Goal: Task Accomplishment & Management: Manage account settings

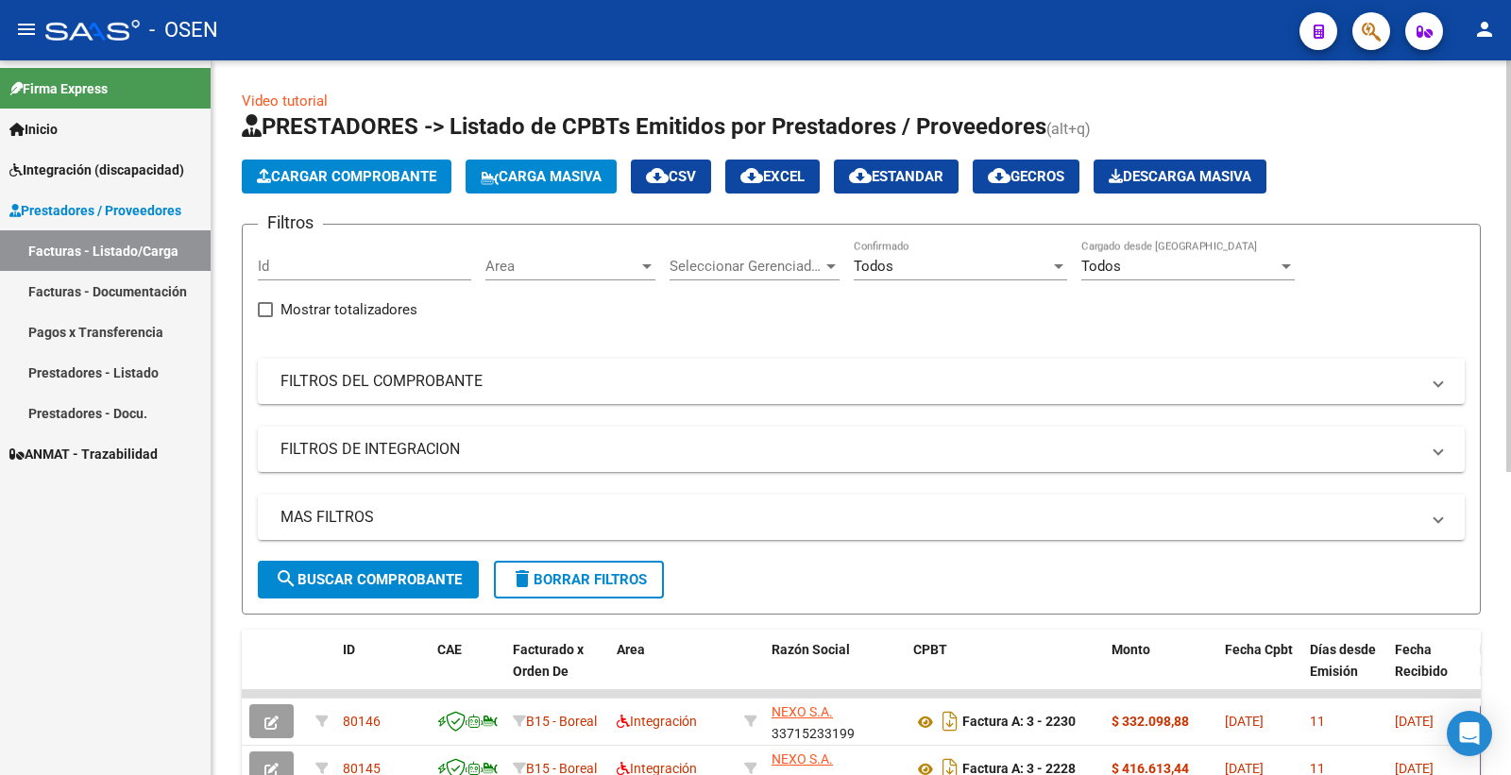
click at [352, 127] on app-list-header "PRESTADORES -> Listado de CPBTs Emitidos por Prestadores / Proveedores (alt+q) …" at bounding box center [861, 362] width 1239 height 503
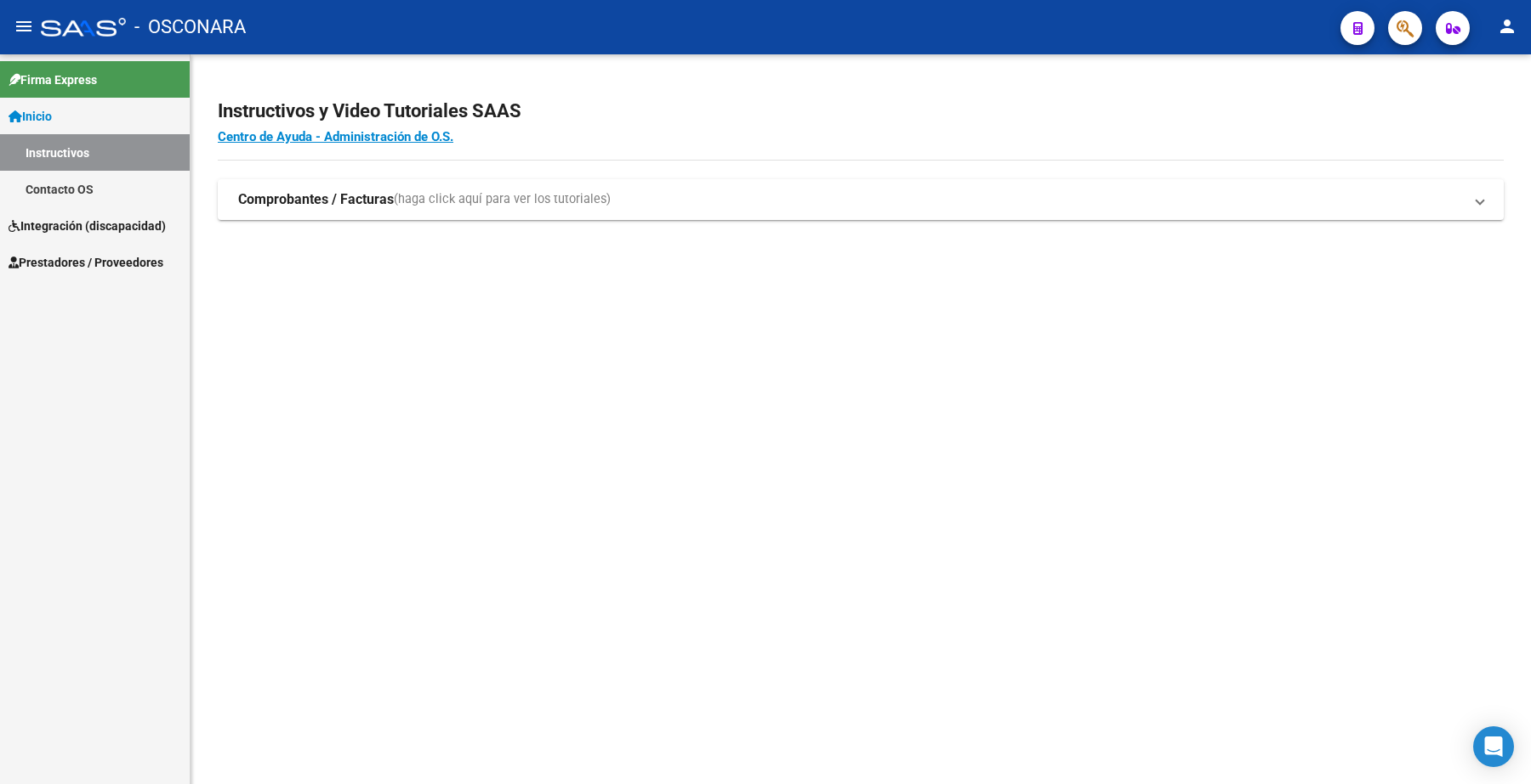
click at [86, 259] on span "Prestadores / Proveedores" at bounding box center [86, 262] width 155 height 19
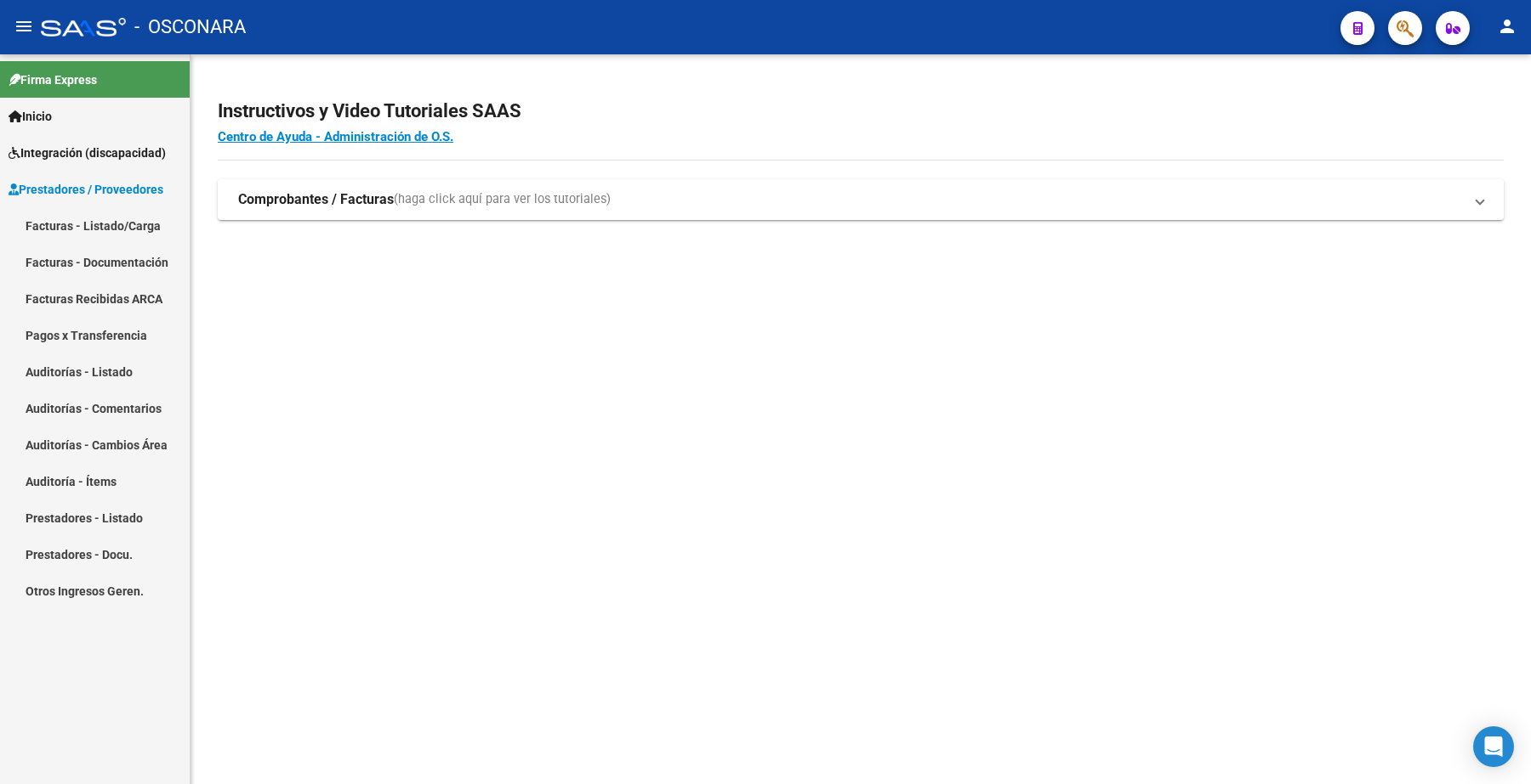
click at [119, 214] on link "Facturas - Listado/Carga" at bounding box center [95, 225] width 190 height 37
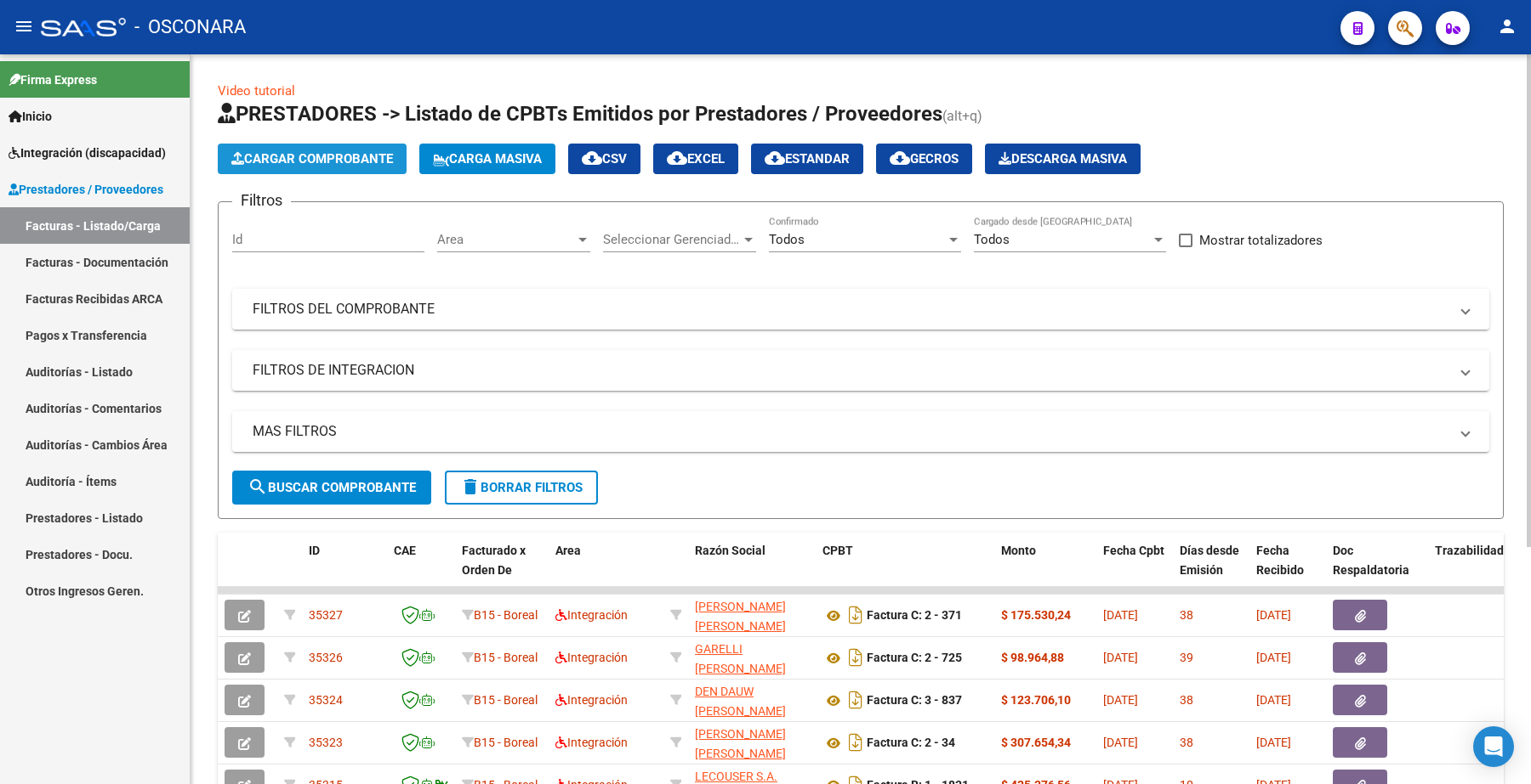
click at [319, 159] on span "Cargar Comprobante" at bounding box center [312, 158] width 161 height 15
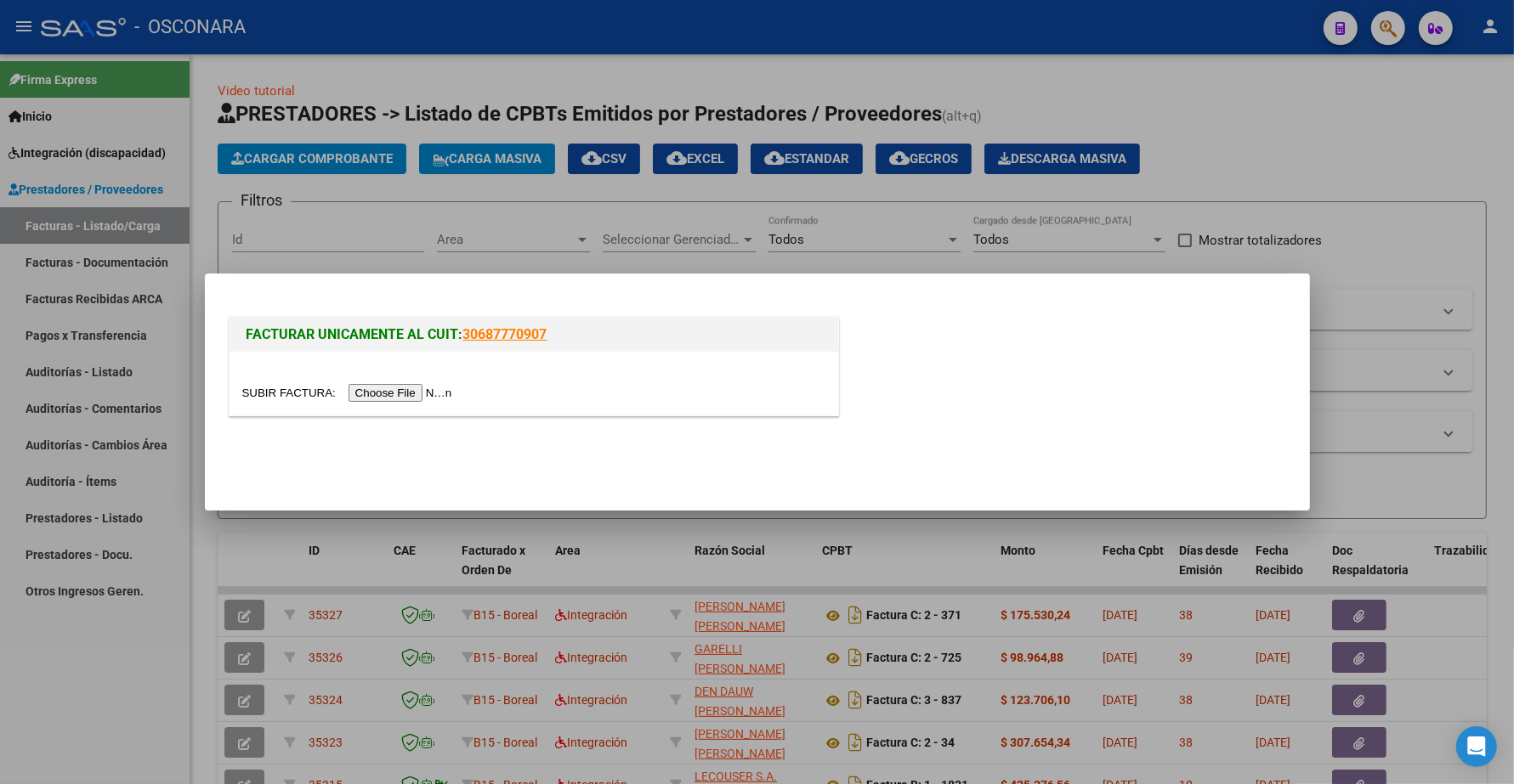
click at [423, 395] on input "file" at bounding box center [349, 393] width 215 height 18
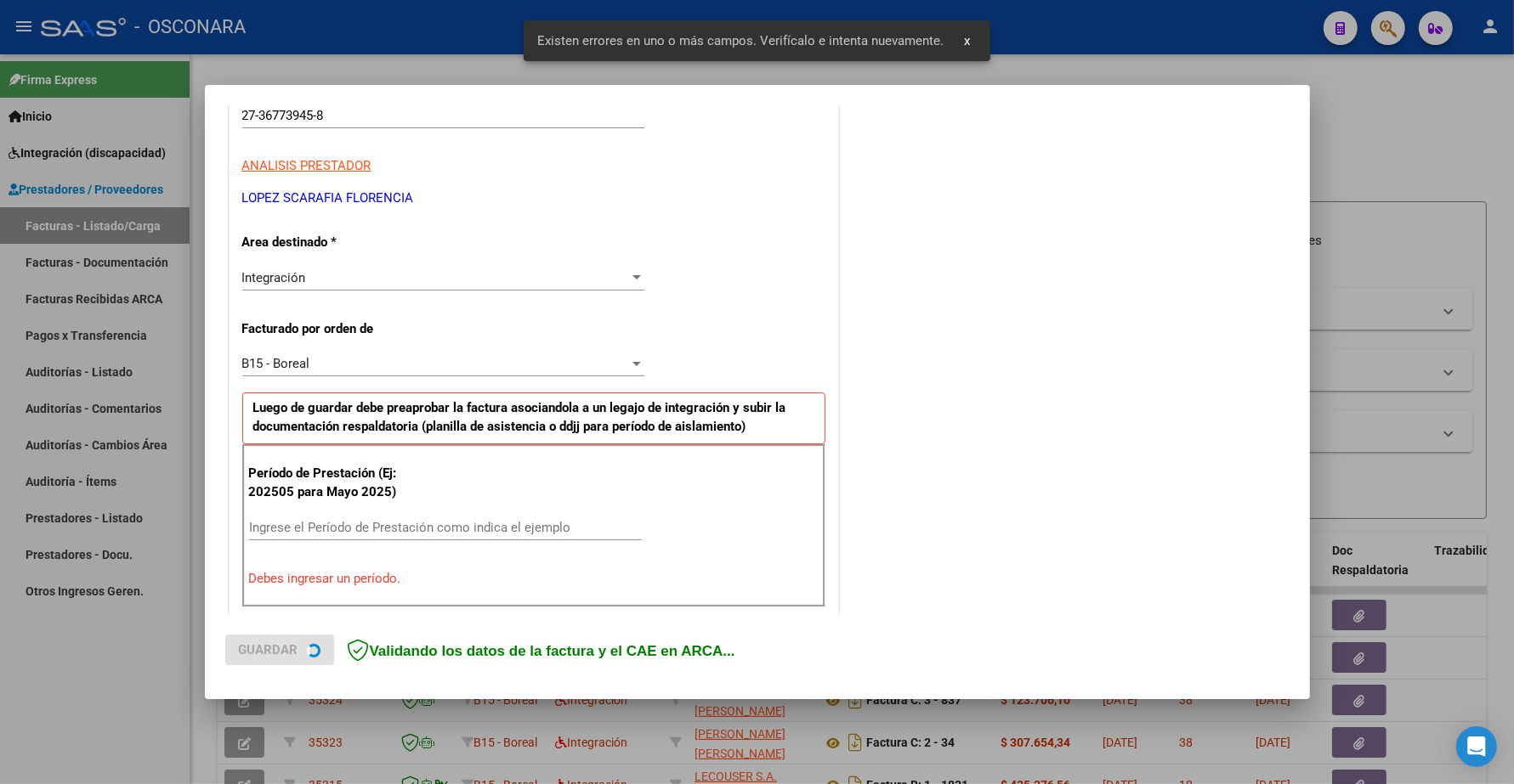
scroll to position [425, 0]
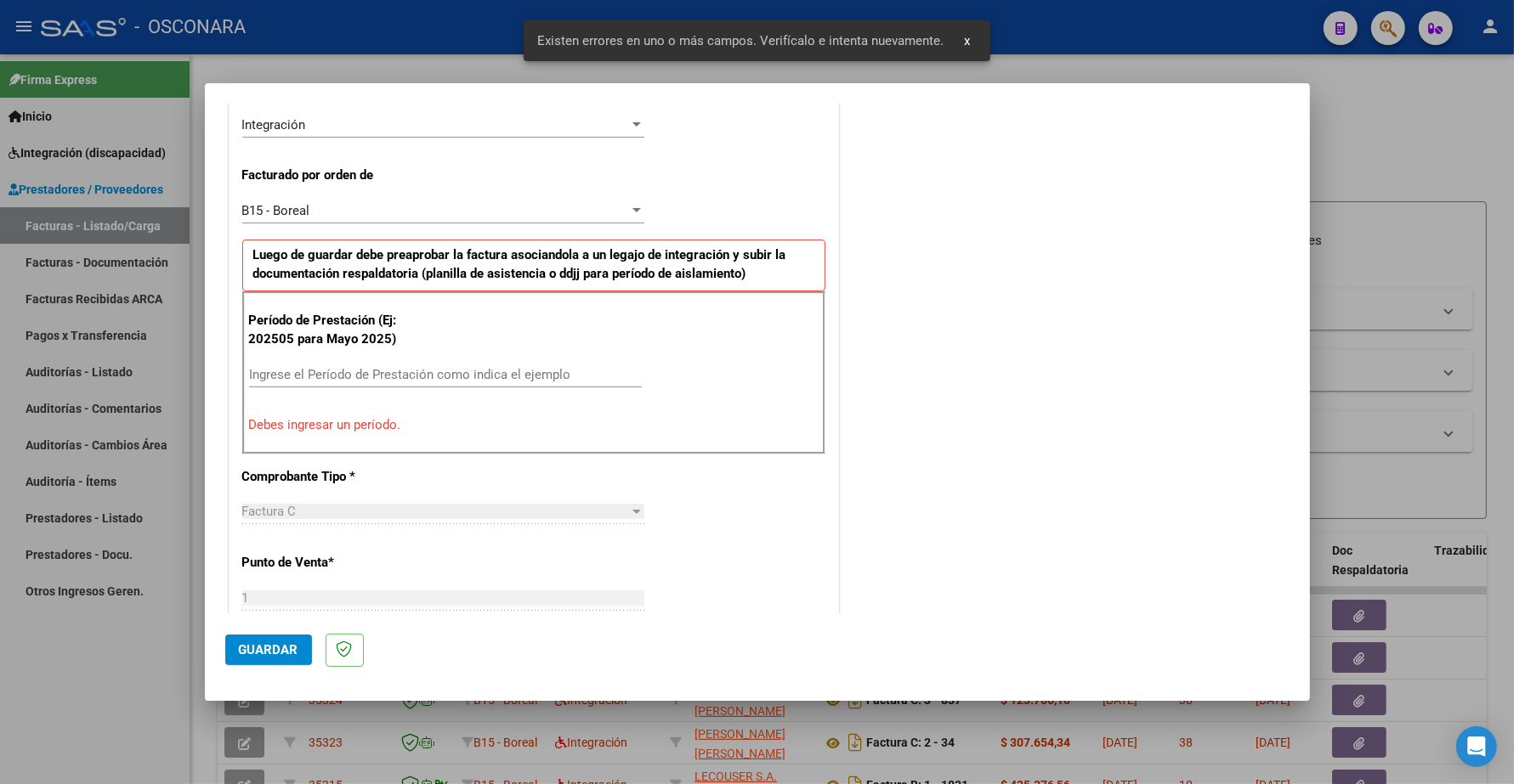
click at [329, 371] on input "Ingrese el Período de Prestación como indica el ejemplo" at bounding box center [446, 374] width 392 height 15
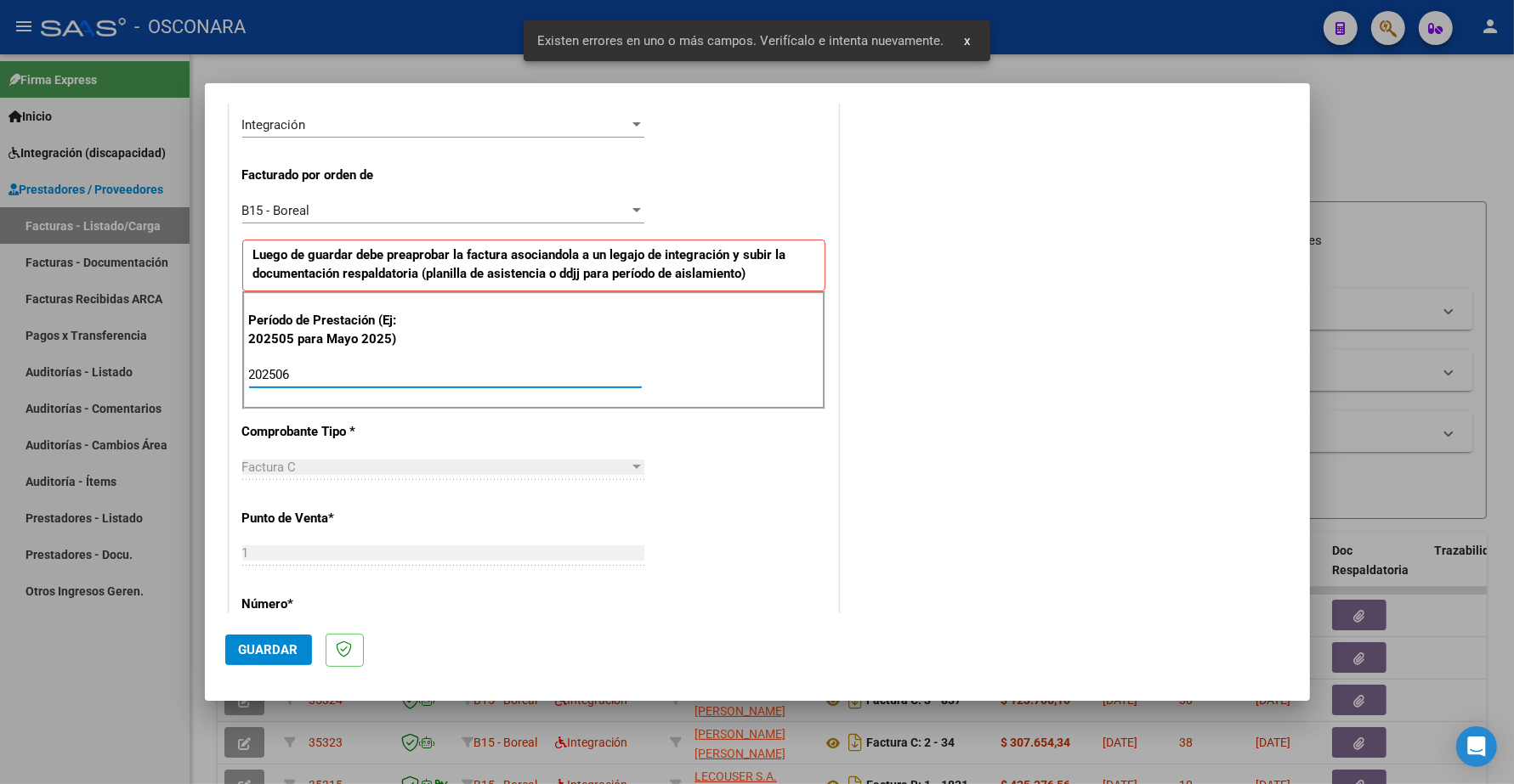
type input "202506"
click at [268, 648] on span "Guardar" at bounding box center [268, 650] width 59 height 15
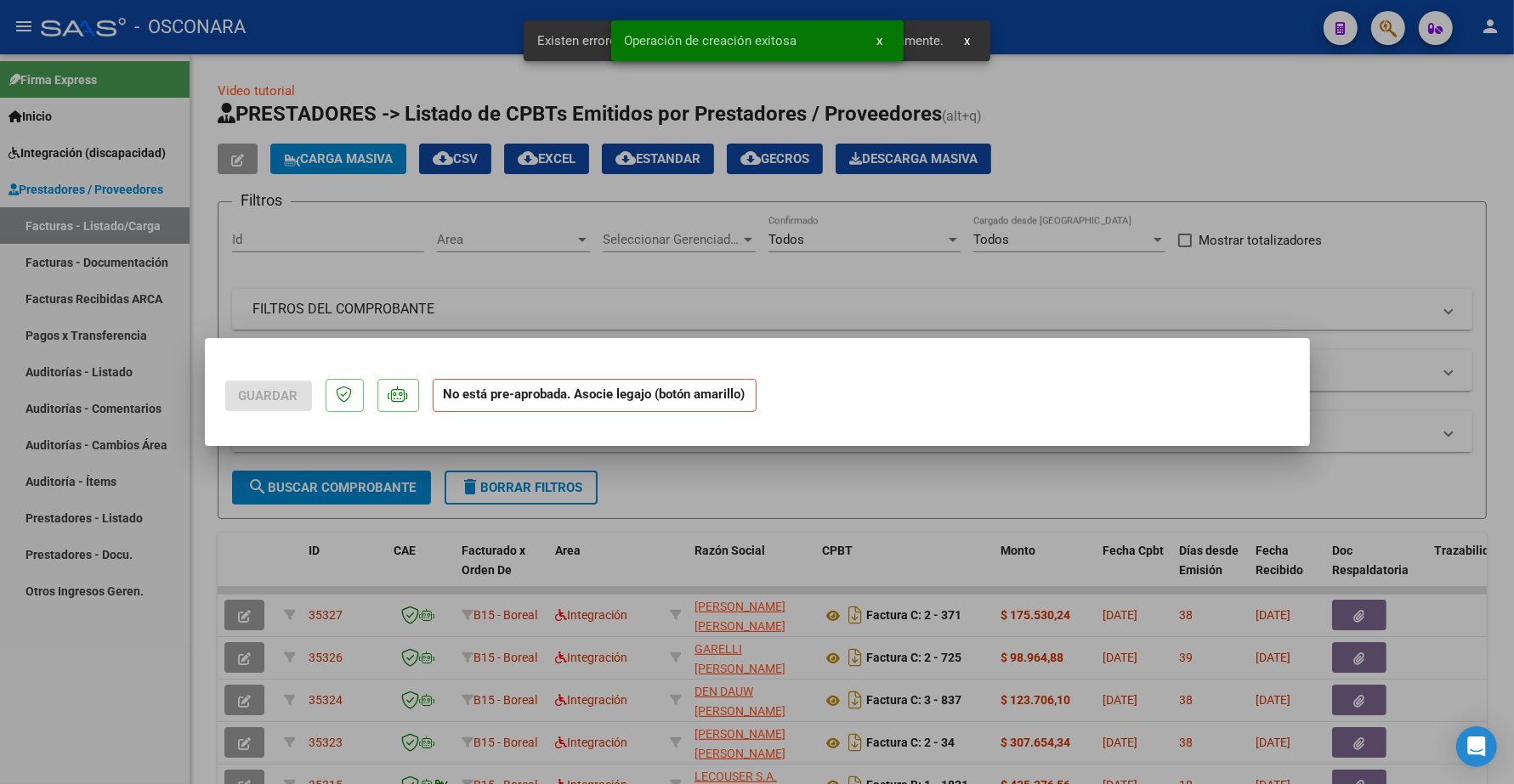
scroll to position [0, 0]
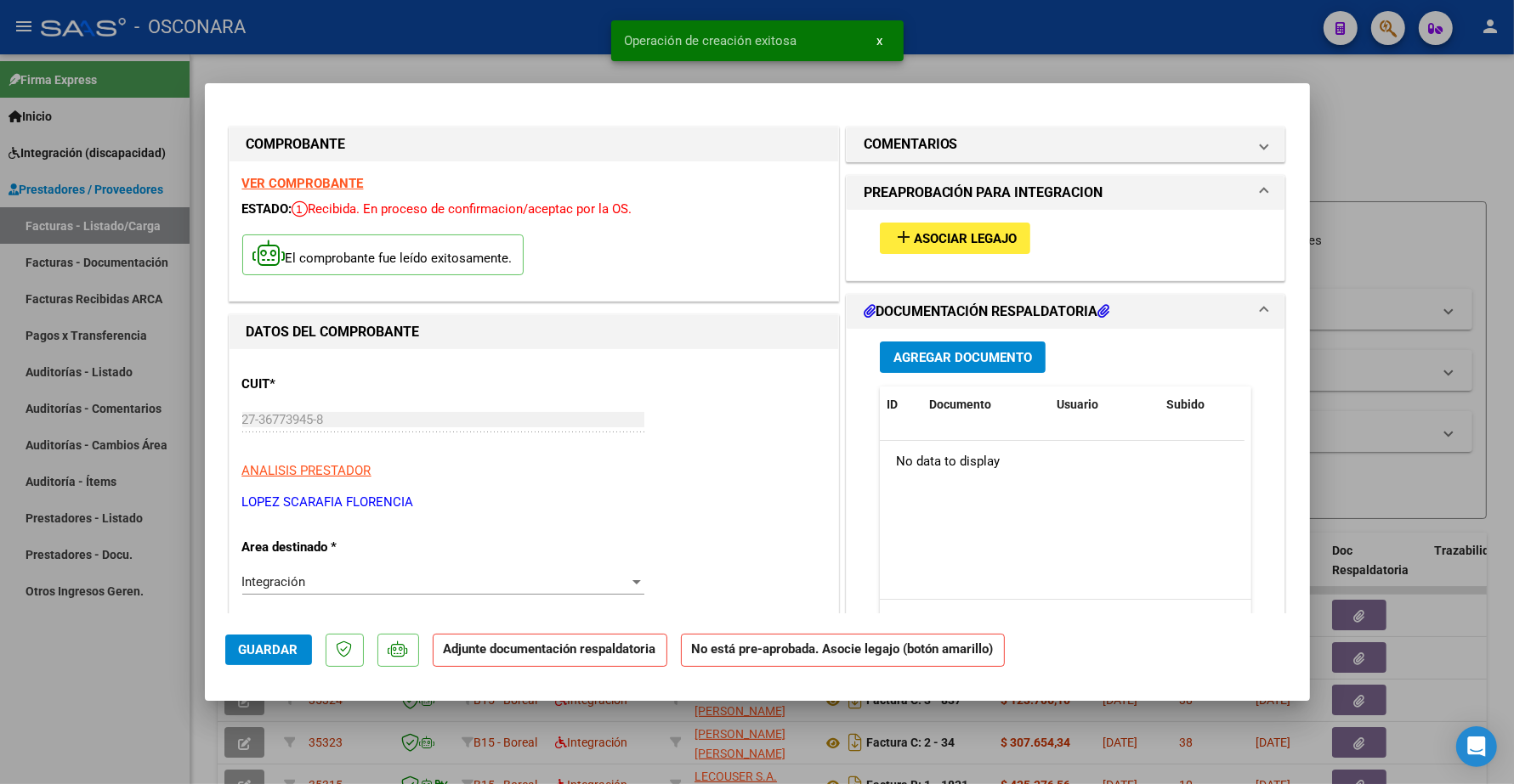
click at [983, 243] on span "Asociar Legajo" at bounding box center [965, 239] width 103 height 15
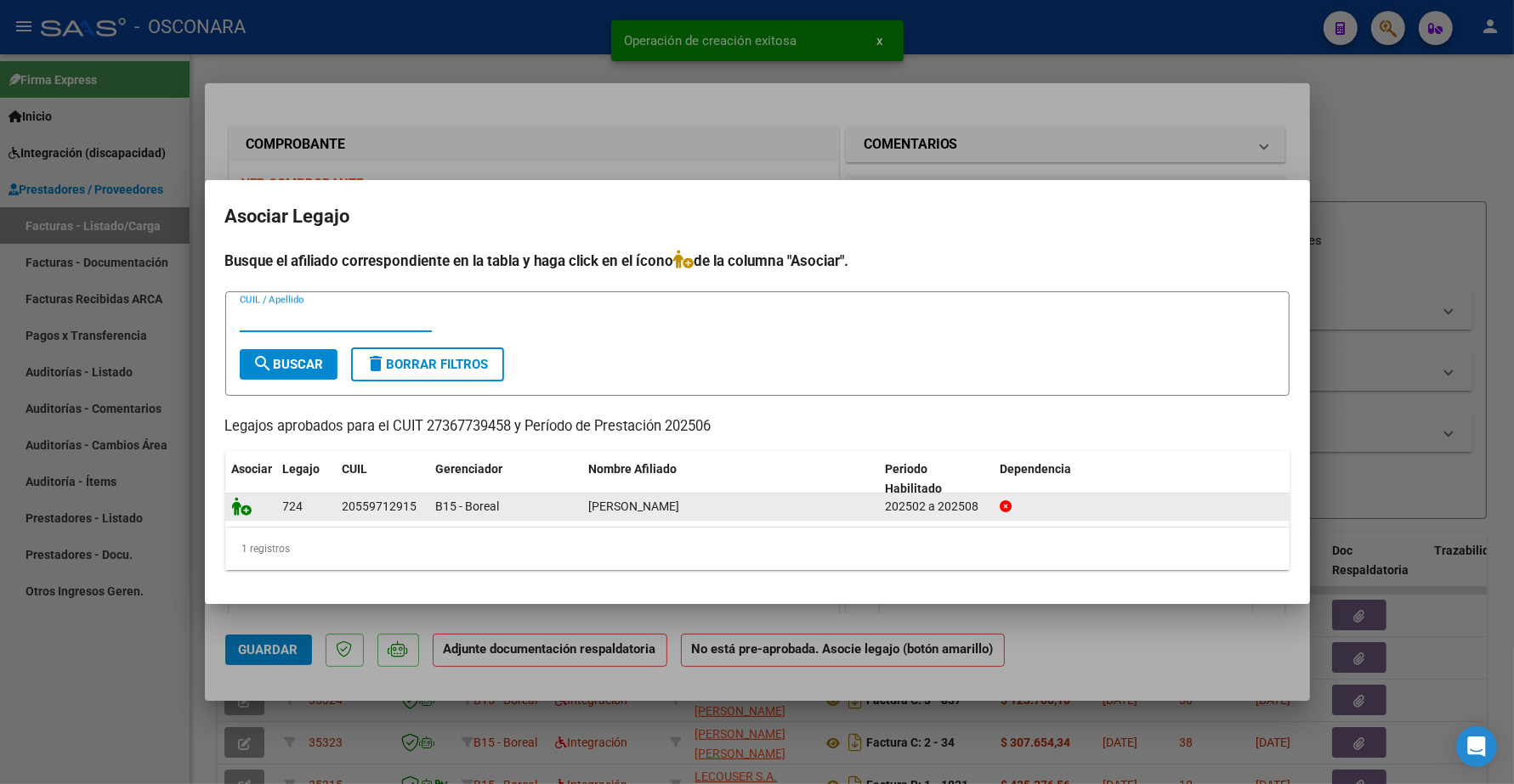
click at [242, 500] on icon at bounding box center [242, 506] width 21 height 19
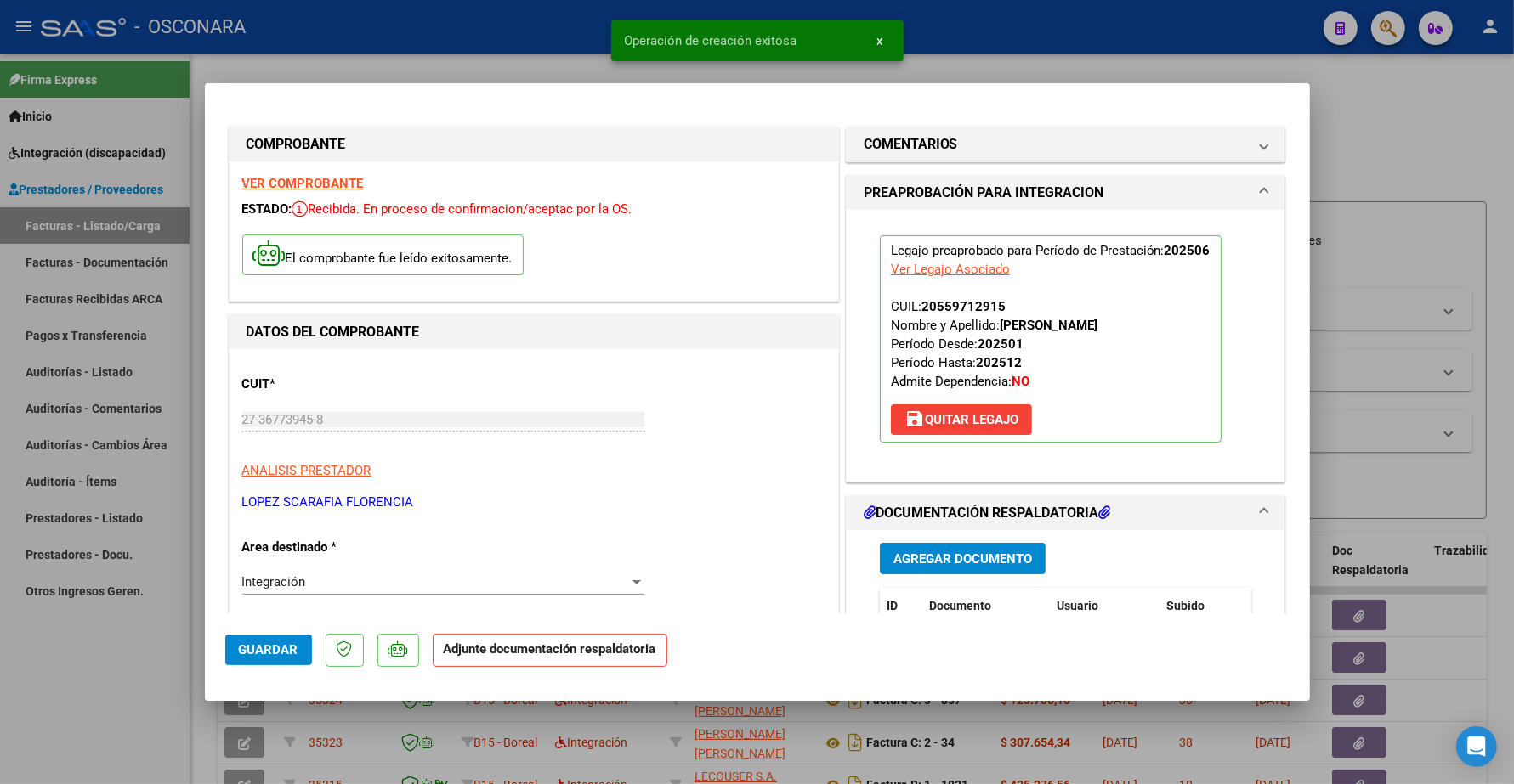
click at [926, 561] on span "Agregar Documento" at bounding box center [962, 559] width 139 height 15
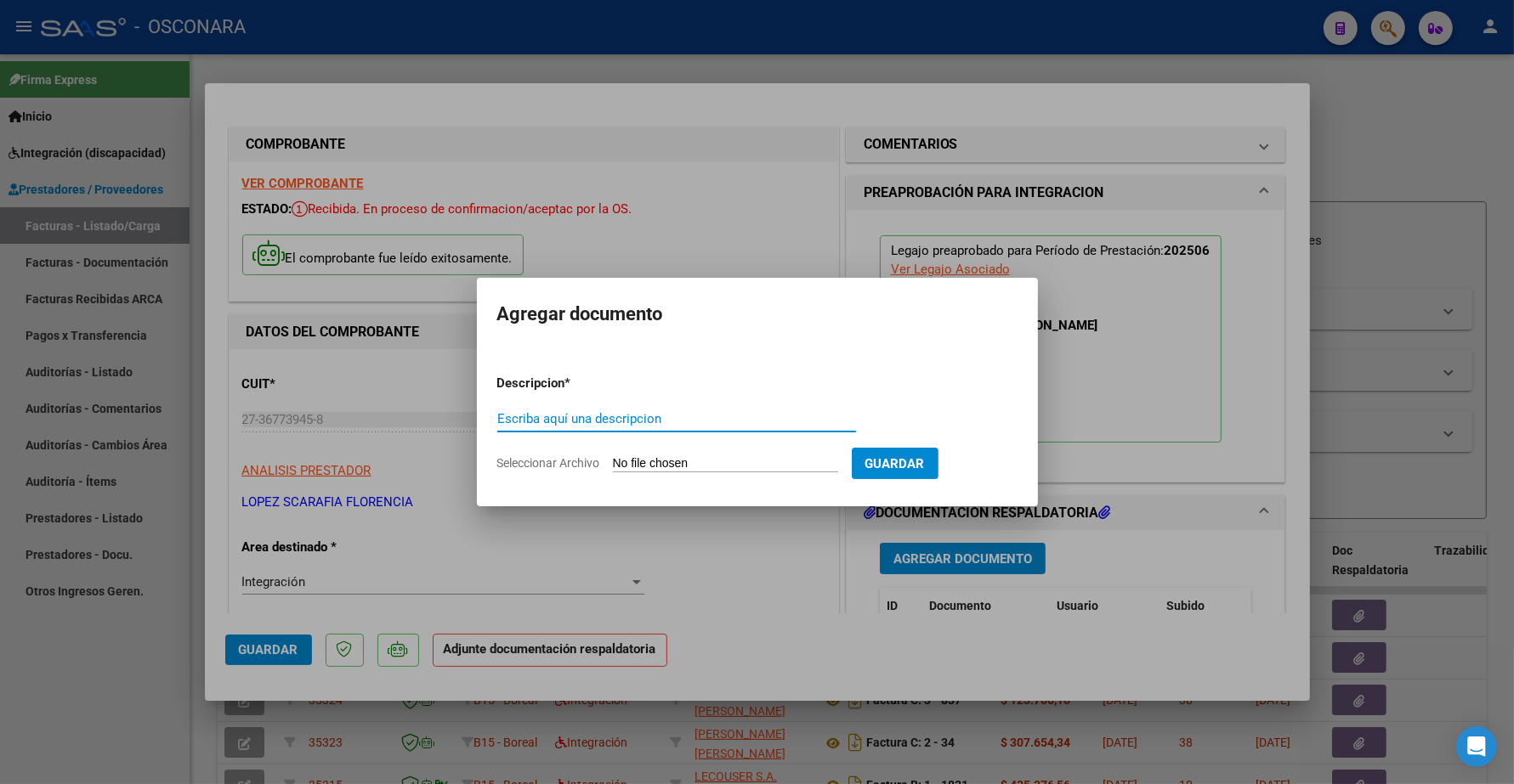
click at [592, 418] on input "Escriba aquí una descripcion" at bounding box center [676, 419] width 358 height 15
type input "p"
type input "PLANILLA"
click at [723, 451] on form "Descripcion * PLANILLA Escriba aquí una descripcion Seleccionar Archivo Guardar" at bounding box center [757, 423] width 520 height 124
click at [656, 470] on input "Seleccionar Archivo" at bounding box center [725, 464] width 225 height 16
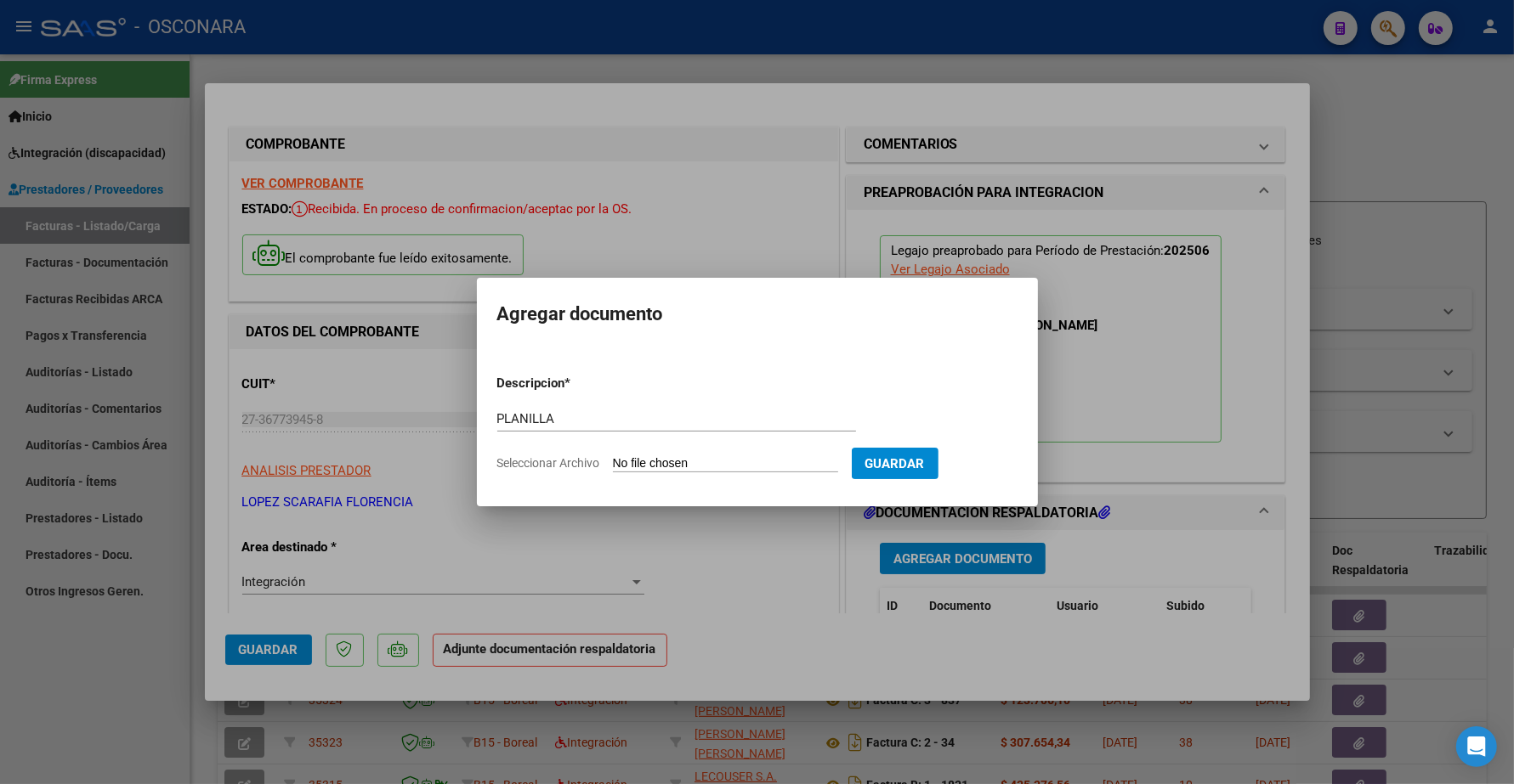
type input "C:\fakepath\reyna aaron JJunio planilla (2)-PLANILLA.pdf"
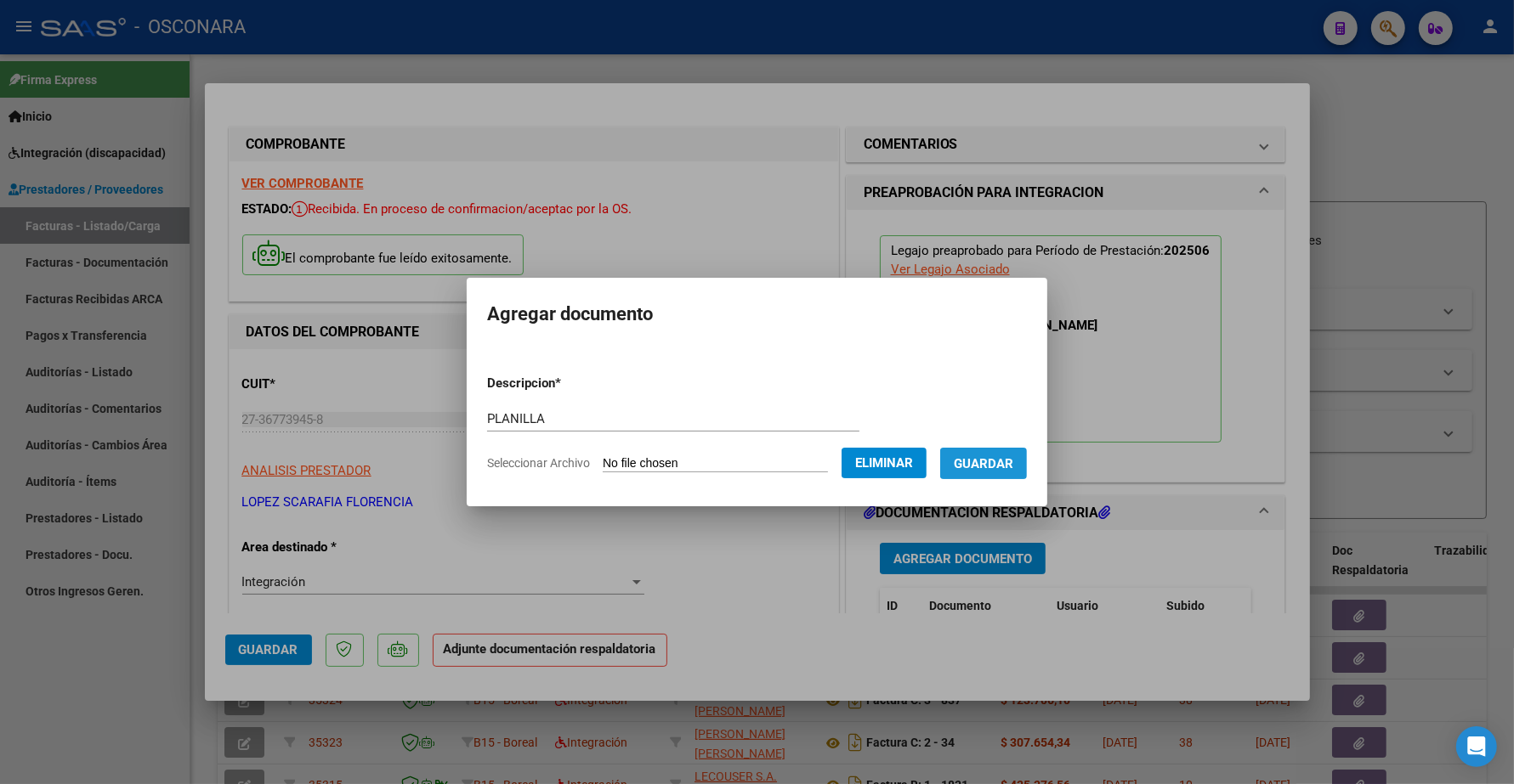
click at [987, 464] on span "Guardar" at bounding box center [983, 464] width 59 height 15
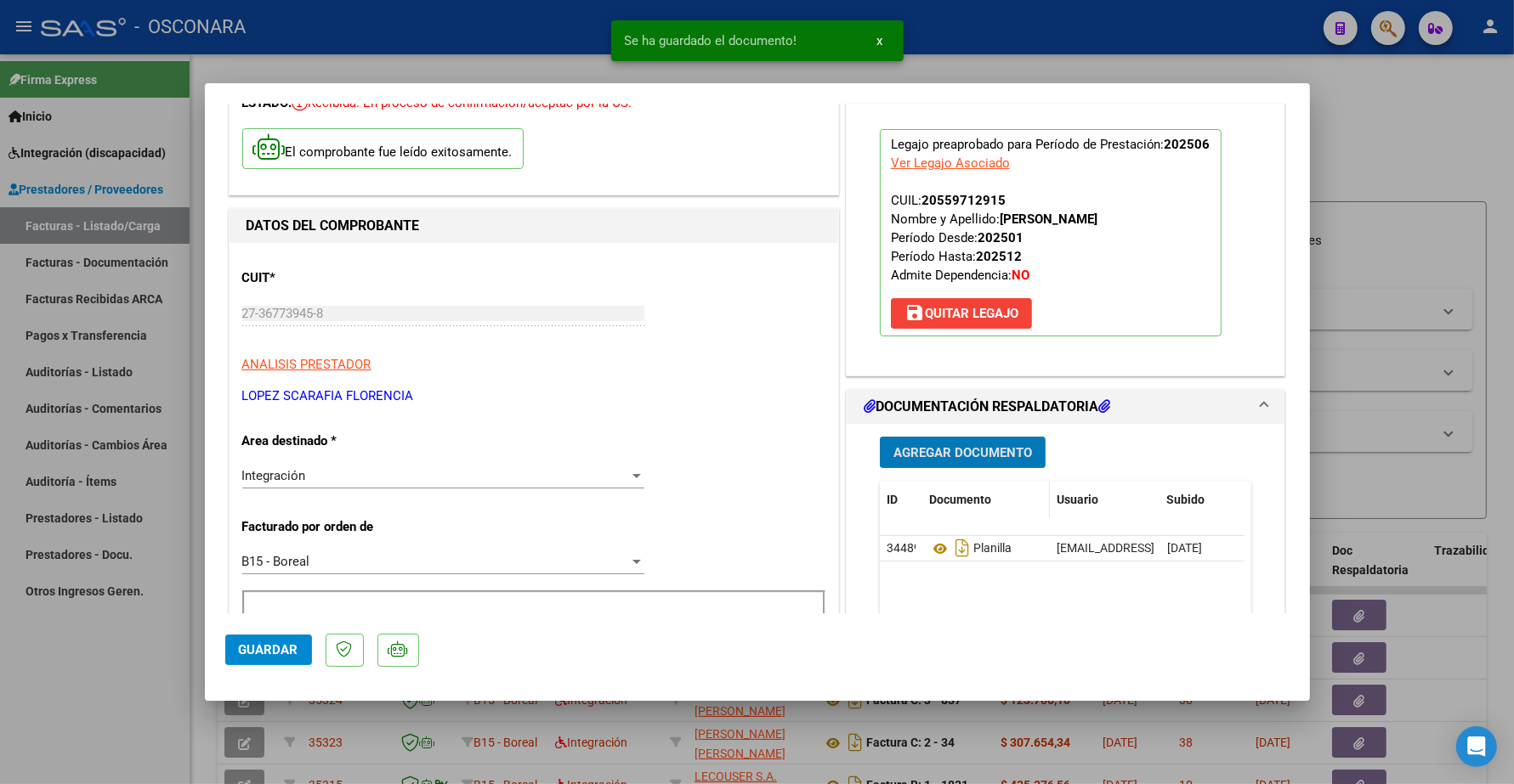
scroll to position [212, 0]
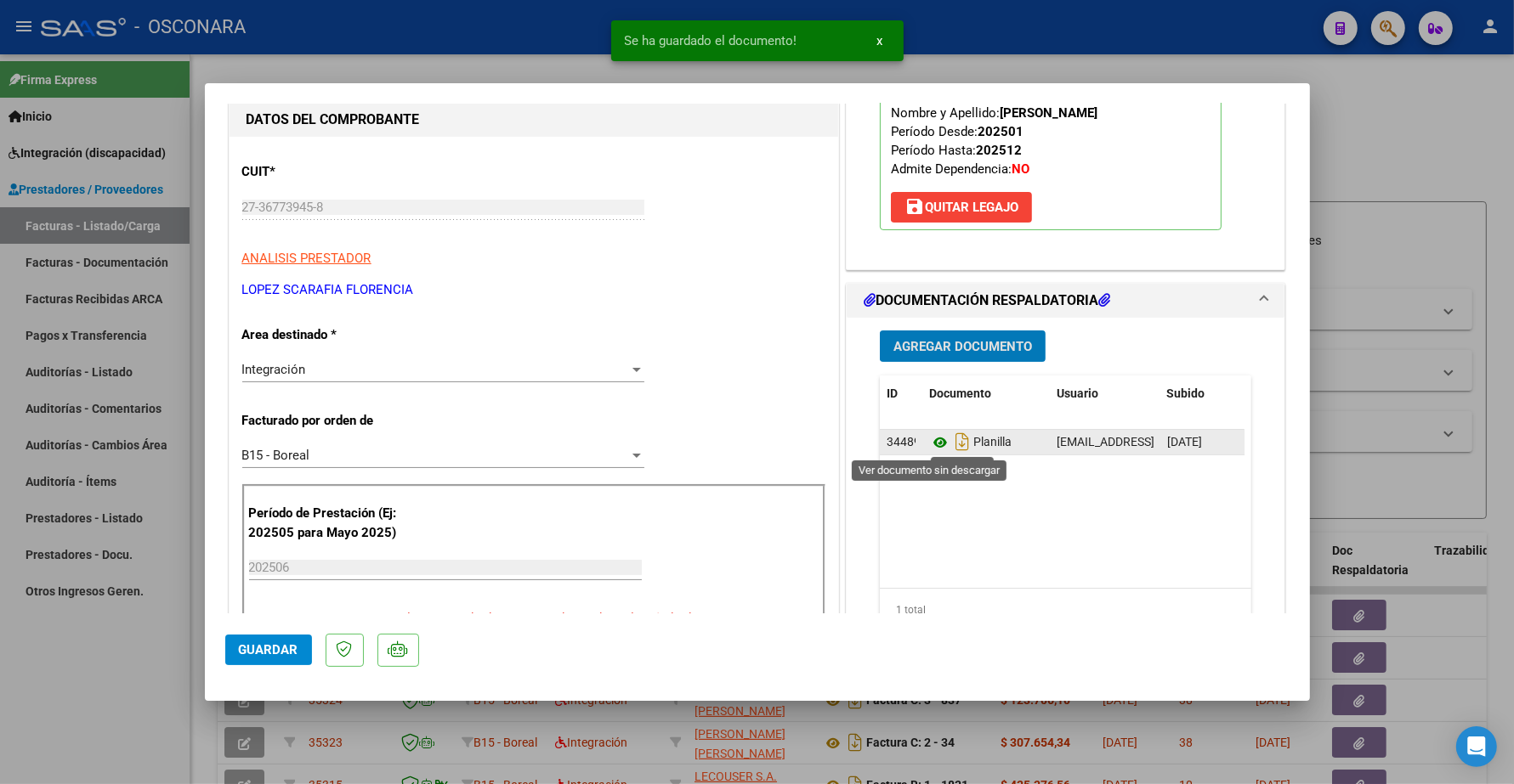
click at [929, 438] on icon at bounding box center [940, 443] width 23 height 21
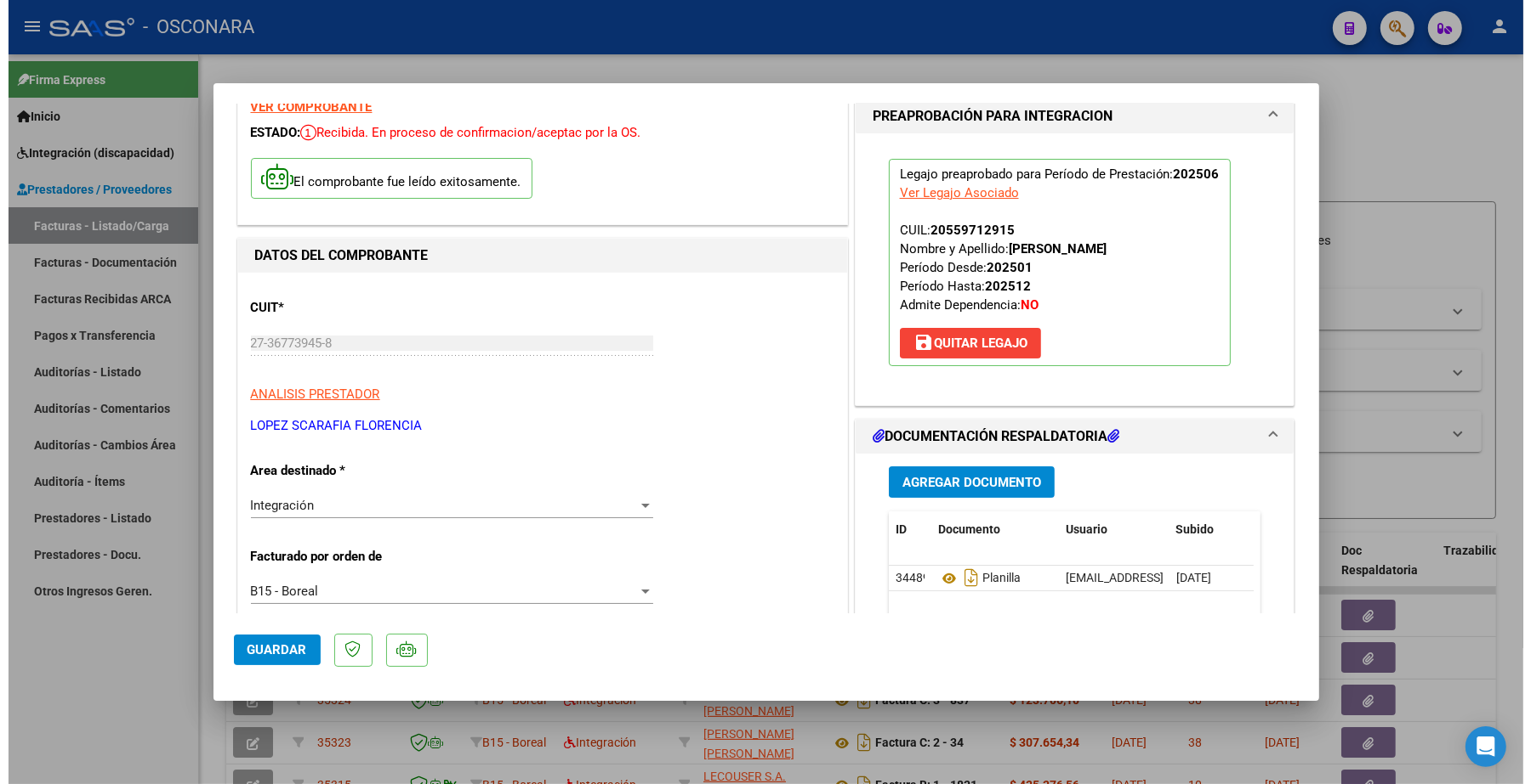
scroll to position [0, 0]
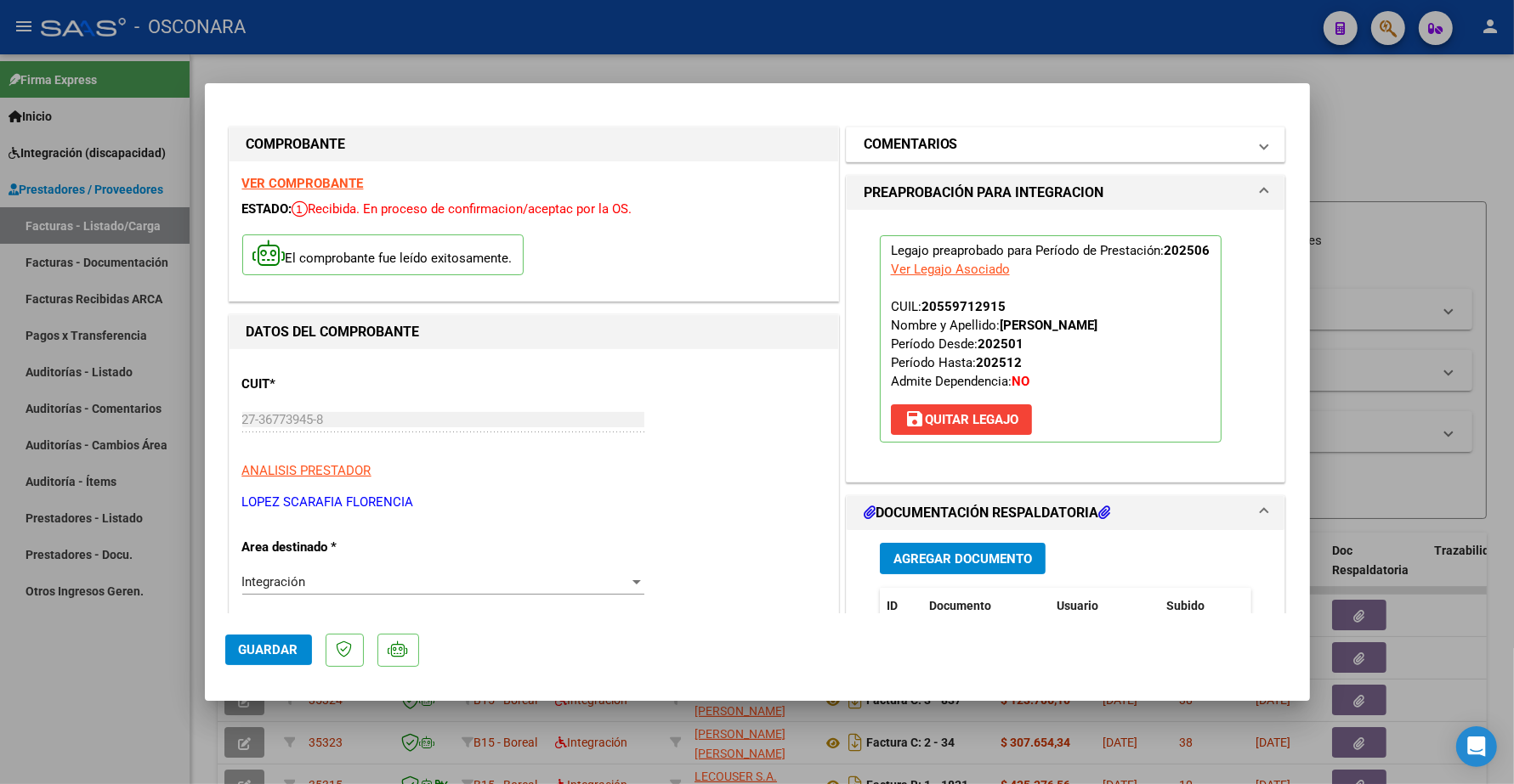
click at [944, 145] on h1 "COMENTARIOS" at bounding box center [910, 144] width 95 height 21
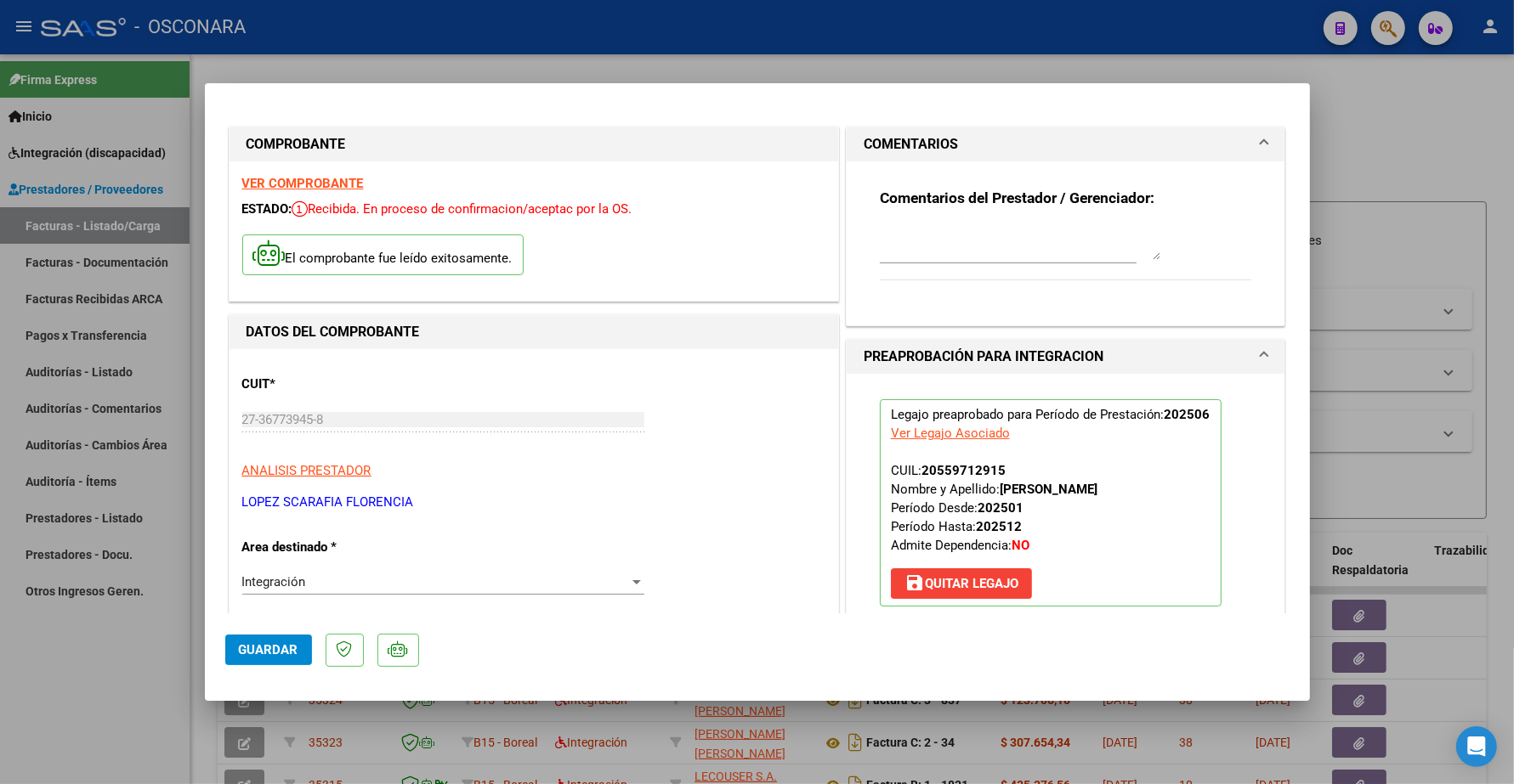
click at [911, 257] on textarea at bounding box center [1020, 243] width 281 height 34
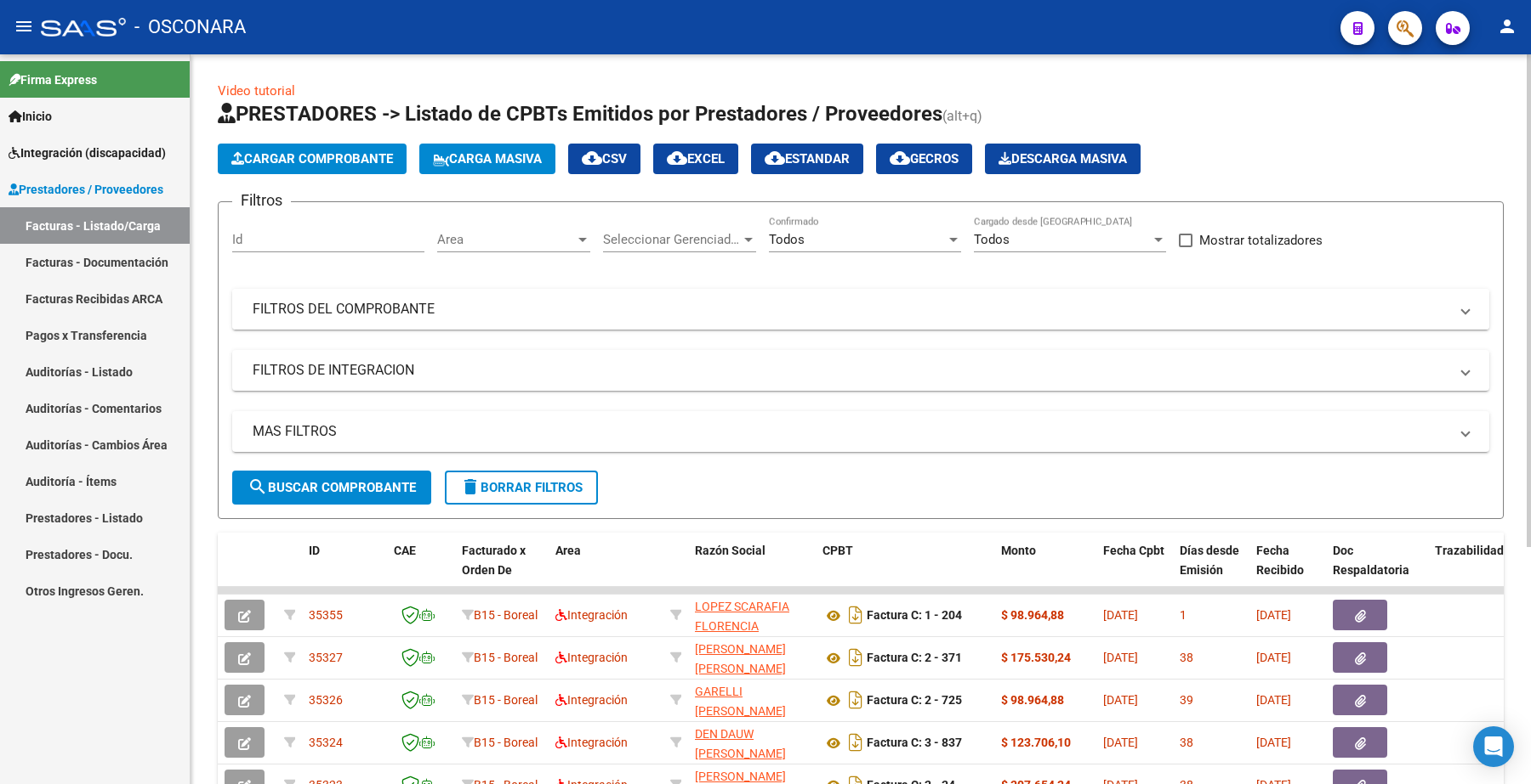
click at [358, 319] on mat-expansion-panel-header "FILTROS DEL COMPROBANTE" at bounding box center [860, 309] width 1256 height 41
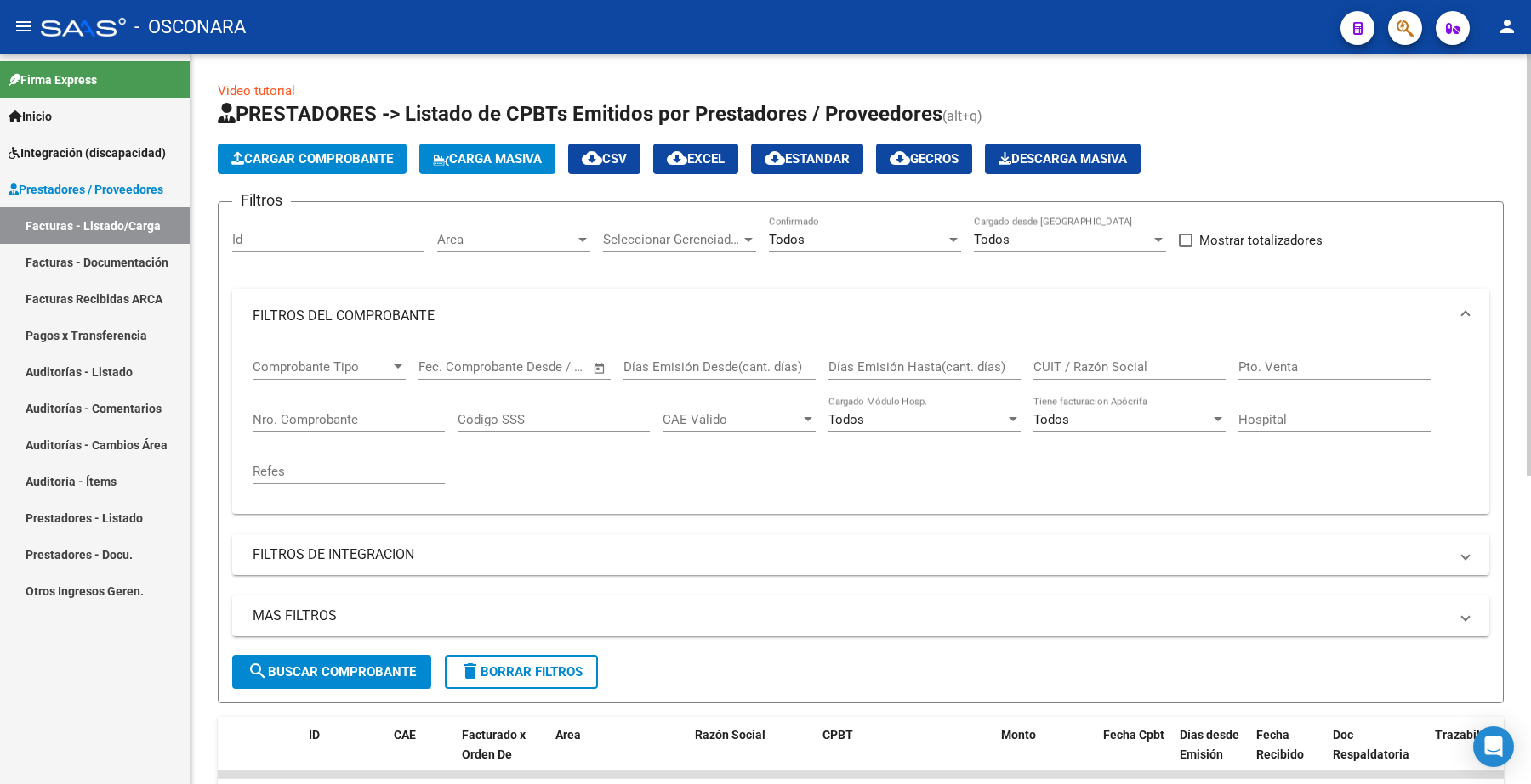
click at [306, 413] on input "Nro. Comprobante" at bounding box center [348, 419] width 192 height 15
type input "181"
click at [355, 670] on span "search Buscar Comprobante" at bounding box center [331, 671] width 168 height 15
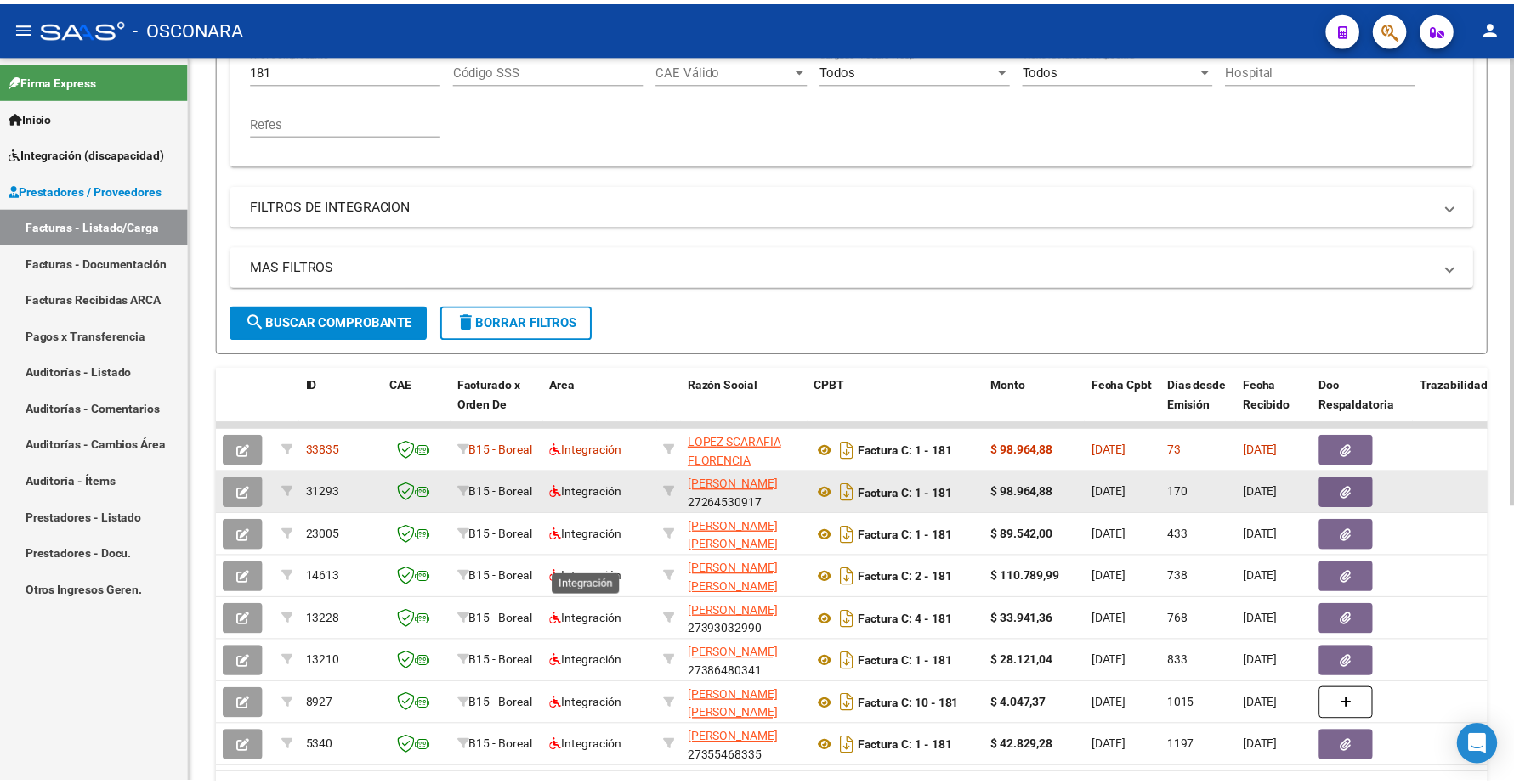
scroll to position [319, 0]
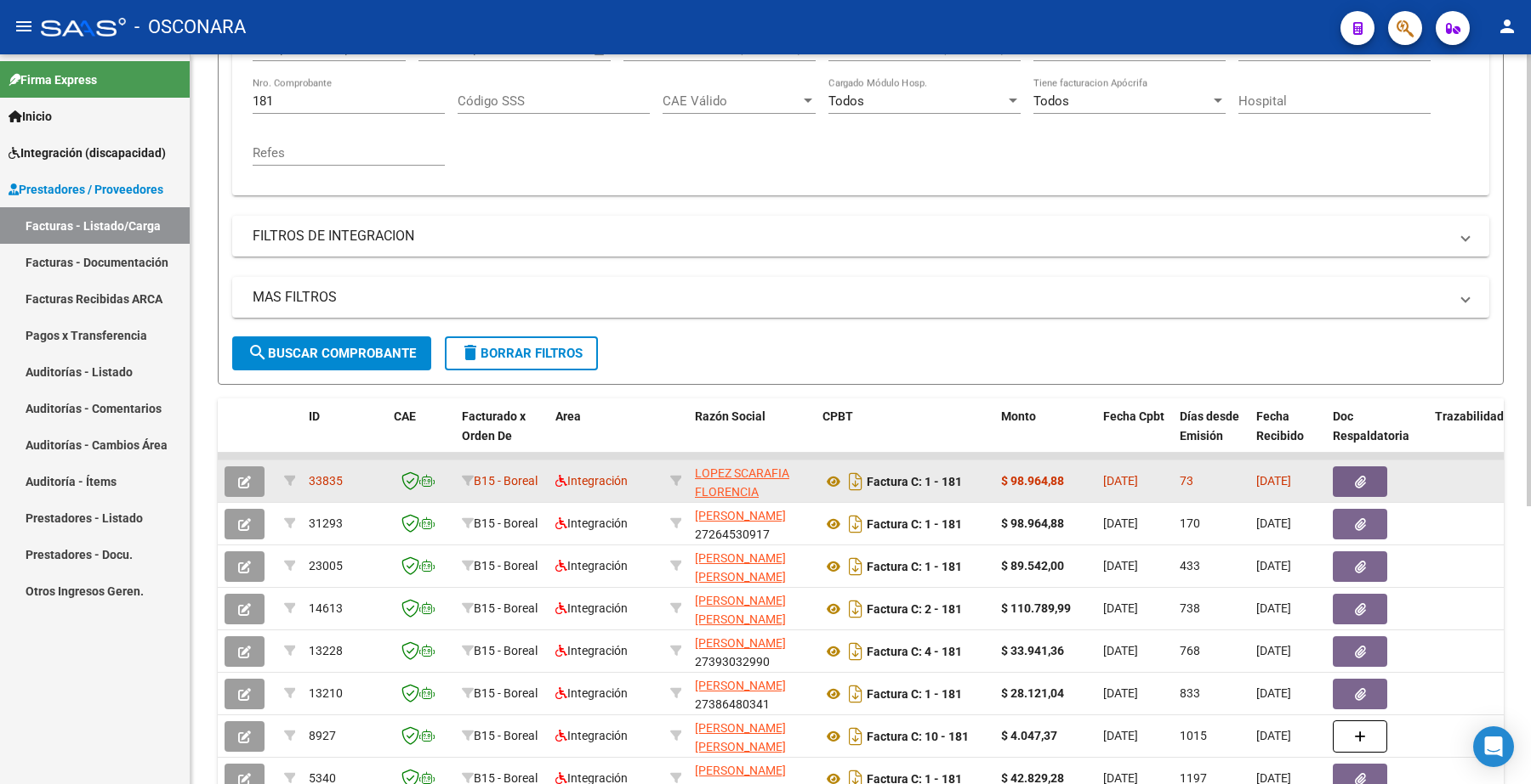
click at [231, 478] on button "button" at bounding box center [244, 482] width 40 height 31
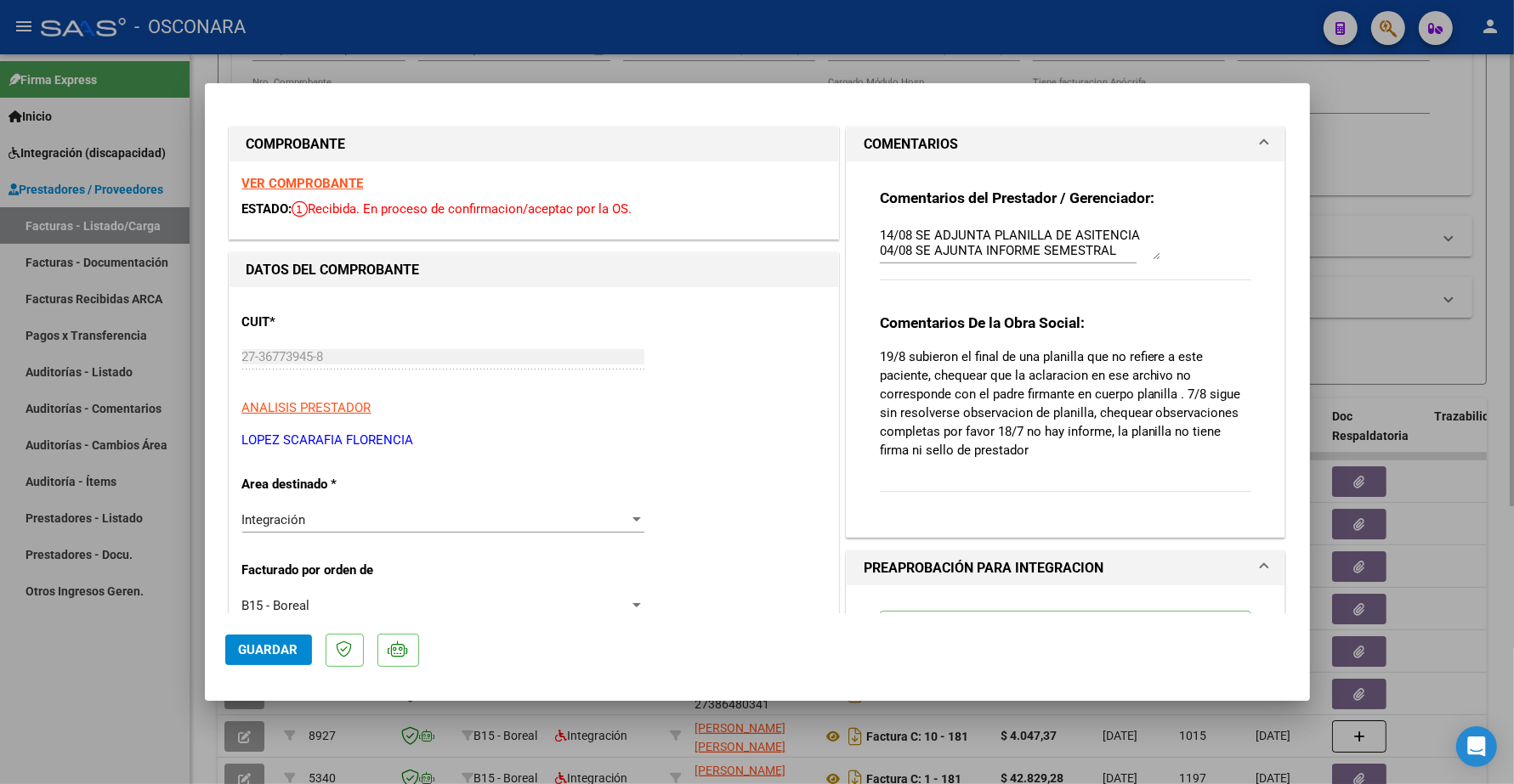
click at [501, 67] on div at bounding box center [757, 392] width 1514 height 784
type input "$ 0,00"
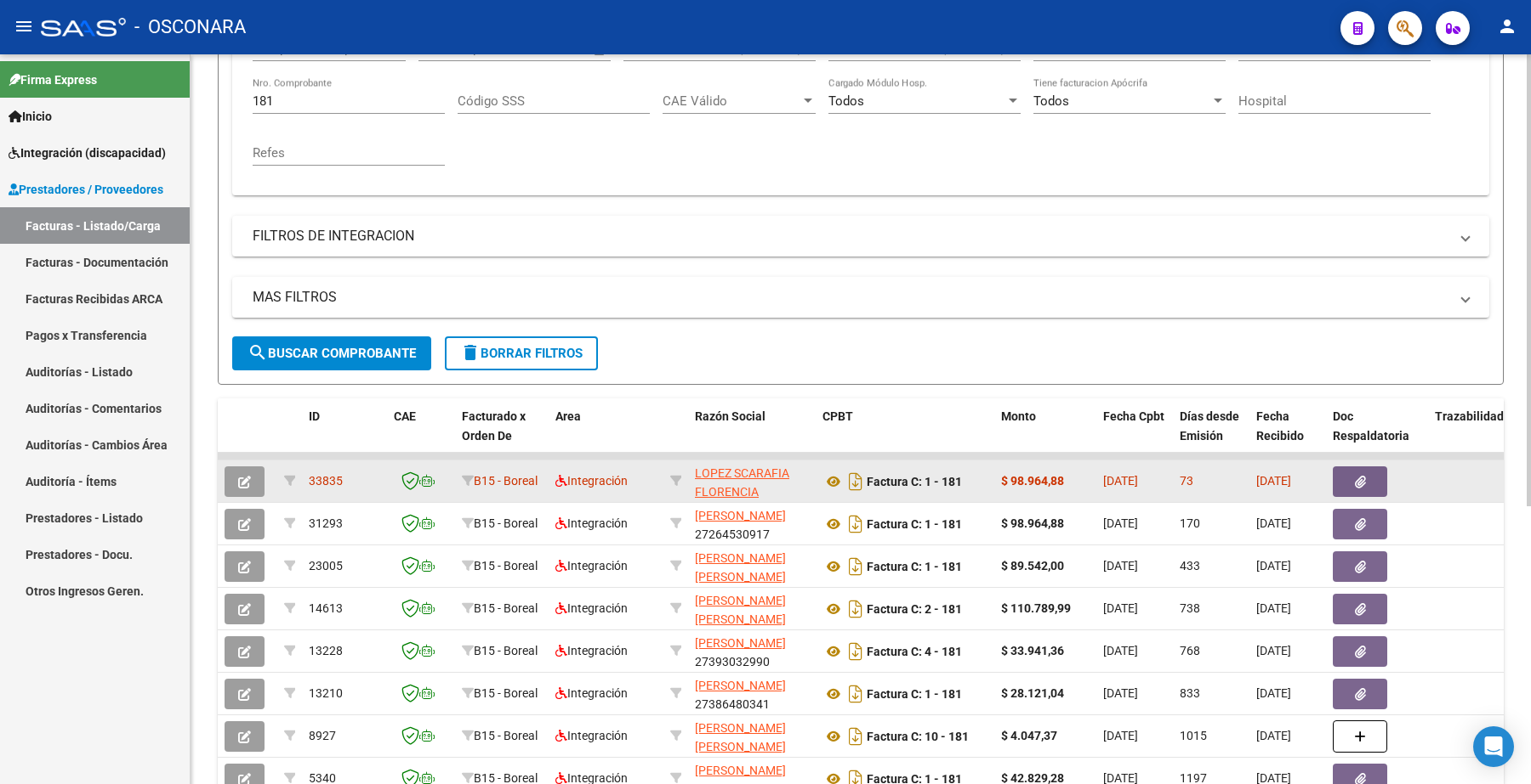
click at [251, 474] on button "button" at bounding box center [244, 482] width 40 height 31
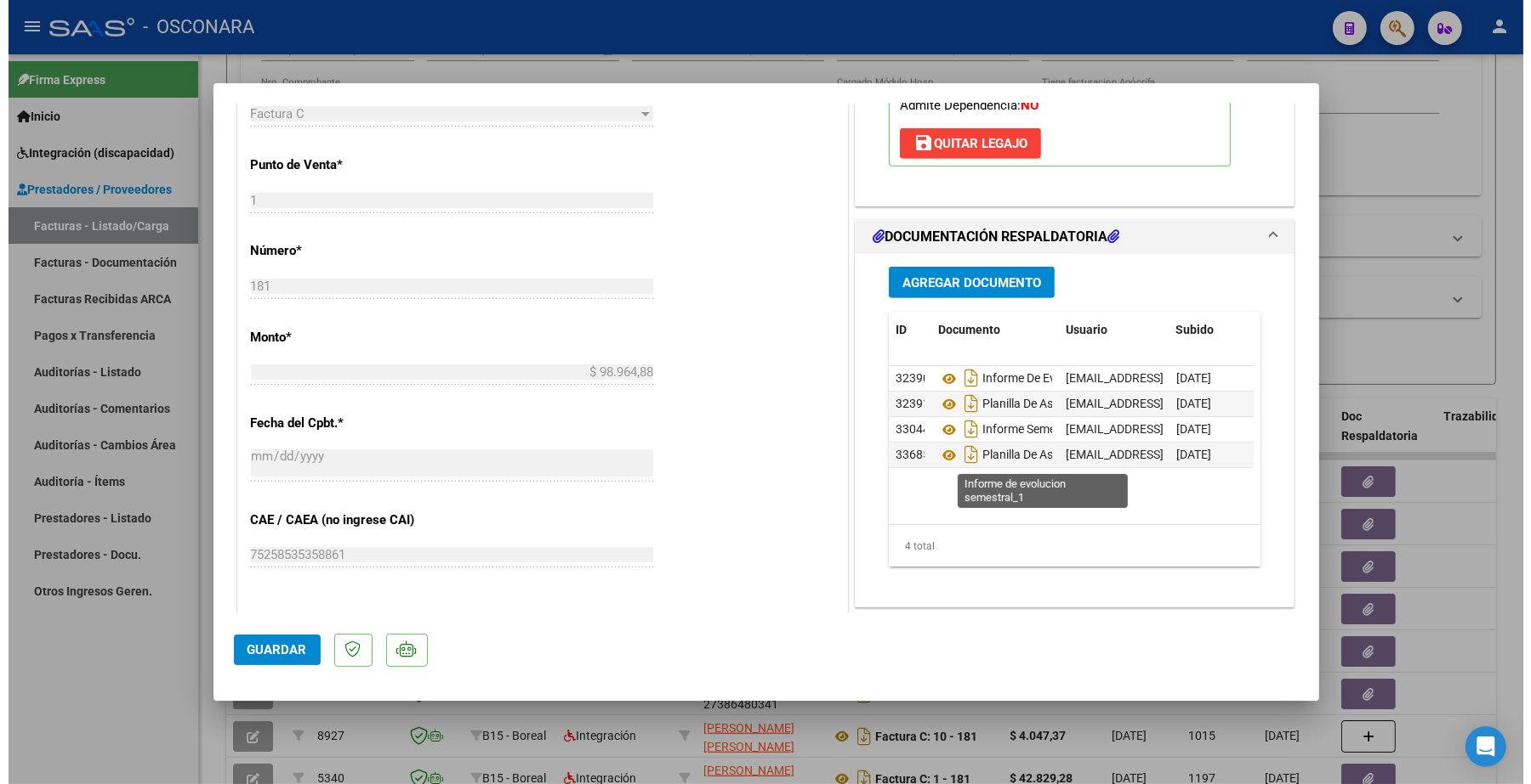
scroll to position [743, 0]
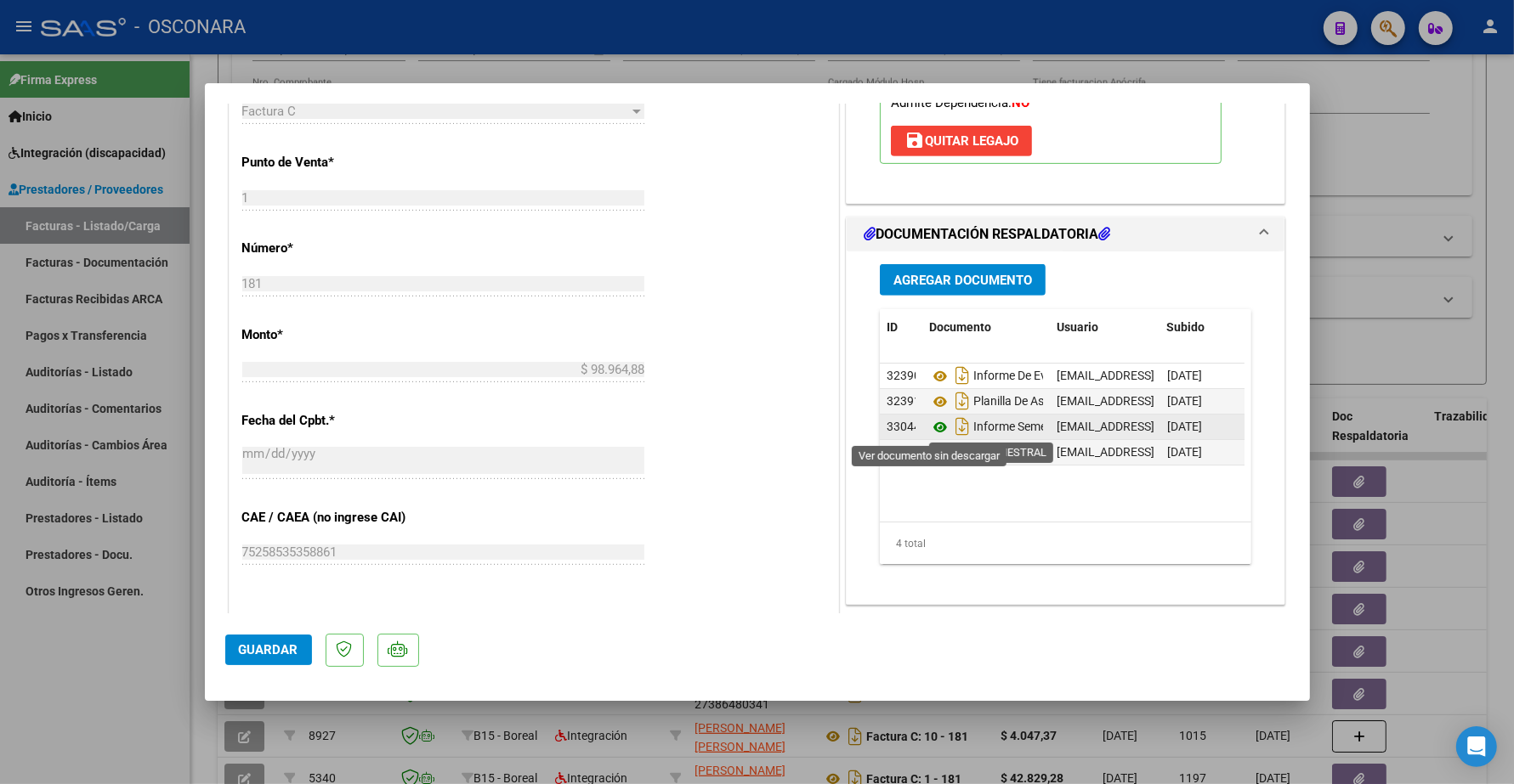
click at [929, 421] on icon at bounding box center [940, 428] width 23 height 21
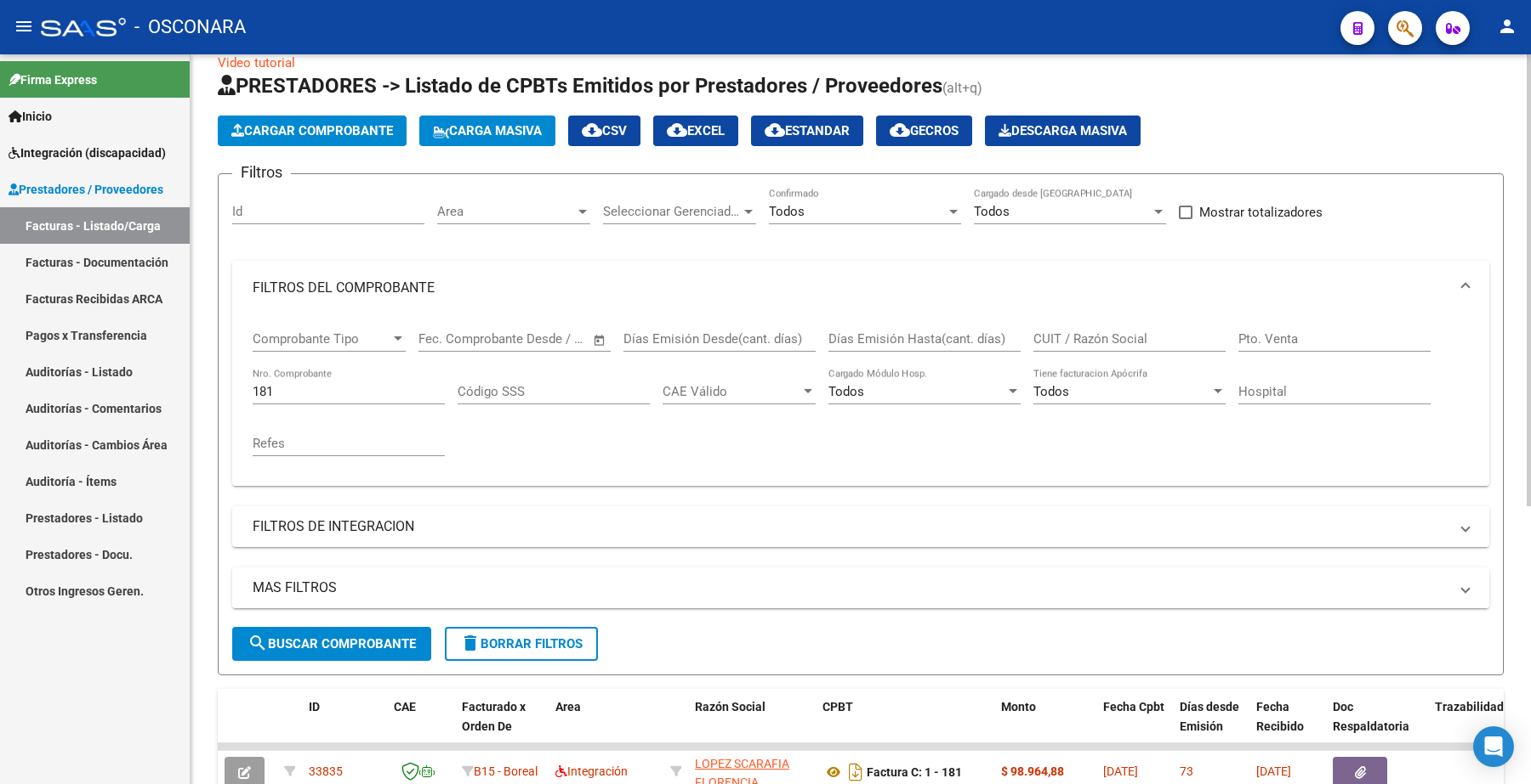
scroll to position [0, 0]
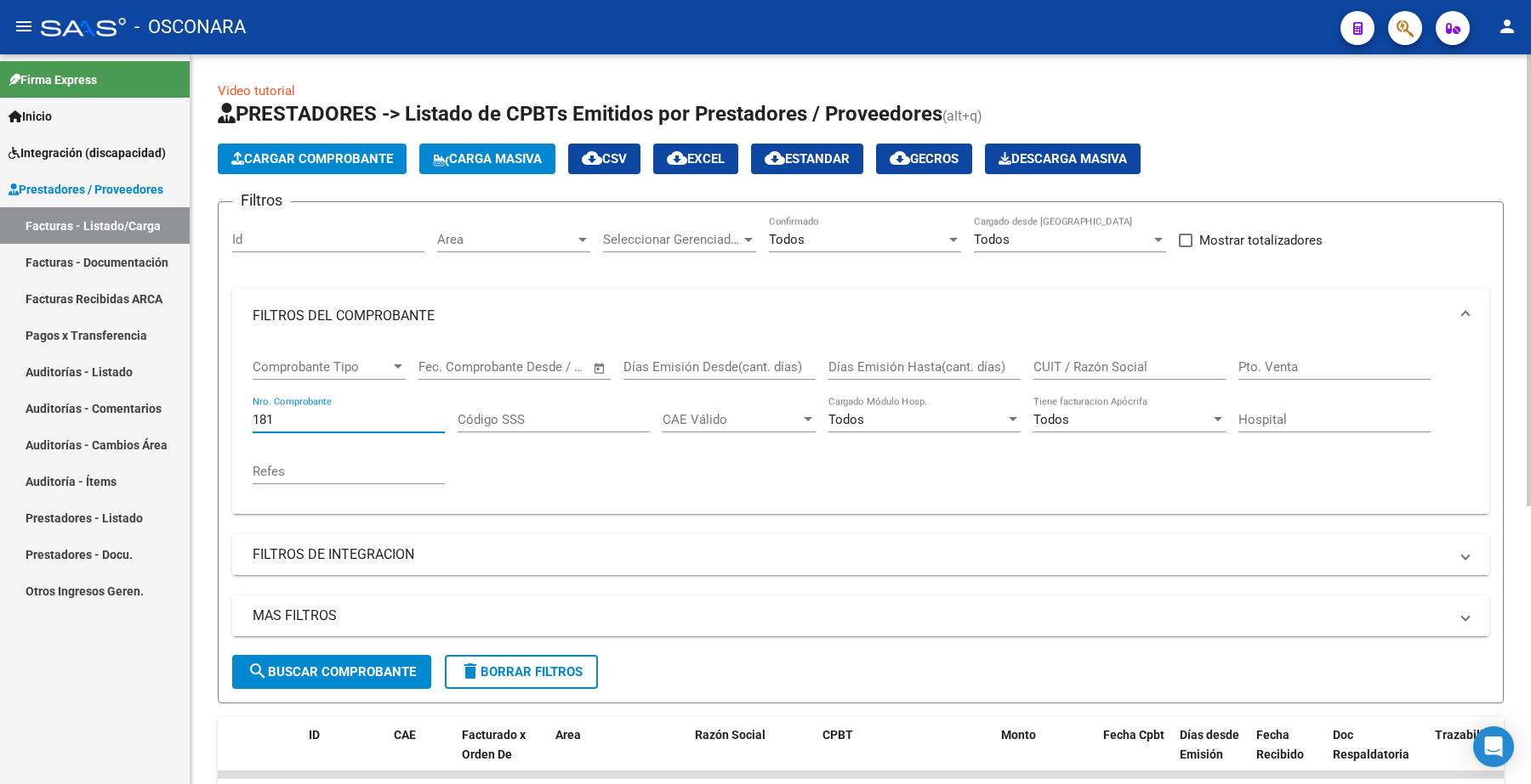
drag, startPoint x: 283, startPoint y: 420, endPoint x: 201, endPoint y: 419, distance: 82.0
click at [206, 422] on div "Video tutorial PRESTADORES -> Listado de CPBTs Emitidos por Prestadores / Prove…" at bounding box center [860, 637] width 1340 height 1167
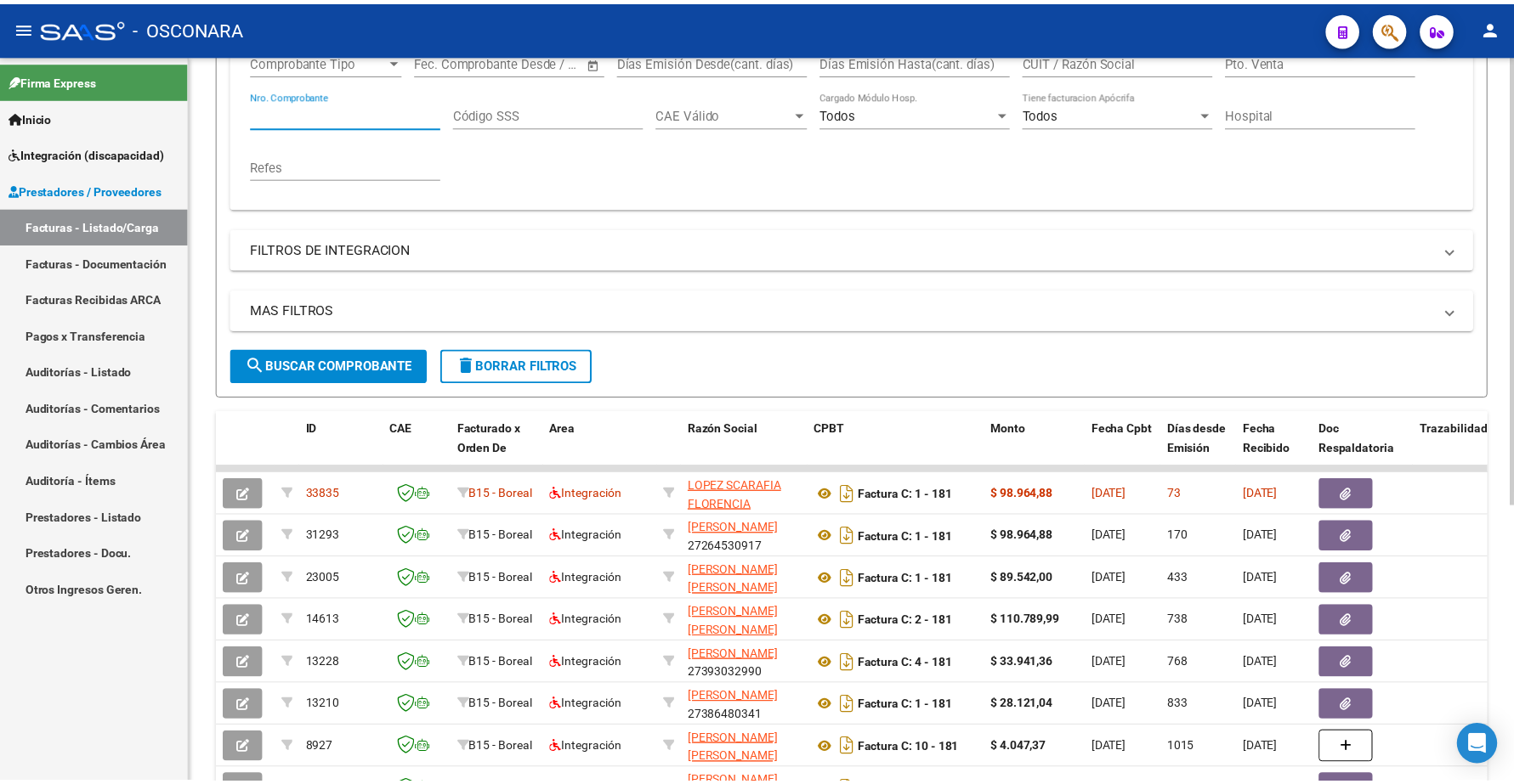
scroll to position [425, 0]
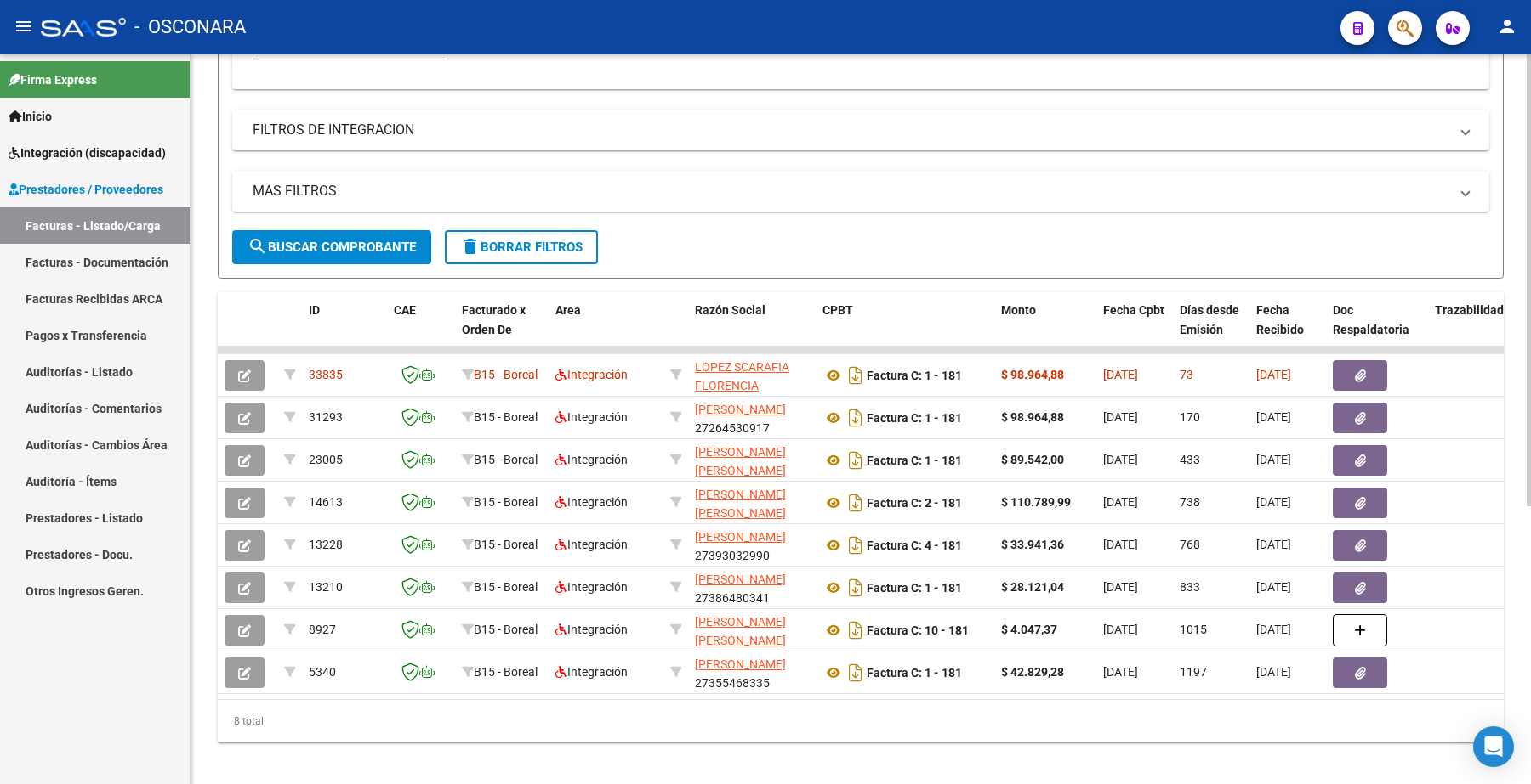
click at [753, 209] on mat-expansion-panel-header "MAS FILTROS" at bounding box center [860, 191] width 1256 height 41
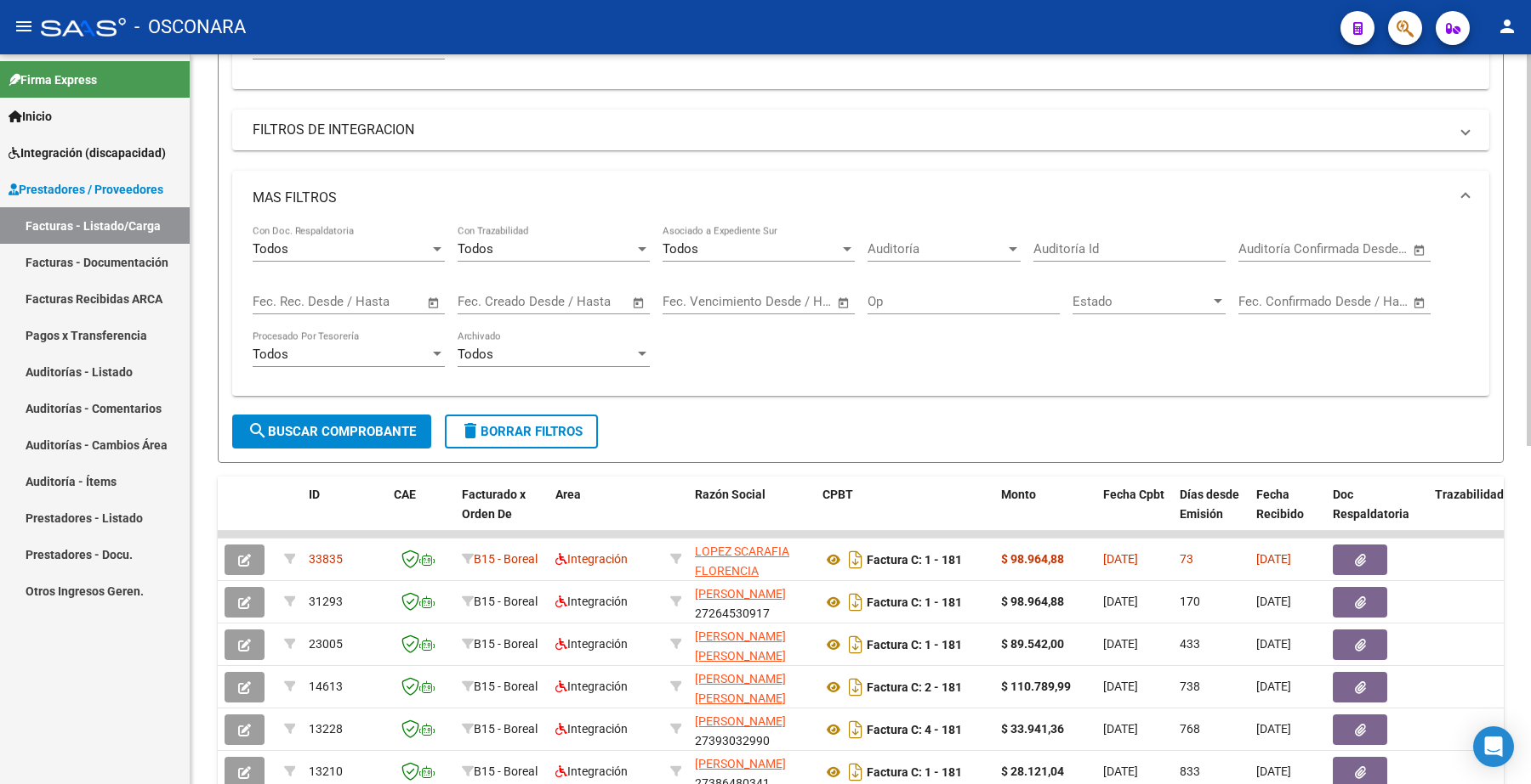
click at [385, 442] on button "search Buscar Comprobante" at bounding box center [331, 432] width 199 height 34
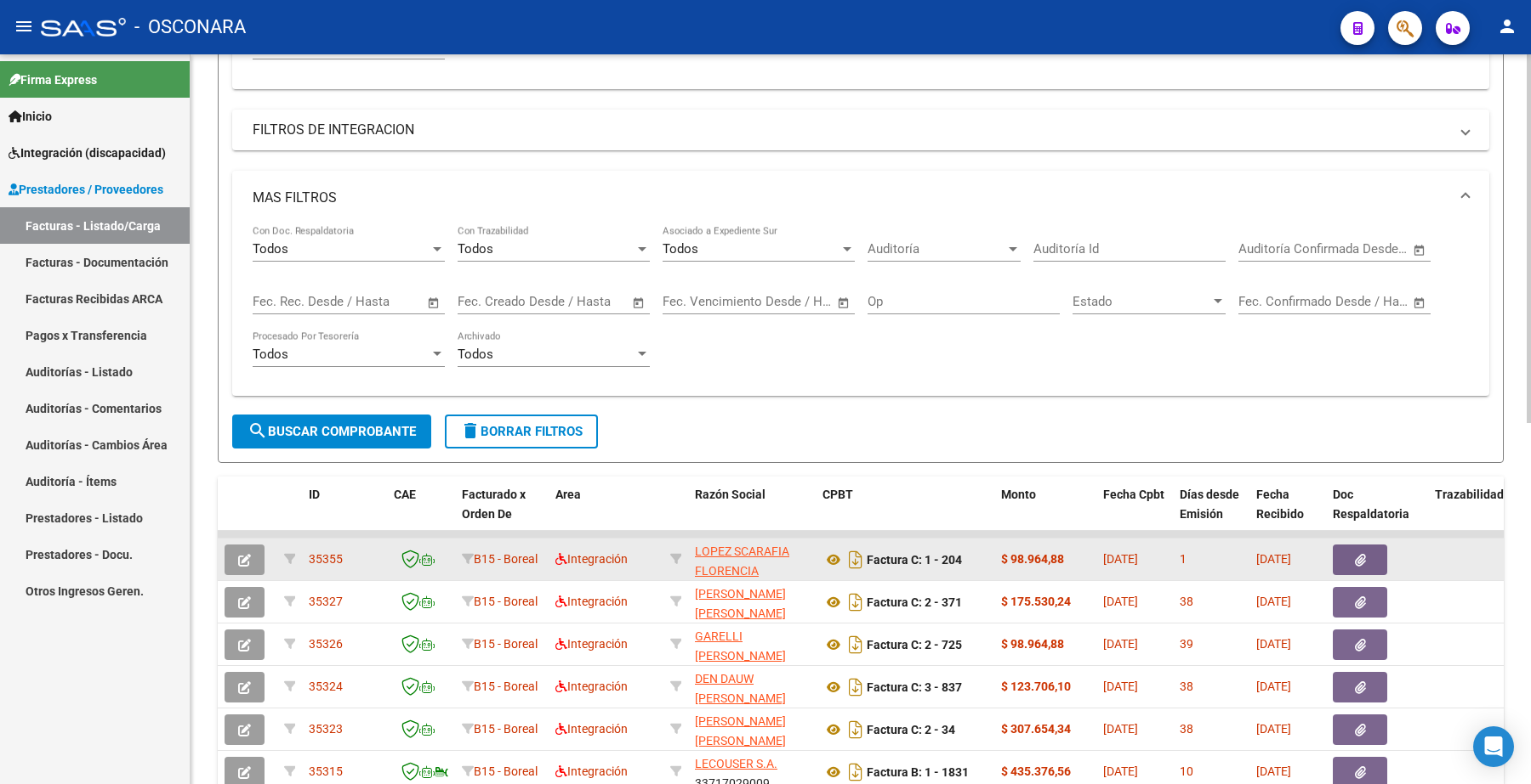
click at [252, 557] on button "button" at bounding box center [244, 560] width 40 height 31
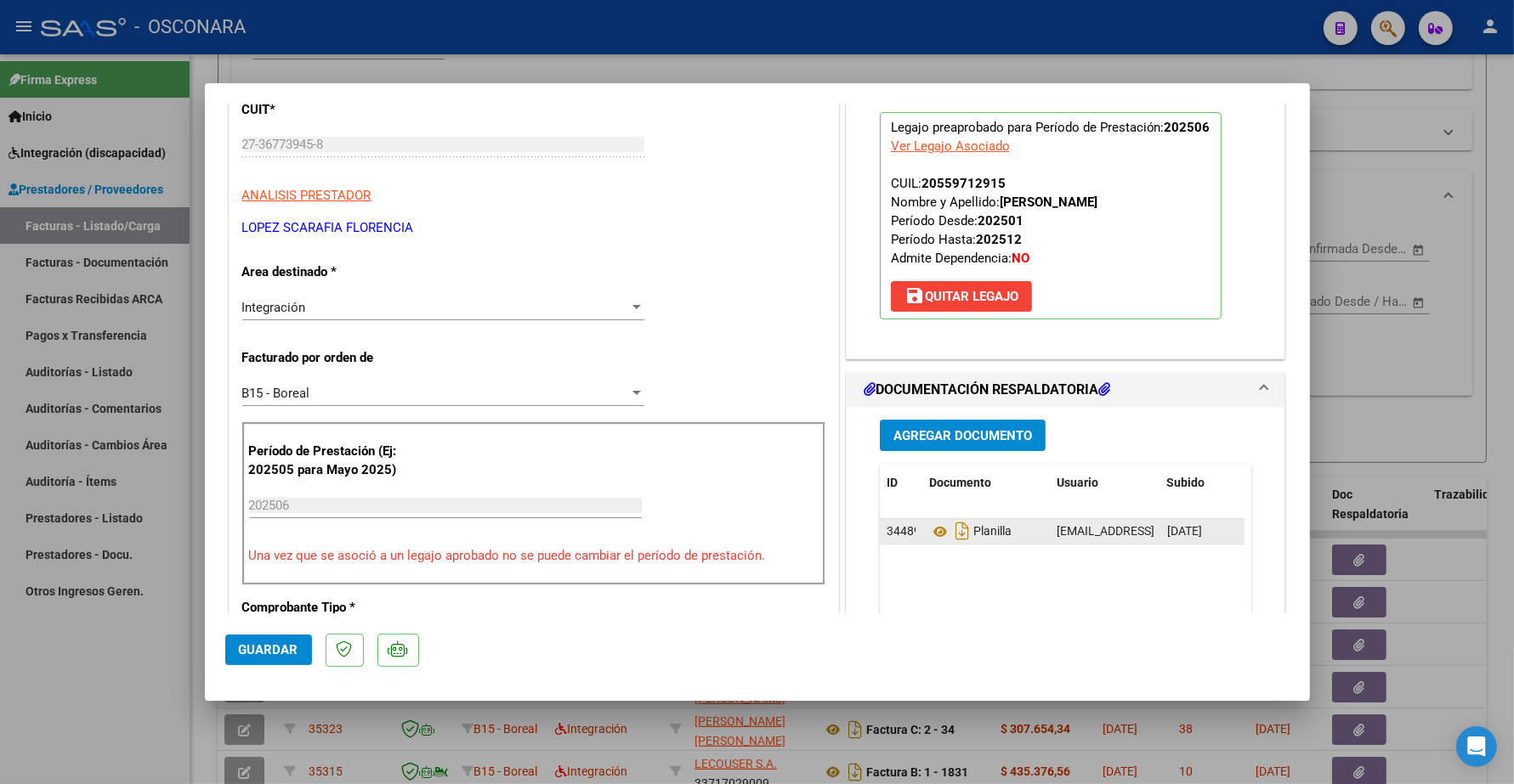
scroll to position [319, 0]
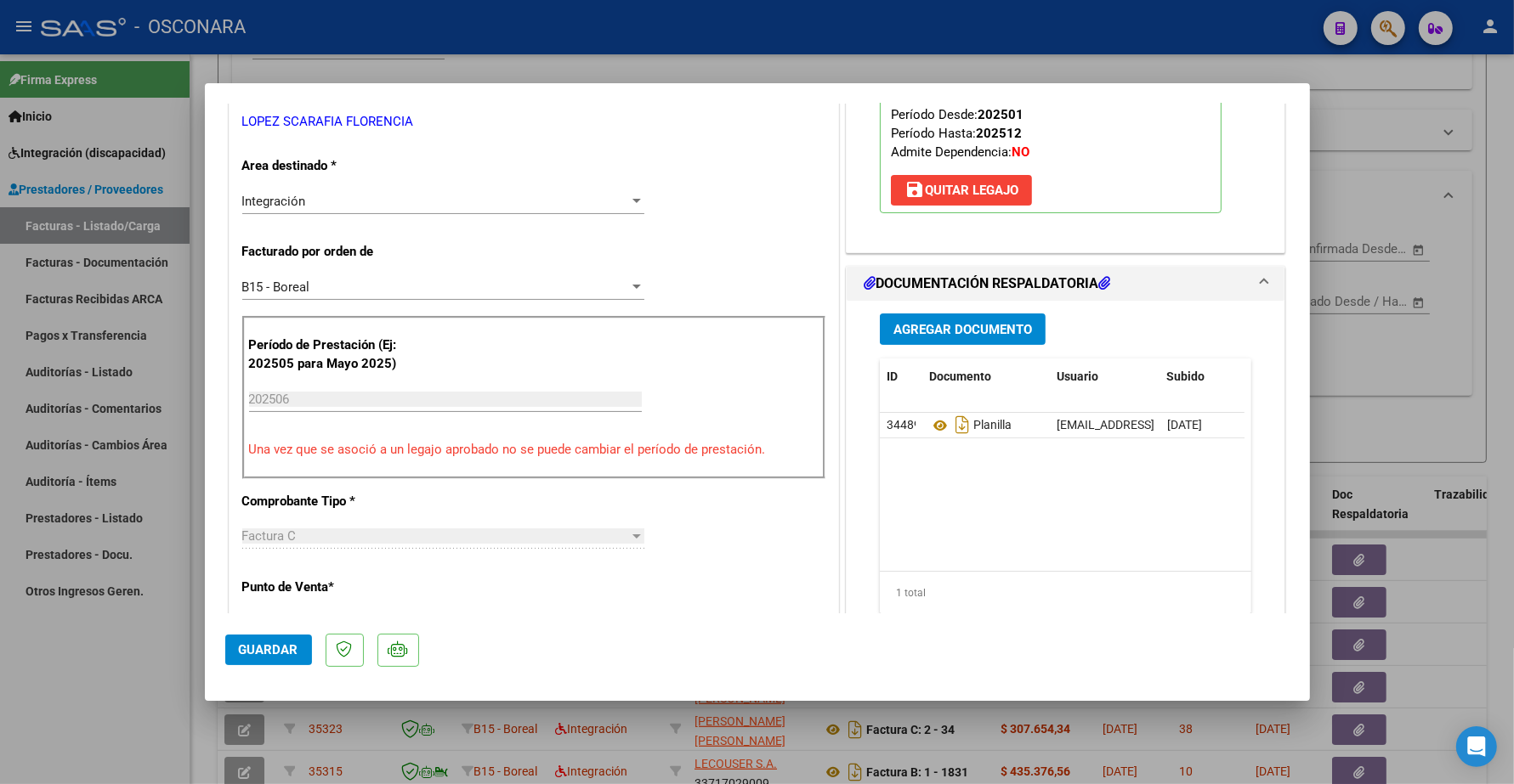
click at [935, 328] on span "Agregar Documento" at bounding box center [962, 329] width 139 height 15
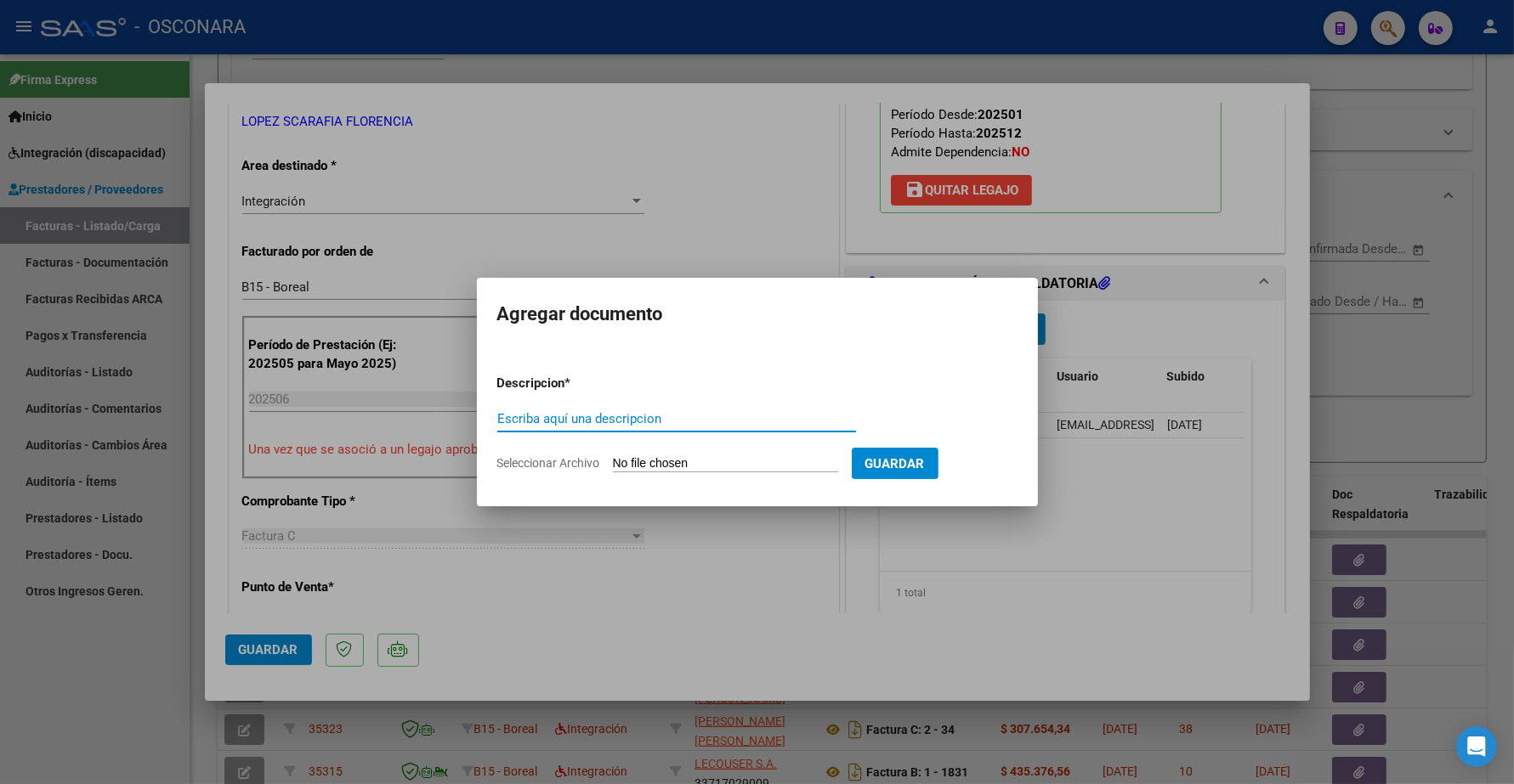
click at [715, 414] on input "Escriba aquí una descripcion" at bounding box center [676, 419] width 358 height 15
type input "INFORME SEMESTRAL"
click at [698, 472] on input "Seleccionar Archivo" at bounding box center [725, 464] width 225 height 16
type input "C:\fakepath\27367739458-1-181-doc-respaldatoria20250804-06-49-12-20250804-06-49…"
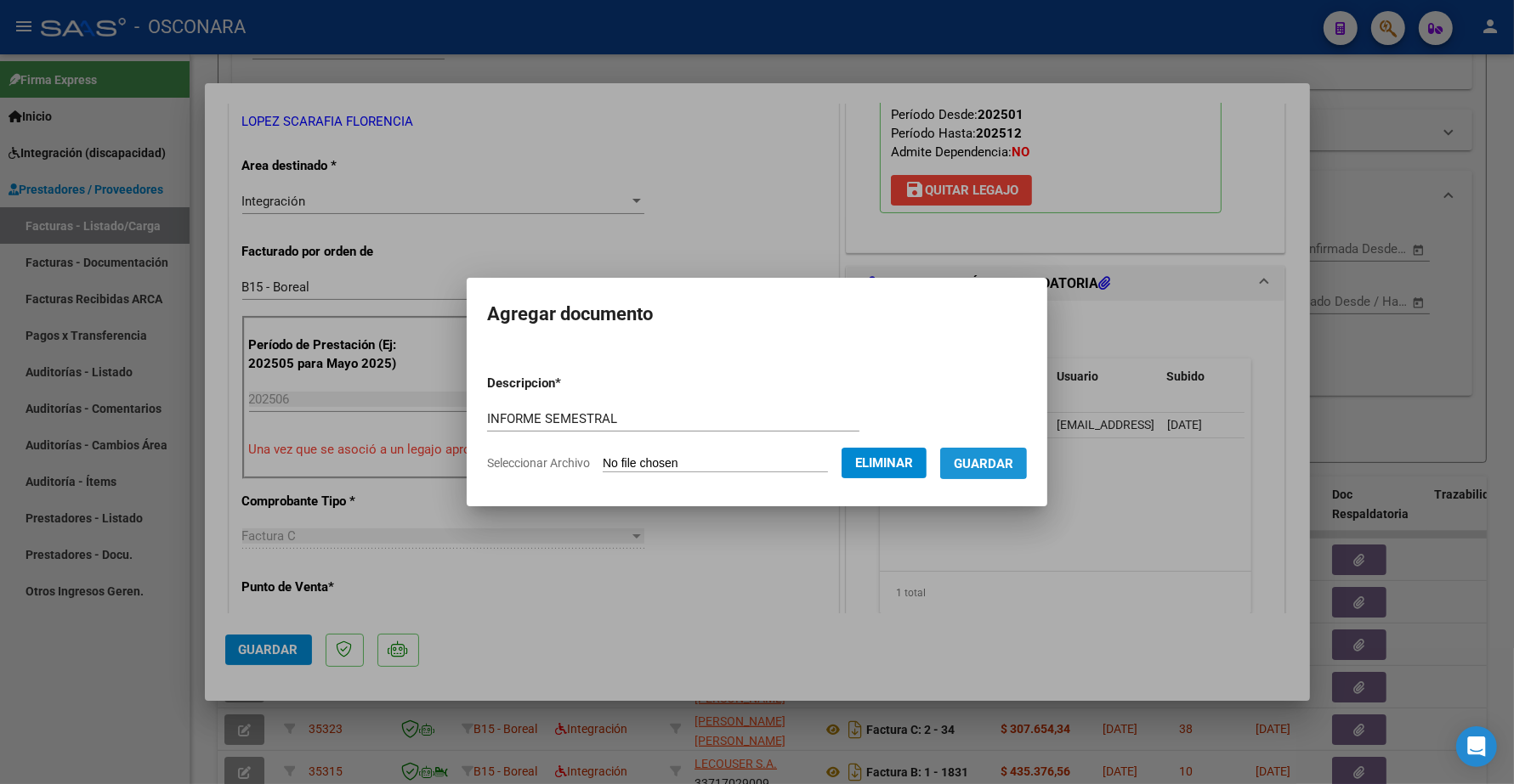
click at [993, 462] on span "Guardar" at bounding box center [983, 464] width 59 height 15
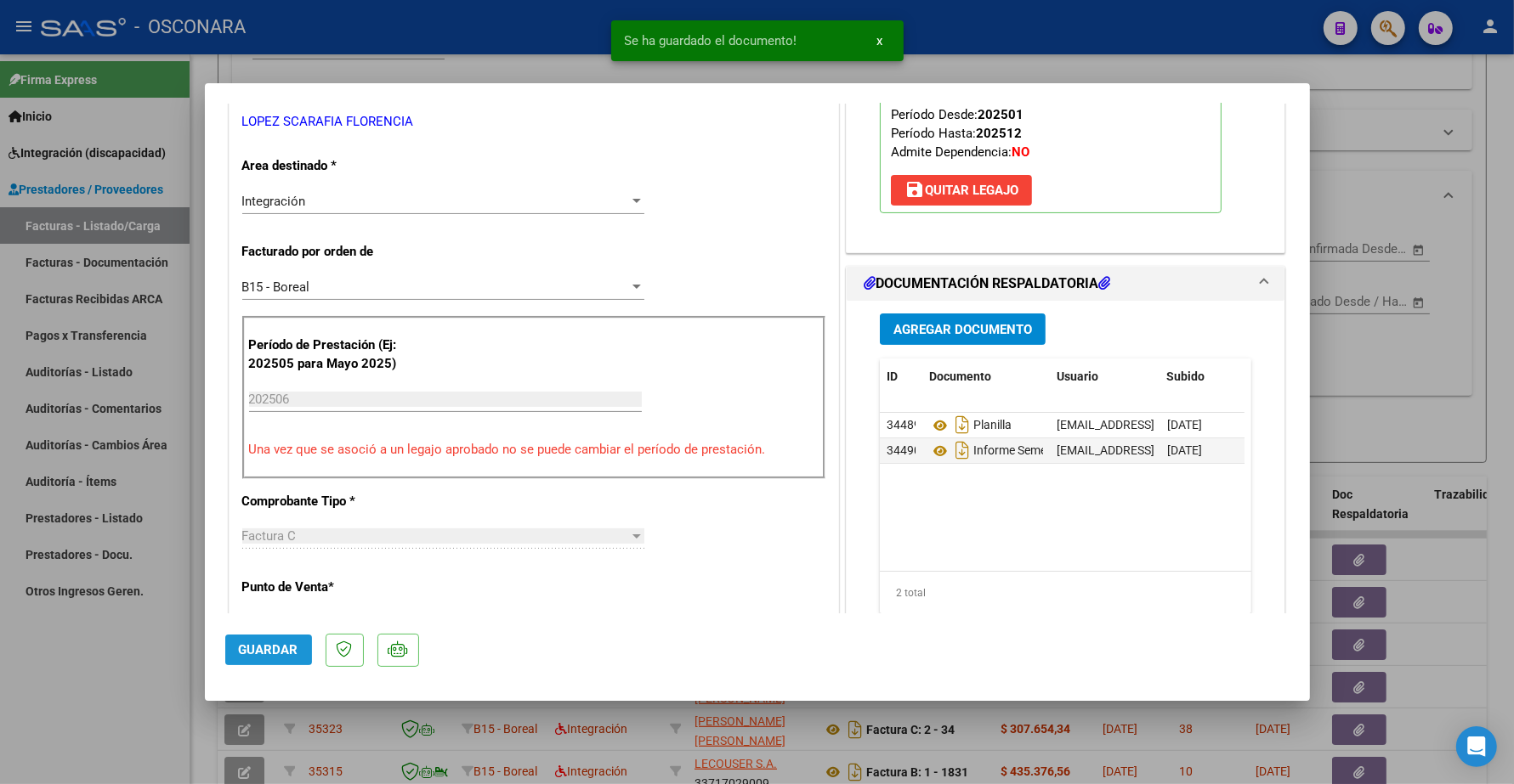
click at [275, 647] on span "Guardar" at bounding box center [268, 650] width 59 height 15
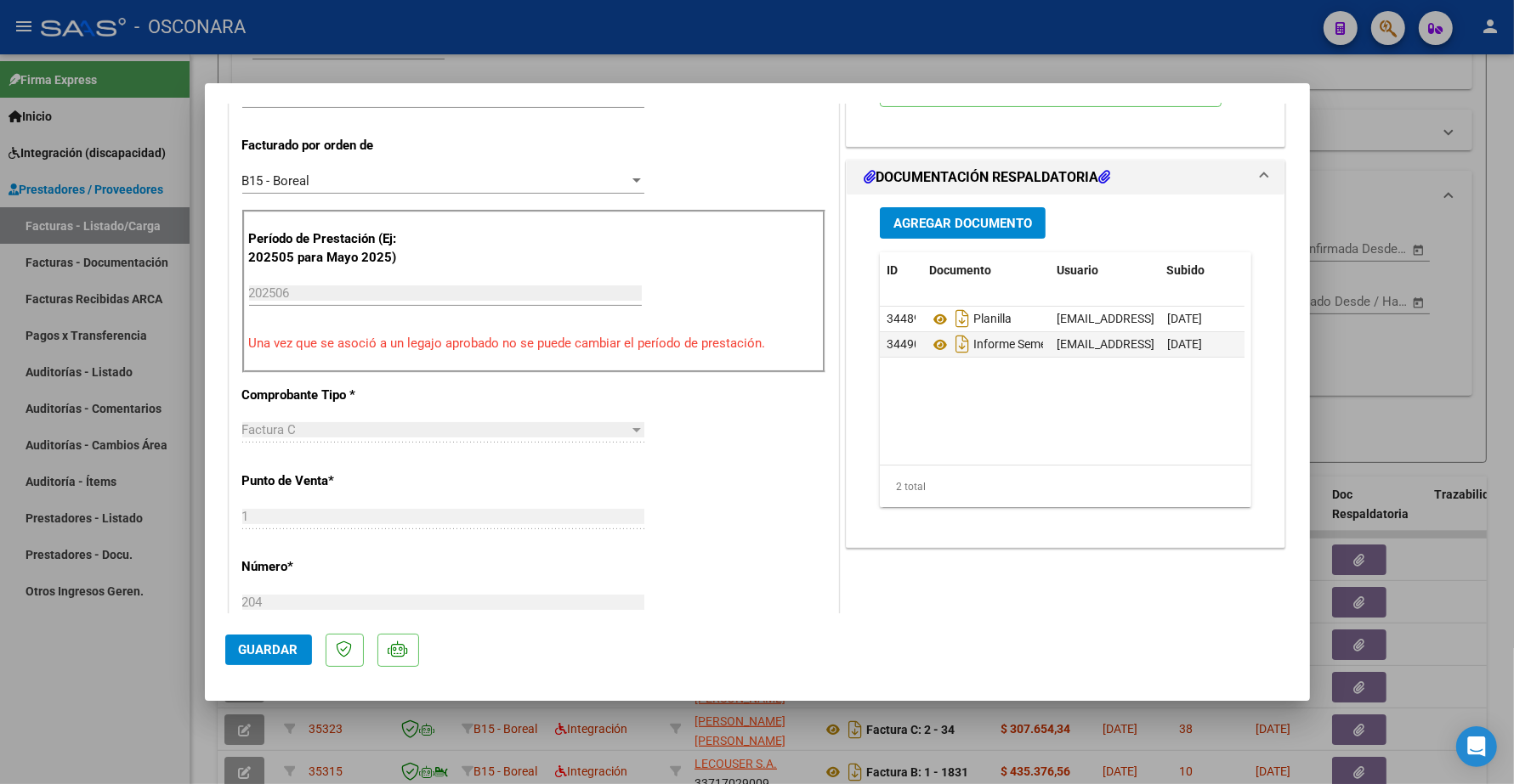
scroll to position [0, 0]
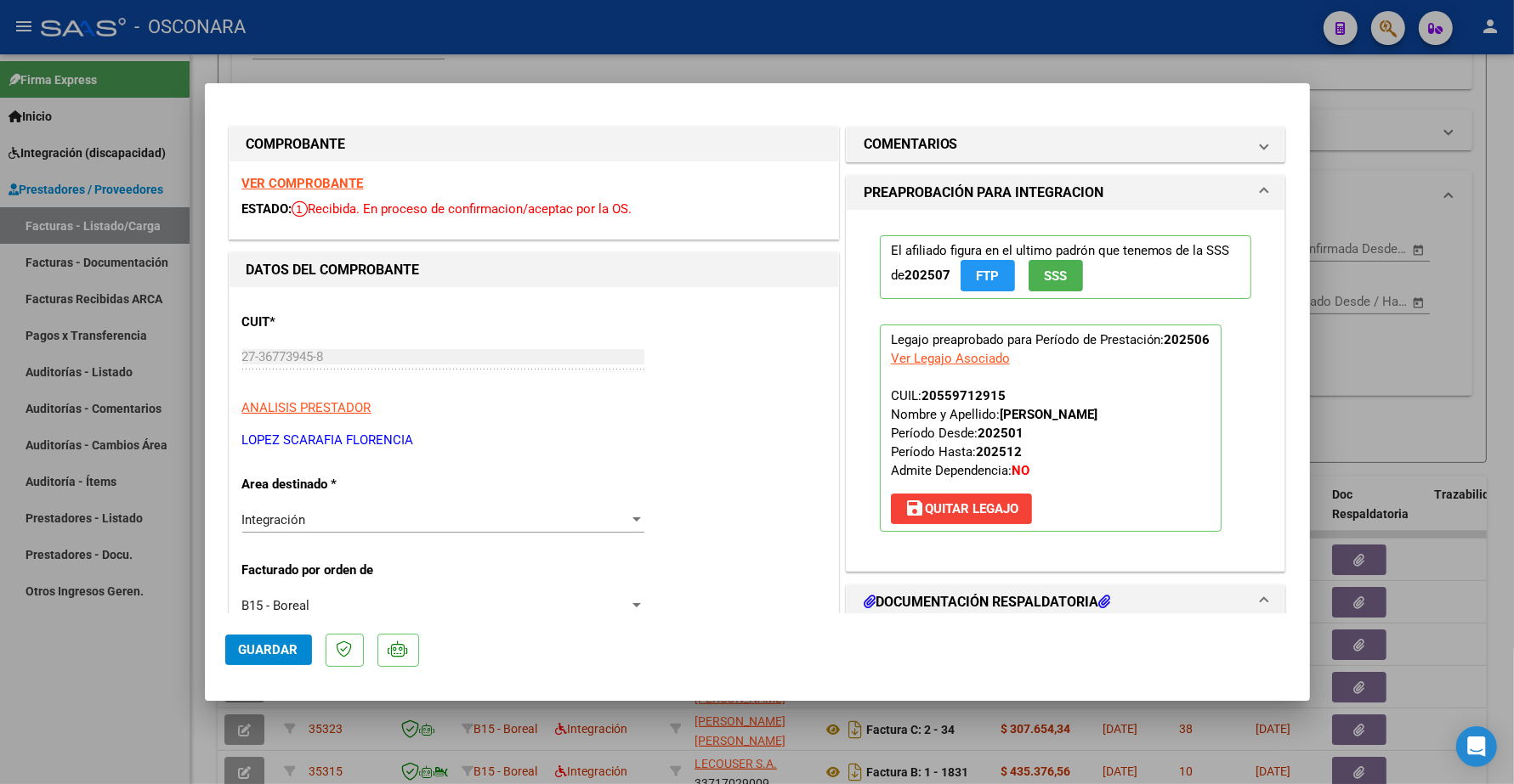
click at [277, 648] on span "Guardar" at bounding box center [268, 650] width 59 height 15
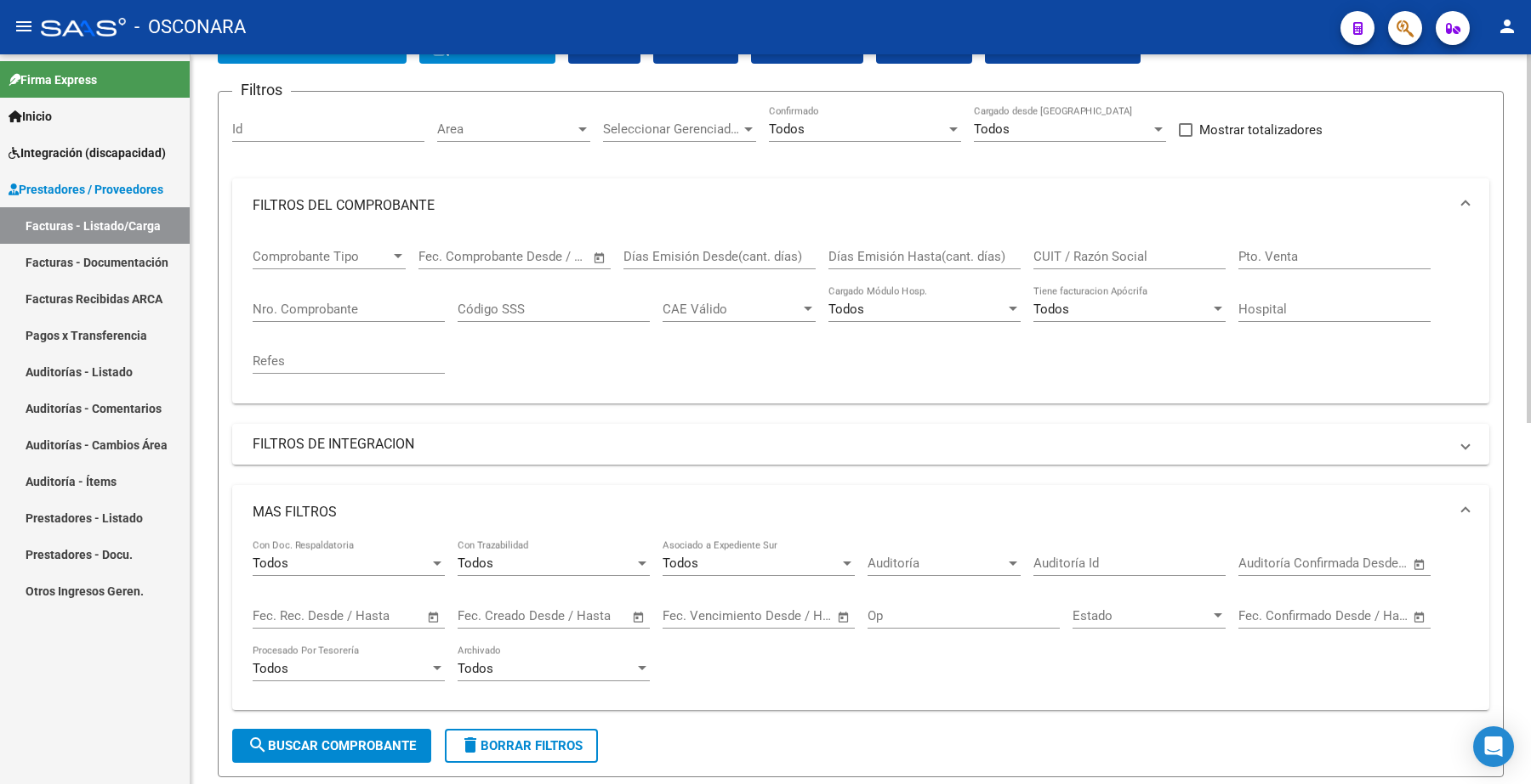
scroll to position [106, 0]
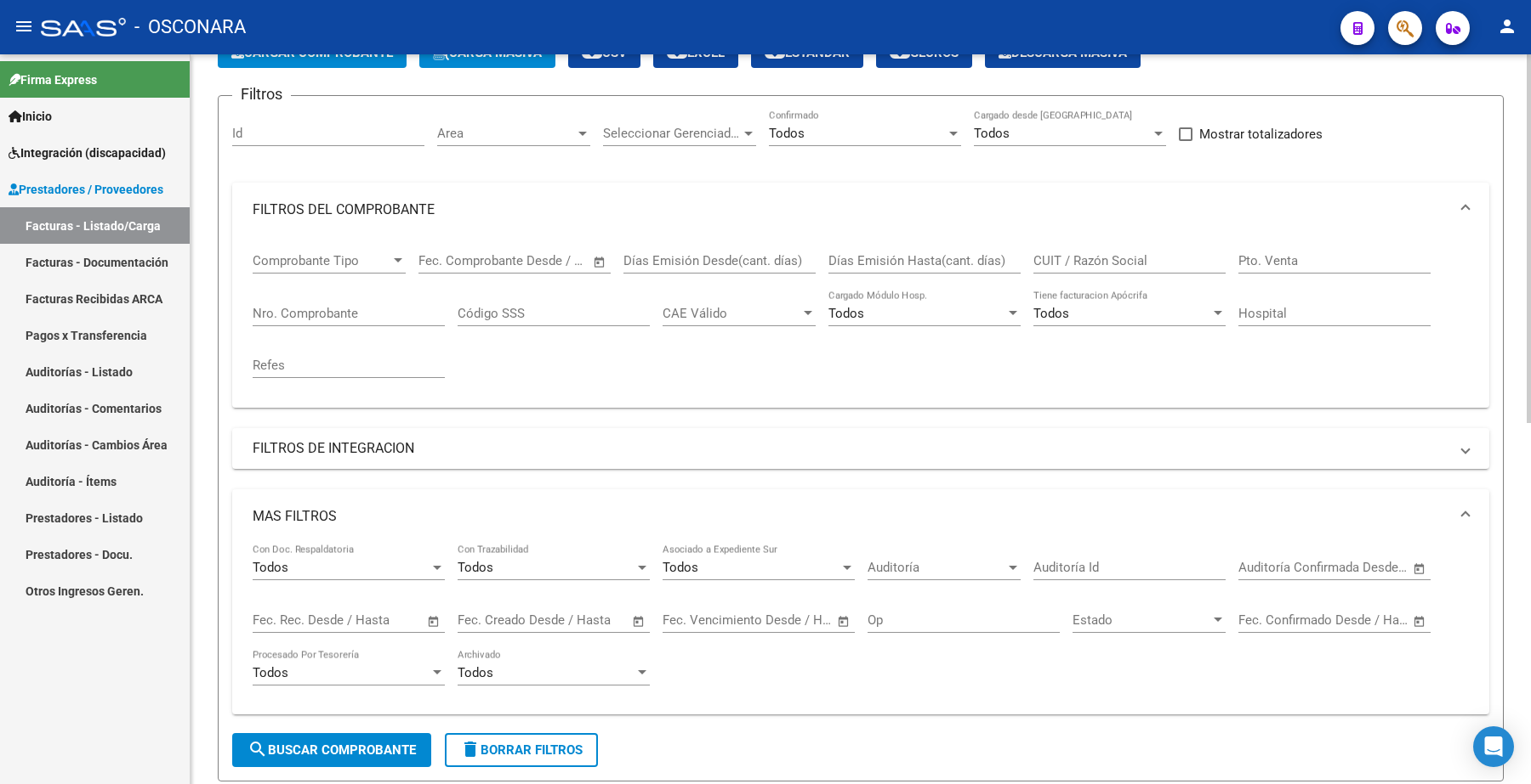
click at [285, 302] on div "Nro. Comprobante" at bounding box center [348, 308] width 192 height 37
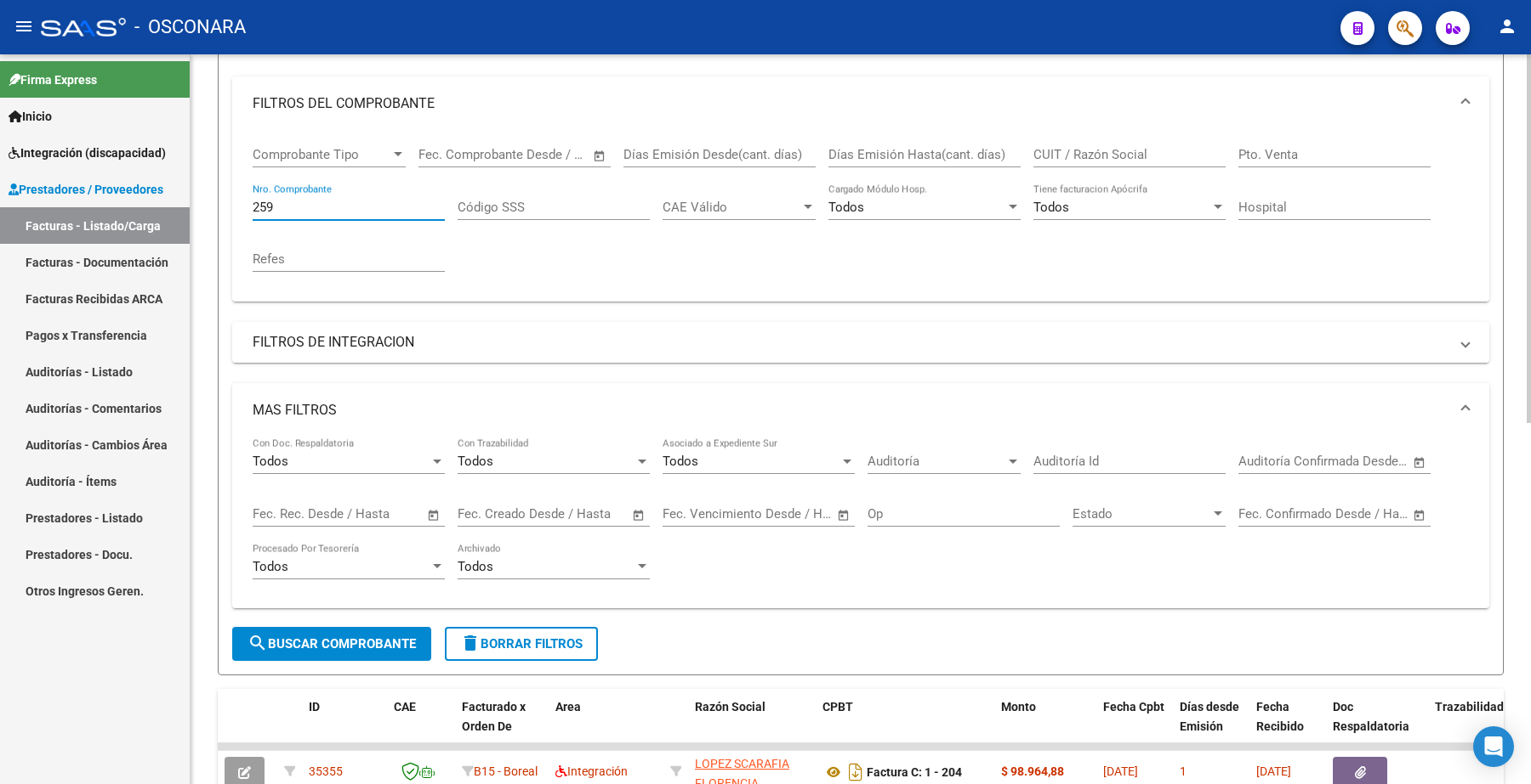
type input "259"
click at [332, 640] on span "search Buscar Comprobante" at bounding box center [331, 644] width 168 height 15
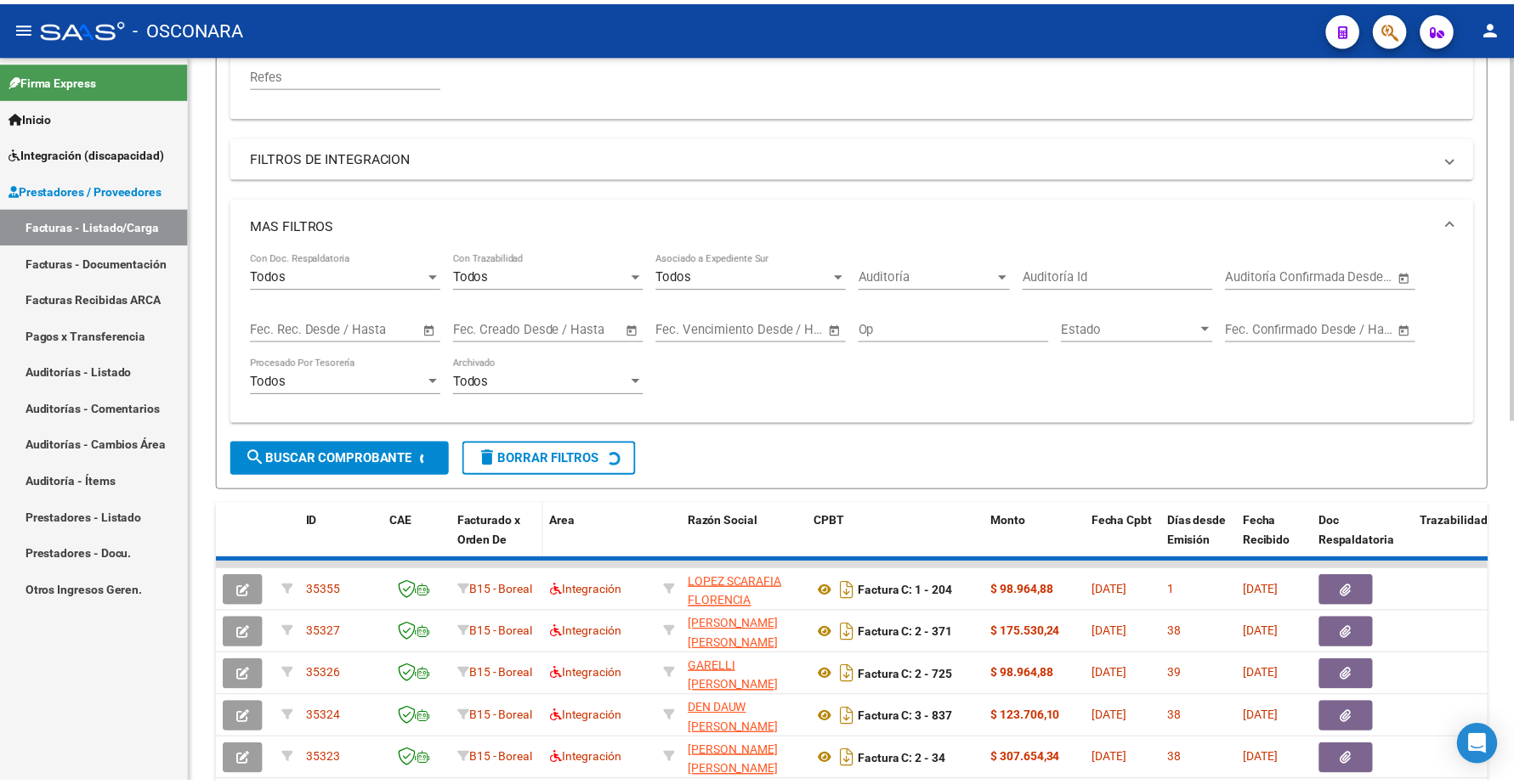
scroll to position [425, 0]
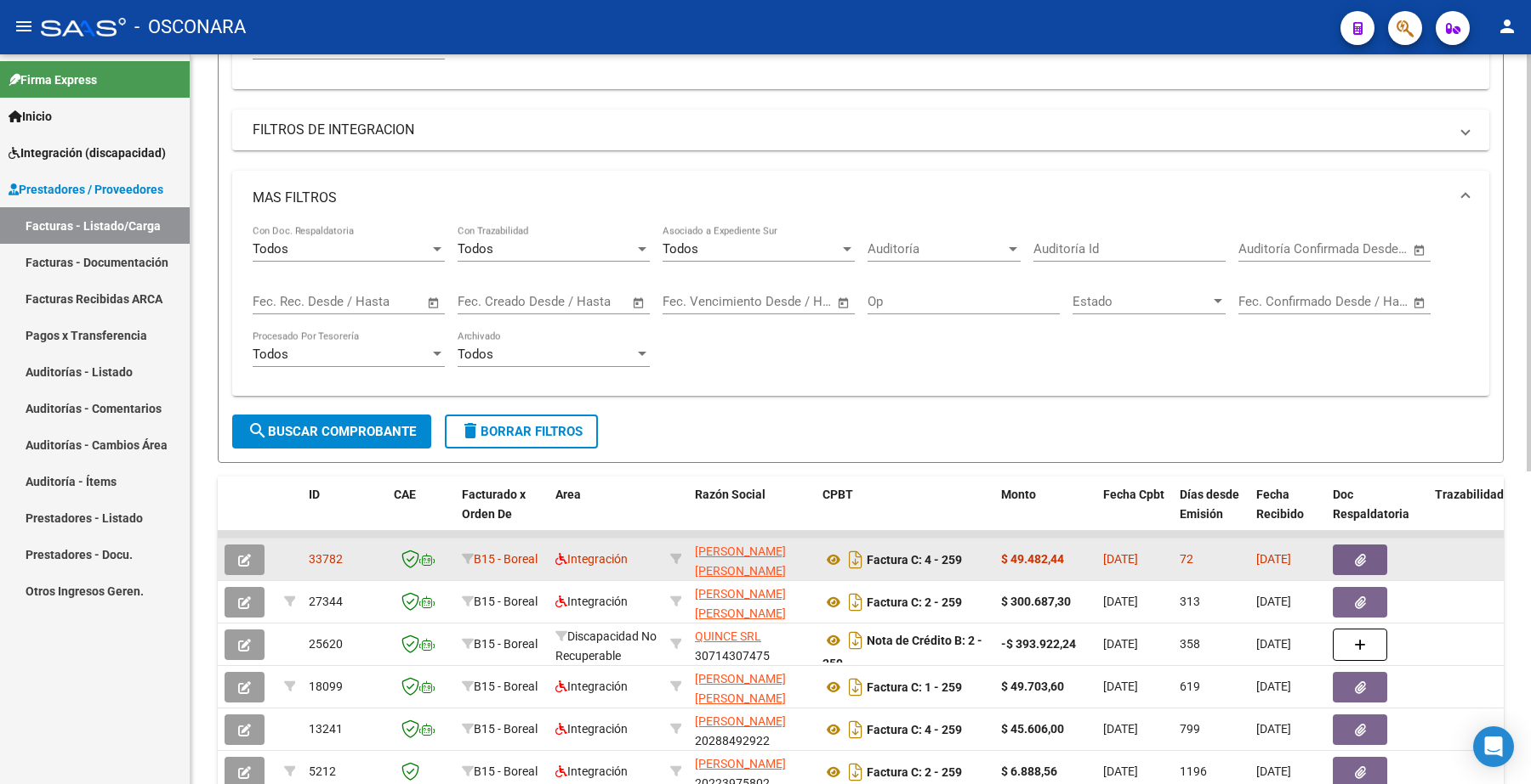
click at [249, 551] on button "button" at bounding box center [244, 560] width 40 height 31
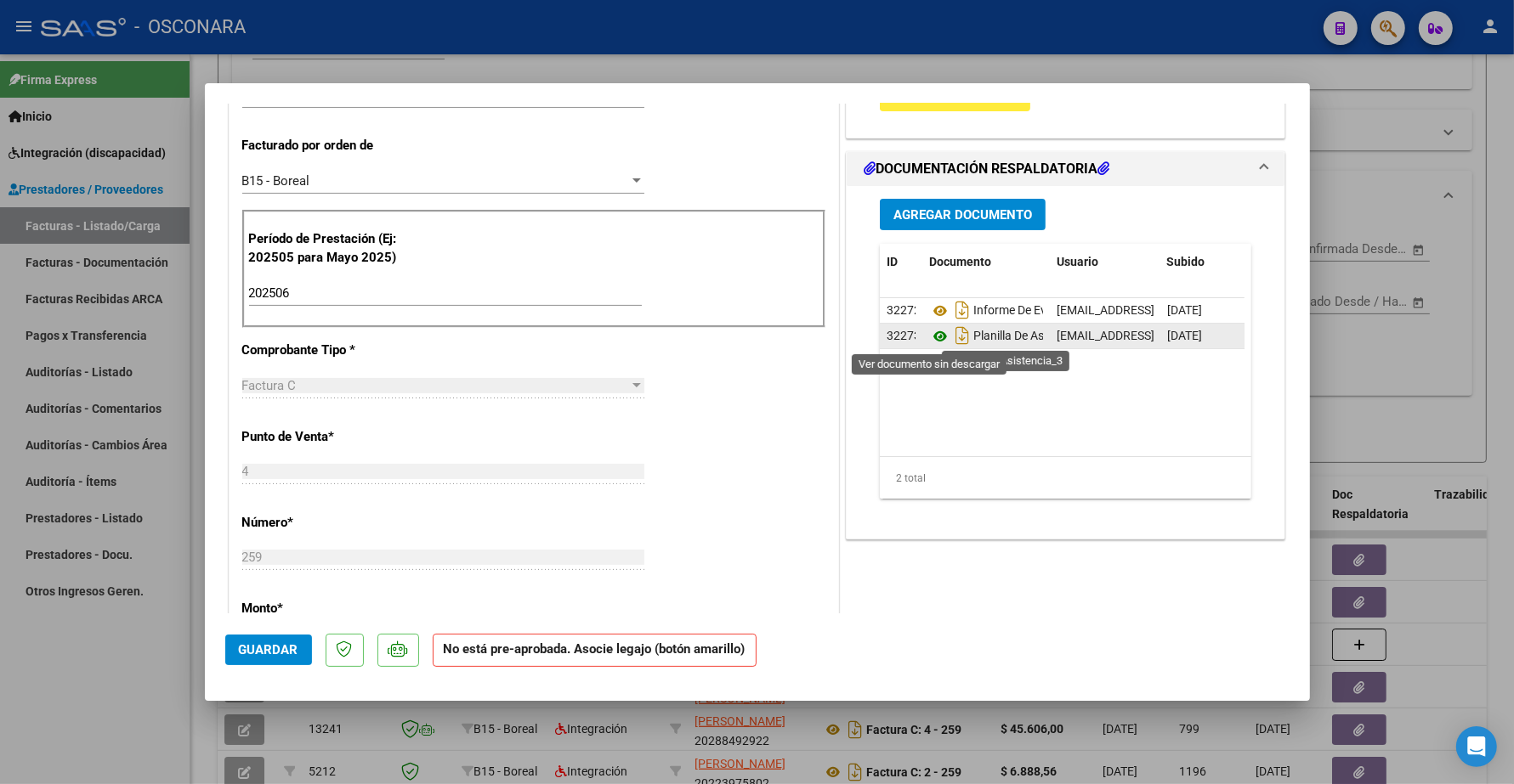
click at [929, 337] on icon at bounding box center [940, 337] width 23 height 21
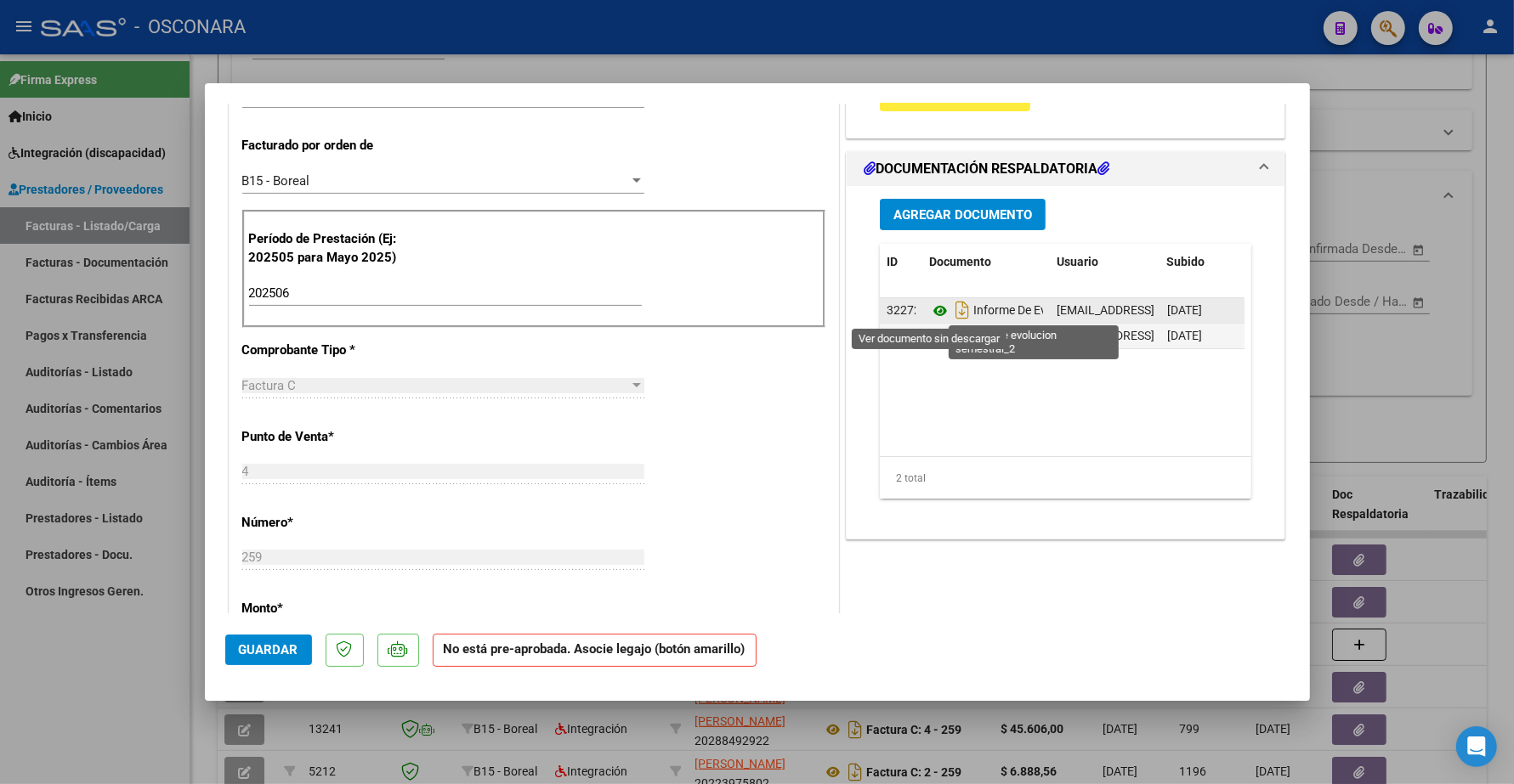
click at [929, 312] on icon at bounding box center [940, 311] width 23 height 21
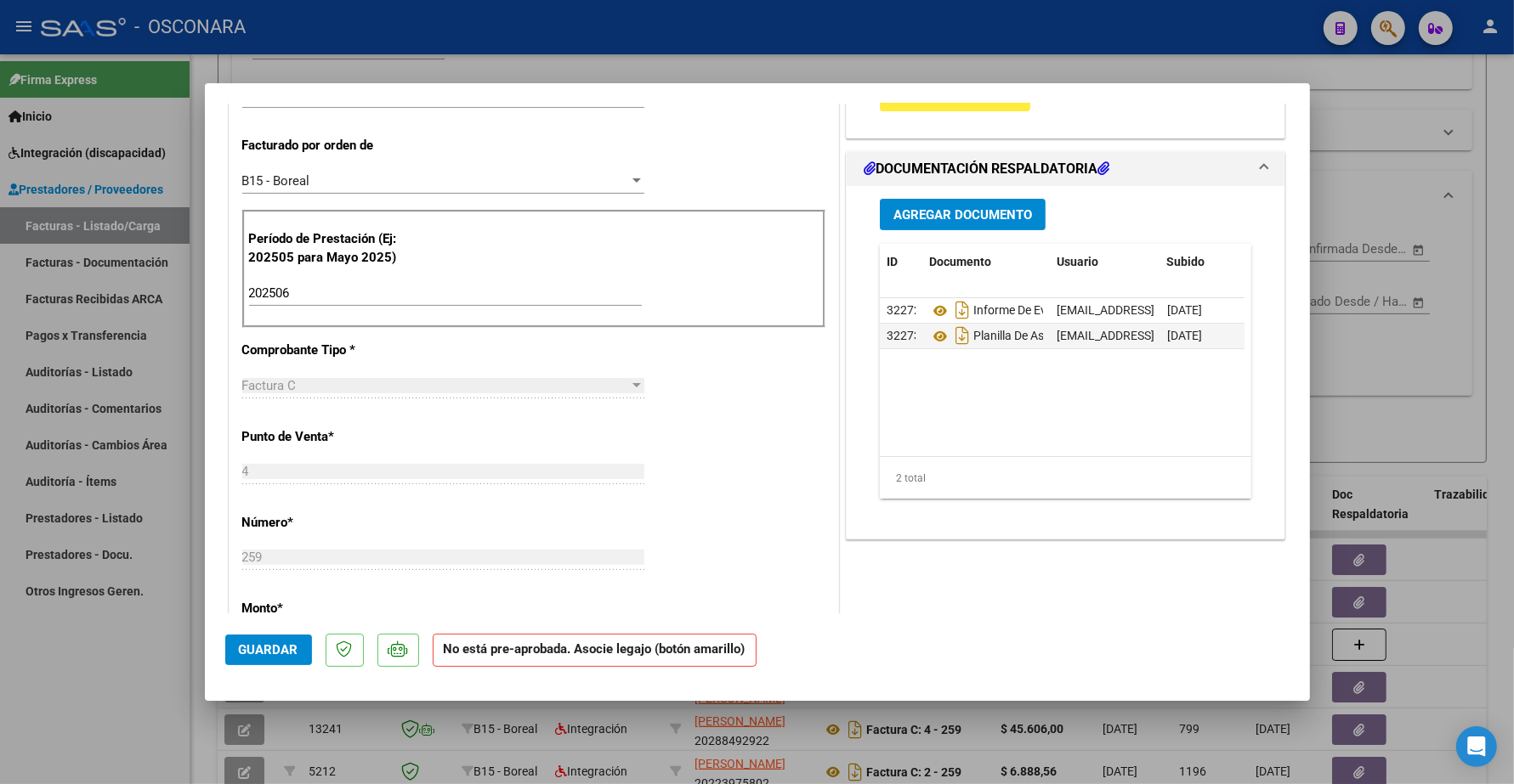
type input "$ 0,00"
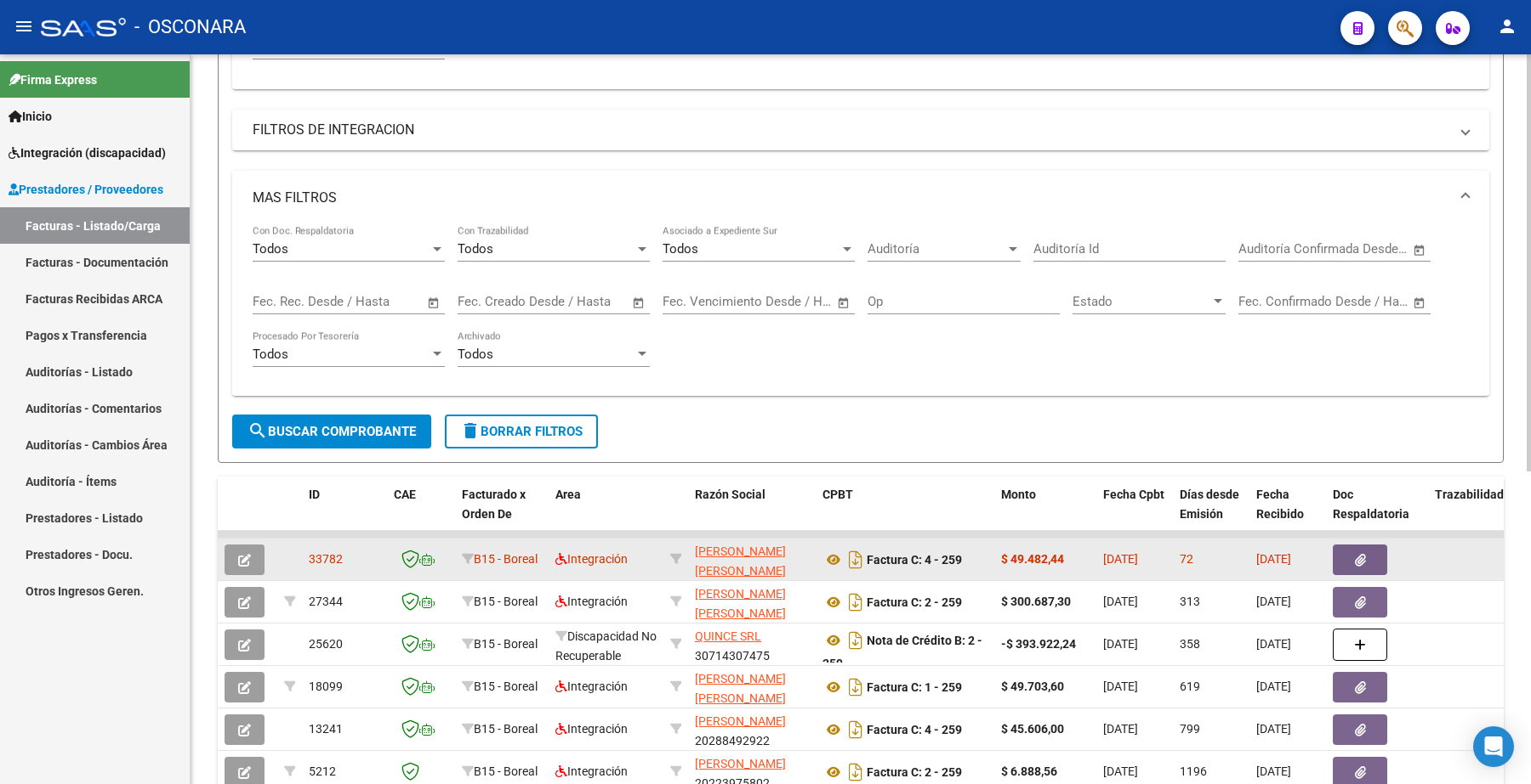
drag, startPoint x: 309, startPoint y: 555, endPoint x: 344, endPoint y: 555, distance: 35.0
click at [344, 555] on div "33782" at bounding box center [344, 560] width 71 height 20
copy span "33782"
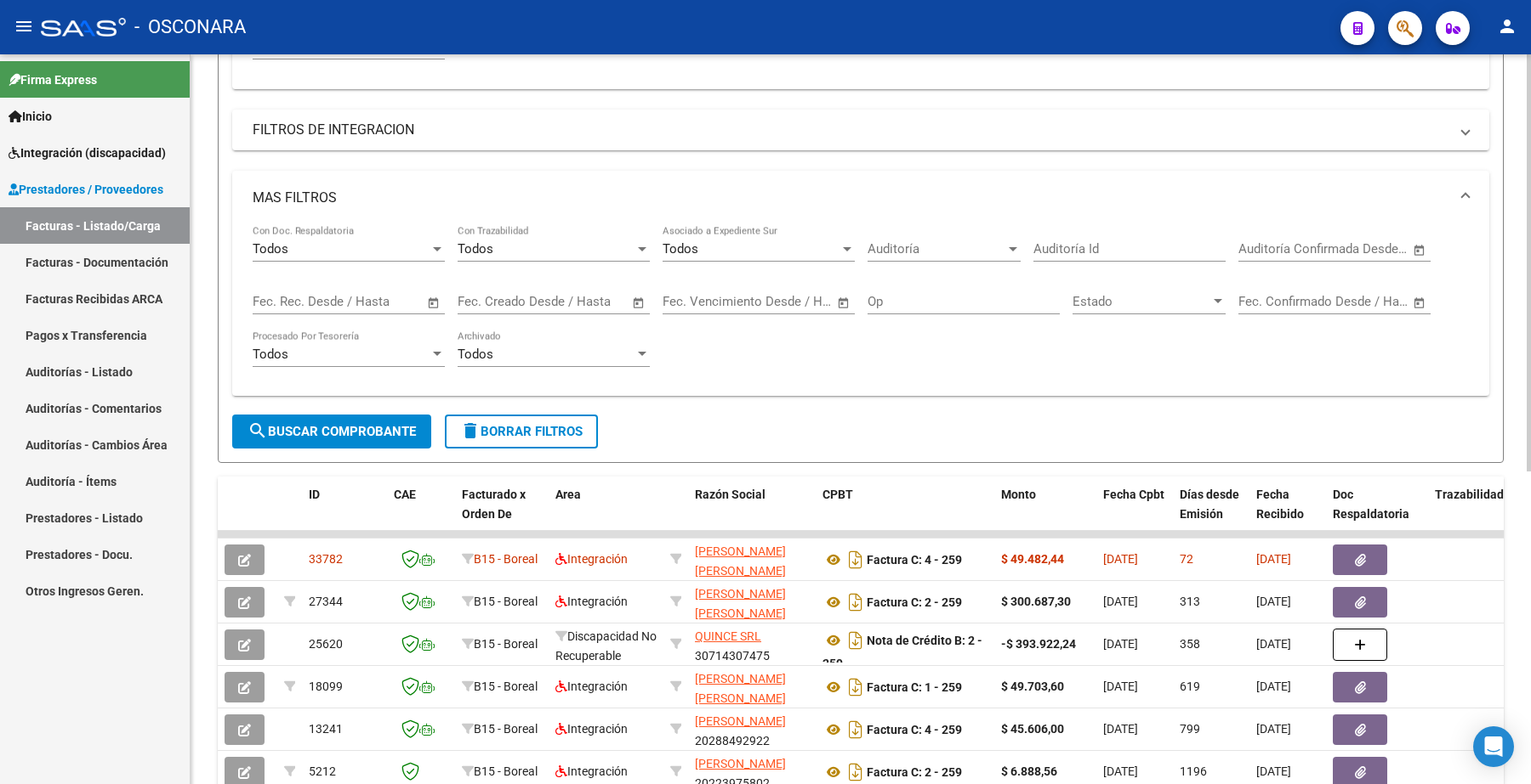
click at [899, 373] on div "Todos Con Doc. Respaldatoria Todos Con Trazabilidad Todos Asociado a Expediente…" at bounding box center [860, 303] width 1216 height 158
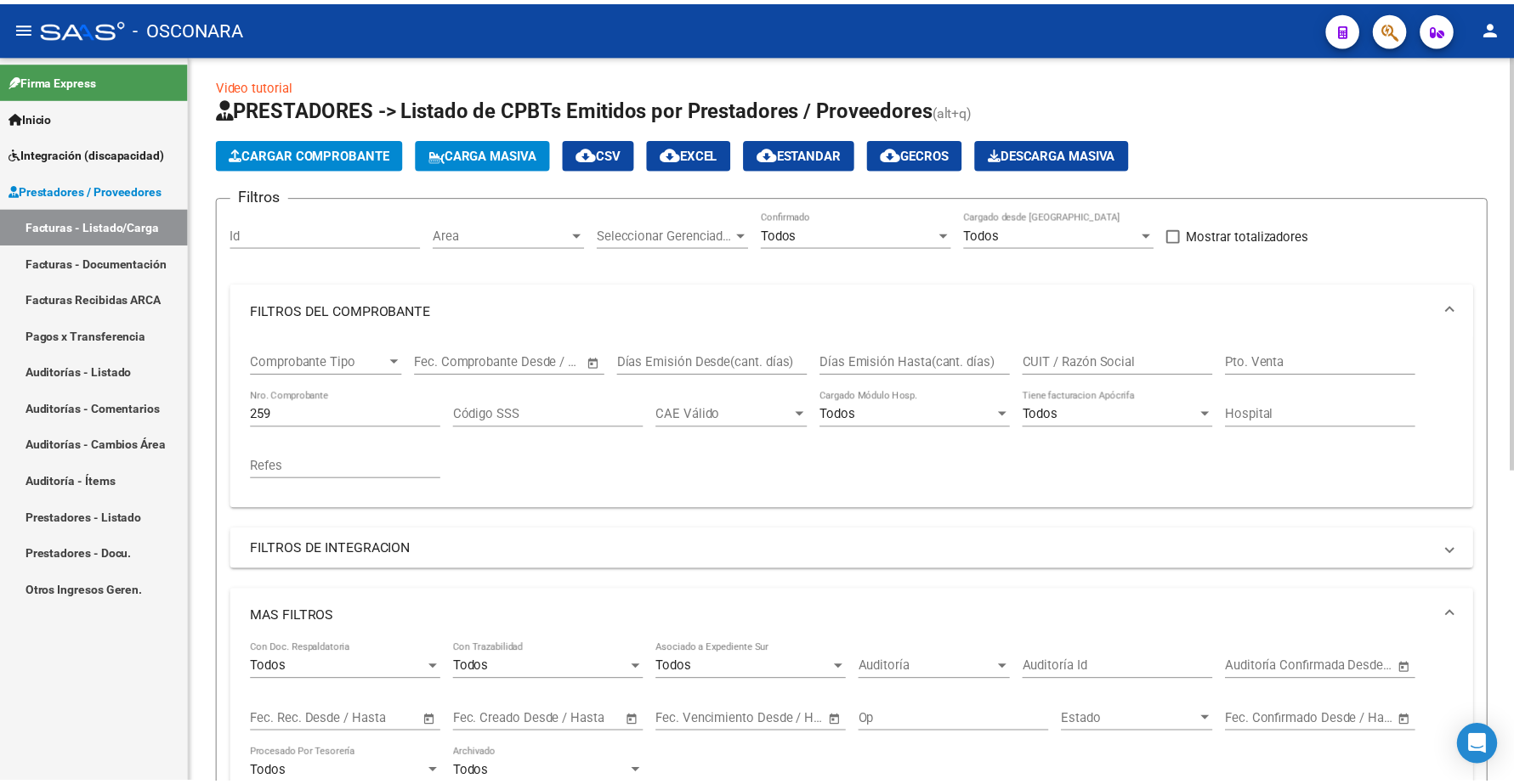
scroll to position [0, 0]
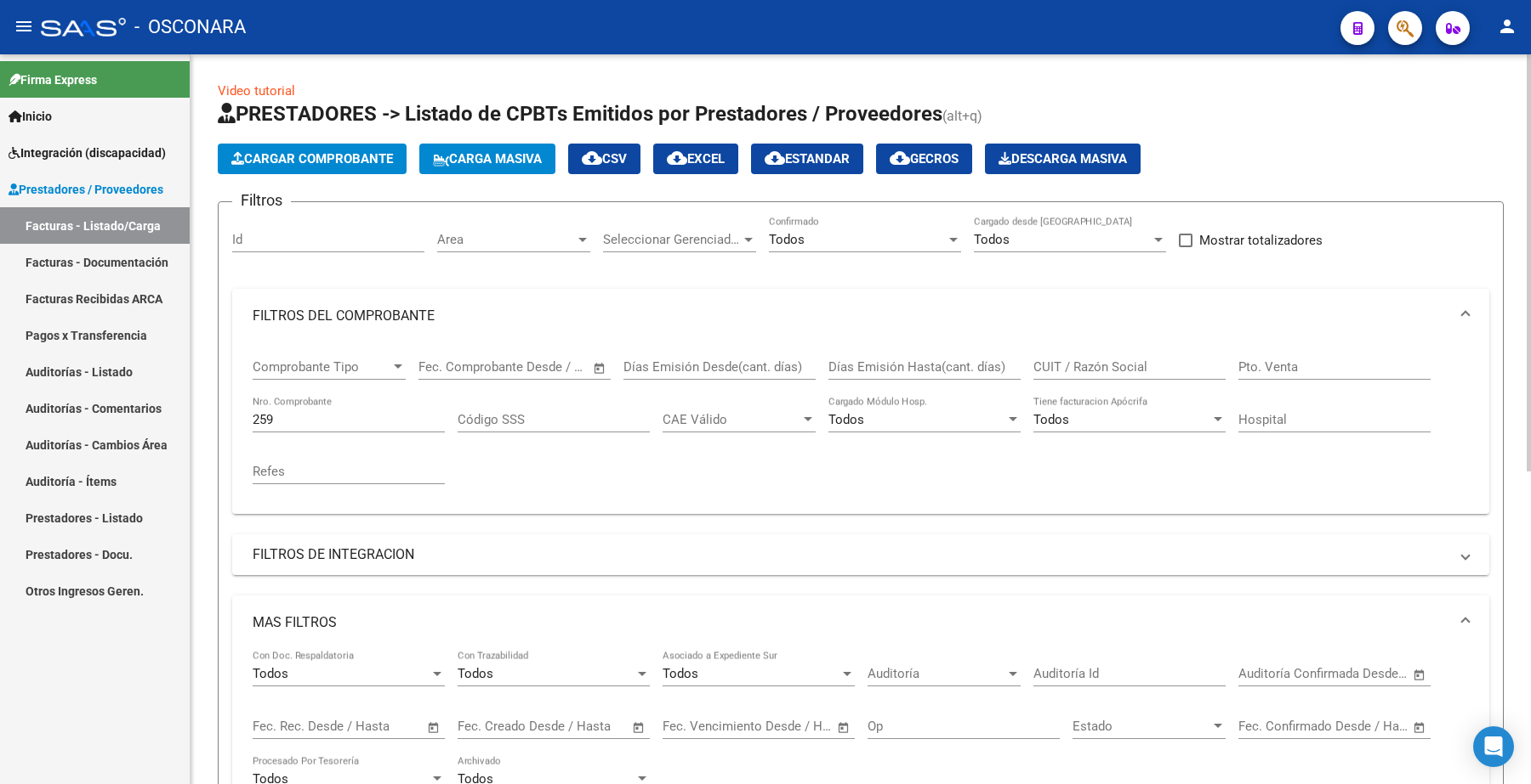
click at [320, 161] on span "Cargar Comprobante" at bounding box center [312, 158] width 161 height 15
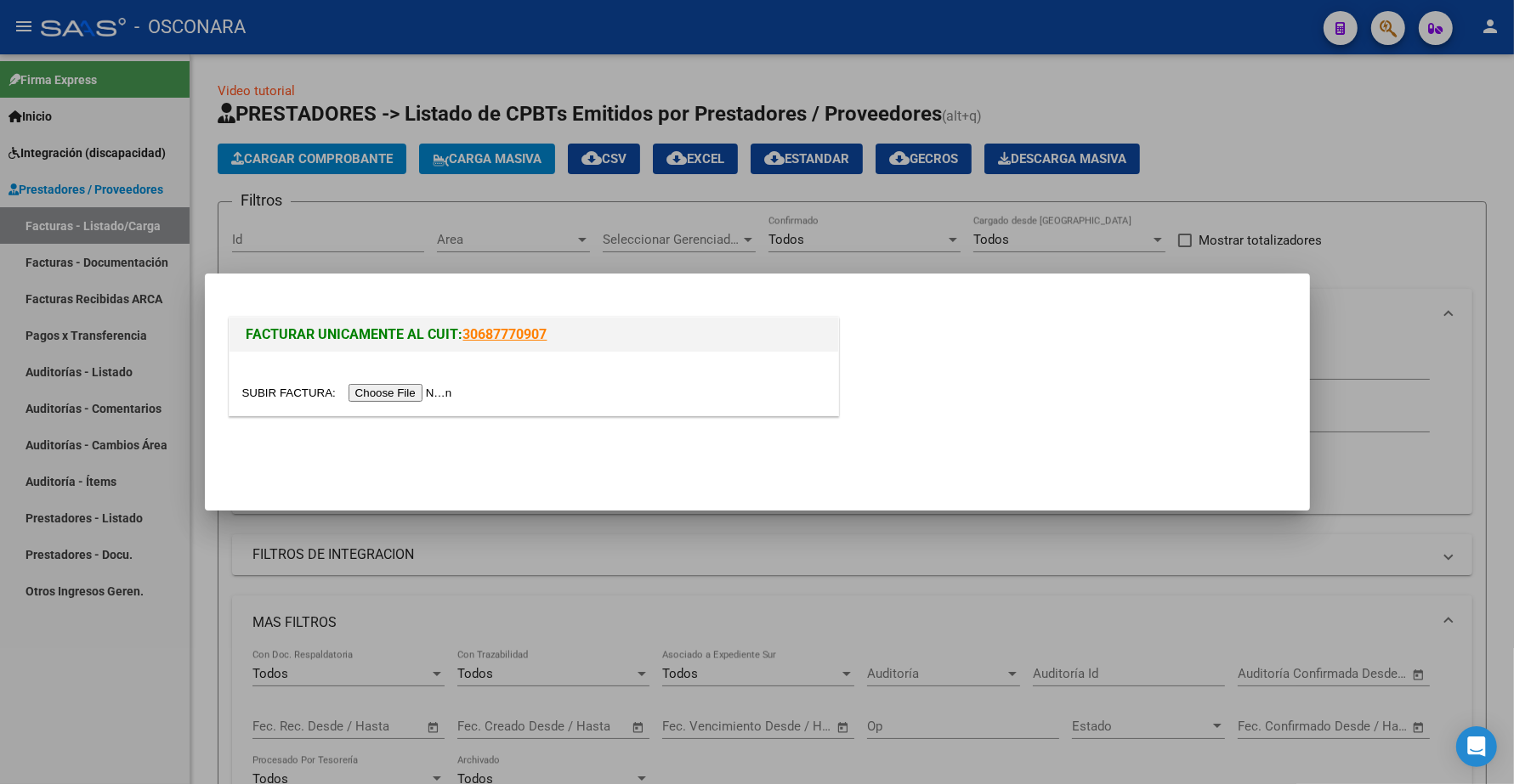
click at [410, 389] on input "file" at bounding box center [349, 393] width 215 height 18
click at [419, 402] on div at bounding box center [534, 393] width 583 height 20
click at [421, 396] on input "file" at bounding box center [349, 393] width 215 height 18
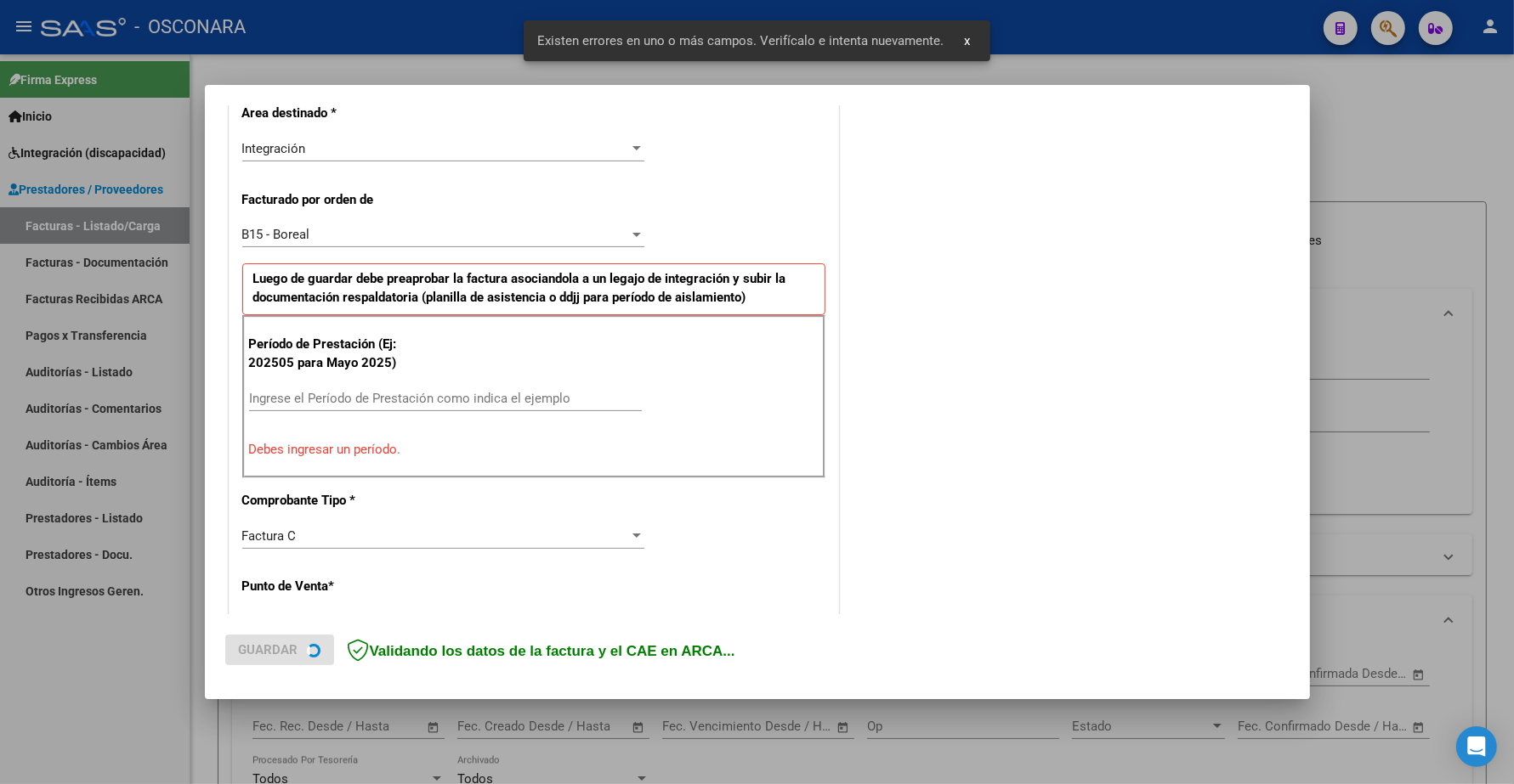
scroll to position [425, 0]
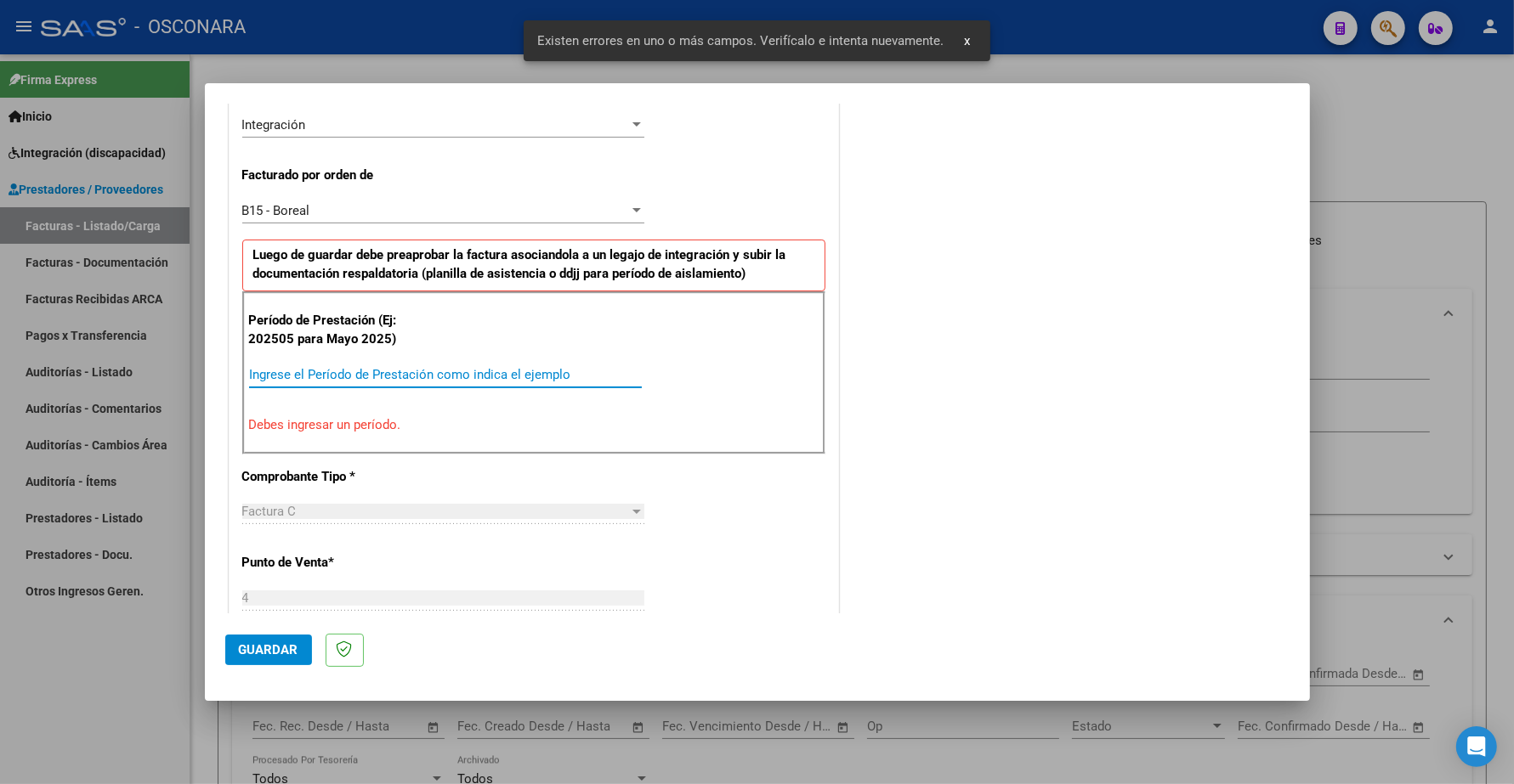
click at [308, 379] on input "Ingrese el Período de Prestación como indica el ejemplo" at bounding box center [446, 374] width 392 height 15
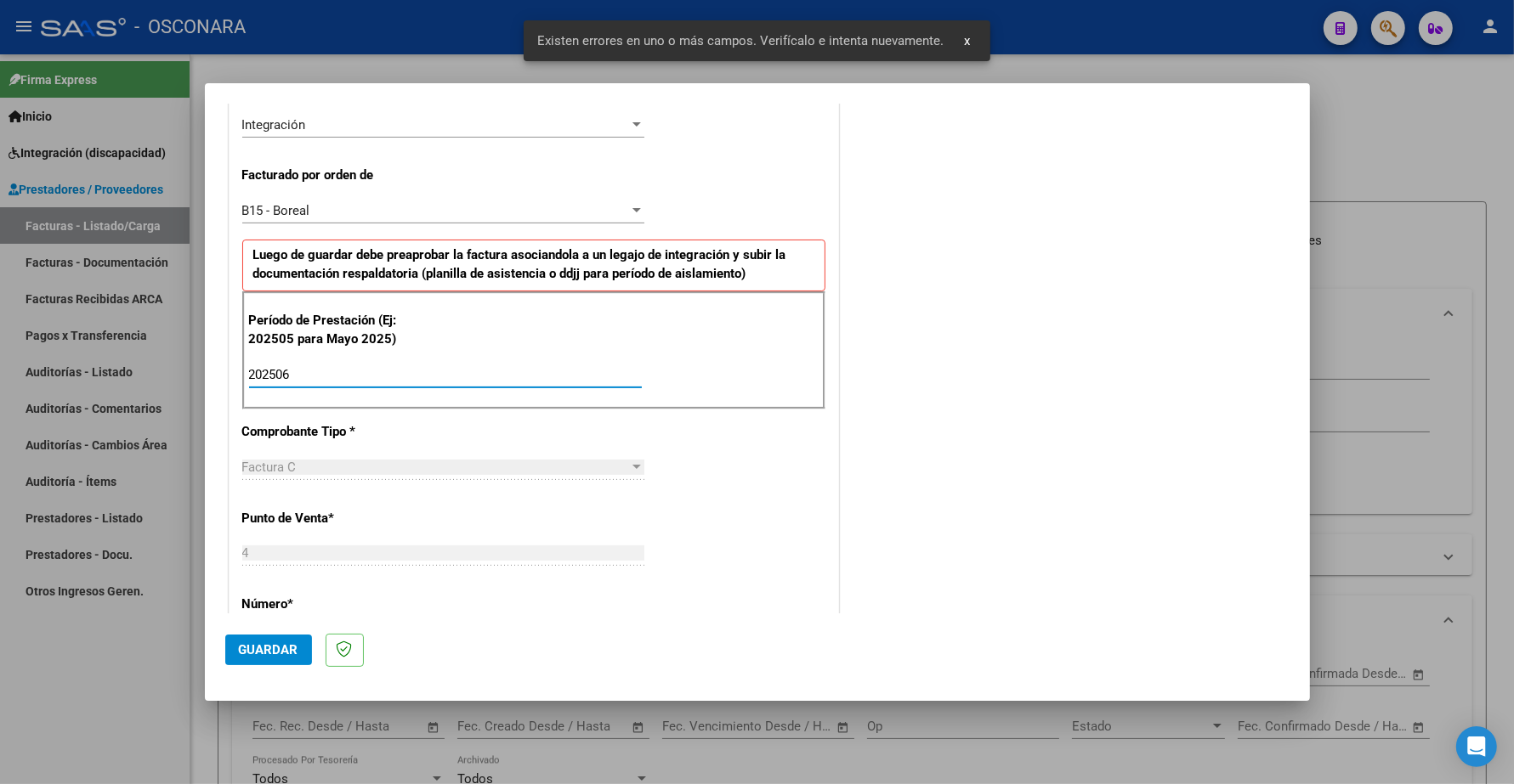
type input "202506"
click at [278, 640] on button "Guardar" at bounding box center [268, 650] width 86 height 31
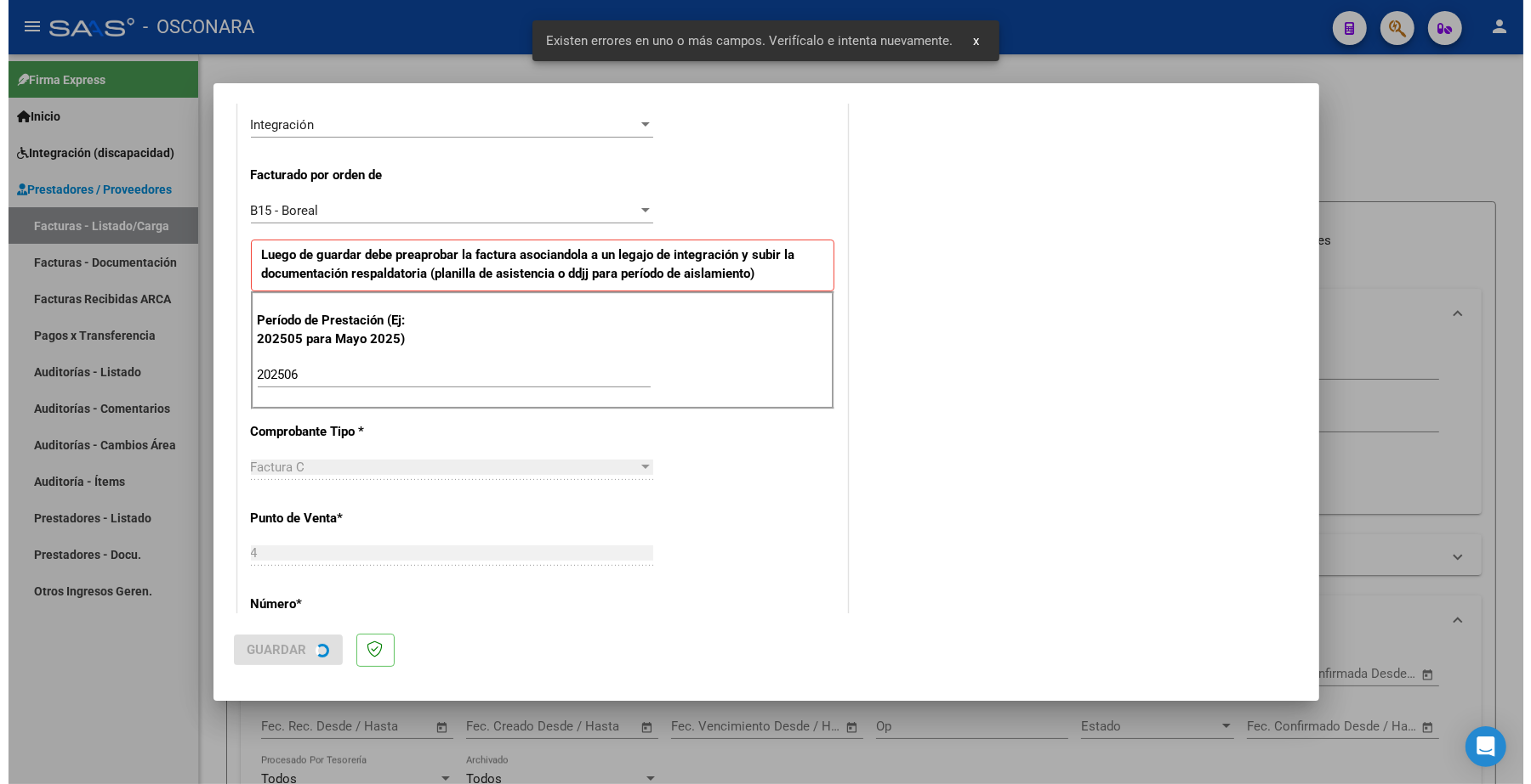
scroll to position [0, 0]
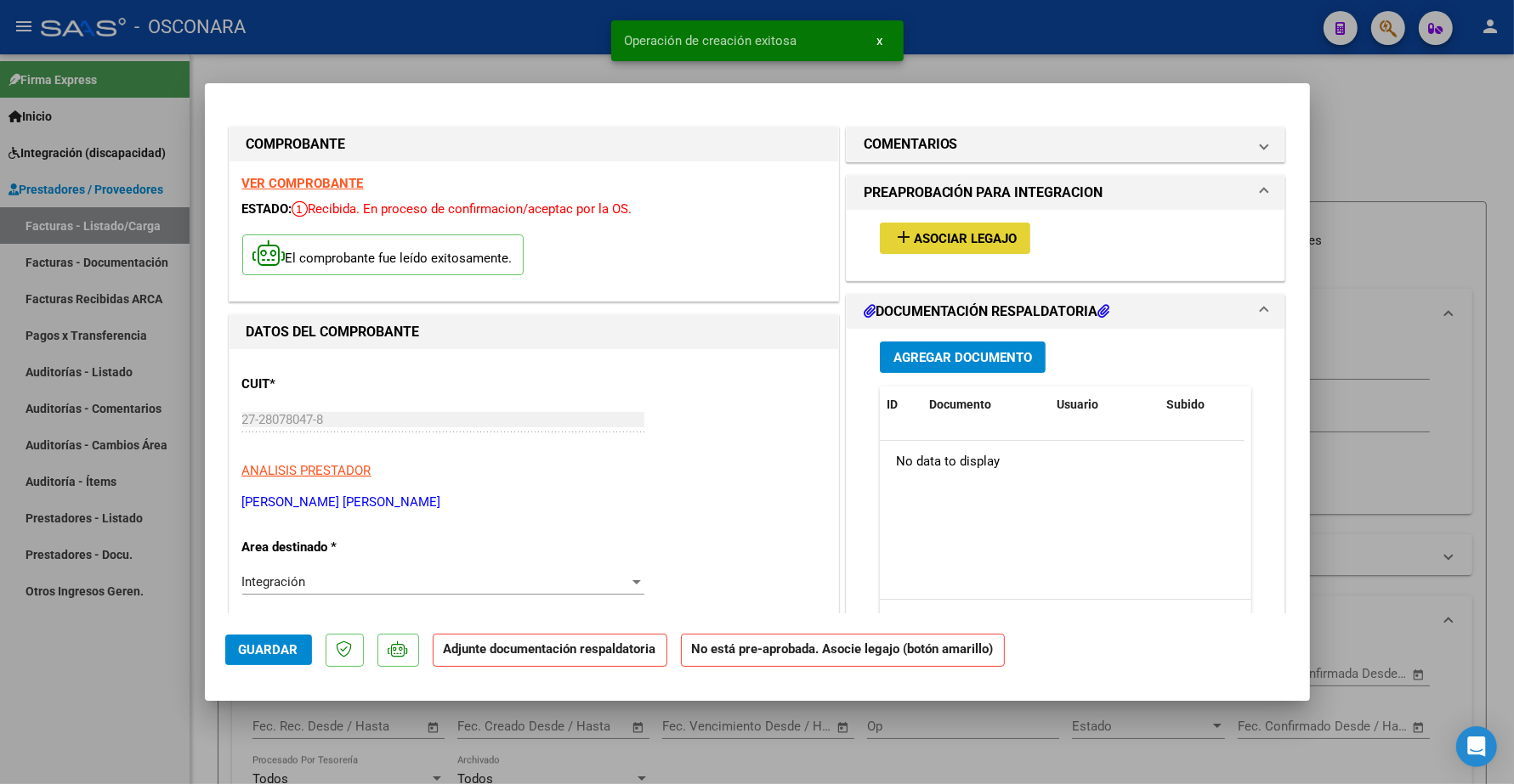
click at [953, 248] on button "add Asociar Legajo" at bounding box center [954, 238] width 150 height 32
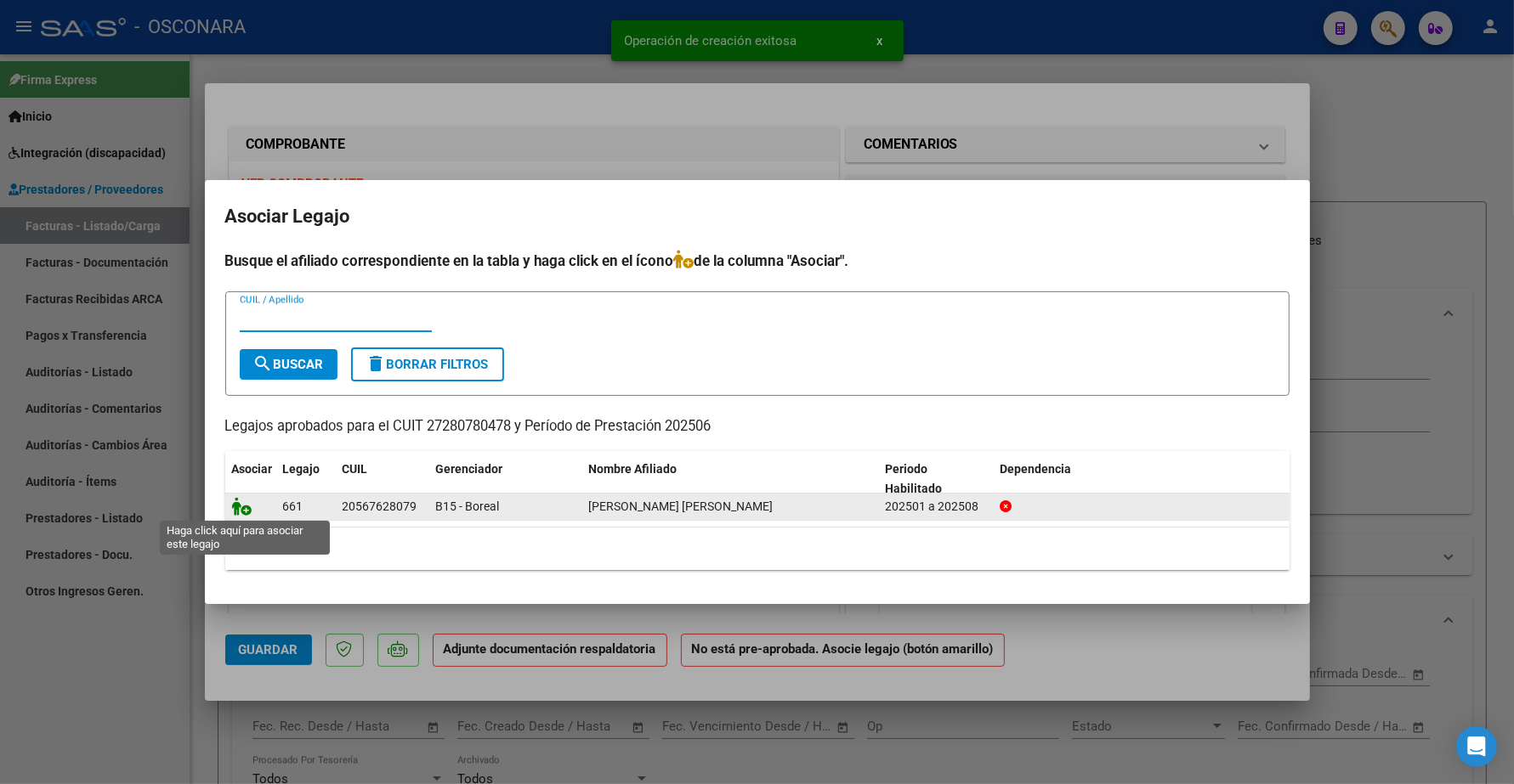
click at [244, 499] on icon at bounding box center [242, 506] width 21 height 19
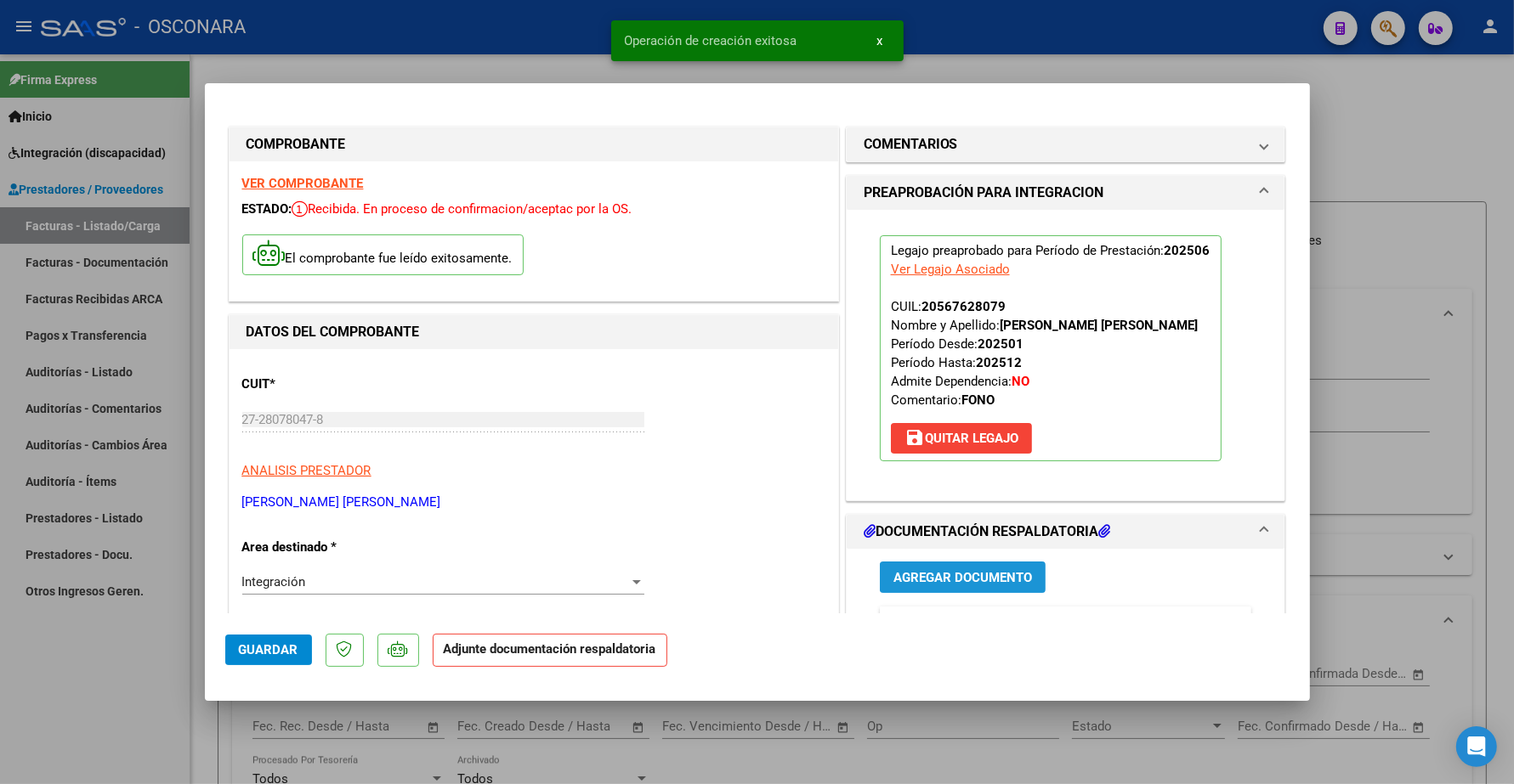
click at [979, 573] on span "Agregar Documento" at bounding box center [962, 578] width 139 height 15
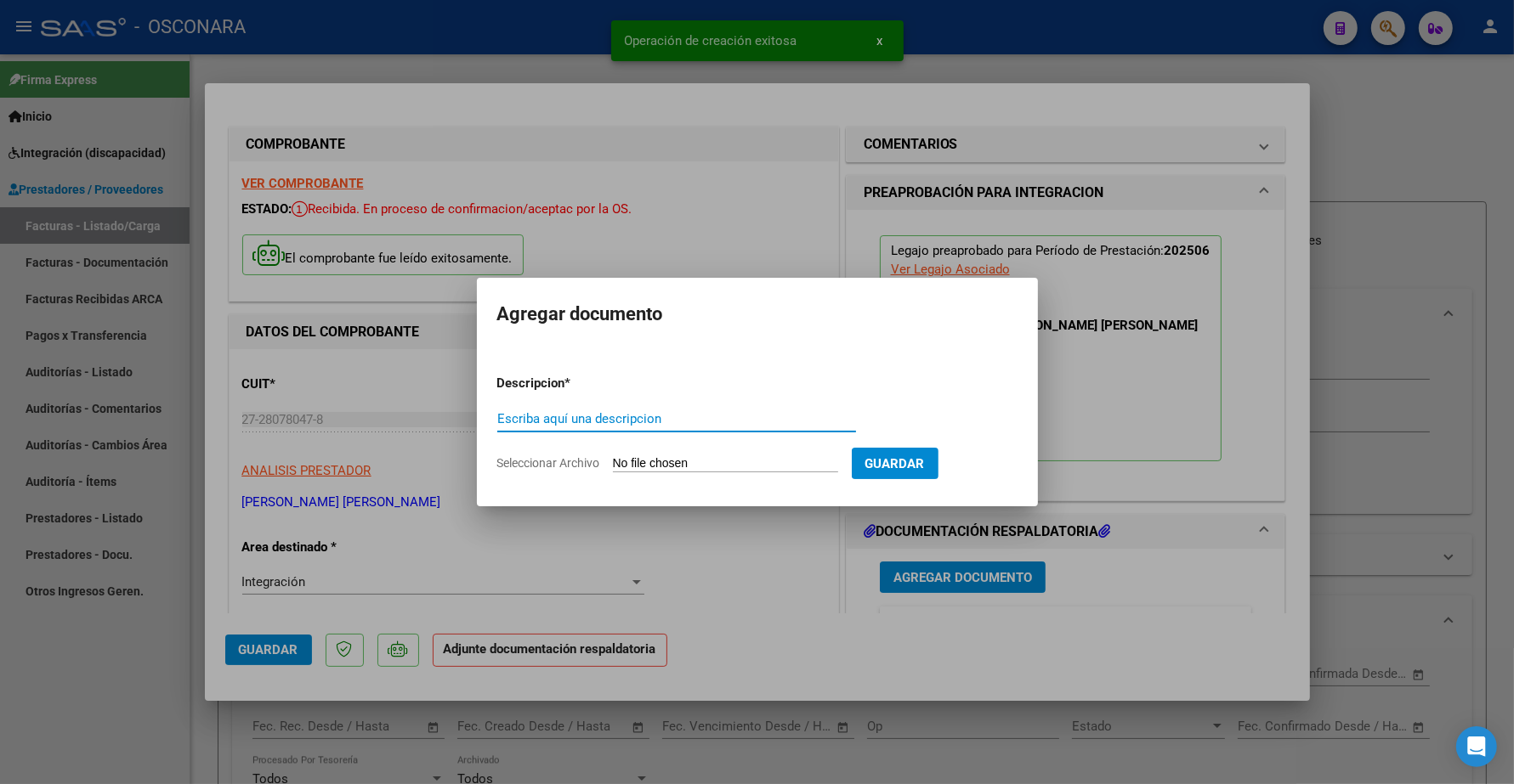
click at [692, 414] on input "Escriba aquí una descripcion" at bounding box center [676, 419] width 358 height 15
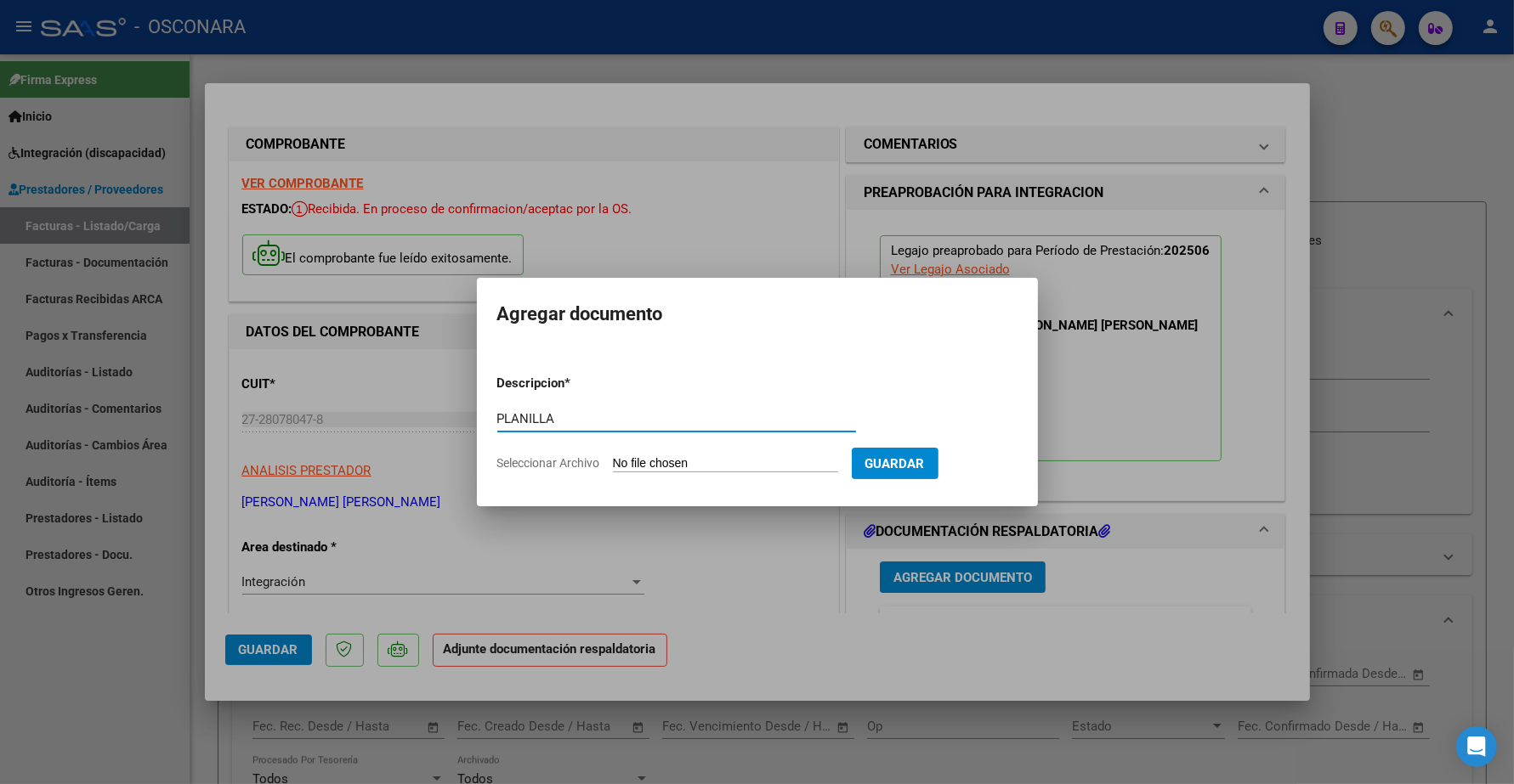
type input "PLANILLA"
click at [723, 459] on input "Seleccionar Archivo" at bounding box center [725, 464] width 225 height 16
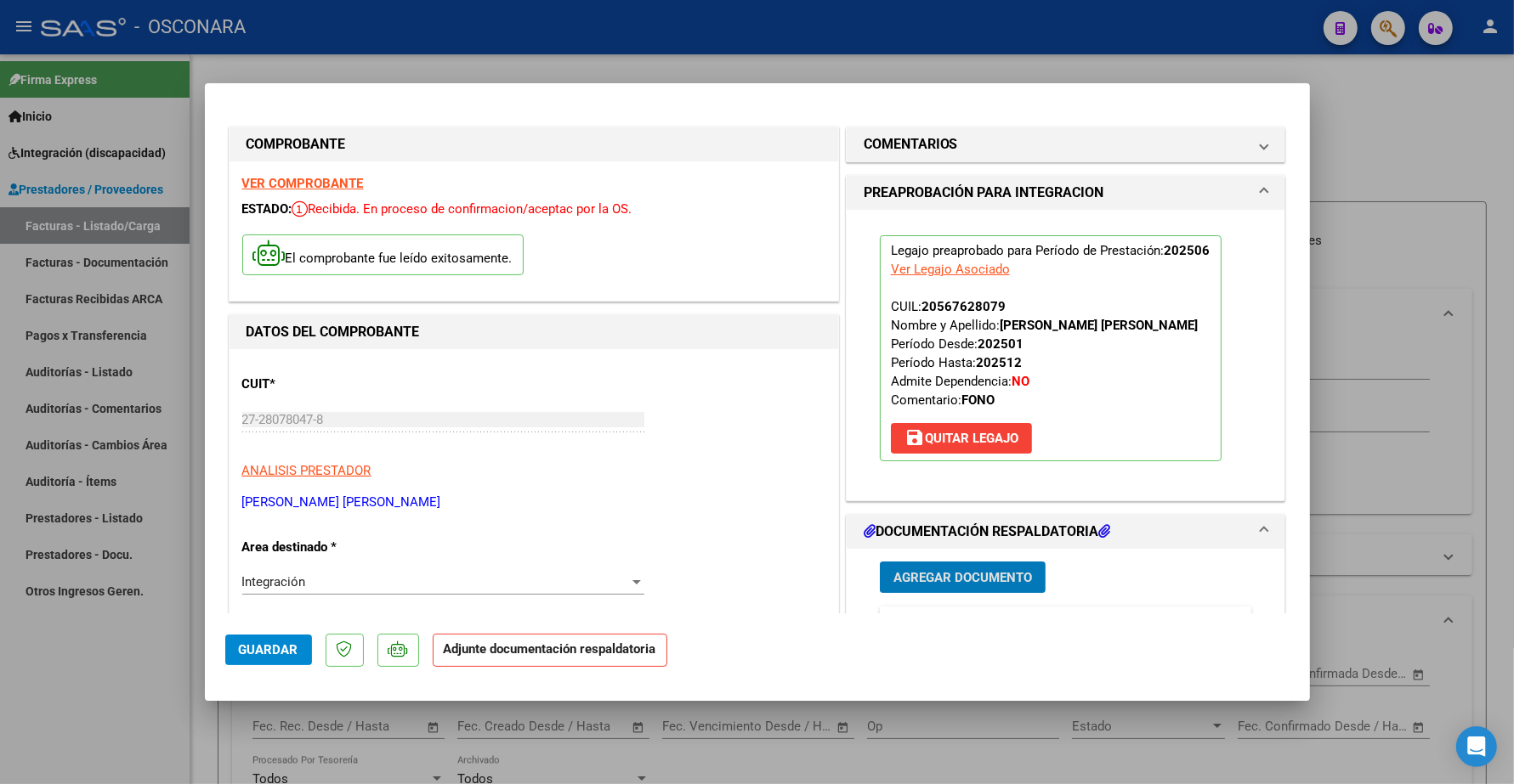
type input "$ 0,00"
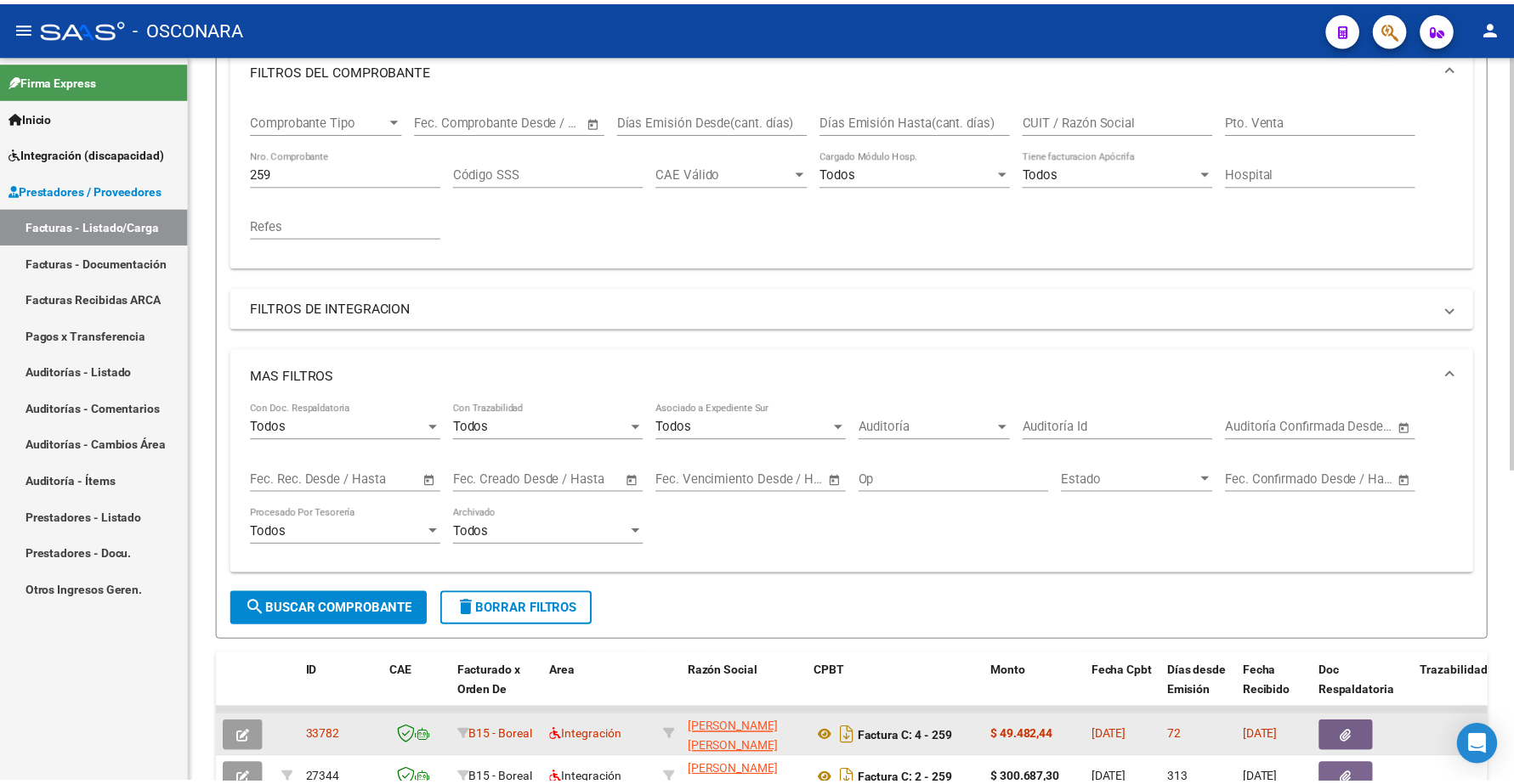
scroll to position [425, 0]
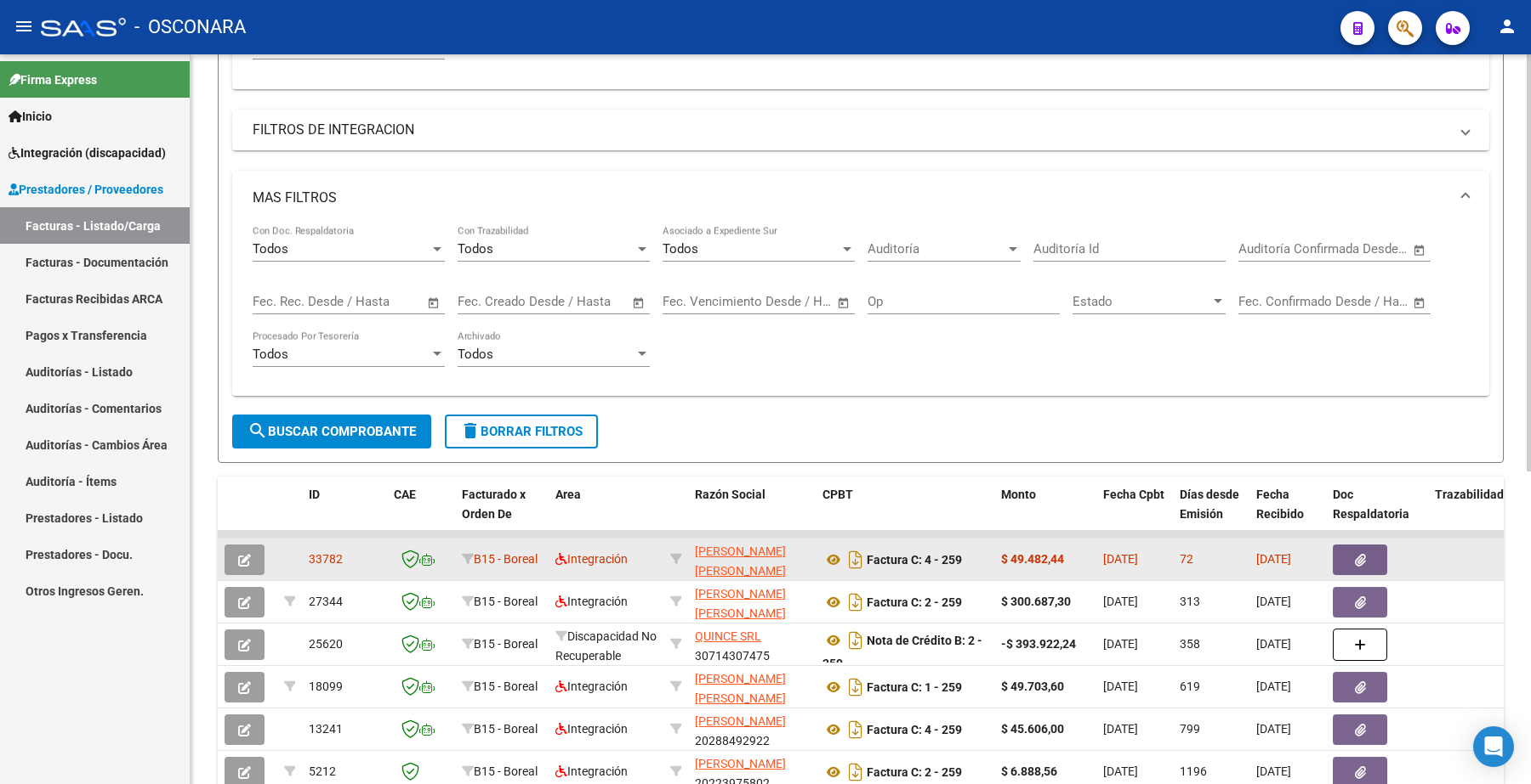
click at [252, 550] on button "button" at bounding box center [244, 560] width 40 height 31
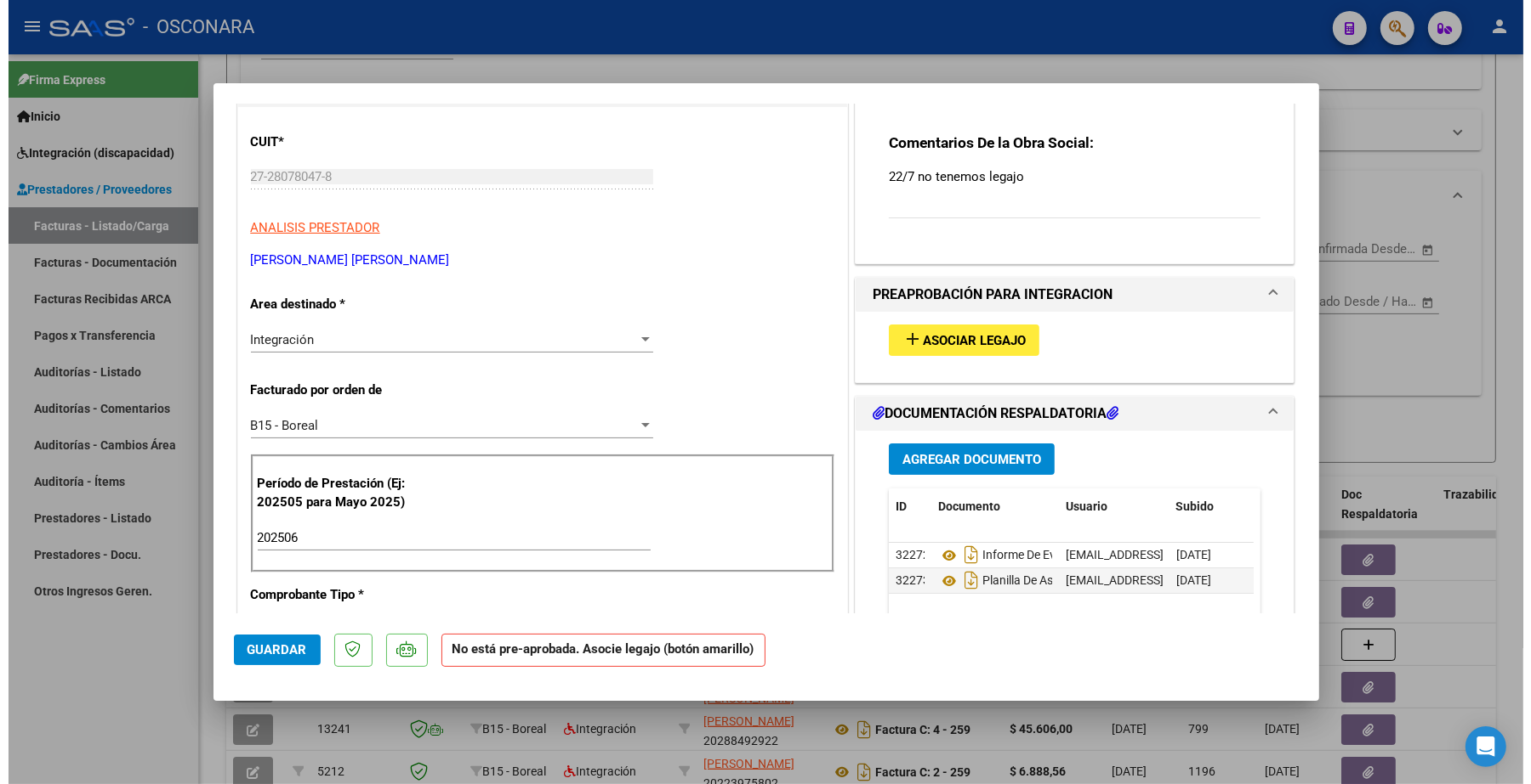
scroll to position [212, 0]
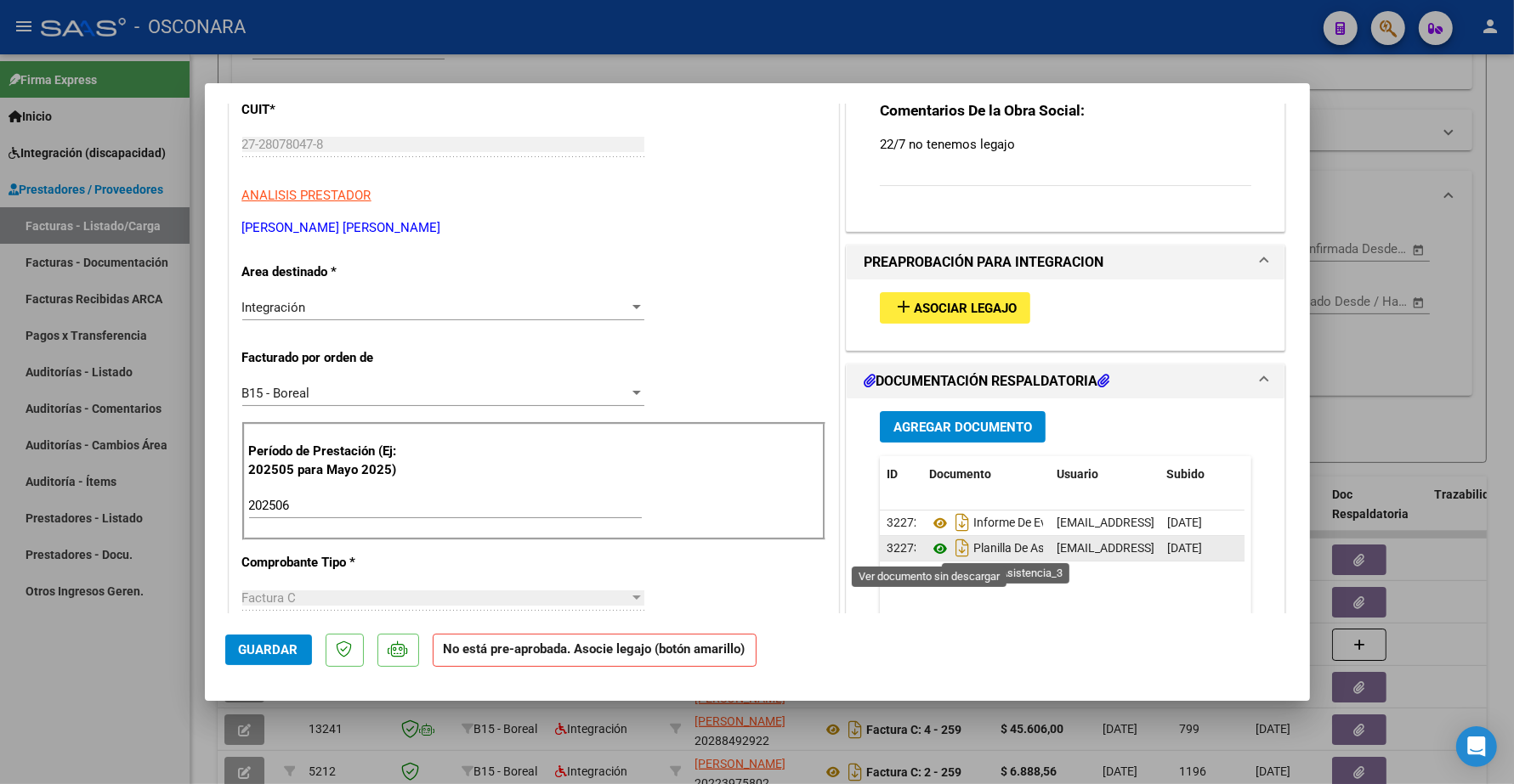
click at [931, 546] on icon at bounding box center [940, 549] width 23 height 21
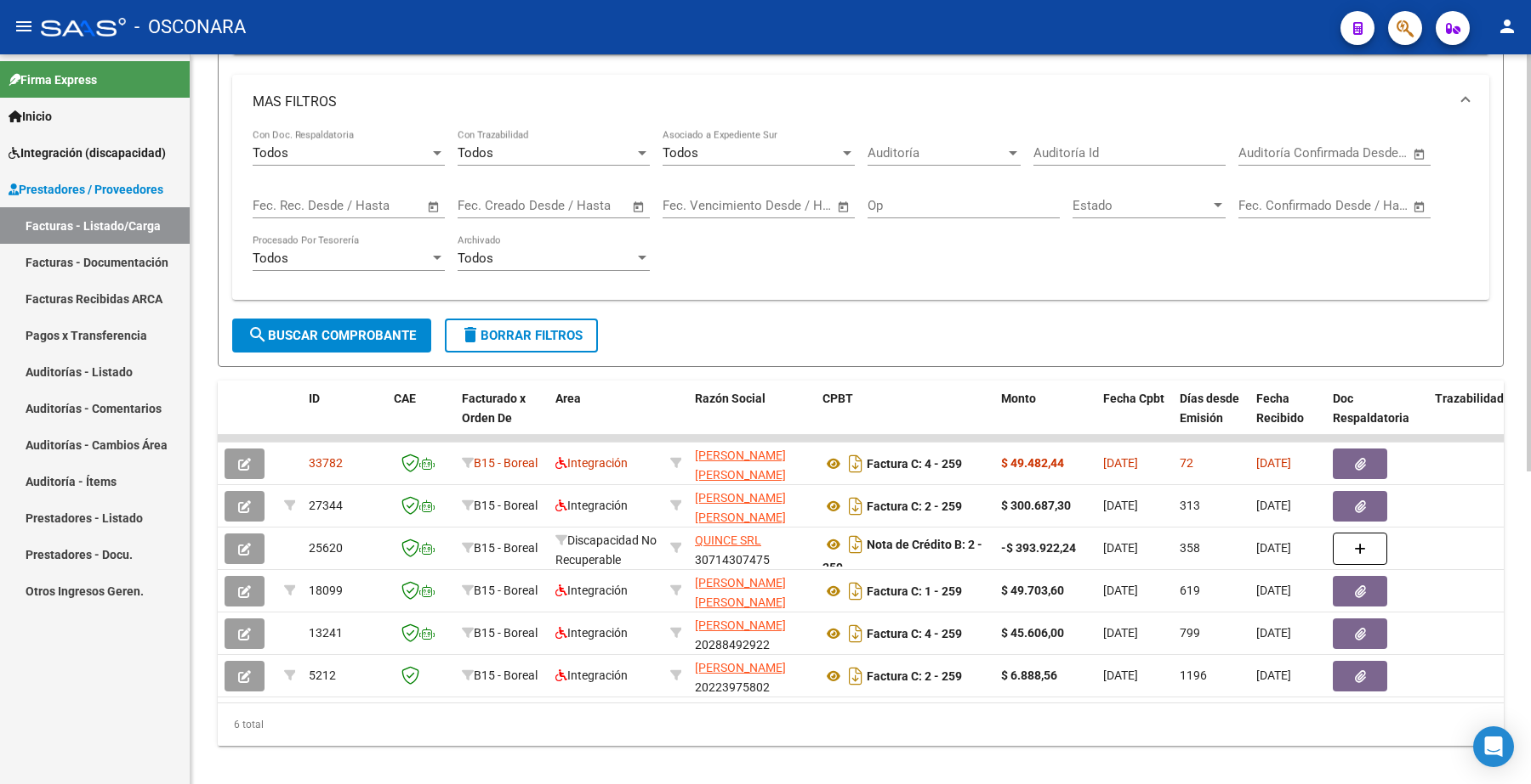
scroll to position [425, 0]
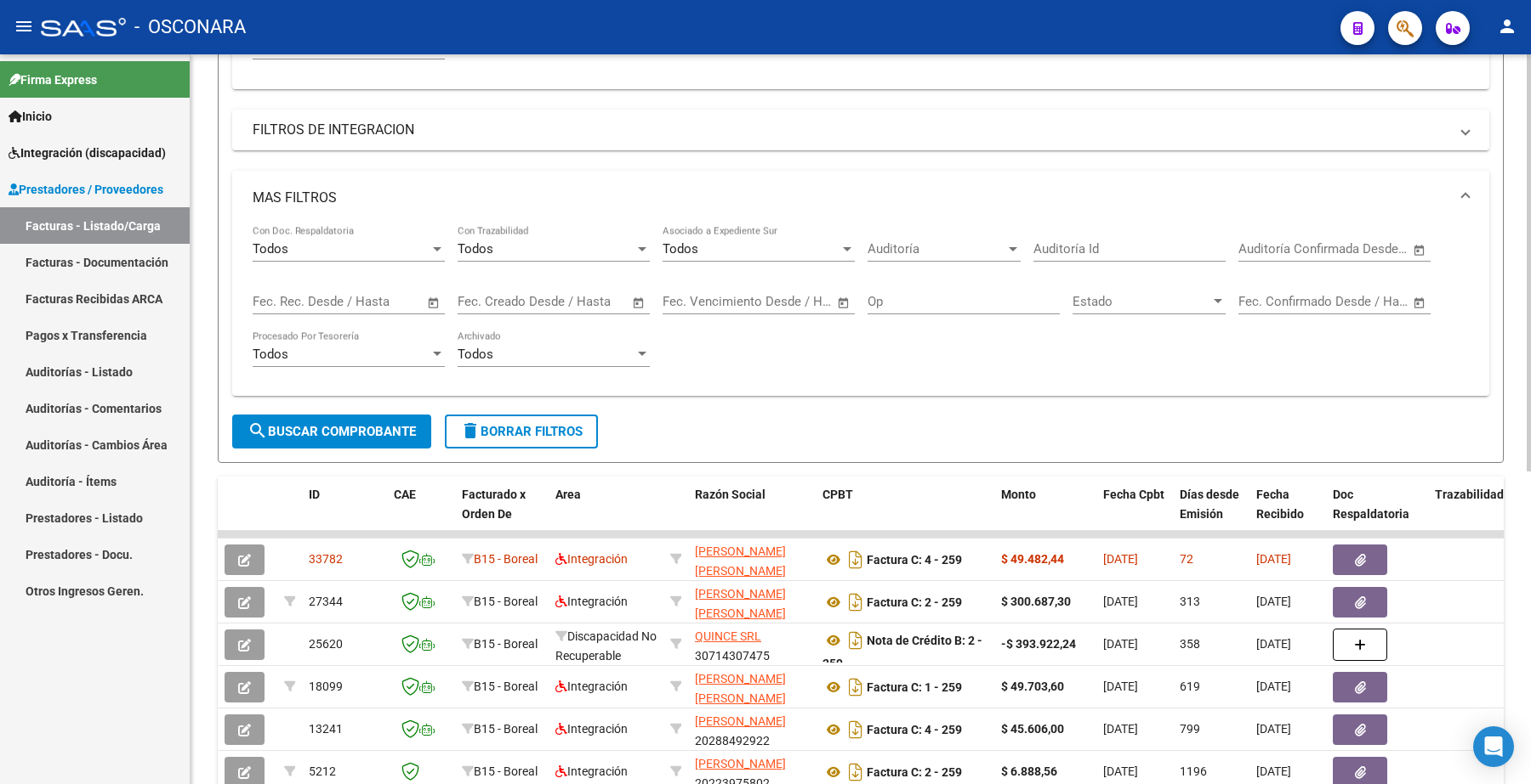
click at [529, 424] on span "delete Borrar Filtros" at bounding box center [521, 431] width 122 height 15
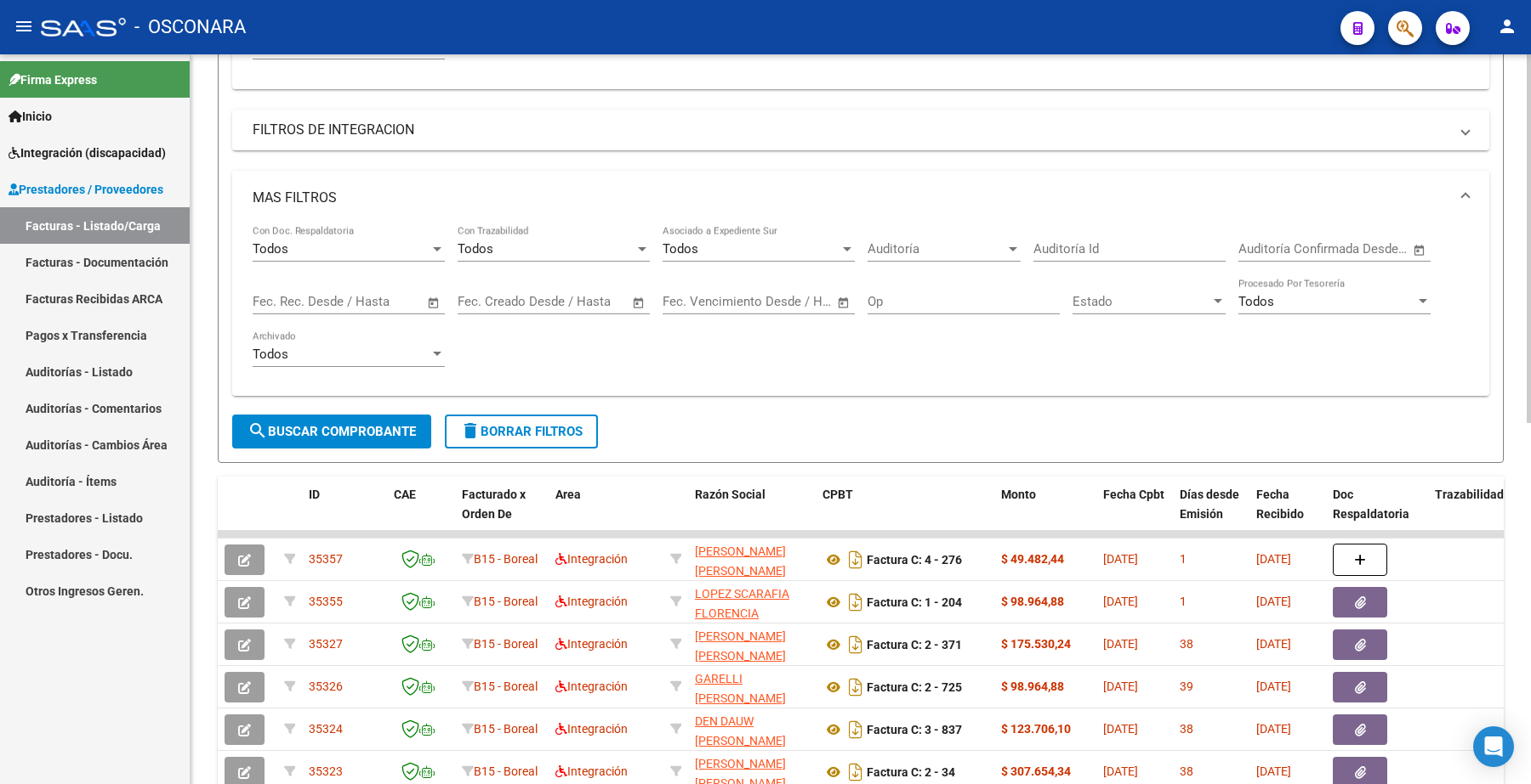
click at [319, 428] on span "search Buscar Comprobante" at bounding box center [331, 431] width 168 height 15
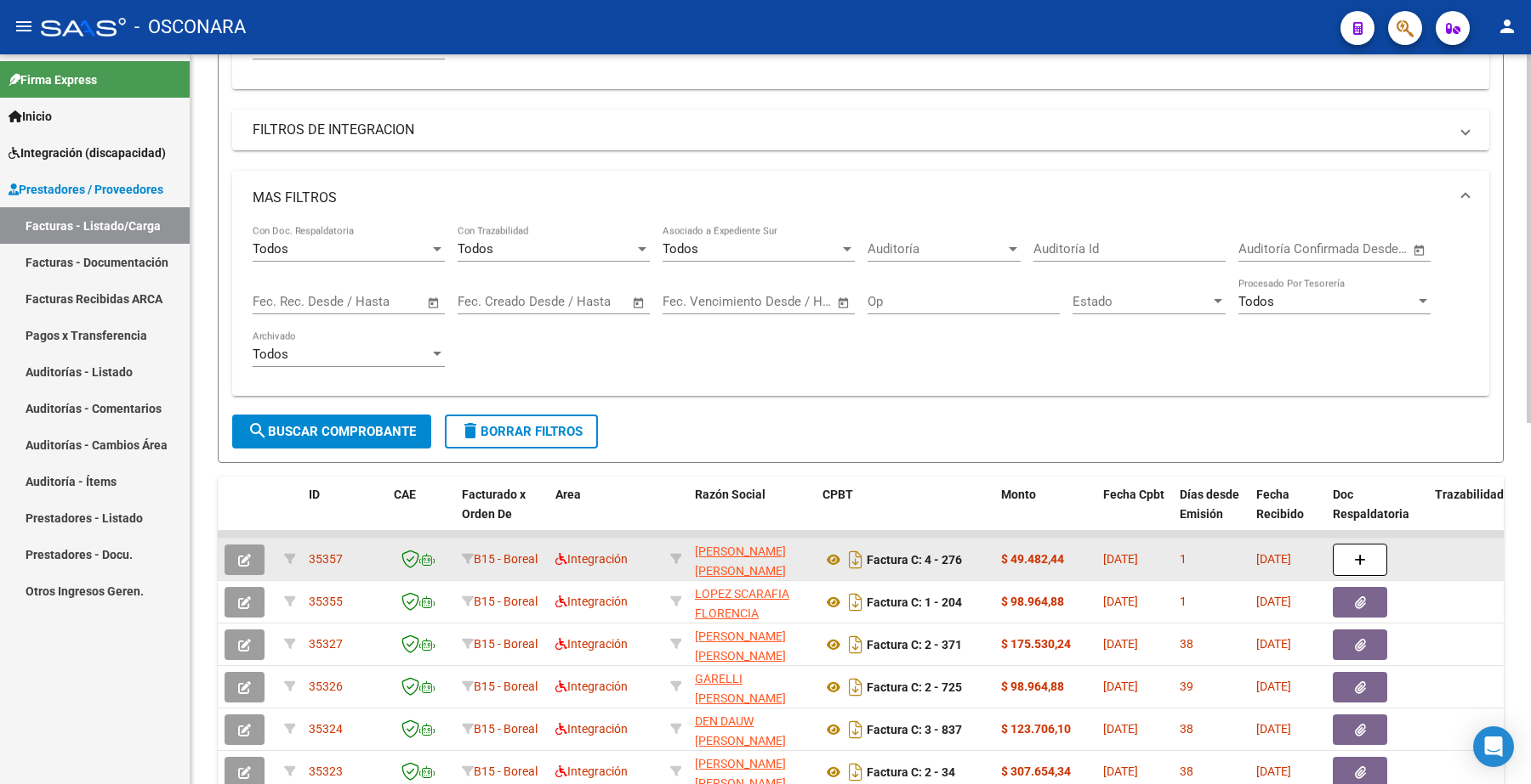
click at [243, 556] on icon "button" at bounding box center [244, 561] width 13 height 13
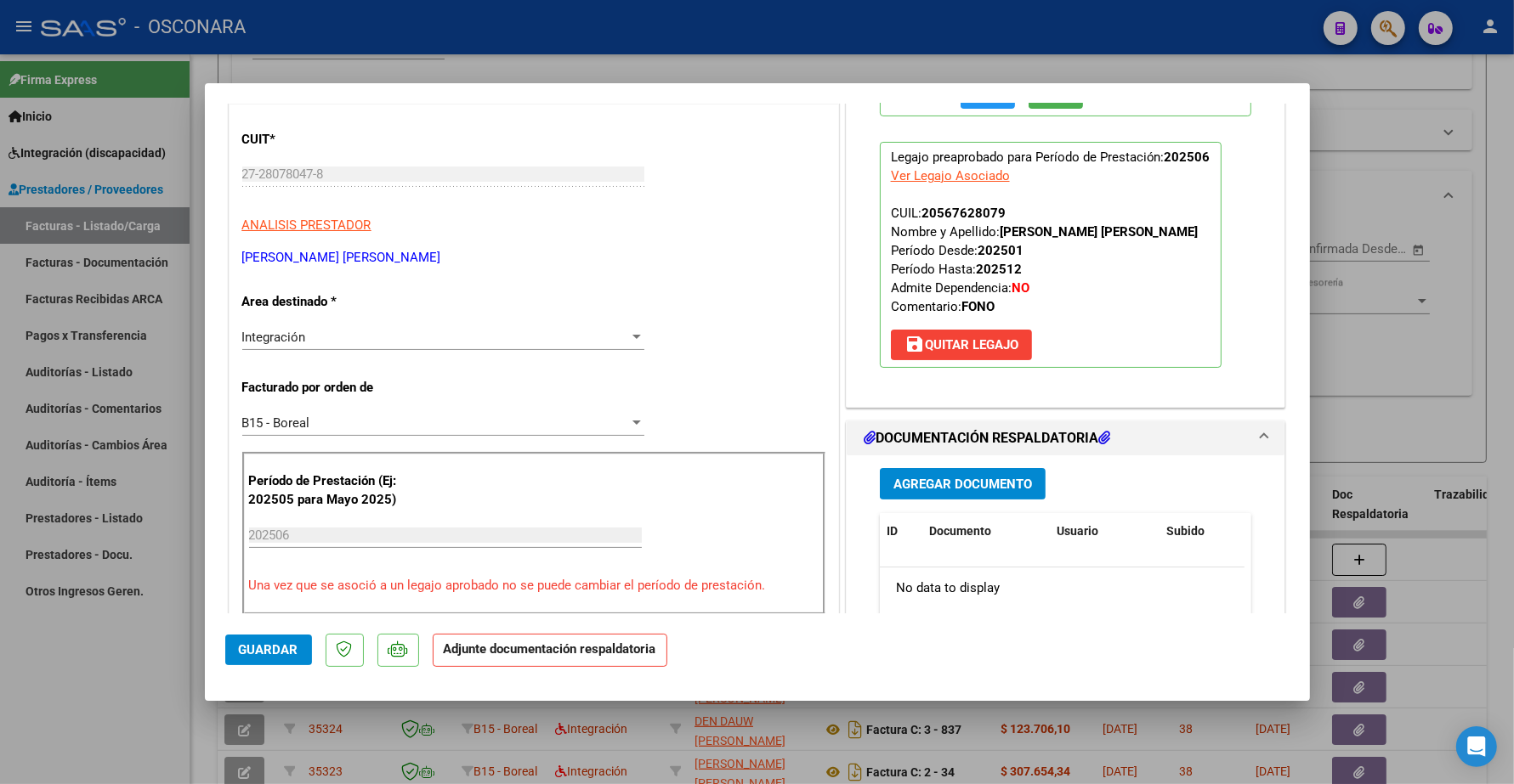
scroll to position [319, 0]
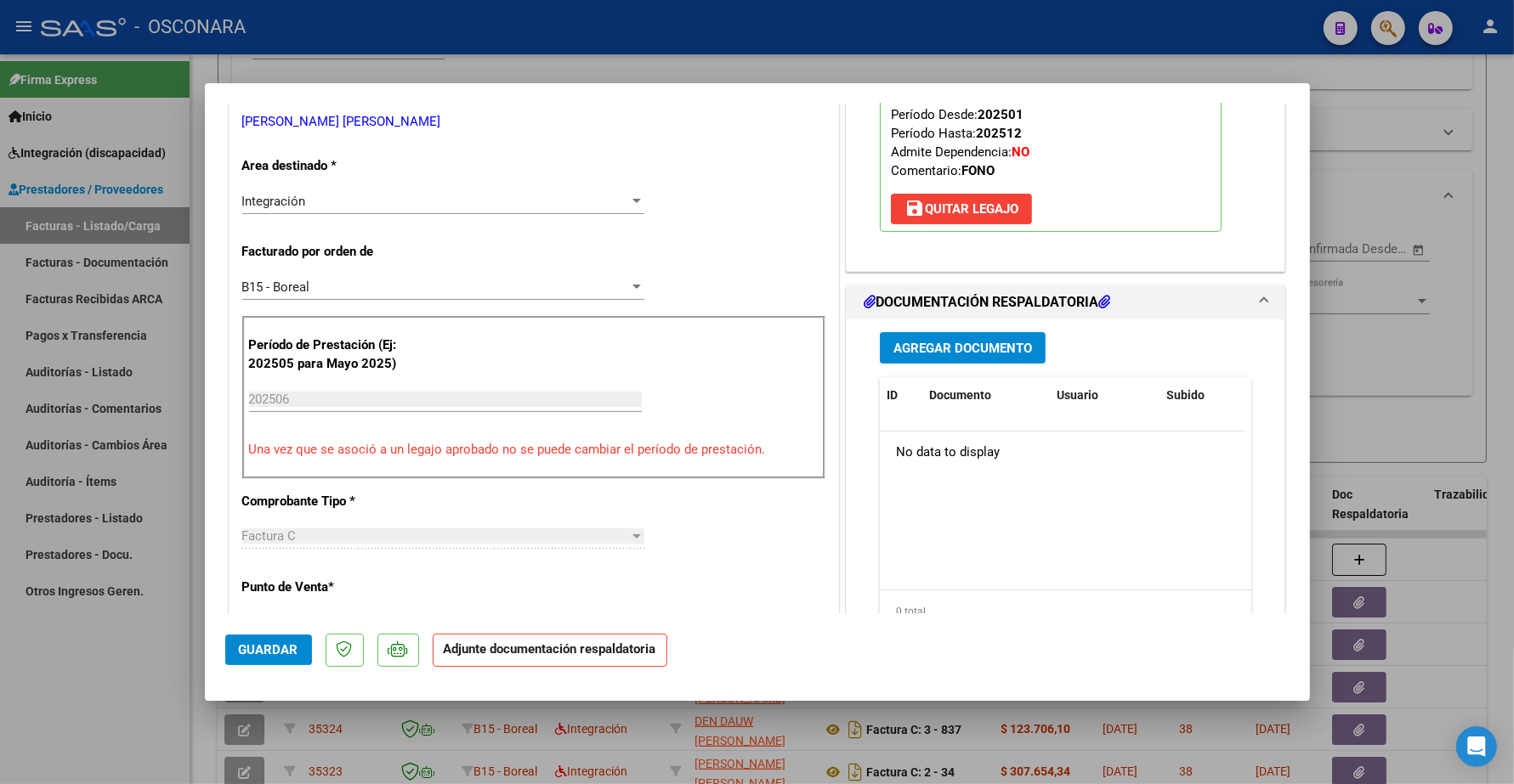
click at [920, 359] on button "Agregar Documento" at bounding box center [962, 347] width 166 height 32
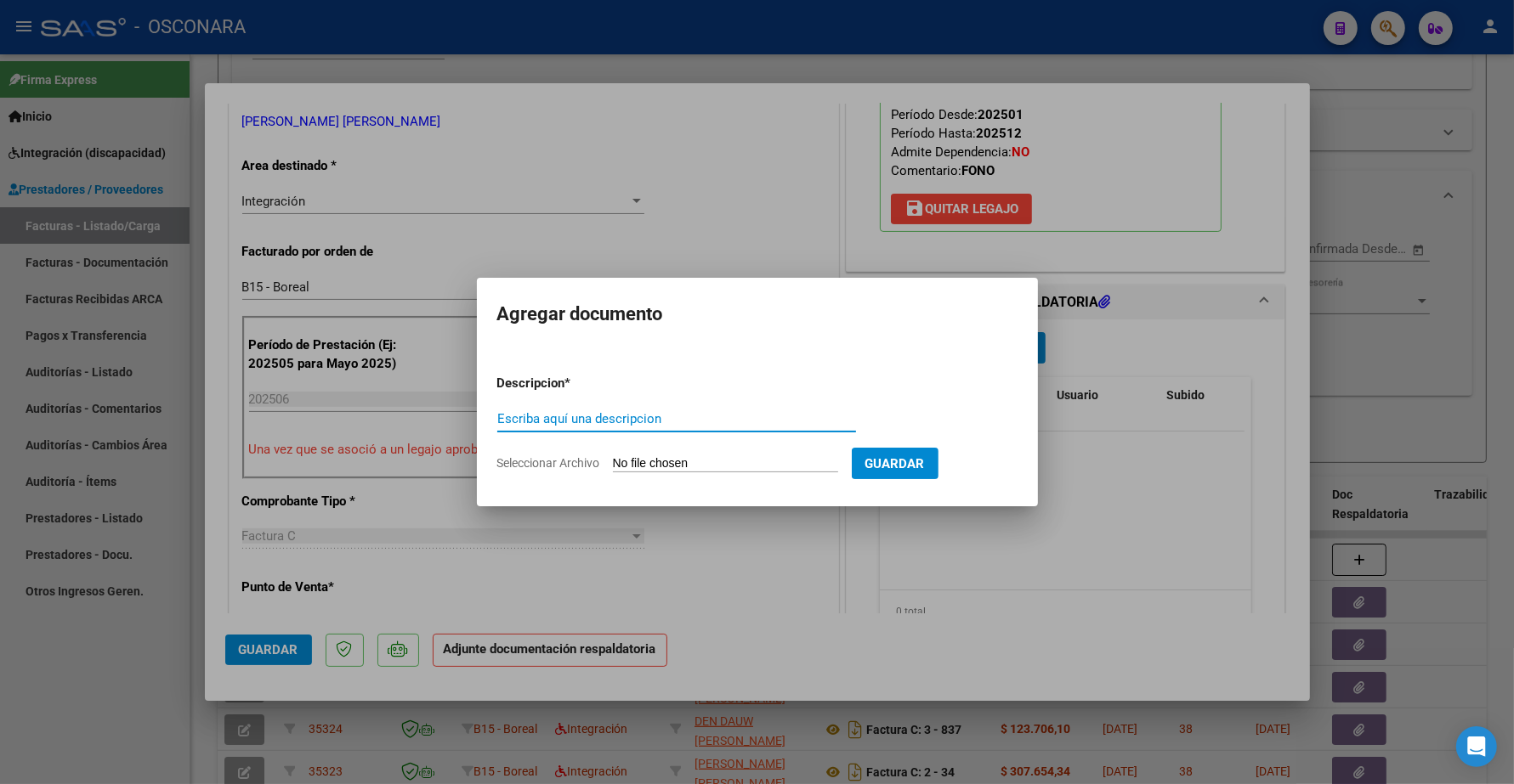
click at [605, 417] on input "Escriba aquí una descripcion" at bounding box center [676, 419] width 358 height 15
type input "PLANILLA"
click at [693, 464] on input "Seleccionar Archivo" at bounding box center [725, 464] width 225 height 16
type input "C:\fakepath\27280780478_11_4_259_Planilla de Asistencia_3.pdf"
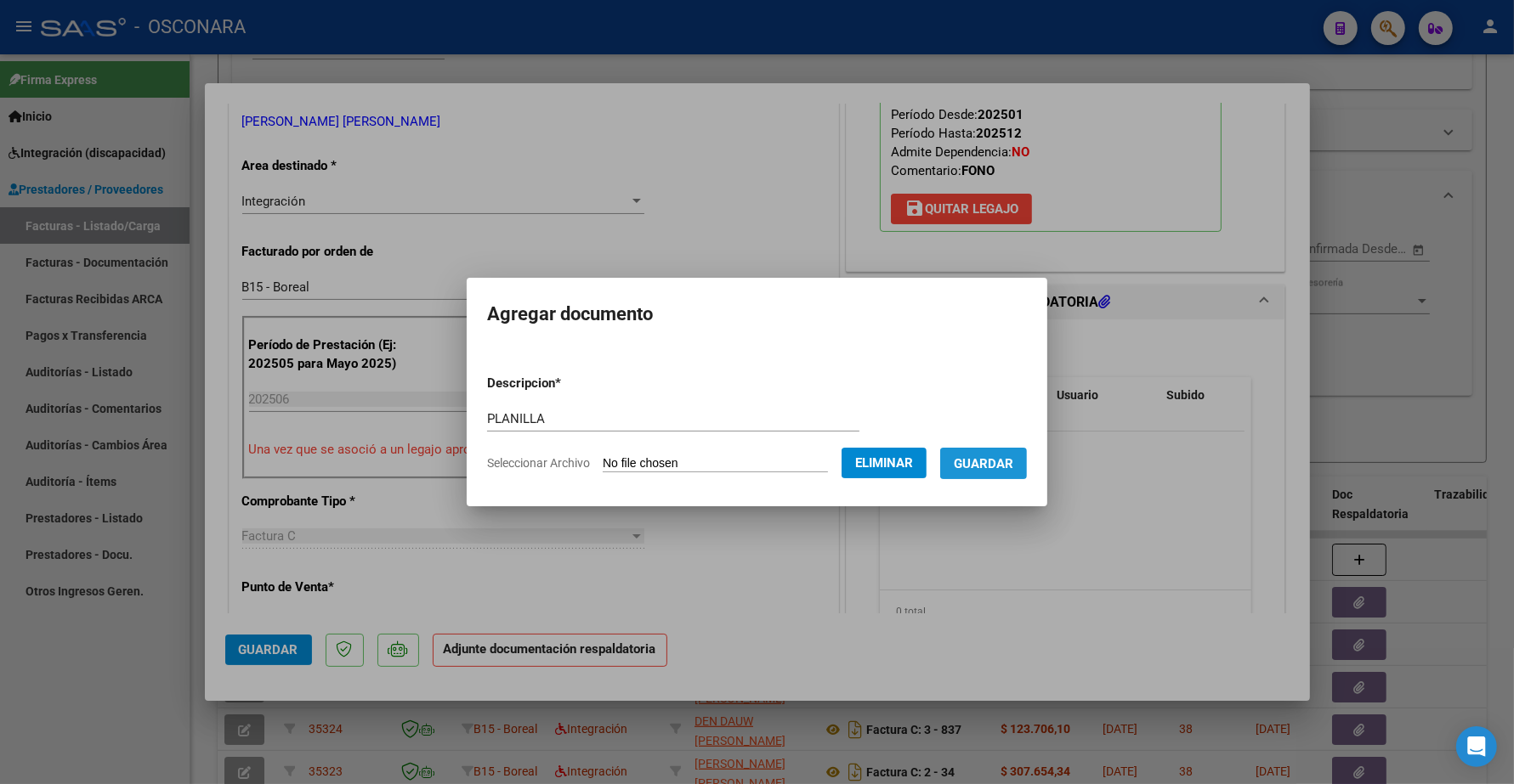
click at [1003, 462] on span "Guardar" at bounding box center [983, 464] width 59 height 15
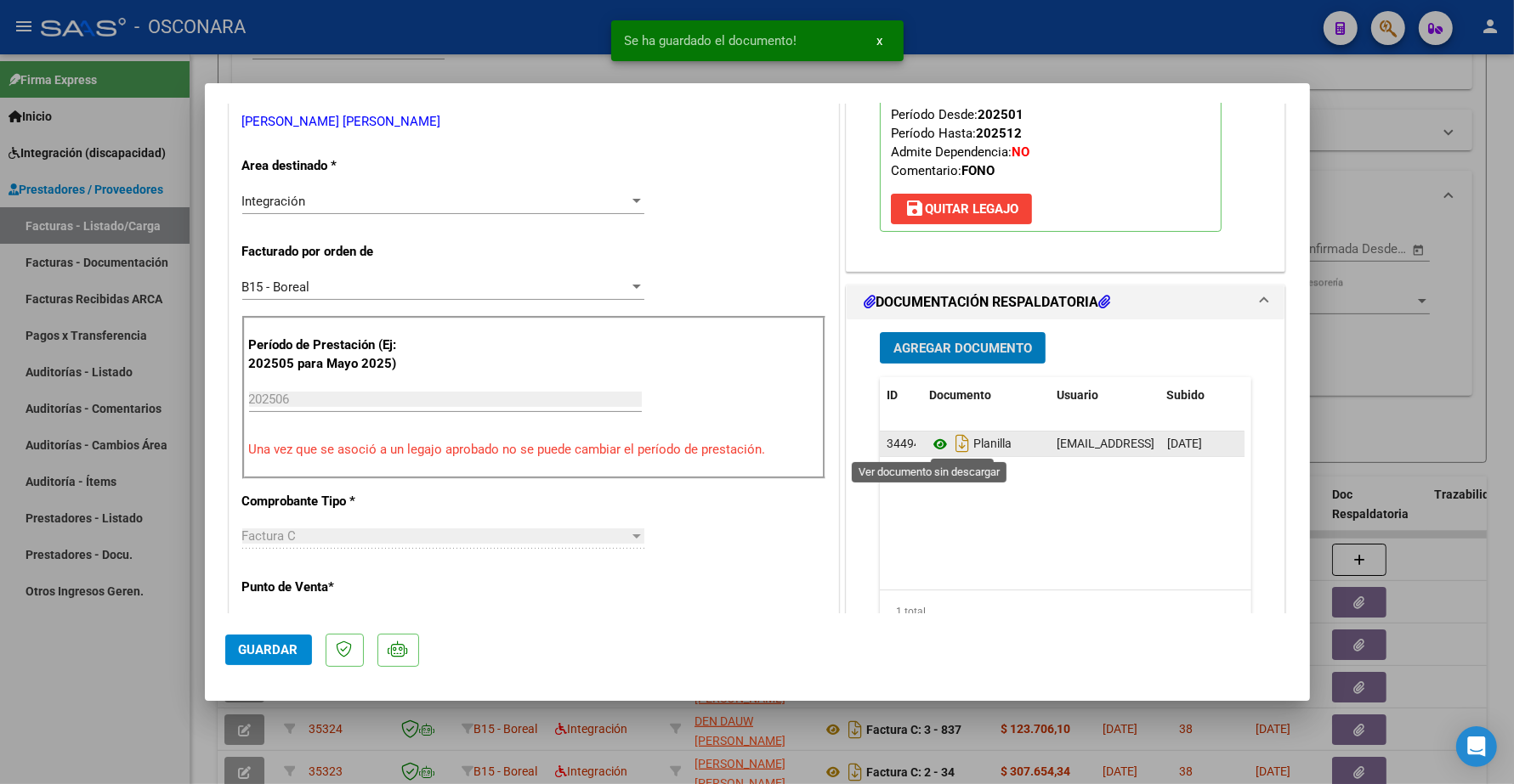
click at [929, 438] on icon at bounding box center [940, 444] width 23 height 21
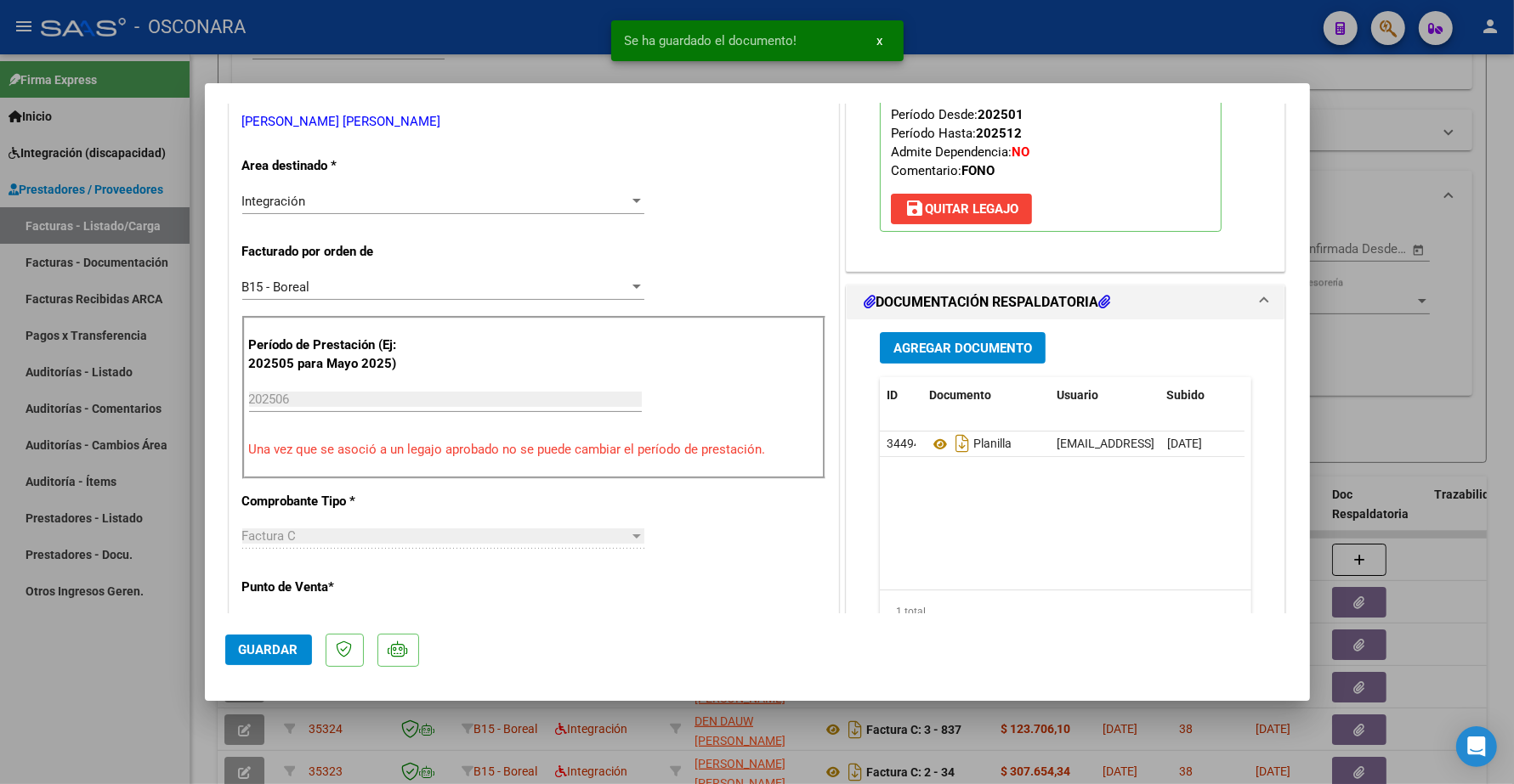
click at [923, 355] on span "Agregar Documento" at bounding box center [962, 348] width 139 height 15
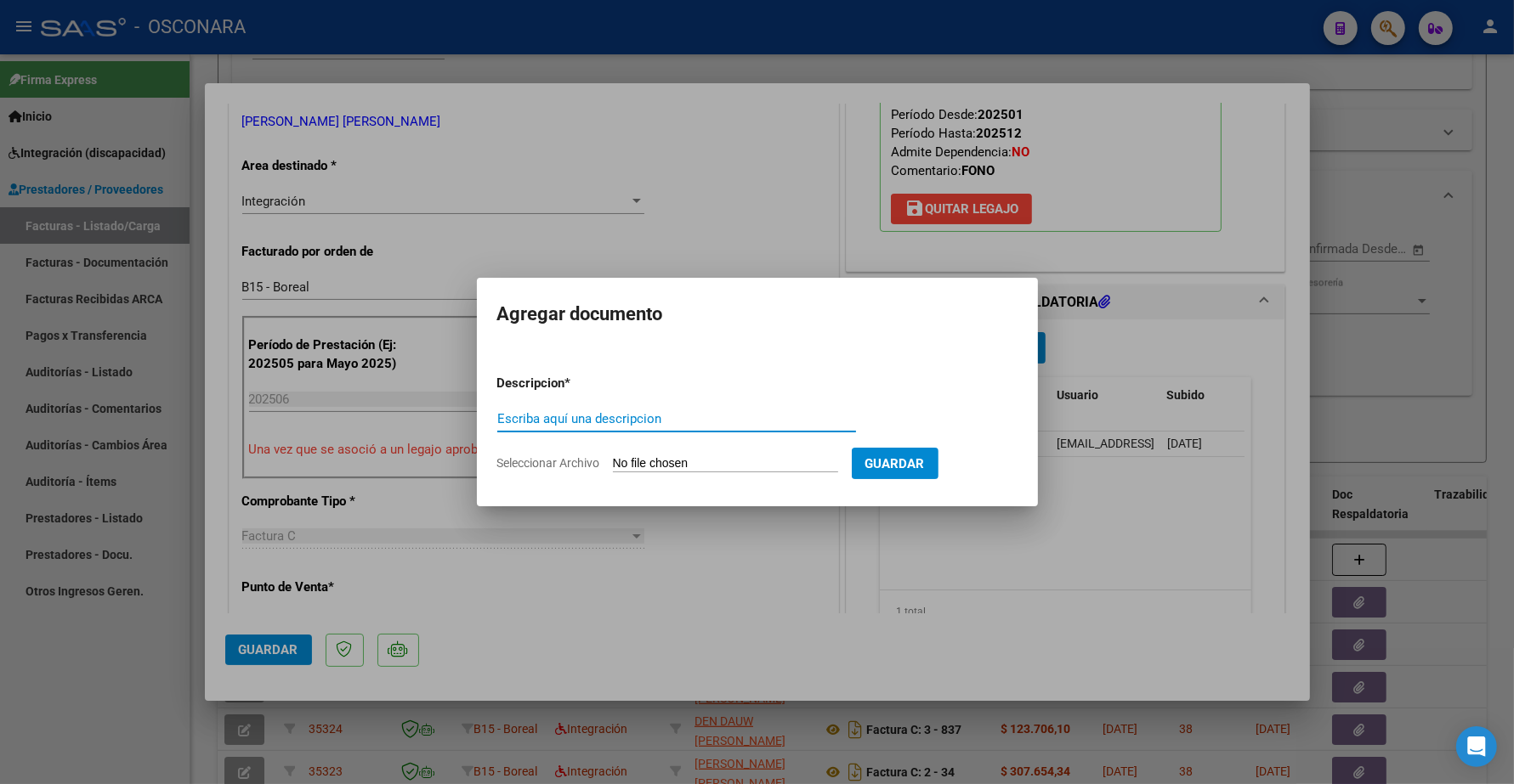
click at [596, 420] on input "Escriba aquí una descripcion" at bounding box center [676, 419] width 358 height 15
type input "INFORME"
click at [639, 452] on form "Descripcion * INFORME Escriba aquí una descripcion Seleccionar Archivo Guardar" at bounding box center [757, 423] width 520 height 124
click at [692, 456] on input "Seleccionar Archivo" at bounding box center [725, 464] width 225 height 16
type input "C:\fakepath\27280780478_11_4_259_Informe de evolucion semestral_2.pdf"
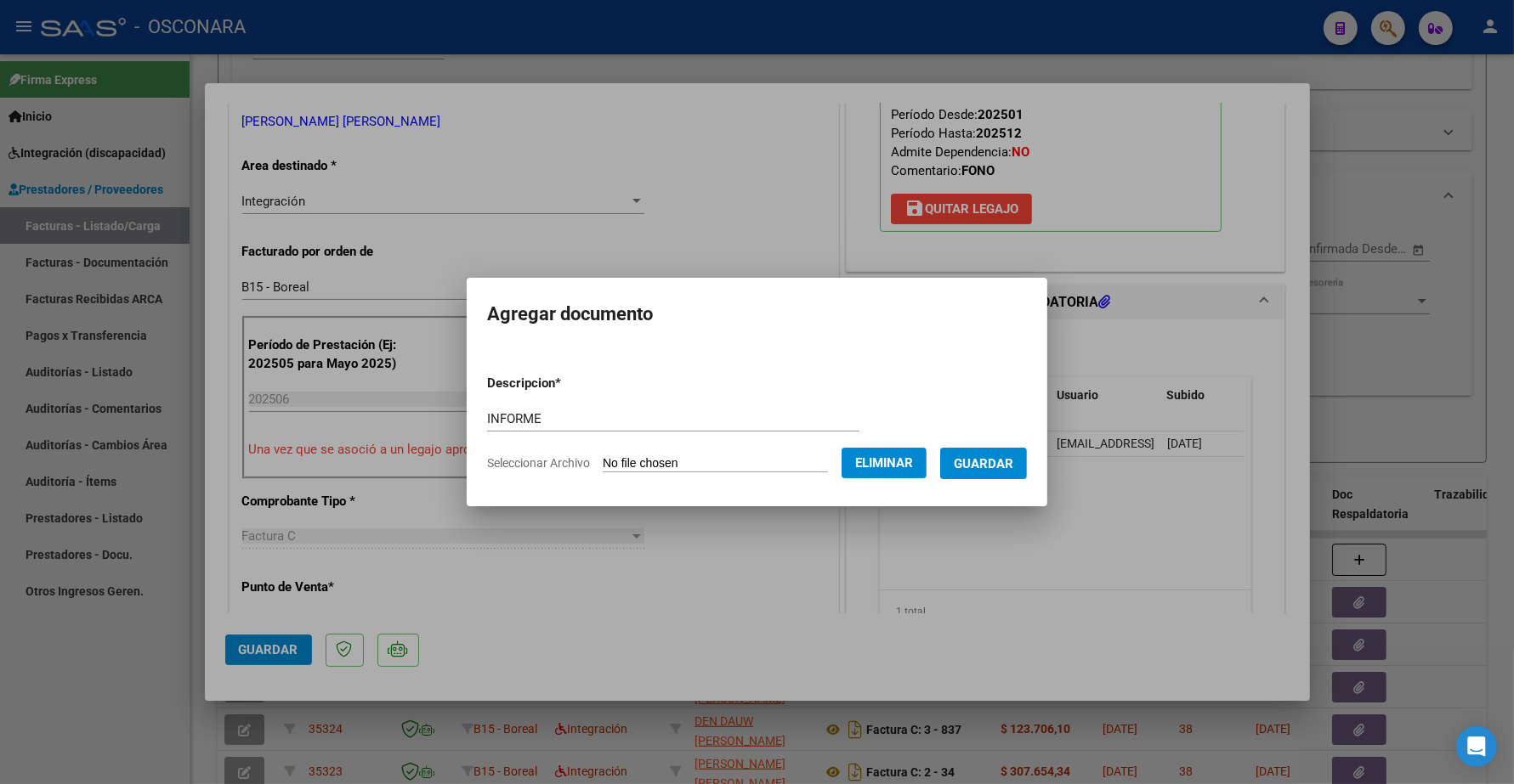
click at [1004, 469] on span "Guardar" at bounding box center [983, 464] width 59 height 15
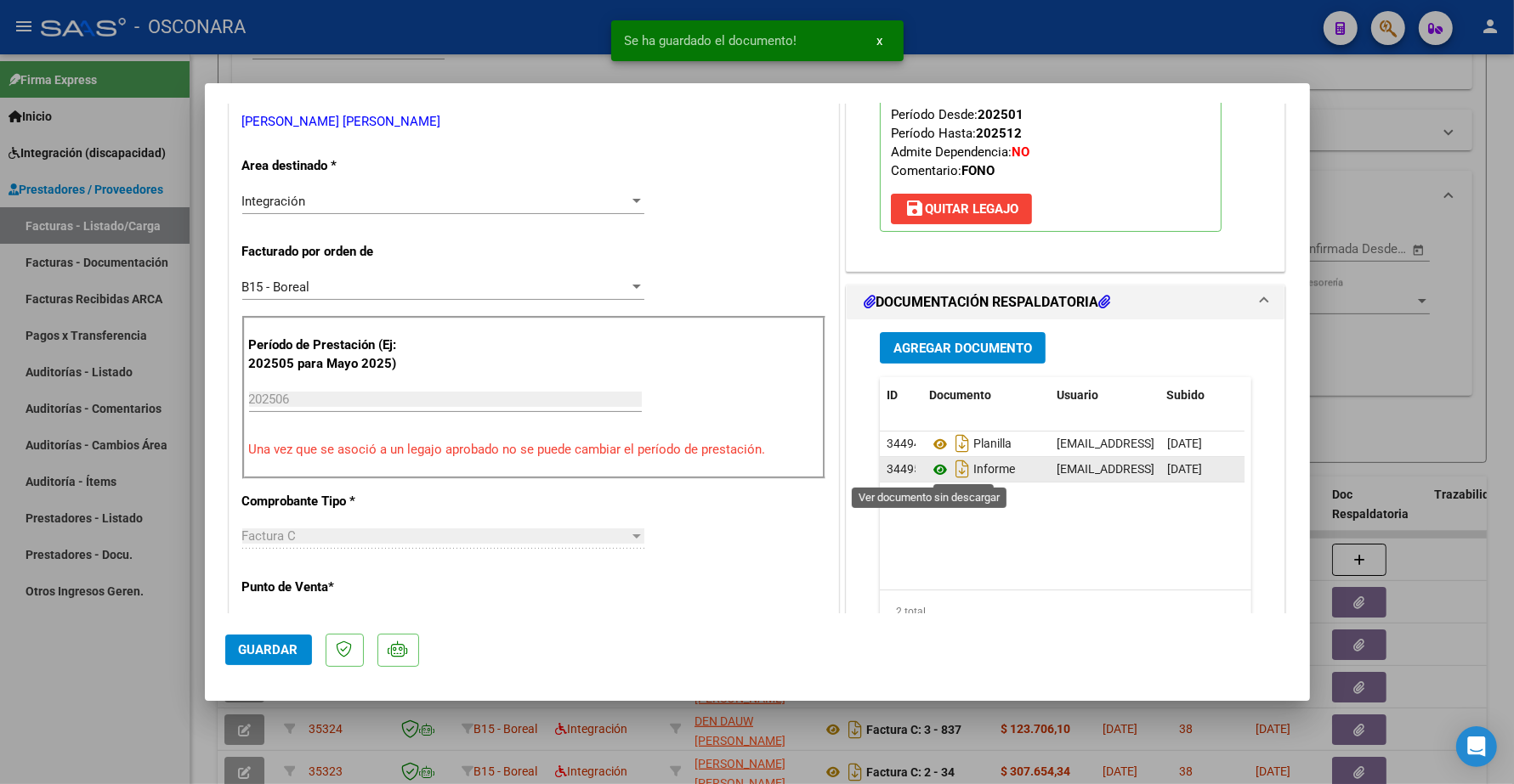
click at [932, 470] on icon at bounding box center [940, 470] width 23 height 21
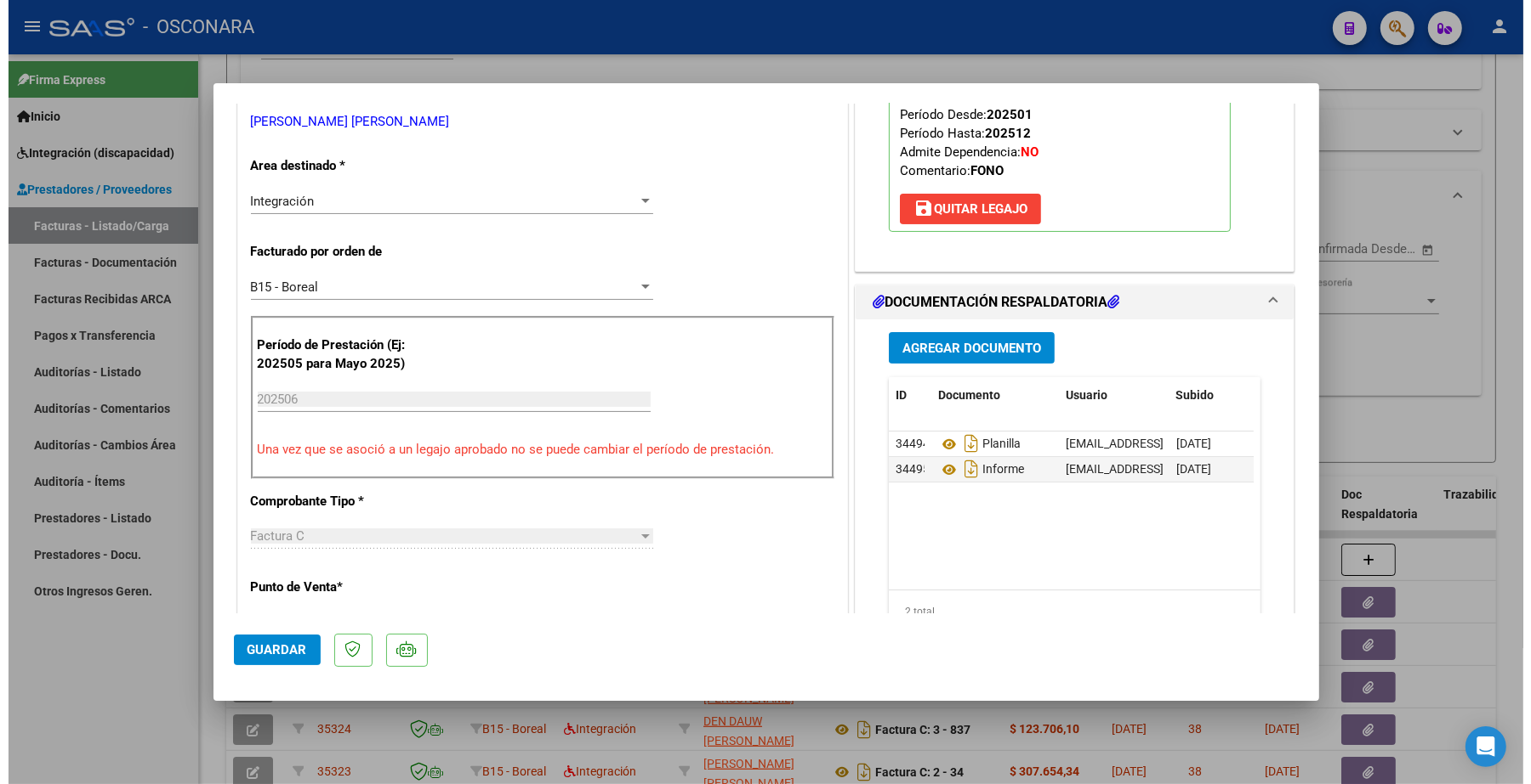
scroll to position [0, 0]
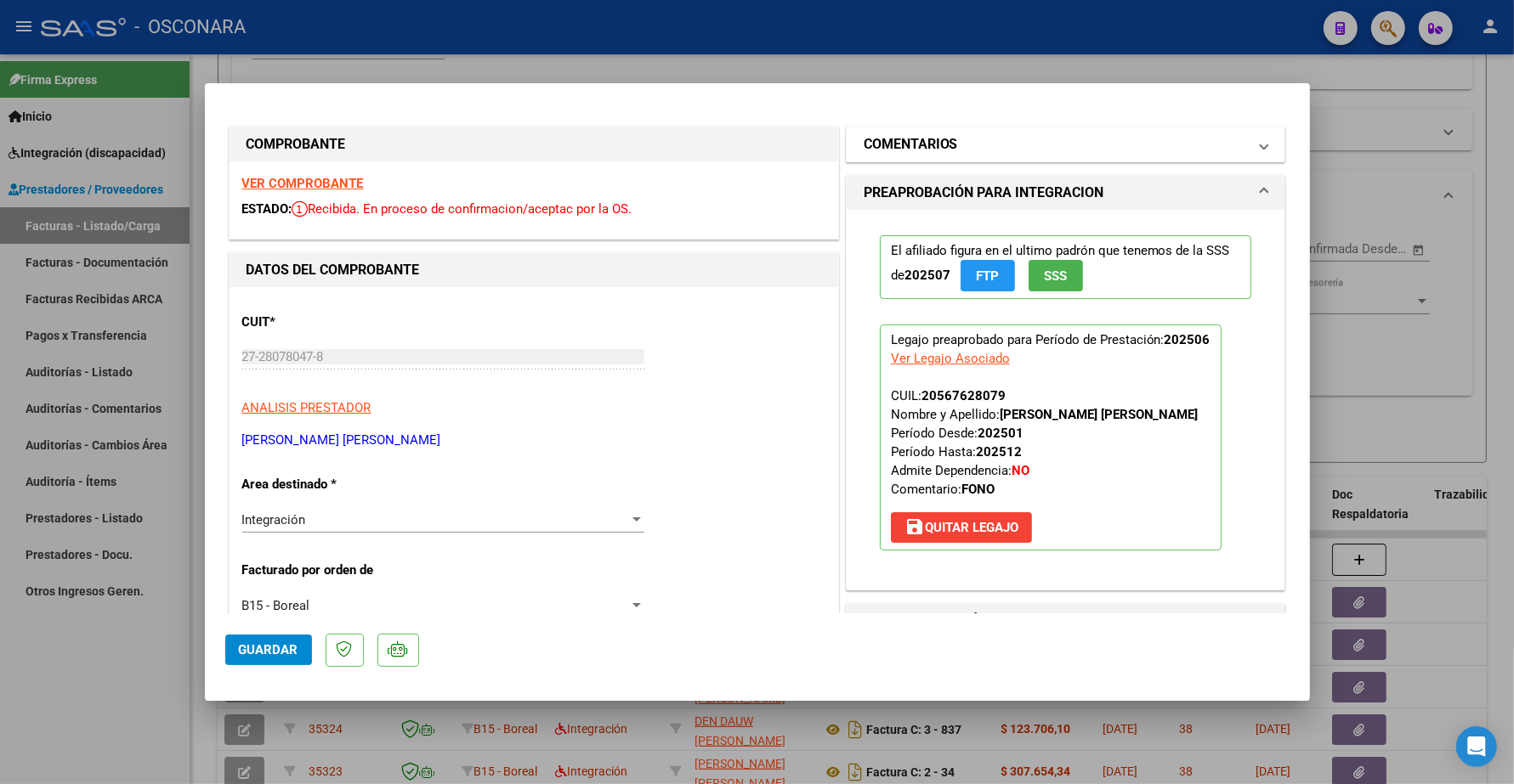
click at [951, 146] on mat-panel-title "COMENTARIOS" at bounding box center [1055, 144] width 384 height 21
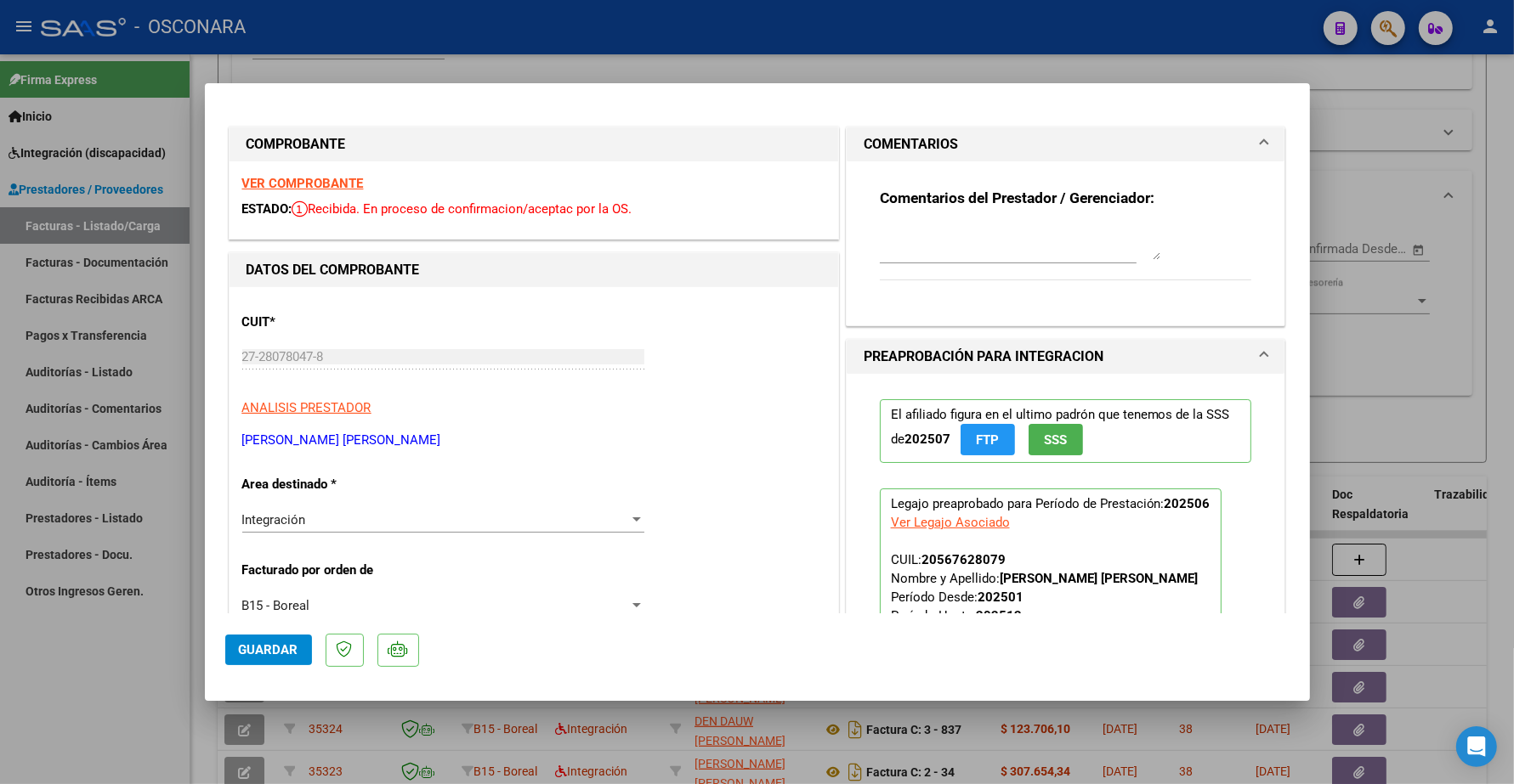
click at [903, 249] on textarea at bounding box center [1020, 243] width 281 height 34
click at [1082, 232] on textarea "11/09 REEMPLAZA FAC 2 - 259 ID" at bounding box center [1020, 243] width 281 height 34
paste textarea "33782"
type textarea "11/09 REEMPLAZA FAC 2 - 259 ID 33782"
click at [286, 644] on span "Guardar" at bounding box center [268, 650] width 59 height 15
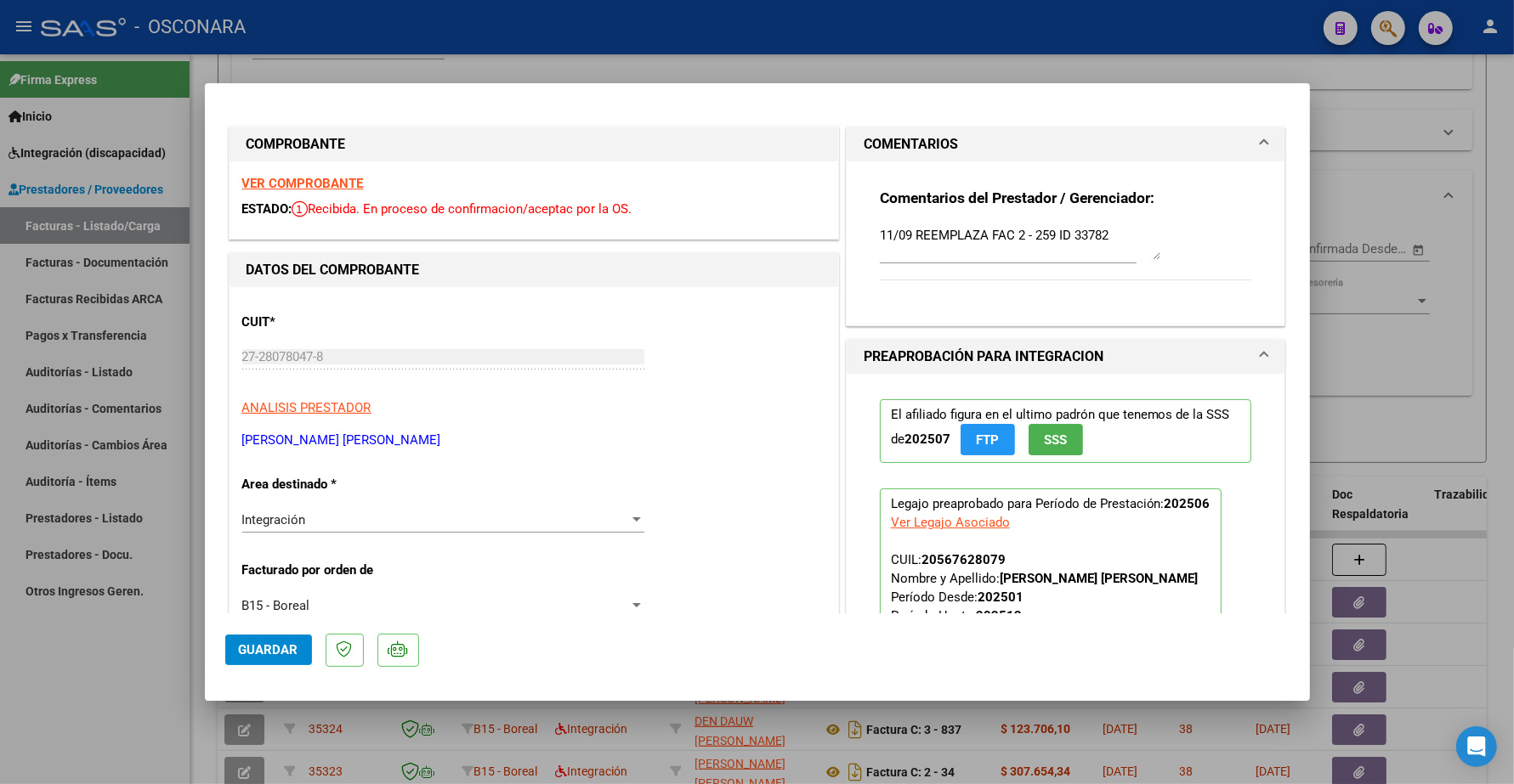
click at [338, 176] on div "VER COMPROBANTE ESTADO: Recibida. En proceso de confirmacion/aceptac por la OS." at bounding box center [534, 200] width 608 height 77
click at [329, 184] on strong "VER COMPROBANTE" at bounding box center [302, 183] width 122 height 15
click at [273, 635] on button "Guardar" at bounding box center [268, 650] width 86 height 31
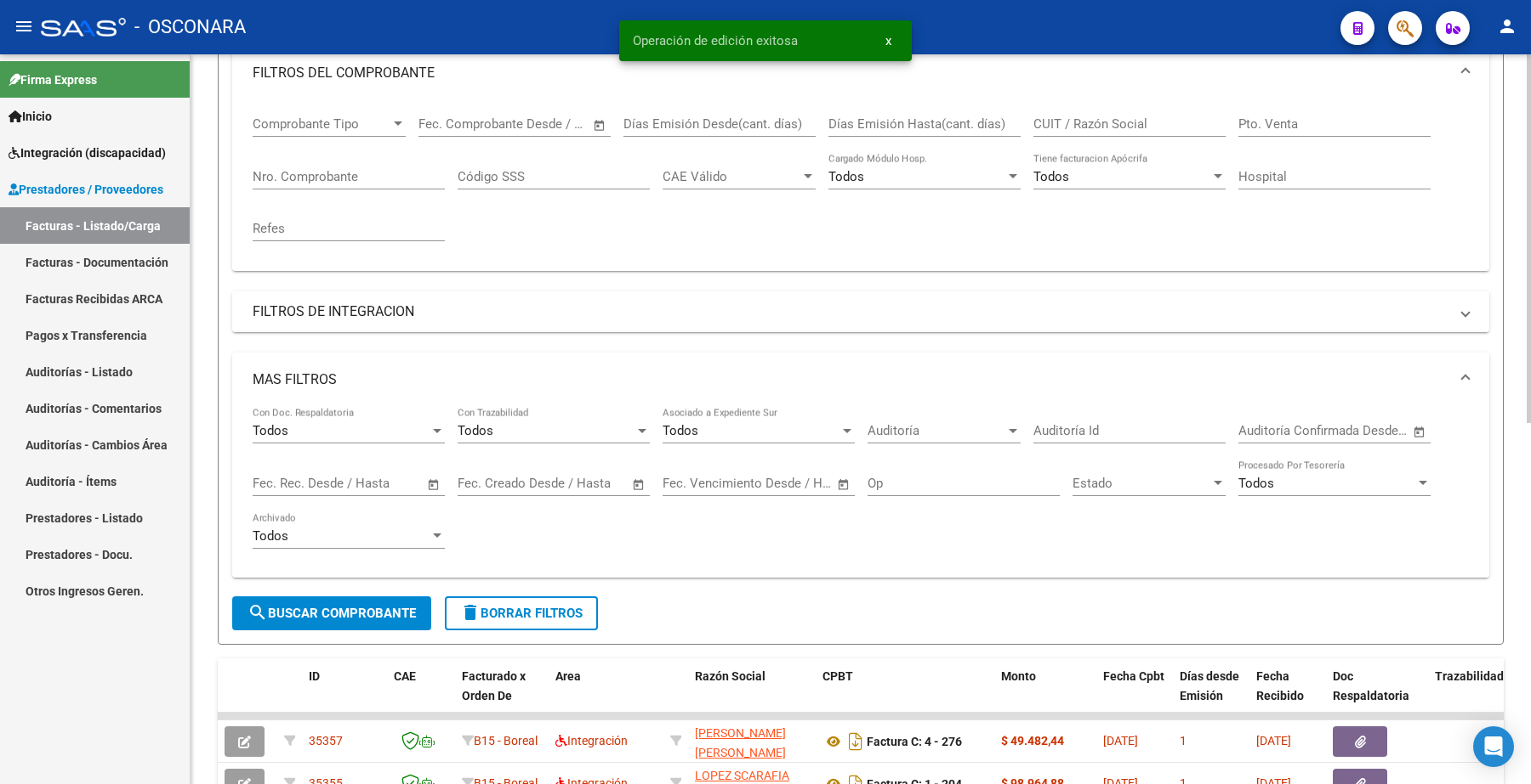
scroll to position [212, 0]
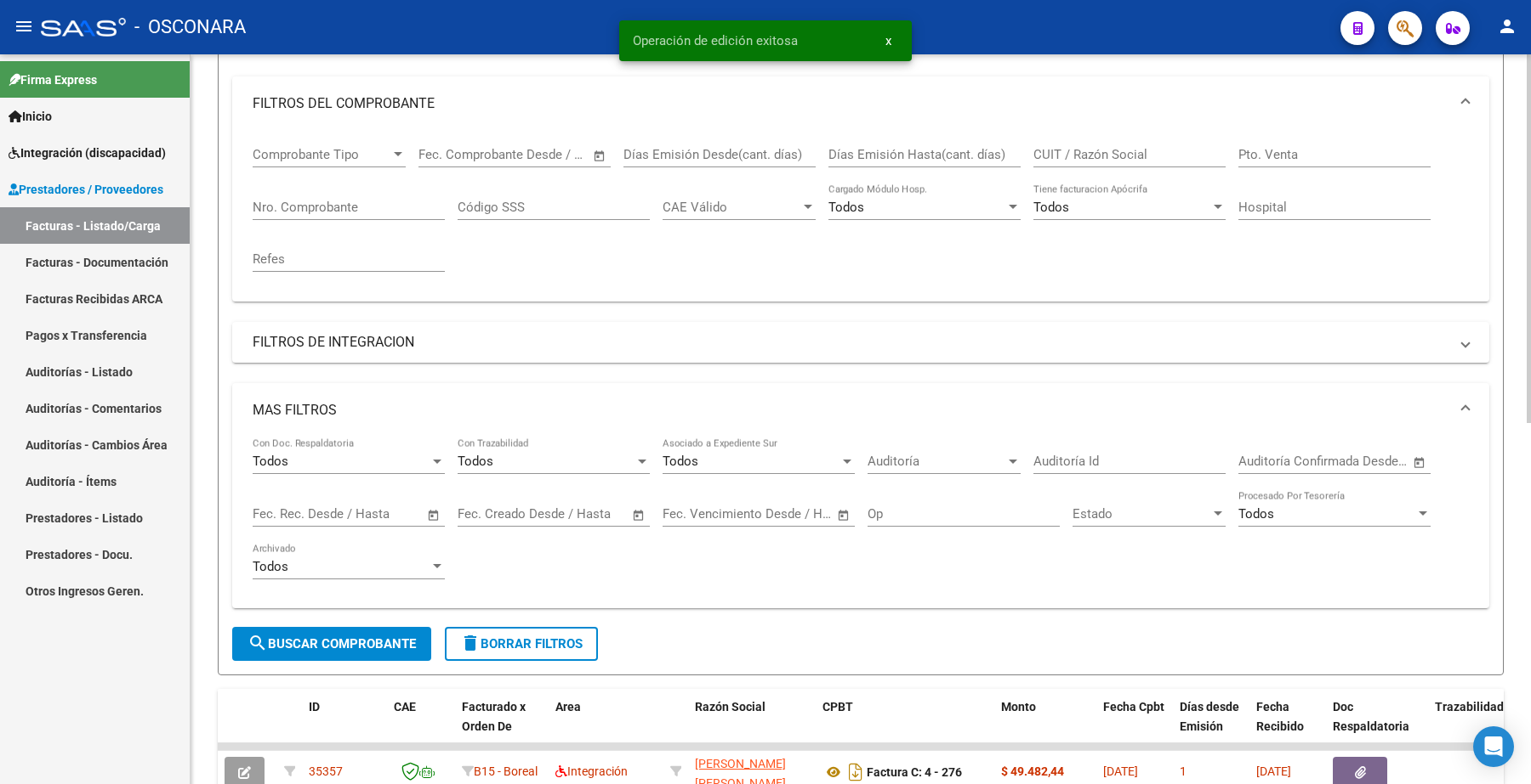
click at [308, 203] on input "Nro. Comprobante" at bounding box center [348, 207] width 192 height 15
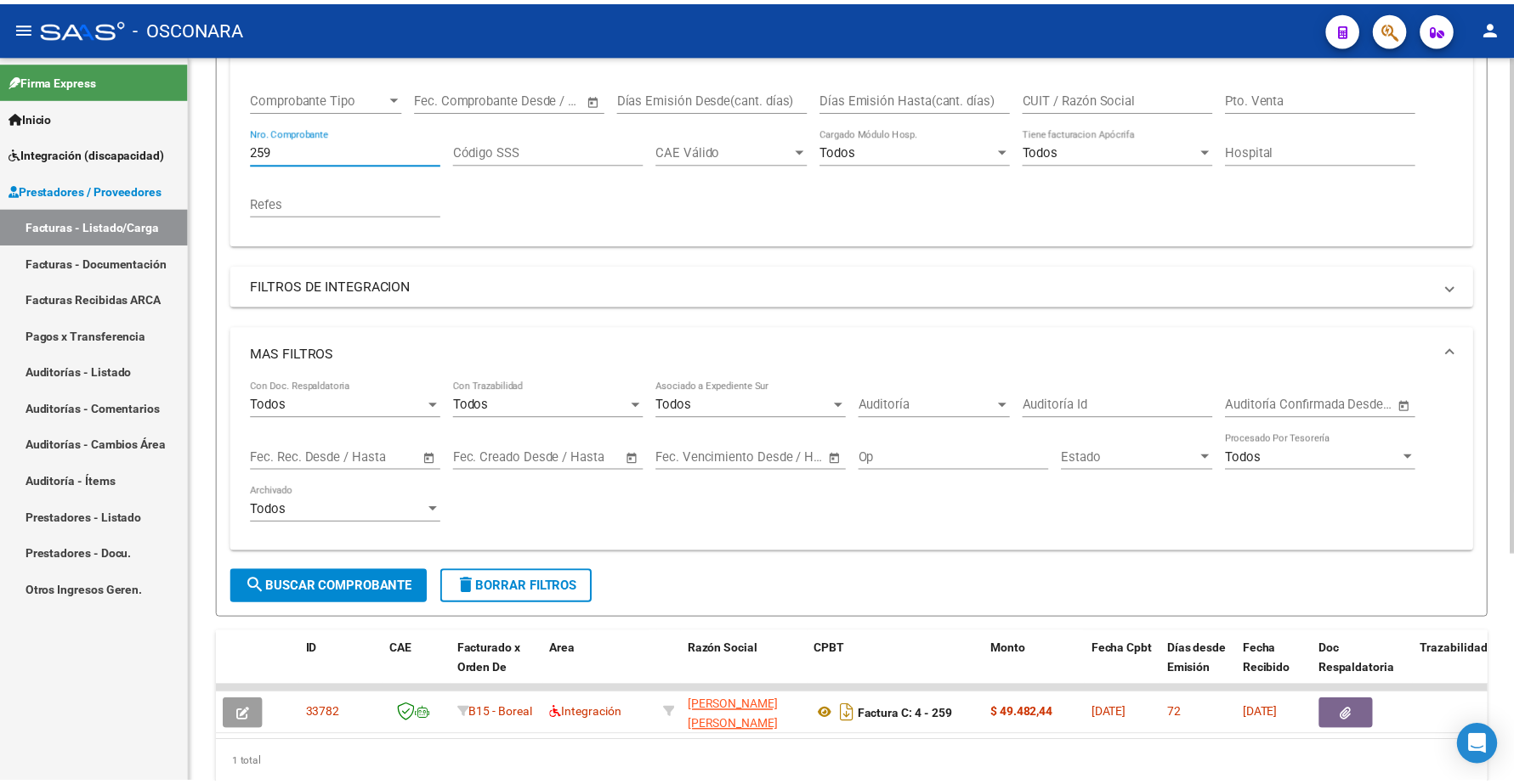
scroll to position [337, 0]
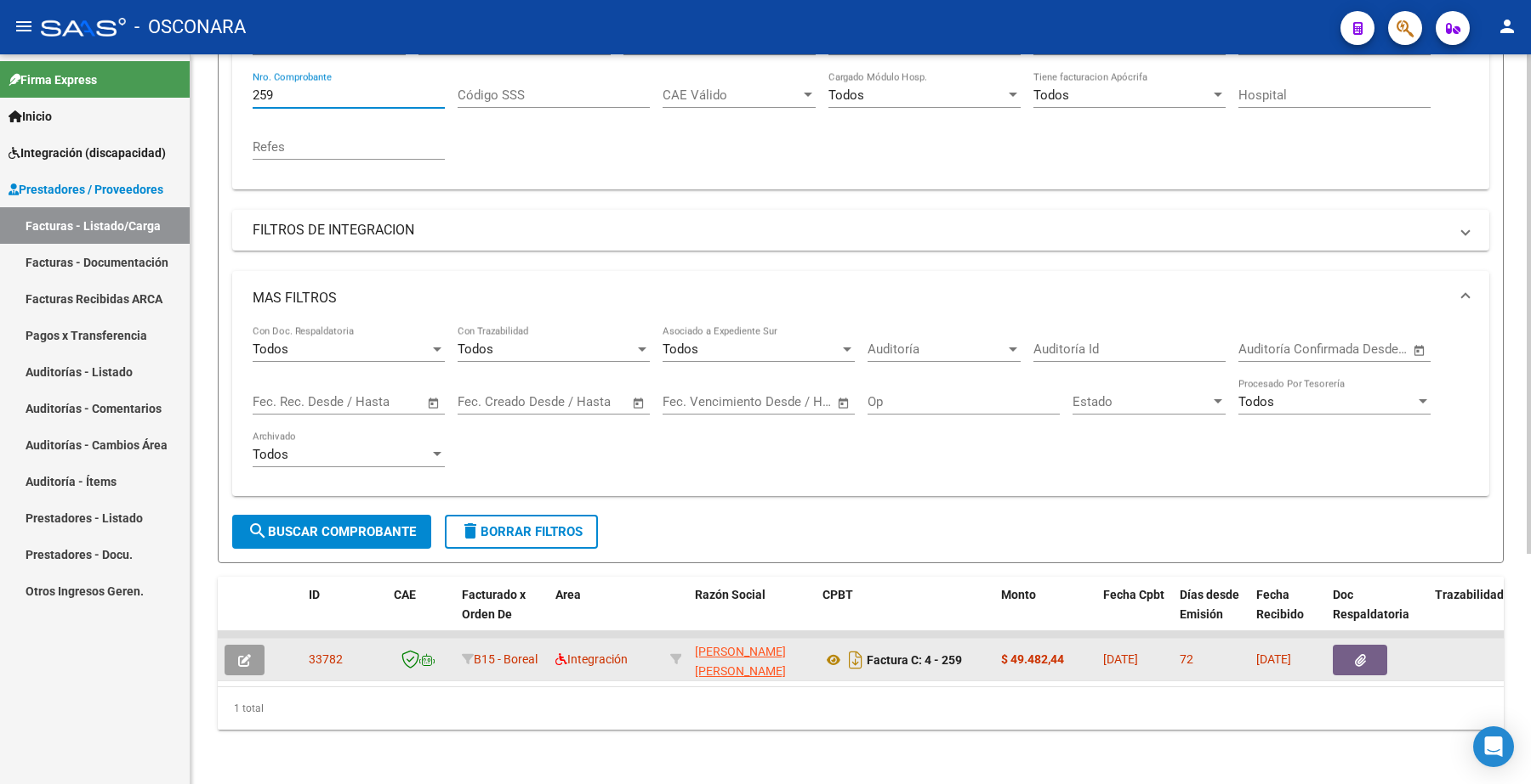
type input "259"
click at [240, 654] on icon "button" at bounding box center [244, 661] width 13 height 13
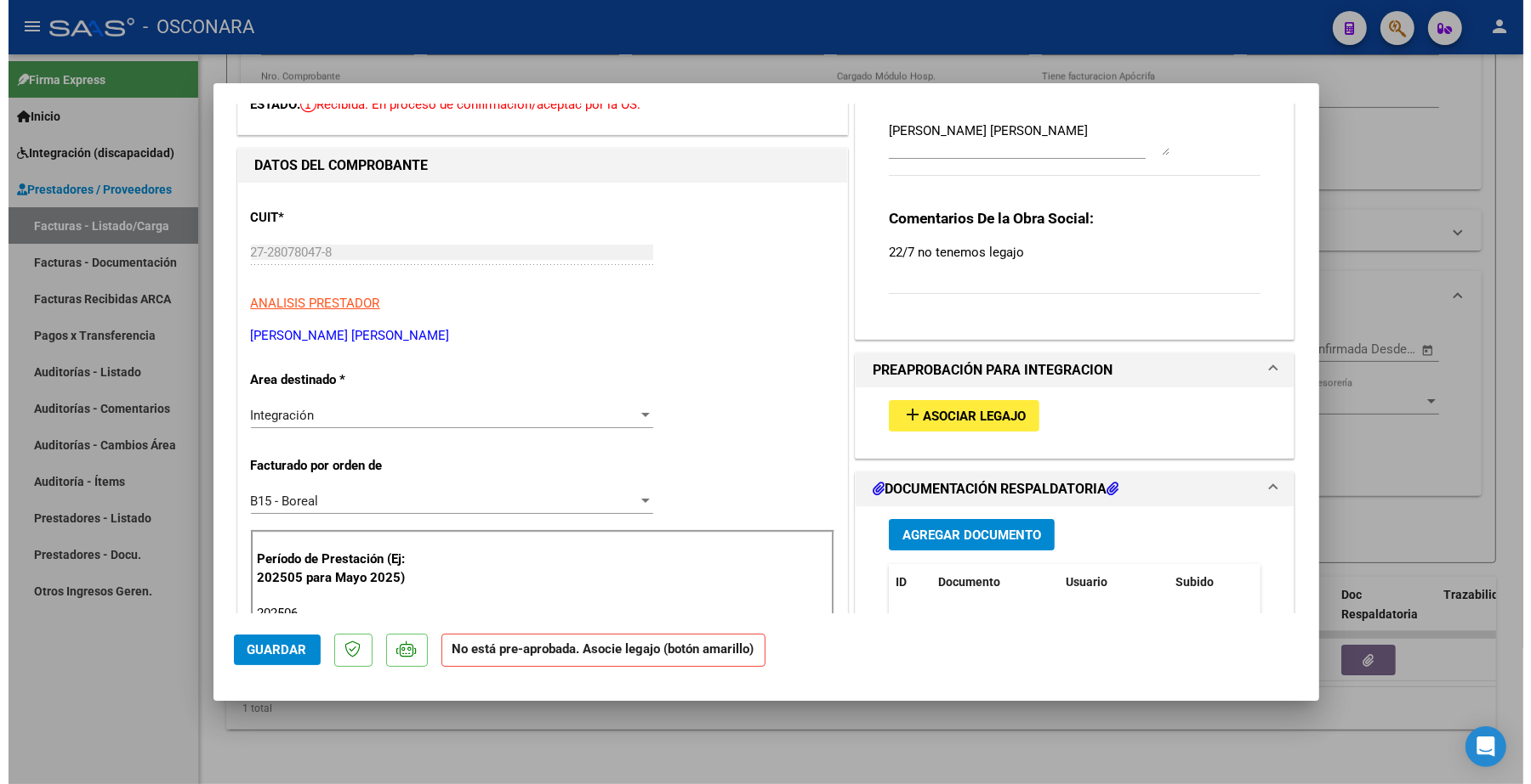
scroll to position [0, 0]
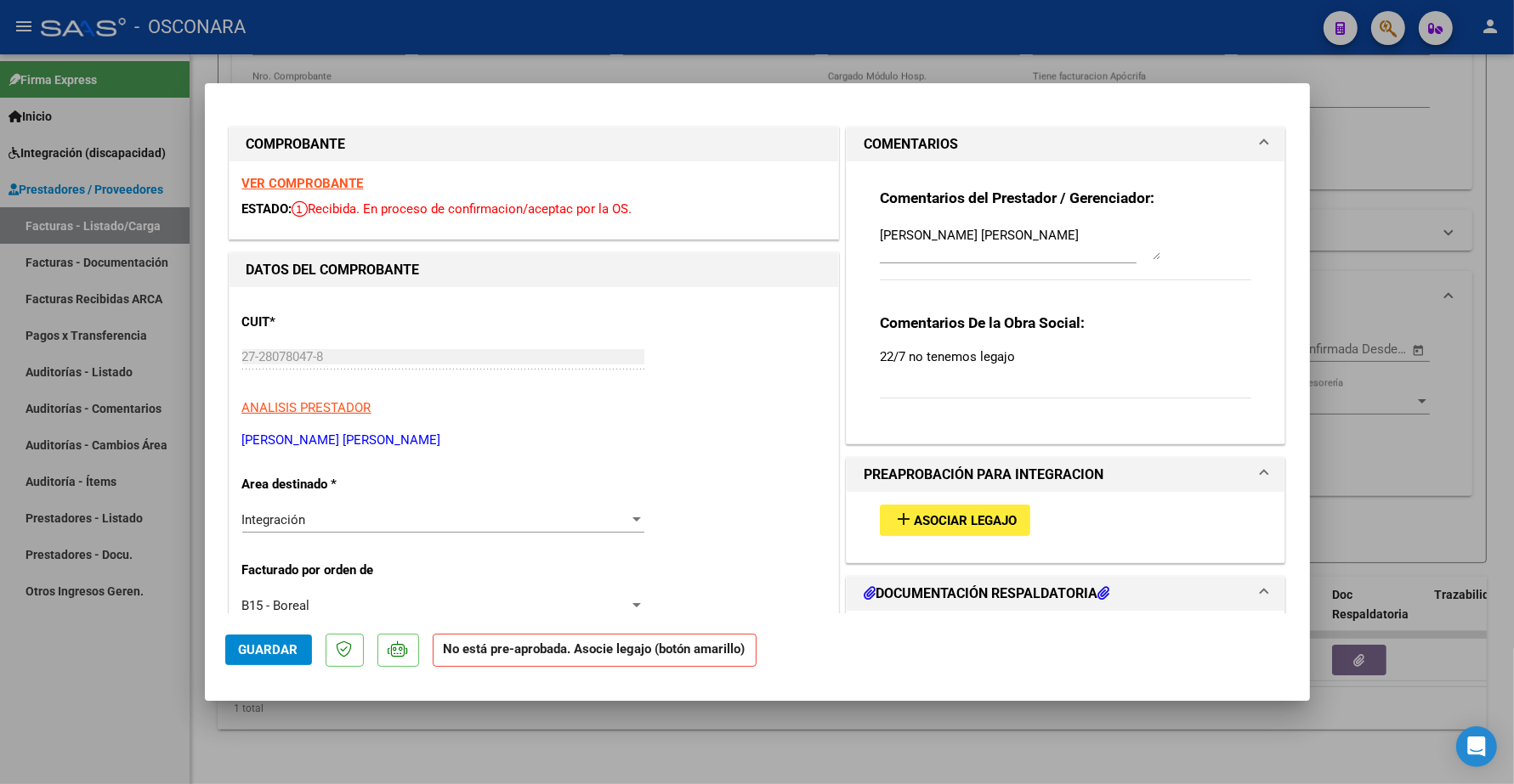
type input "$ 0,00"
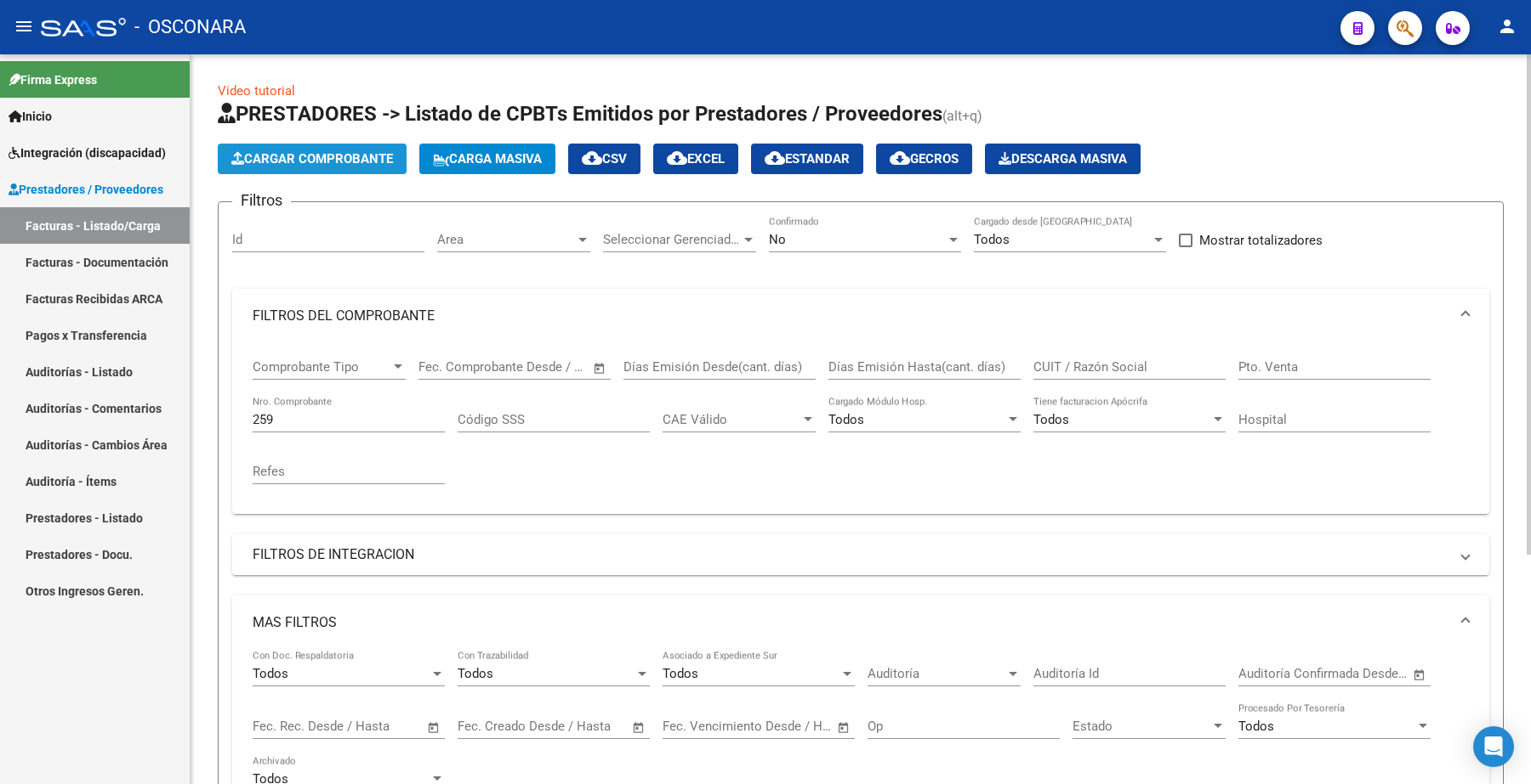
click at [337, 172] on button "Cargar Comprobante" at bounding box center [313, 159] width 189 height 31
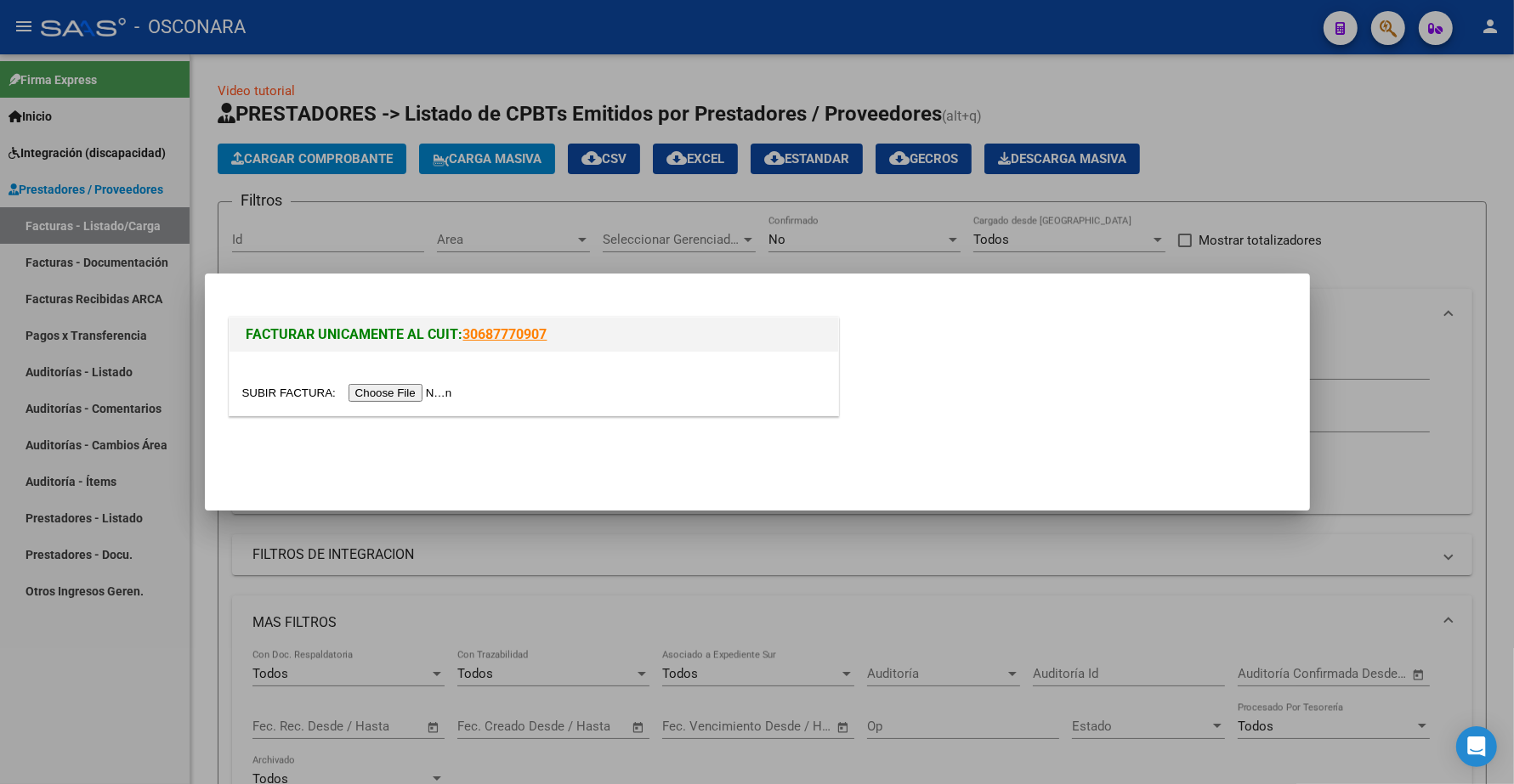
click at [414, 389] on input "file" at bounding box center [349, 393] width 215 height 18
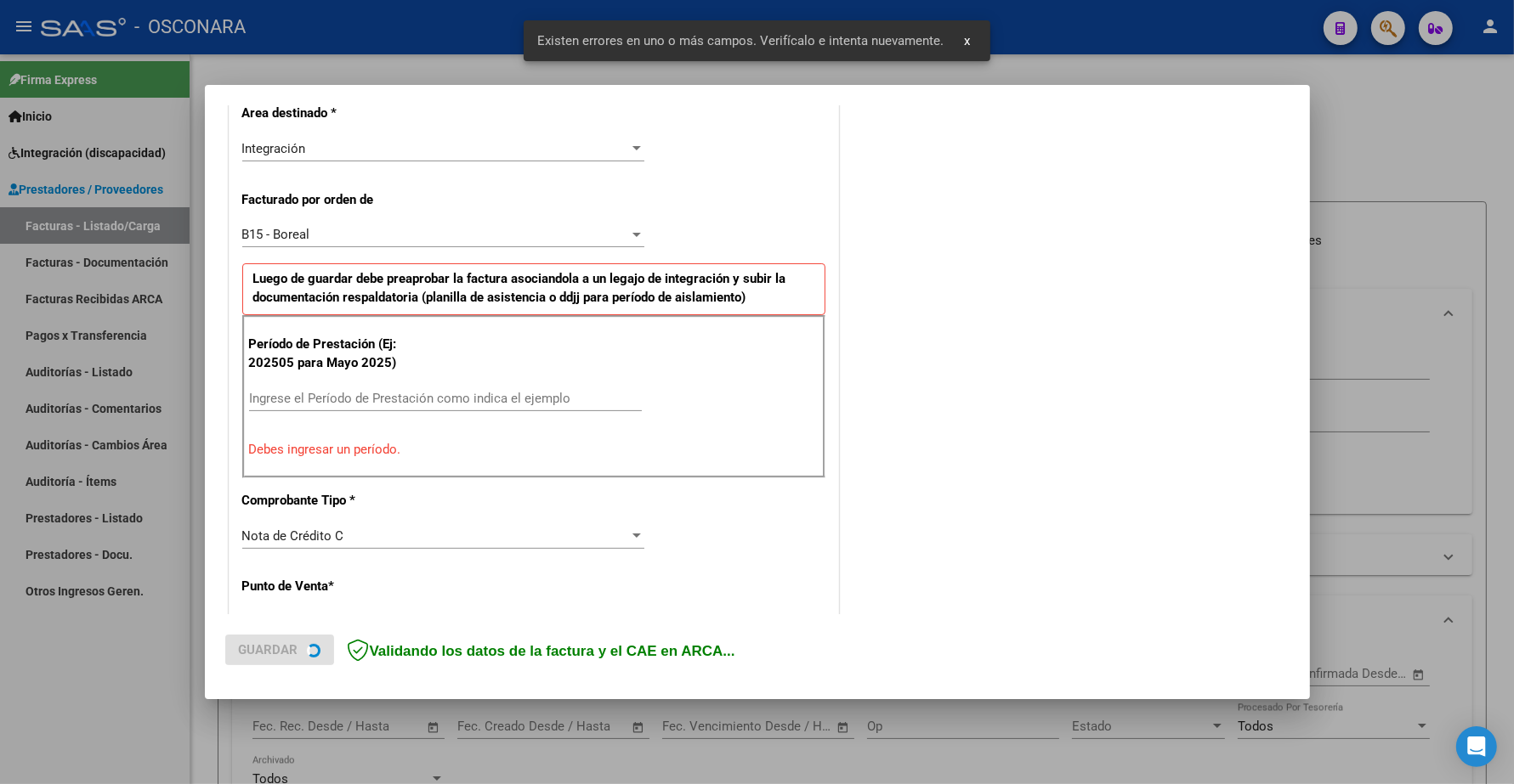
scroll to position [425, 0]
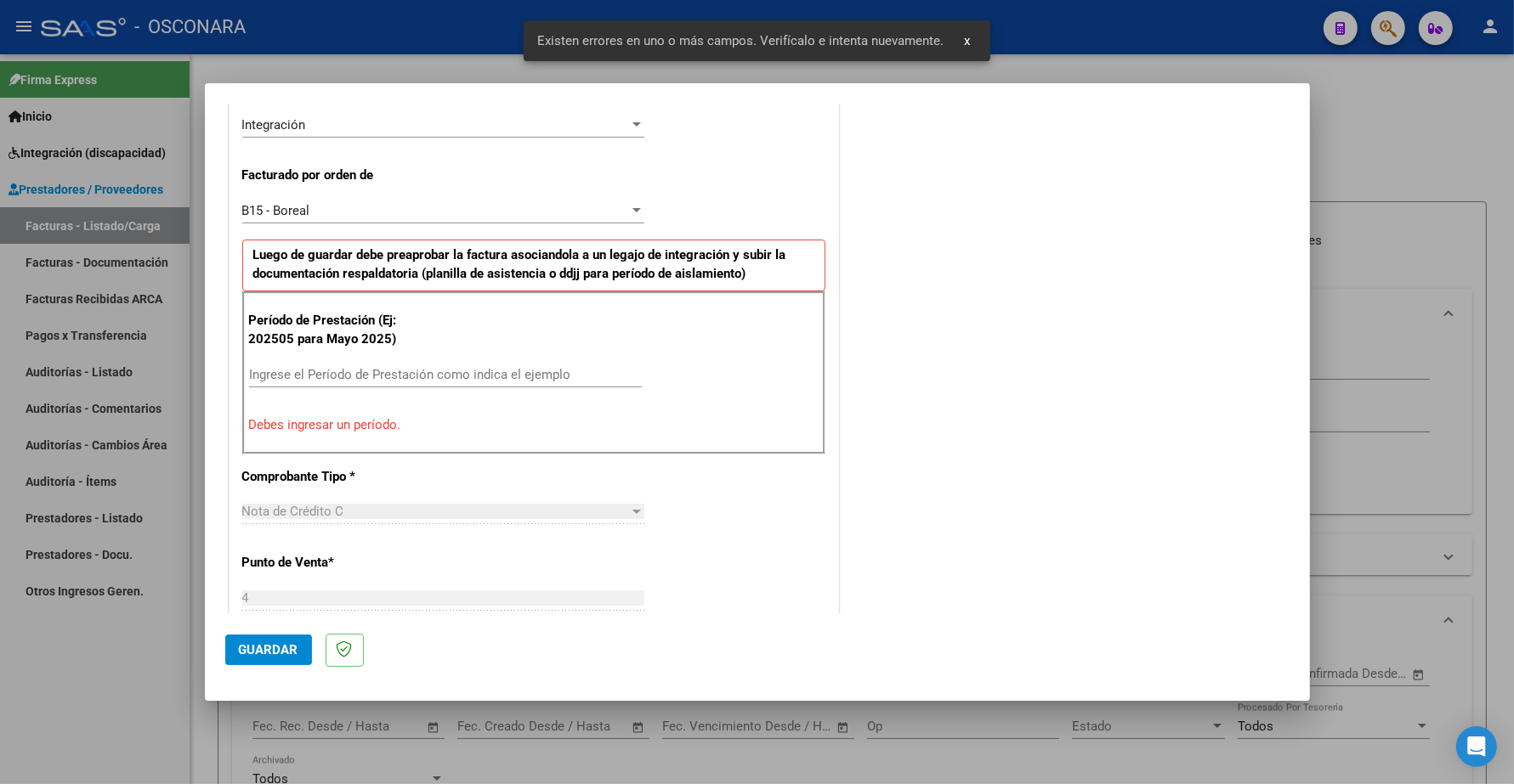
click at [316, 379] on input "Ingrese el Período de Prestación como indica el ejemplo" at bounding box center [446, 374] width 392 height 15
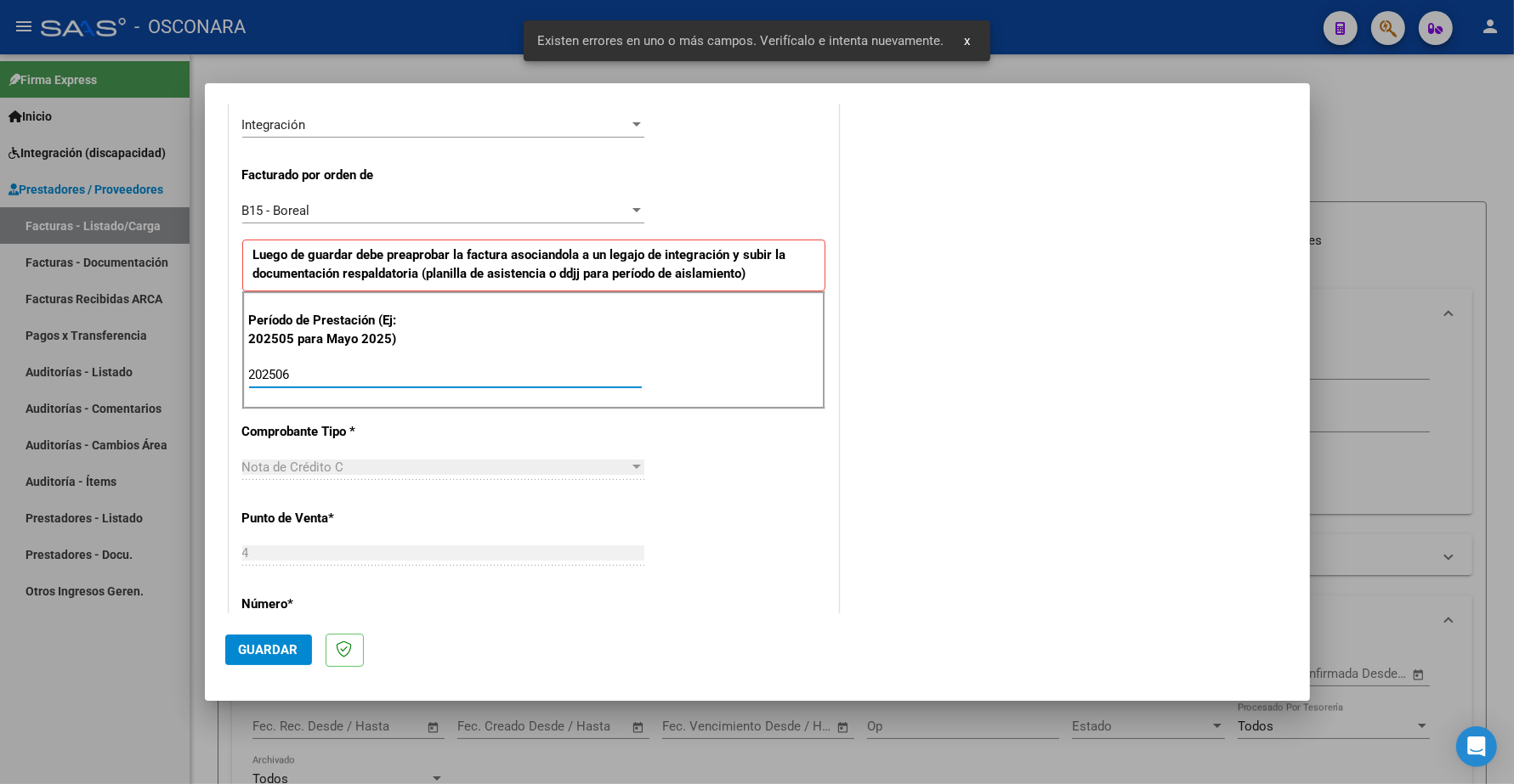
type input "202506"
click at [265, 657] on span "Guardar" at bounding box center [268, 650] width 59 height 15
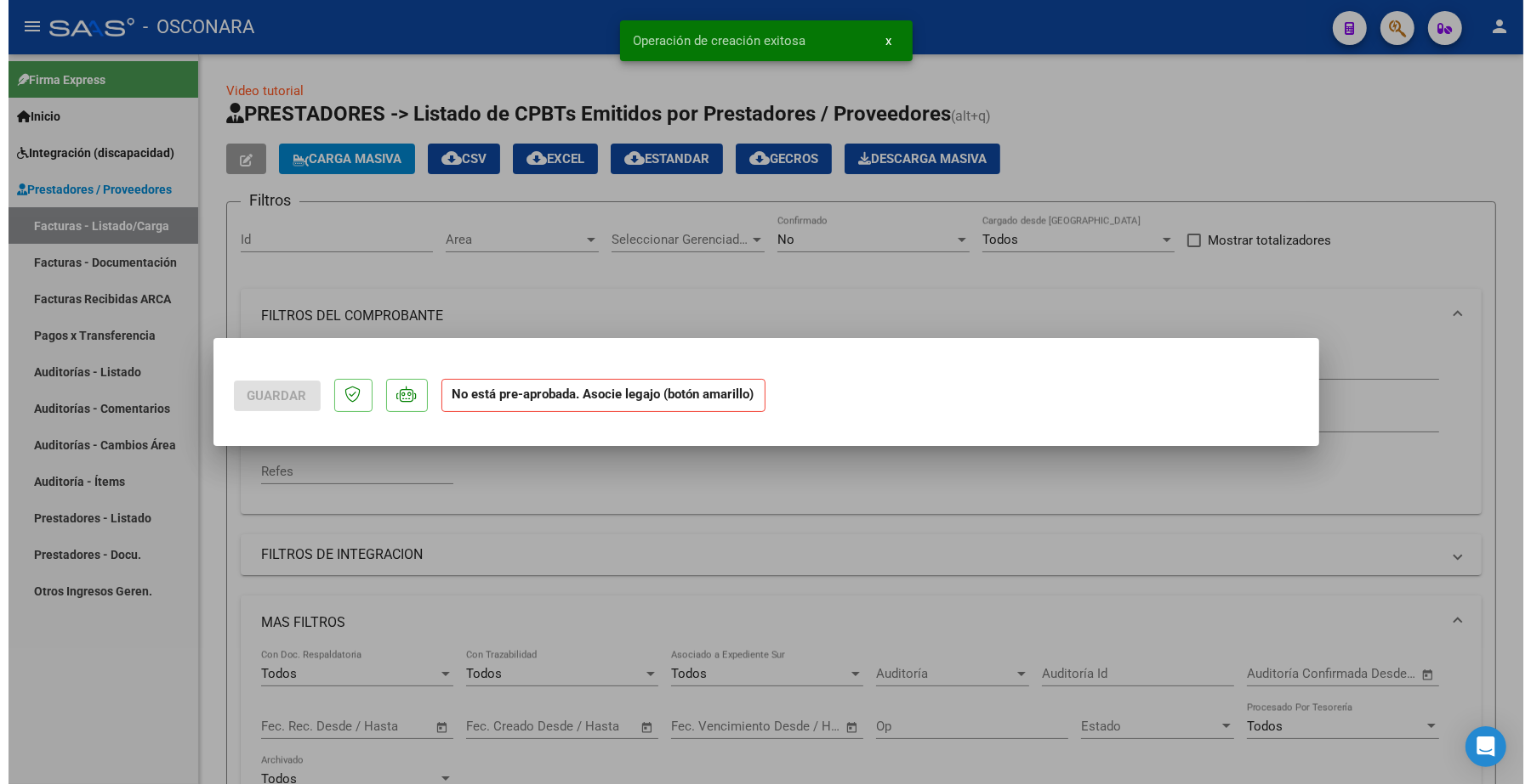
scroll to position [0, 0]
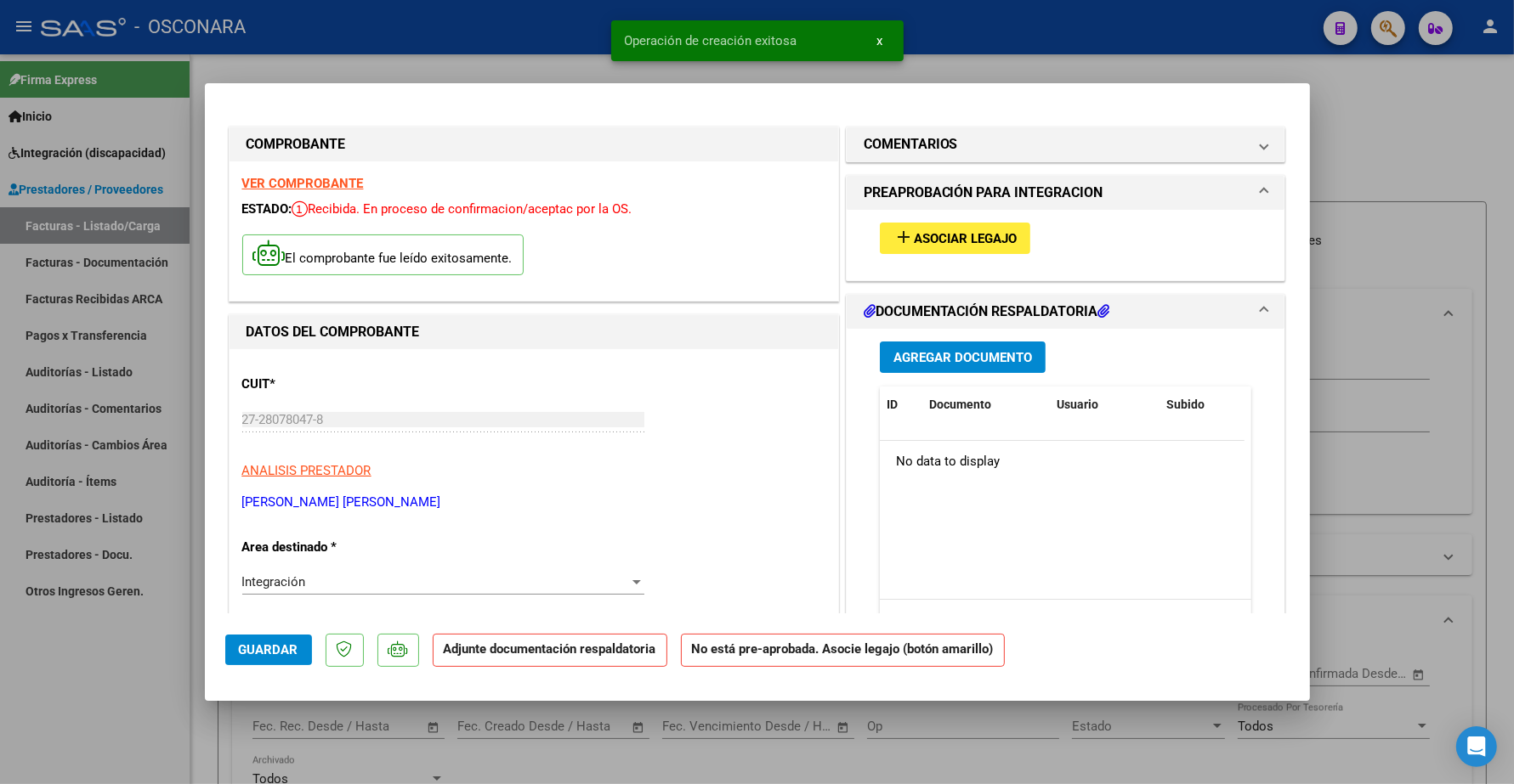
click at [951, 252] on button "add Asociar Legajo" at bounding box center [954, 238] width 150 height 32
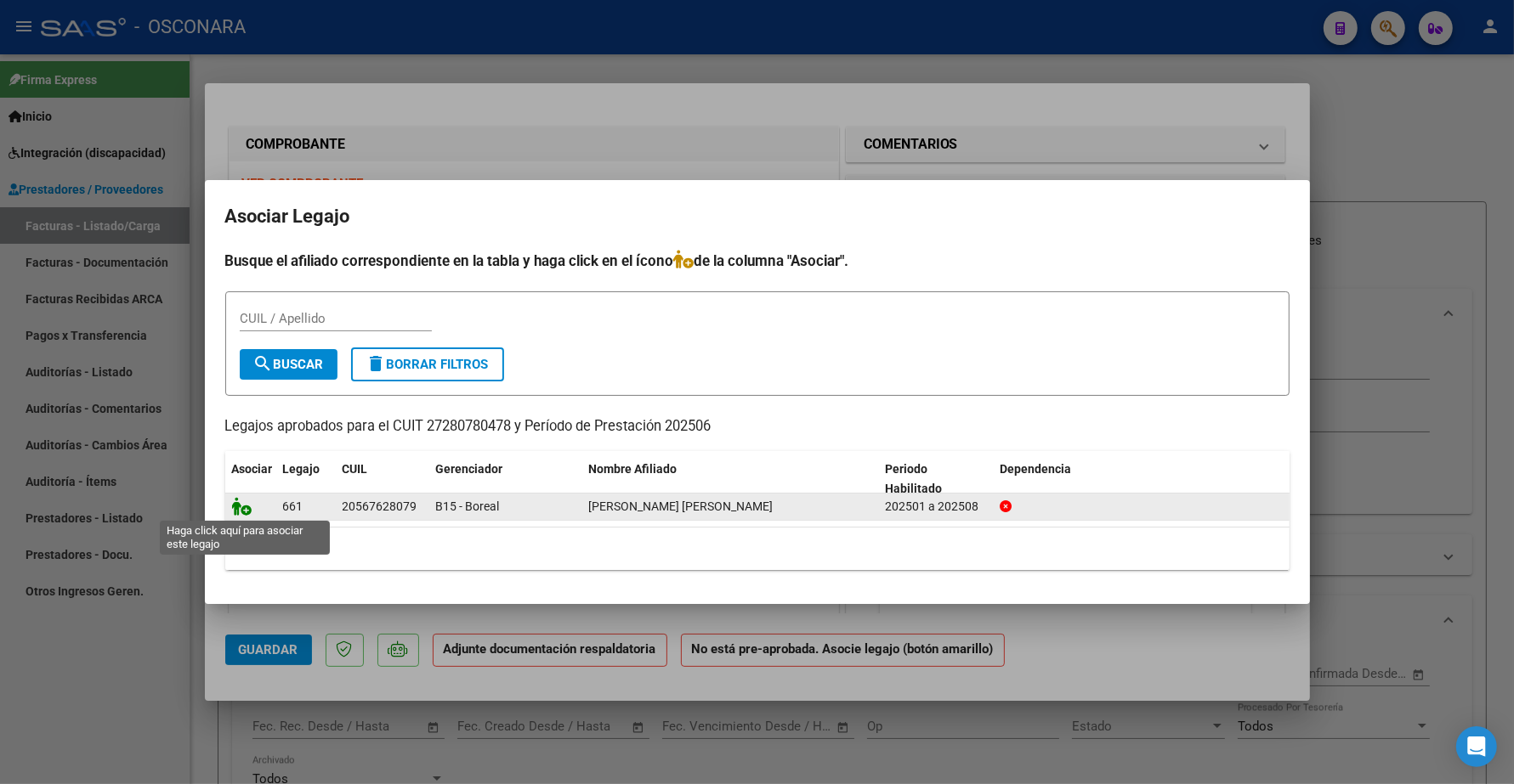
drag, startPoint x: 249, startPoint y: 503, endPoint x: 240, endPoint y: 508, distance: 10.3
click at [248, 503] on icon at bounding box center [242, 506] width 21 height 19
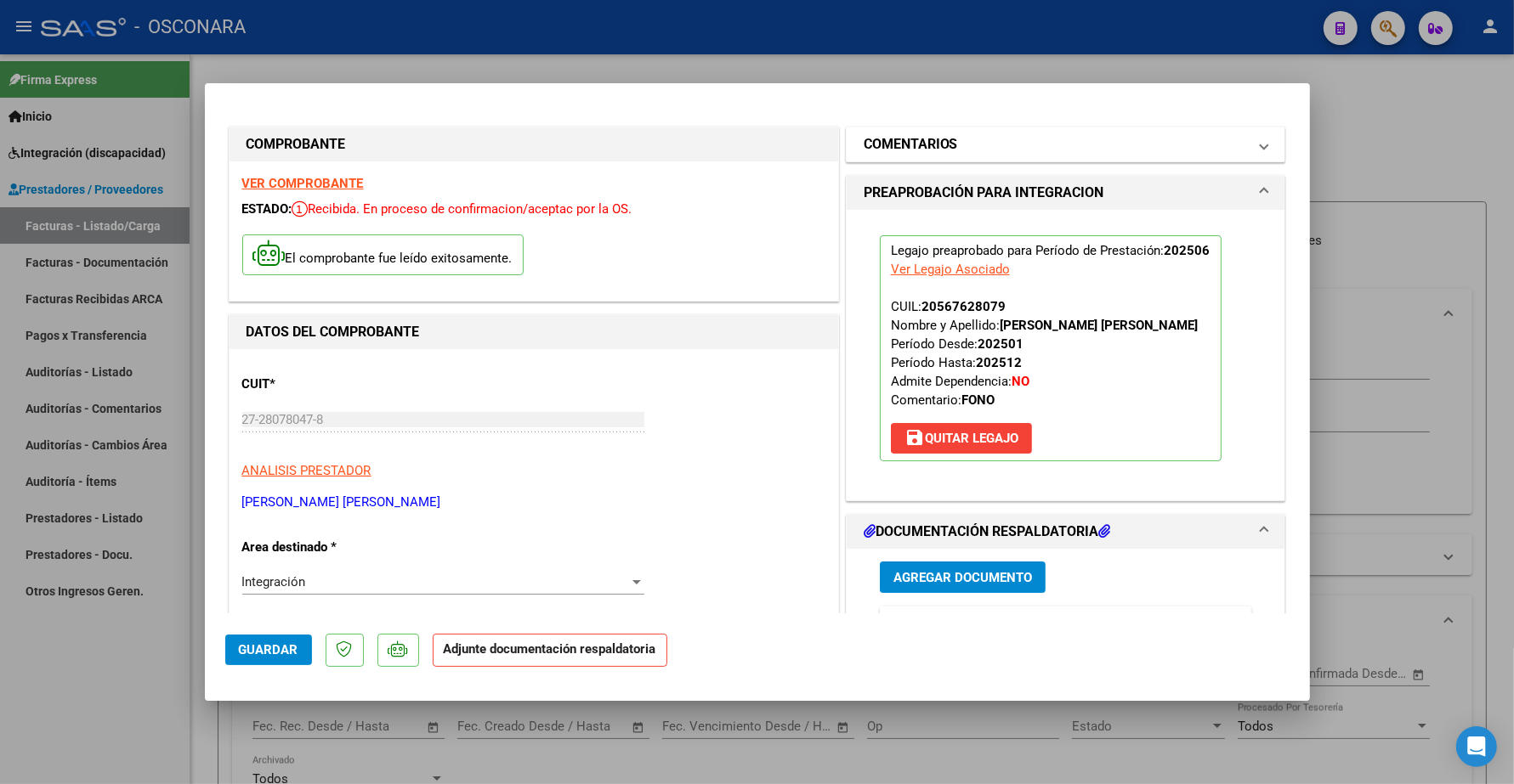
click at [936, 150] on h1 "COMENTARIOS" at bounding box center [910, 144] width 95 height 21
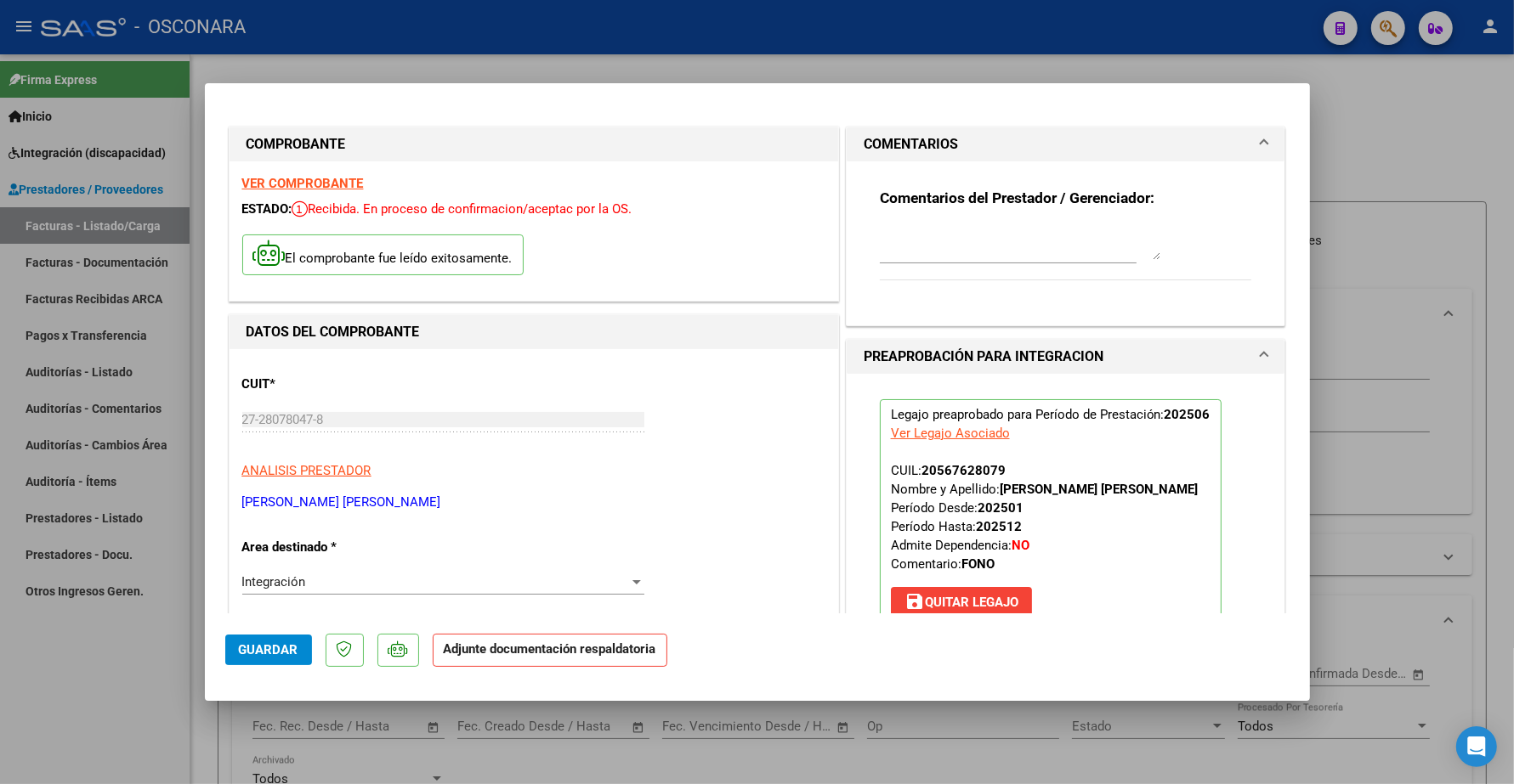
click at [922, 243] on textarea at bounding box center [1020, 243] width 281 height 34
click at [1046, 215] on div "Comentarios del Prestador / Gerenciador: 11/09 ANULA FAC 4 - 259 ID" at bounding box center [1066, 244] width 373 height 110
click at [1045, 227] on textarea "11/09 ANULA FAC 4 - 259 ID" at bounding box center [1020, 243] width 281 height 34
paste textarea "33782"
type textarea "11/09 ANULA FAC 4 - 259 ID 33782"
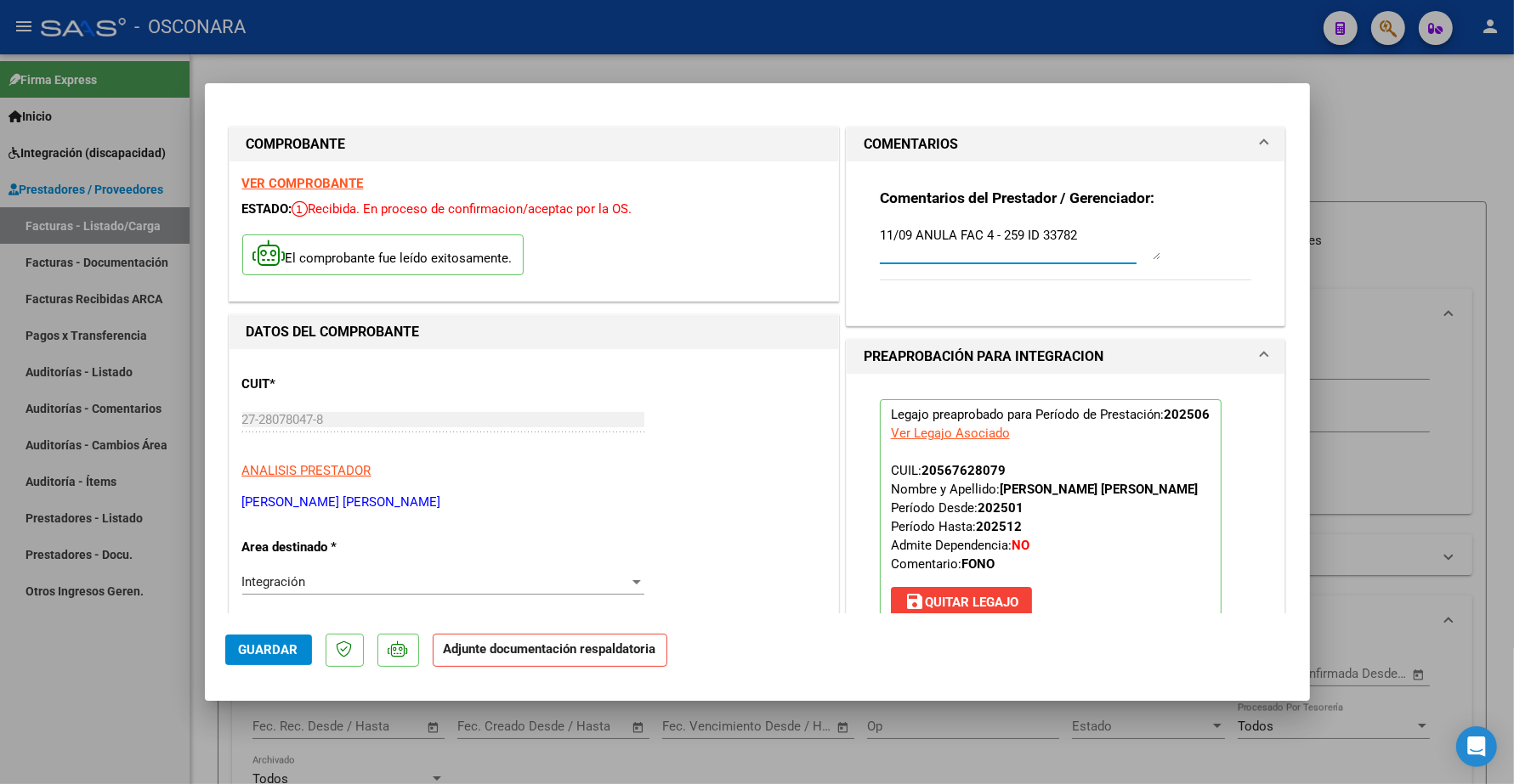
click at [281, 652] on span "Guardar" at bounding box center [268, 650] width 59 height 15
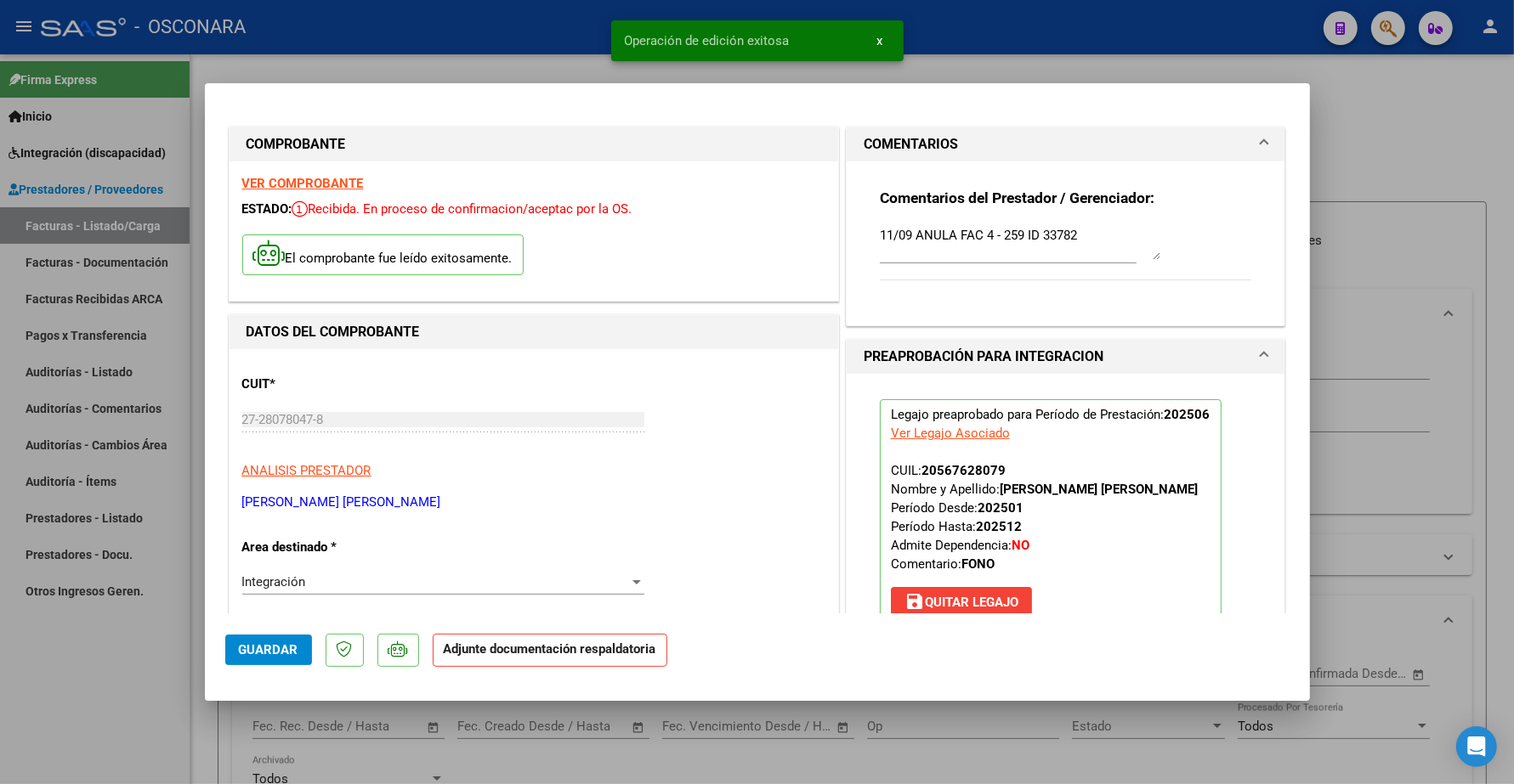
click at [345, 175] on div "VER COMPROBANTE ESTADO: Recibida. En proceso de confirmacion/aceptac por la OS.…" at bounding box center [534, 231] width 608 height 140
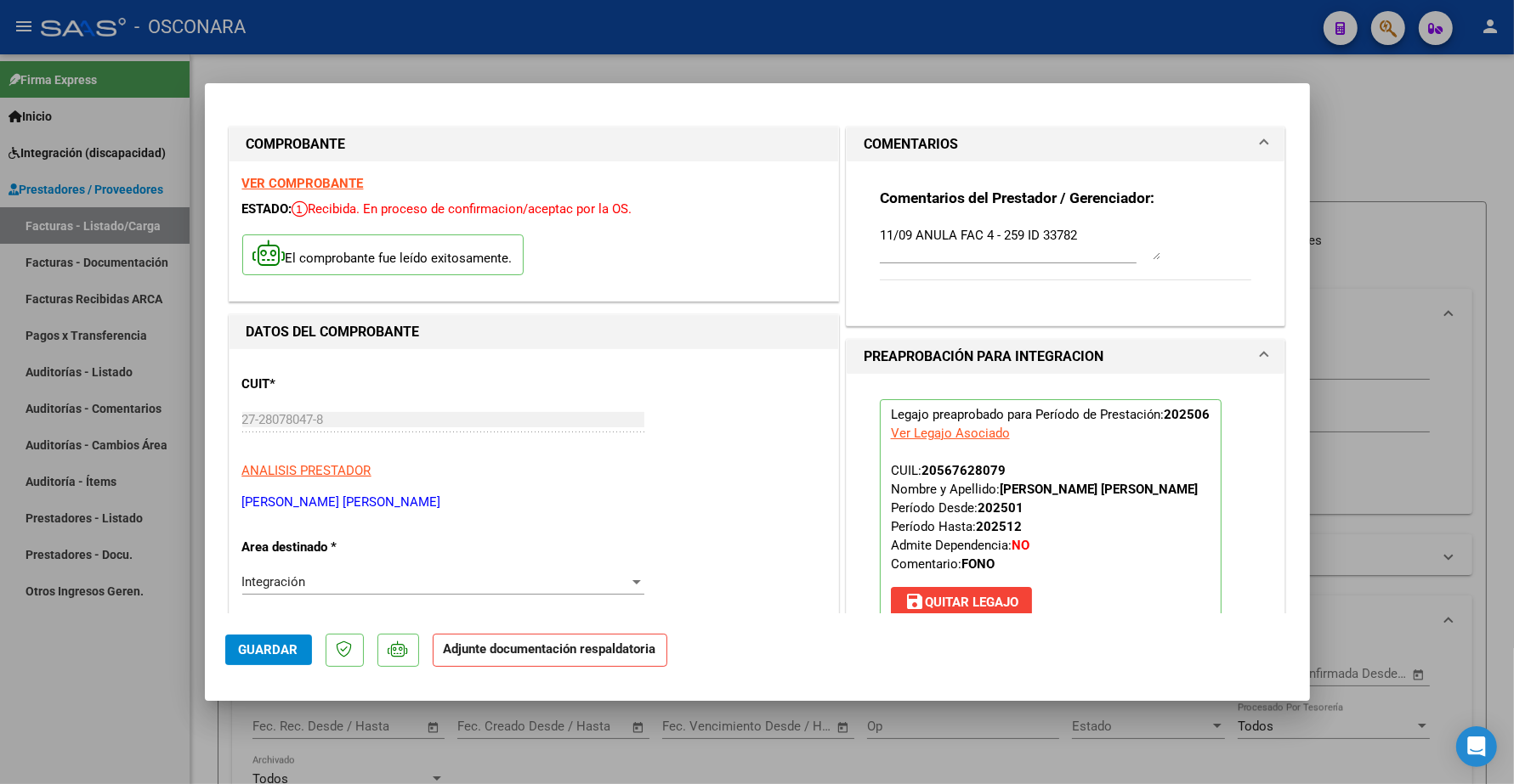
click at [338, 181] on strong "VER COMPROBANTE" at bounding box center [302, 183] width 122 height 15
type input "$ 0,00"
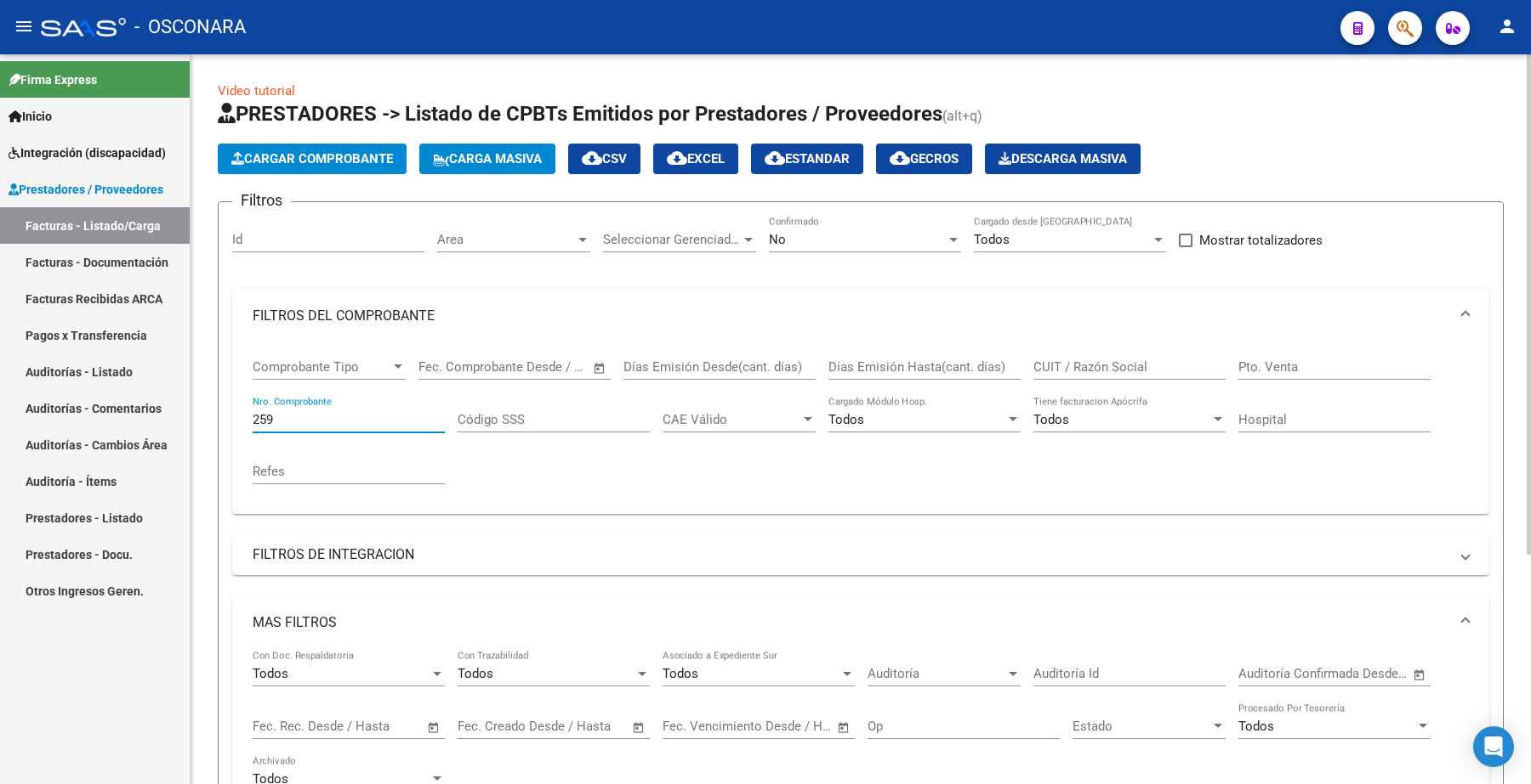
click at [282, 425] on input "259" at bounding box center [348, 419] width 192 height 15
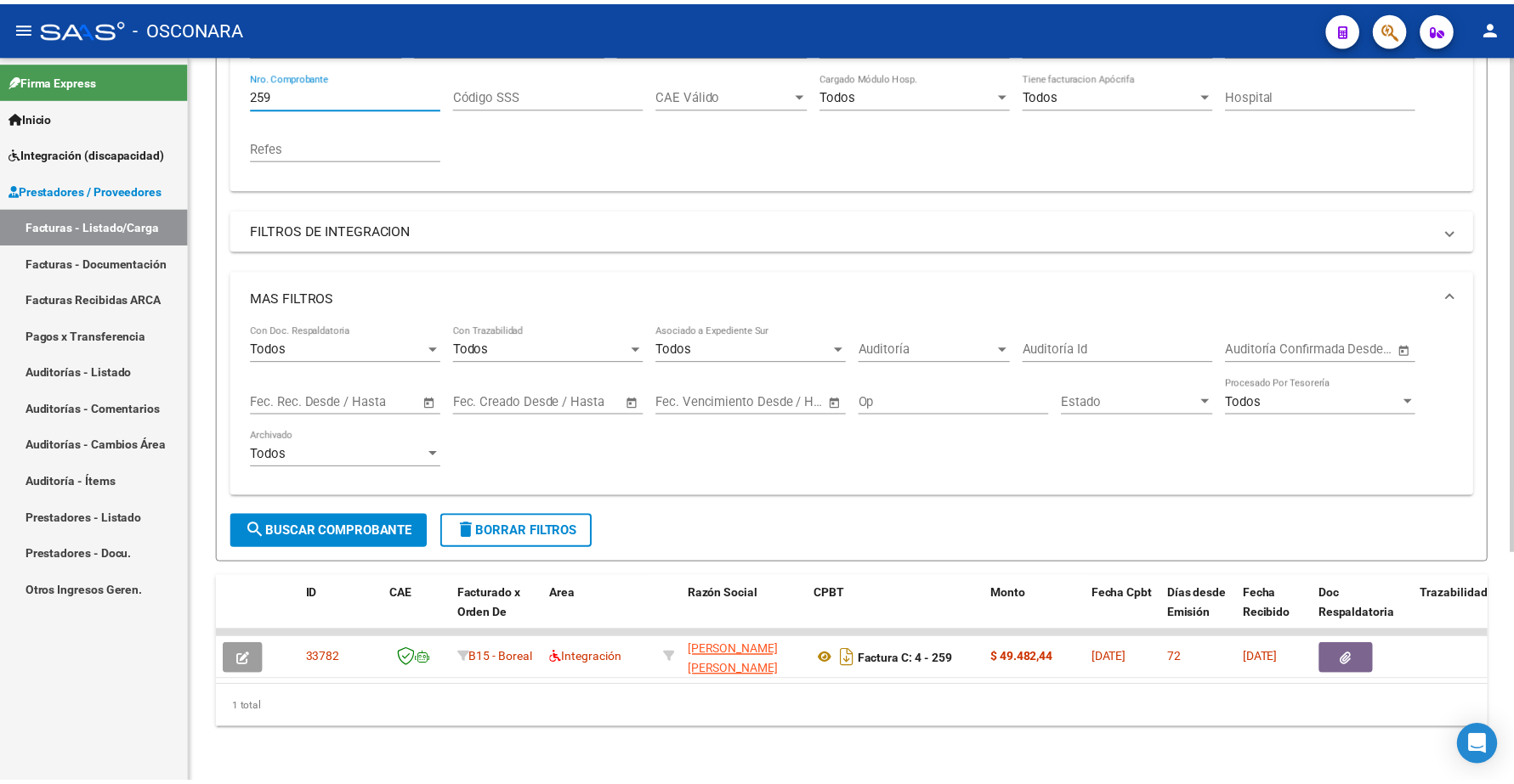
scroll to position [337, 0]
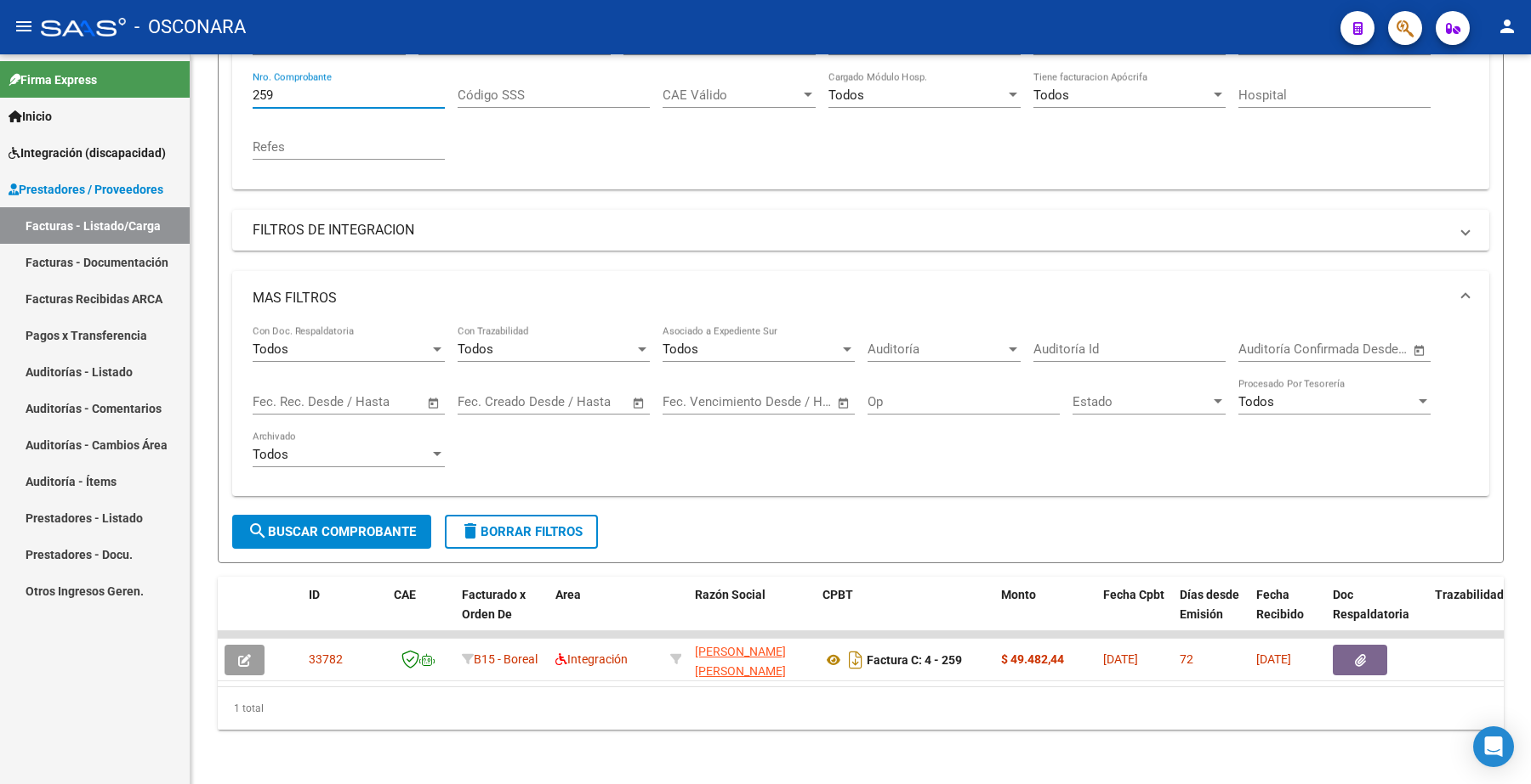
drag, startPoint x: 286, startPoint y: 74, endPoint x: 187, endPoint y: 74, distance: 99.0
click at [187, 75] on mat-sidenav-container "Firma Express Inicio Instructivos Contacto OS Integración (discapacidad) Certif…" at bounding box center [766, 419] width 1531 height 730
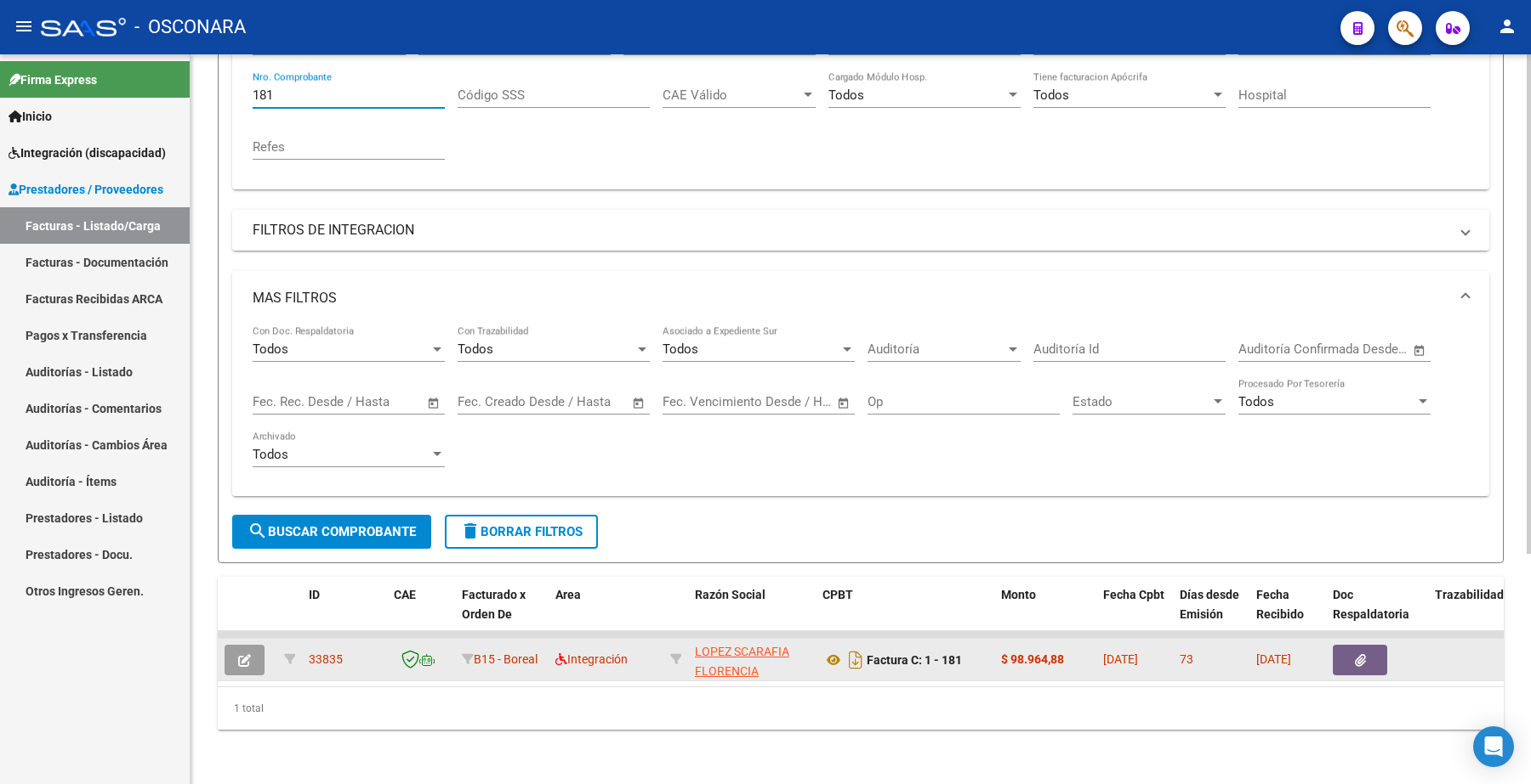
type input "181"
drag, startPoint x: 312, startPoint y: 642, endPoint x: 346, endPoint y: 644, distance: 34.1
click at [346, 650] on div "33835" at bounding box center [344, 660] width 71 height 20
copy span "33835"
click at [242, 654] on icon "button" at bounding box center [244, 661] width 13 height 13
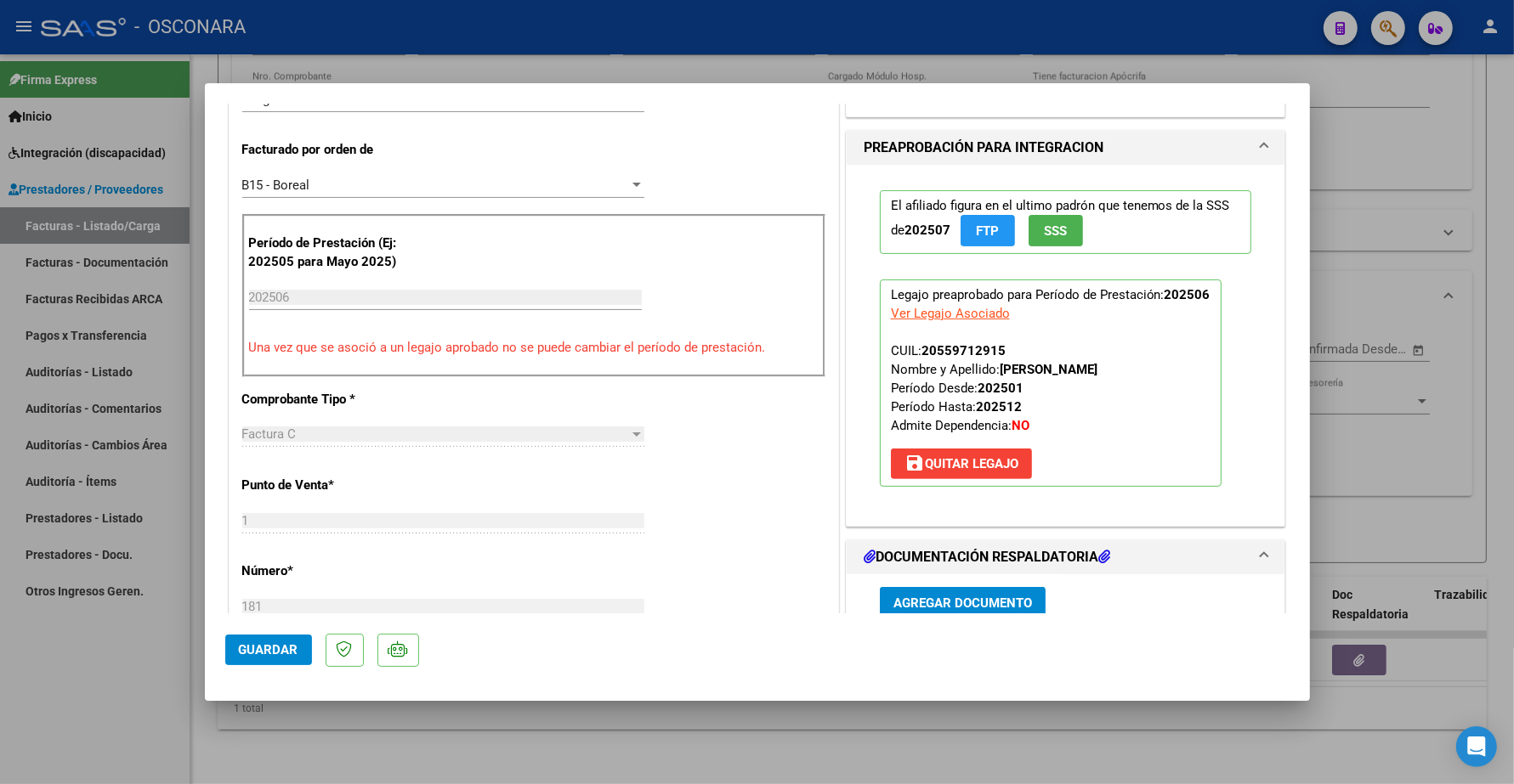
scroll to position [531, 0]
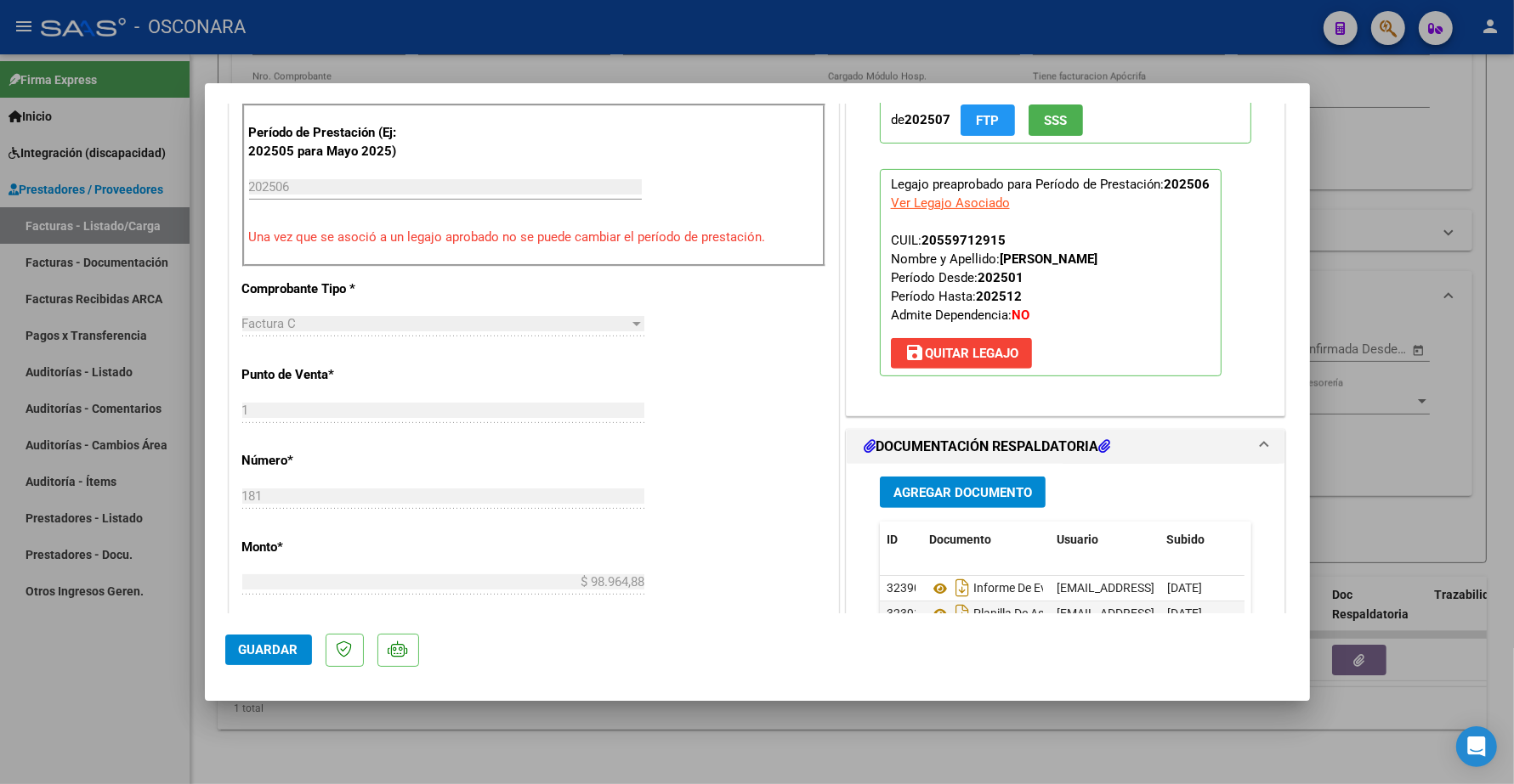
click at [1490, 168] on div at bounding box center [757, 392] width 1514 height 784
type input "$ 0,00"
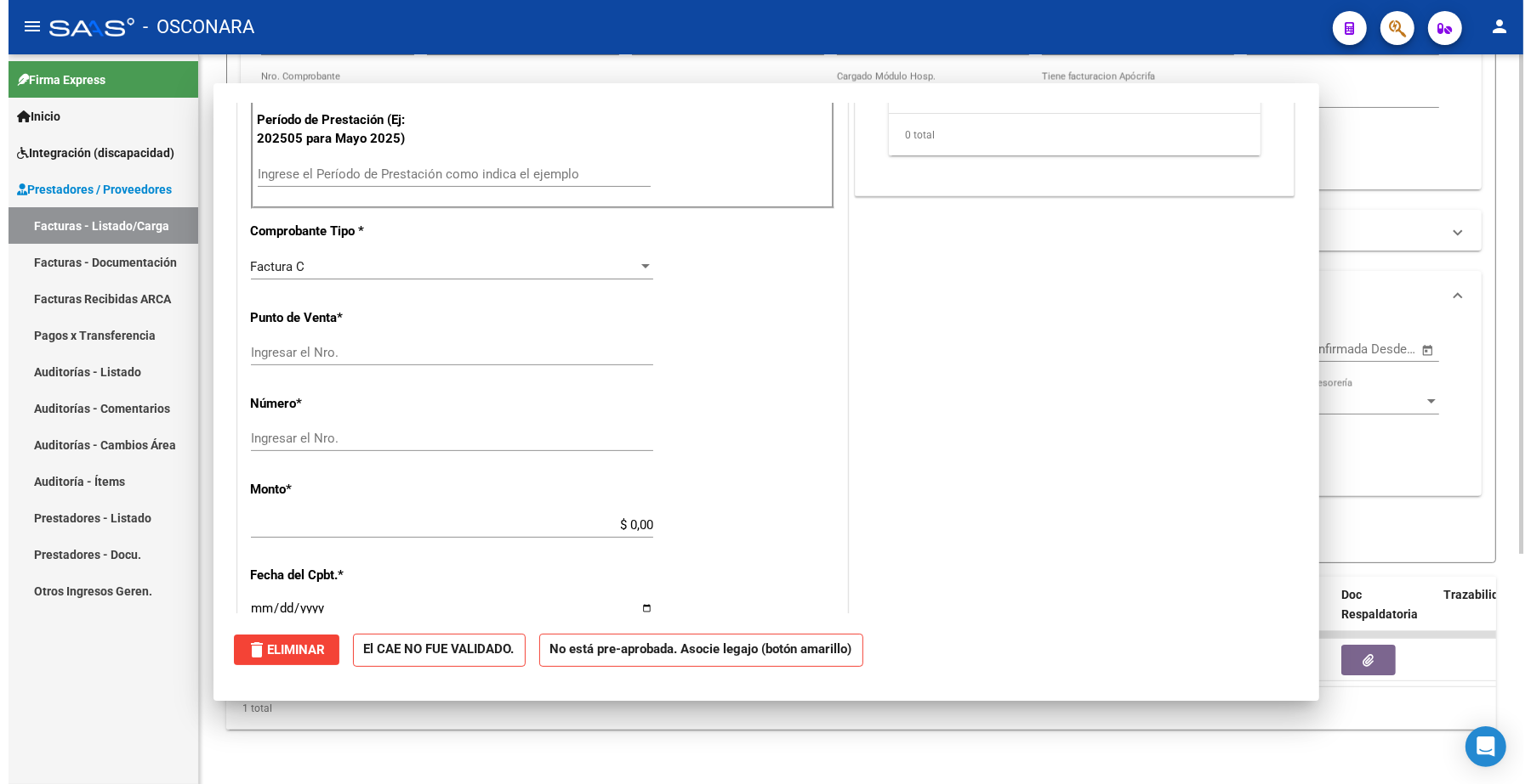
scroll to position [0, 0]
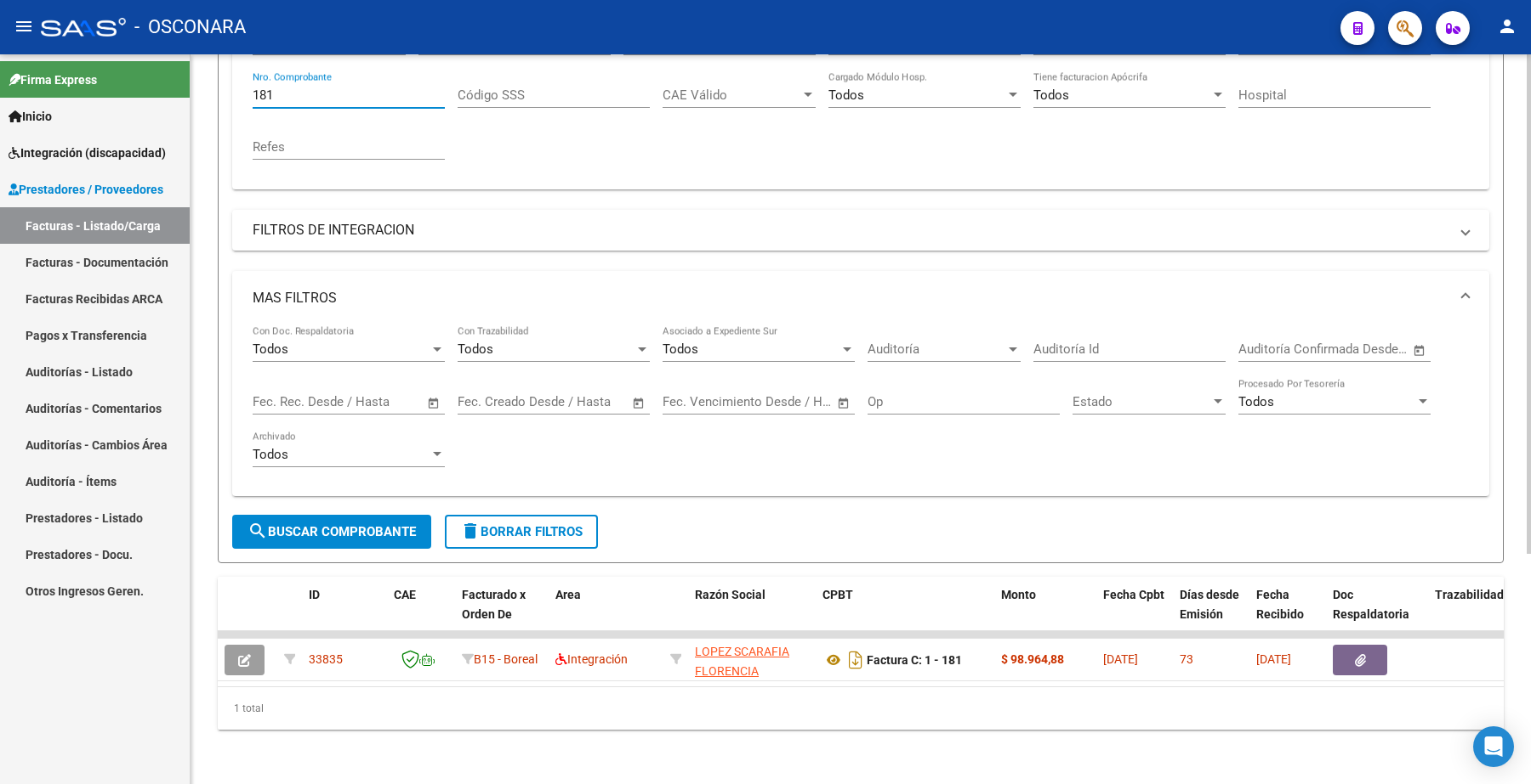
drag, startPoint x: 298, startPoint y: 73, endPoint x: 223, endPoint y: 68, distance: 75.2
click at [223, 82] on form "Filtros Id Area Area Seleccionar Gerenciador Seleccionar Gerenciador No Confirm…" at bounding box center [861, 220] width 1286 height 687
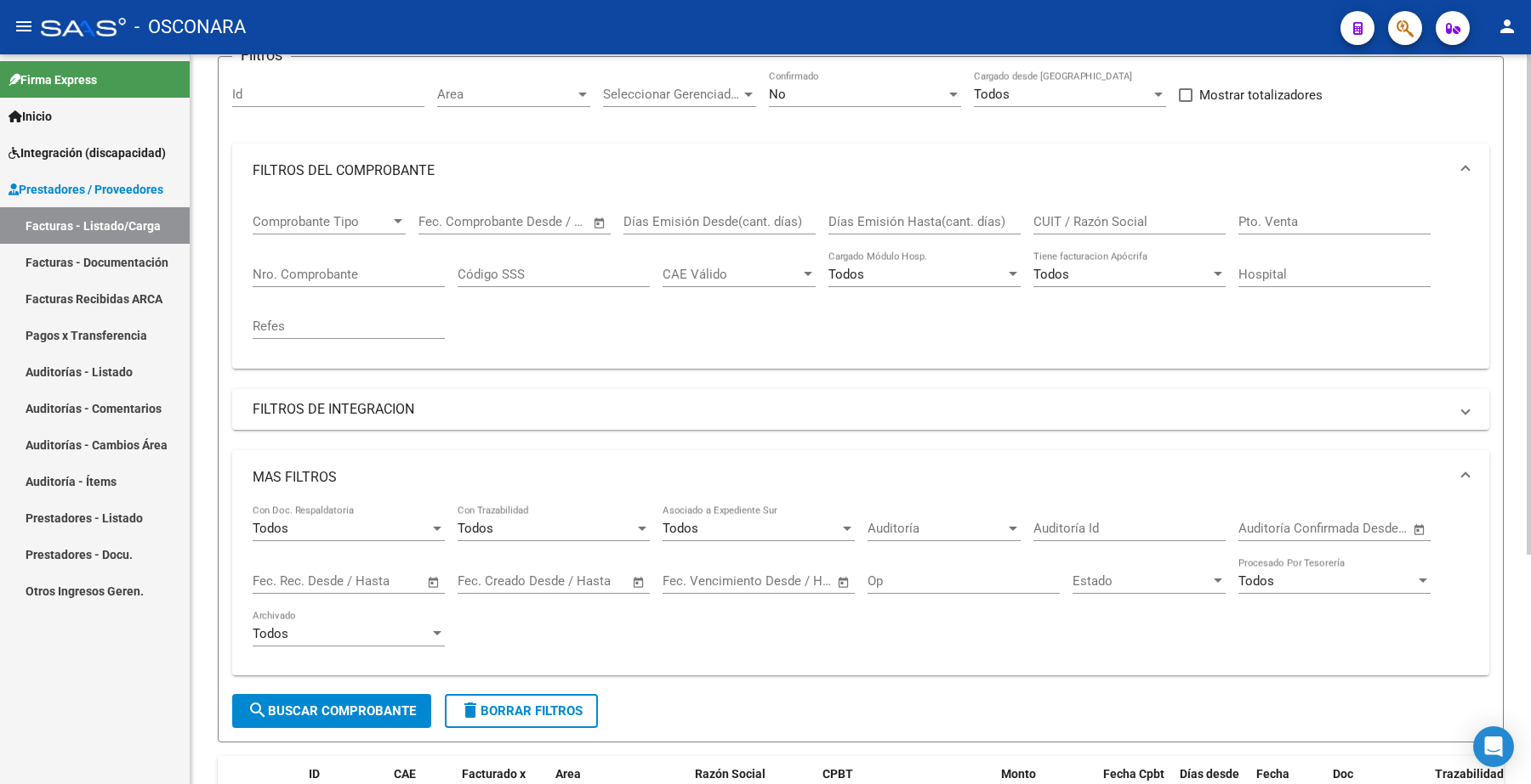
scroll to position [124, 0]
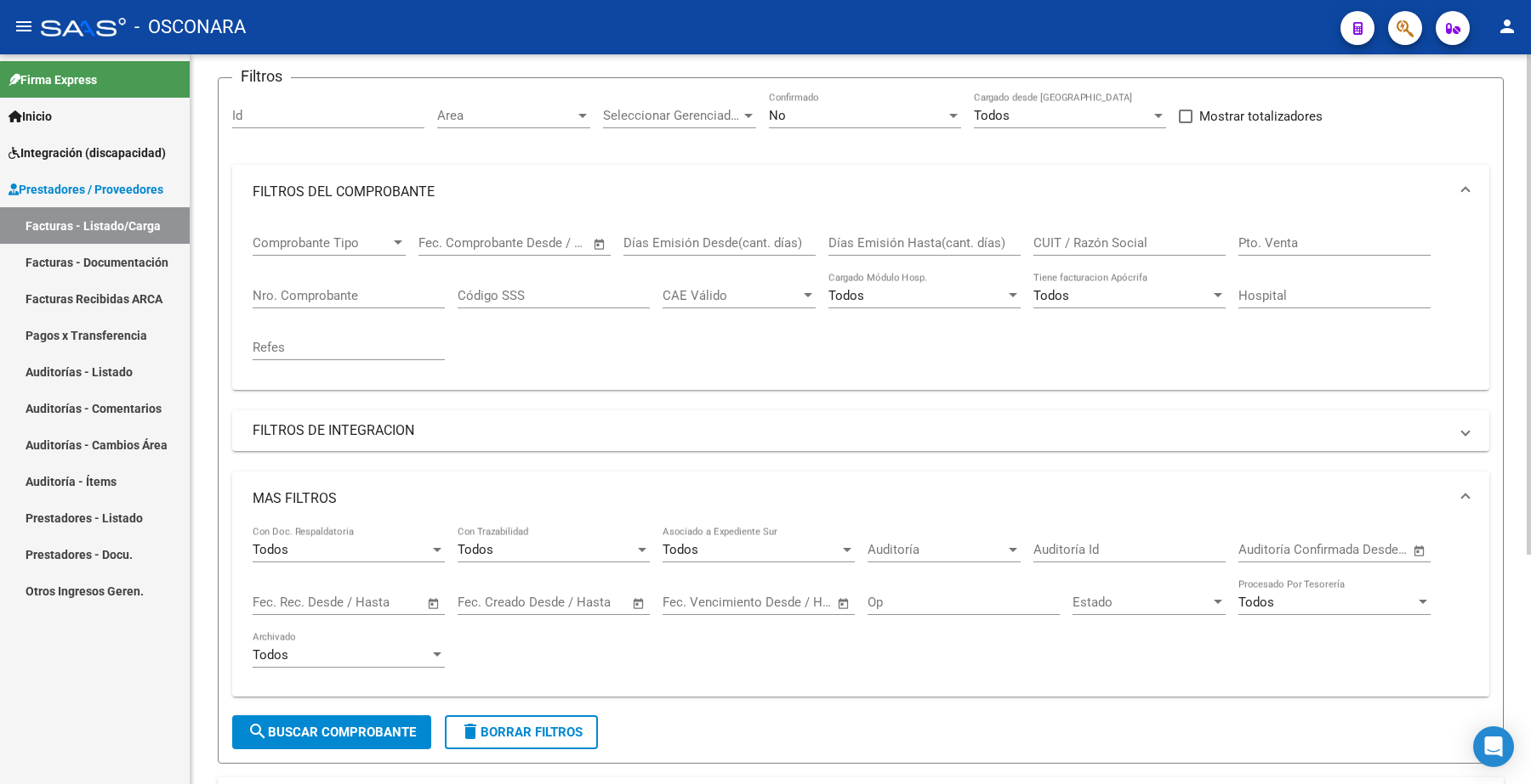
click at [364, 716] on button "search Buscar Comprobante" at bounding box center [331, 733] width 199 height 34
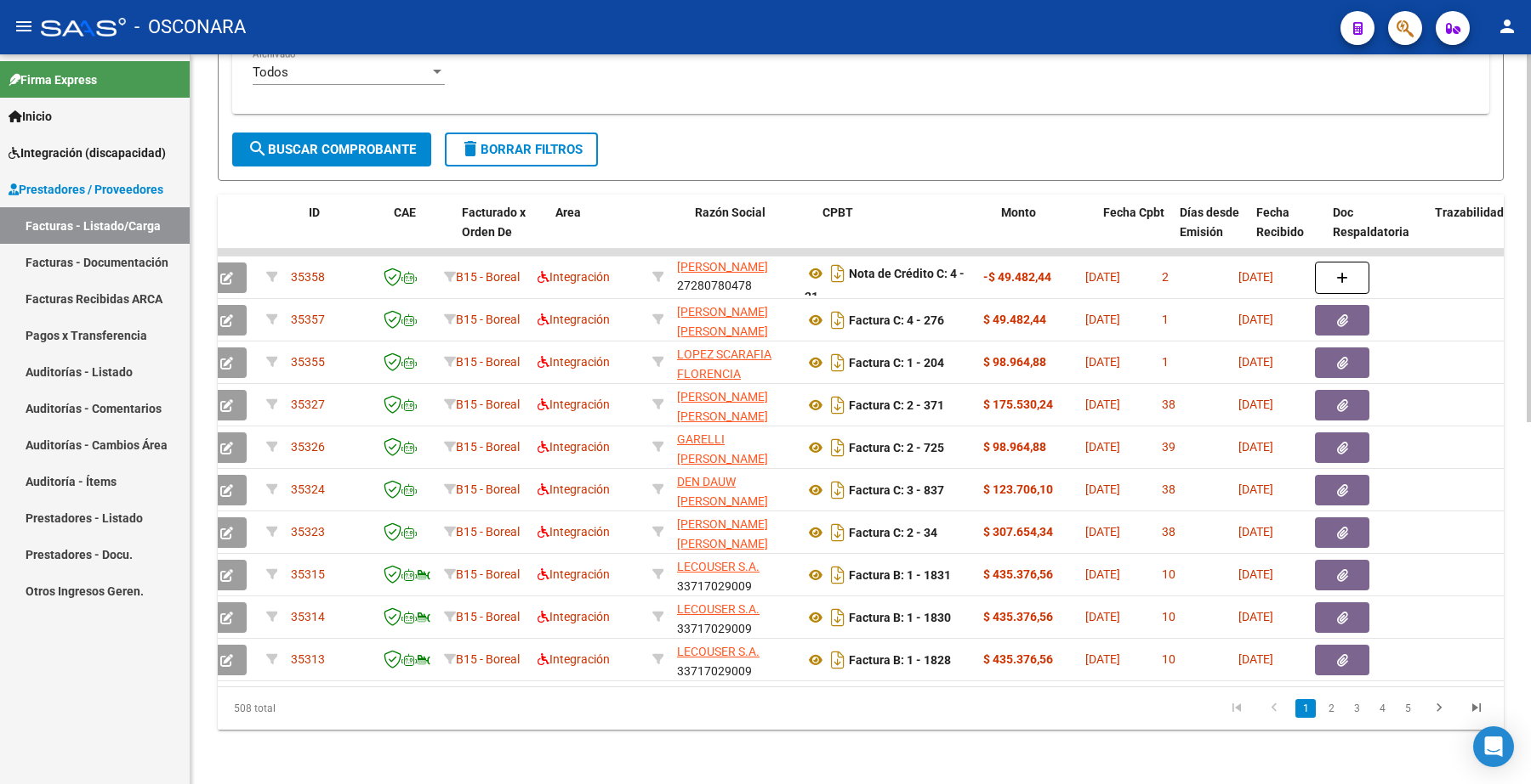
scroll to position [0, 0]
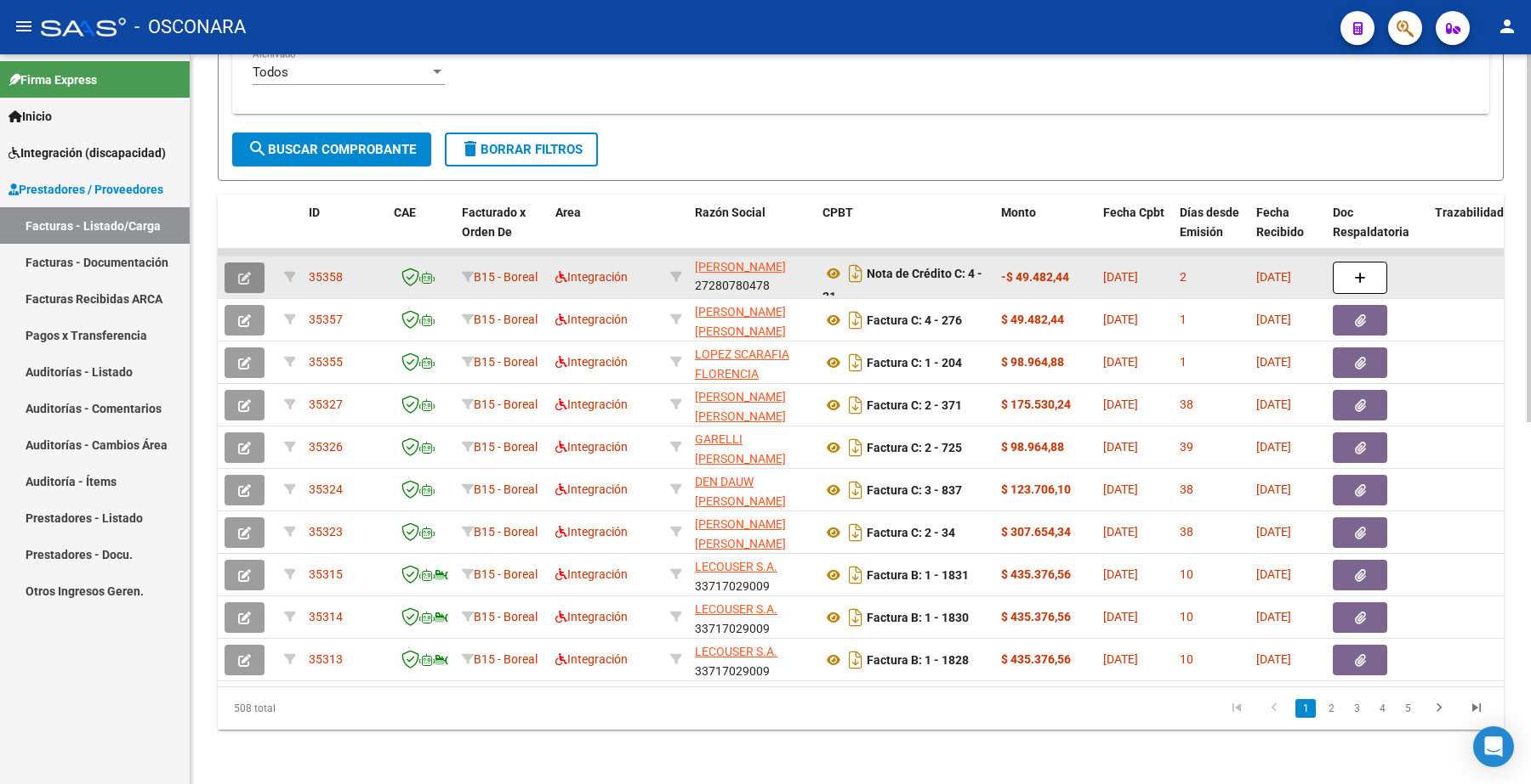
click at [240, 272] on icon "button" at bounding box center [244, 278] width 13 height 13
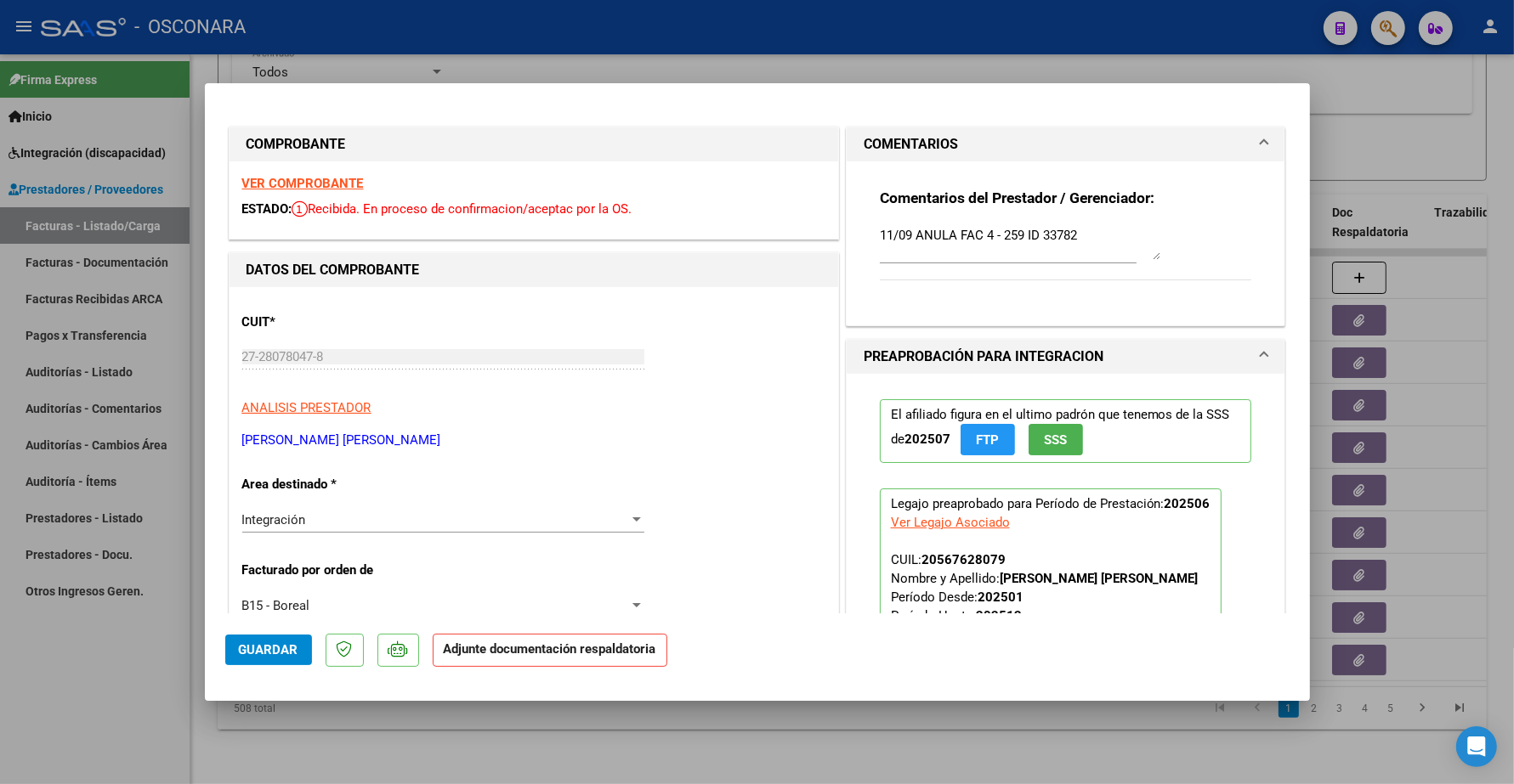
click at [338, 180] on strong "VER COMPROBANTE" at bounding box center [302, 183] width 122 height 15
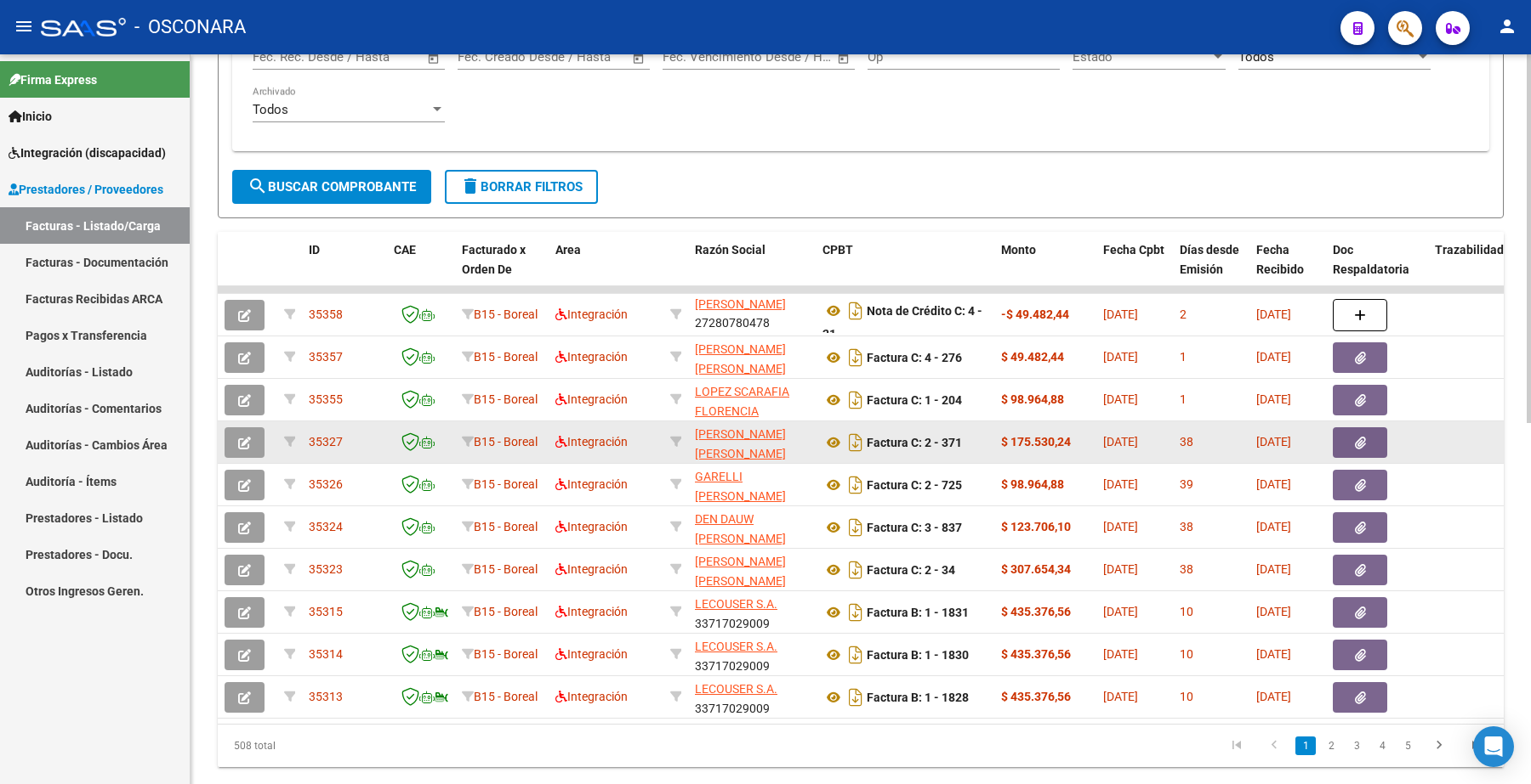
scroll to position [613, 0]
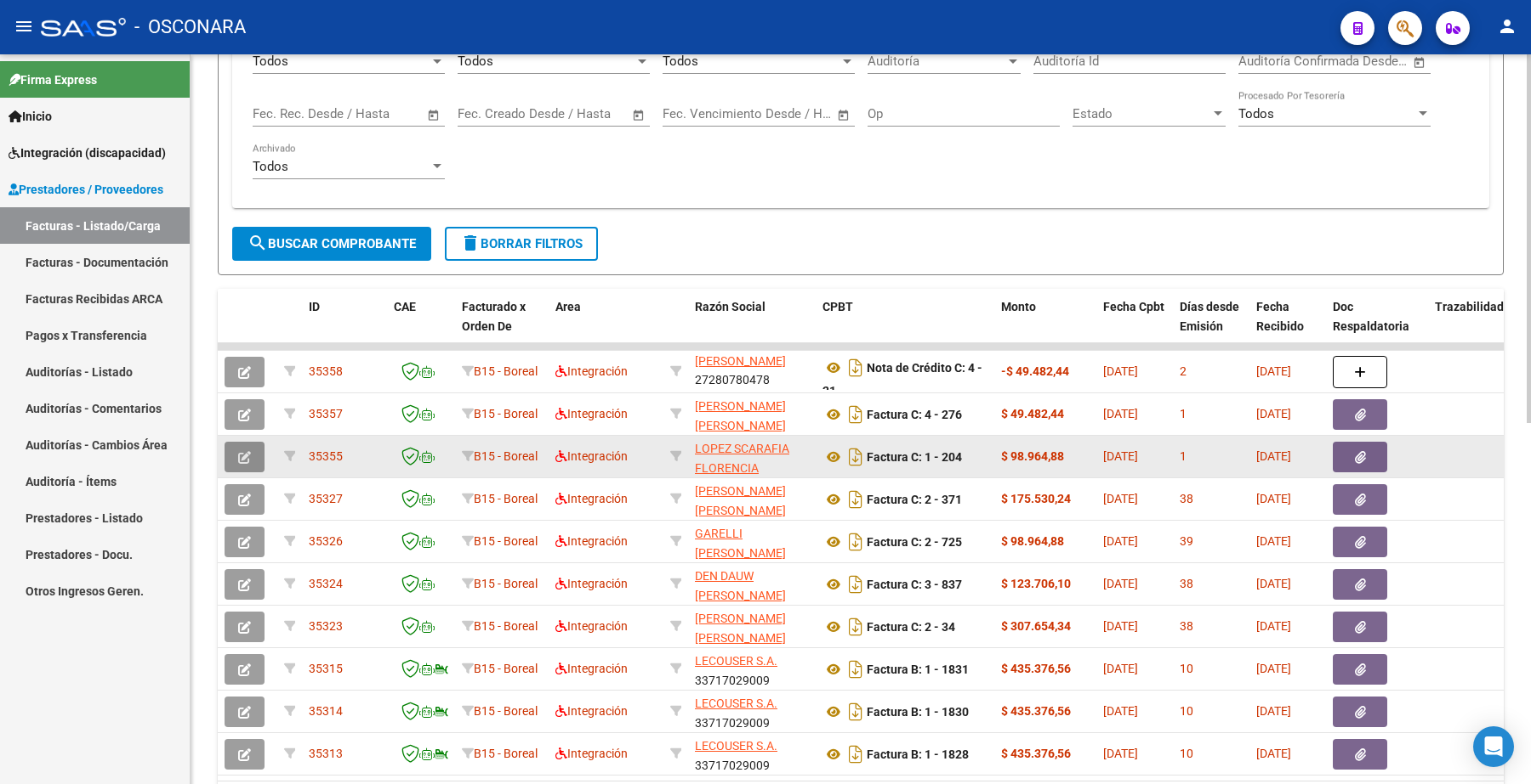
click at [243, 452] on icon "button" at bounding box center [244, 457] width 13 height 13
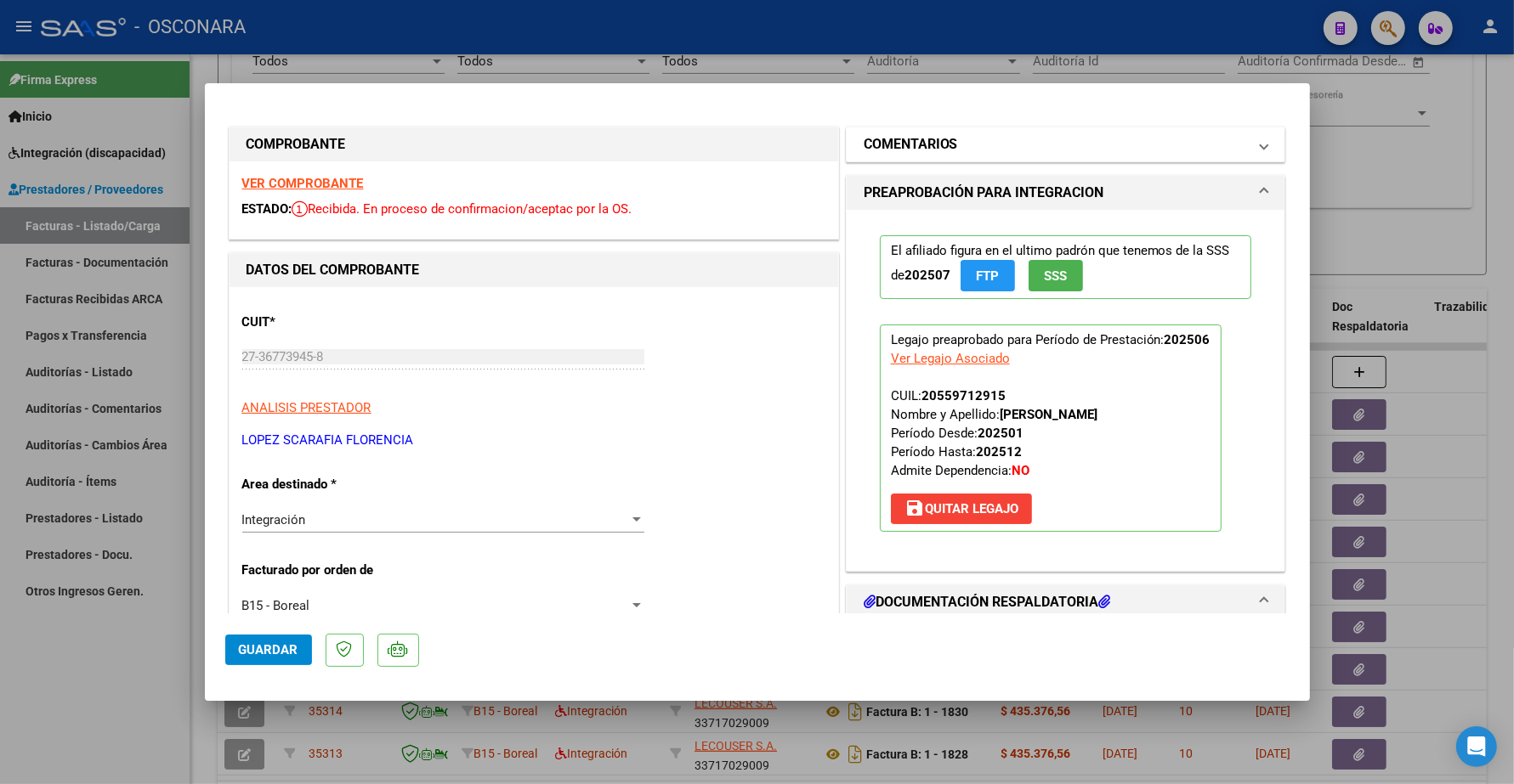
click at [912, 158] on mat-expansion-panel-header "COMENTARIOS" at bounding box center [1065, 145] width 438 height 34
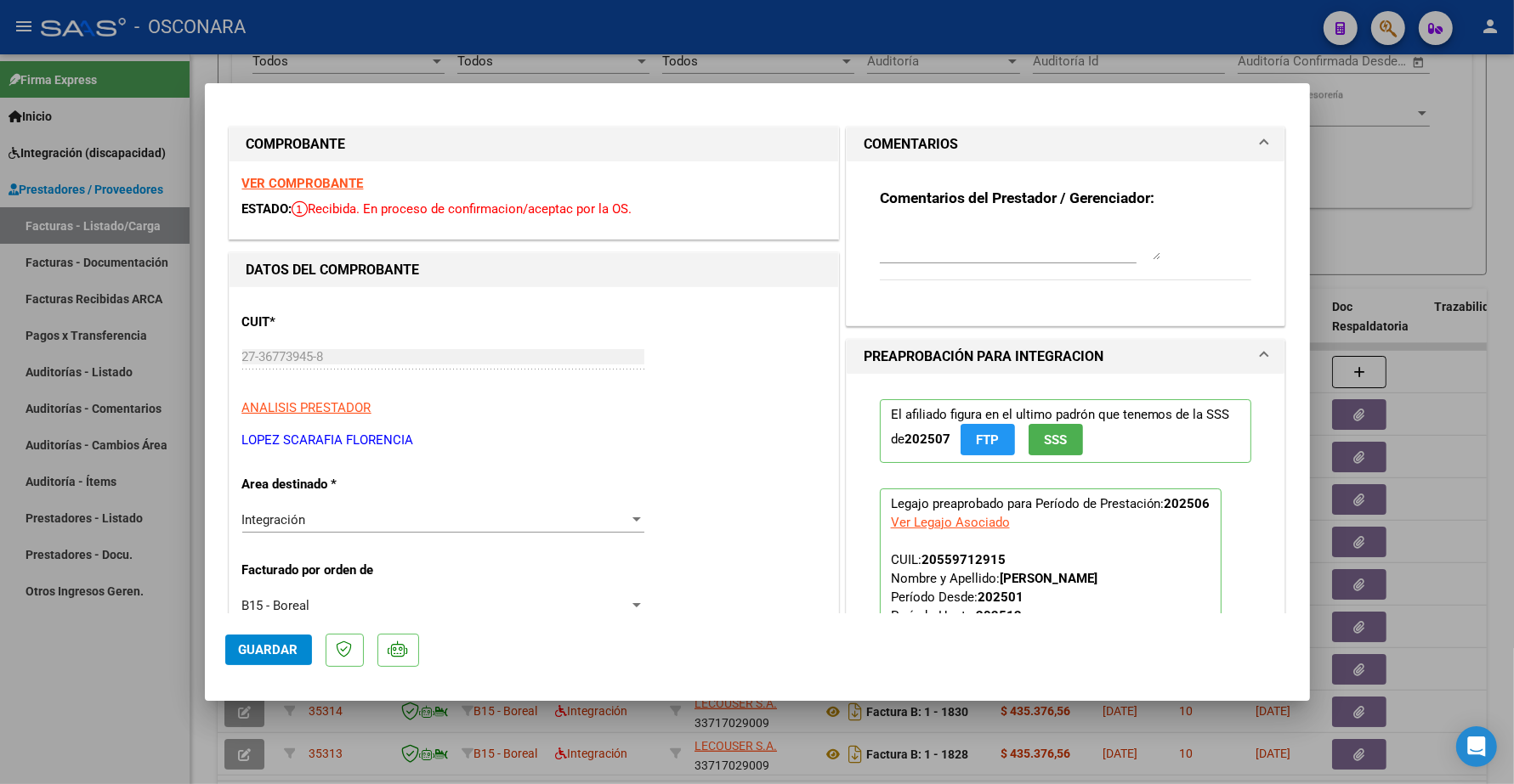
click at [897, 248] on textarea at bounding box center [1020, 243] width 281 height 34
click at [1088, 234] on textarea "11/09 REEMPLAZA FAC 1 - 181 ID" at bounding box center [1020, 243] width 281 height 34
paste textarea "33835"
type textarea "11/09 REEMPLAZA FAC 1 - 181 ID 33835"
click at [274, 646] on span "Guardar" at bounding box center [268, 650] width 59 height 15
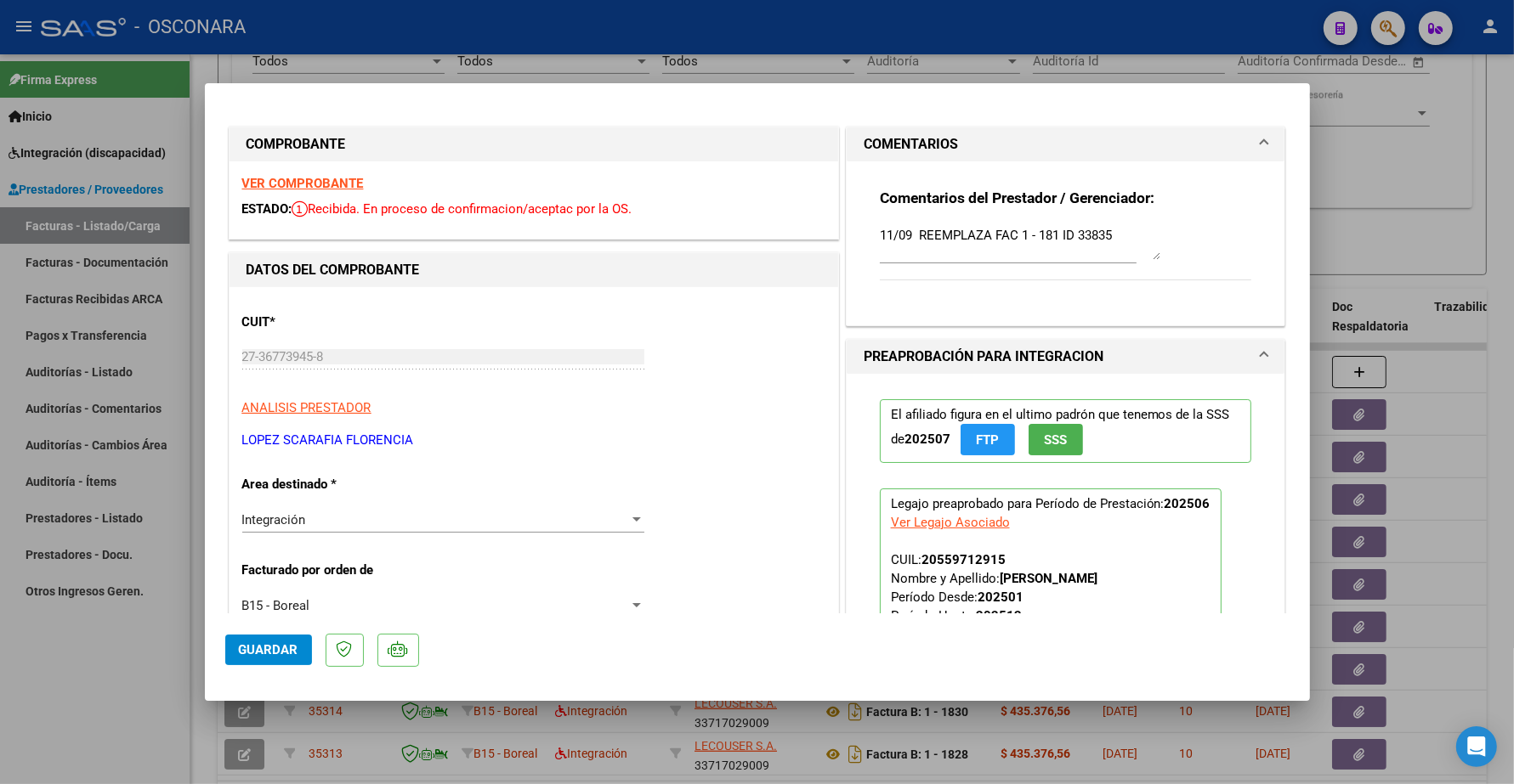
click at [259, 650] on span "Guardar" at bounding box center [268, 650] width 59 height 15
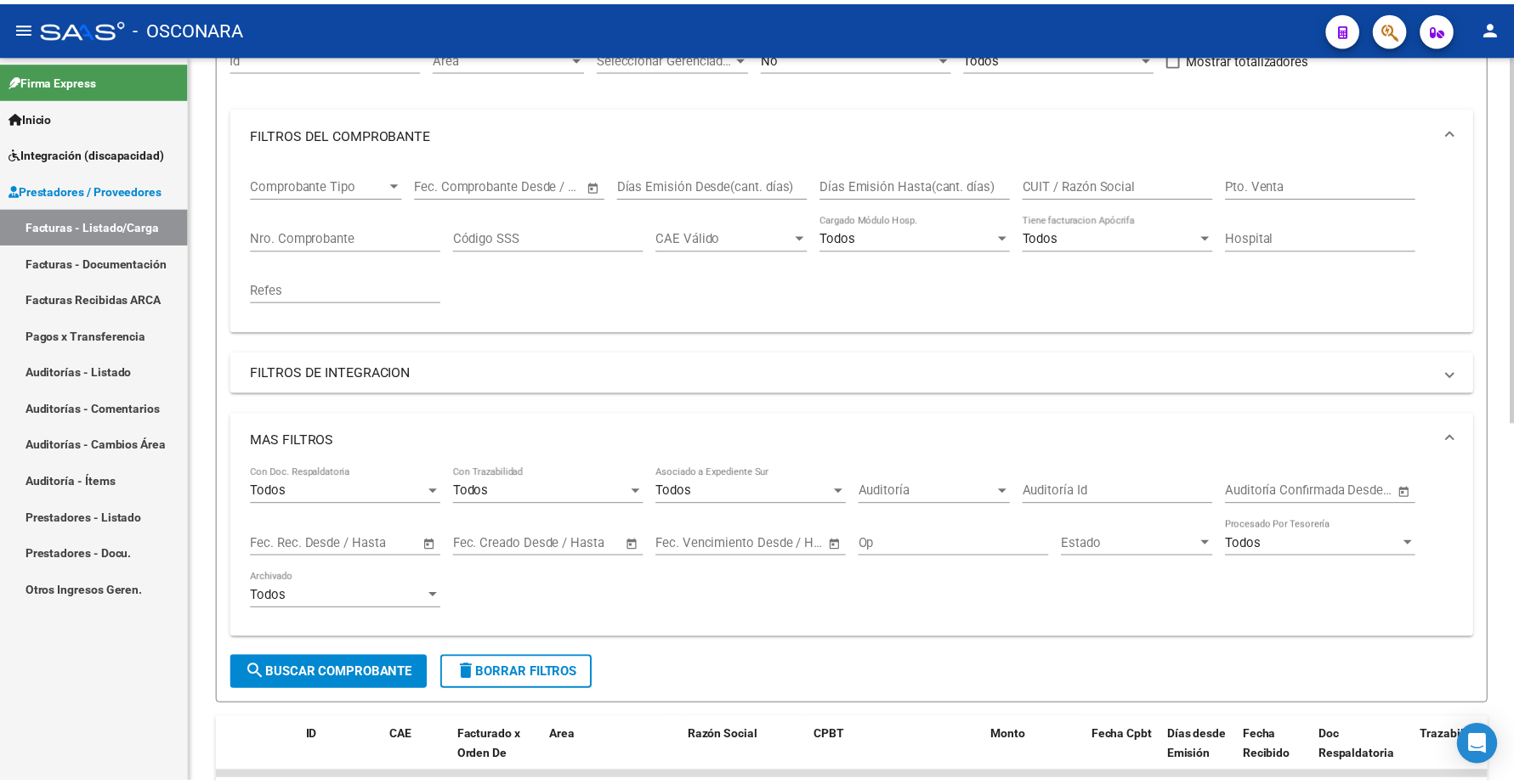
scroll to position [0, 0]
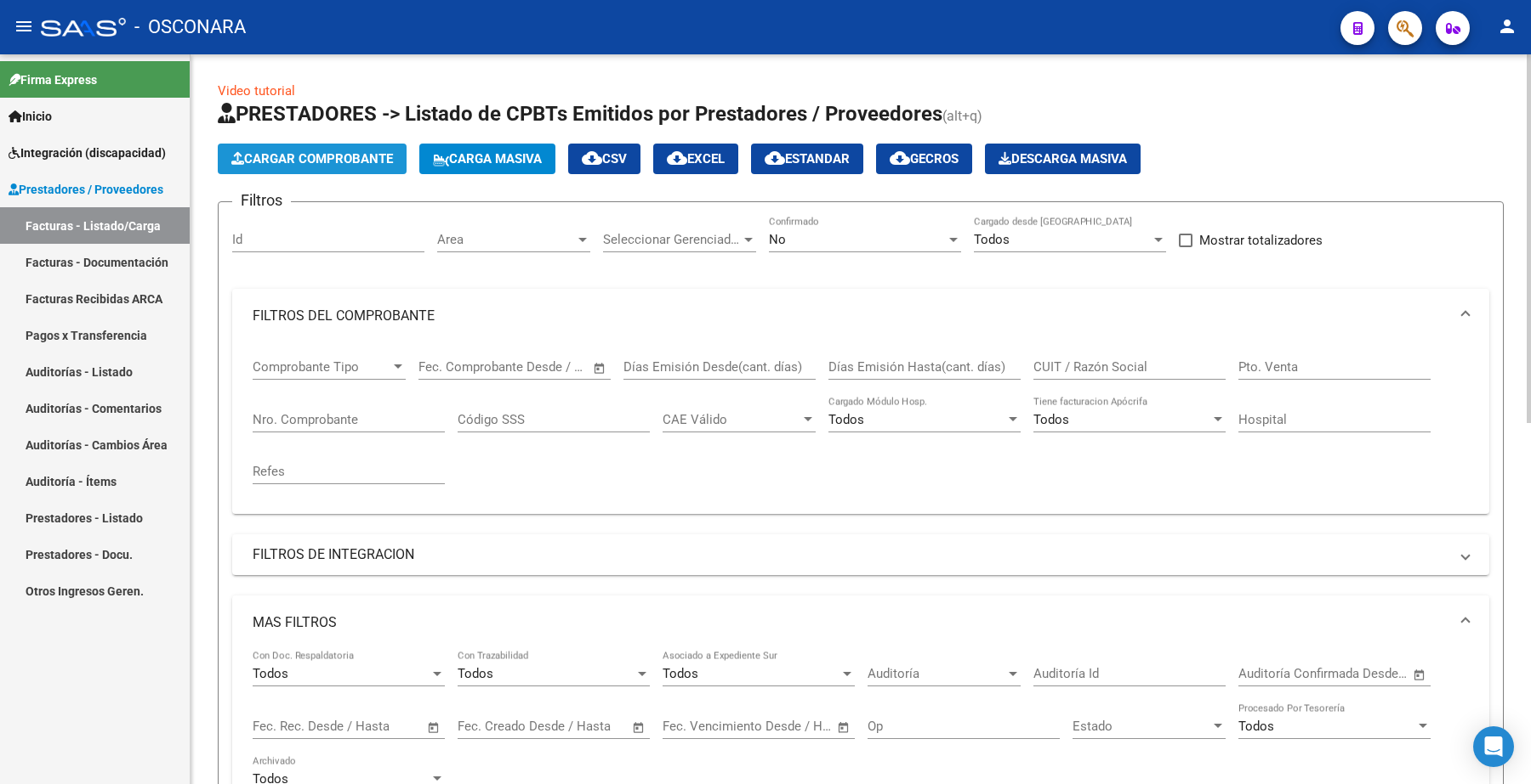
click at [332, 158] on span "Cargar Comprobante" at bounding box center [312, 158] width 161 height 15
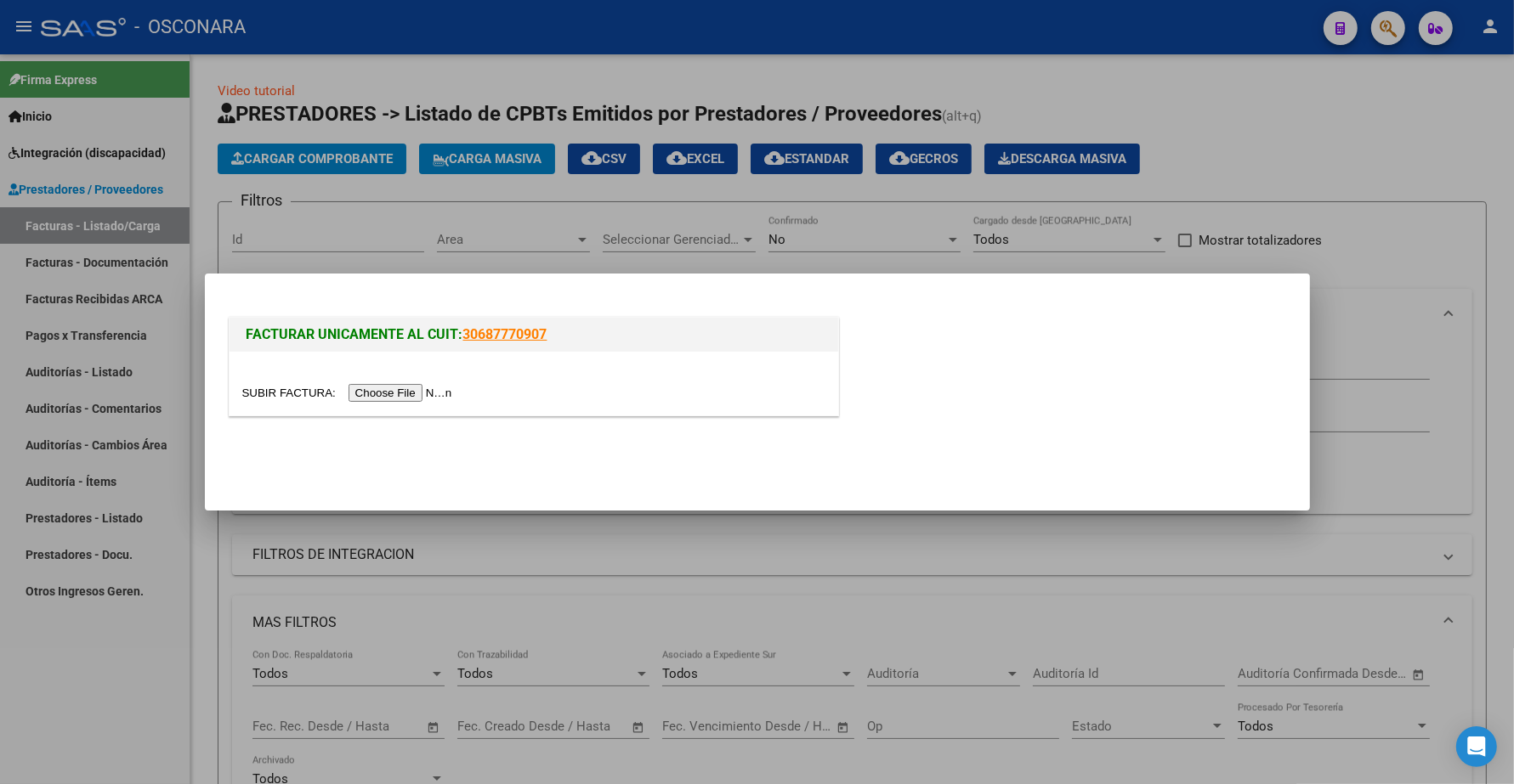
click at [415, 393] on input "file" at bounding box center [349, 393] width 215 height 18
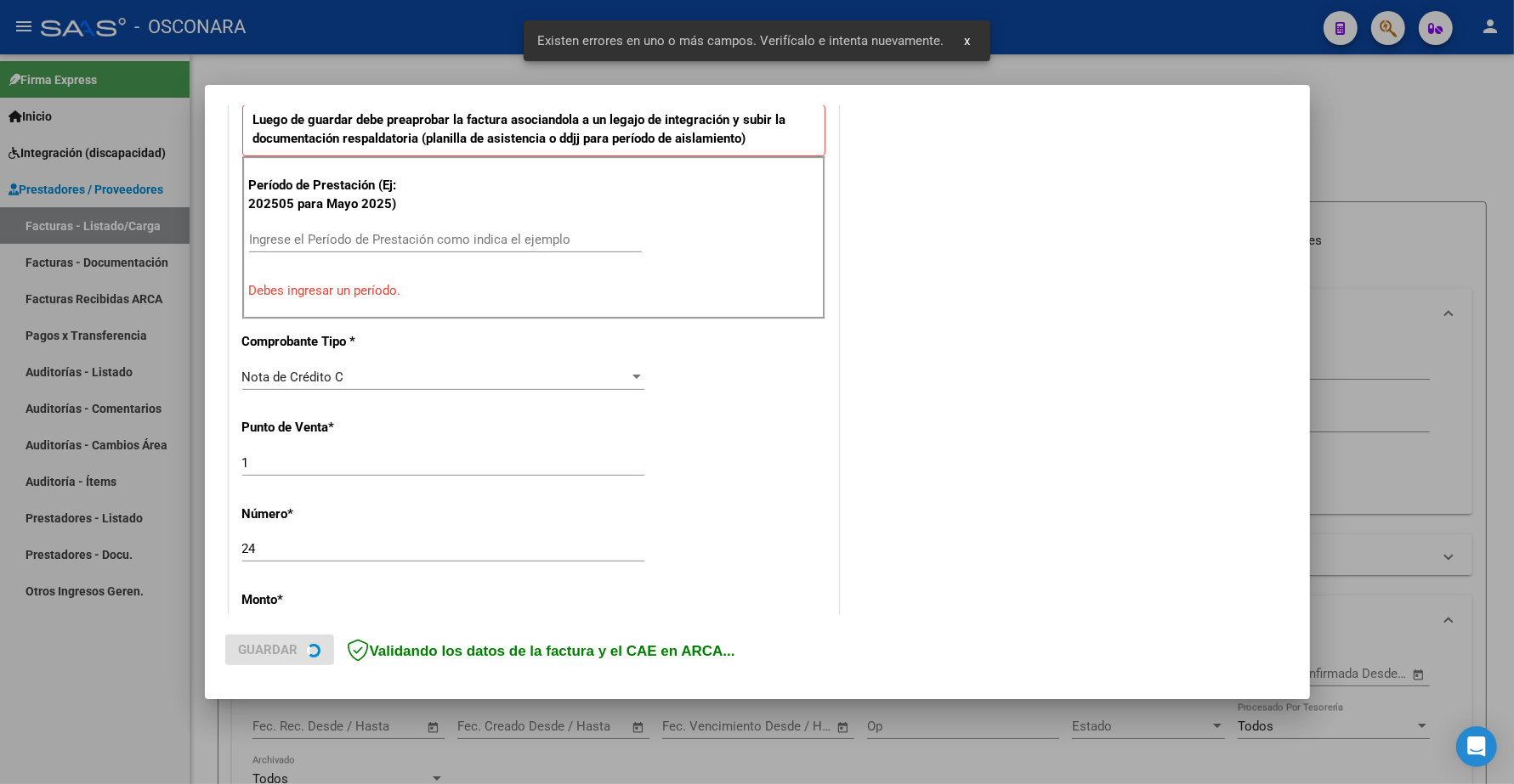
scroll to position [596, 0]
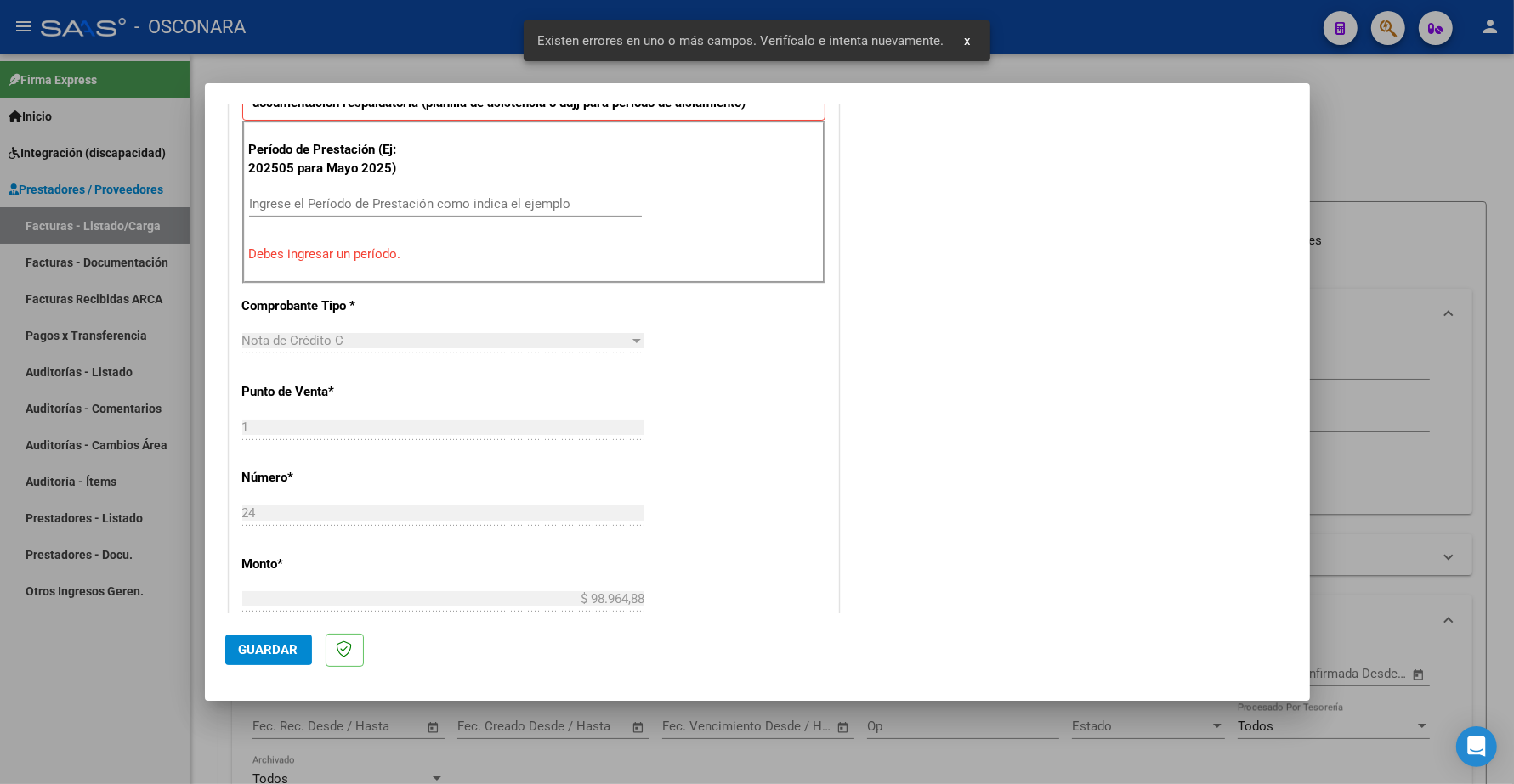
click at [334, 208] on input "Ingrese el Período de Prestación como indica el ejemplo" at bounding box center [446, 203] width 392 height 15
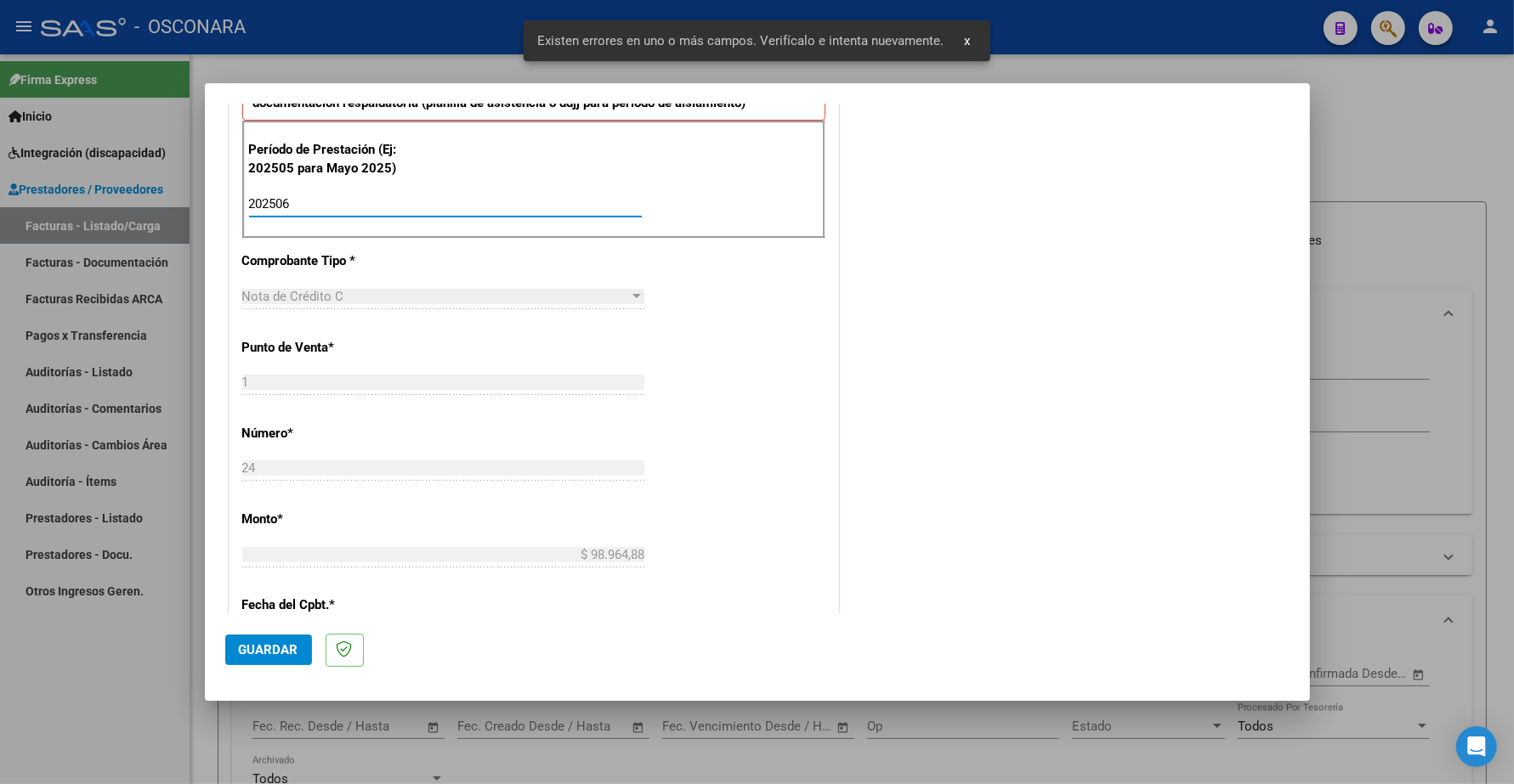
type input "202506"
click at [281, 644] on span "Guardar" at bounding box center [268, 650] width 59 height 15
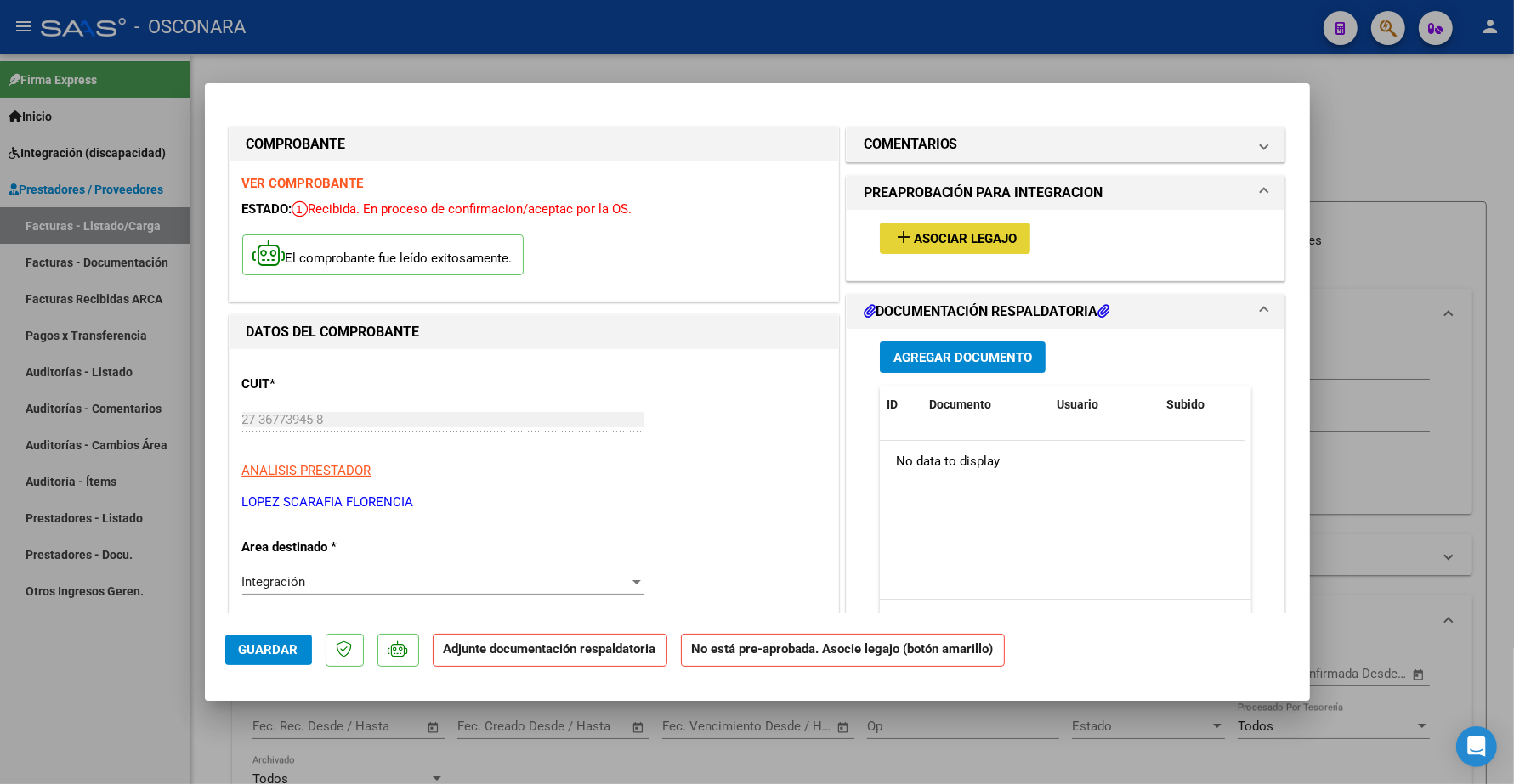
click at [951, 231] on span "Asociar Legajo" at bounding box center [965, 239] width 103 height 15
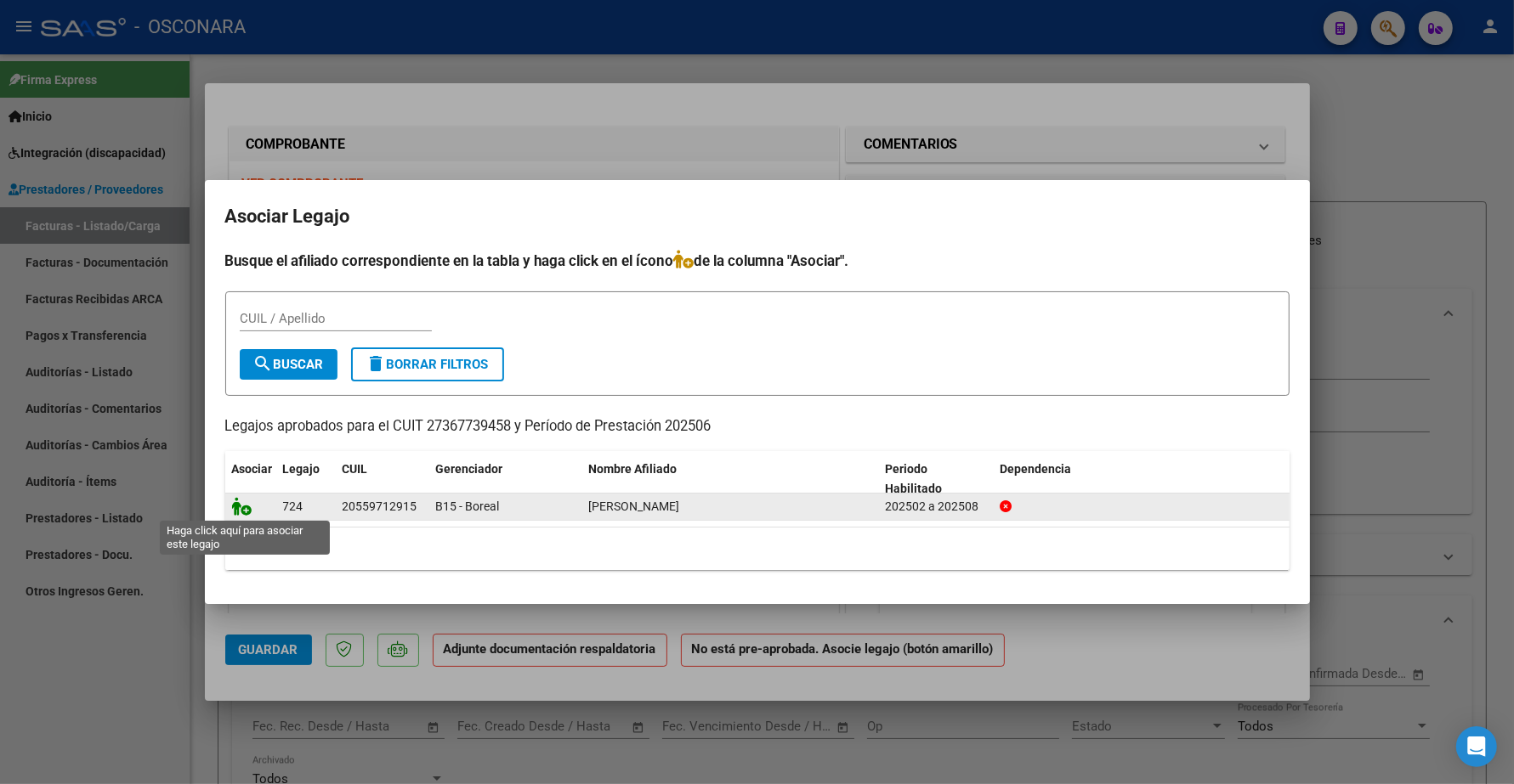
click at [240, 510] on icon at bounding box center [242, 506] width 21 height 19
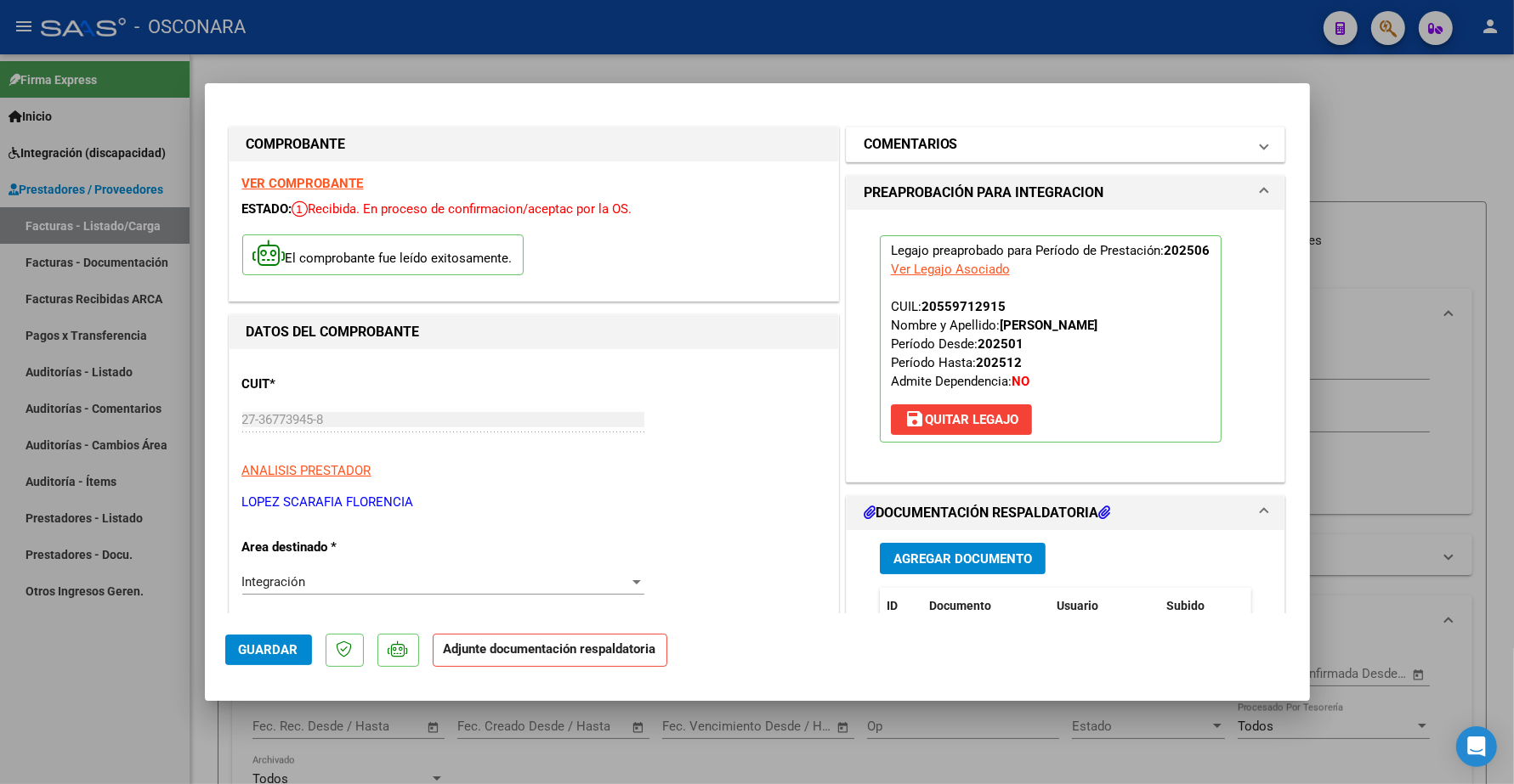
click at [948, 141] on h1 "COMENTARIOS" at bounding box center [910, 144] width 95 height 21
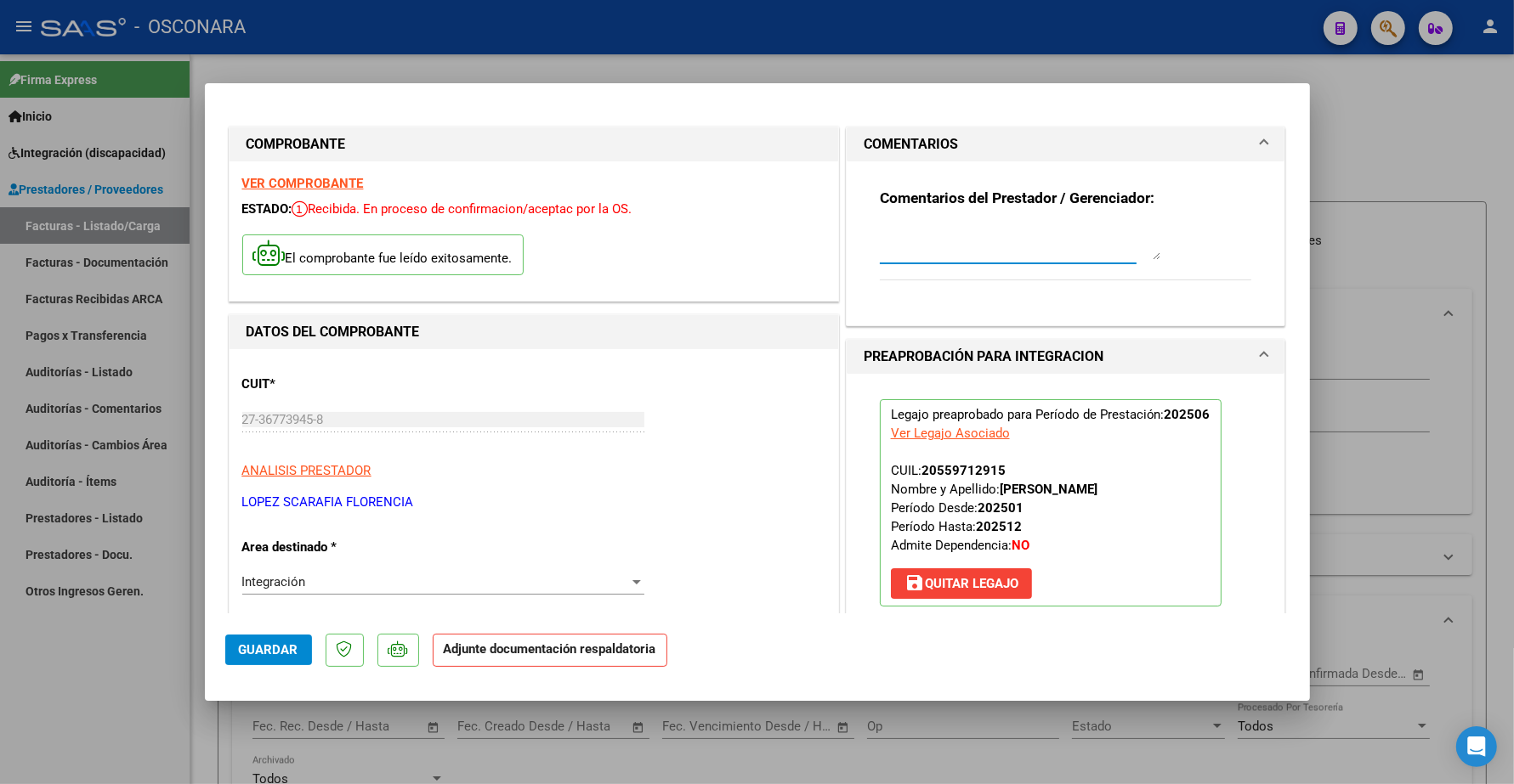
click at [884, 236] on textarea at bounding box center [1020, 243] width 281 height 34
click at [1068, 239] on textarea "11/09 ANULA FAC 1 - 181 ID" at bounding box center [1020, 243] width 281 height 34
paste textarea "33835"
type textarea "11/09 ANULA FAC 1 - 181 ID 33835"
click at [290, 643] on span "Guardar" at bounding box center [268, 650] width 59 height 15
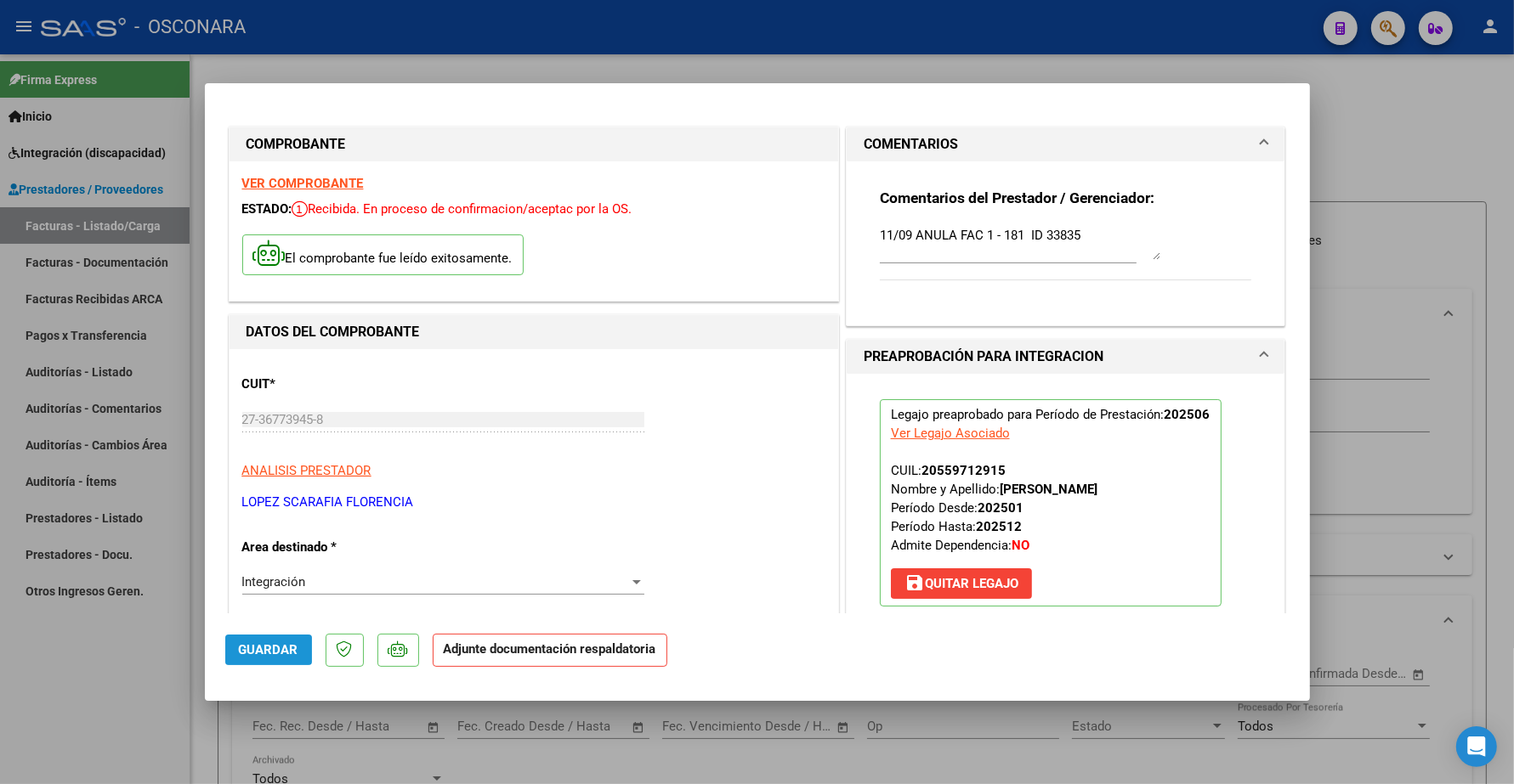
click at [249, 661] on button "Guardar" at bounding box center [268, 650] width 86 height 31
click at [259, 644] on span "Guardar" at bounding box center [268, 650] width 59 height 15
drag, startPoint x: 1035, startPoint y: 231, endPoint x: 1085, endPoint y: 235, distance: 50.2
click at [1085, 235] on textarea "11/09 ANULA FAC 1 - 181 ID 33835" at bounding box center [1020, 243] width 281 height 34
click at [344, 188] on strong "VER COMPROBANTE" at bounding box center [302, 183] width 122 height 15
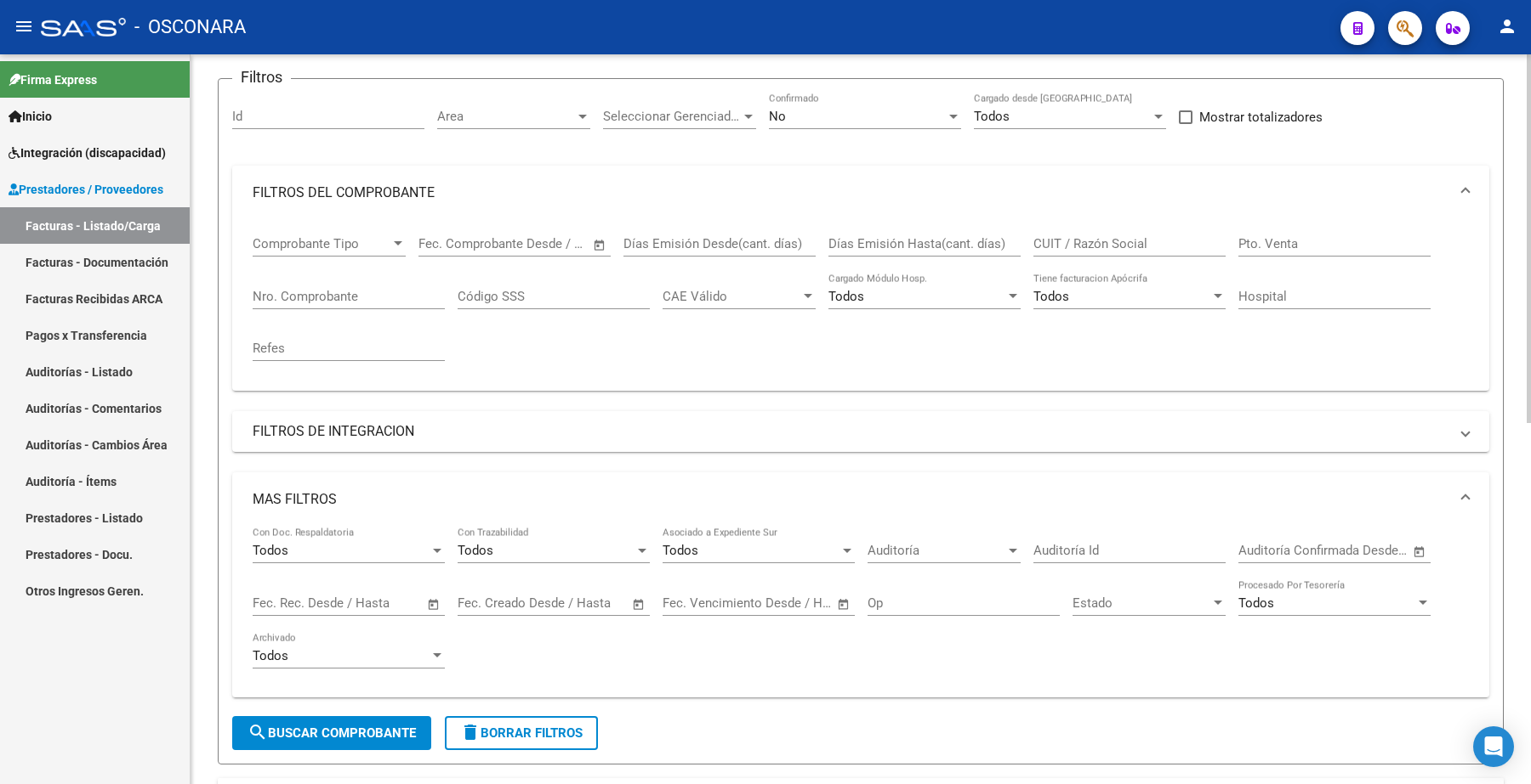
scroll to position [106, 0]
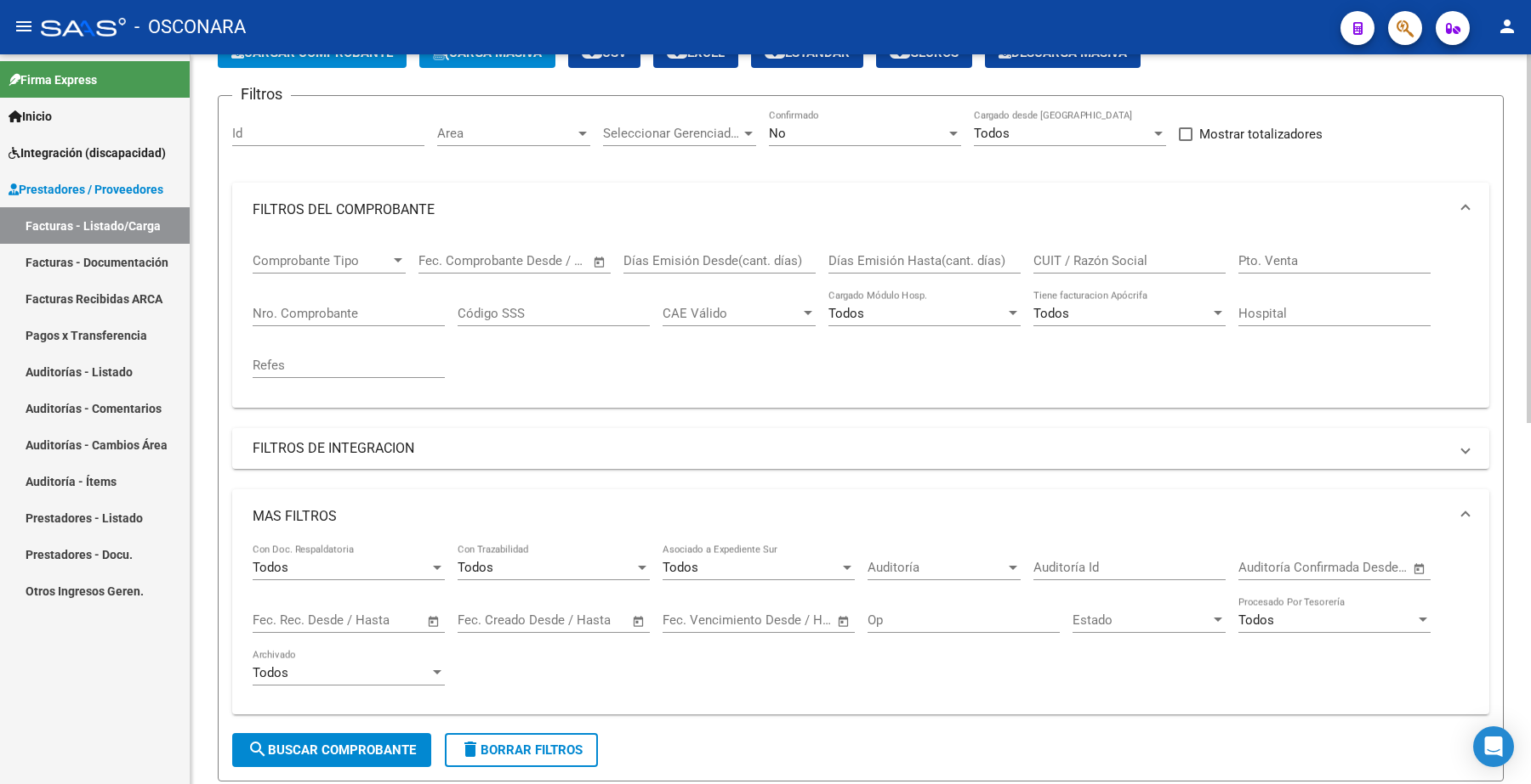
click at [268, 126] on input "Id" at bounding box center [328, 133] width 192 height 15
paste input "33835"
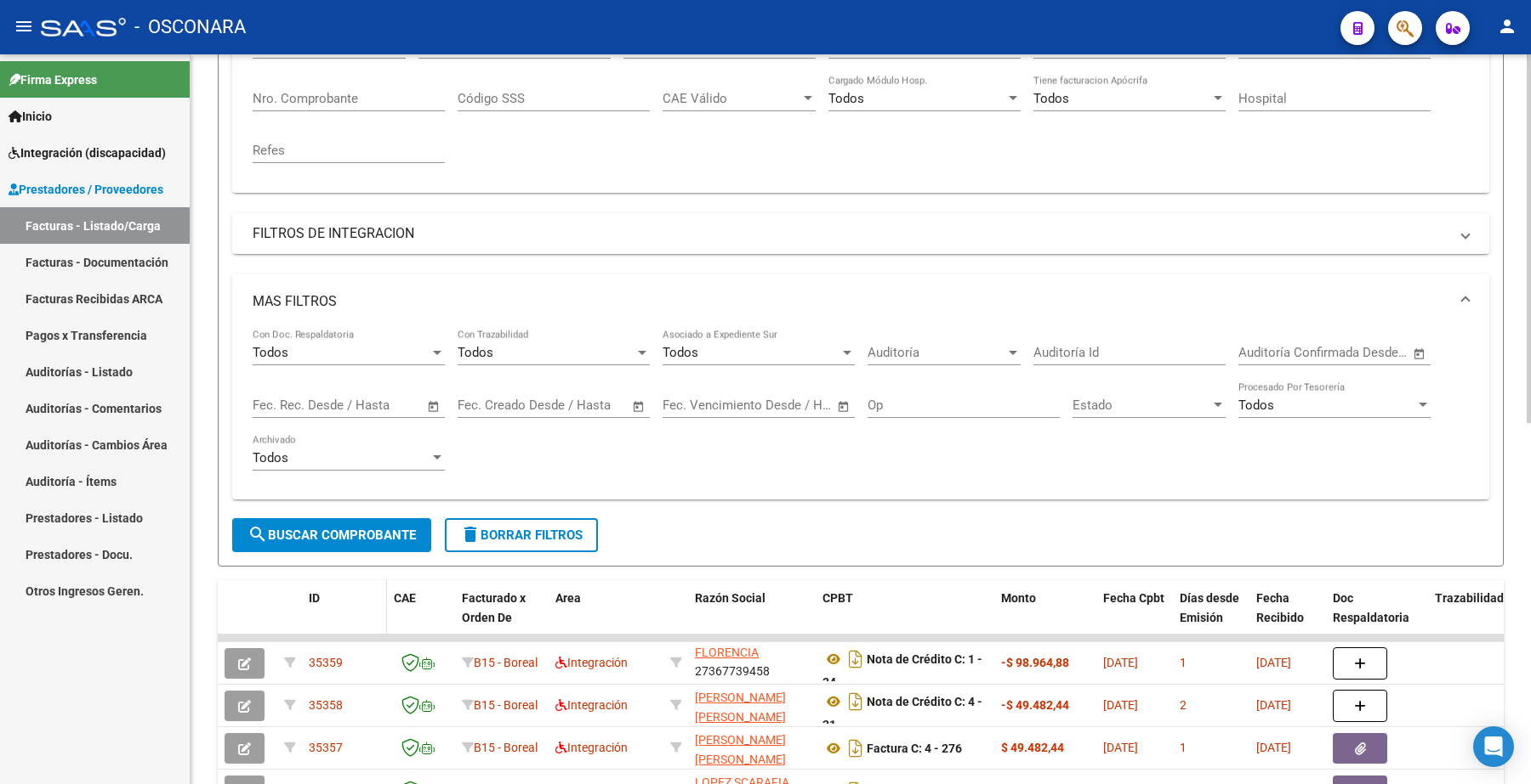
scroll to position [425, 0]
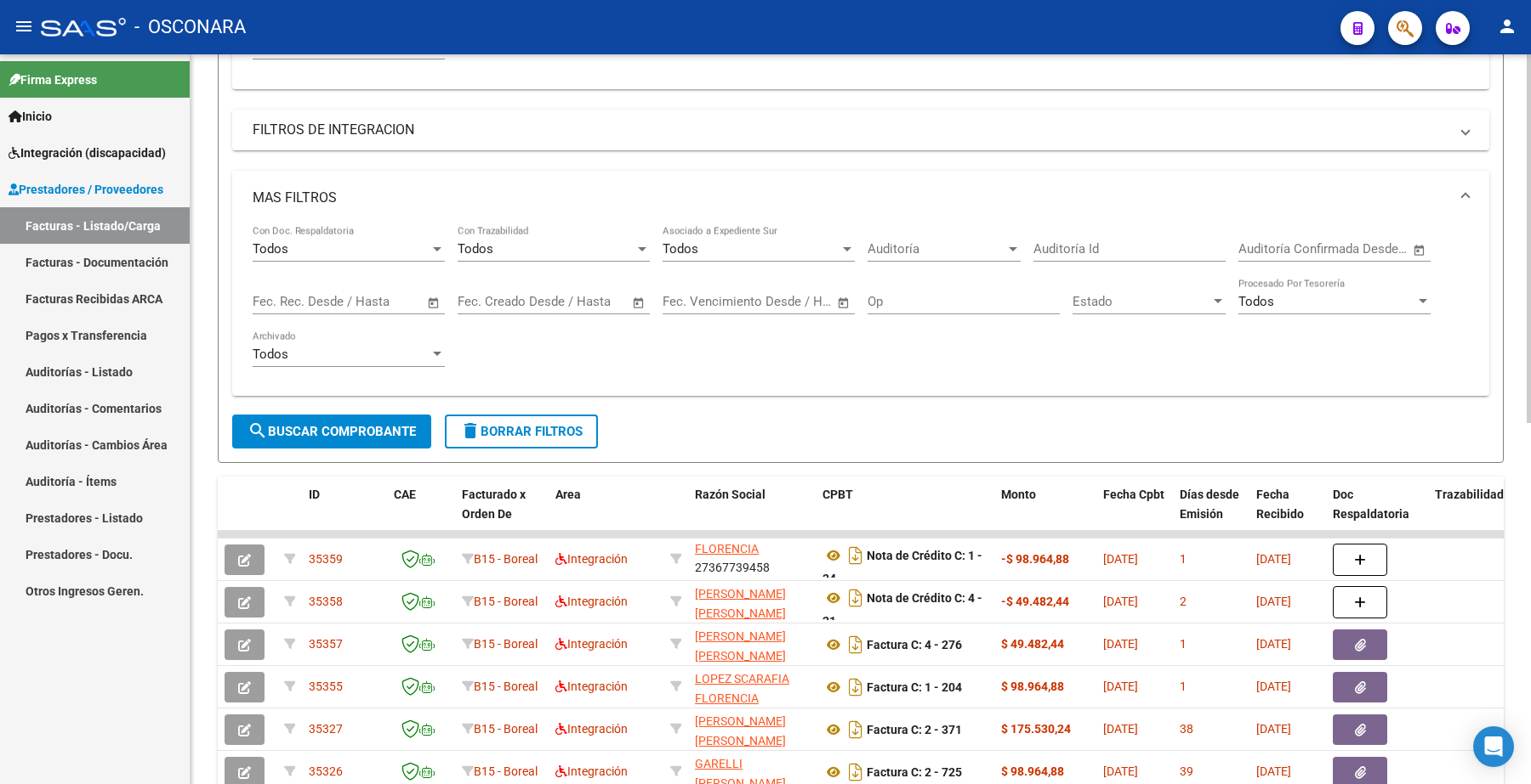
type input "33835"
click at [347, 427] on span "search Buscar Comprobante" at bounding box center [331, 431] width 168 height 15
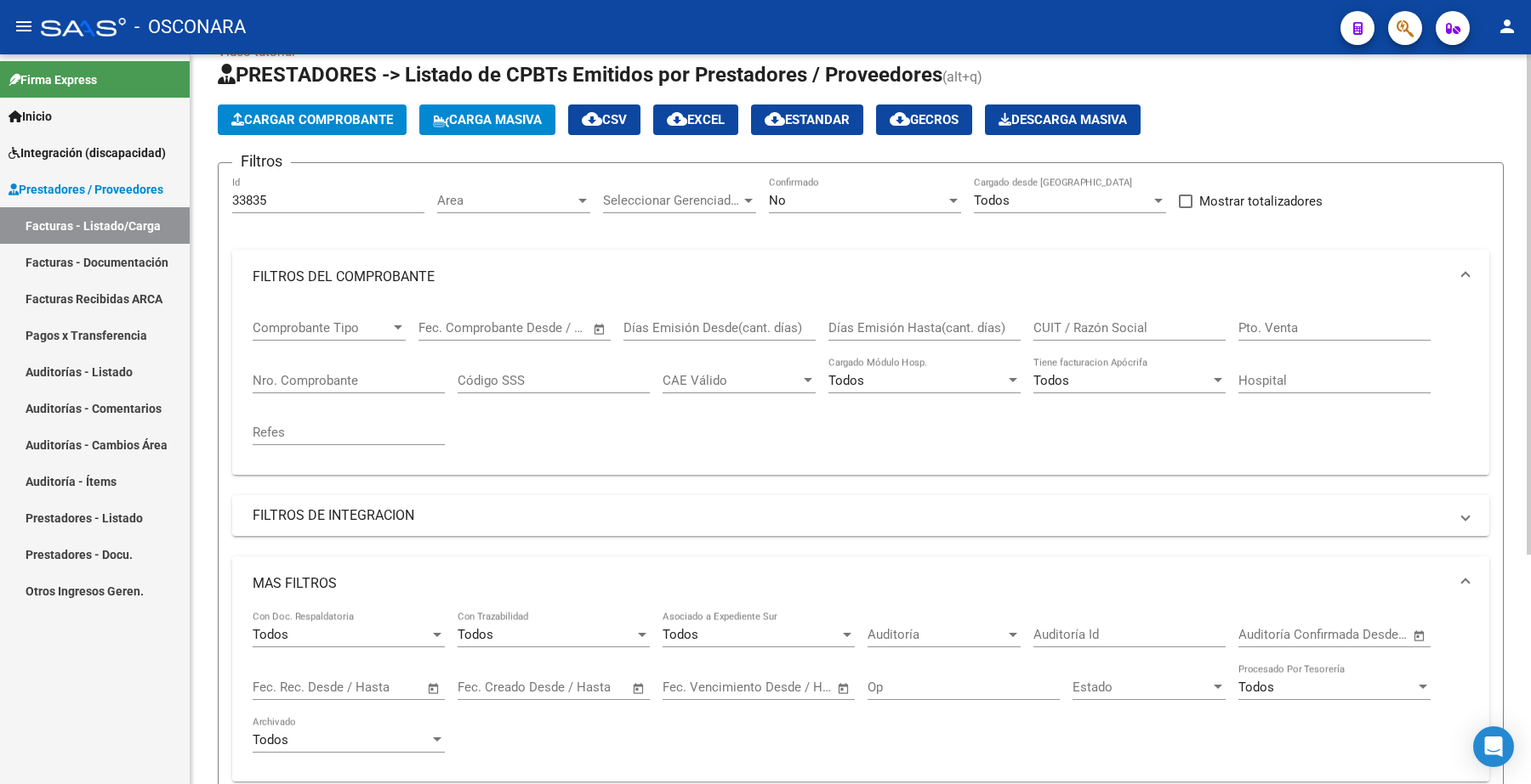
scroll to position [0, 0]
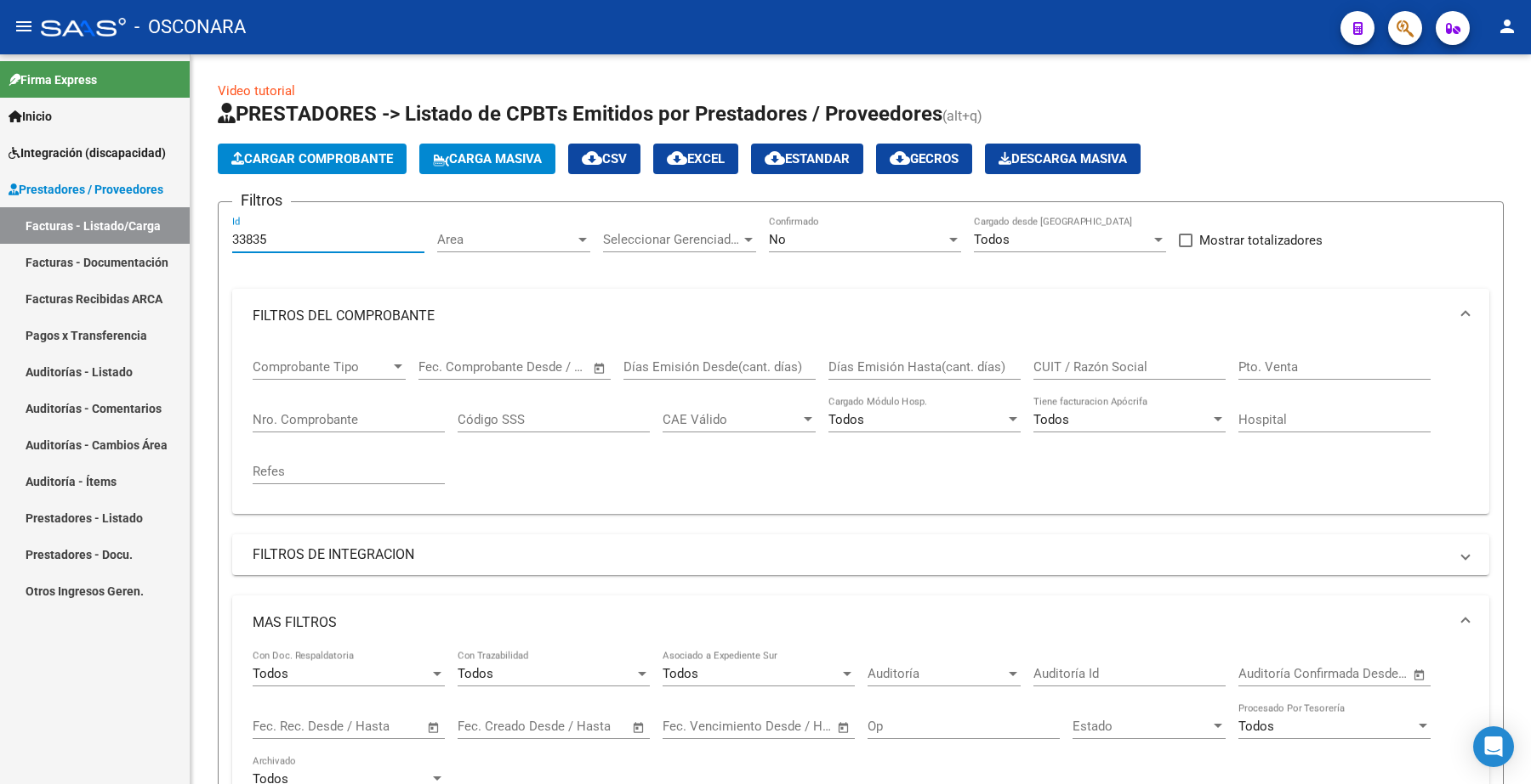
drag, startPoint x: 278, startPoint y: 236, endPoint x: 153, endPoint y: 248, distance: 125.6
click at [153, 248] on mat-sidenav-container "Firma Express Inicio Instructivos Contacto OS Integración (discapacidad) Certif…" at bounding box center [766, 419] width 1531 height 730
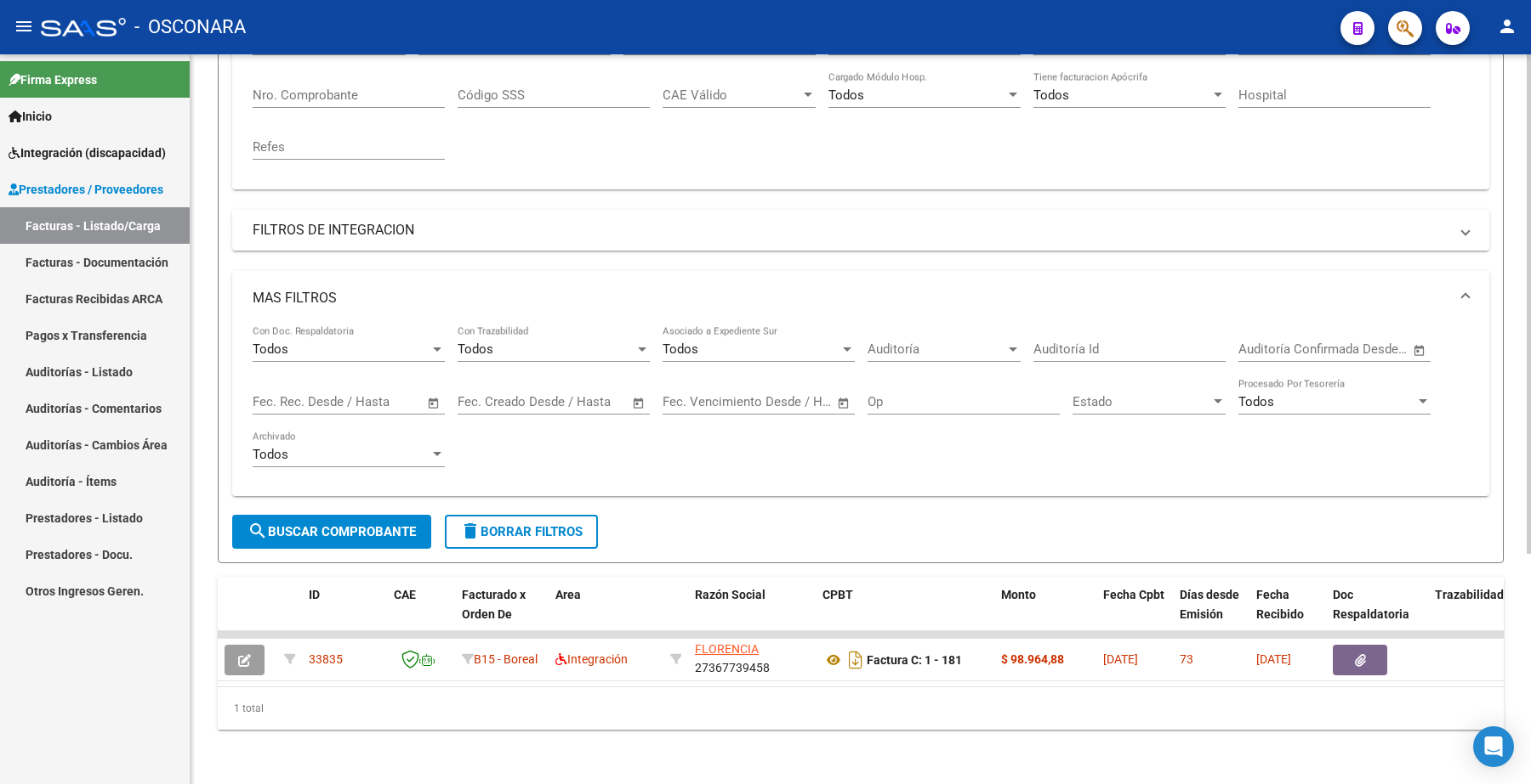
scroll to position [337, 0]
click at [319, 525] on span "search Buscar Comprobante" at bounding box center [331, 532] width 168 height 15
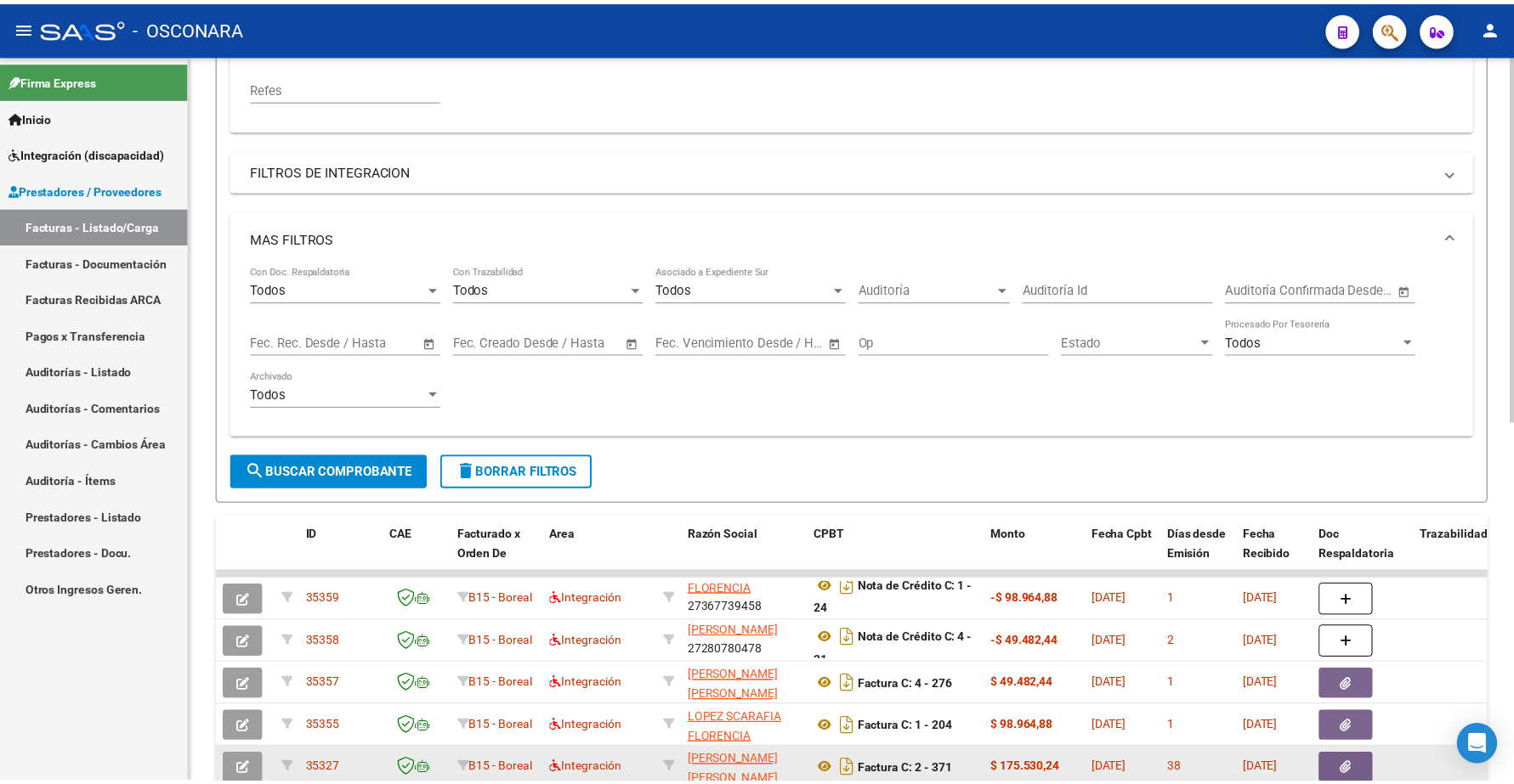
scroll to position [443, 0]
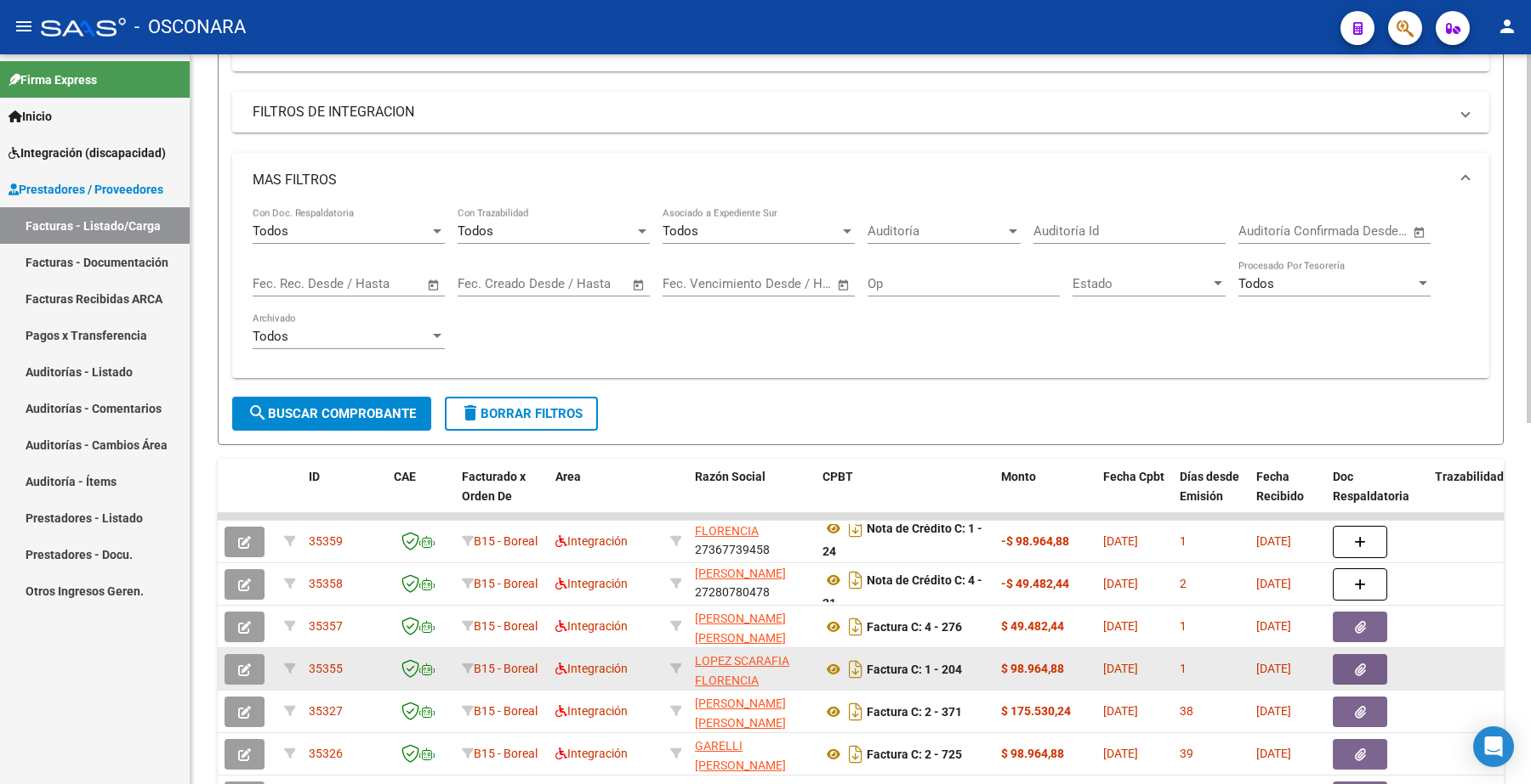
click at [240, 667] on icon "button" at bounding box center [244, 670] width 13 height 13
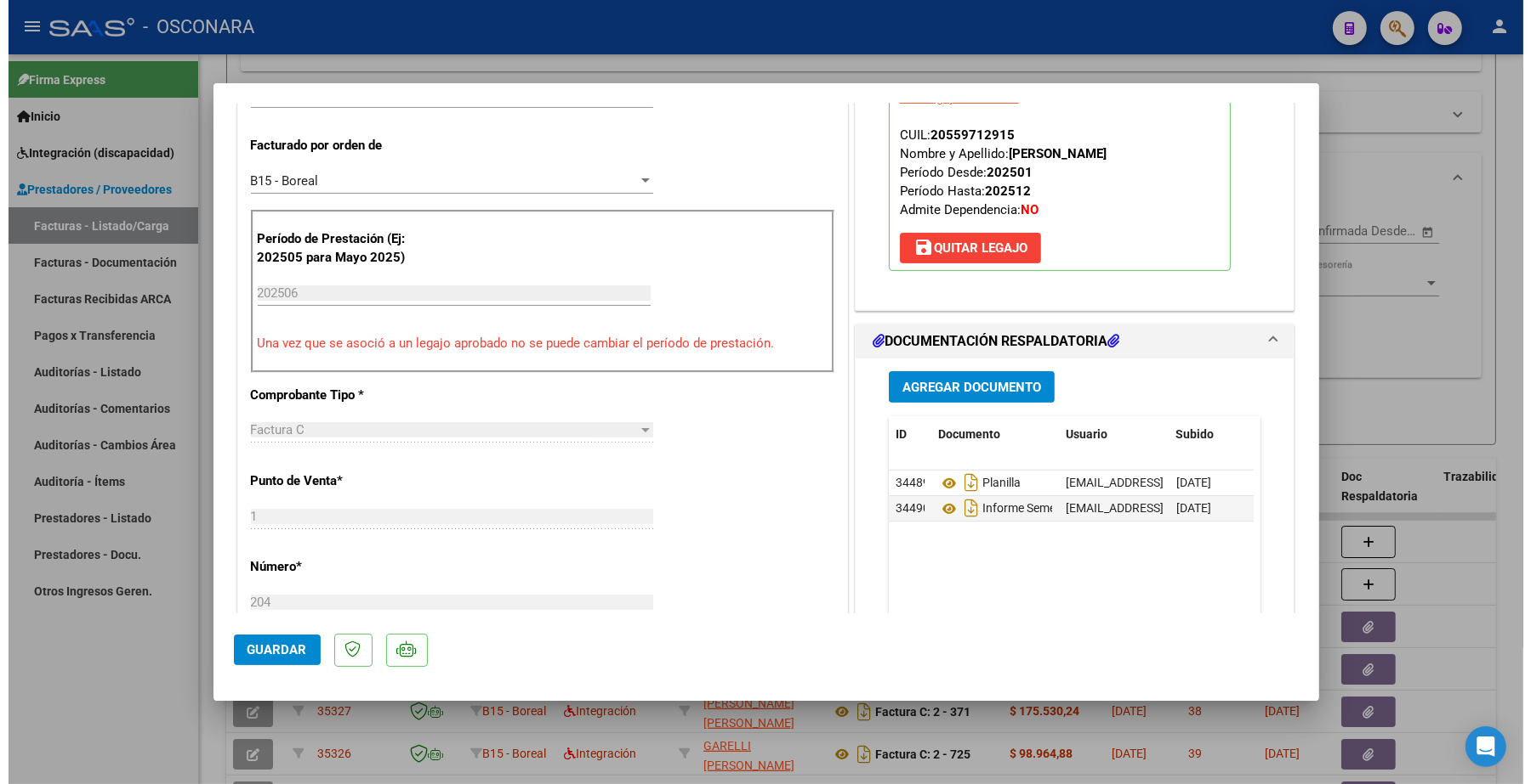
scroll to position [637, 0]
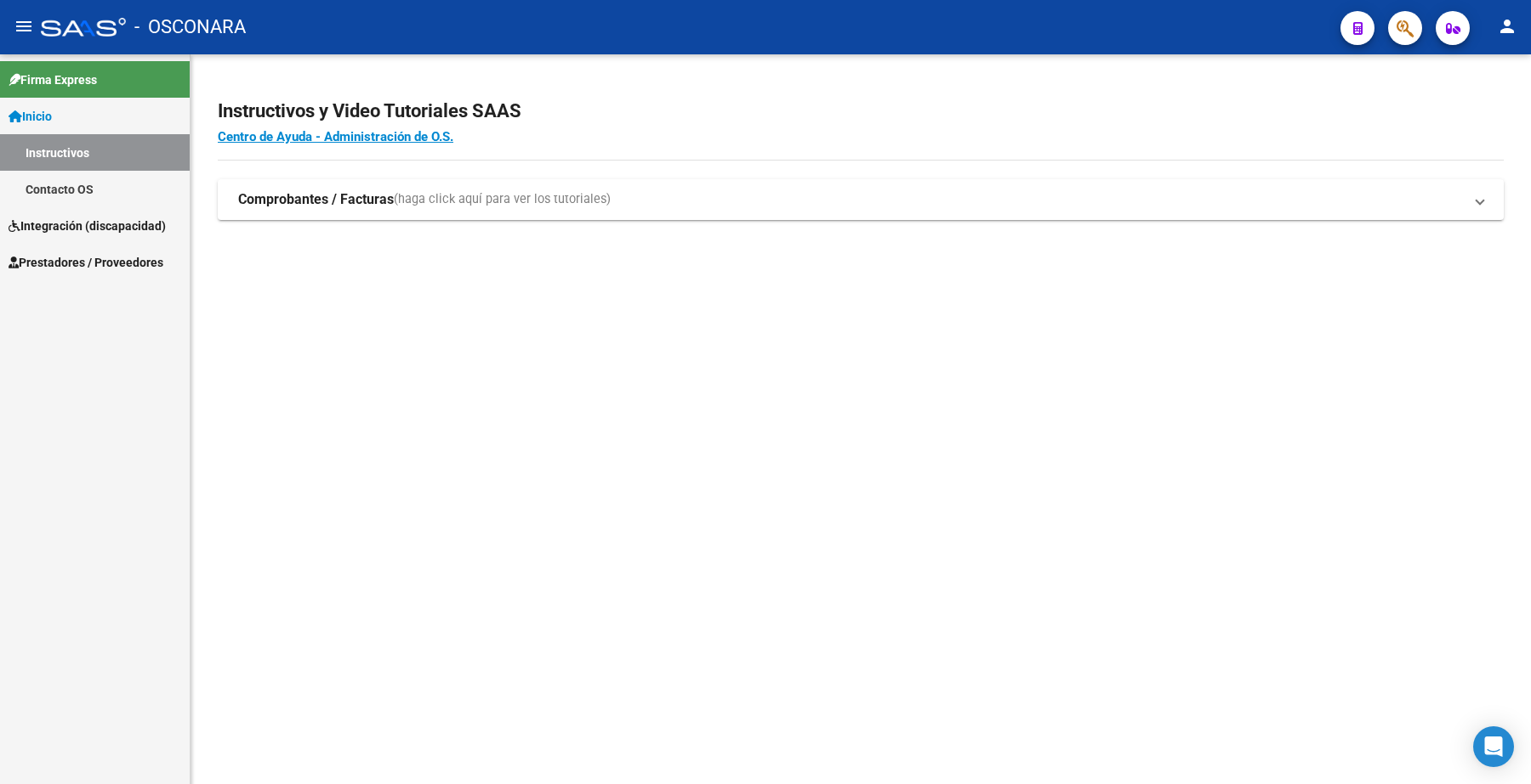
click at [115, 262] on span "Prestadores / Proveedores" at bounding box center [86, 262] width 155 height 19
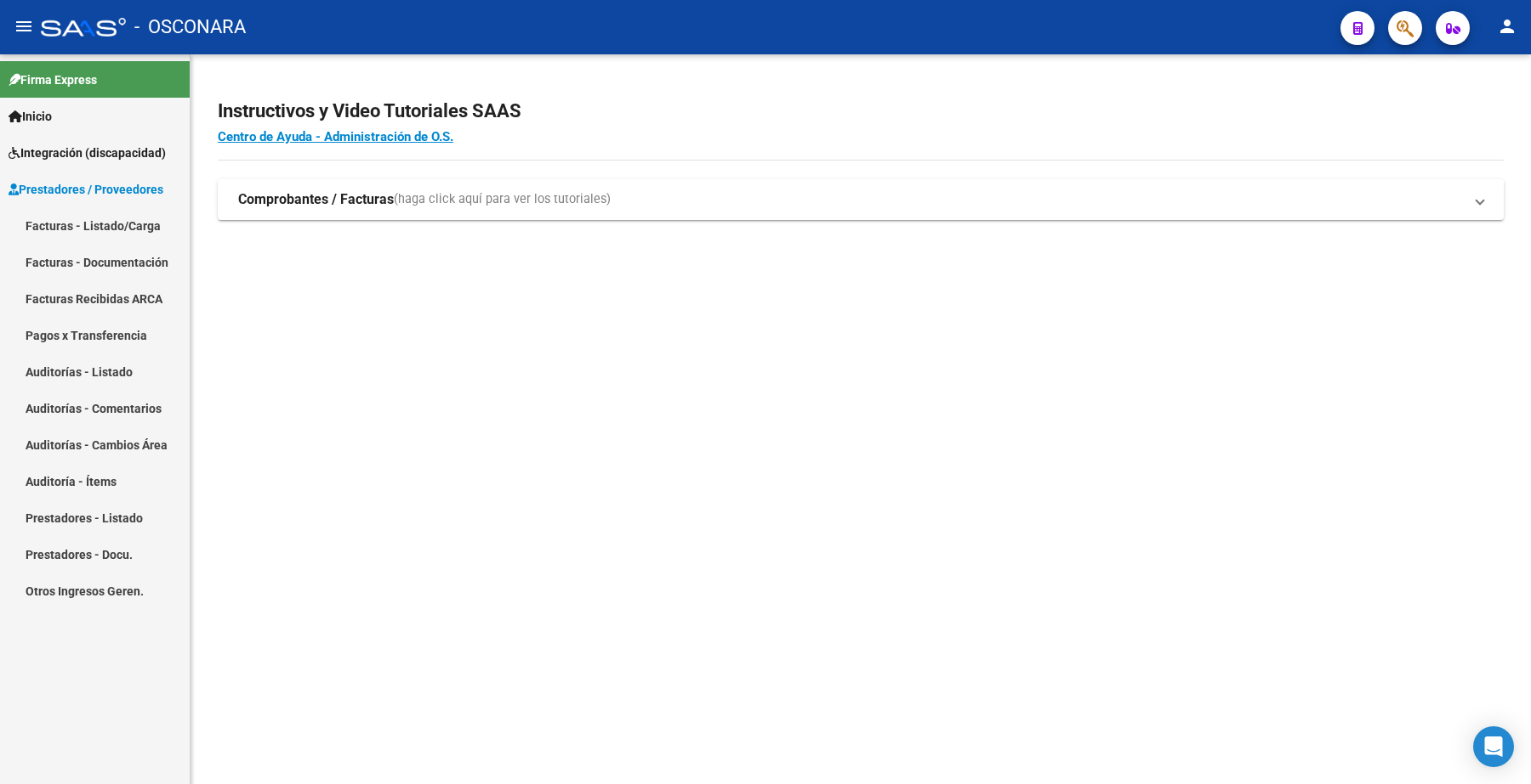
click at [122, 223] on link "Facturas - Listado/Carga" at bounding box center [95, 225] width 190 height 37
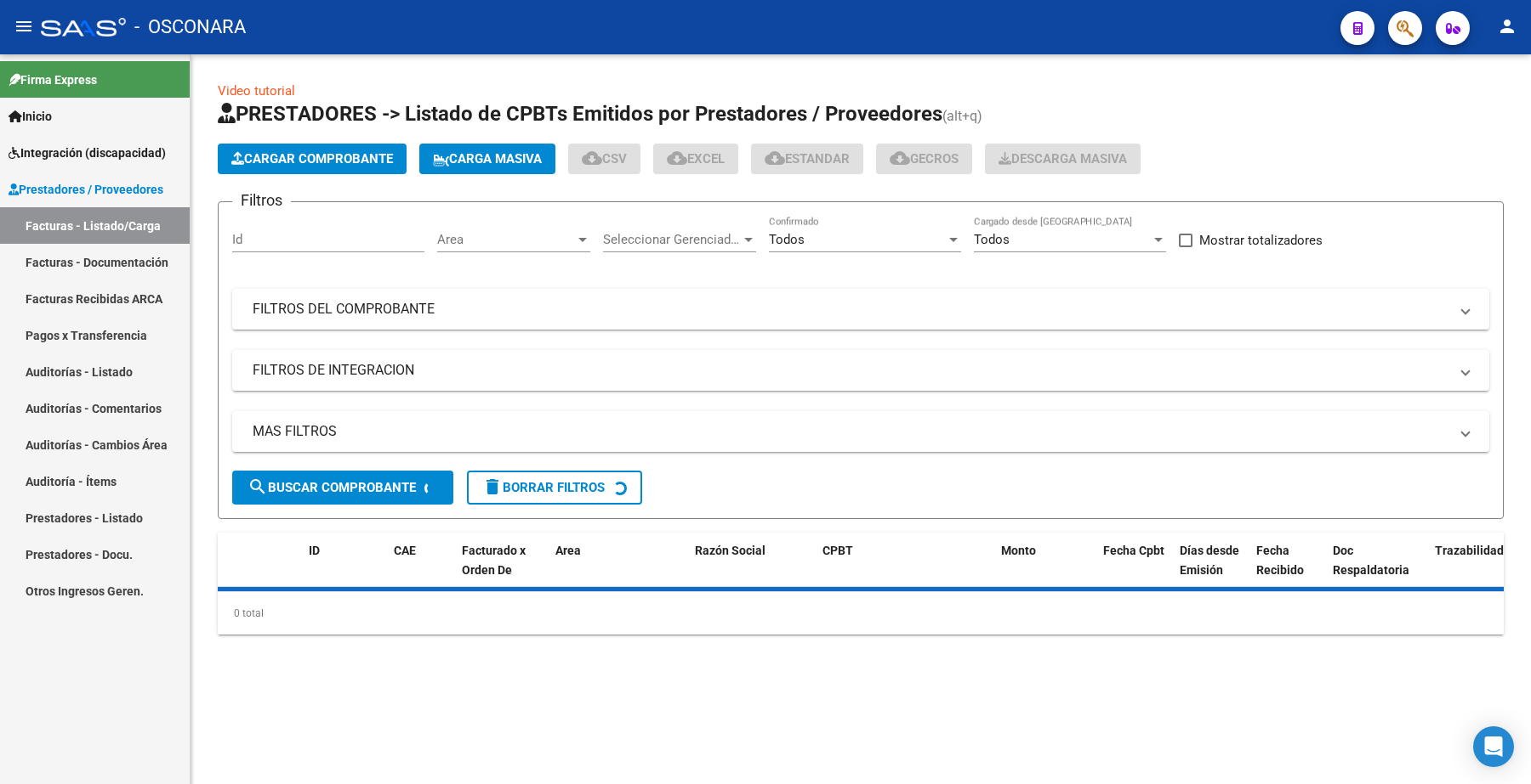
click at [269, 236] on input "Id" at bounding box center [328, 239] width 192 height 15
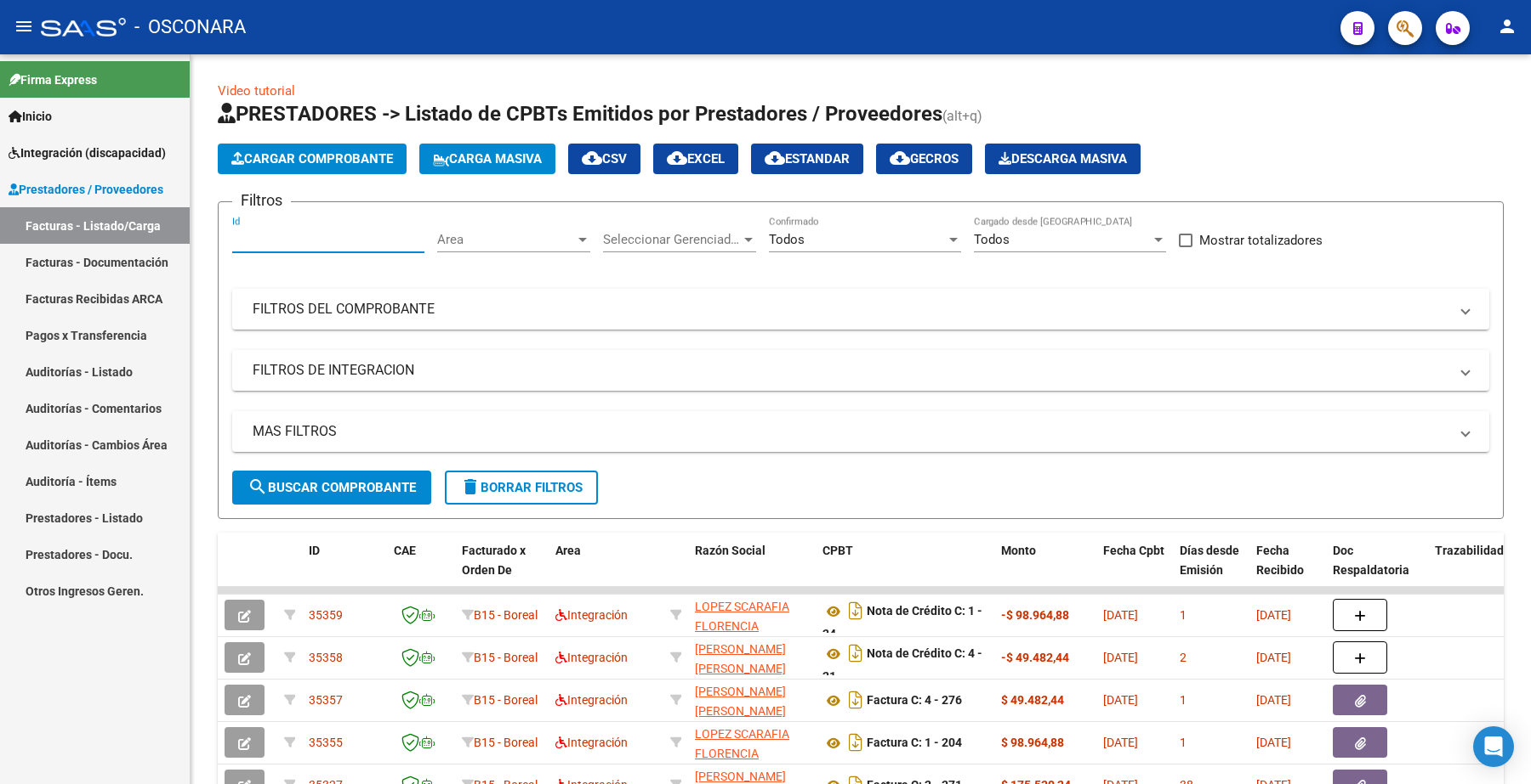
paste input "34598"
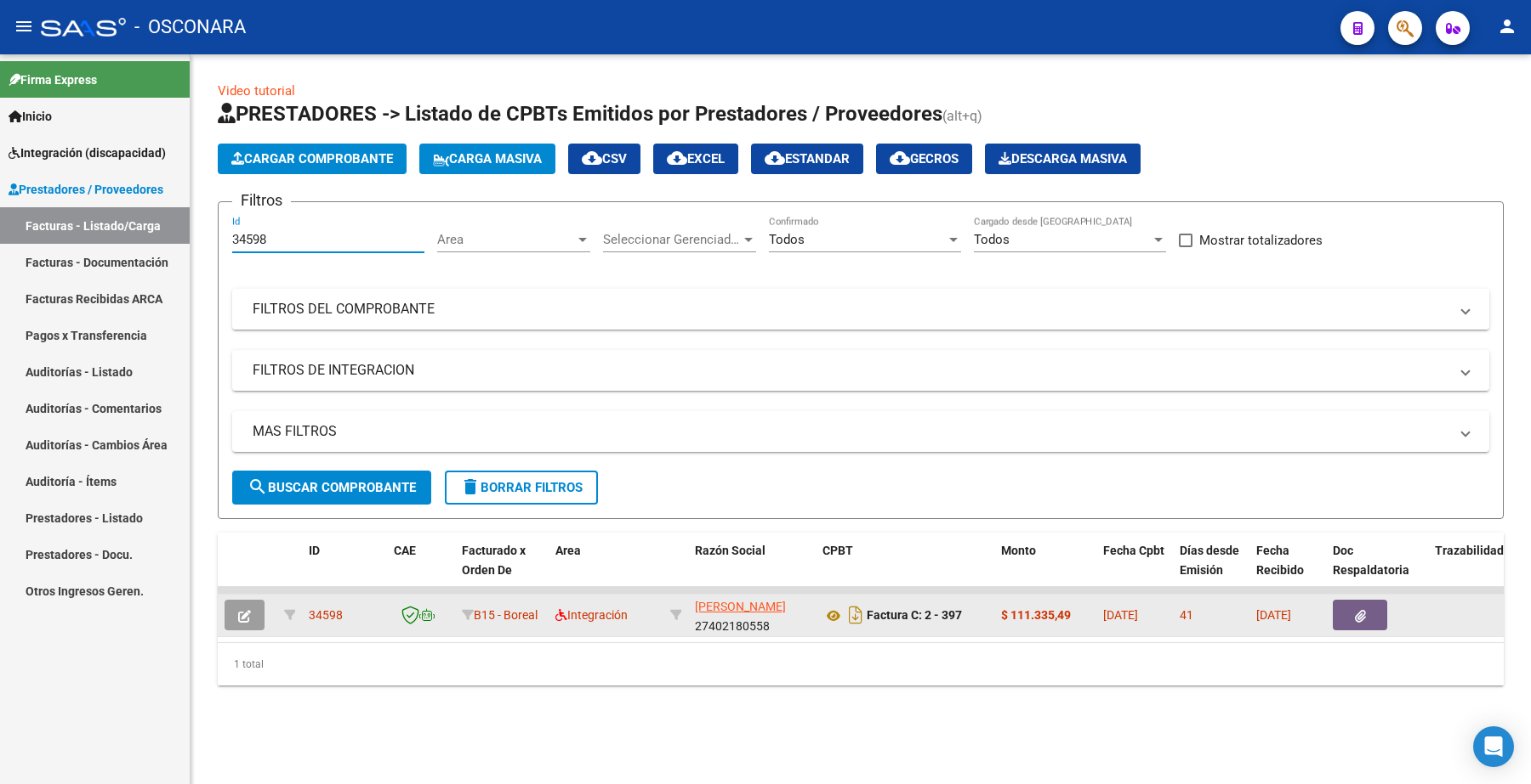
type input "34598"
click at [249, 612] on icon "button" at bounding box center [244, 617] width 13 height 13
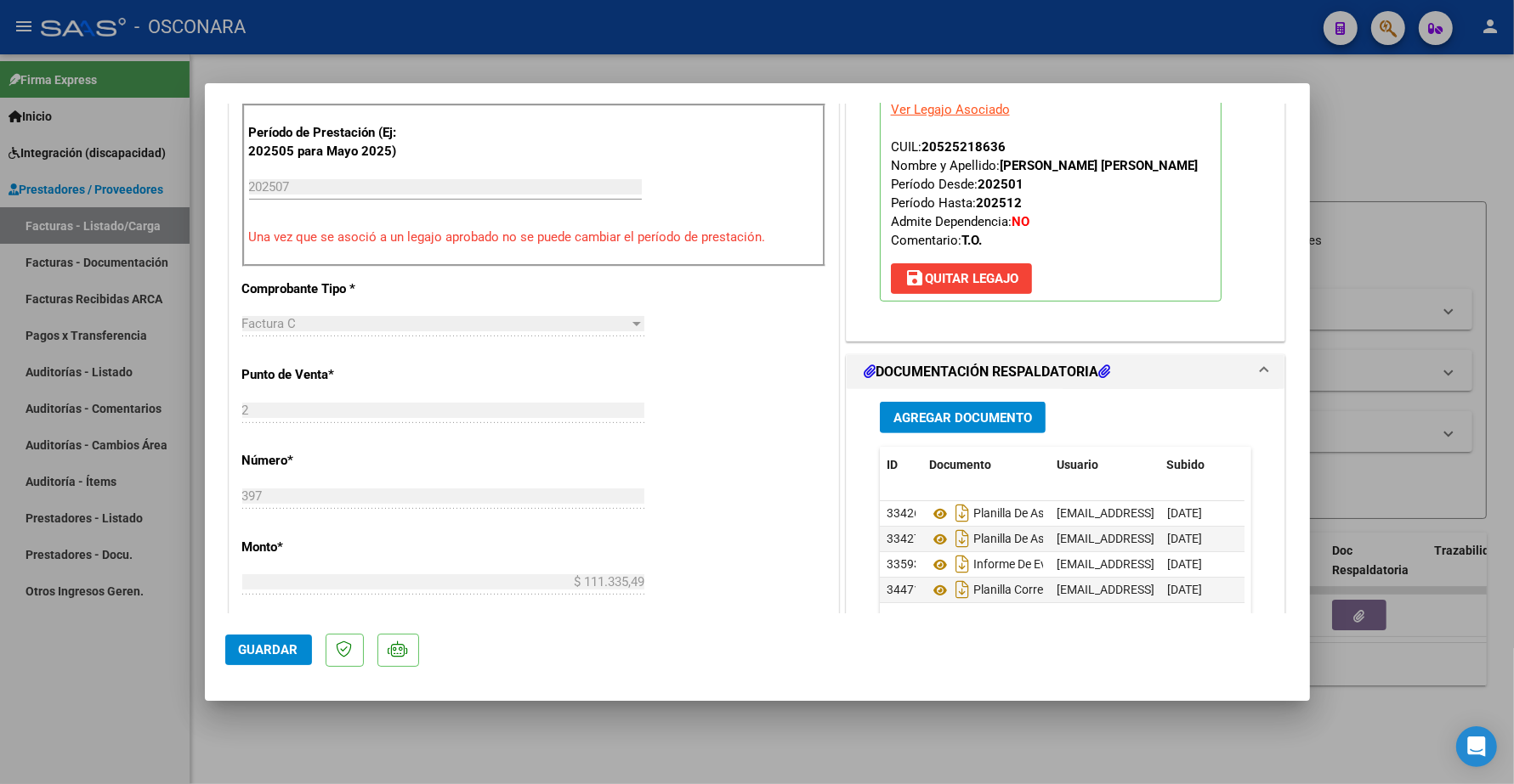
scroll to position [637, 0]
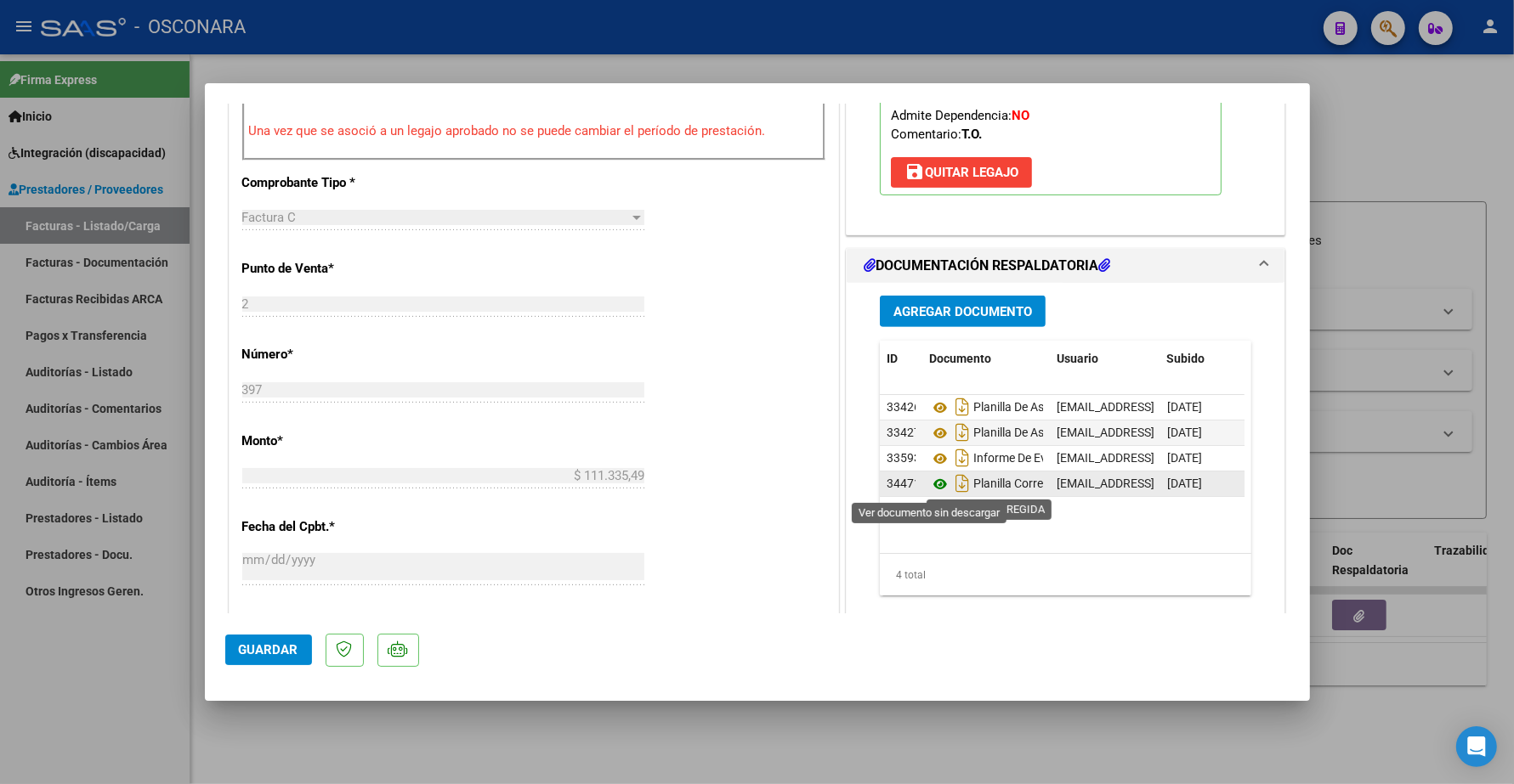
click at [929, 486] on icon at bounding box center [940, 484] width 23 height 21
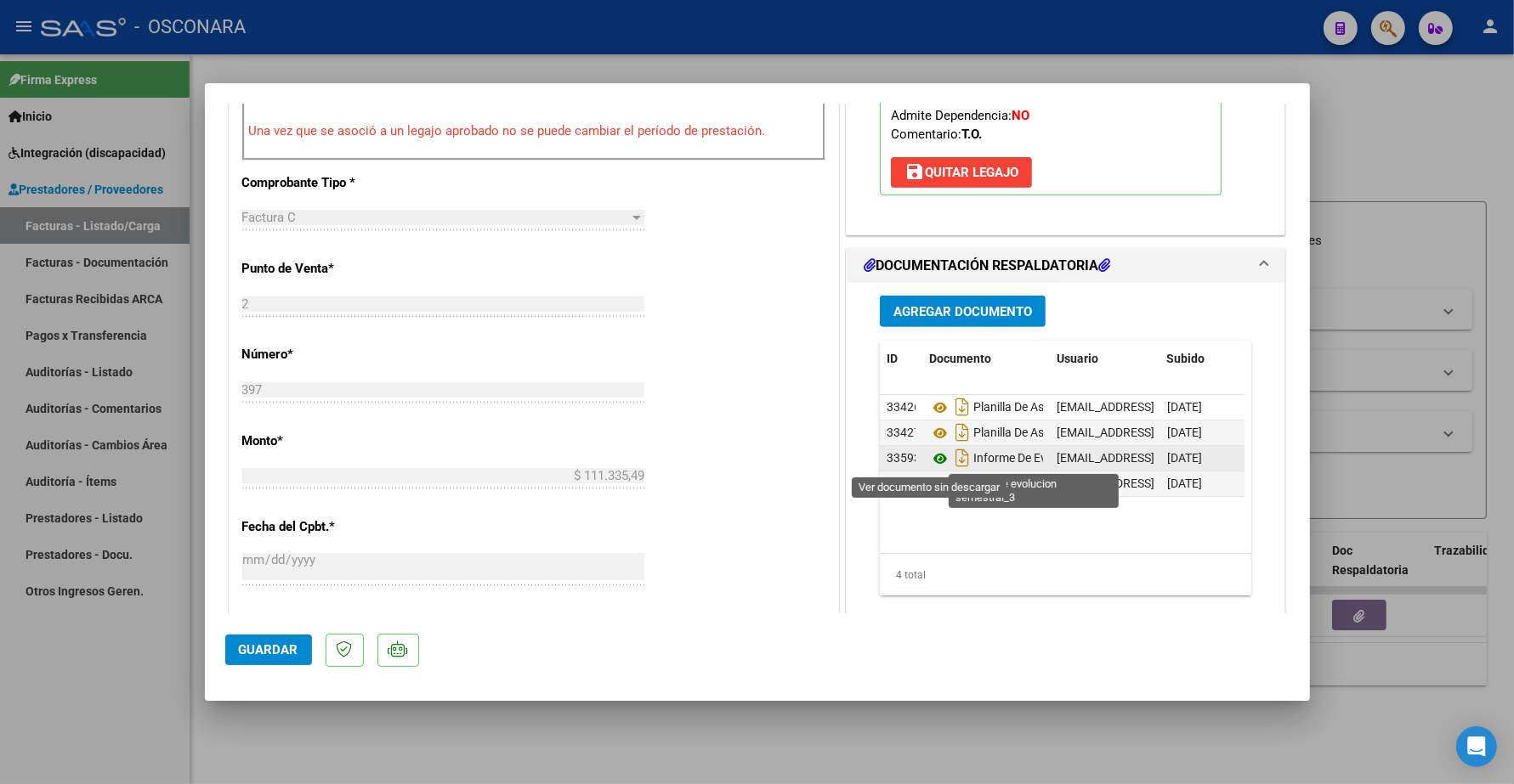
click at [929, 464] on icon at bounding box center [940, 459] width 23 height 21
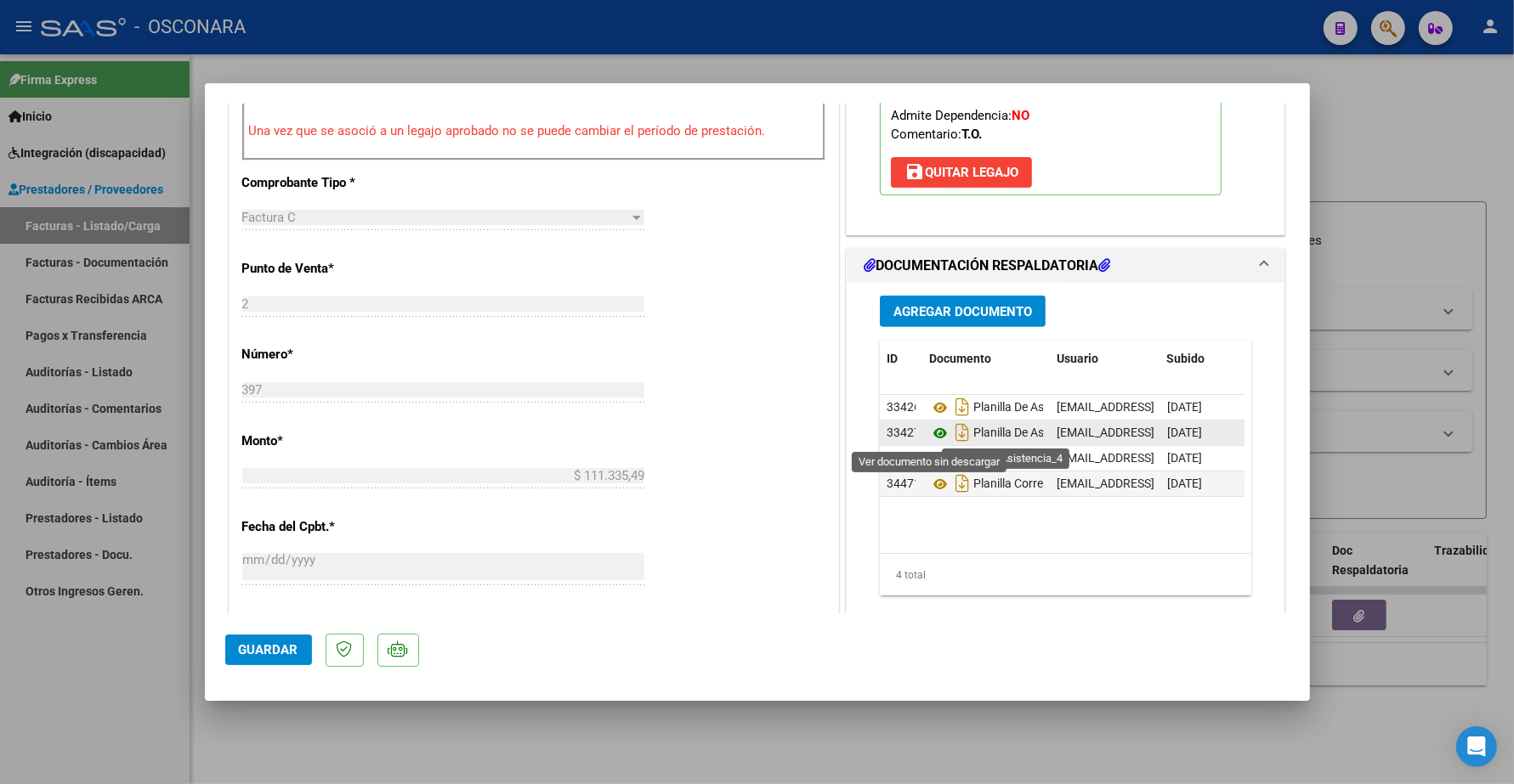
click at [929, 434] on icon at bounding box center [940, 433] width 23 height 21
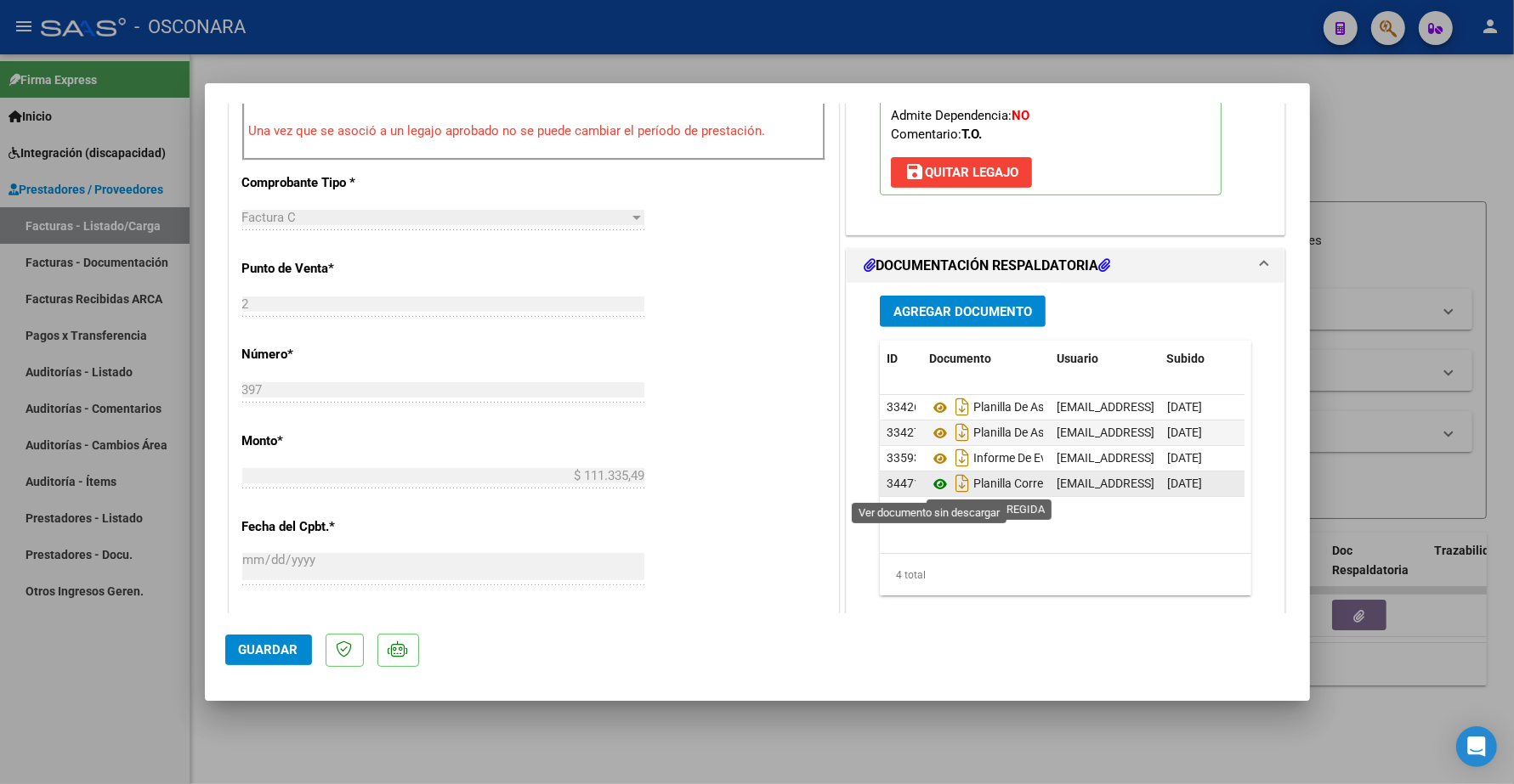
click at [932, 491] on icon at bounding box center [940, 484] width 23 height 21
type input "$ 0,00"
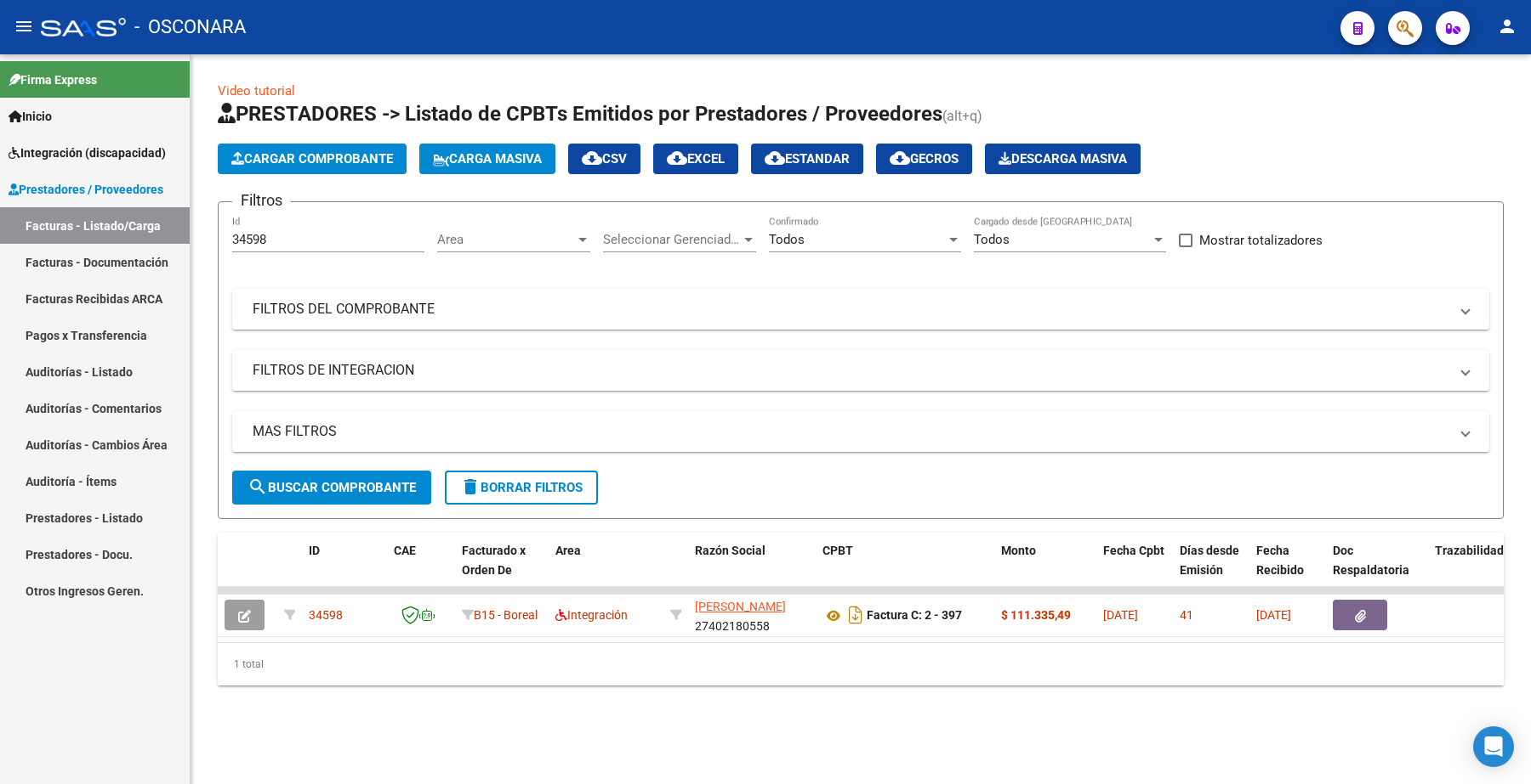
drag, startPoint x: 274, startPoint y: 227, endPoint x: 253, endPoint y: 234, distance: 22.1
click at [253, 234] on div "34598 Id" at bounding box center [328, 234] width 192 height 37
drag, startPoint x: 277, startPoint y: 239, endPoint x: 205, endPoint y: 249, distance: 72.7
click at [209, 249] on div "Video tutorial PRESTADORES -> Listado de CPBTs Emitidos por Prestadores / Prove…" at bounding box center [860, 397] width 1340 height 686
drag, startPoint x: 278, startPoint y: 234, endPoint x: 215, endPoint y: 240, distance: 63.3
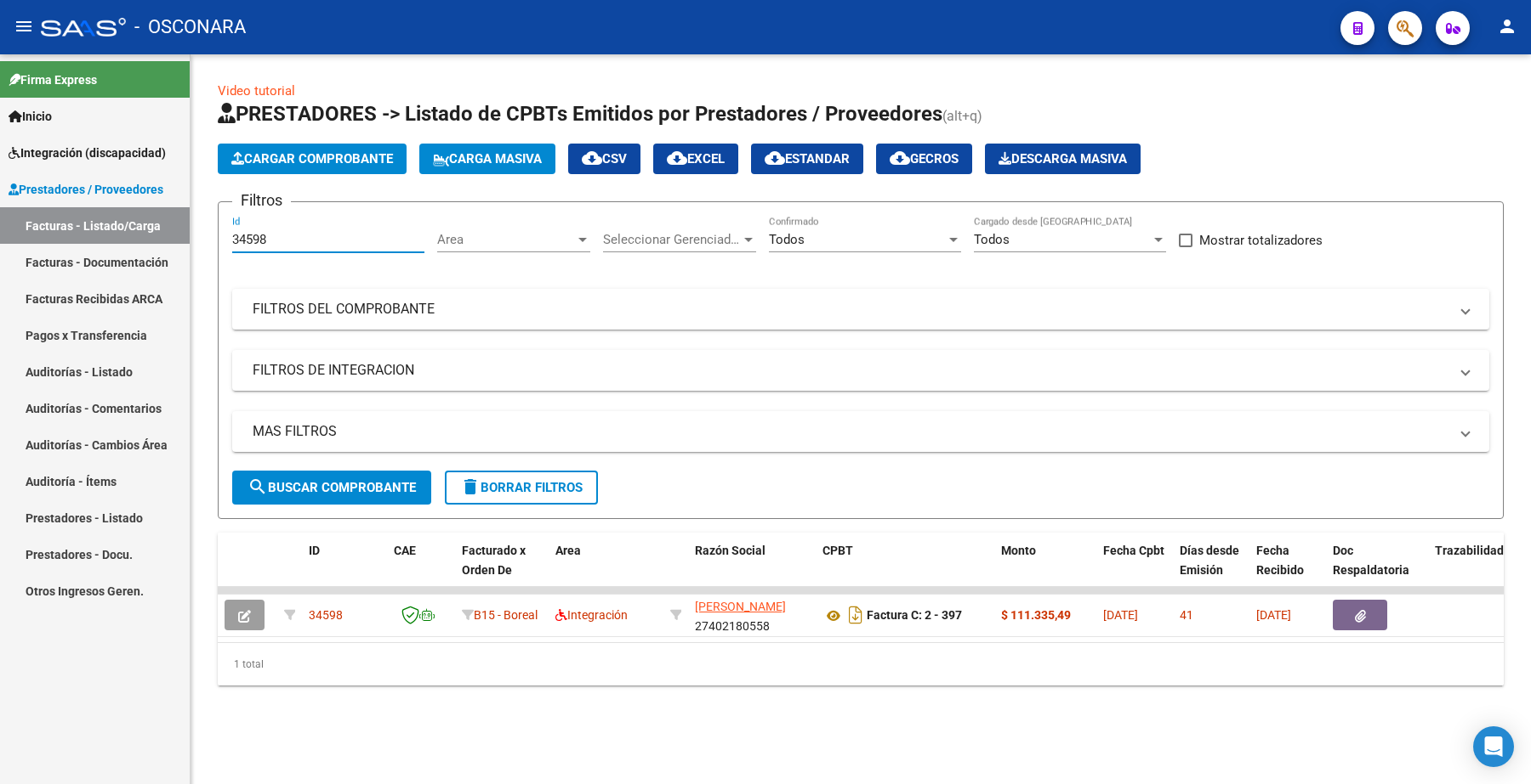
click at [215, 240] on div "Video tutorial PRESTADORES -> Listado de CPBTs Emitidos por Prestadores / Prove…" at bounding box center [860, 397] width 1340 height 686
paste input "82"
type input "34582"
click at [326, 471] on button "search Buscar Comprobante" at bounding box center [331, 488] width 199 height 34
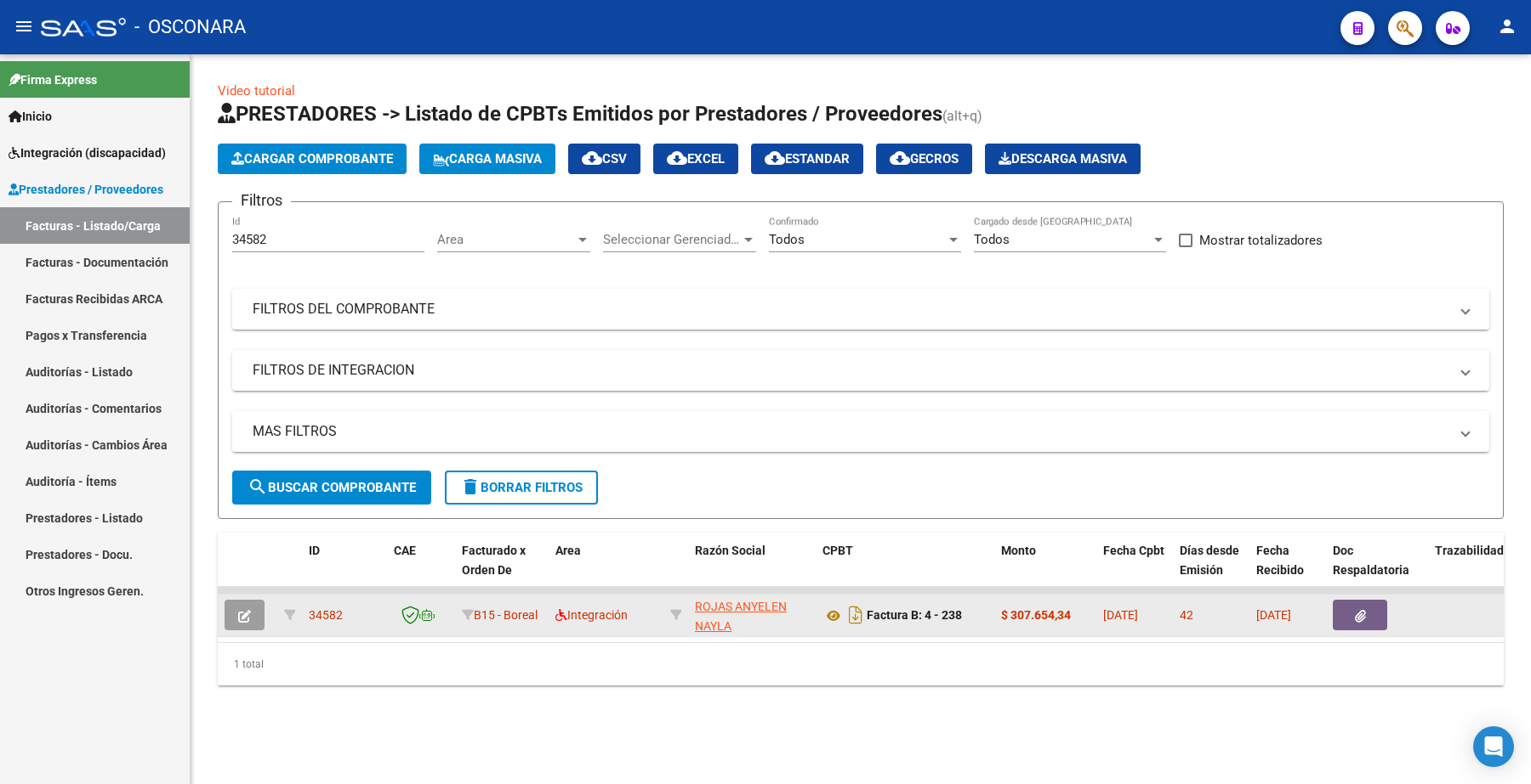
click at [248, 613] on icon "button" at bounding box center [244, 617] width 13 height 13
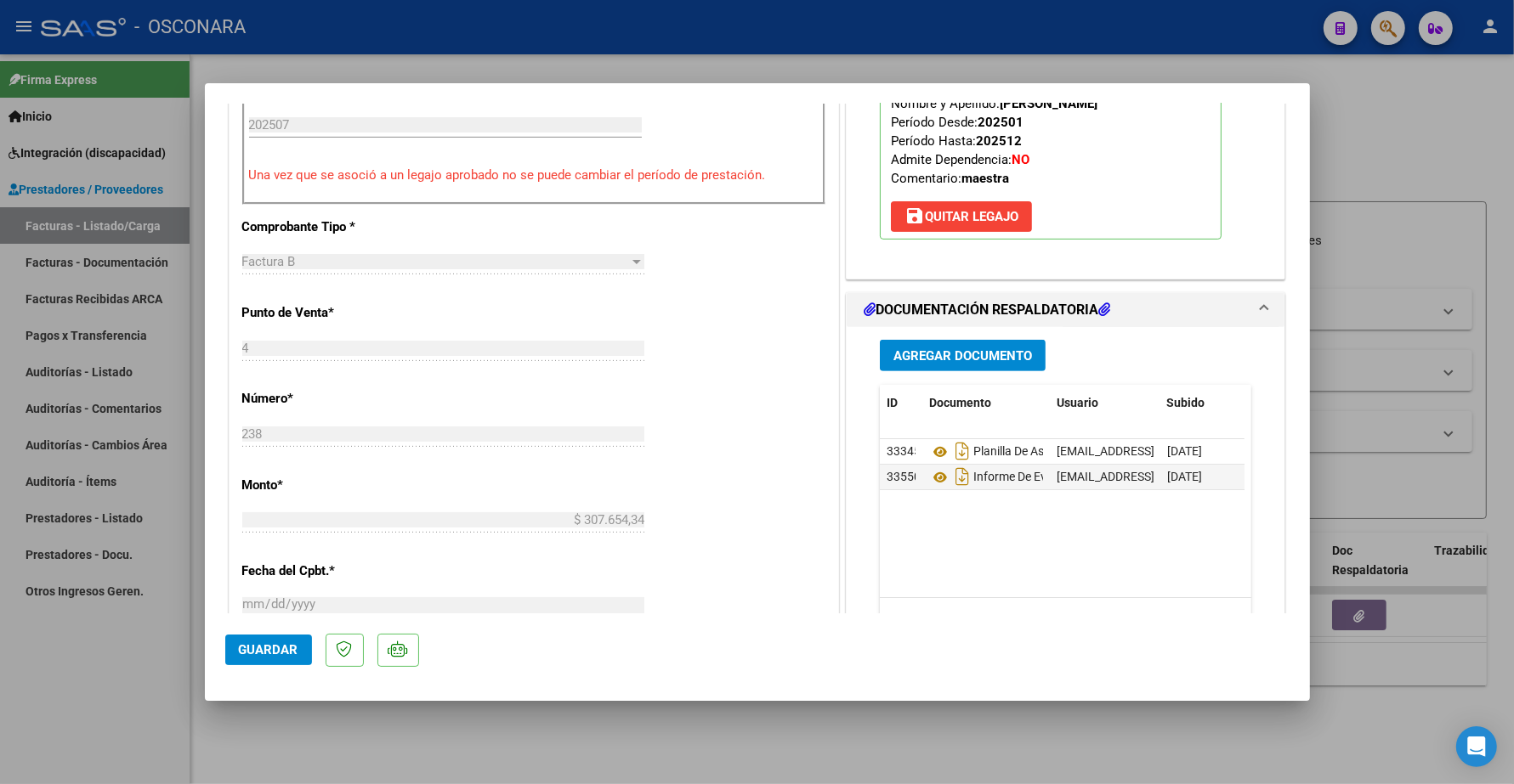
scroll to position [637, 0]
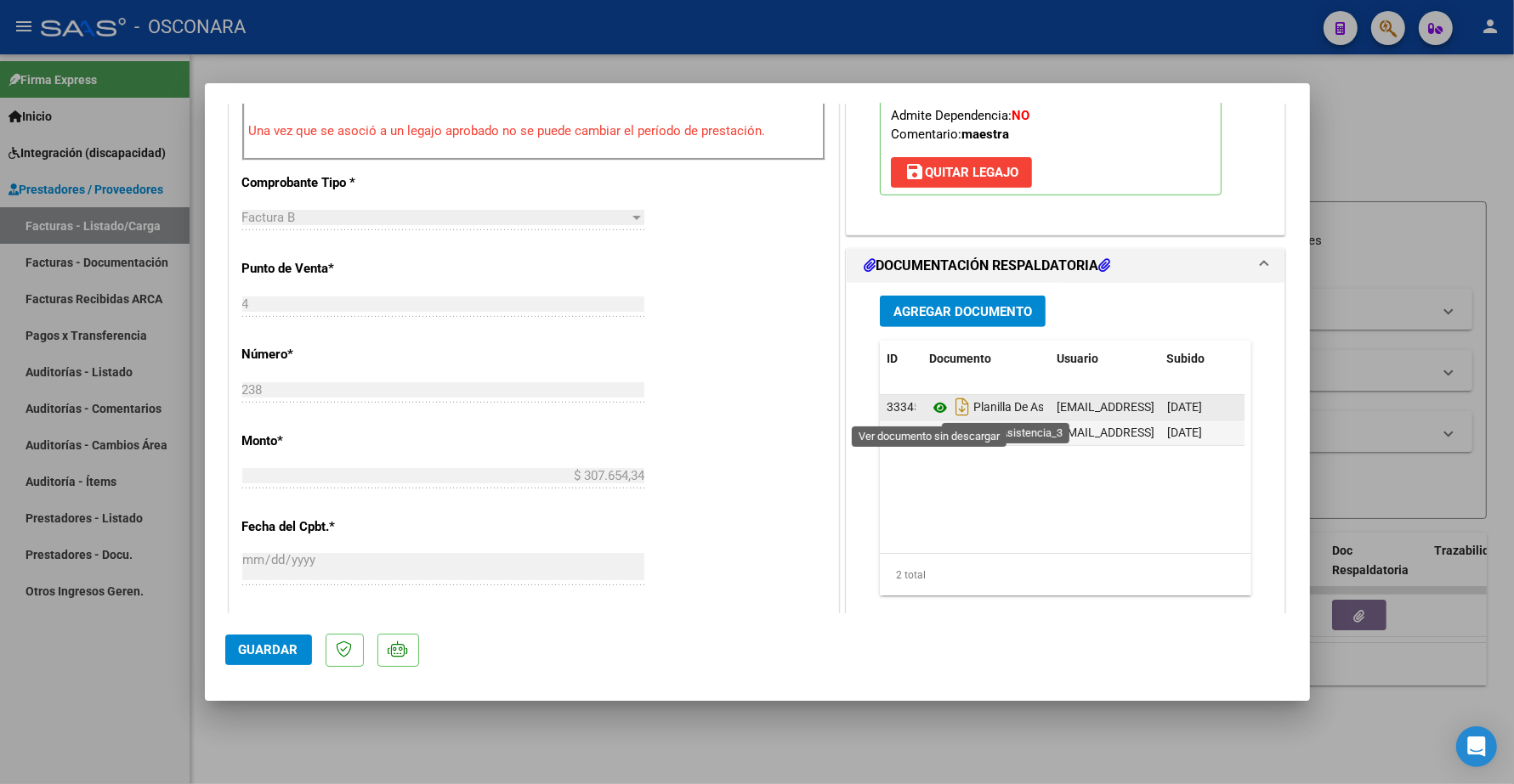
click at [929, 412] on icon at bounding box center [940, 408] width 23 height 21
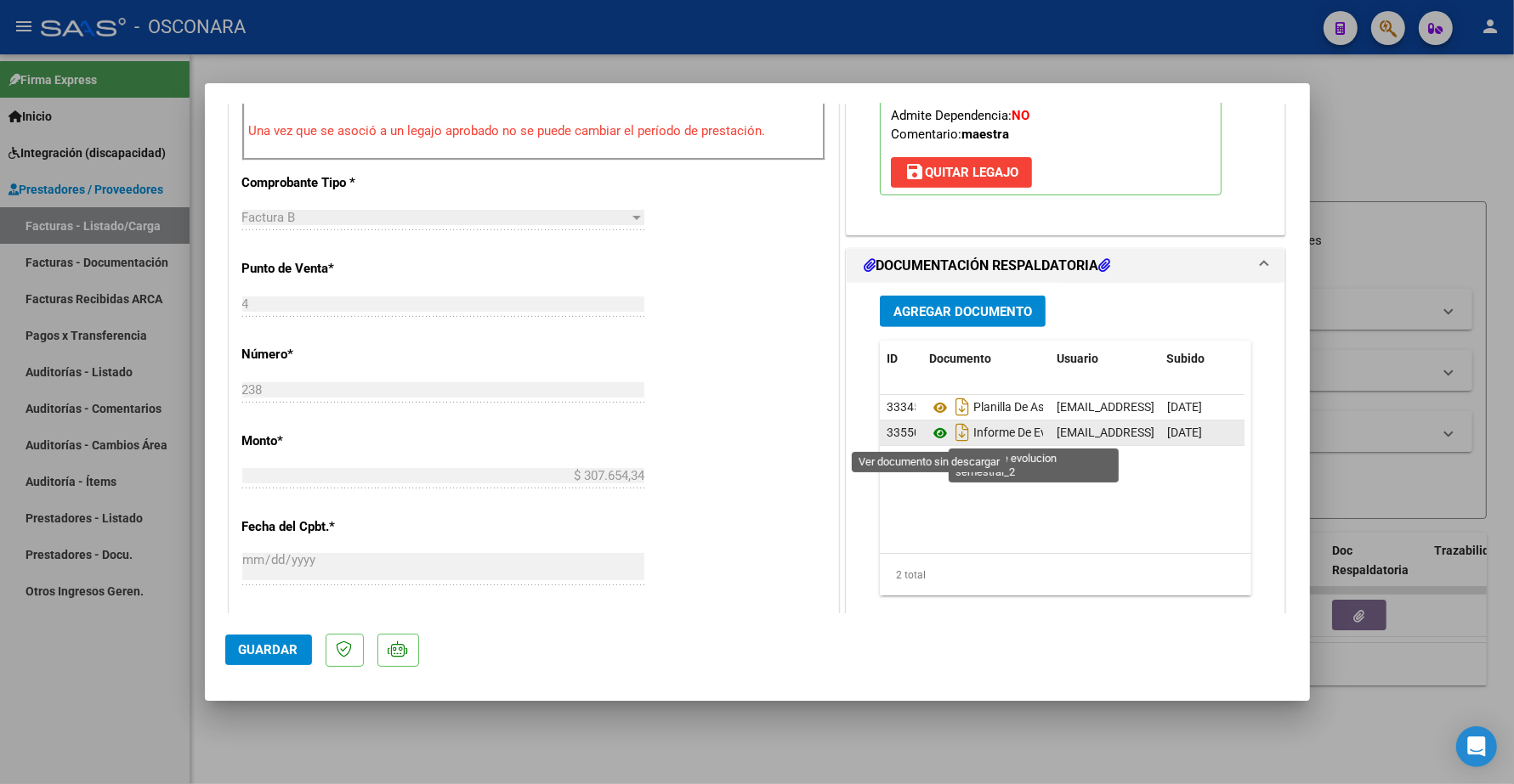
click at [929, 431] on icon at bounding box center [940, 433] width 23 height 21
type input "$ 0,00"
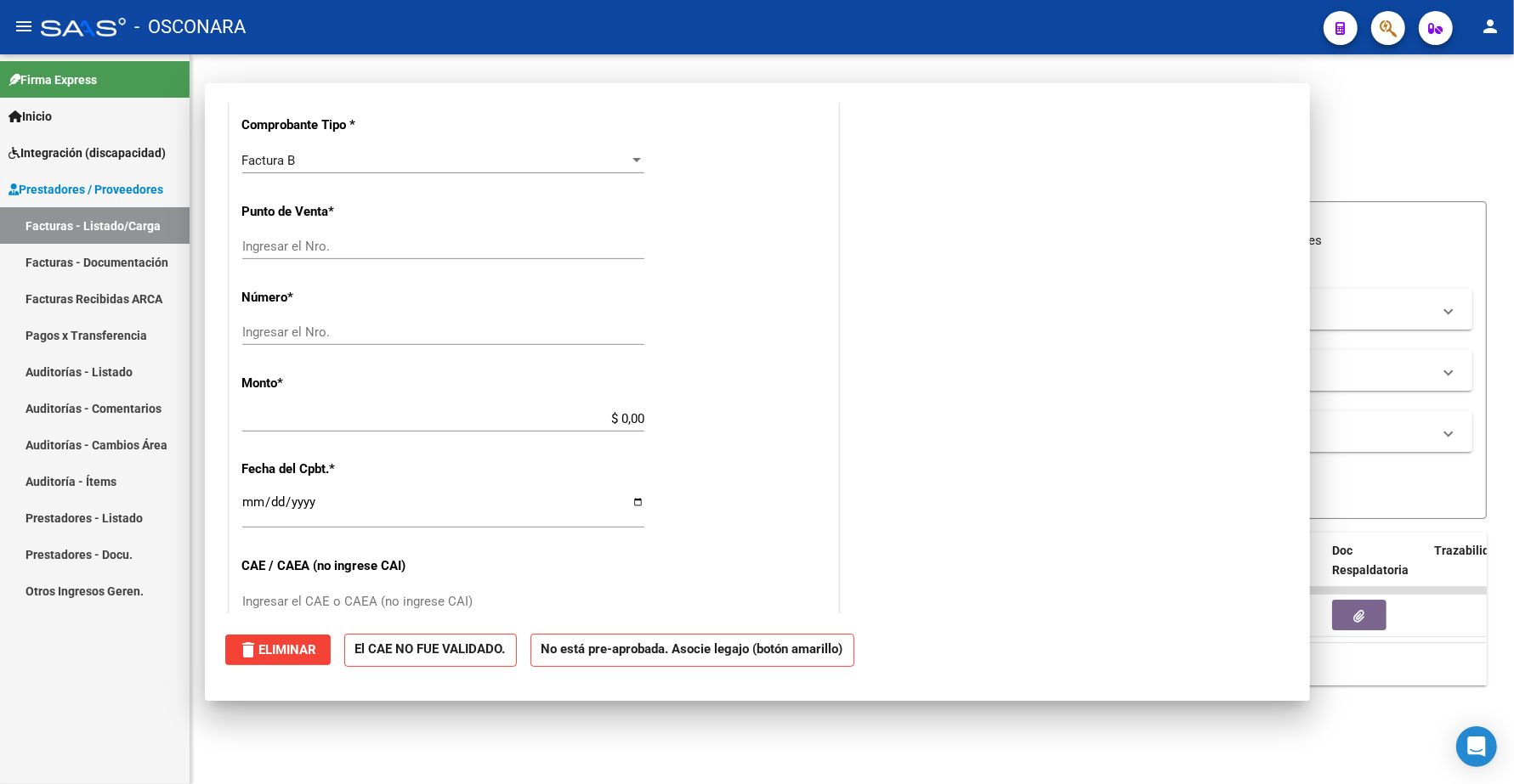
scroll to position [625, 0]
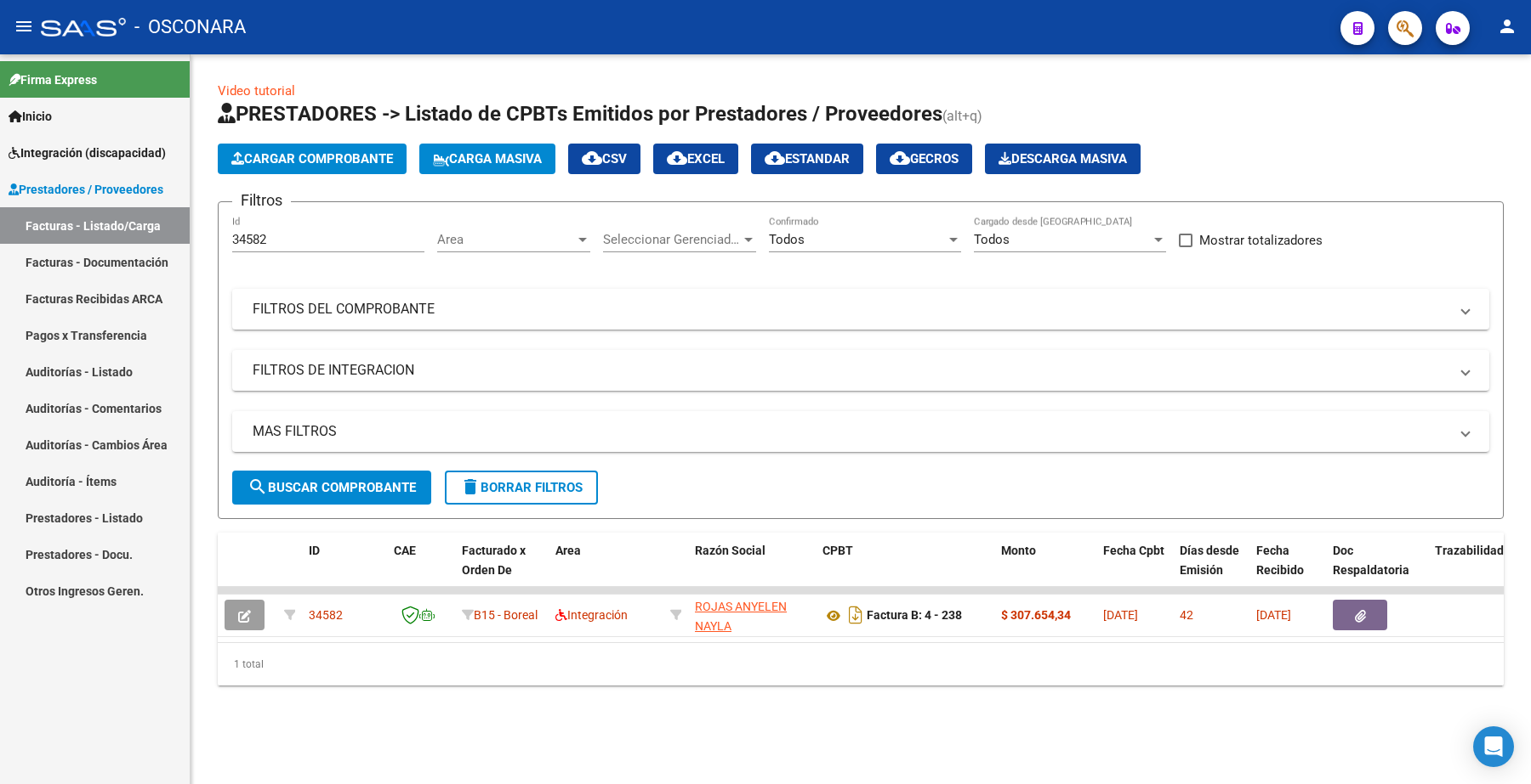
drag, startPoint x: 275, startPoint y: 248, endPoint x: 272, endPoint y: 239, distance: 9.5
click at [272, 248] on div "34582 Id" at bounding box center [328, 234] width 192 height 37
drag, startPoint x: 272, startPoint y: 239, endPoint x: 197, endPoint y: 230, distance: 75.5
click at [189, 236] on mat-sidenav-container "Firma Express Inicio Instructivos Contacto OS Integración (discapacidad) Certif…" at bounding box center [766, 419] width 1531 height 730
paste input "45"
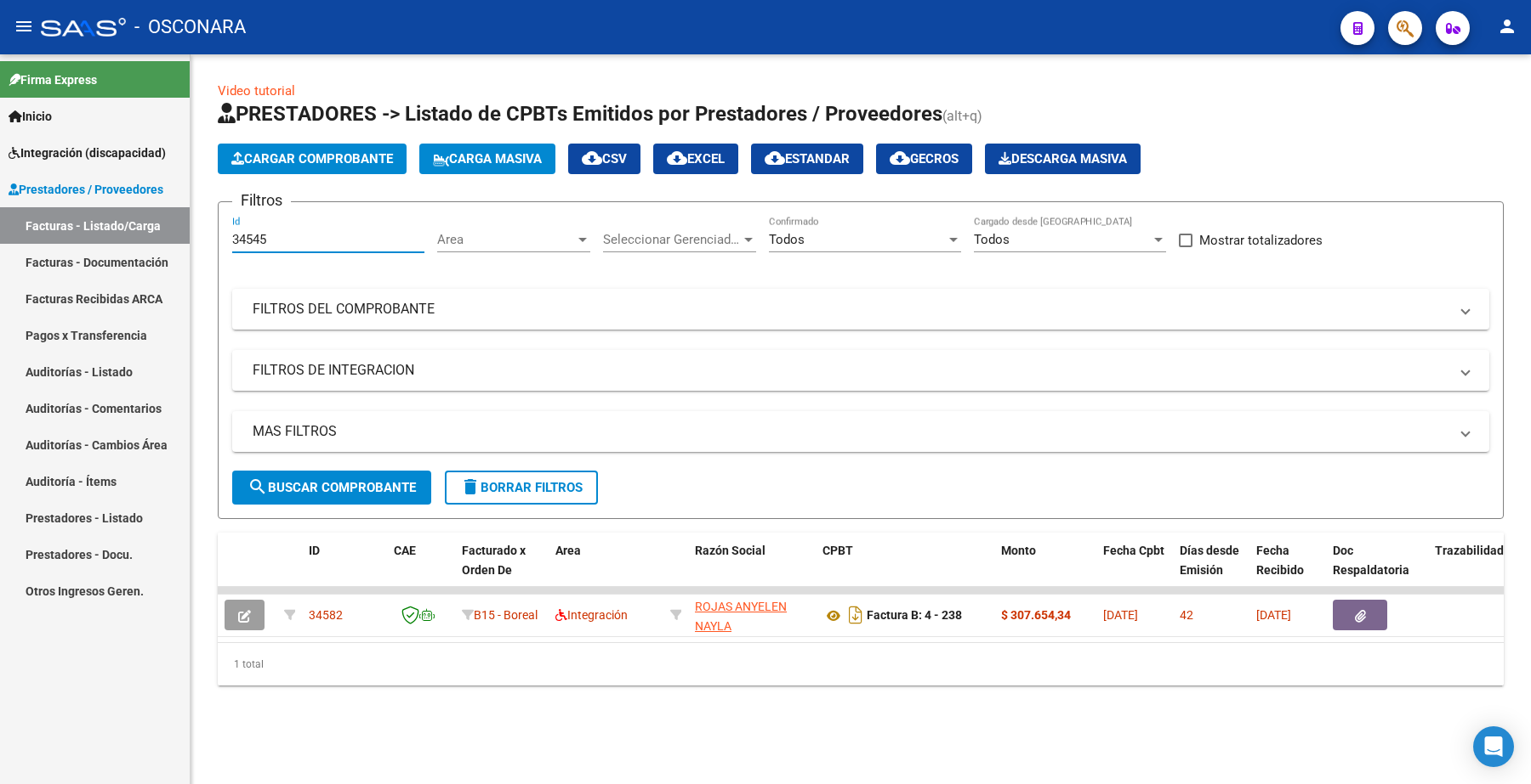
type input "34545"
click at [356, 491] on span "search Buscar Comprobante" at bounding box center [331, 487] width 168 height 15
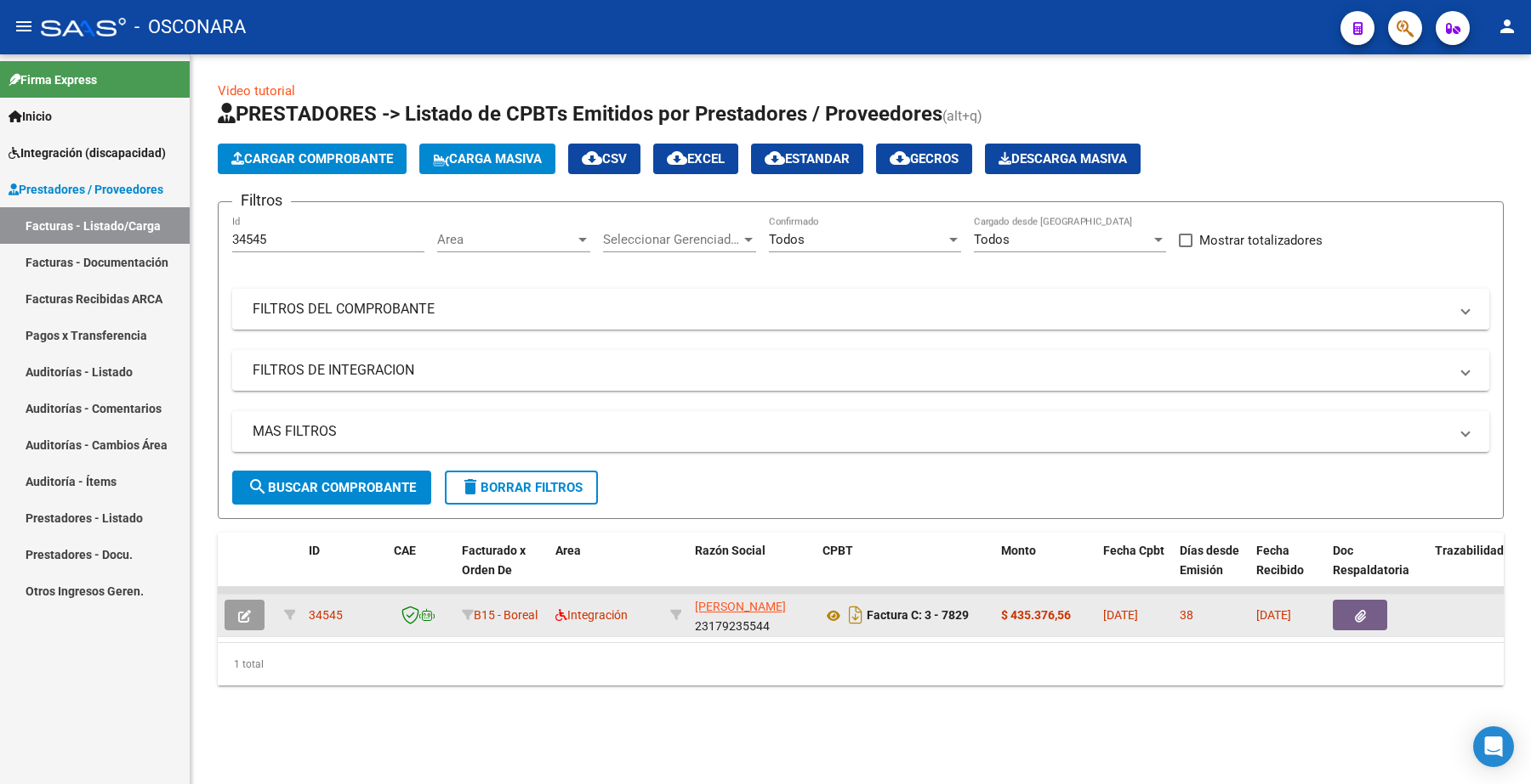
click at [256, 613] on button "button" at bounding box center [244, 616] width 40 height 31
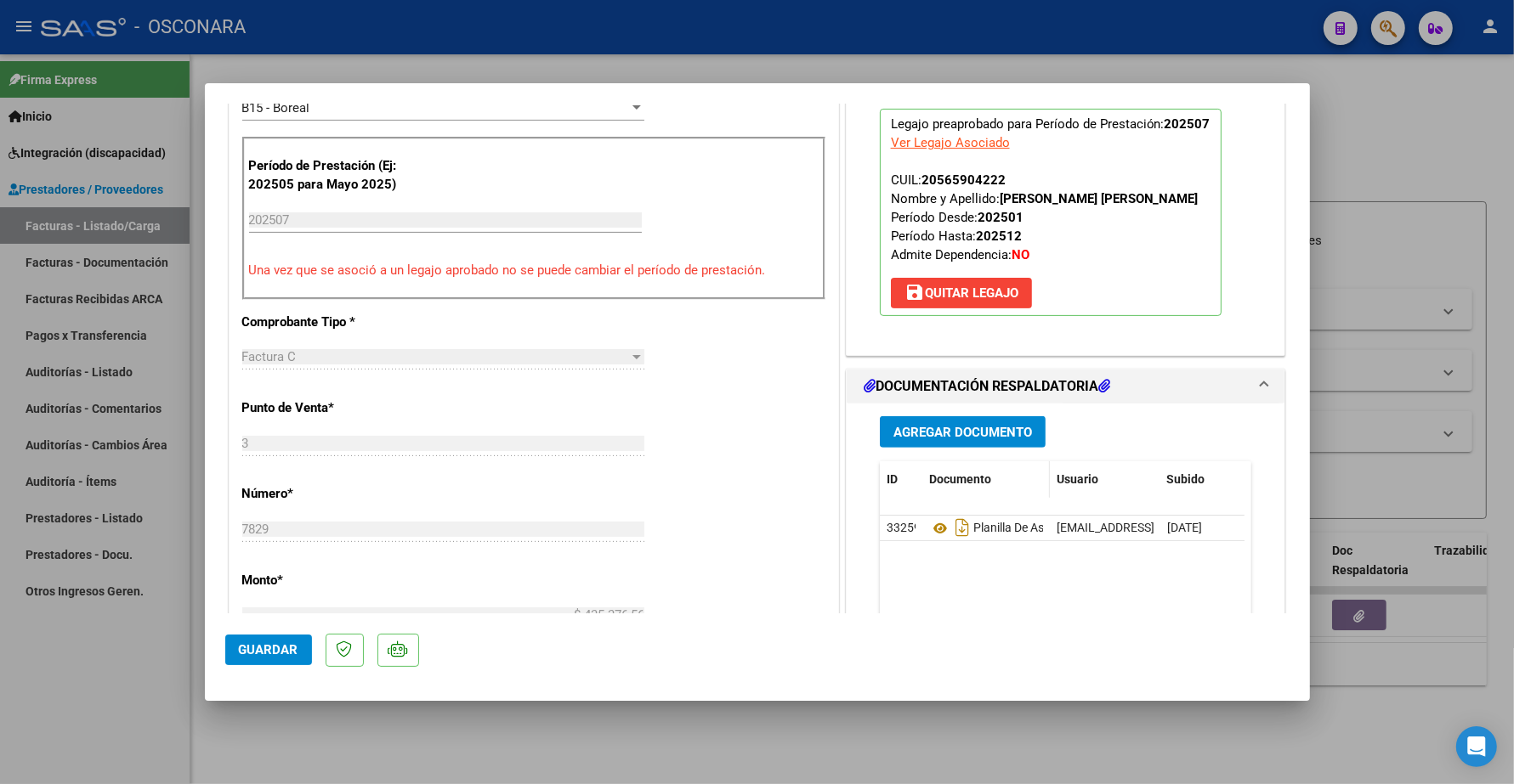
scroll to position [637, 0]
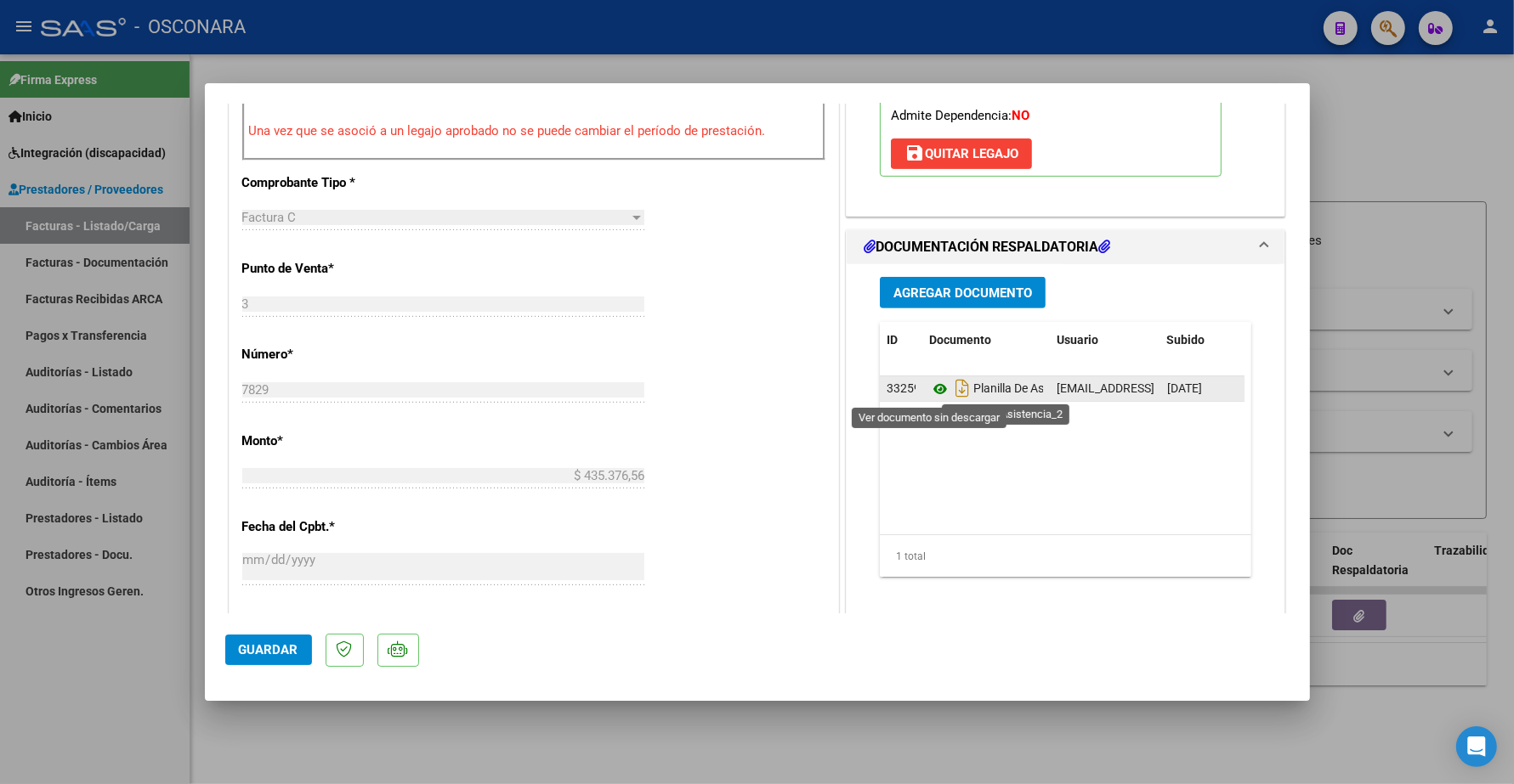
click at [929, 391] on icon at bounding box center [940, 389] width 23 height 21
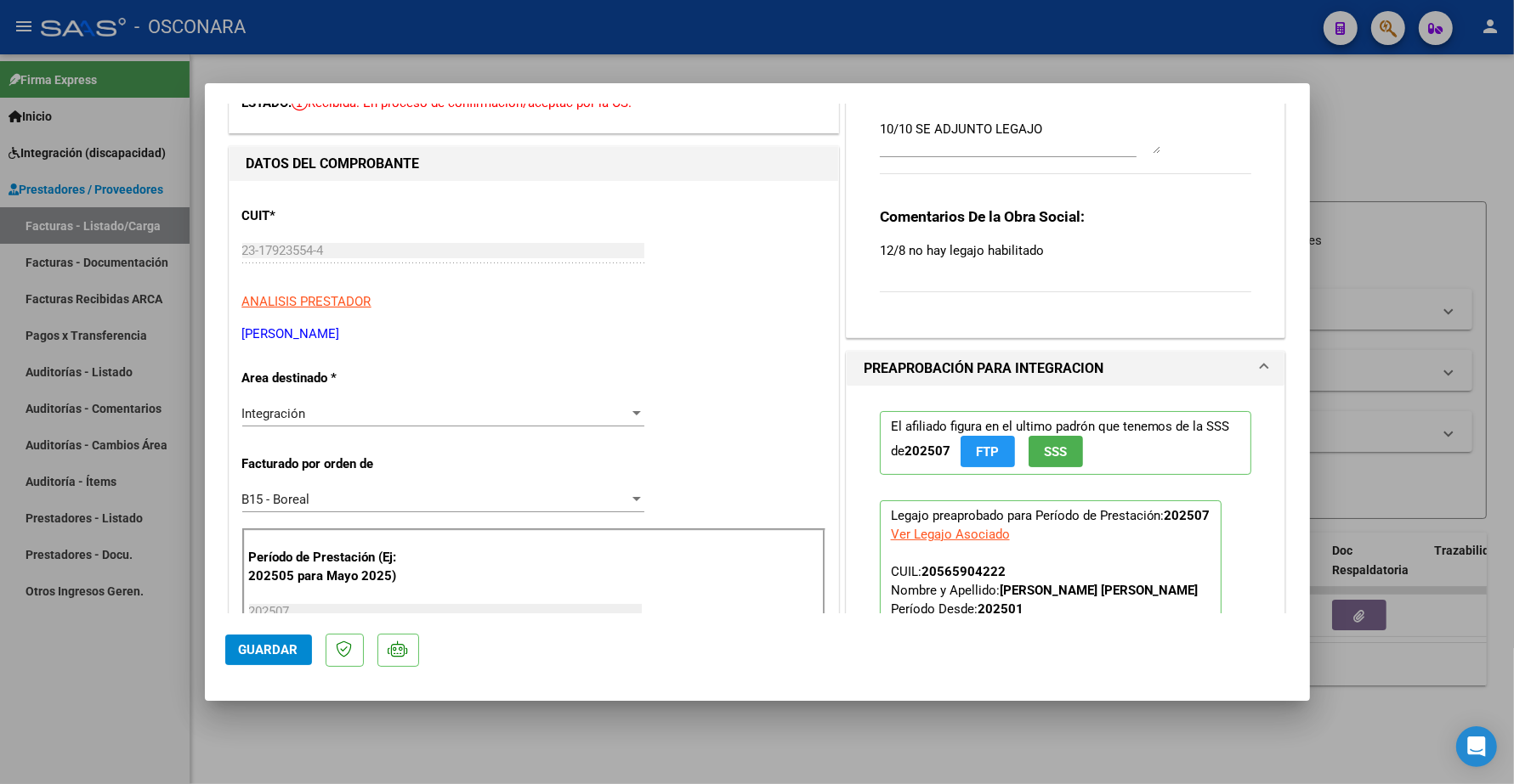
scroll to position [0, 0]
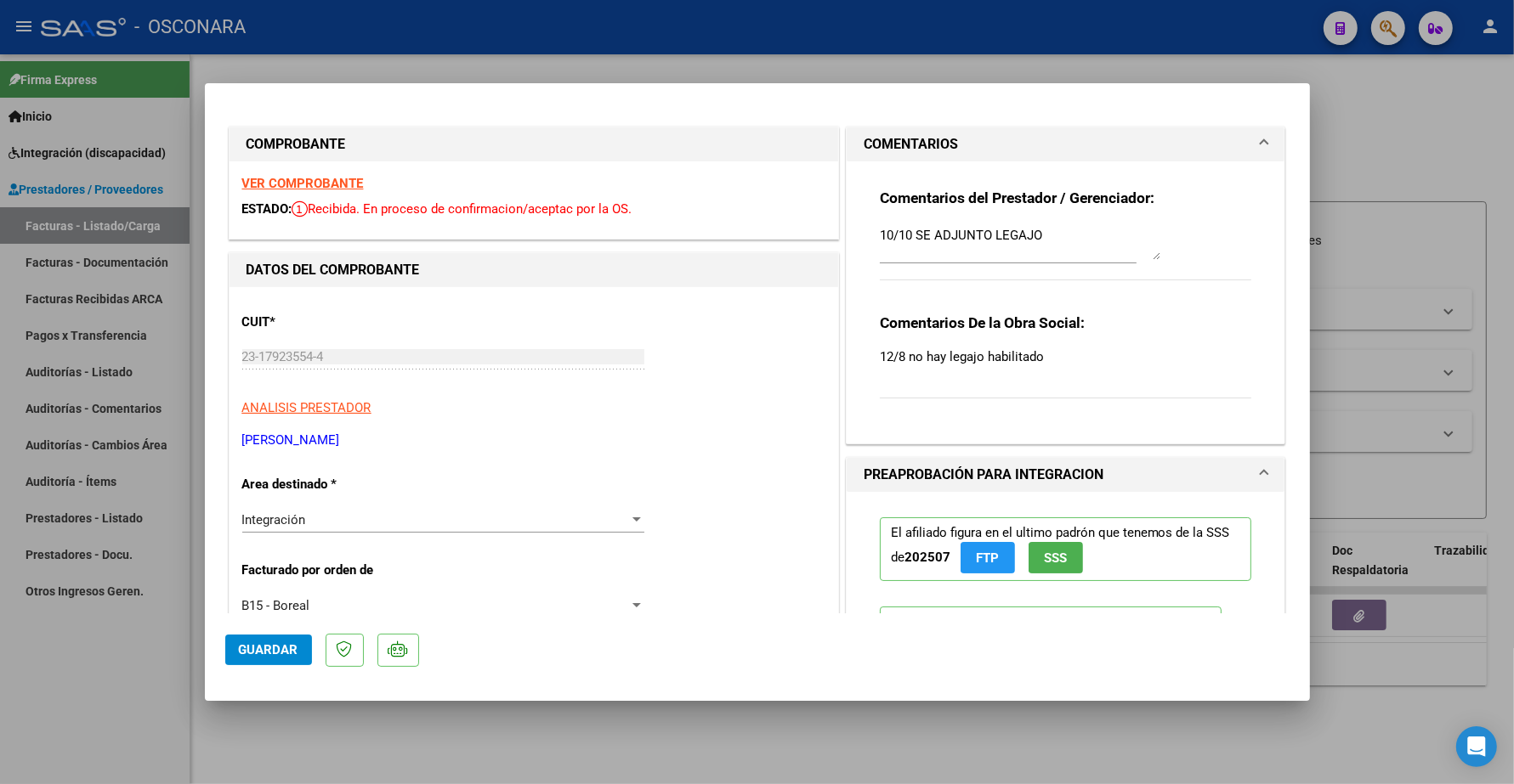
click at [324, 184] on strong "VER COMPROBANTE" at bounding box center [302, 183] width 122 height 15
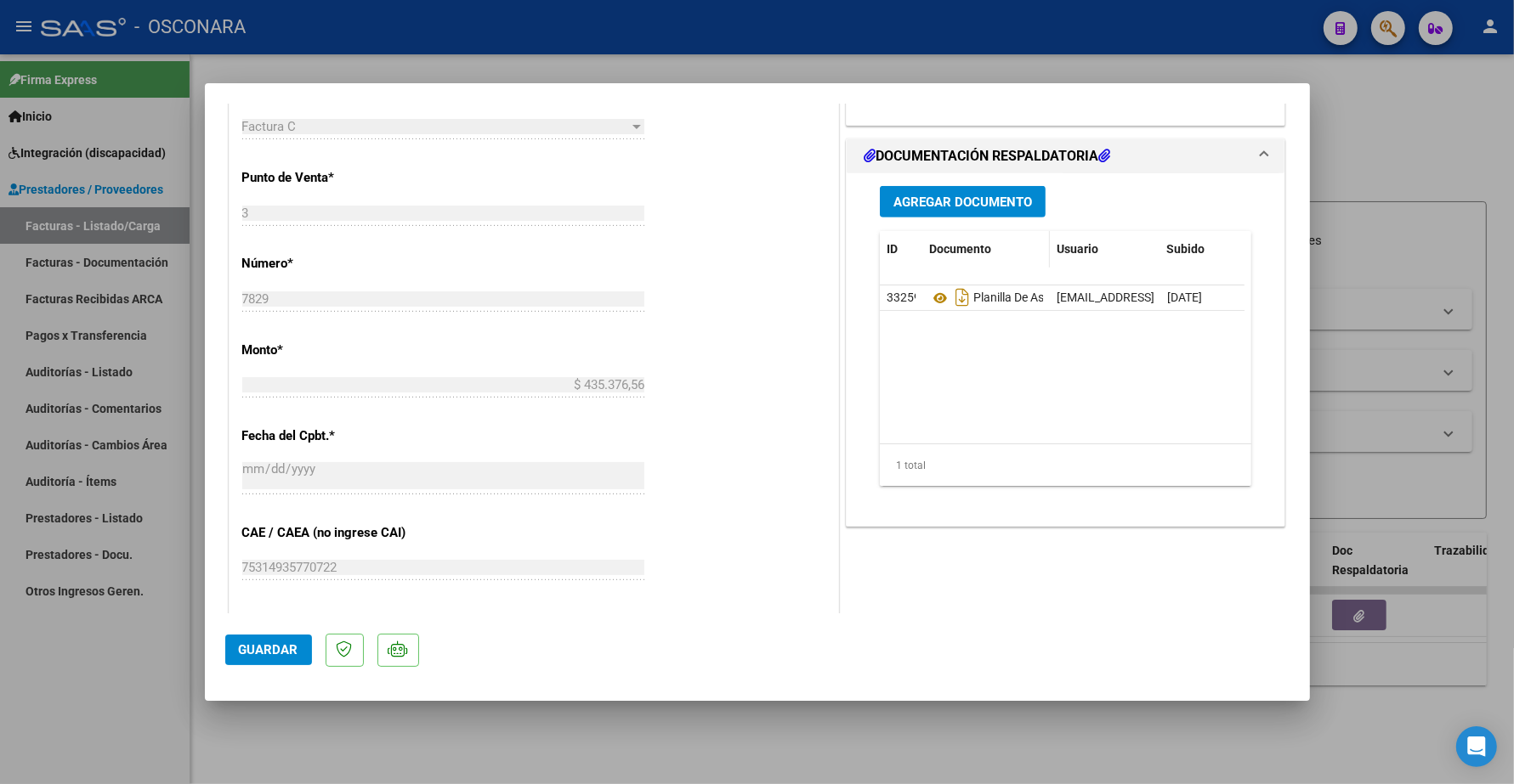
scroll to position [718, 0]
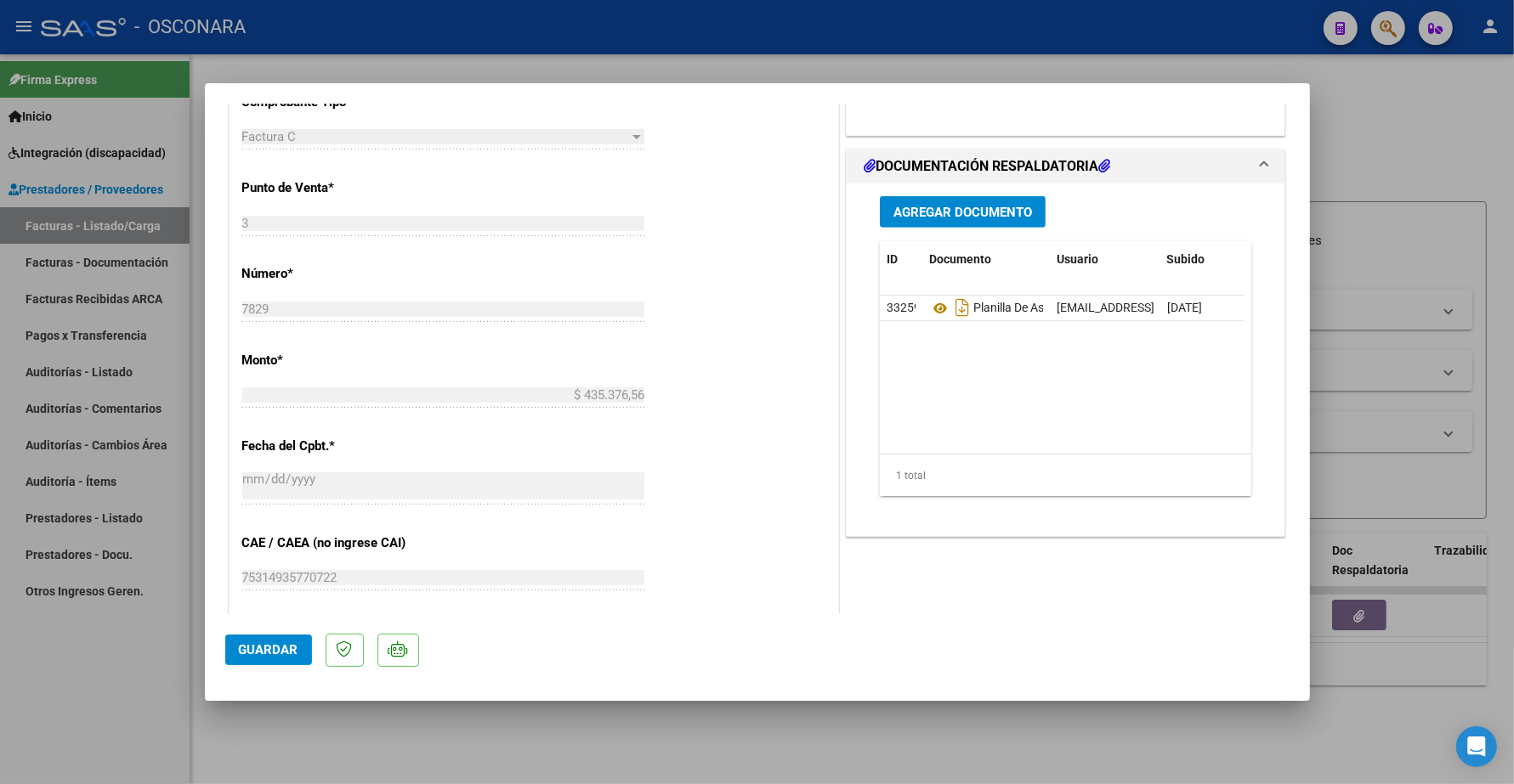
type input "$ 0,00"
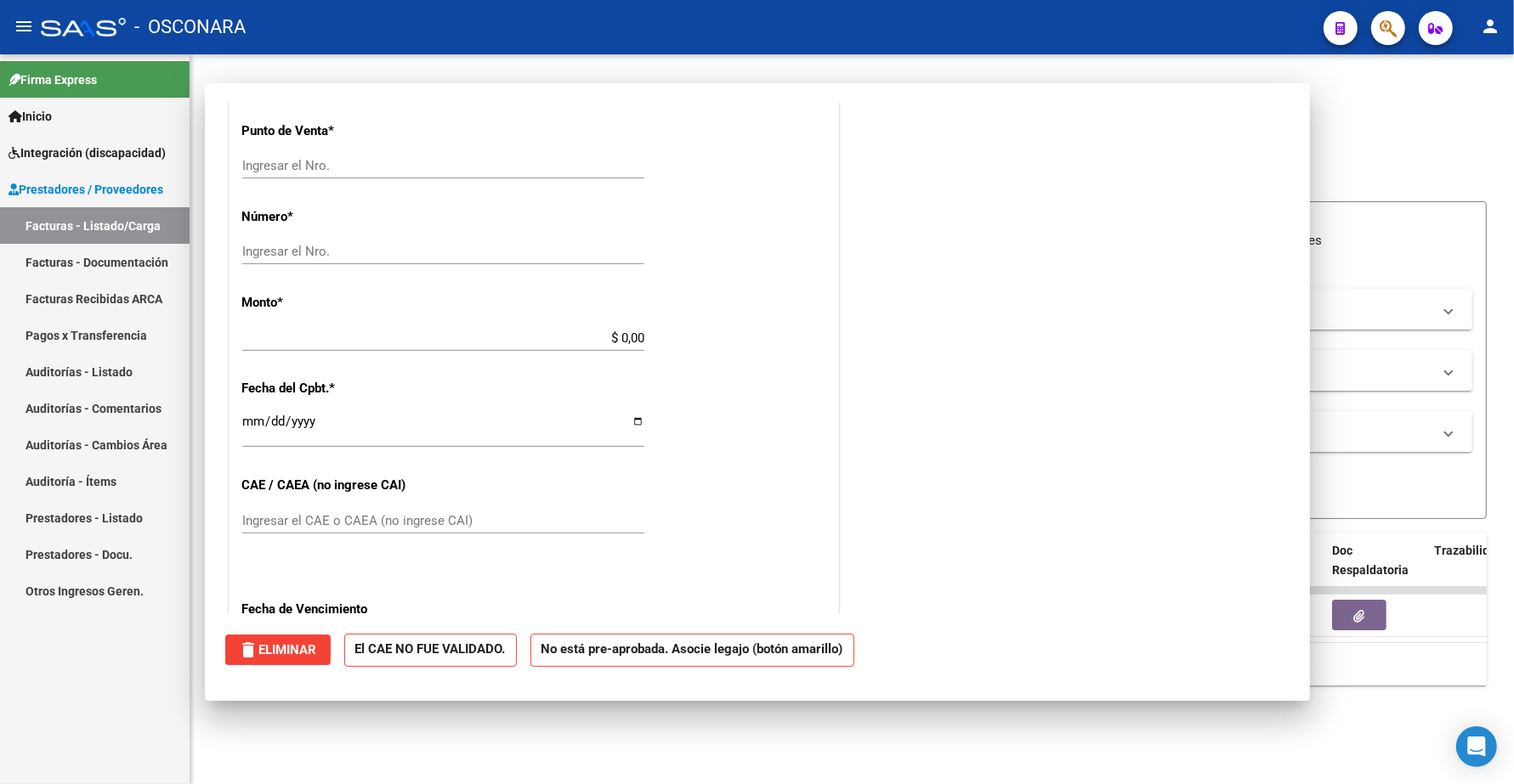
scroll to position [0, 0]
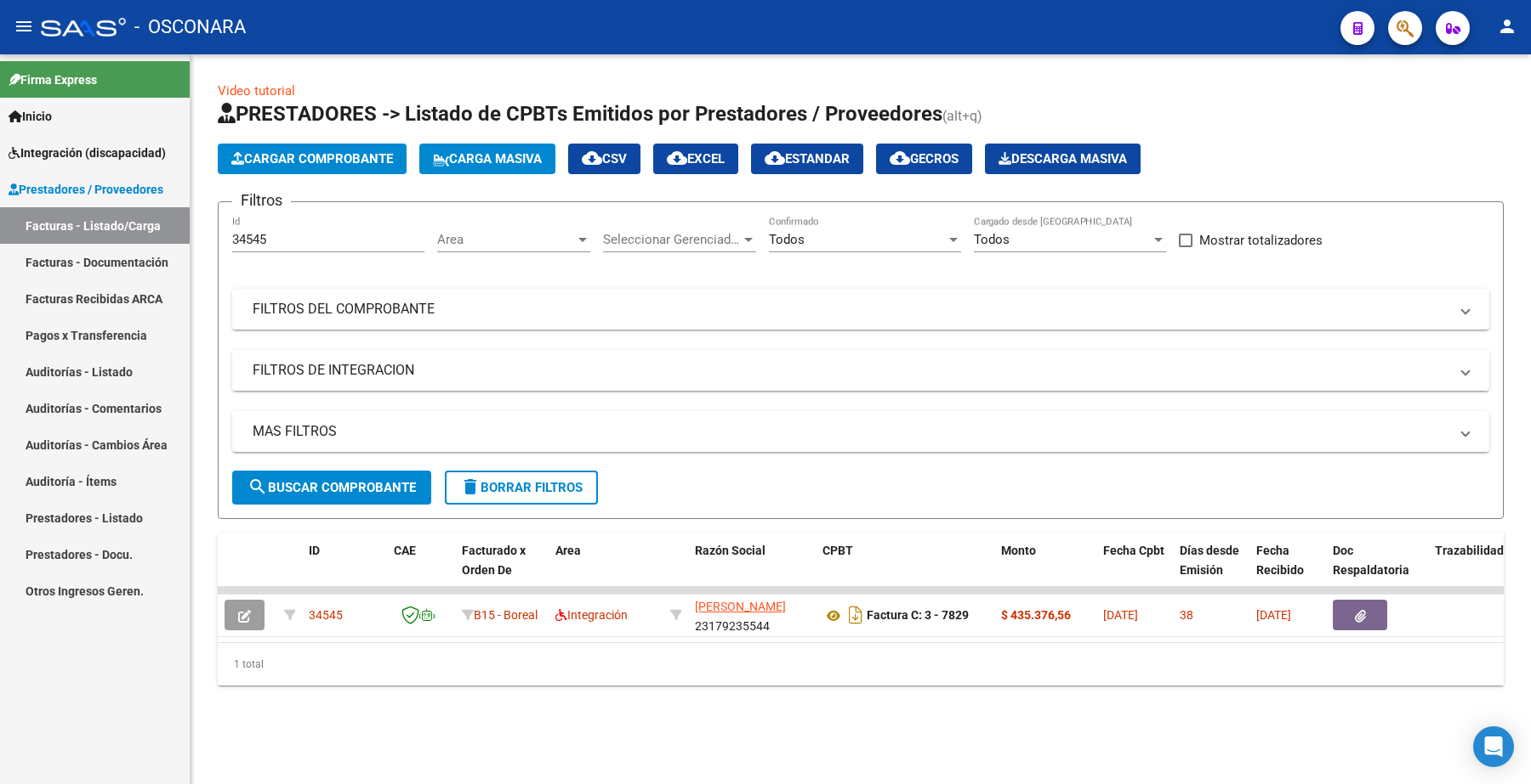
drag, startPoint x: 282, startPoint y: 230, endPoint x: 251, endPoint y: 239, distance: 32.3
click at [251, 239] on div "34545 Id" at bounding box center [328, 234] width 192 height 37
drag, startPoint x: 267, startPoint y: 239, endPoint x: 210, endPoint y: 243, distance: 57.1
click at [213, 242] on div "Video tutorial PRESTADORES -> Listado de CPBTs Emitidos por Prestadores / Prove…" at bounding box center [860, 397] width 1340 height 686
paste input "39"
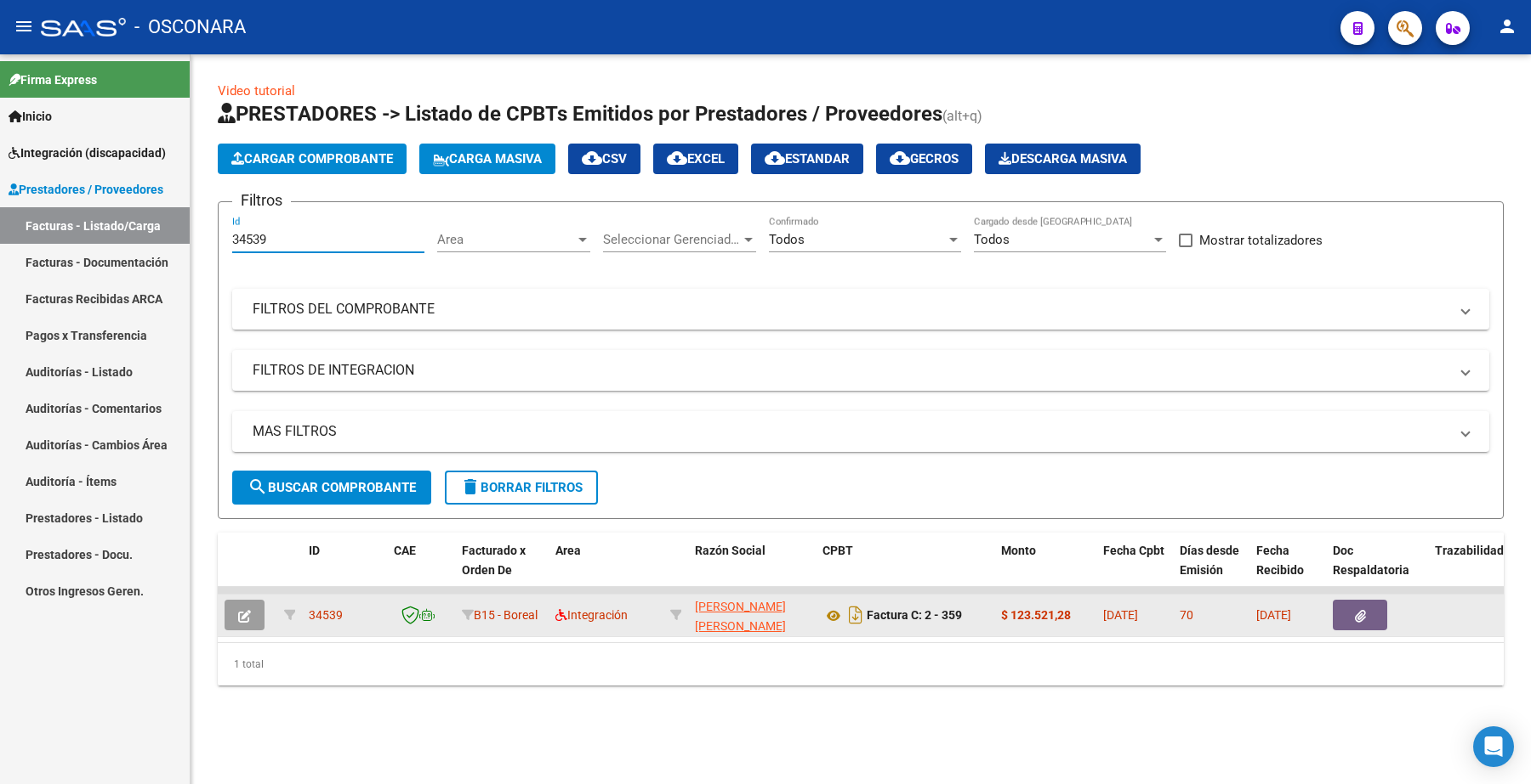
type input "34539"
click at [257, 626] on button "button" at bounding box center [244, 616] width 40 height 31
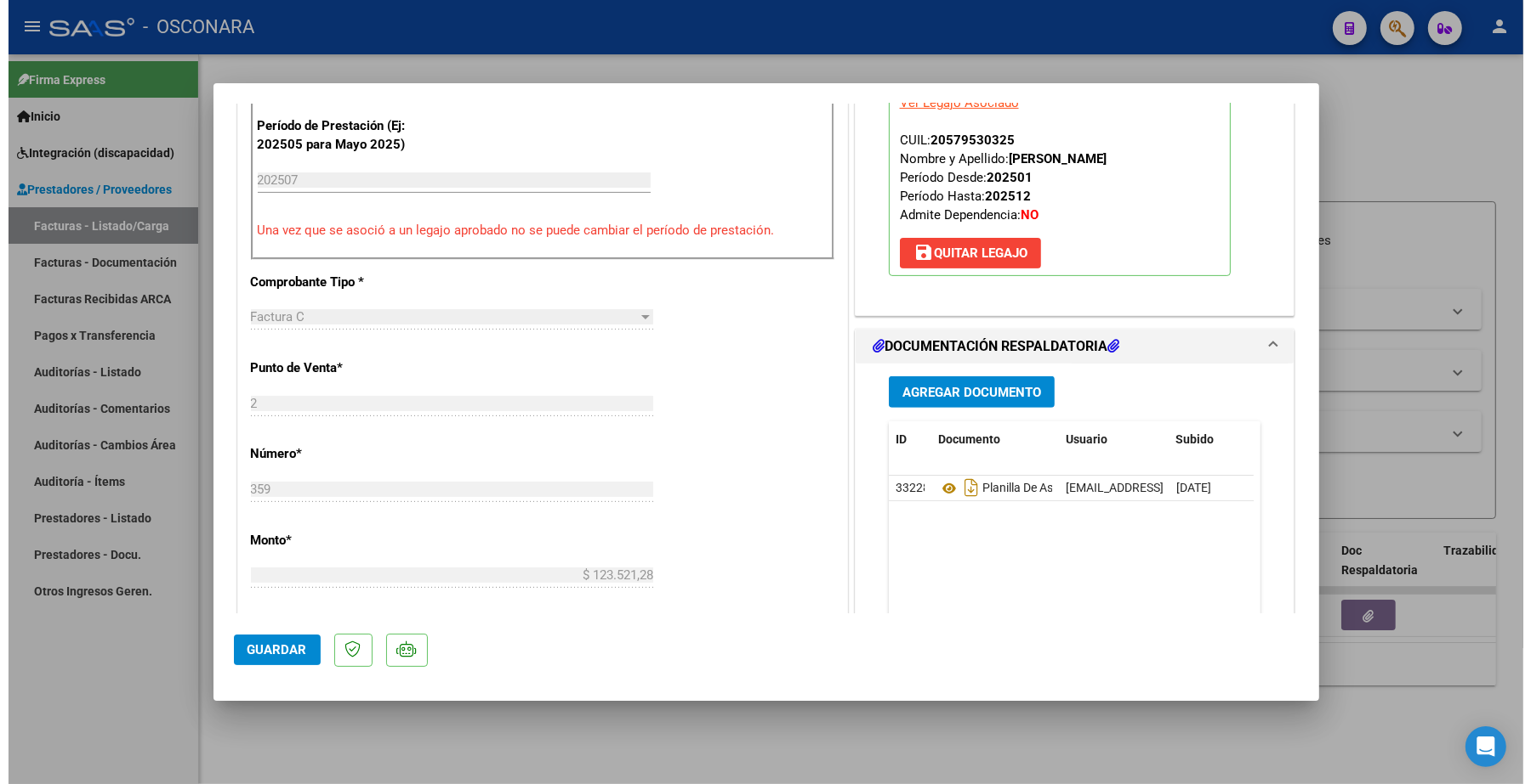
scroll to position [637, 0]
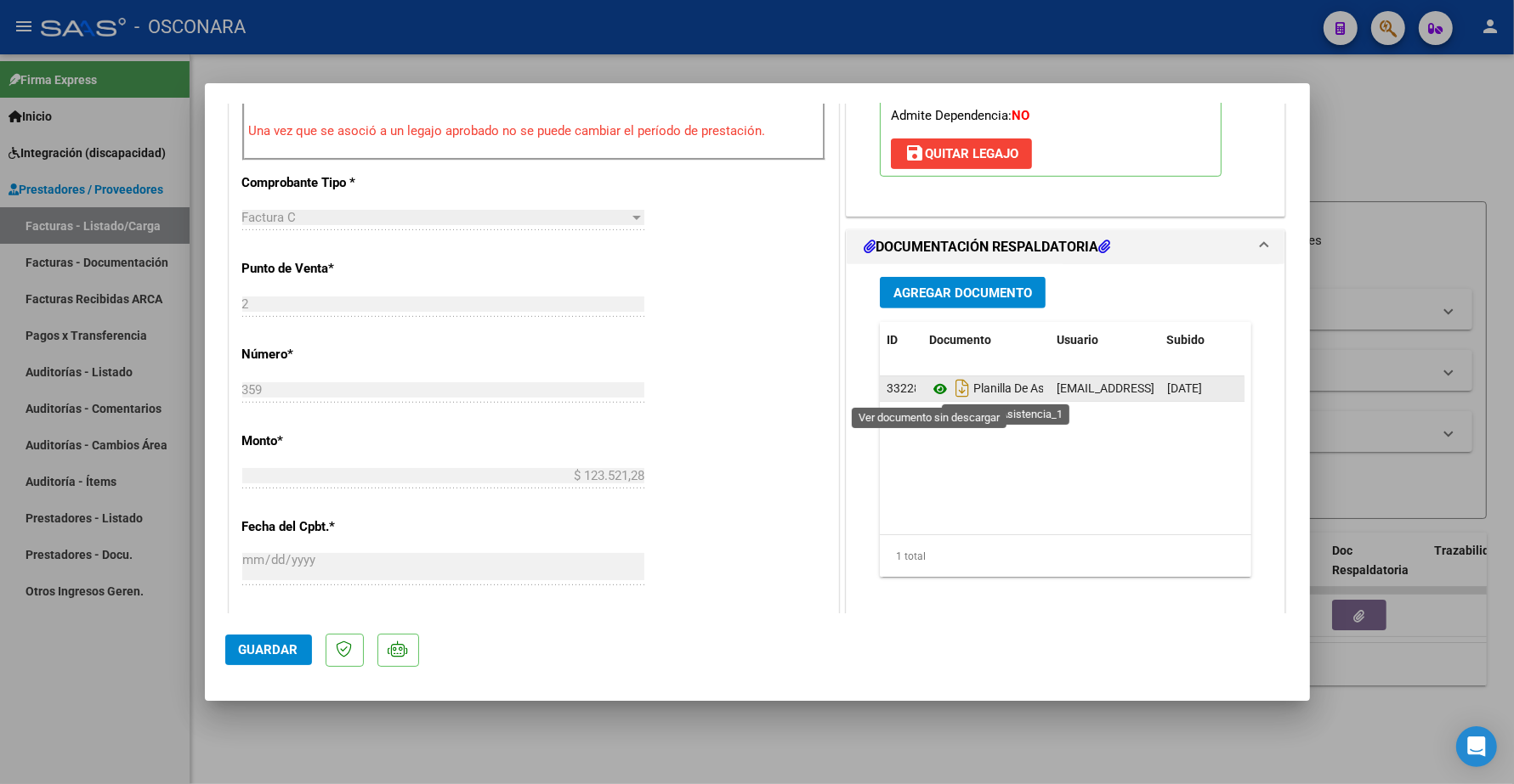
click at [929, 393] on icon at bounding box center [940, 389] width 23 height 21
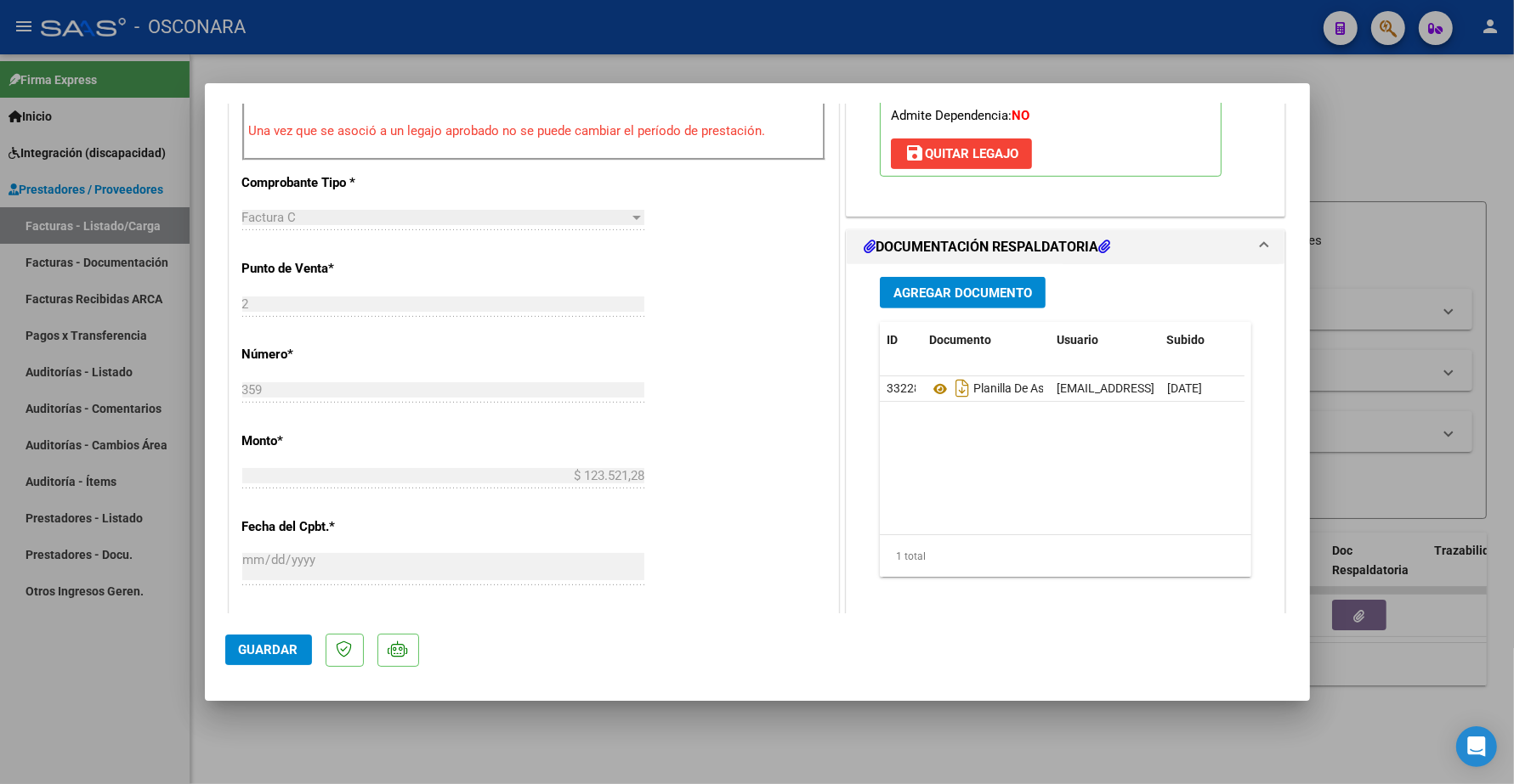
type input "$ 0,00"
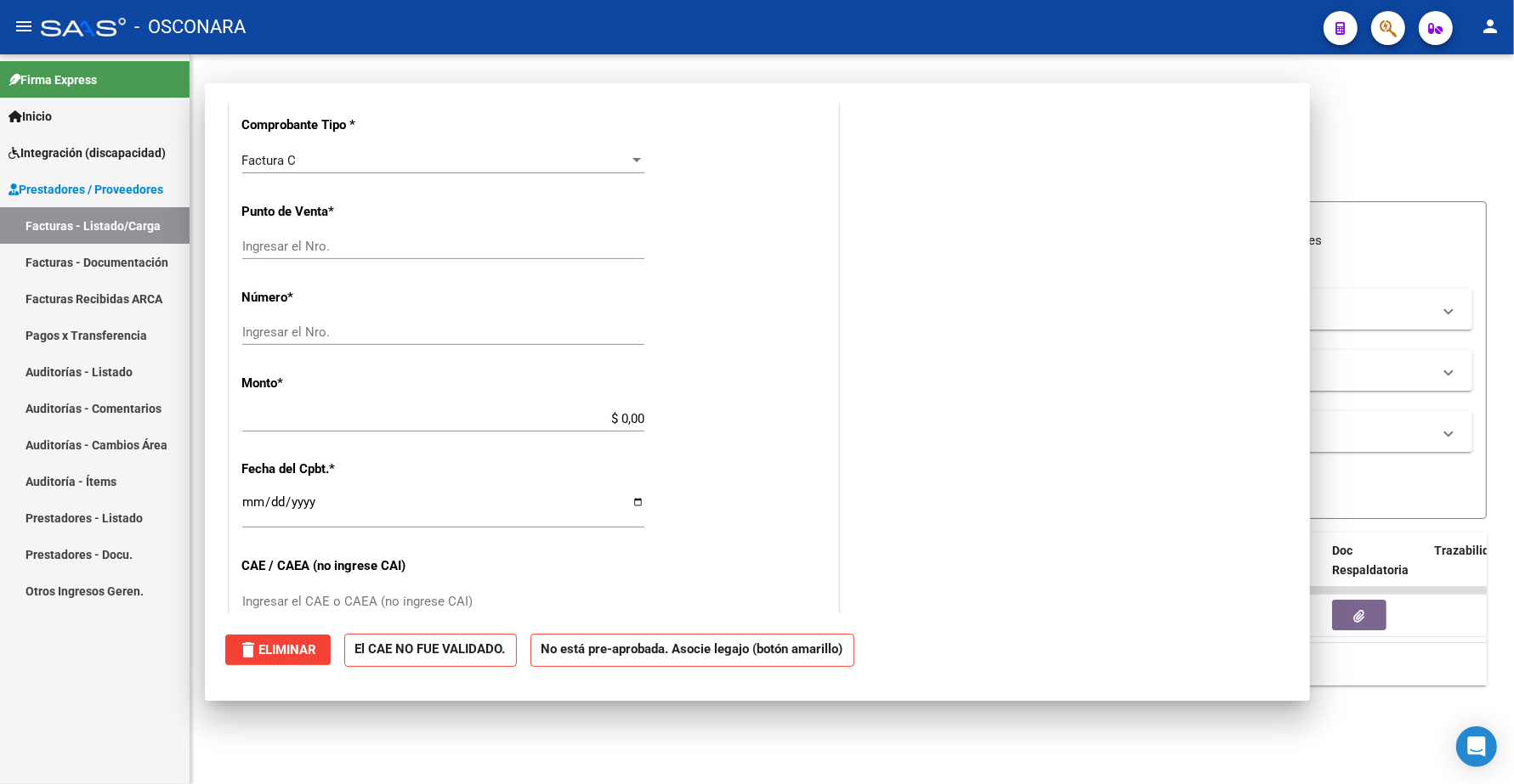
scroll to position [0, 0]
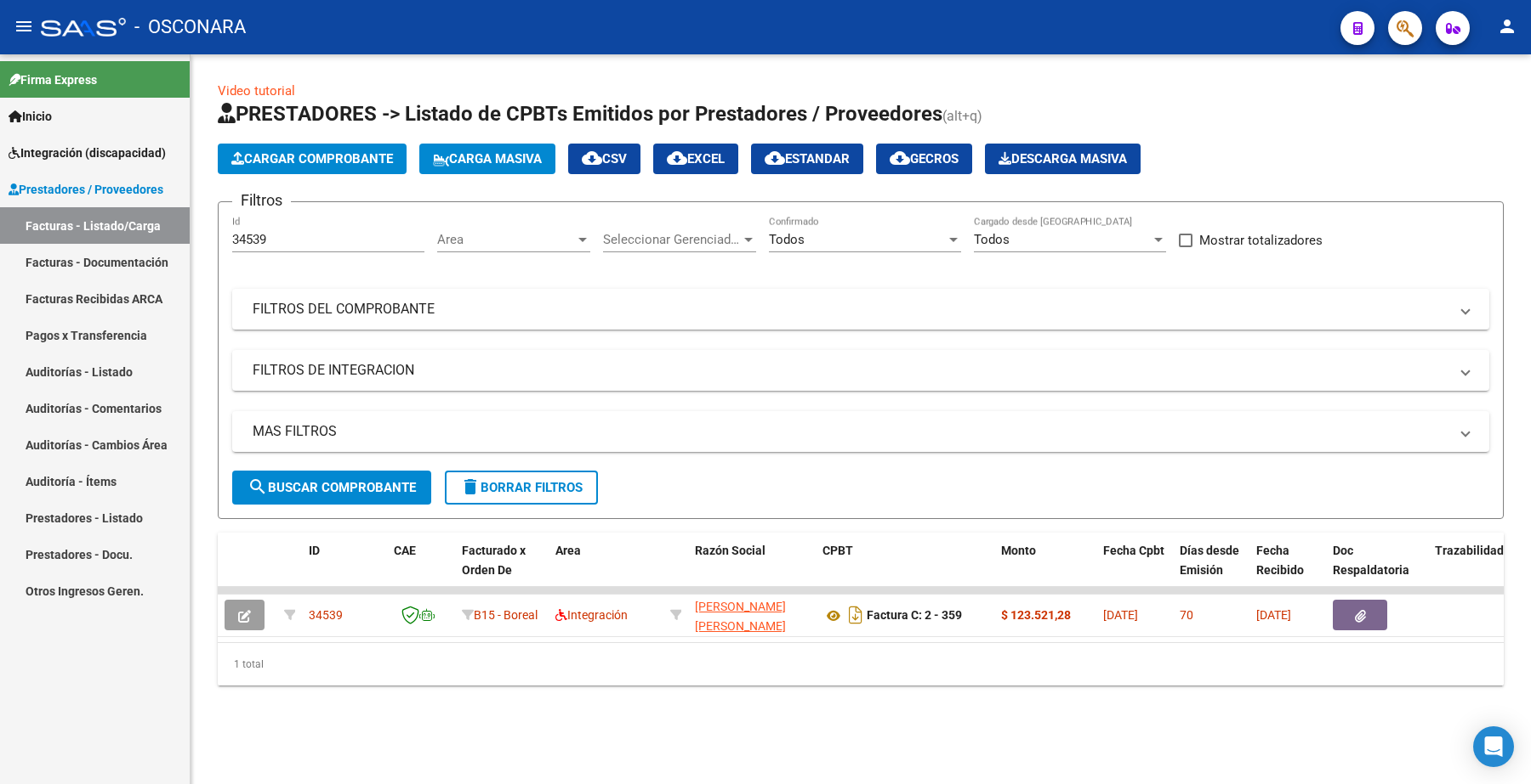
drag, startPoint x: 292, startPoint y: 248, endPoint x: 187, endPoint y: 238, distance: 105.5
click at [187, 238] on mat-sidenav-container "Firma Express Inicio Instructivos Contacto OS Integración (discapacidad) Certif…" at bounding box center [766, 419] width 1531 height 730
click at [268, 228] on div "34539 Id" at bounding box center [328, 234] width 192 height 37
drag, startPoint x: 276, startPoint y: 245, endPoint x: 219, endPoint y: 244, distance: 57.0
click at [220, 244] on form "Filtros 34539 Id Area Area Seleccionar Gerenciador Seleccionar Gerenciador Todo…" at bounding box center [861, 360] width 1286 height 318
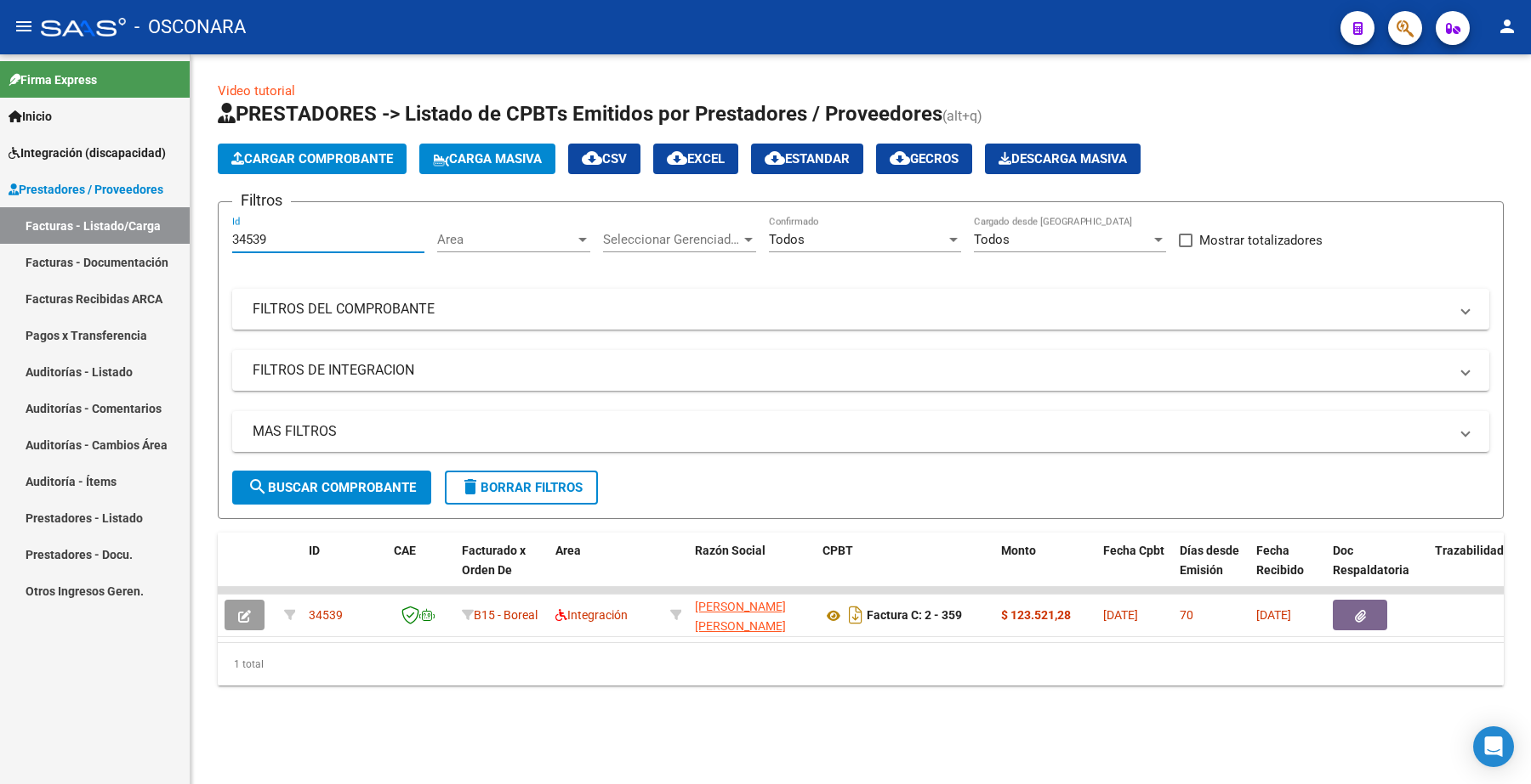
paste input "0"
type input "34530"
click at [346, 482] on span "search Buscar Comprobante" at bounding box center [331, 487] width 168 height 15
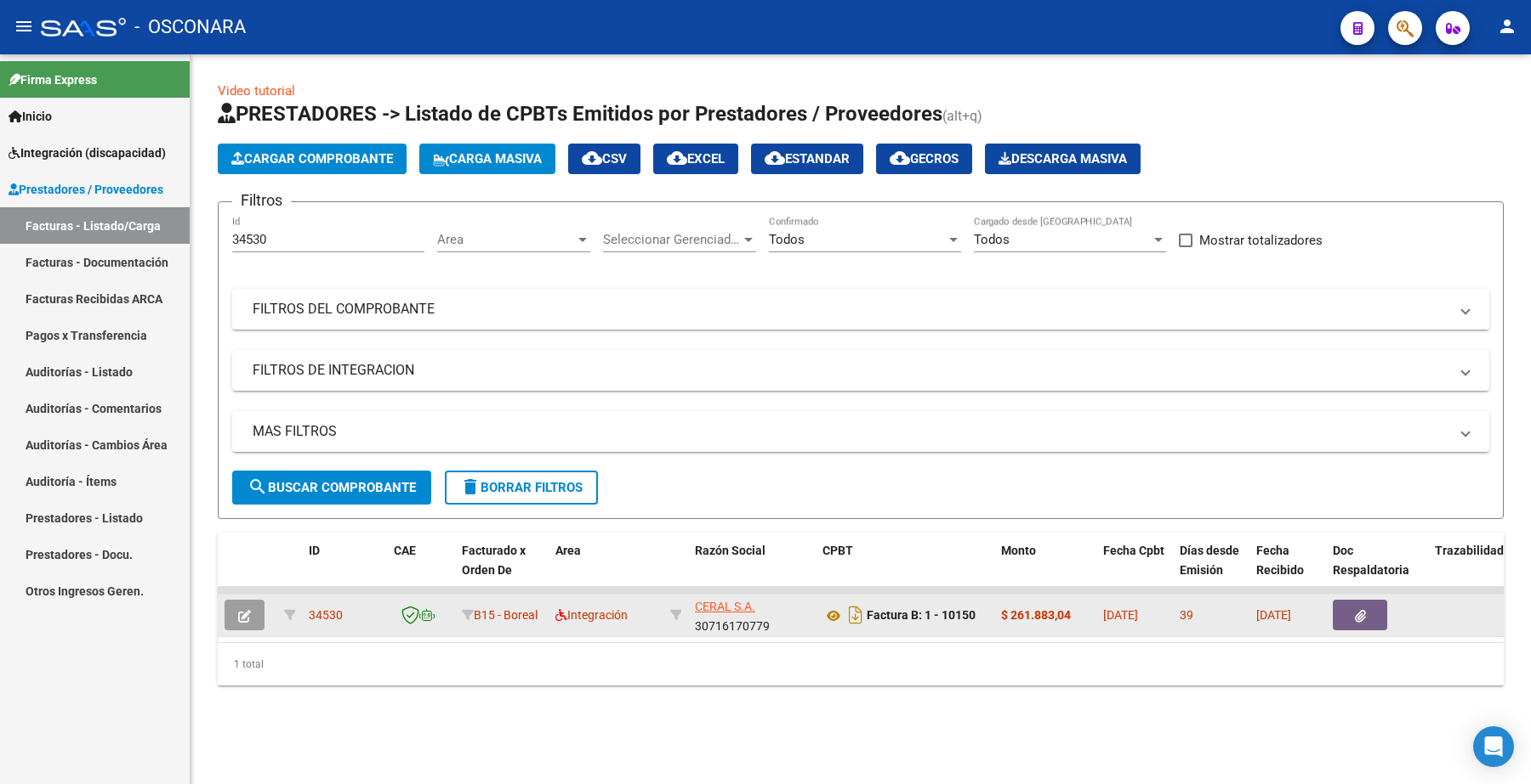
click at [243, 614] on icon "button" at bounding box center [244, 617] width 13 height 13
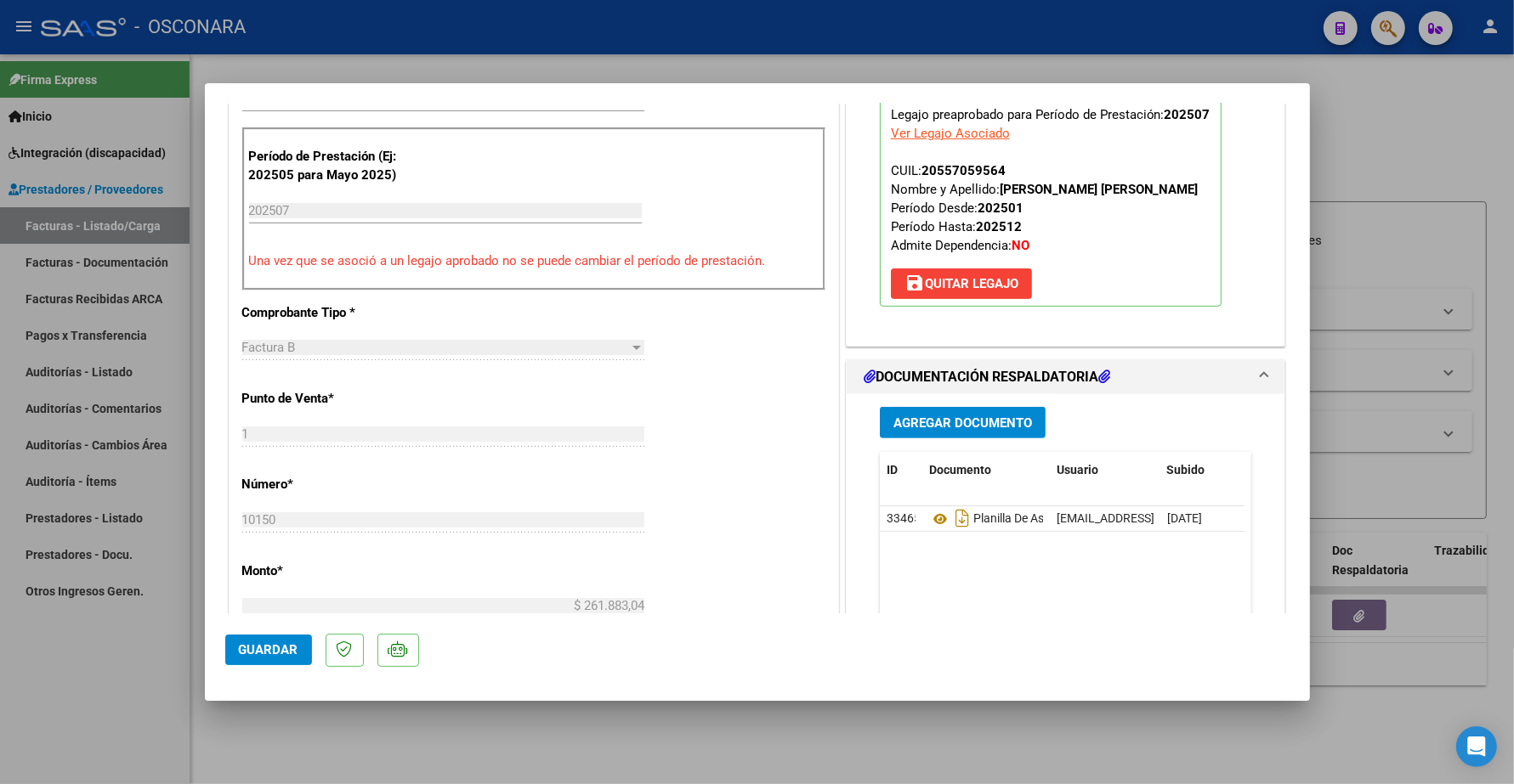
scroll to position [637, 0]
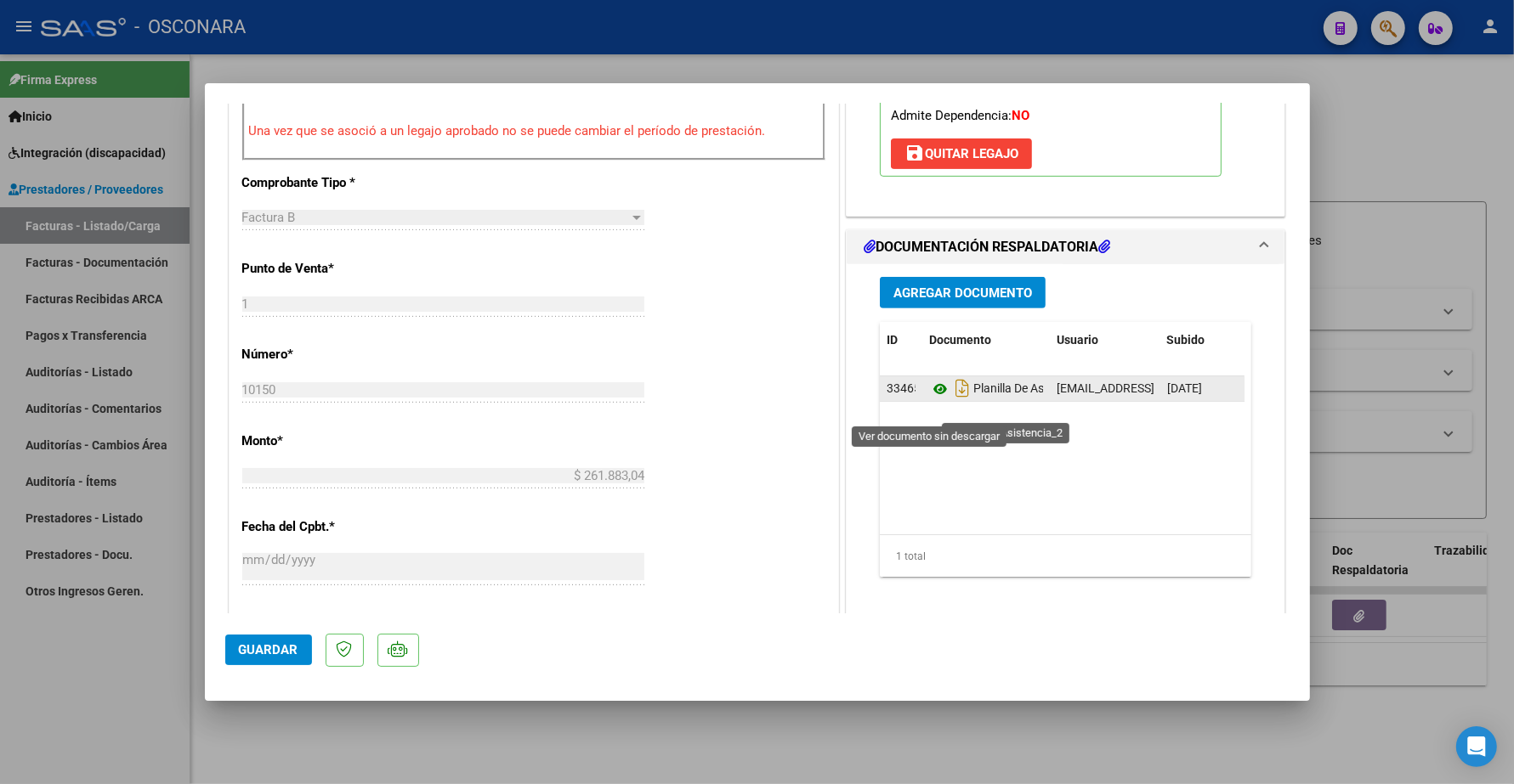
click at [929, 400] on icon at bounding box center [940, 389] width 23 height 21
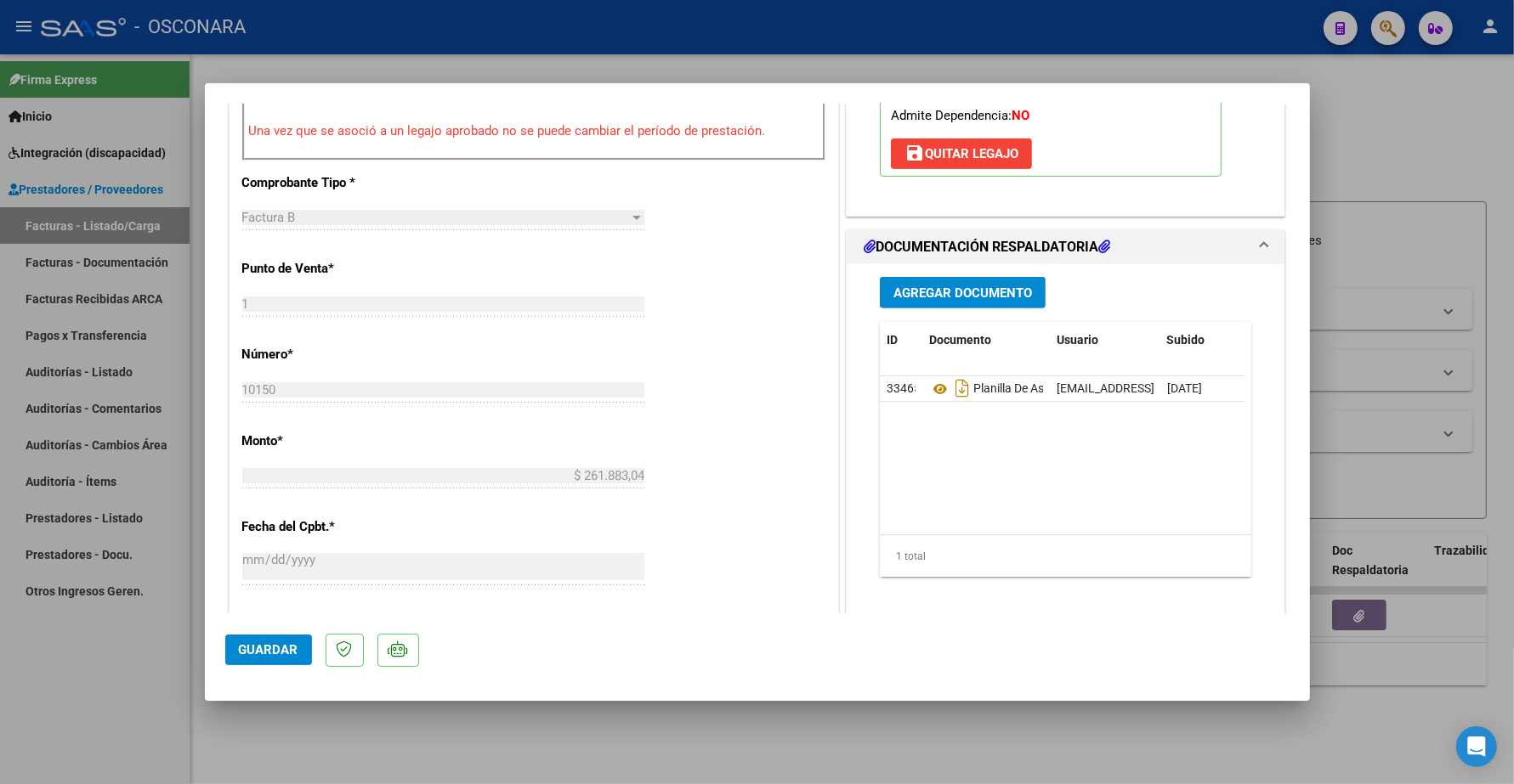
type input "$ 0,00"
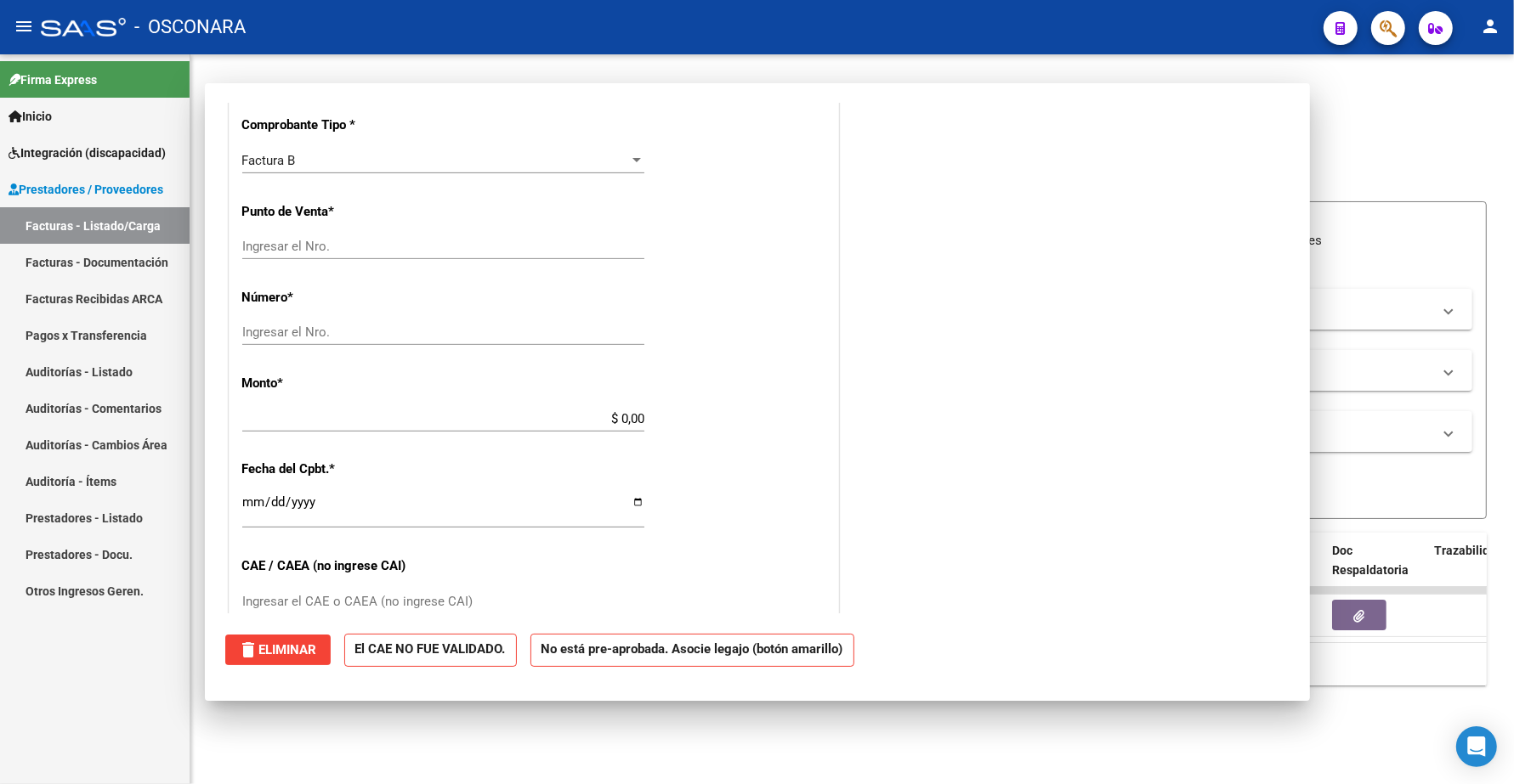
scroll to position [0, 0]
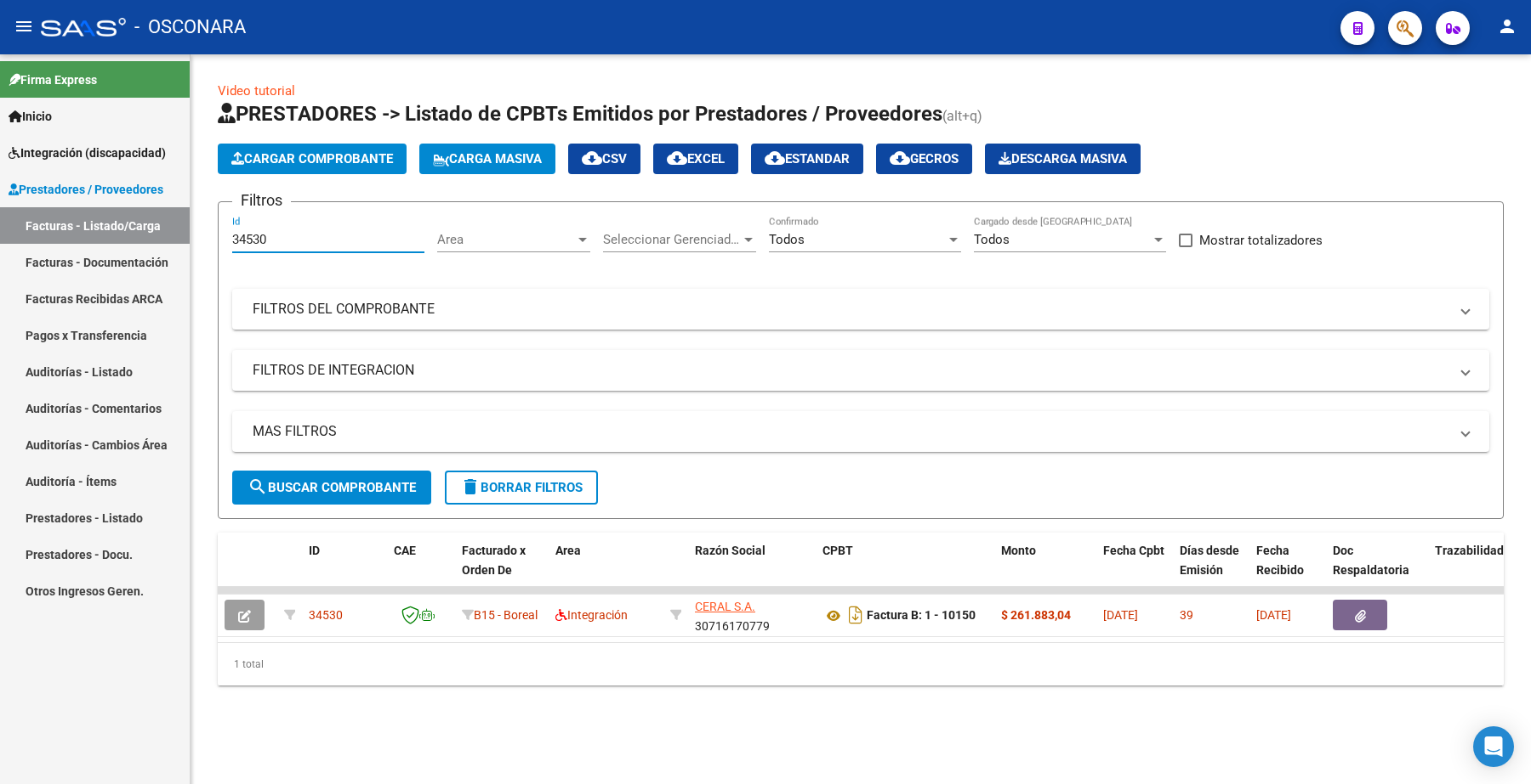
drag, startPoint x: 285, startPoint y: 239, endPoint x: 185, endPoint y: 239, distance: 100.0
click at [185, 239] on mat-sidenav-container "Firma Express Inicio Instructivos Contacto OS Integración (discapacidad) Certif…" at bounding box center [766, 419] width 1531 height 730
paste input "453"
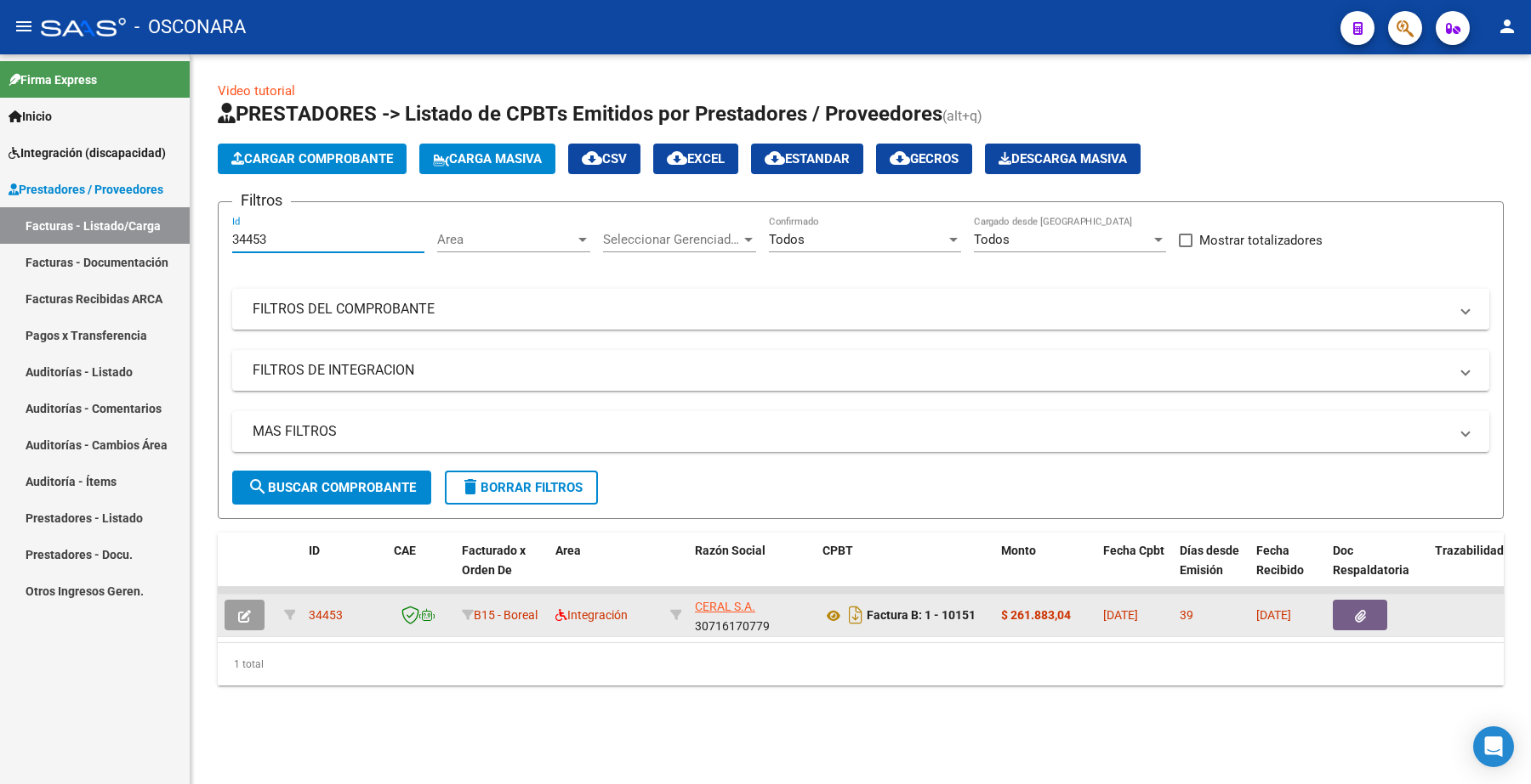
type input "34453"
click at [244, 610] on icon "button" at bounding box center [244, 617] width 13 height 13
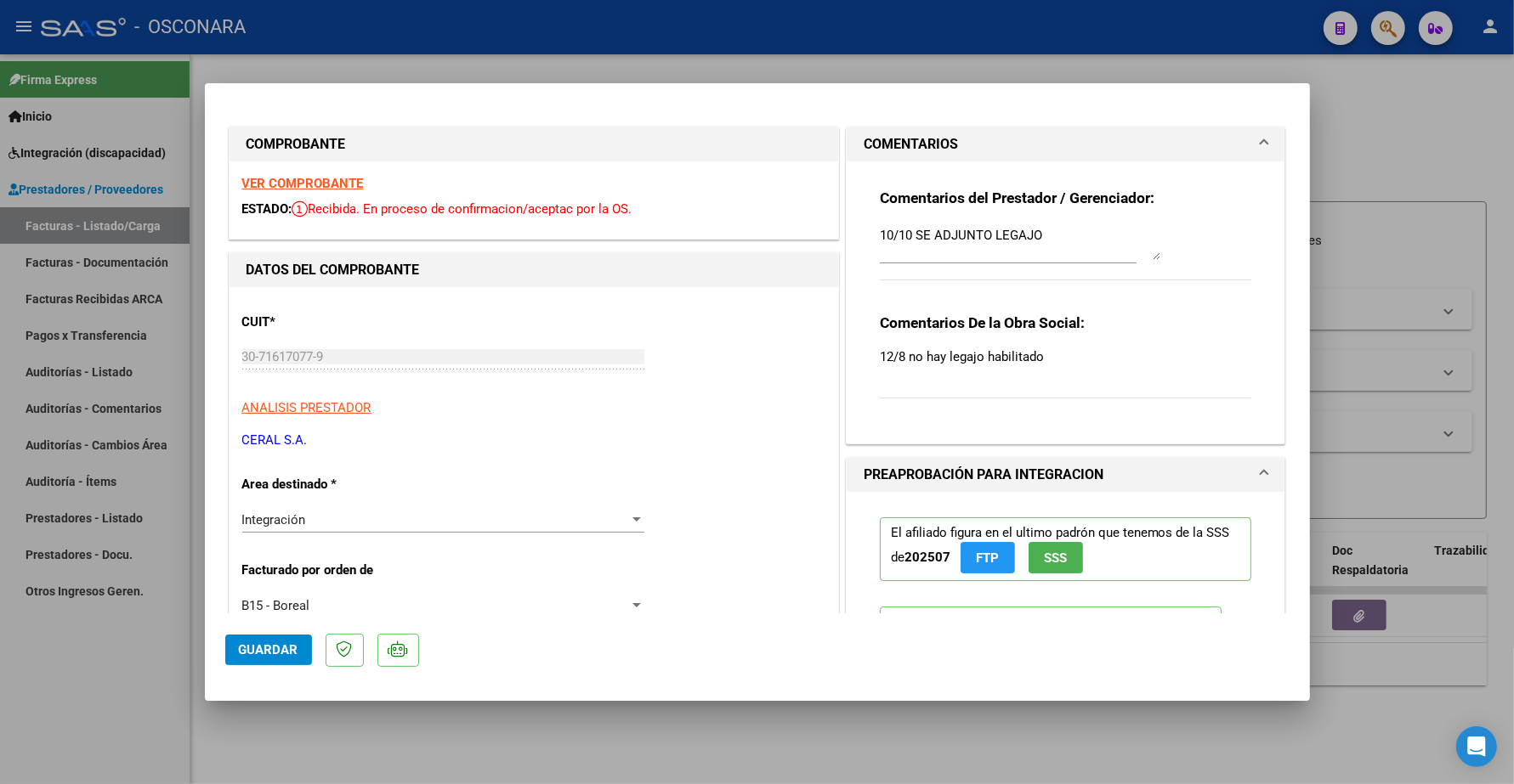
type input "$ 0,00"
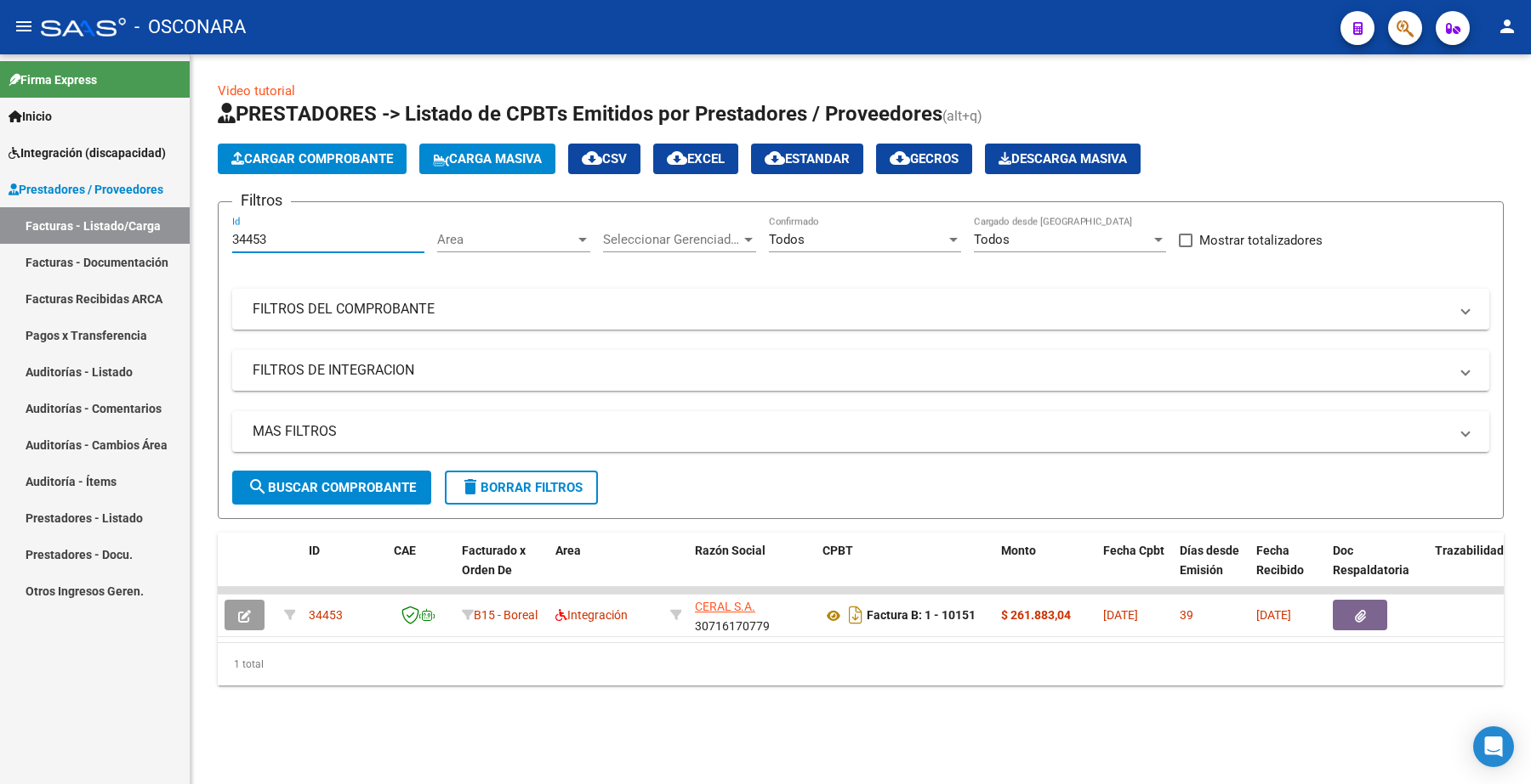
drag, startPoint x: 336, startPoint y: 243, endPoint x: 106, endPoint y: 248, distance: 230.1
click at [107, 249] on mat-sidenav-container "Firma Express Inicio Instructivos Contacto OS Integración (discapacidad) Certif…" at bounding box center [766, 419] width 1531 height 730
paste input "44"
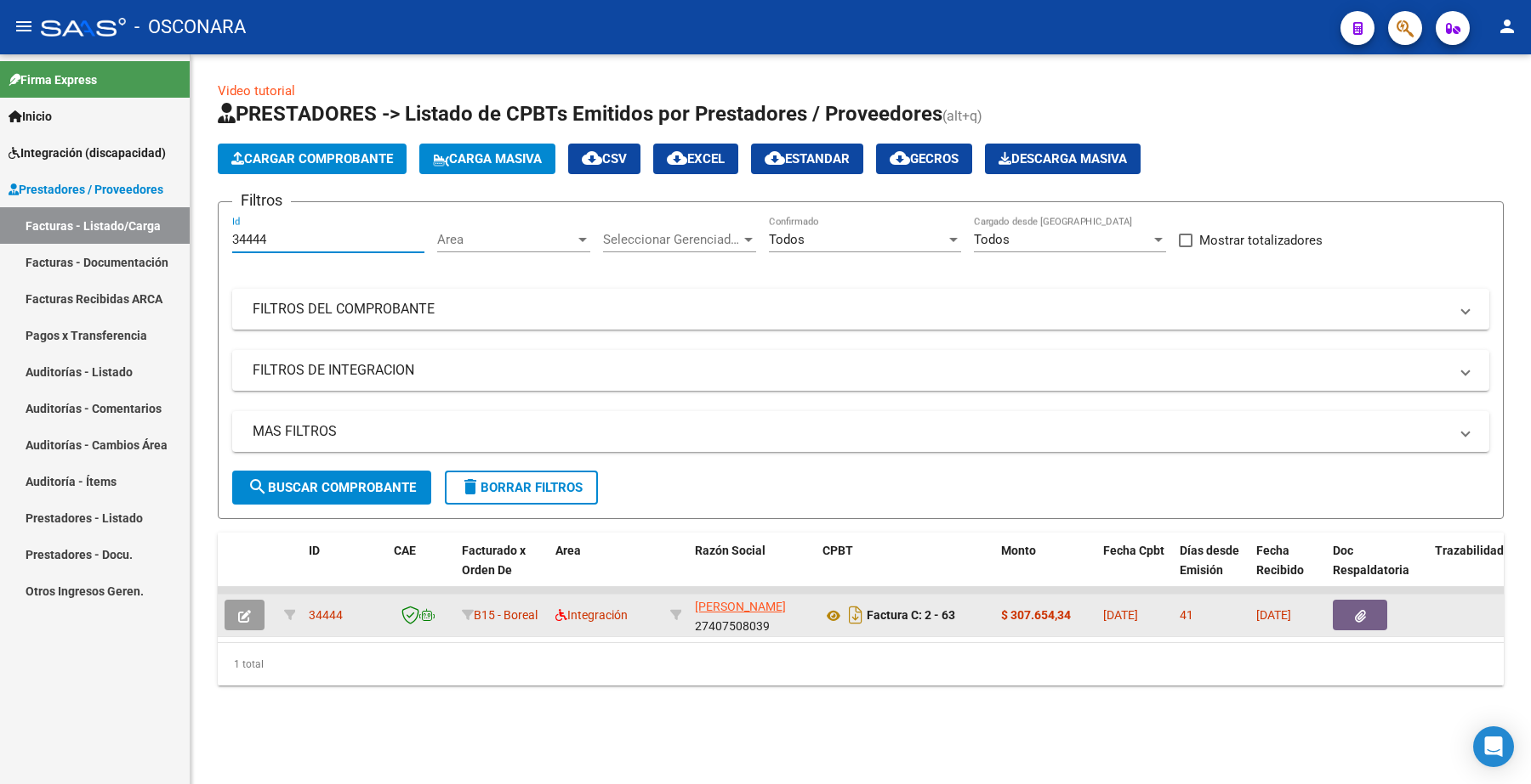
type input "34444"
click at [226, 625] on button "button" at bounding box center [244, 616] width 40 height 31
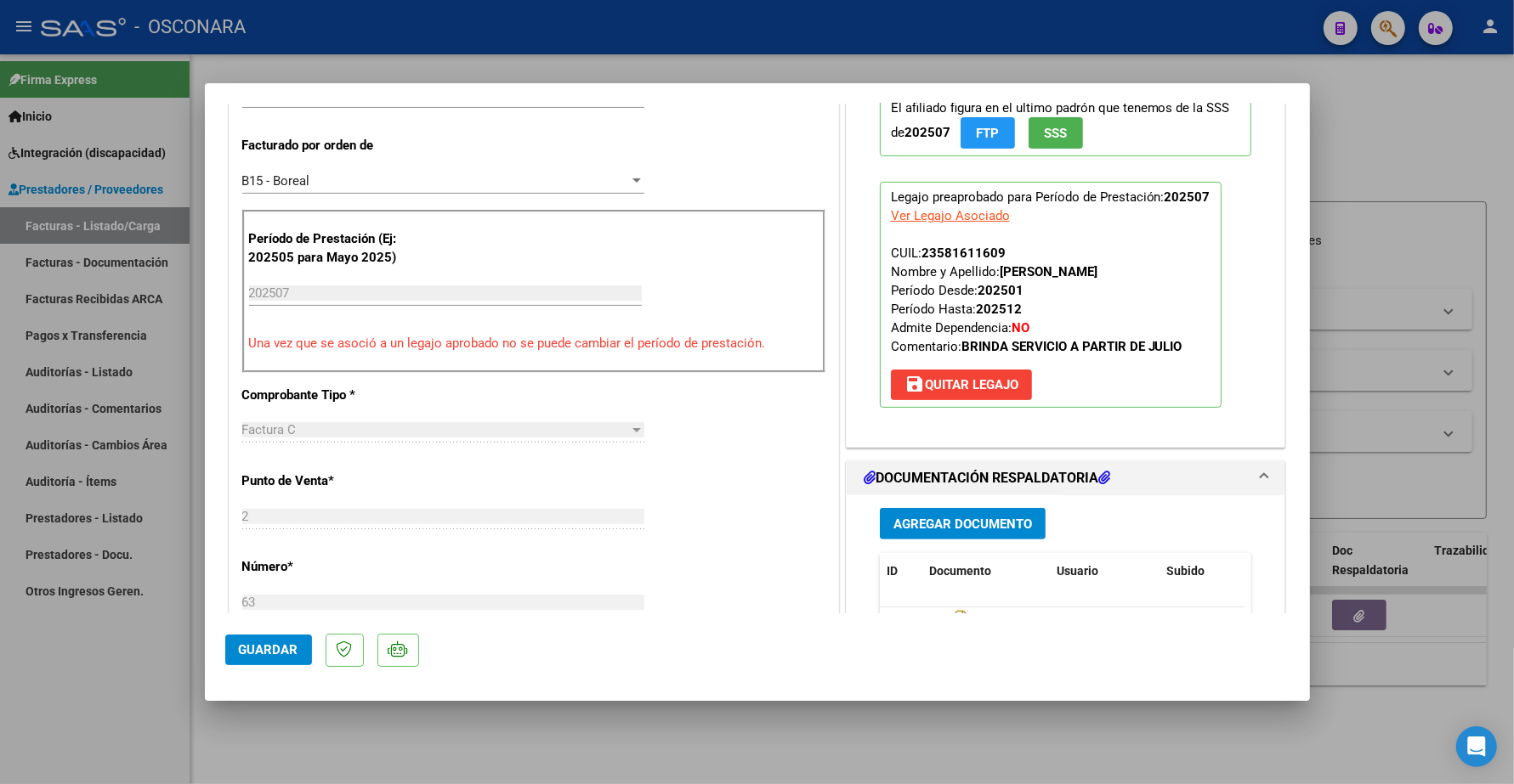
scroll to position [637, 0]
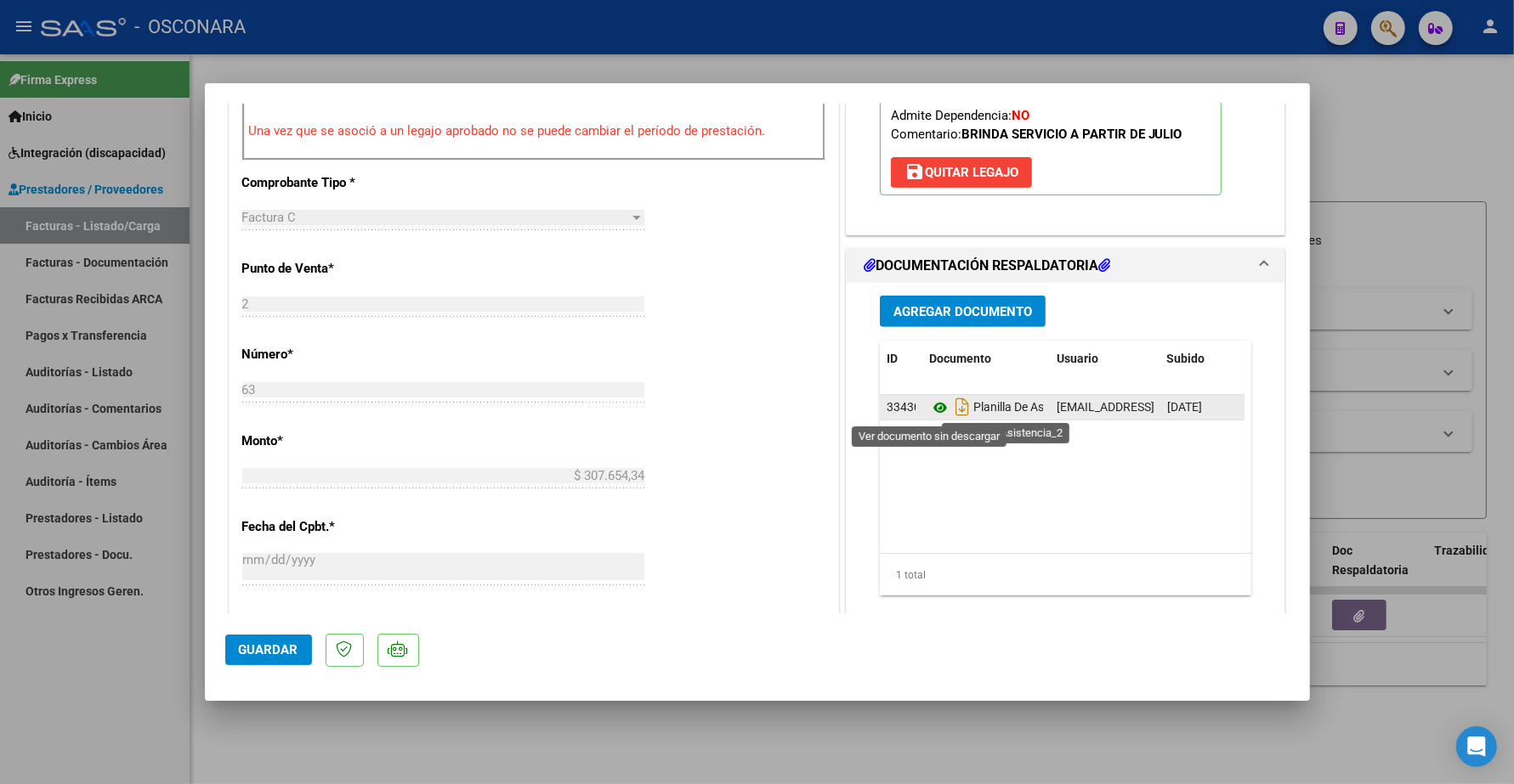
click at [932, 410] on icon at bounding box center [940, 408] width 23 height 21
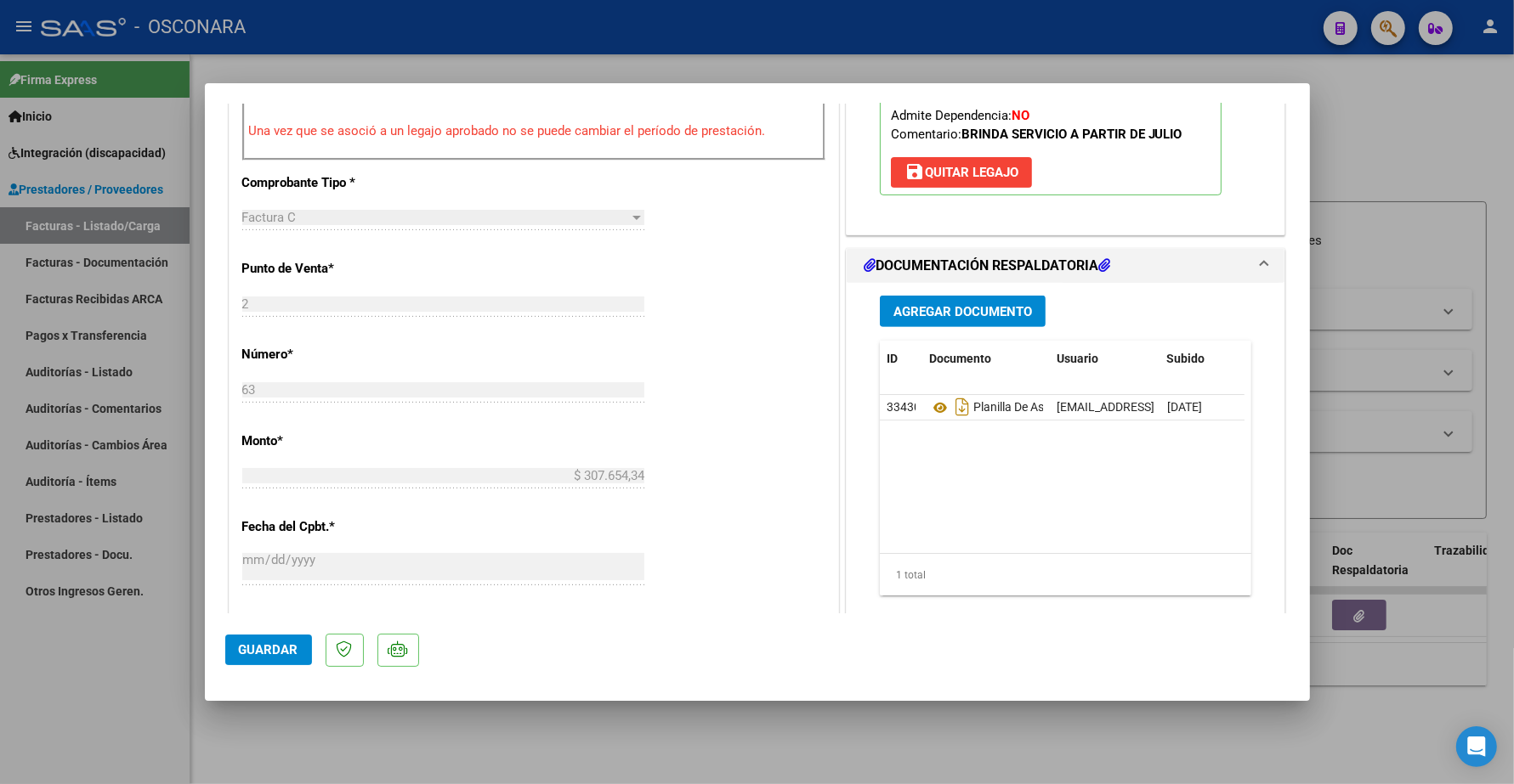
type input "$ 0,00"
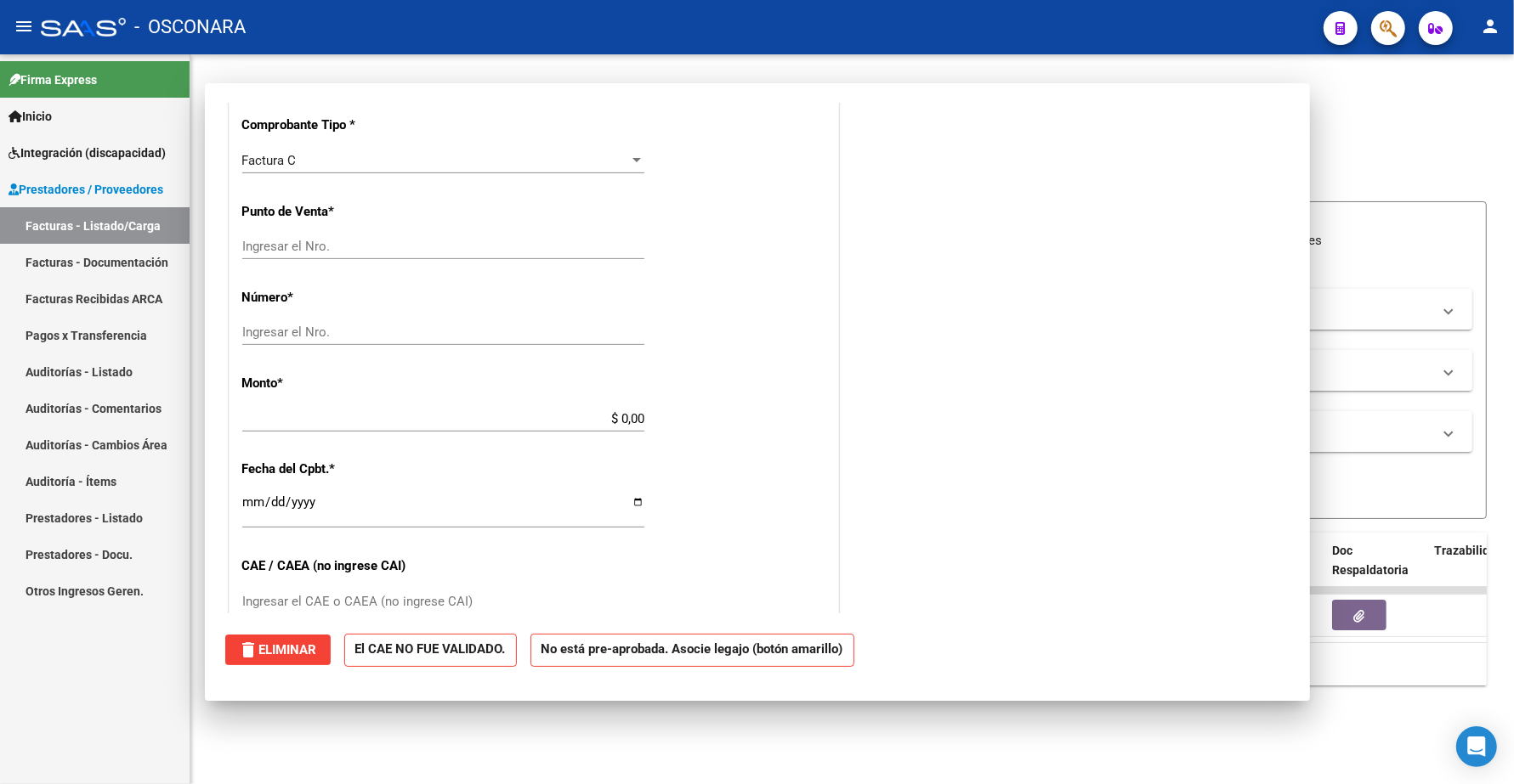
scroll to position [0, 0]
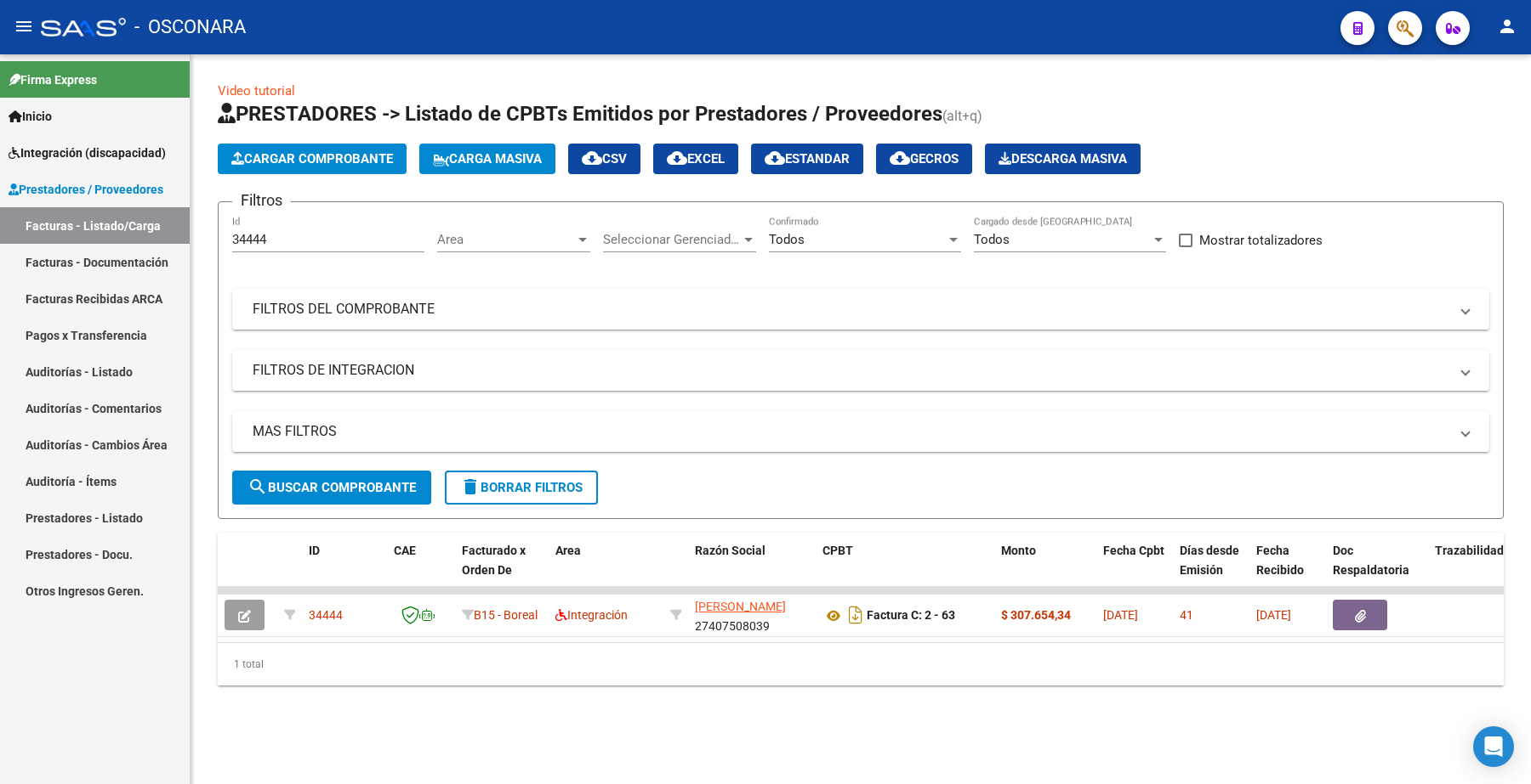
drag, startPoint x: 308, startPoint y: 227, endPoint x: 228, endPoint y: 234, distance: 80.3
click at [228, 234] on form "Filtros 34444 Id Area Area Seleccionar Gerenciador Seleccionar Gerenciador Todo…" at bounding box center [861, 360] width 1286 height 318
drag, startPoint x: 295, startPoint y: 234, endPoint x: 227, endPoint y: 206, distance: 73.5
click at [219, 223] on form "Filtros 34444 Id Area Area Seleccionar Gerenciador Seleccionar Gerenciador Todo…" at bounding box center [861, 360] width 1286 height 318
paste input "29"
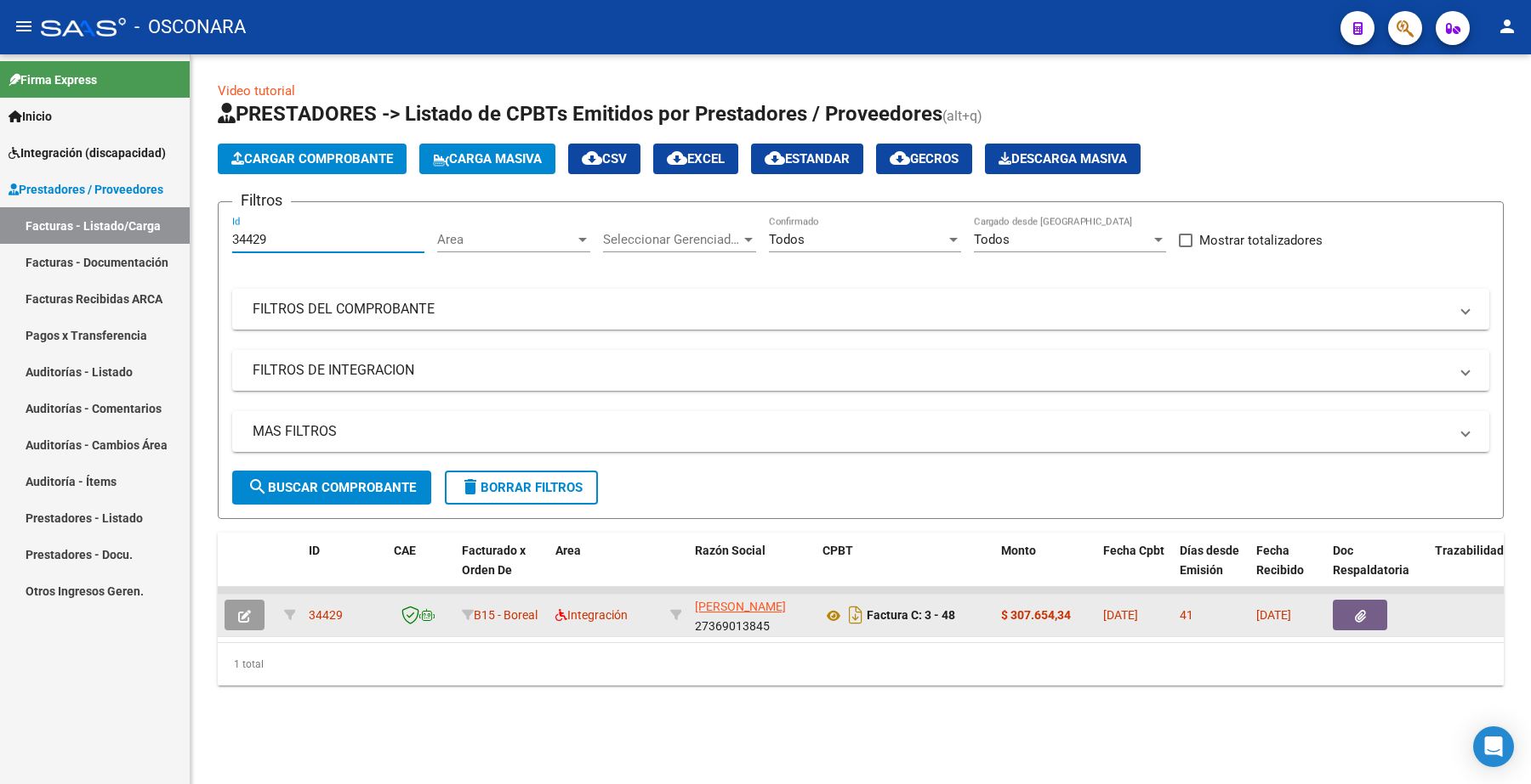
type input "34429"
click at [248, 630] on datatable-body-cell at bounding box center [248, 616] width 59 height 41
click at [249, 612] on icon "button" at bounding box center [244, 617] width 13 height 13
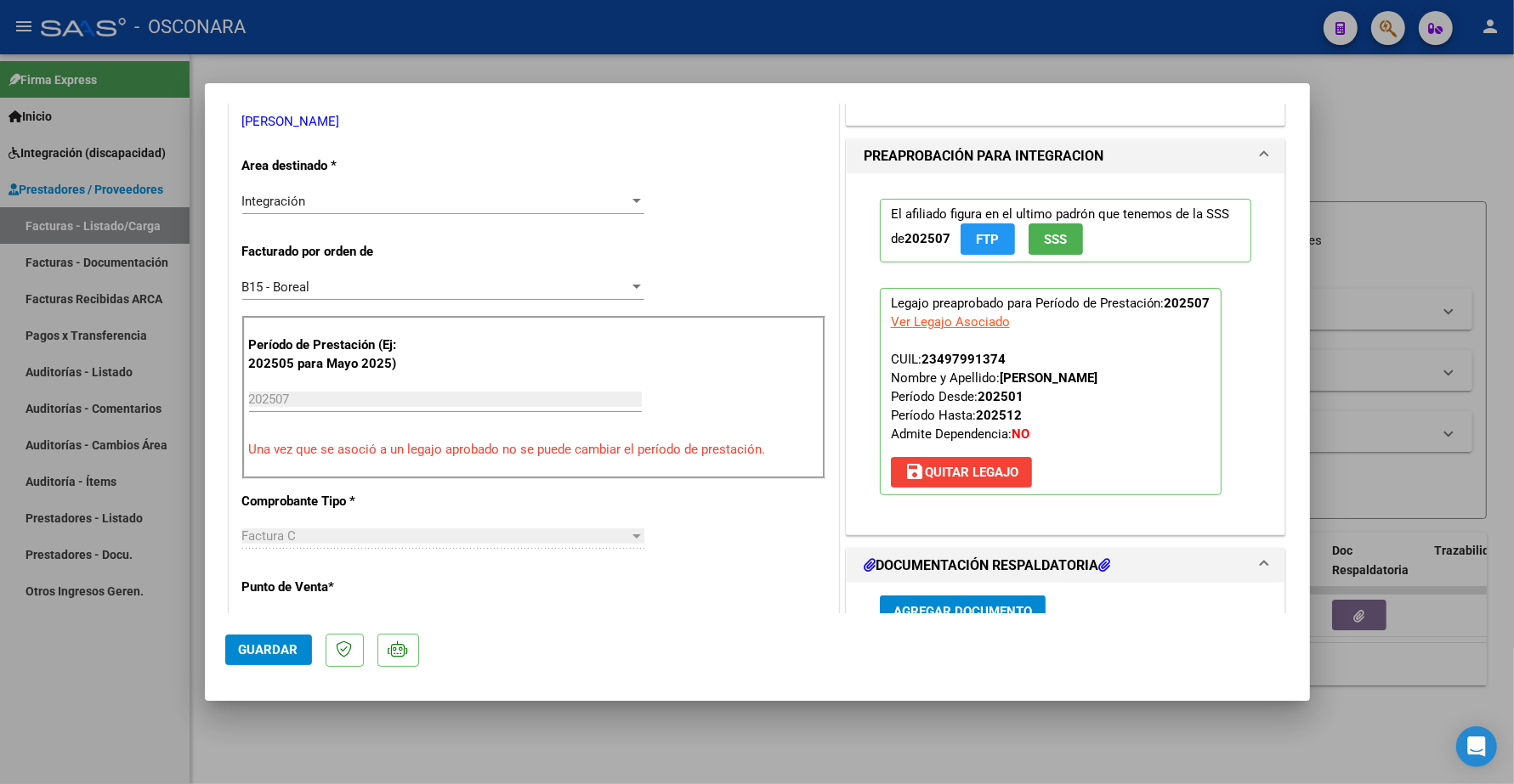
scroll to position [743, 0]
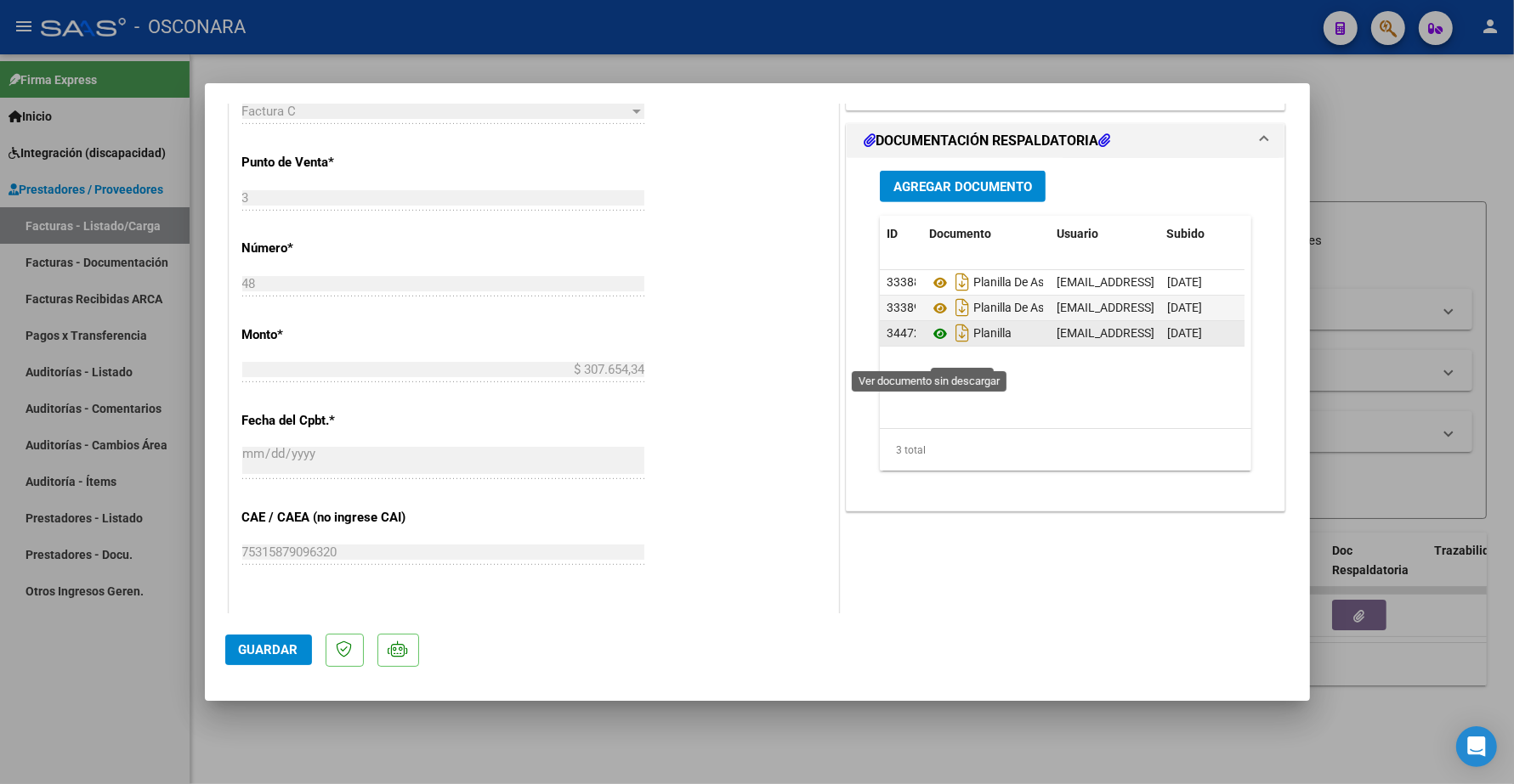
click at [929, 344] on icon at bounding box center [940, 334] width 23 height 21
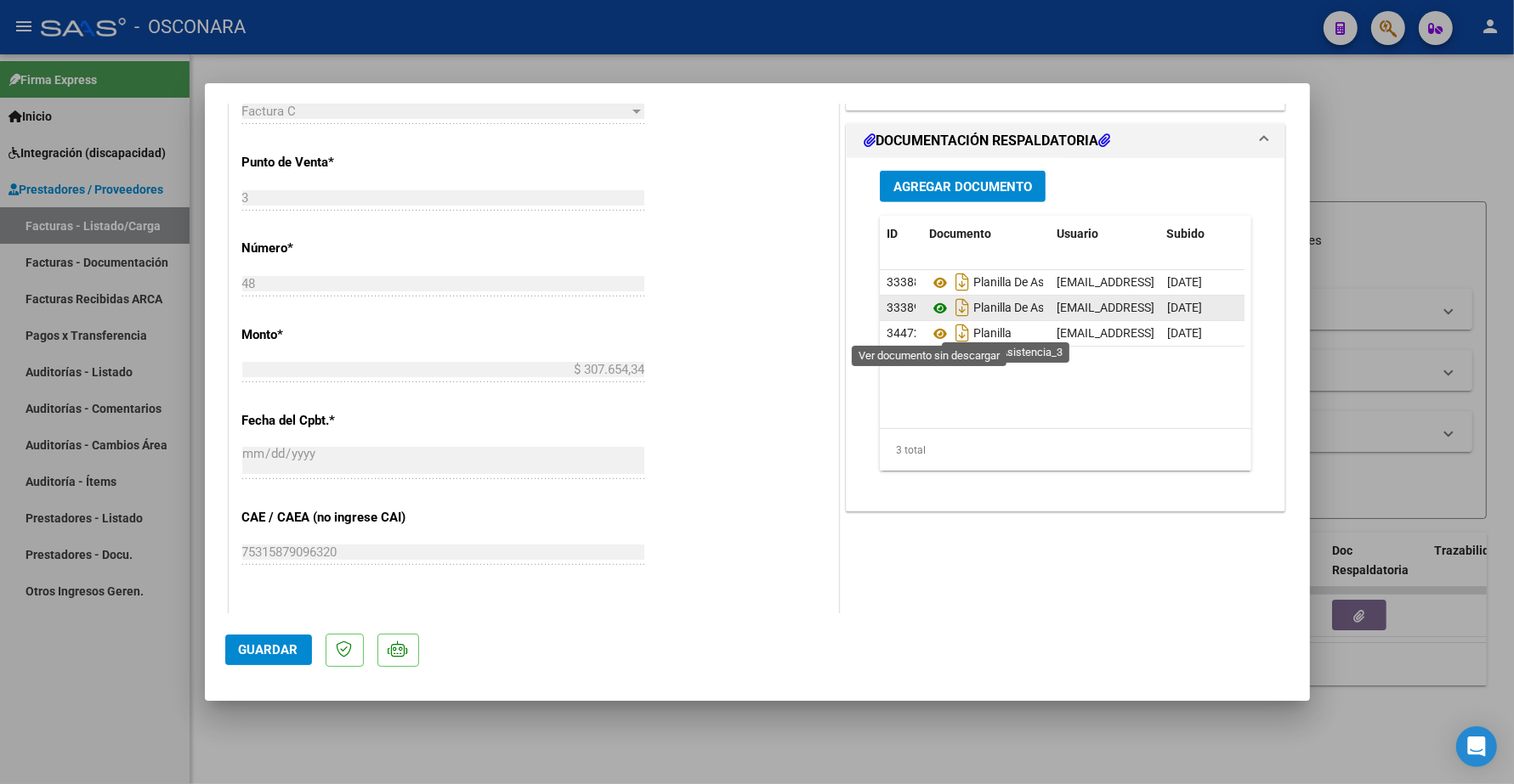
click at [933, 319] on icon at bounding box center [940, 308] width 23 height 21
type input "$ 0,00"
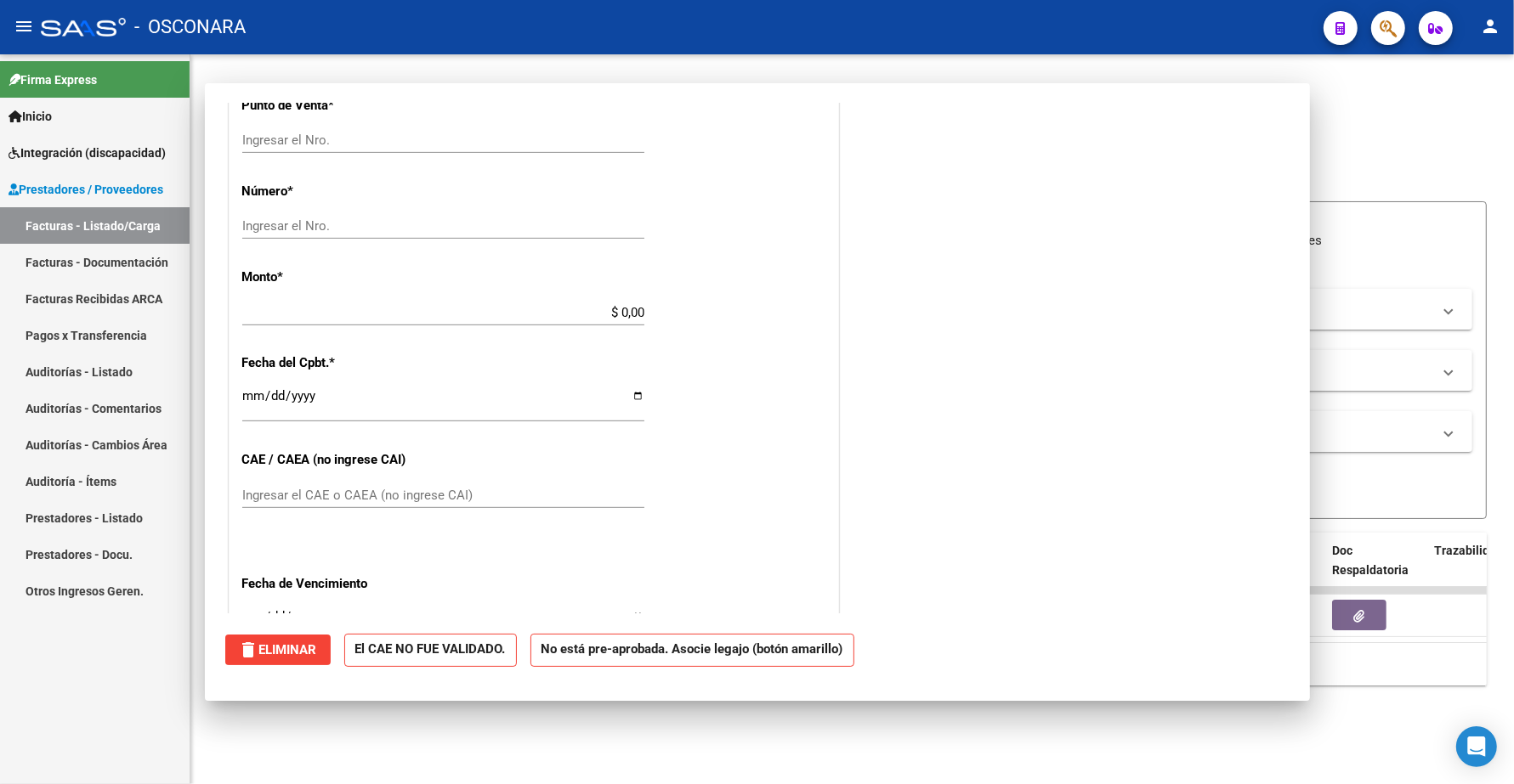
scroll to position [686, 0]
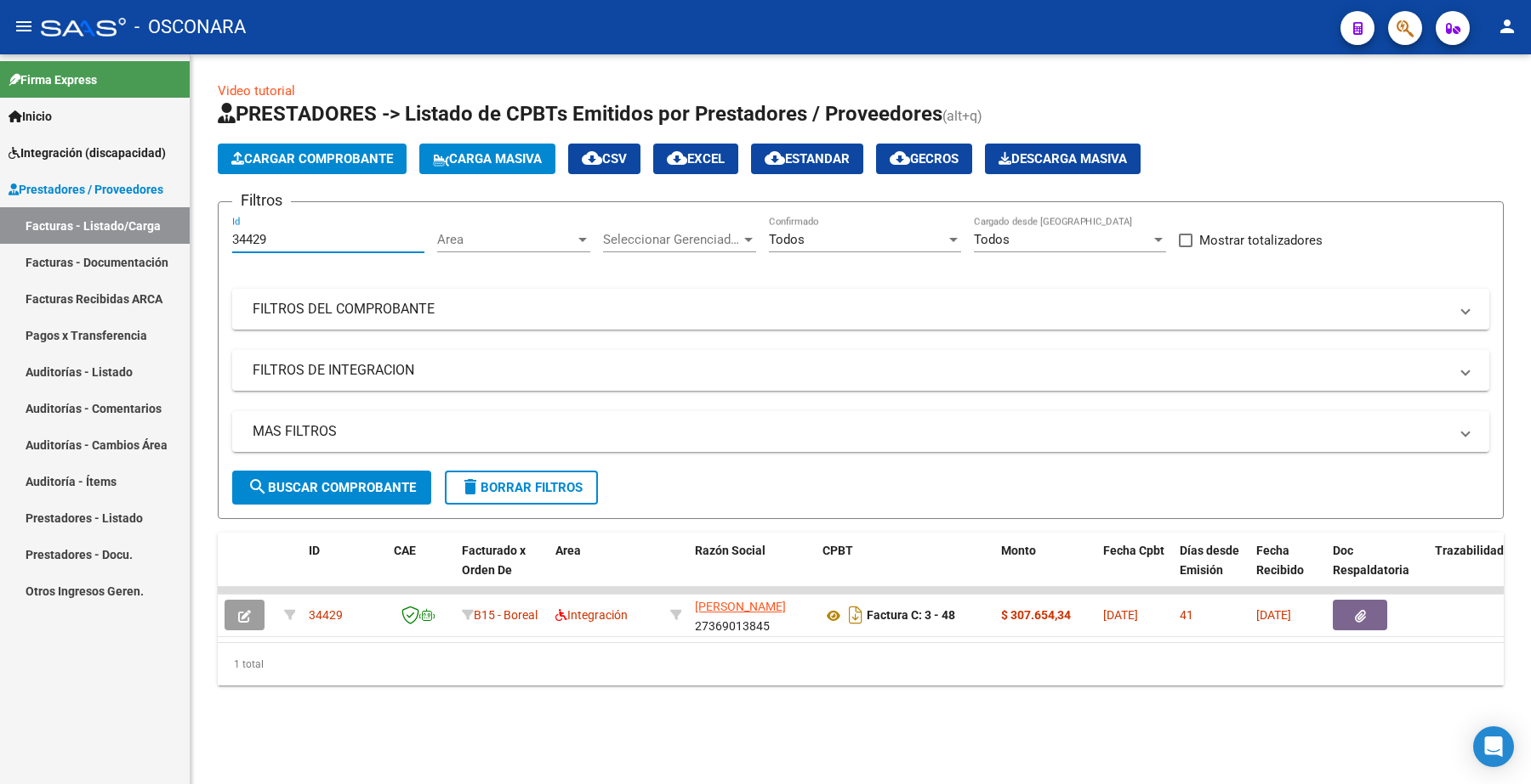
drag, startPoint x: 290, startPoint y: 236, endPoint x: 134, endPoint y: 253, distance: 156.9
click at [137, 253] on mat-sidenav-container "Firma Express Inicio Instructivos Contacto OS Integración (discapacidad) Certif…" at bounding box center [766, 419] width 1531 height 730
paste input "388"
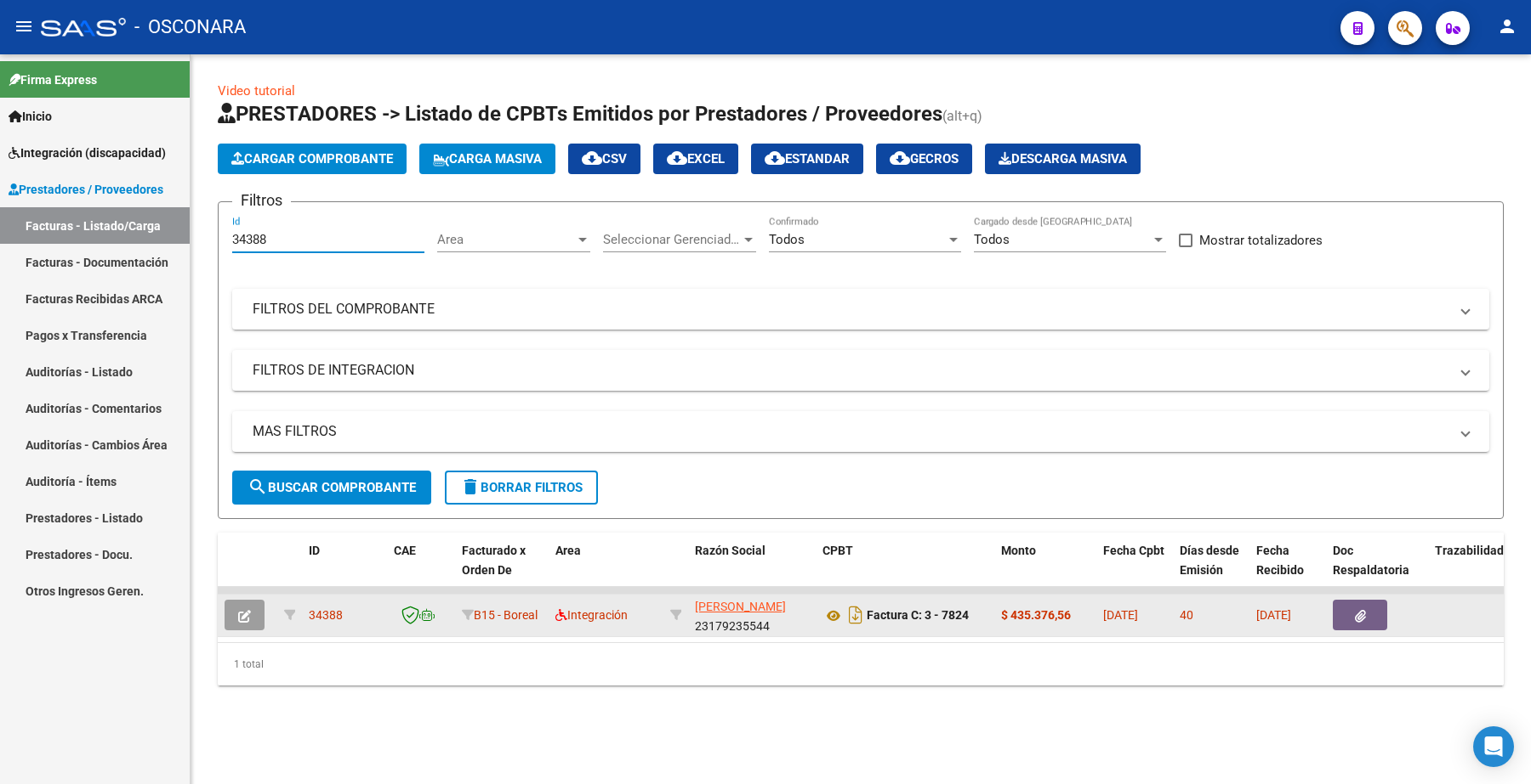
type input "34388"
click at [252, 621] on button "button" at bounding box center [244, 616] width 40 height 31
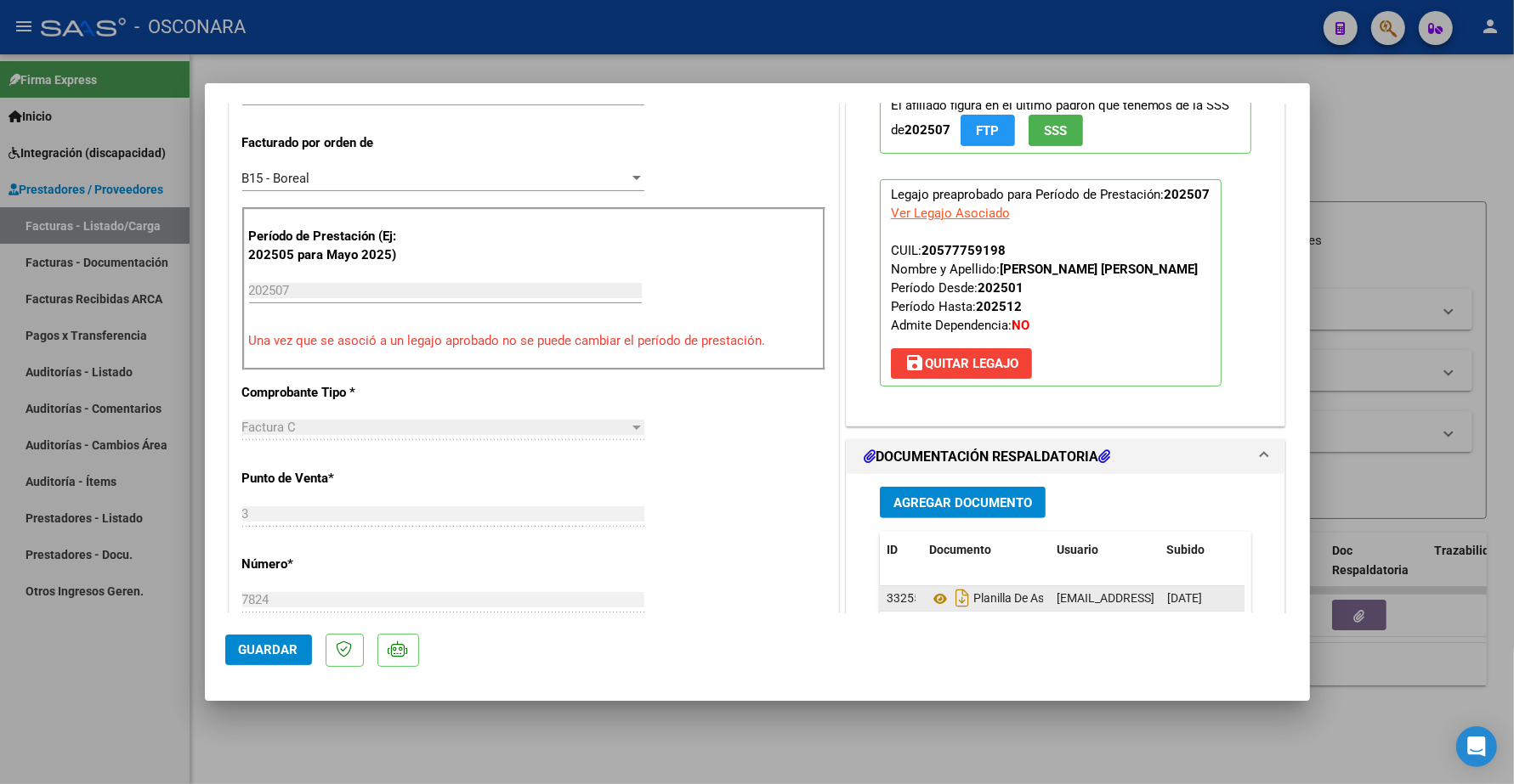
scroll to position [531, 0]
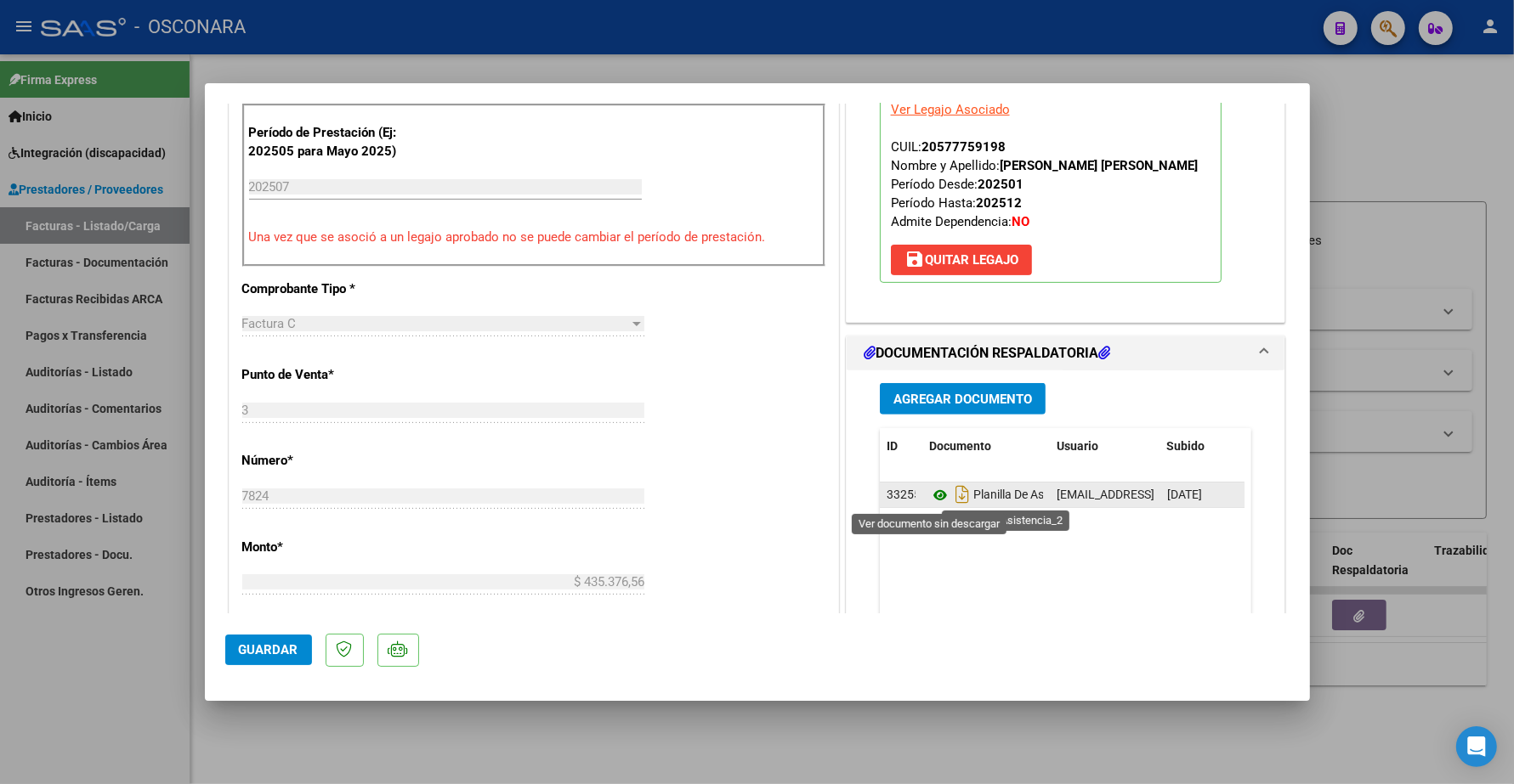
click at [933, 493] on icon at bounding box center [940, 495] width 23 height 21
type input "$ 0,00"
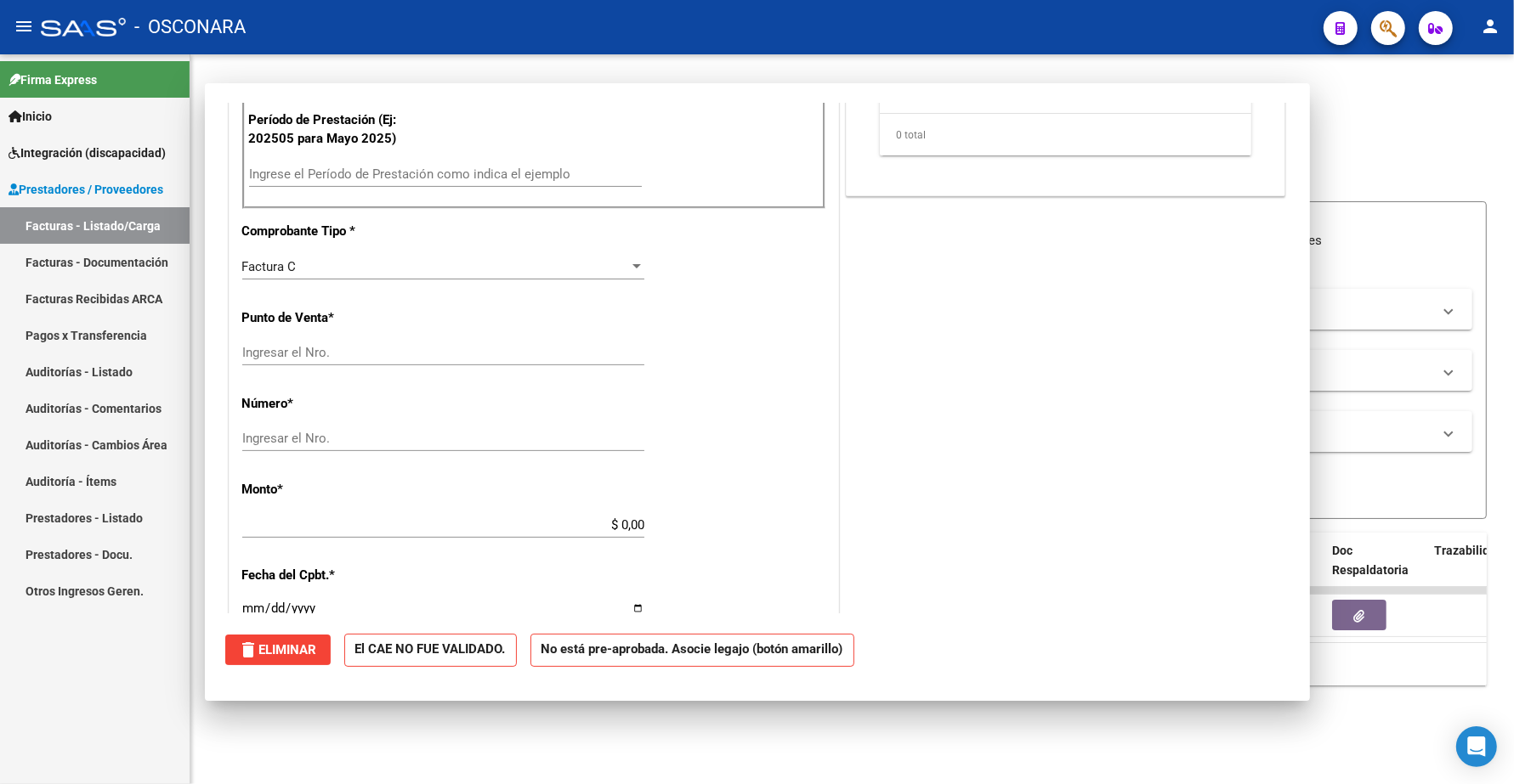
scroll to position [0, 0]
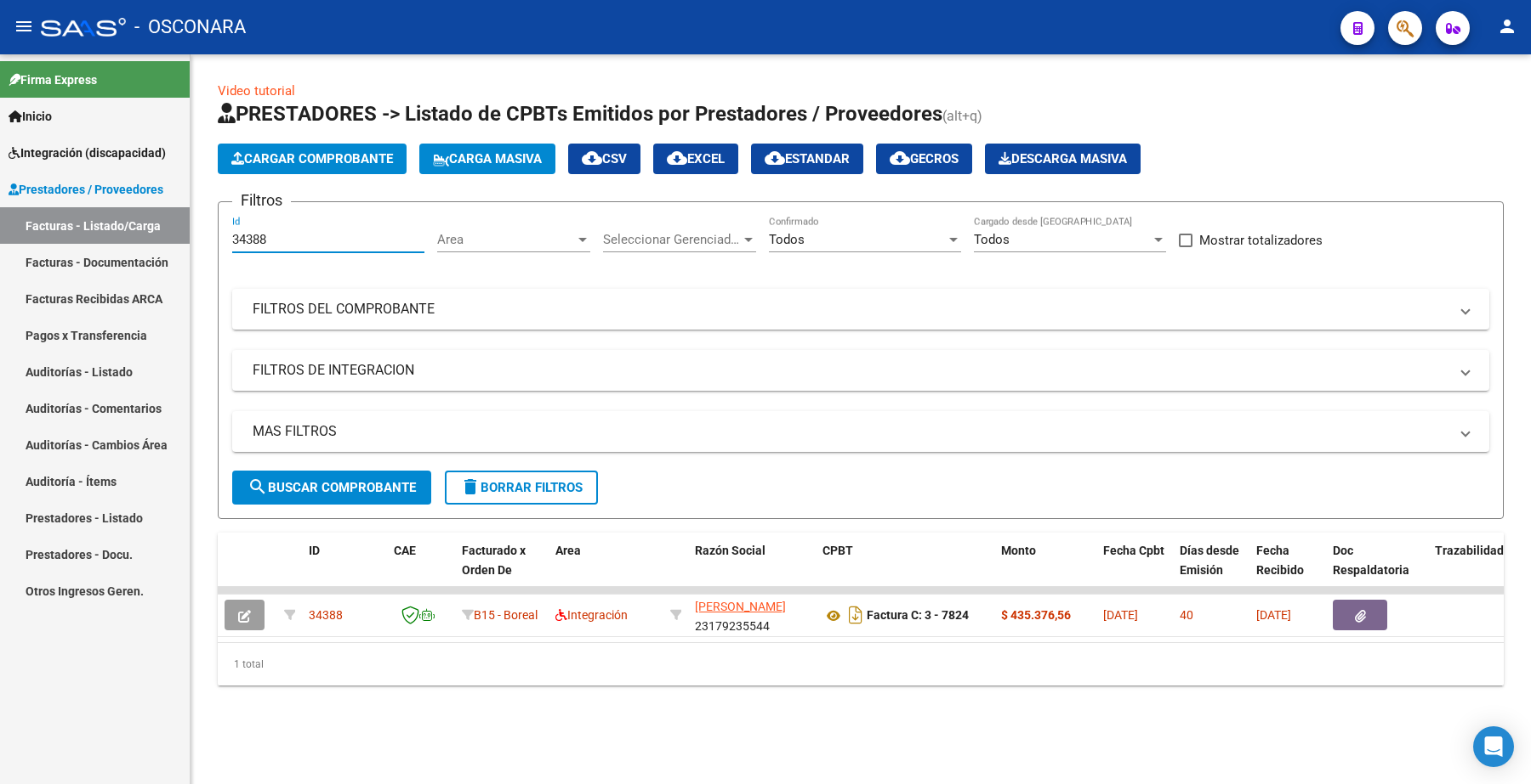
drag, startPoint x: 276, startPoint y: 239, endPoint x: 150, endPoint y: 232, distance: 126.2
click at [150, 232] on mat-sidenav-container "Firma Express Inicio Instructivos Contacto OS Integración (discapacidad) Certif…" at bounding box center [766, 419] width 1531 height 730
paste input "79"
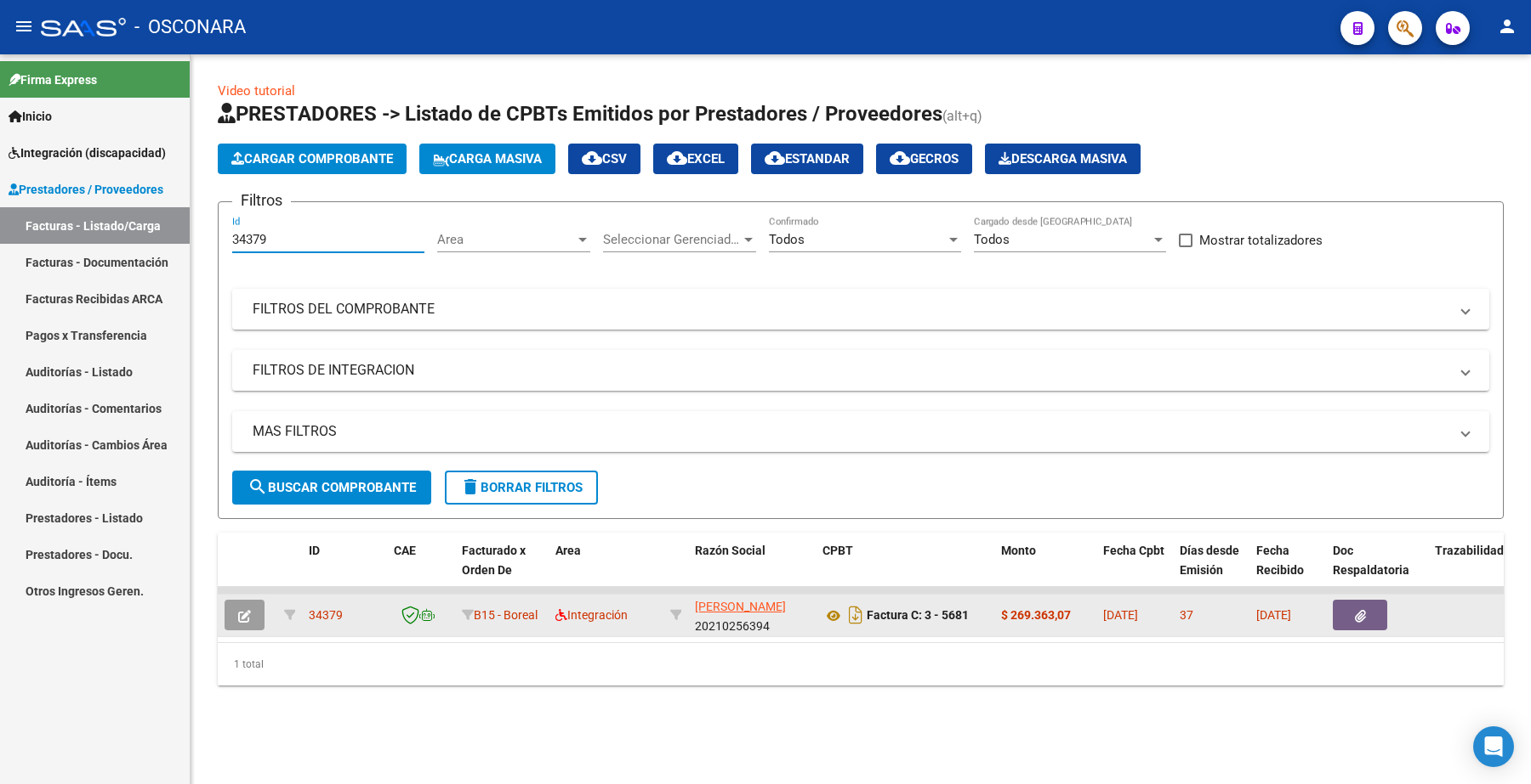
type input "34379"
click at [255, 601] on button "button" at bounding box center [244, 616] width 40 height 31
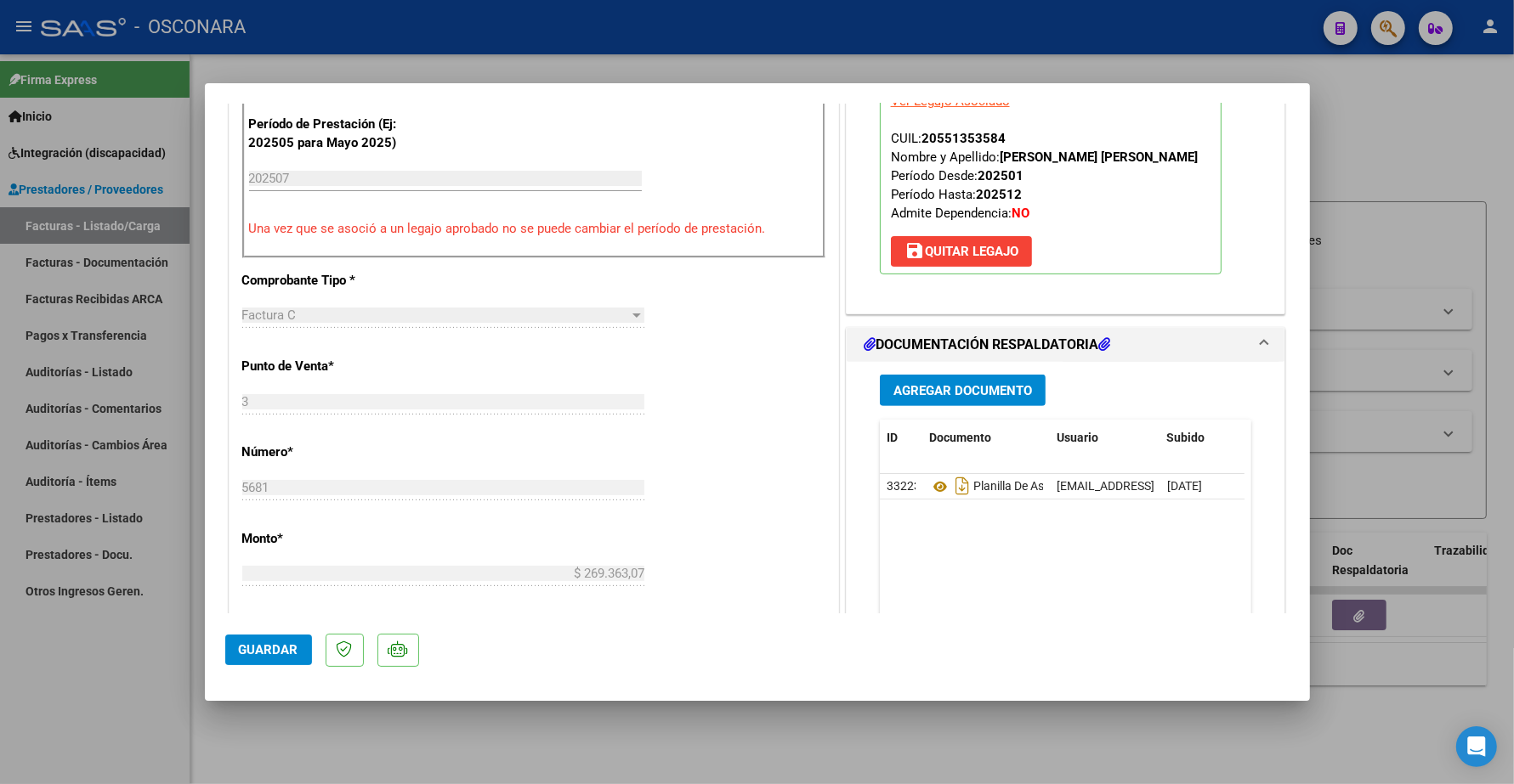
scroll to position [743, 0]
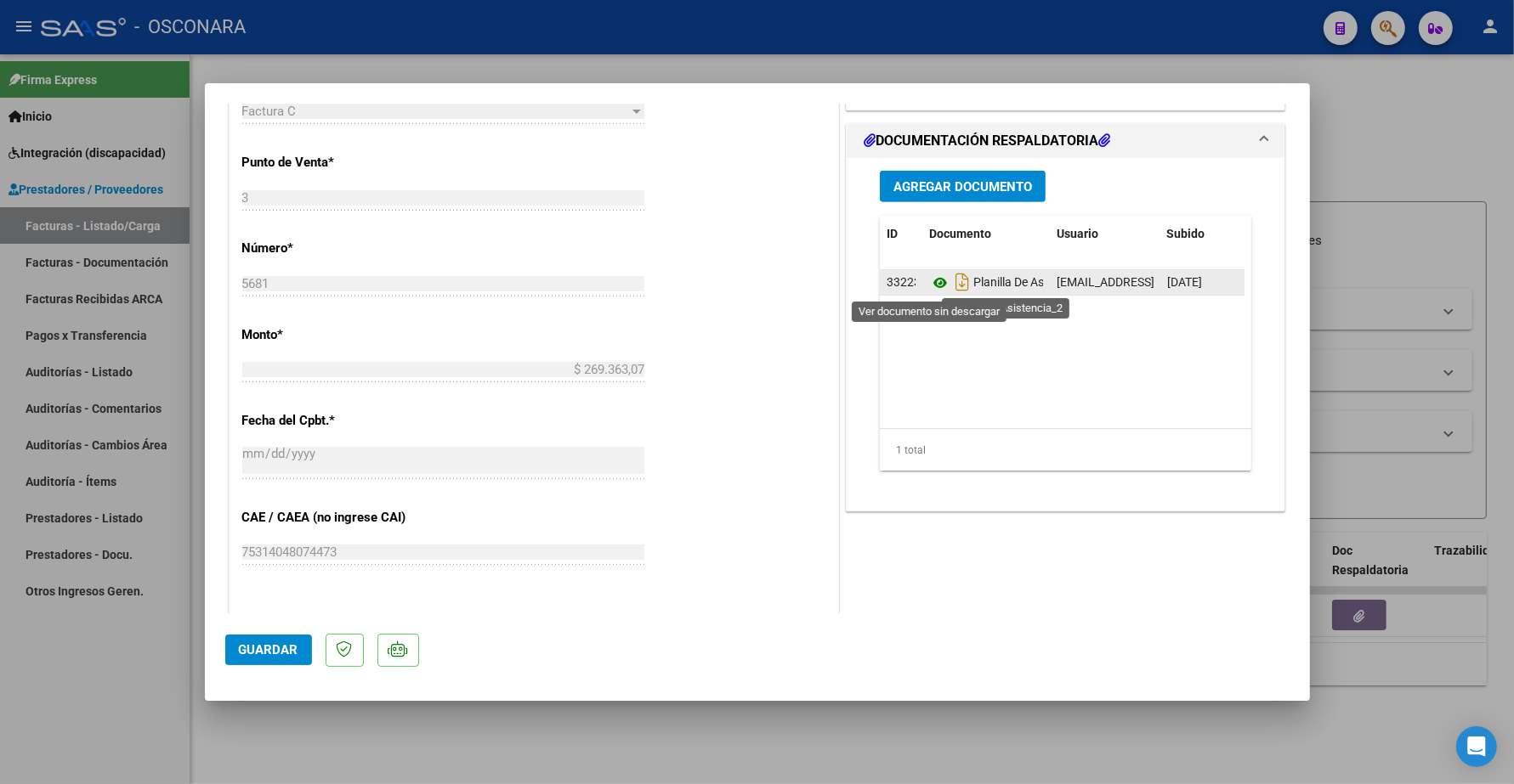
click at [929, 283] on icon at bounding box center [940, 283] width 23 height 21
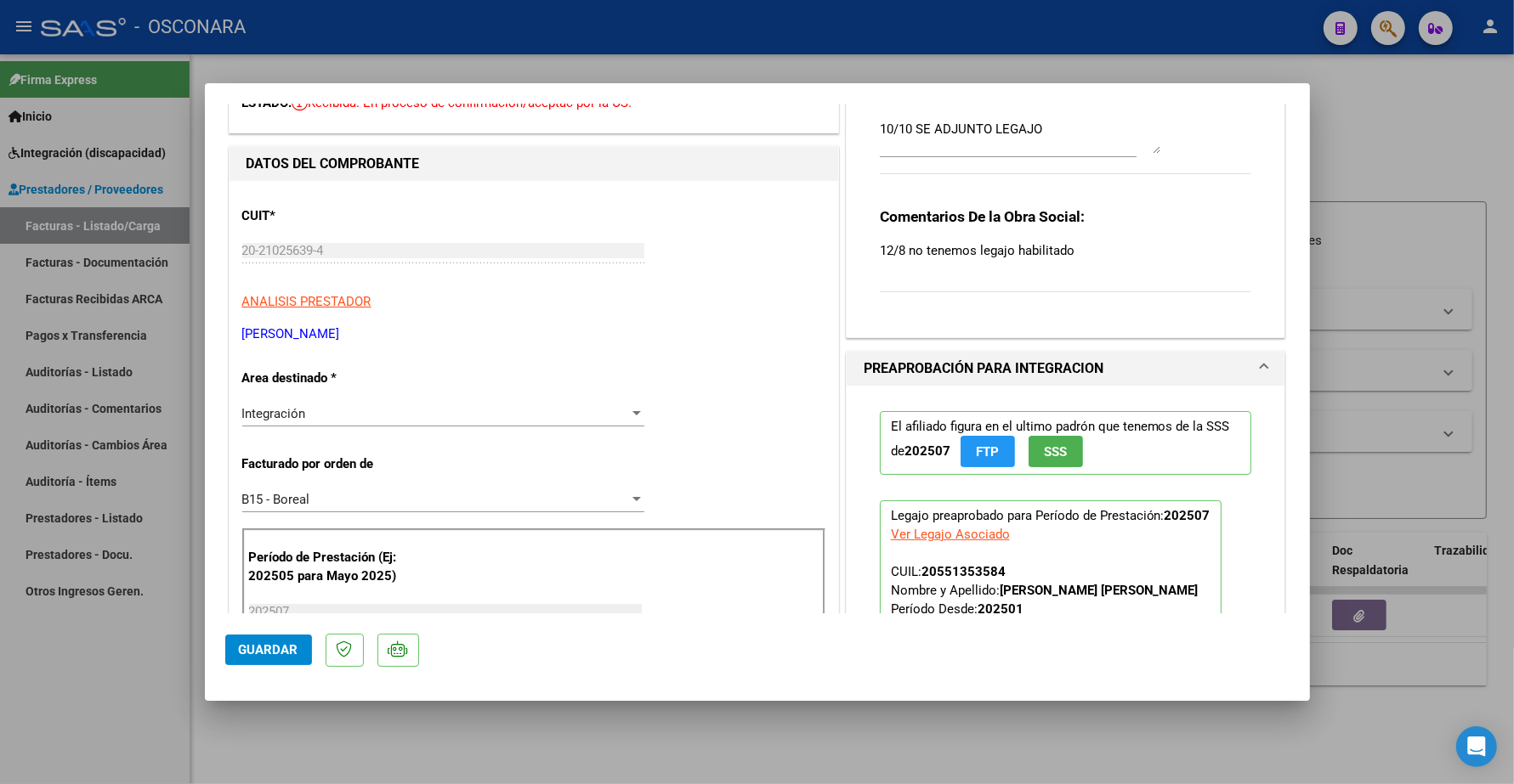
scroll to position [0, 0]
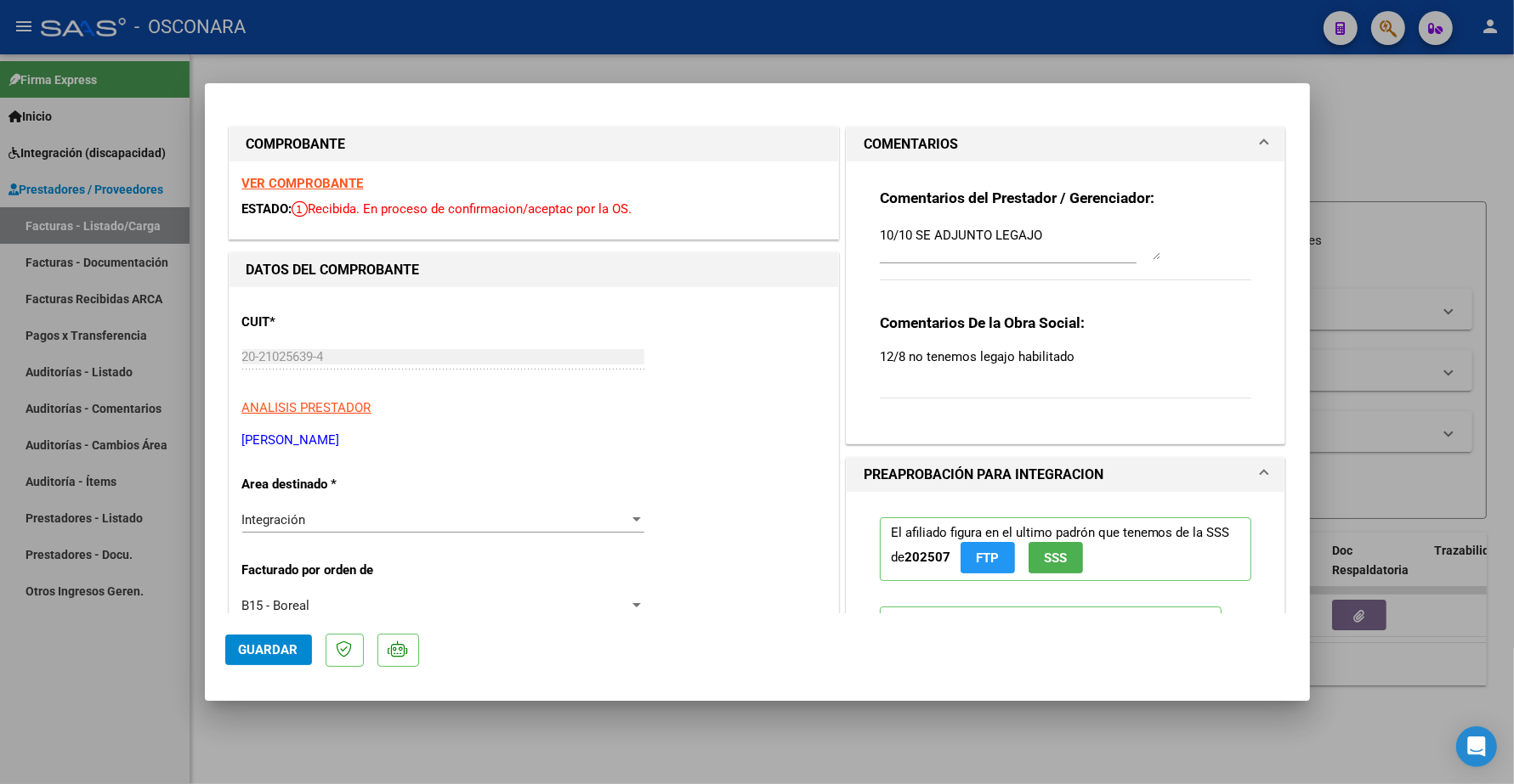
type input "$ 0,00"
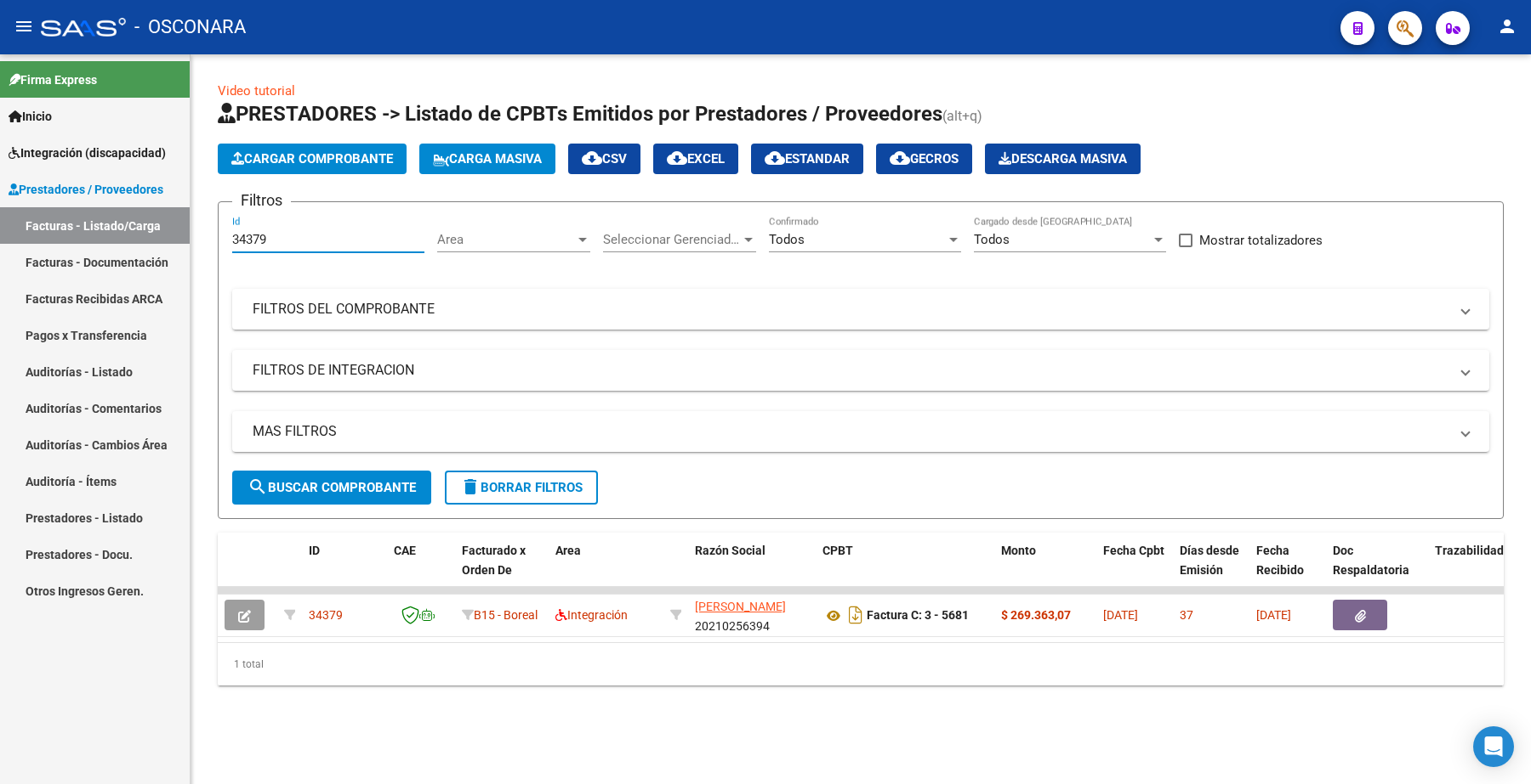
drag, startPoint x: 303, startPoint y: 239, endPoint x: 143, endPoint y: 222, distance: 160.9
click at [142, 242] on mat-sidenav-container "Firma Express Inicio Instructivos Contacto OS Integración (discapacidad) Certif…" at bounding box center [766, 419] width 1531 height 730
paste input "3880"
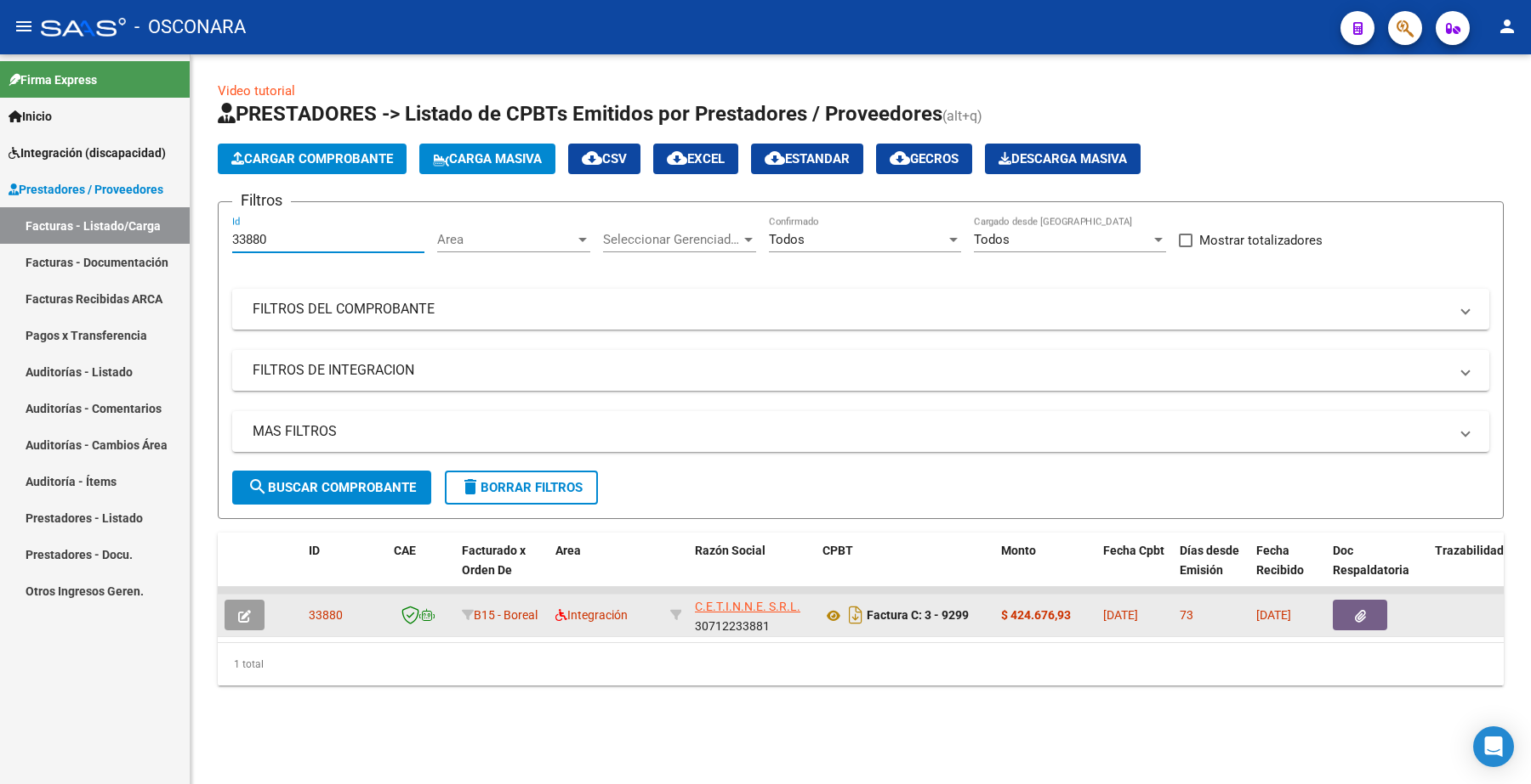
type input "33880"
click at [249, 617] on icon "button" at bounding box center [244, 617] width 13 height 13
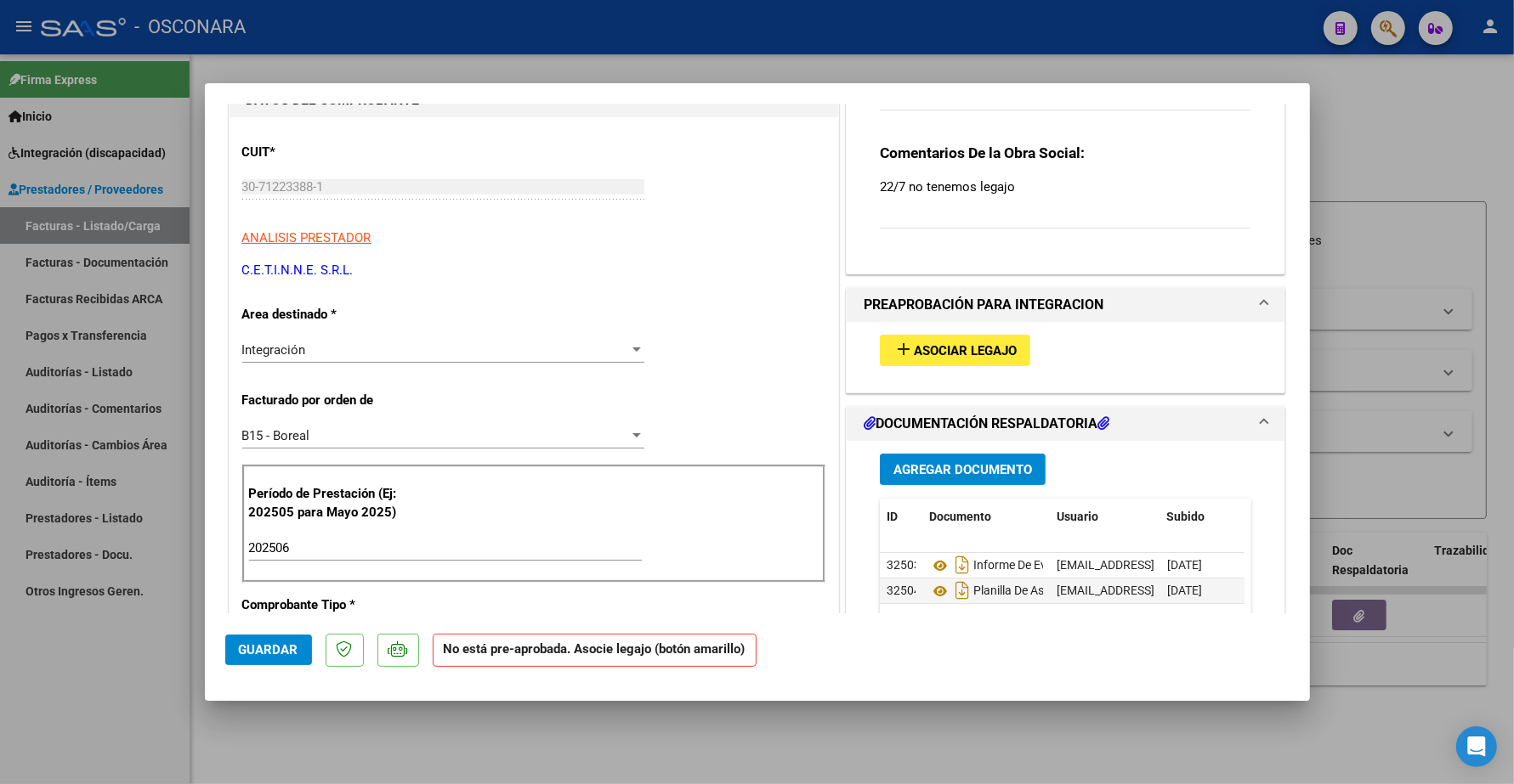
scroll to position [212, 0]
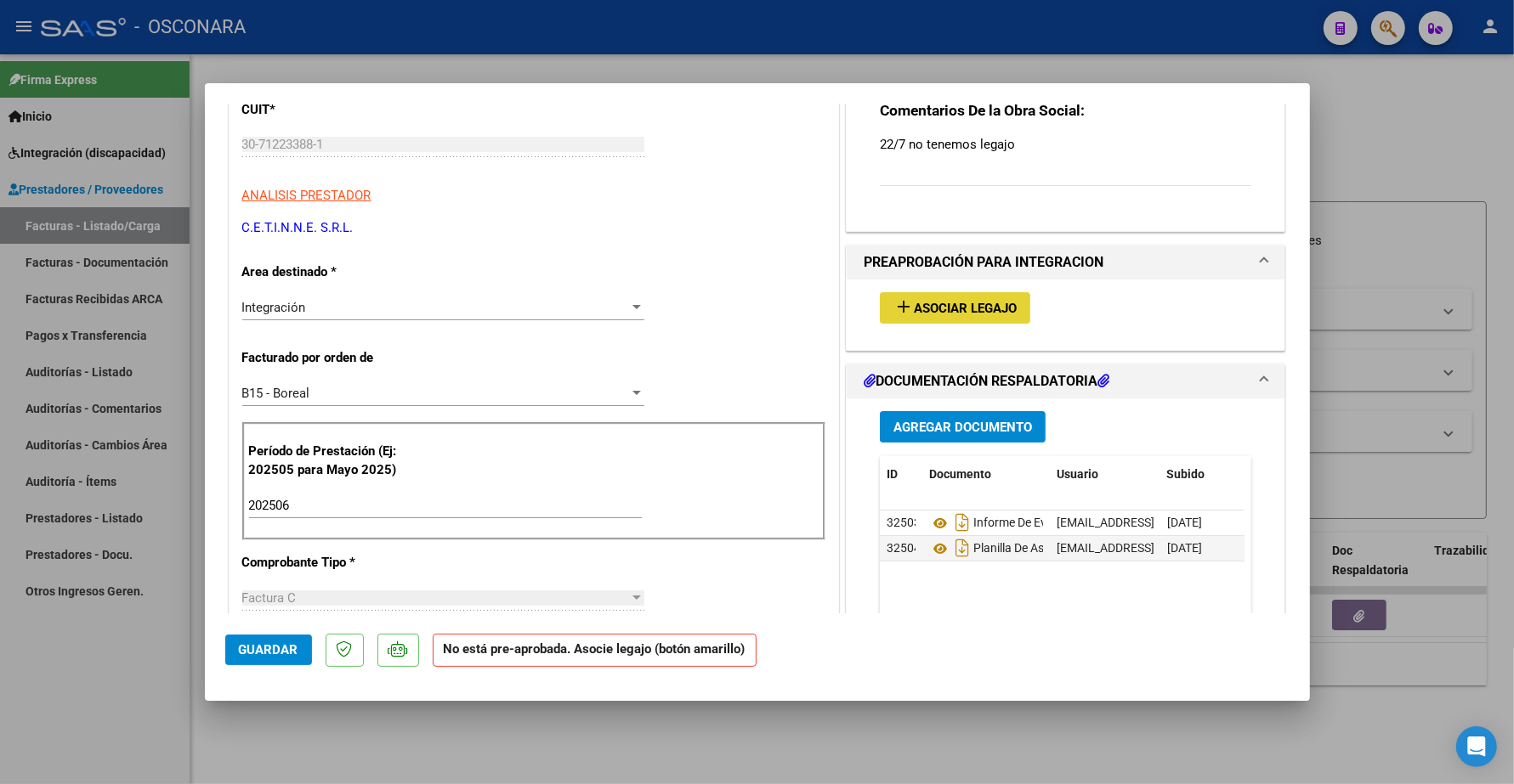
click at [963, 312] on span "Asociar Legajo" at bounding box center [965, 308] width 103 height 15
click at [931, 554] on icon at bounding box center [940, 549] width 23 height 21
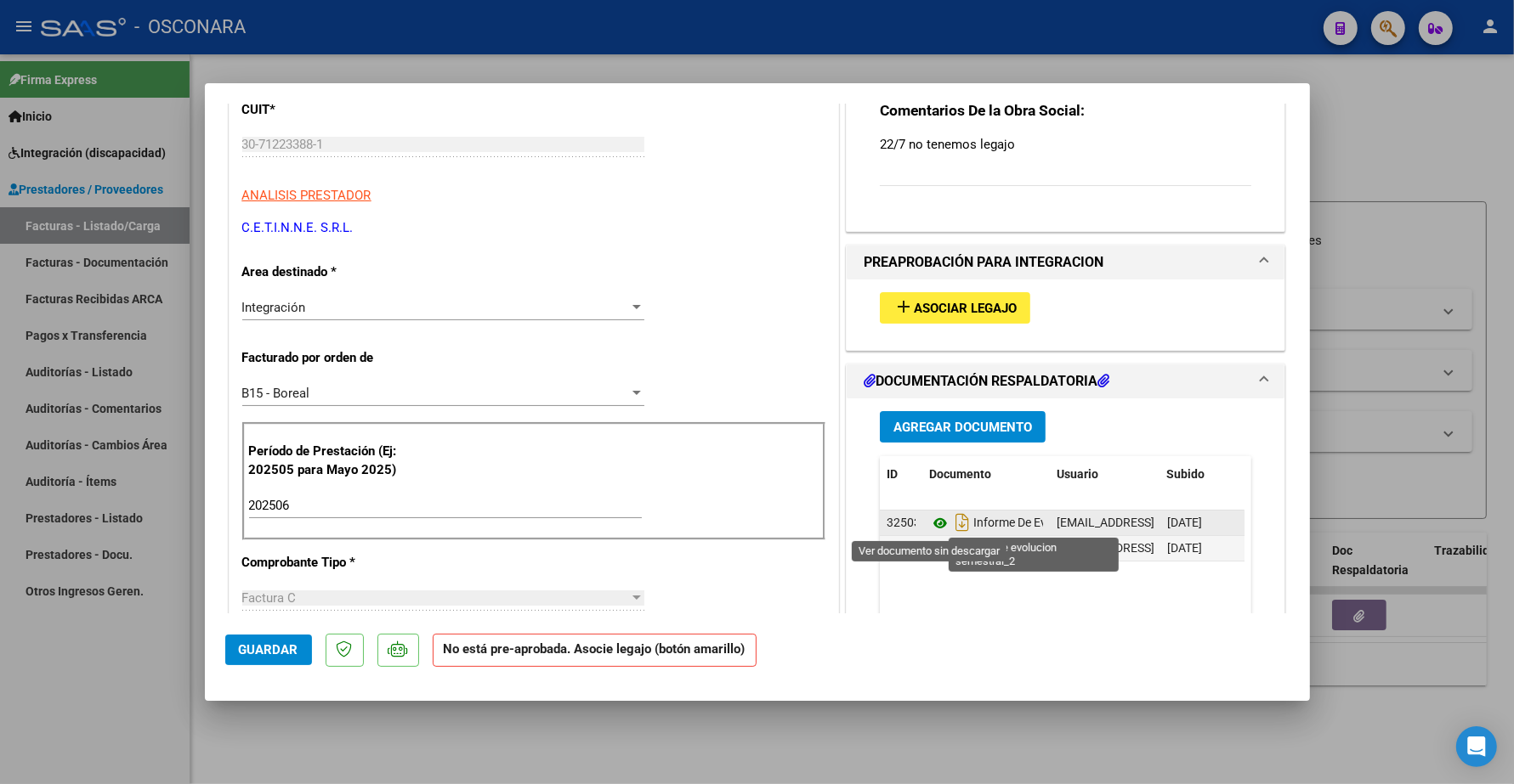
click at [929, 525] on icon at bounding box center [940, 523] width 23 height 21
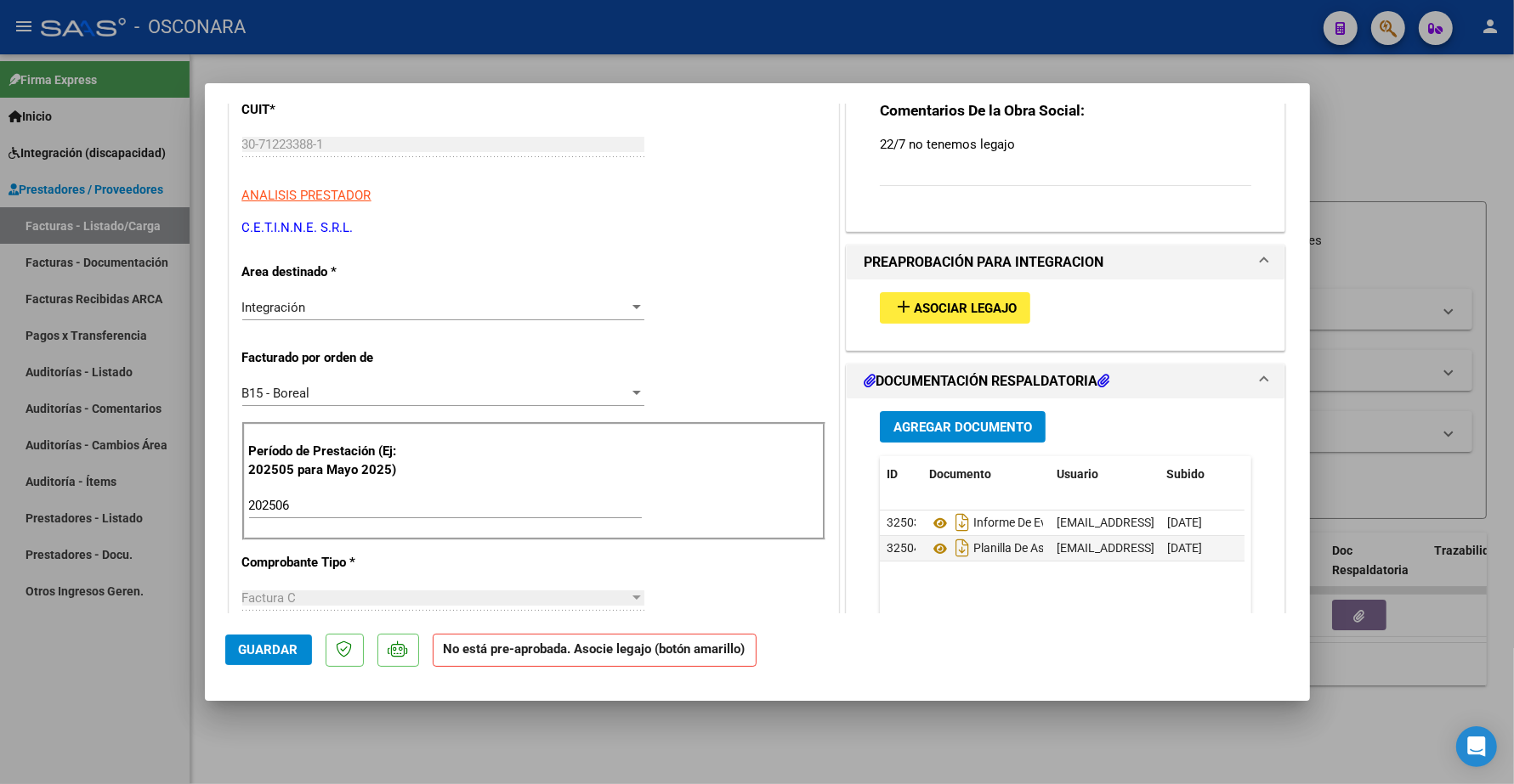
type input "$ 0,00"
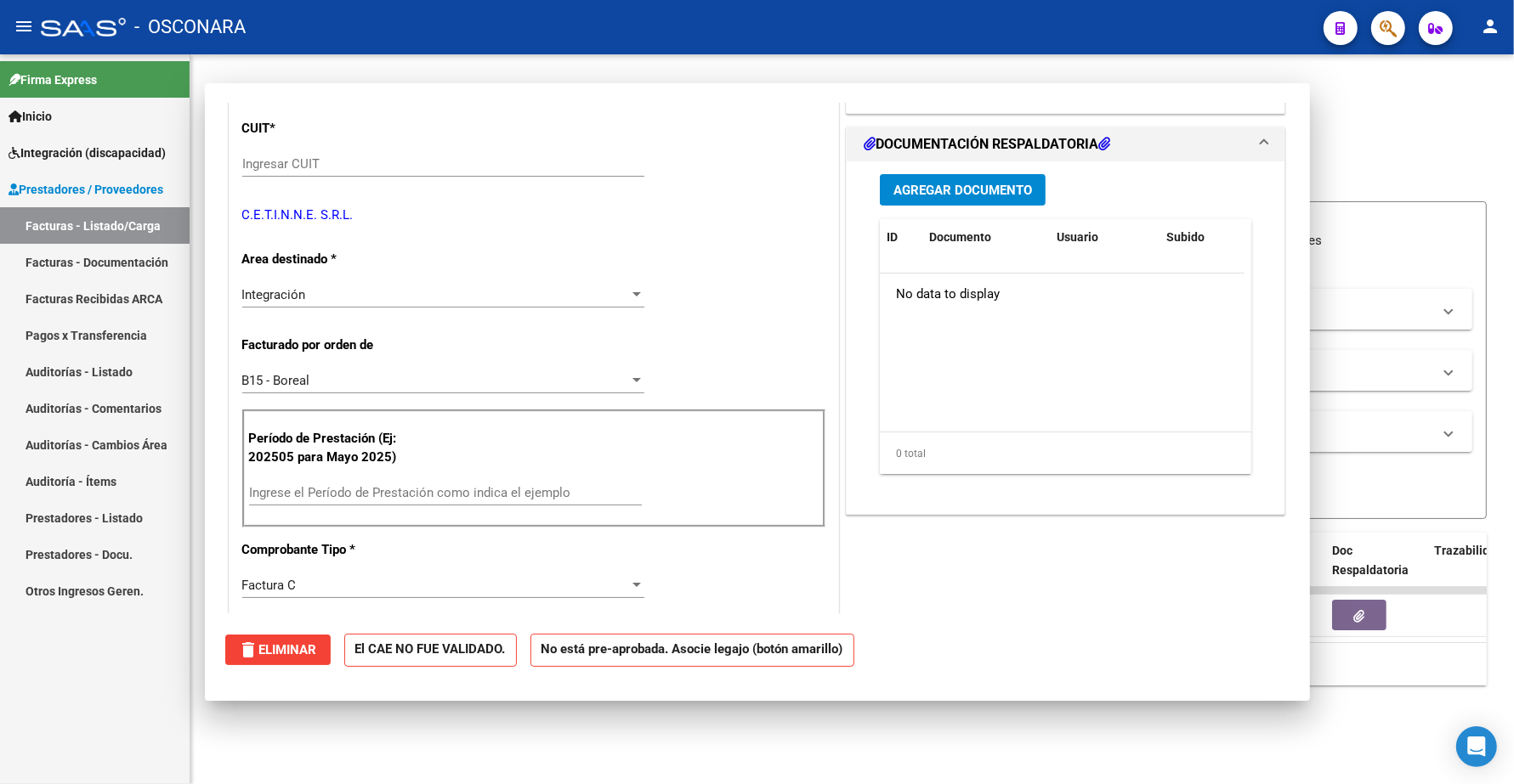
scroll to position [231, 0]
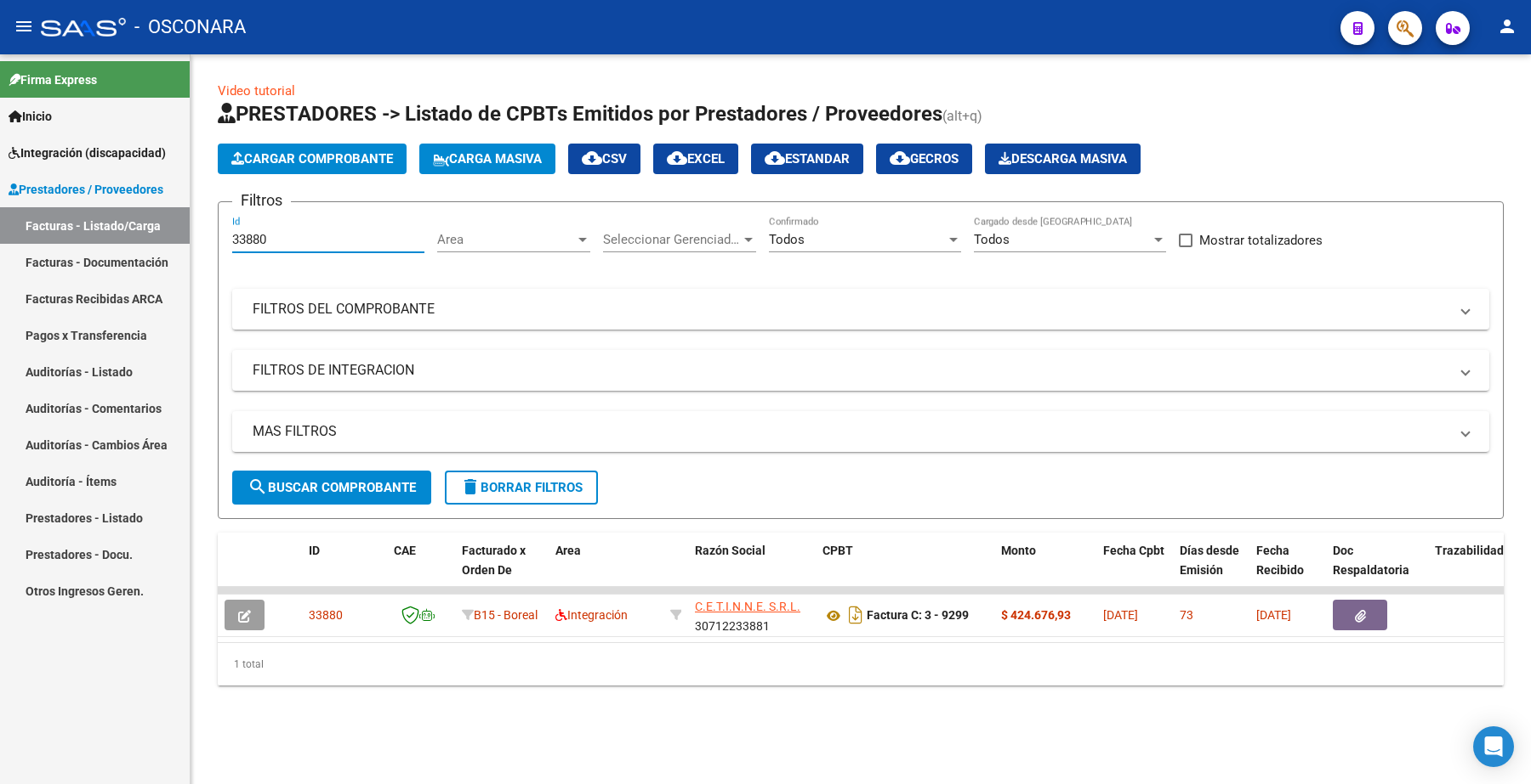
drag, startPoint x: 291, startPoint y: 232, endPoint x: 198, endPoint y: 240, distance: 93.3
click at [198, 240] on div "Video tutorial PRESTADORES -> Listado de CPBTs Emitidos por Prestadores / Prove…" at bounding box center [860, 397] width 1340 height 686
click at [261, 239] on input "33880" at bounding box center [328, 239] width 192 height 15
drag, startPoint x: 269, startPoint y: 239, endPoint x: 117, endPoint y: 215, distance: 153.9
click at [113, 238] on mat-sidenav-container "Firma Express Inicio Instructivos Contacto OS Integración (discapacidad) Certif…" at bounding box center [766, 419] width 1531 height 730
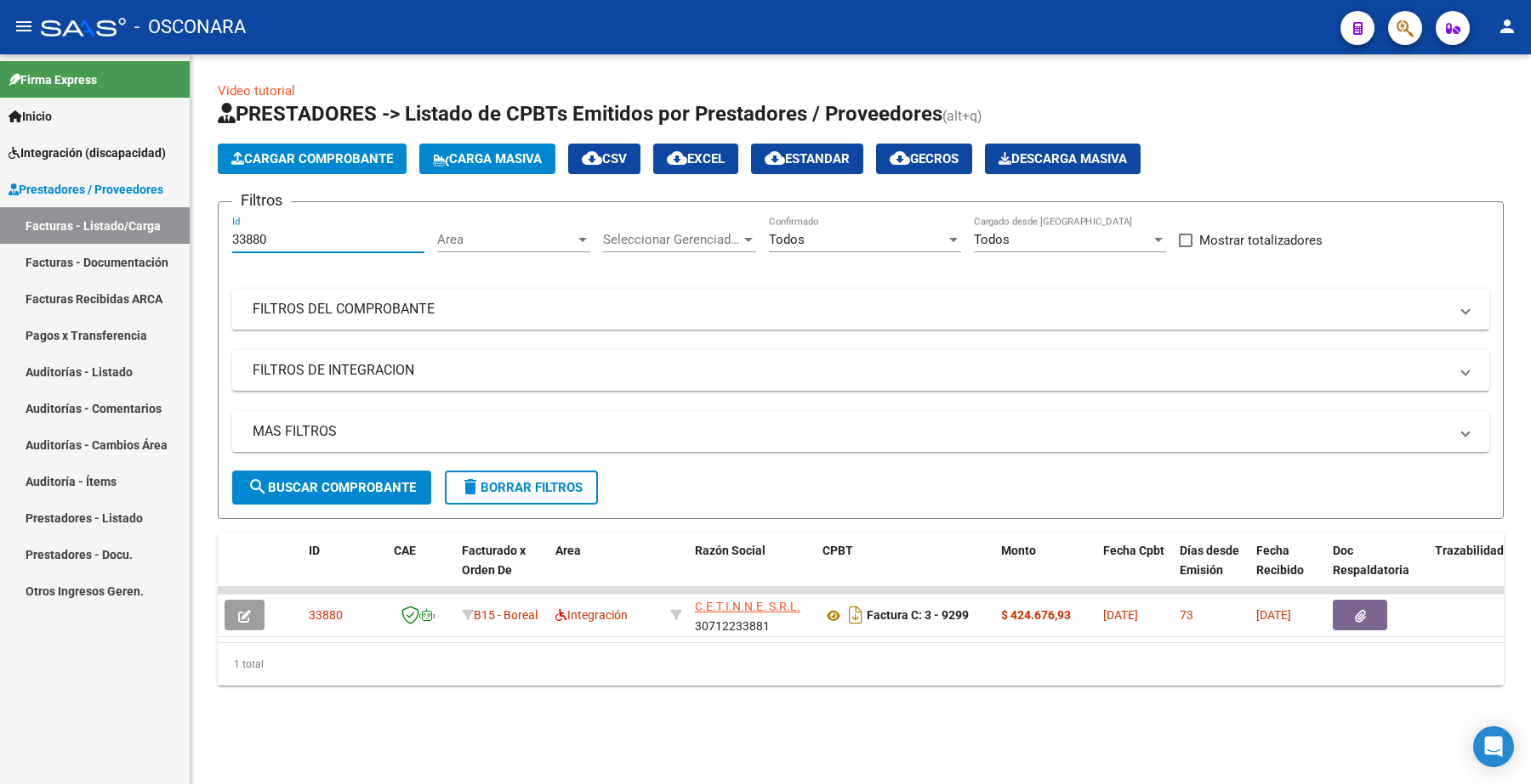
paste input "36"
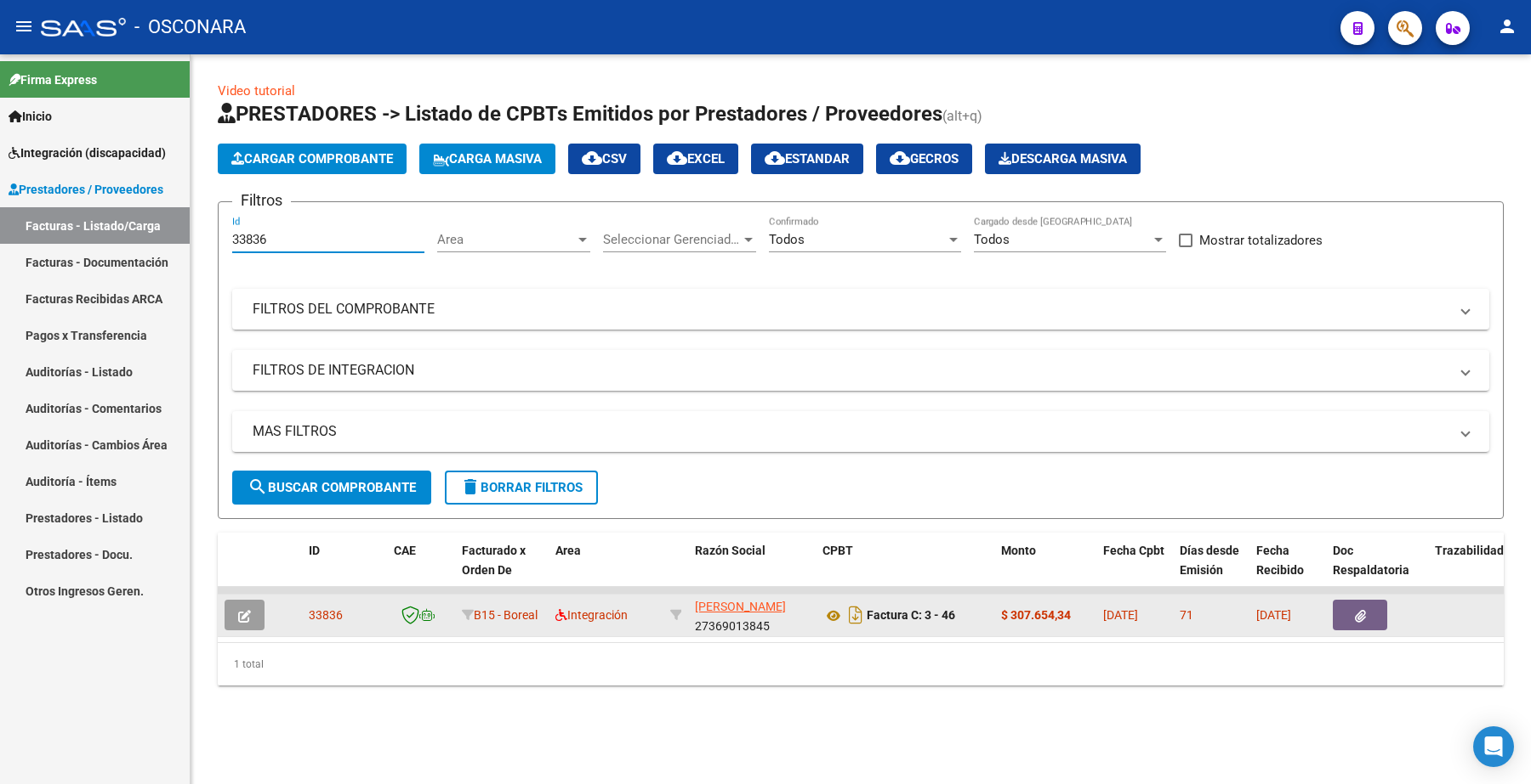
type input "33836"
click at [248, 617] on icon "button" at bounding box center [244, 617] width 13 height 13
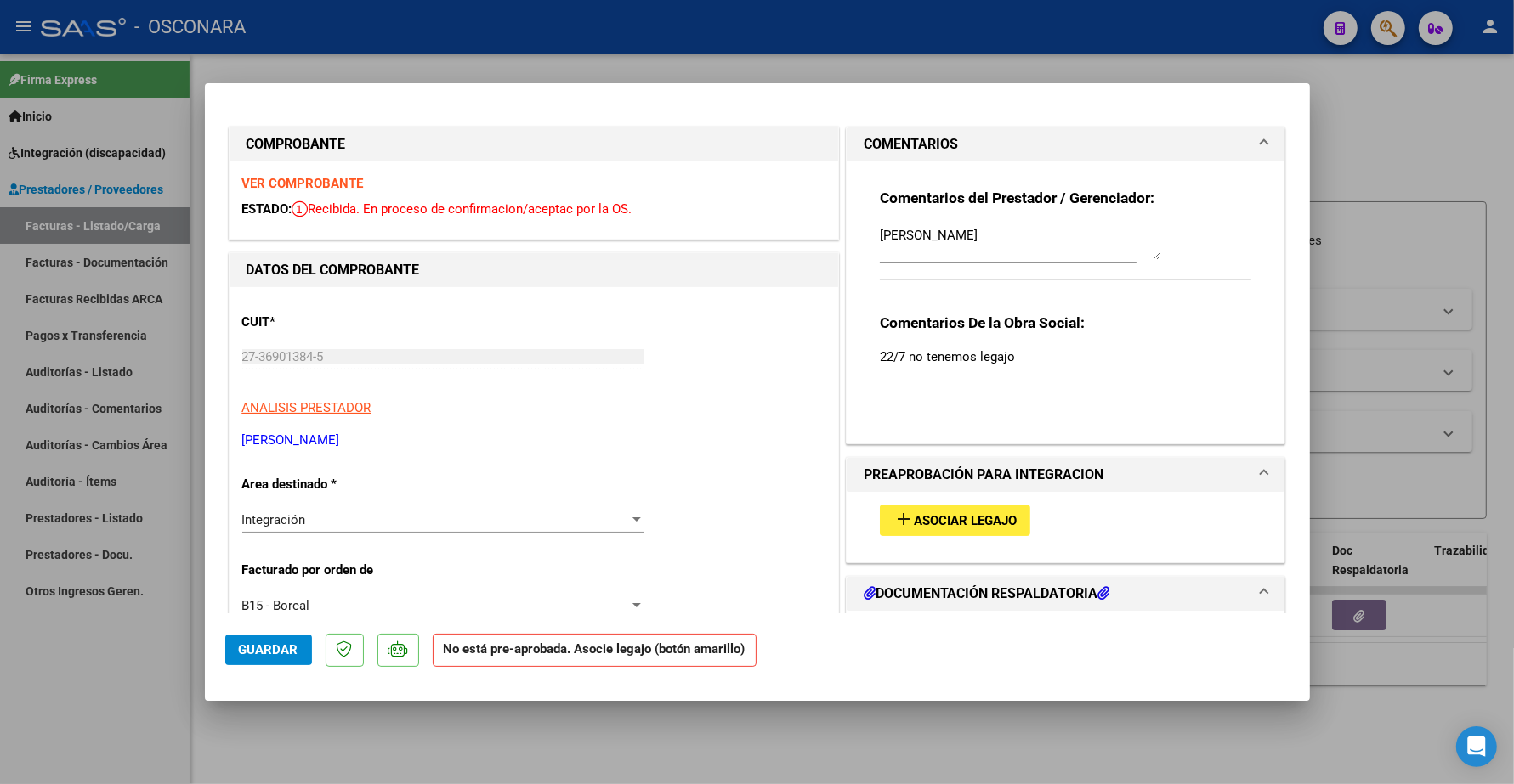
click at [944, 515] on span "Asociar Legajo" at bounding box center [965, 520] width 103 height 15
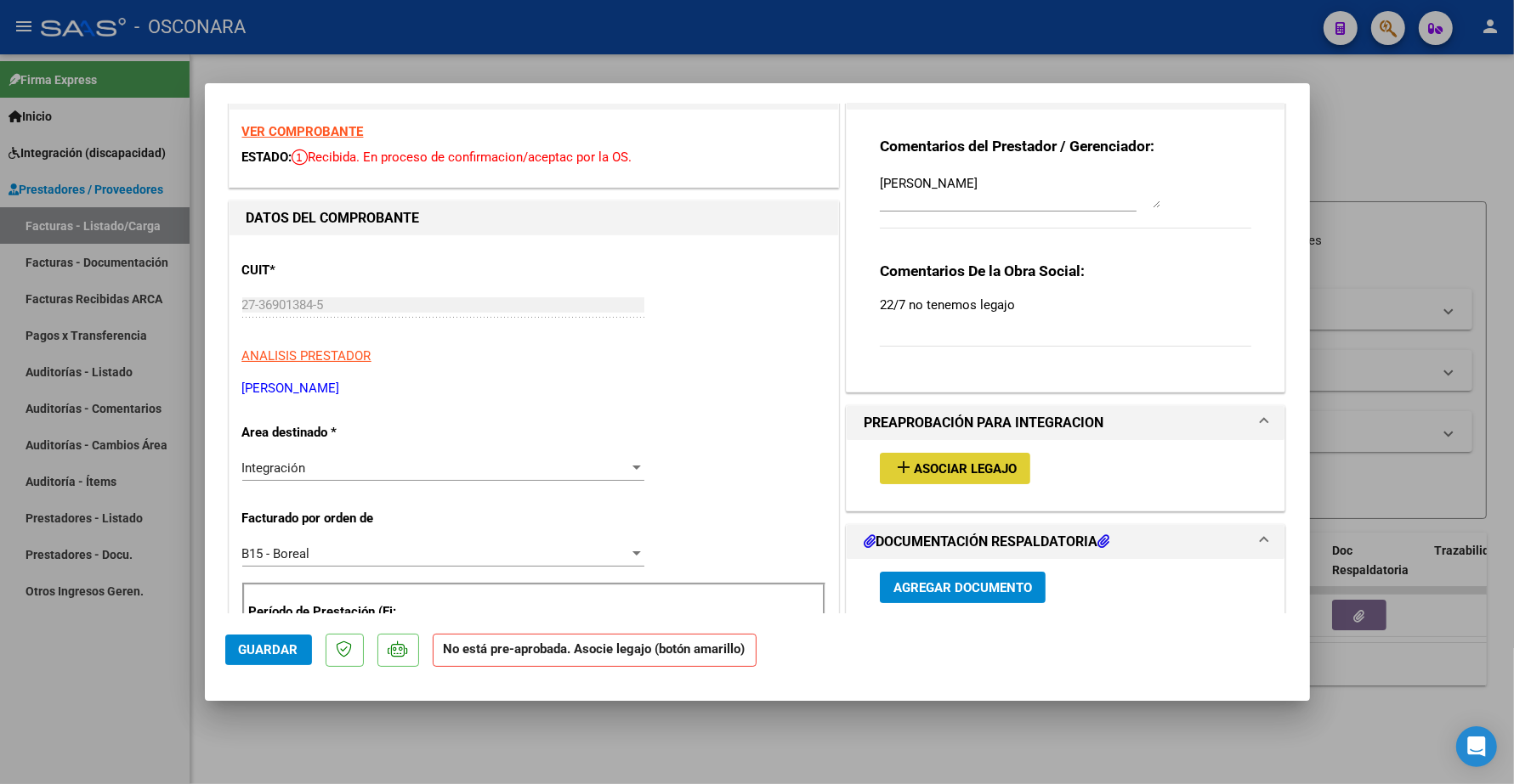
scroll to position [106, 0]
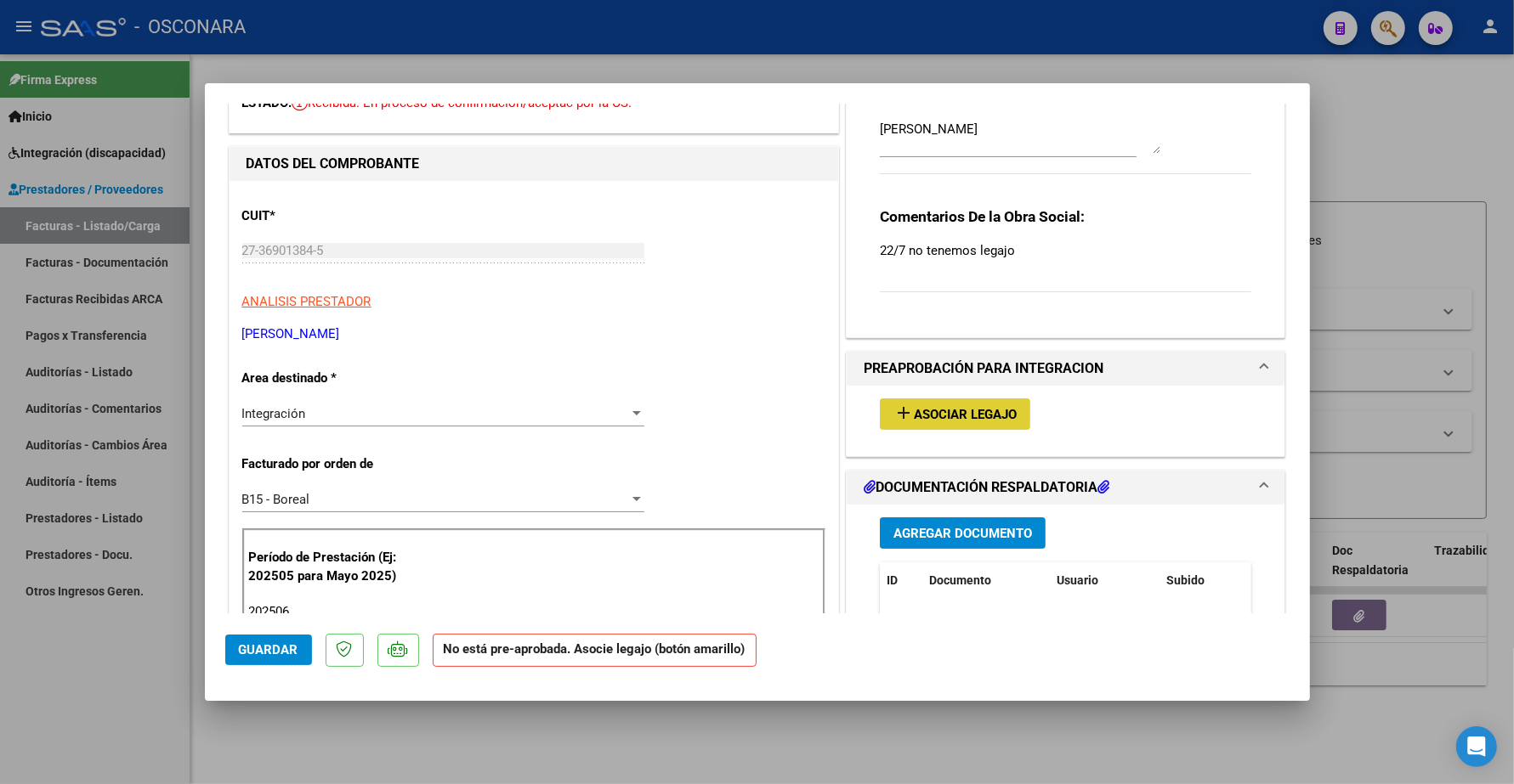
type input "$ 0,00"
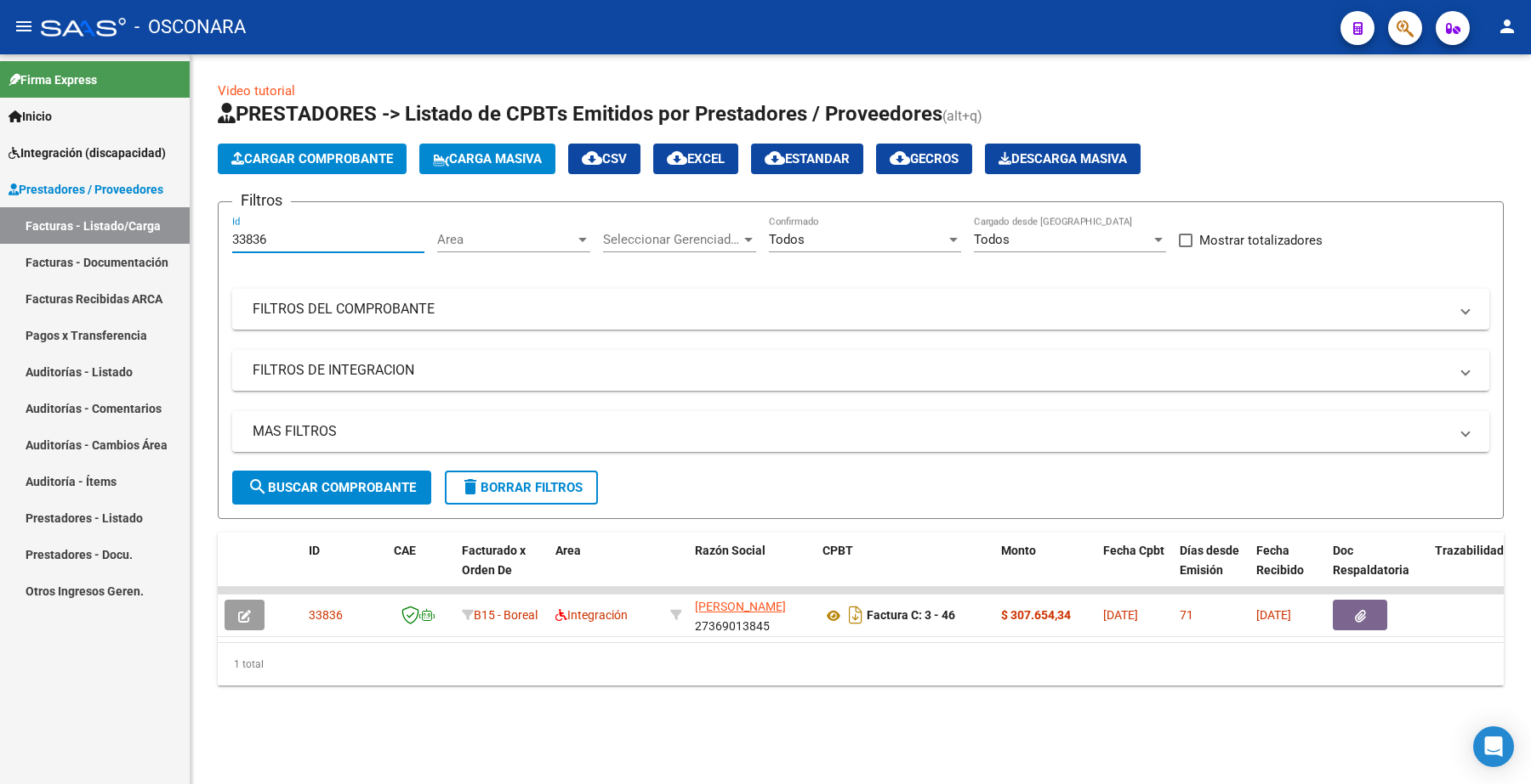
drag, startPoint x: 272, startPoint y: 235, endPoint x: 138, endPoint y: 249, distance: 134.7
click at [138, 249] on mat-sidenav-container "Firma Express Inicio Instructivos Contacto OS Integración (discapacidad) Certif…" at bounding box center [766, 419] width 1531 height 730
paste input "782"
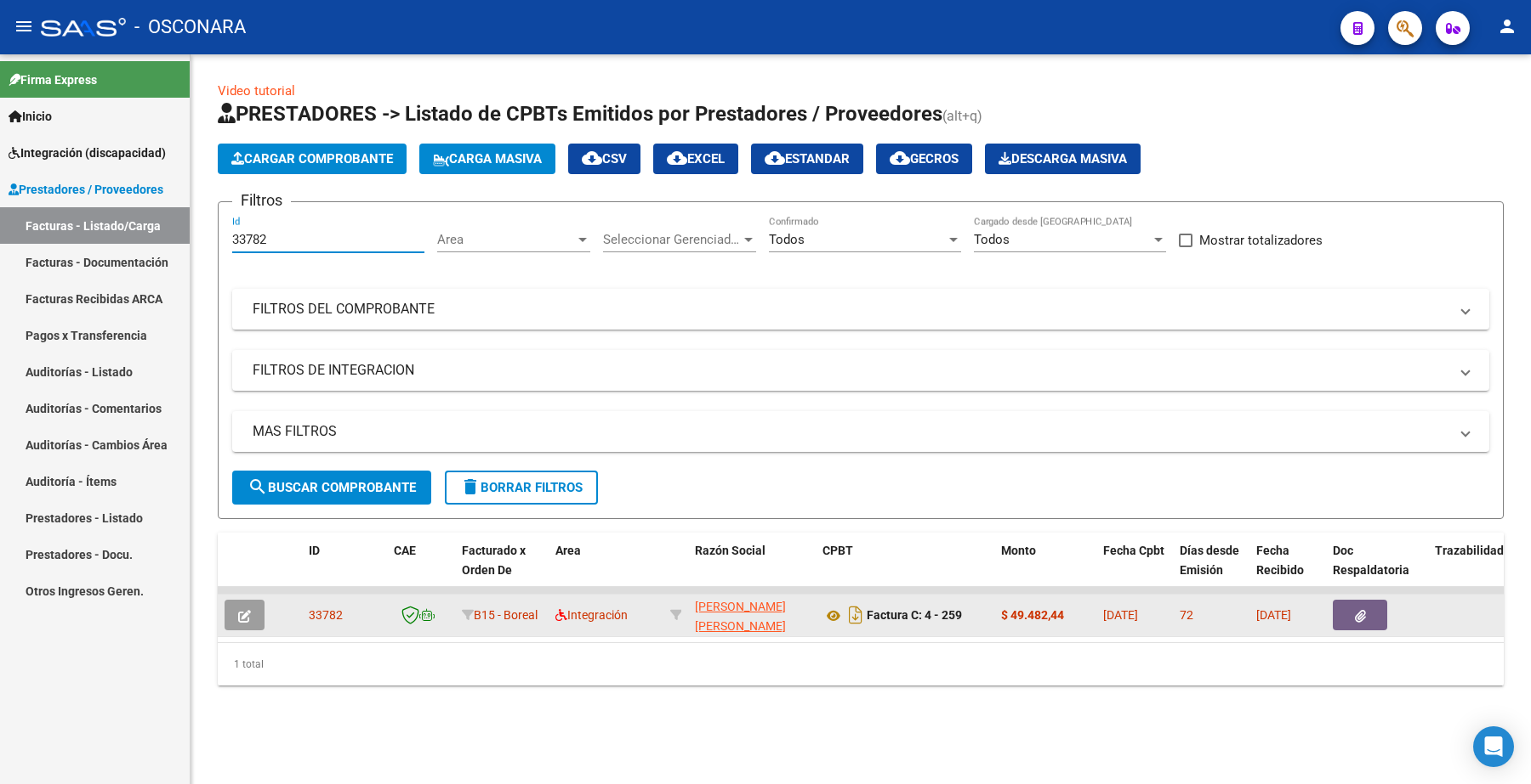
type input "33782"
click at [242, 610] on icon "button" at bounding box center [244, 617] width 13 height 13
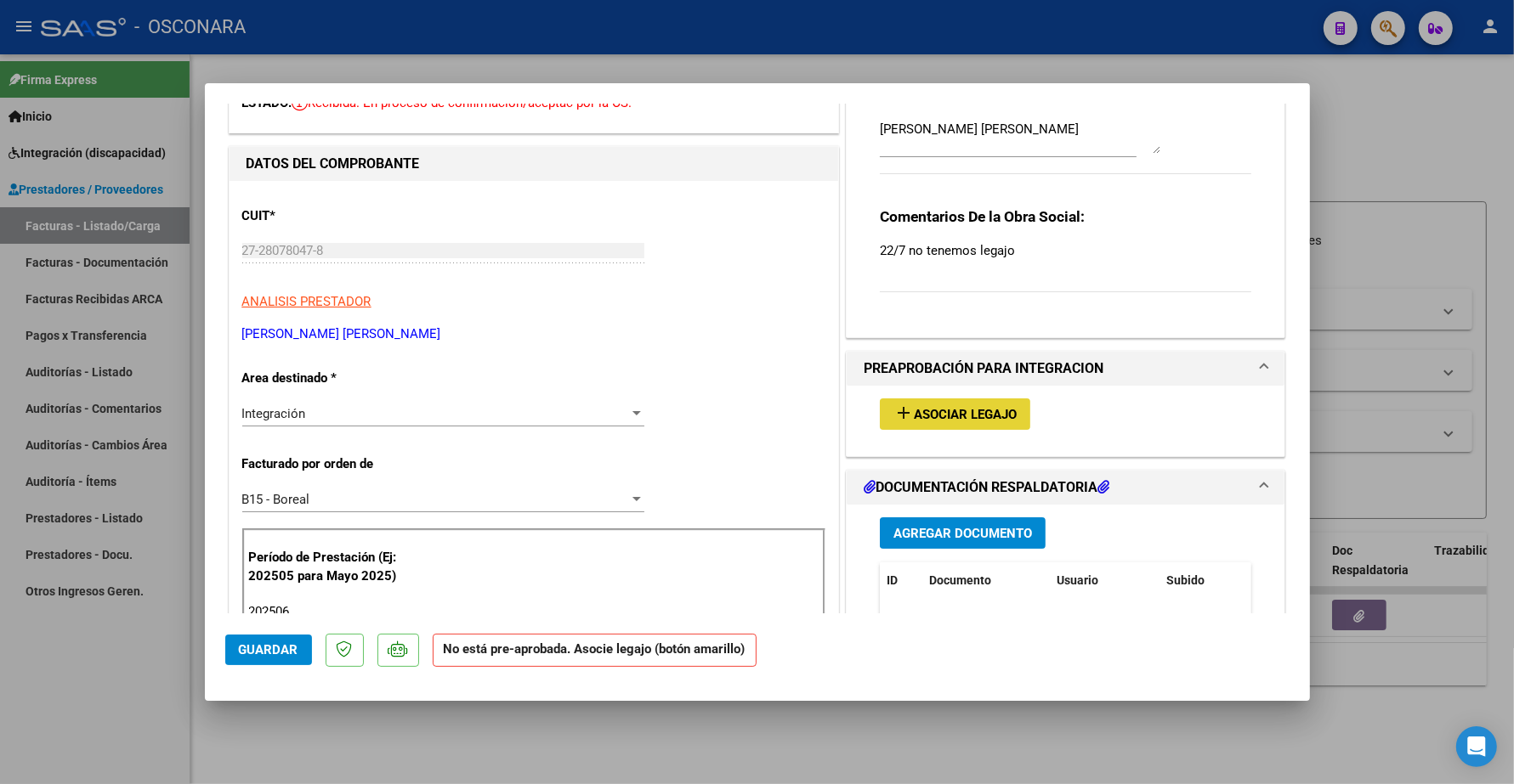
click at [953, 420] on span "Asociar Legajo" at bounding box center [965, 414] width 103 height 15
type input "$ 0,00"
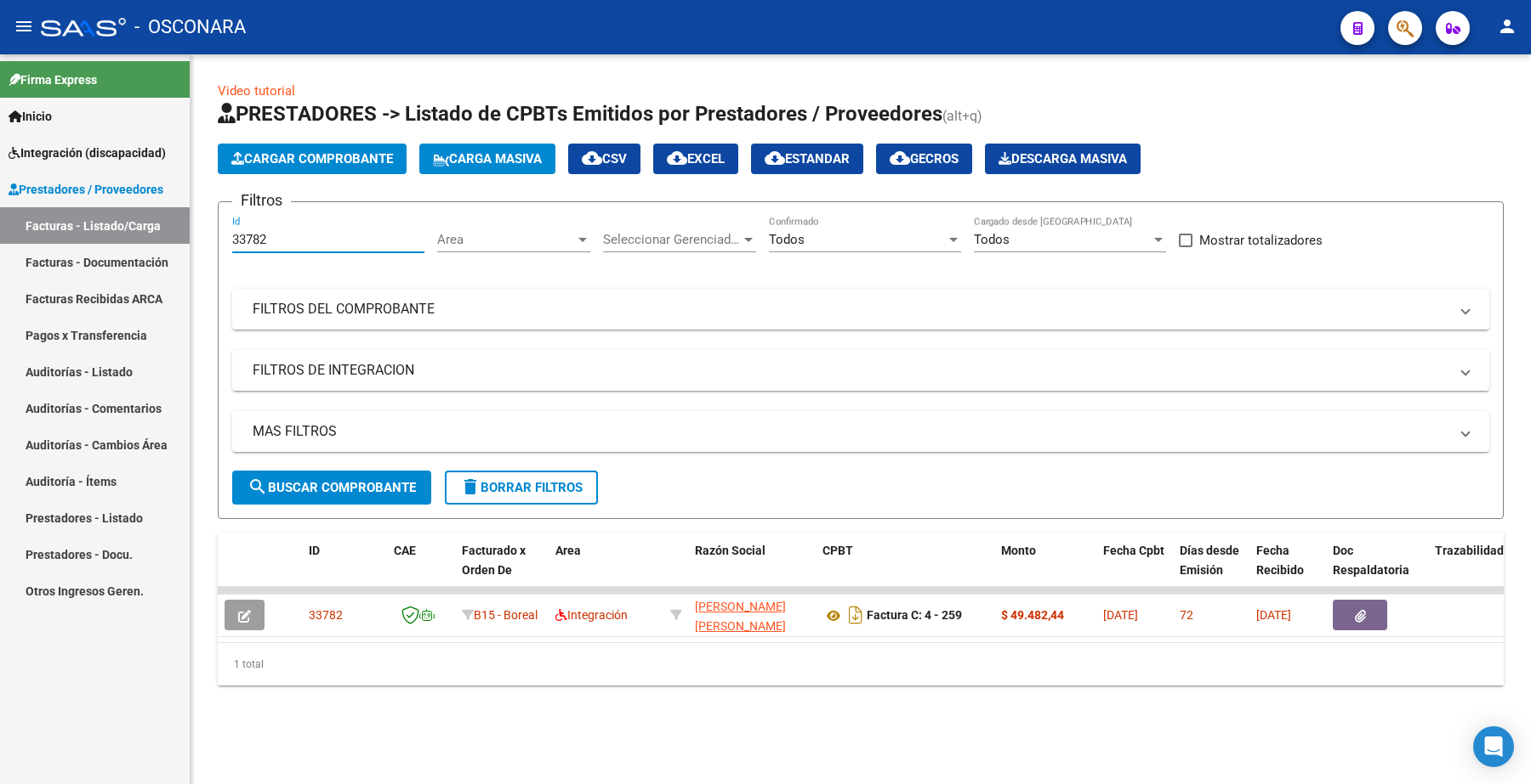
drag, startPoint x: 279, startPoint y: 232, endPoint x: 175, endPoint y: 242, distance: 104.5
click at [177, 243] on mat-sidenav-container "Firma Express Inicio Instructivos Contacto OS Integración (discapacidad) Certif…" at bounding box center [766, 419] width 1531 height 730
paste input "23"
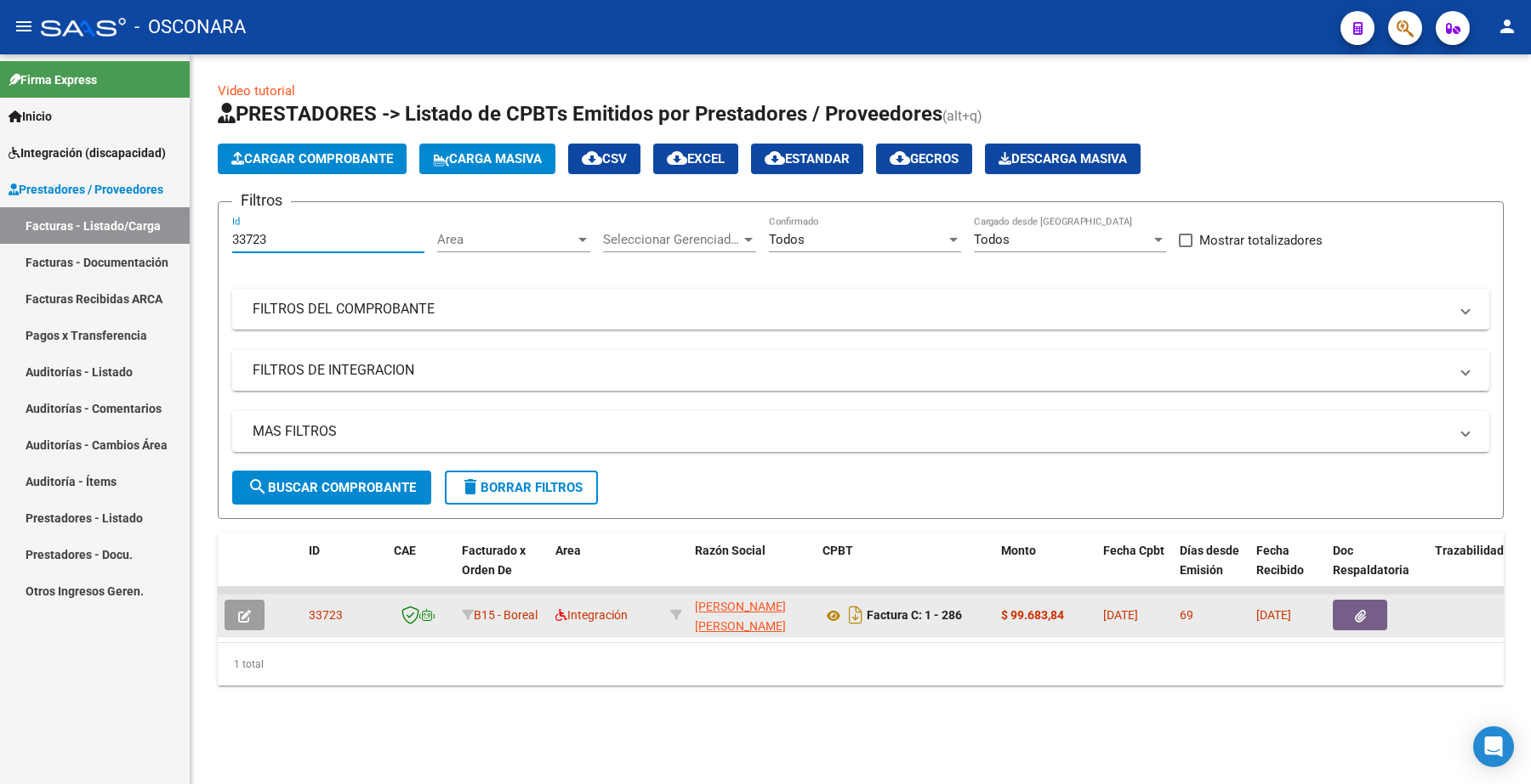
type input "33723"
click at [231, 613] on button "button" at bounding box center [244, 616] width 40 height 31
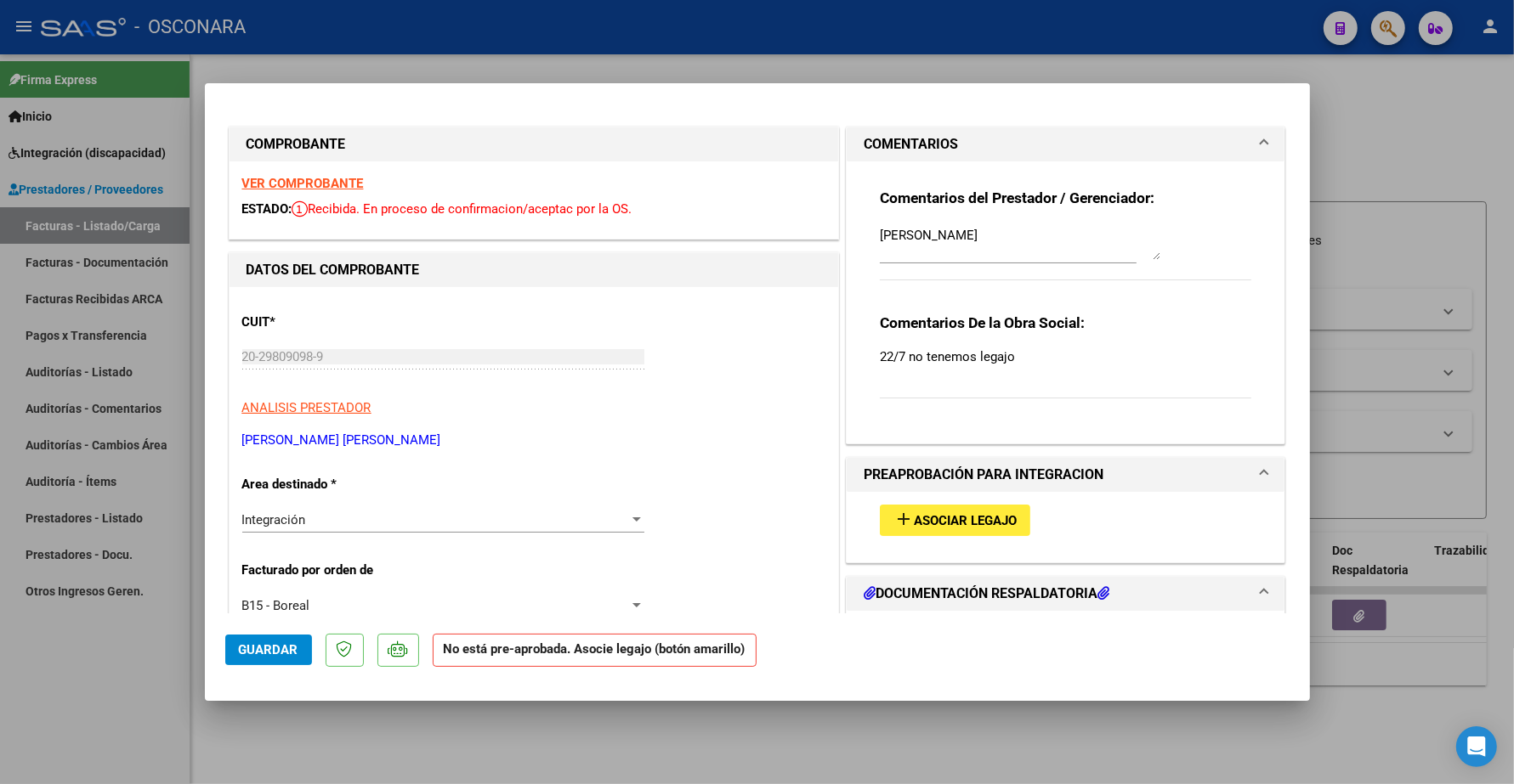
click at [969, 519] on span "Asociar Legajo" at bounding box center [965, 520] width 103 height 15
type input "$ 0,00"
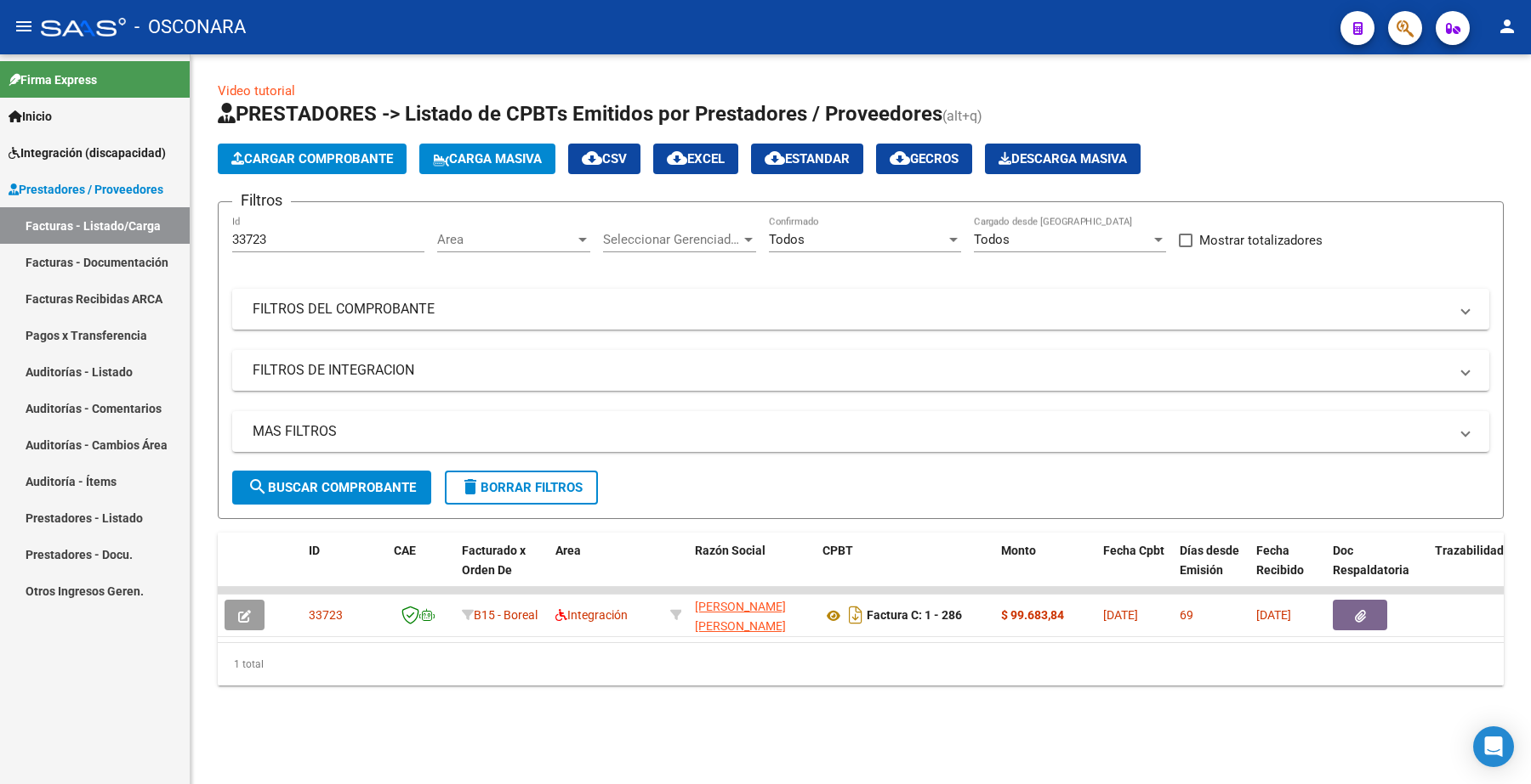
click at [292, 244] on input "33723" at bounding box center [328, 239] width 192 height 15
type input "3"
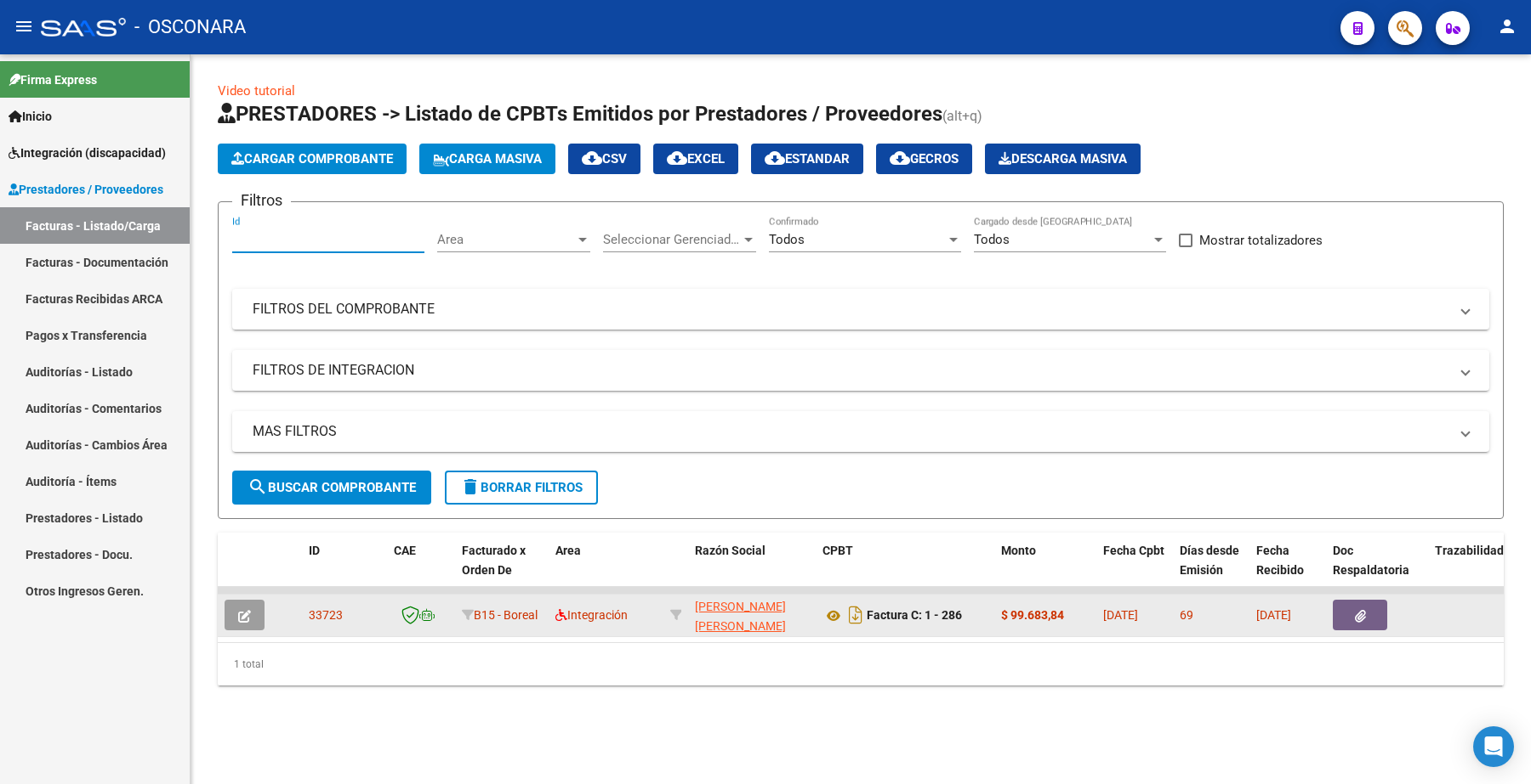
click at [251, 630] on datatable-body-cell at bounding box center [248, 616] width 59 height 41
click at [253, 618] on button "button" at bounding box center [244, 616] width 40 height 31
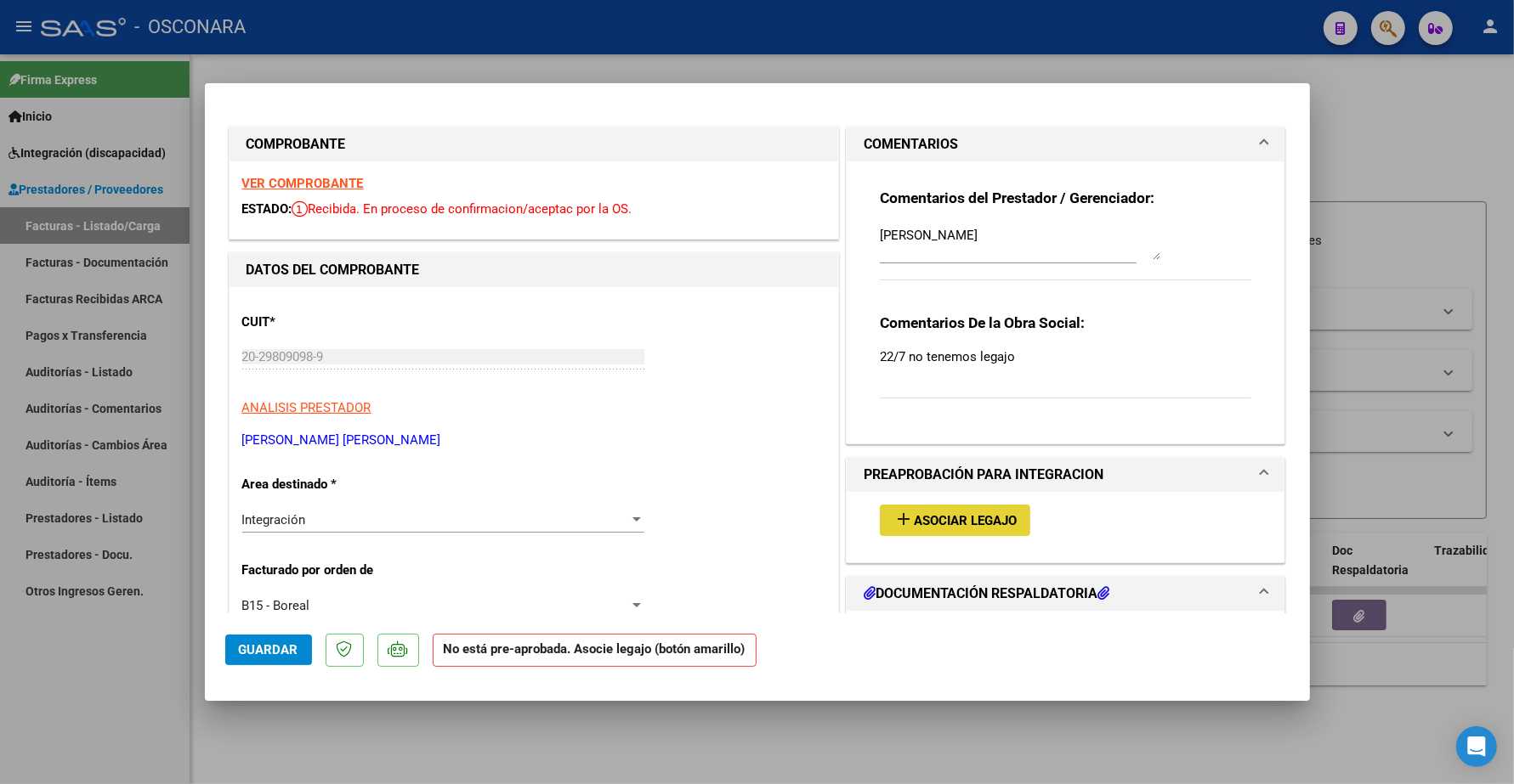
click at [978, 527] on span "Asociar Legajo" at bounding box center [965, 520] width 103 height 15
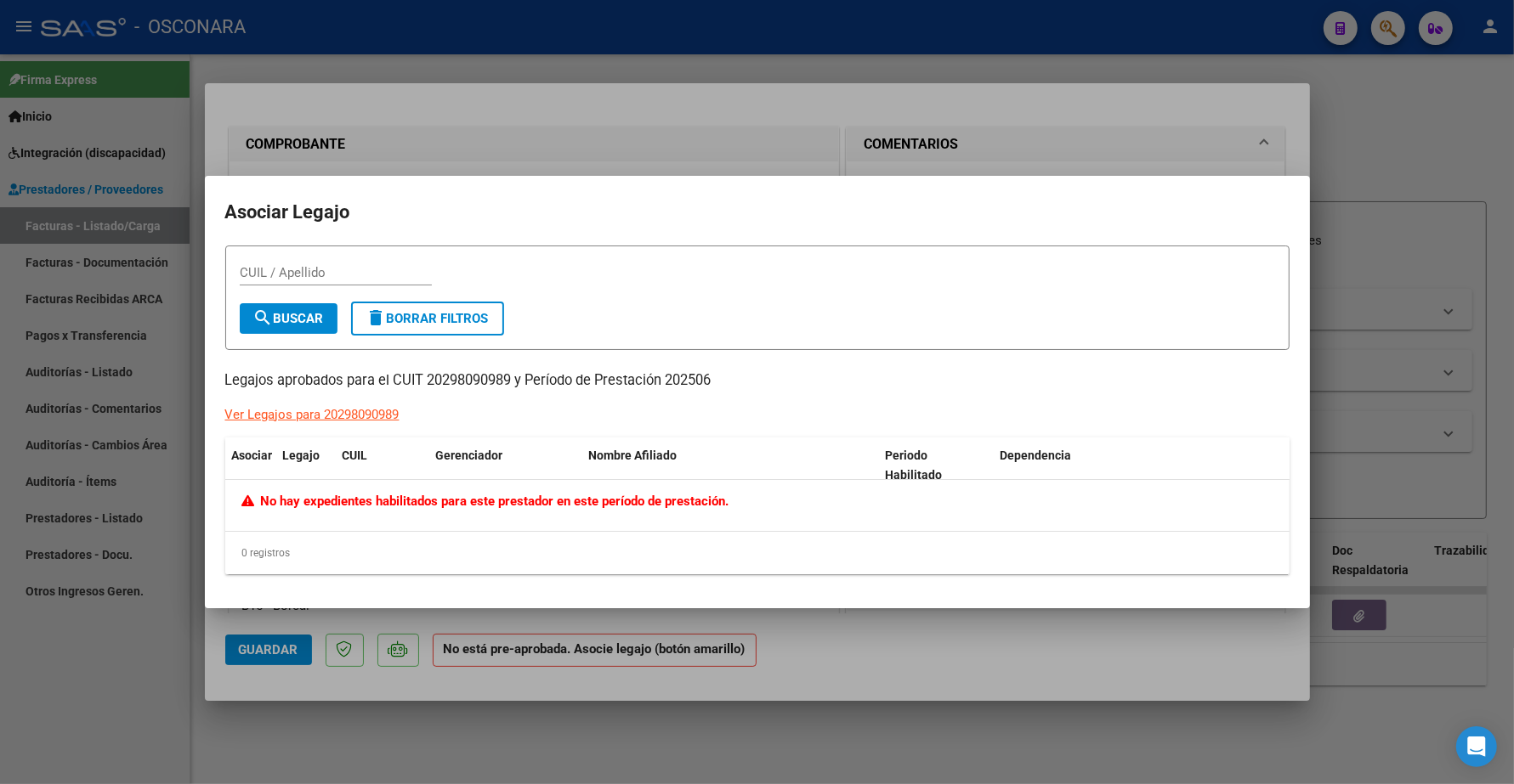
click at [617, 119] on div at bounding box center [757, 392] width 1514 height 784
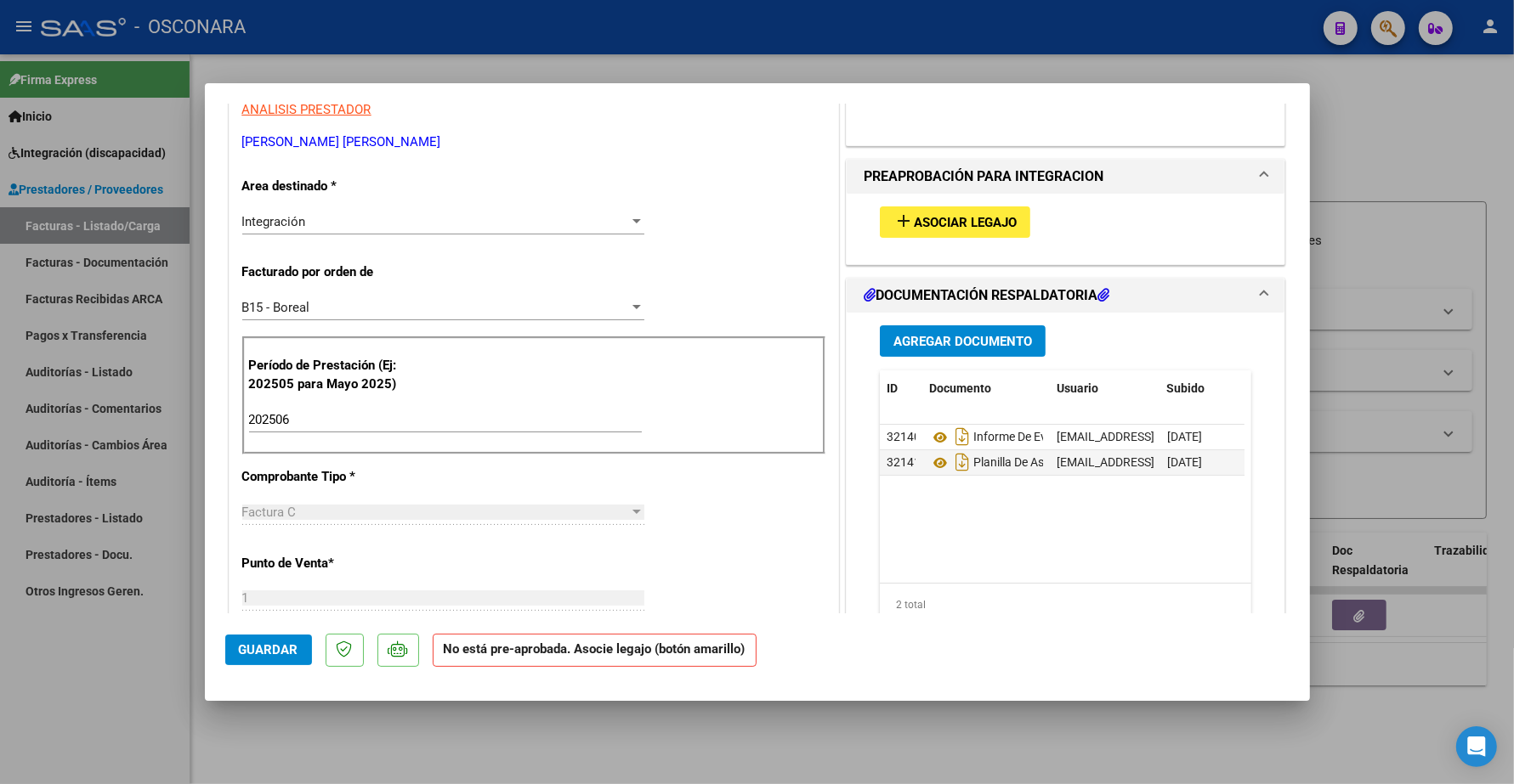
scroll to position [425, 0]
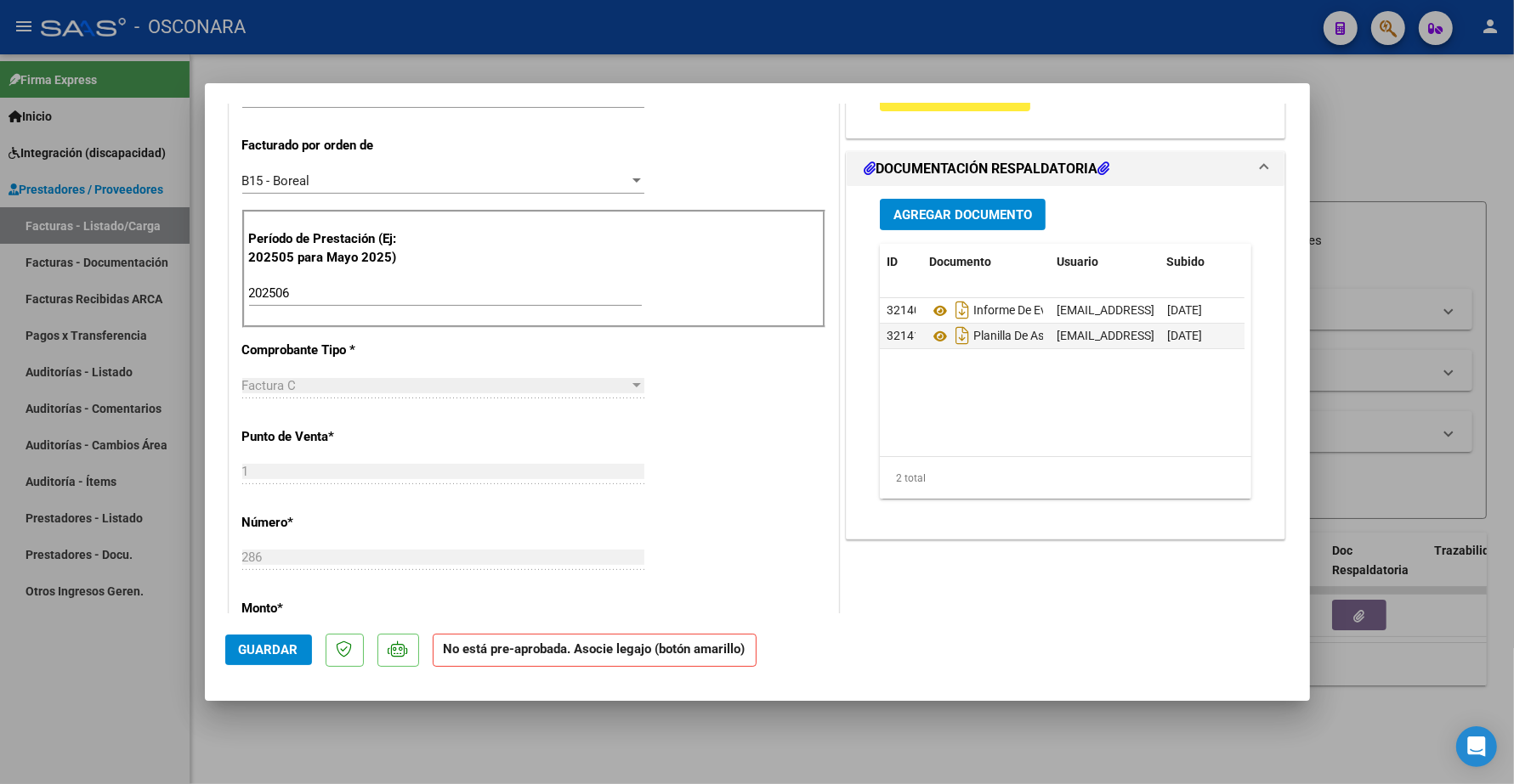
type input "$ 0,00"
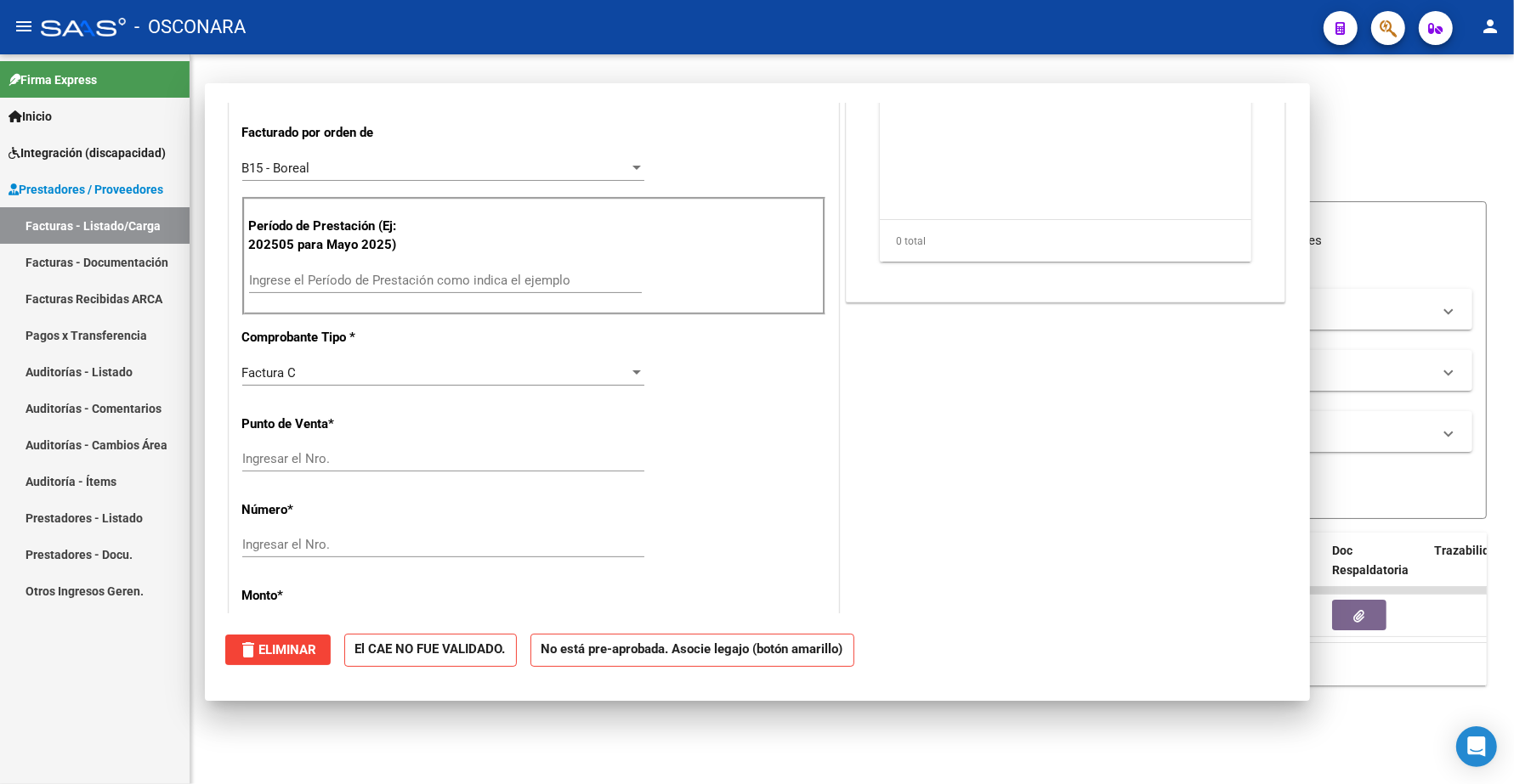
scroll to position [0, 0]
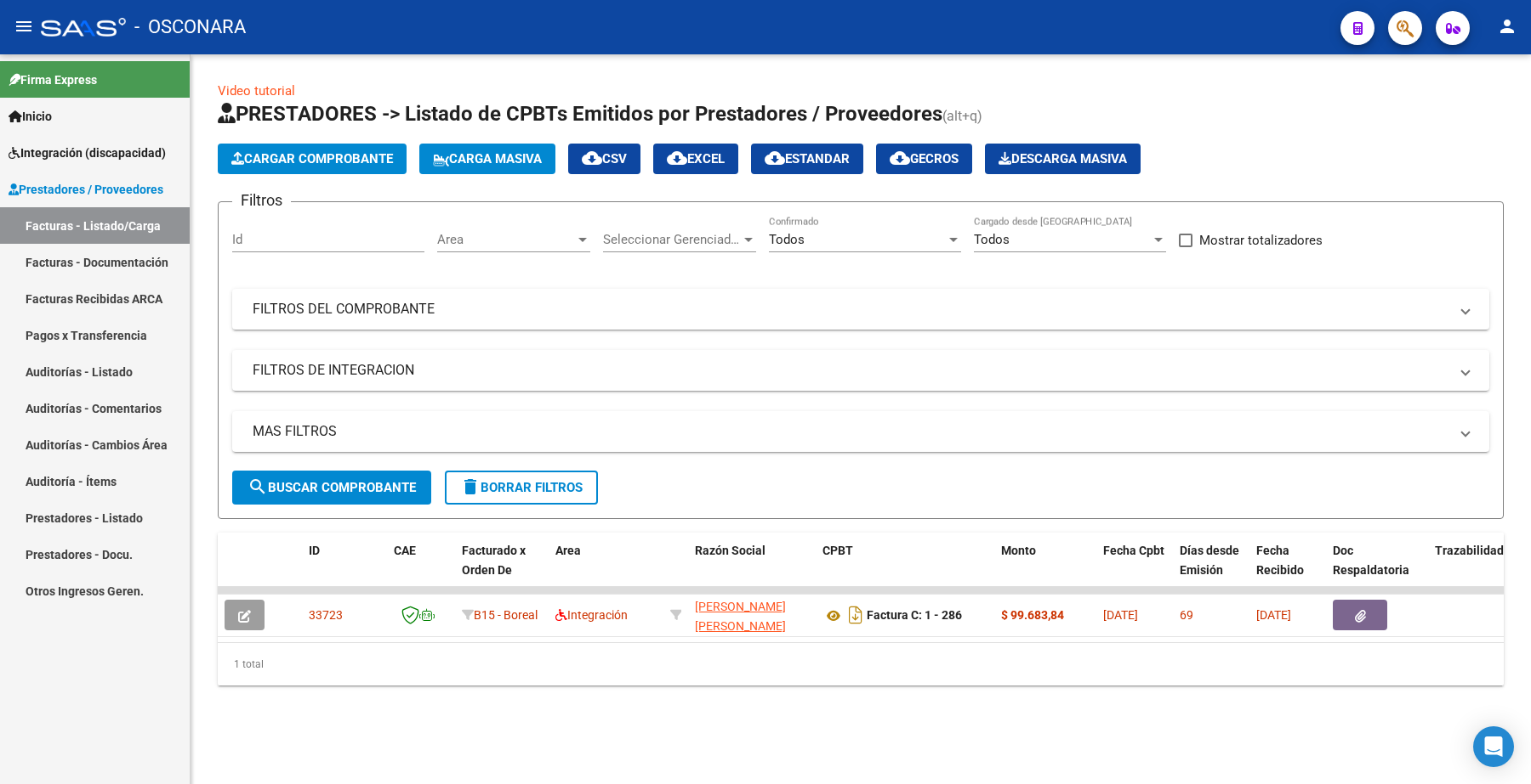
click at [337, 239] on input "Id" at bounding box center [328, 239] width 192 height 15
paste input "33856"
type input "33856"
click at [347, 480] on span "search Buscar Comprobante" at bounding box center [331, 487] width 168 height 15
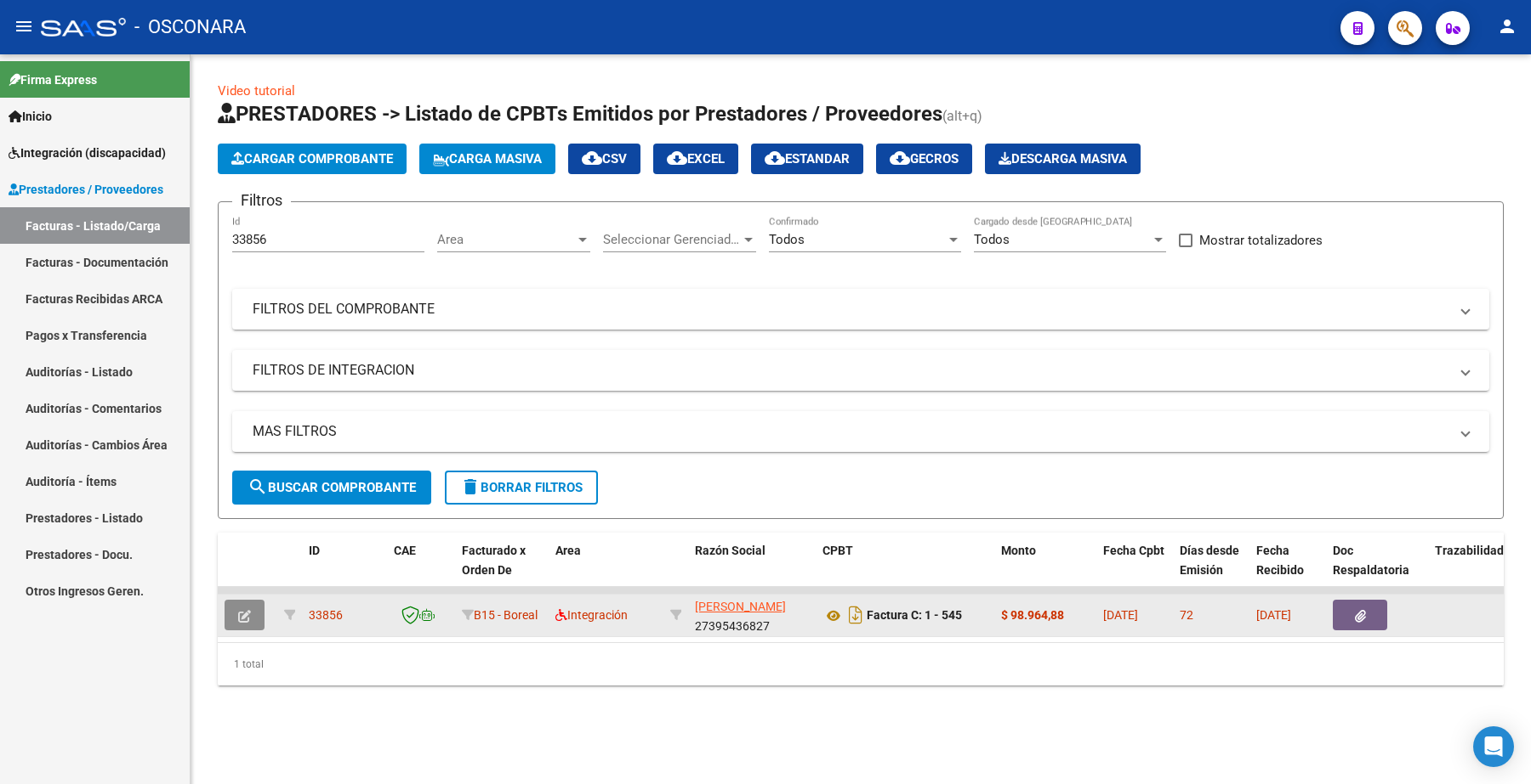
click at [245, 610] on icon "button" at bounding box center [244, 617] width 13 height 13
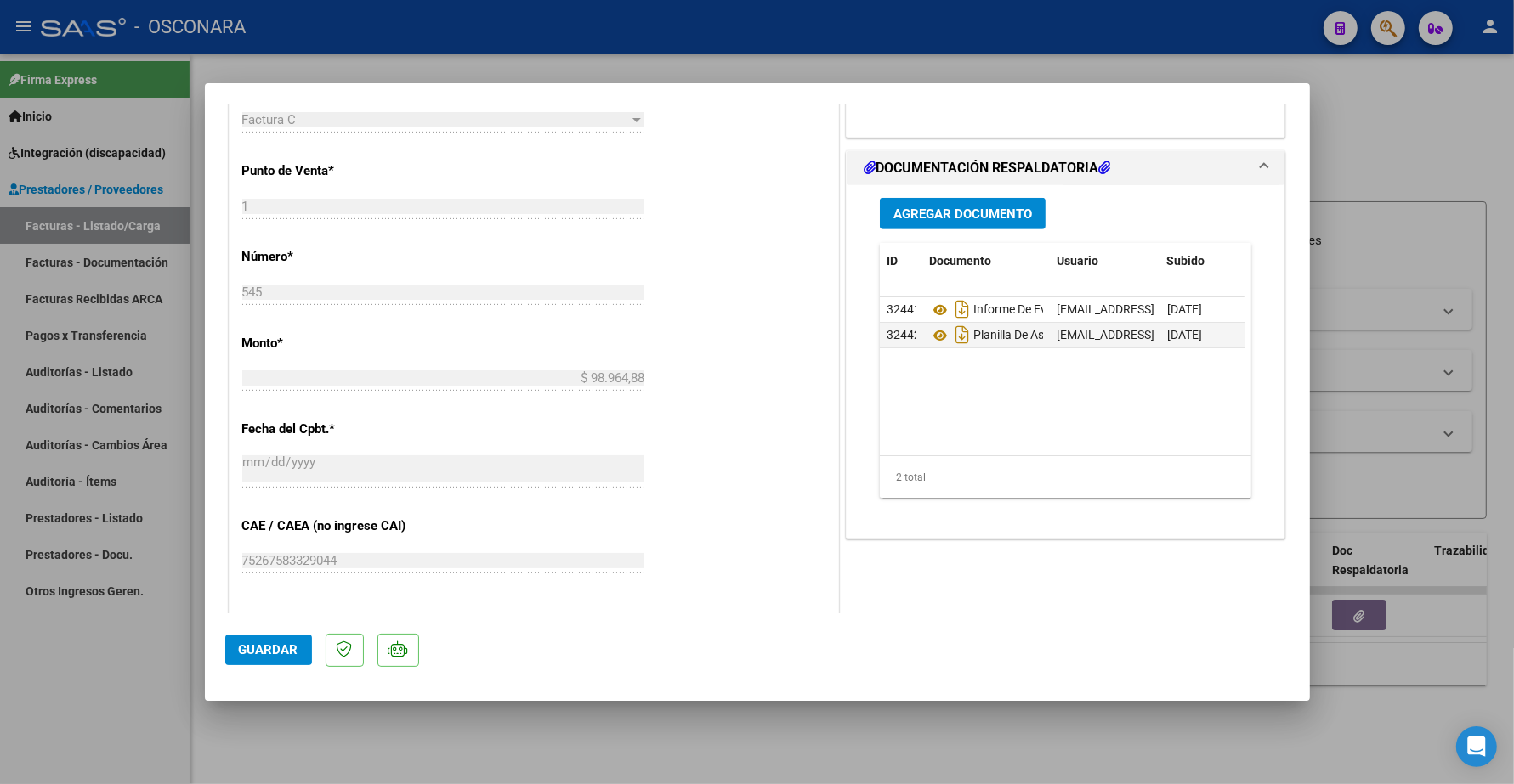
scroll to position [743, 0]
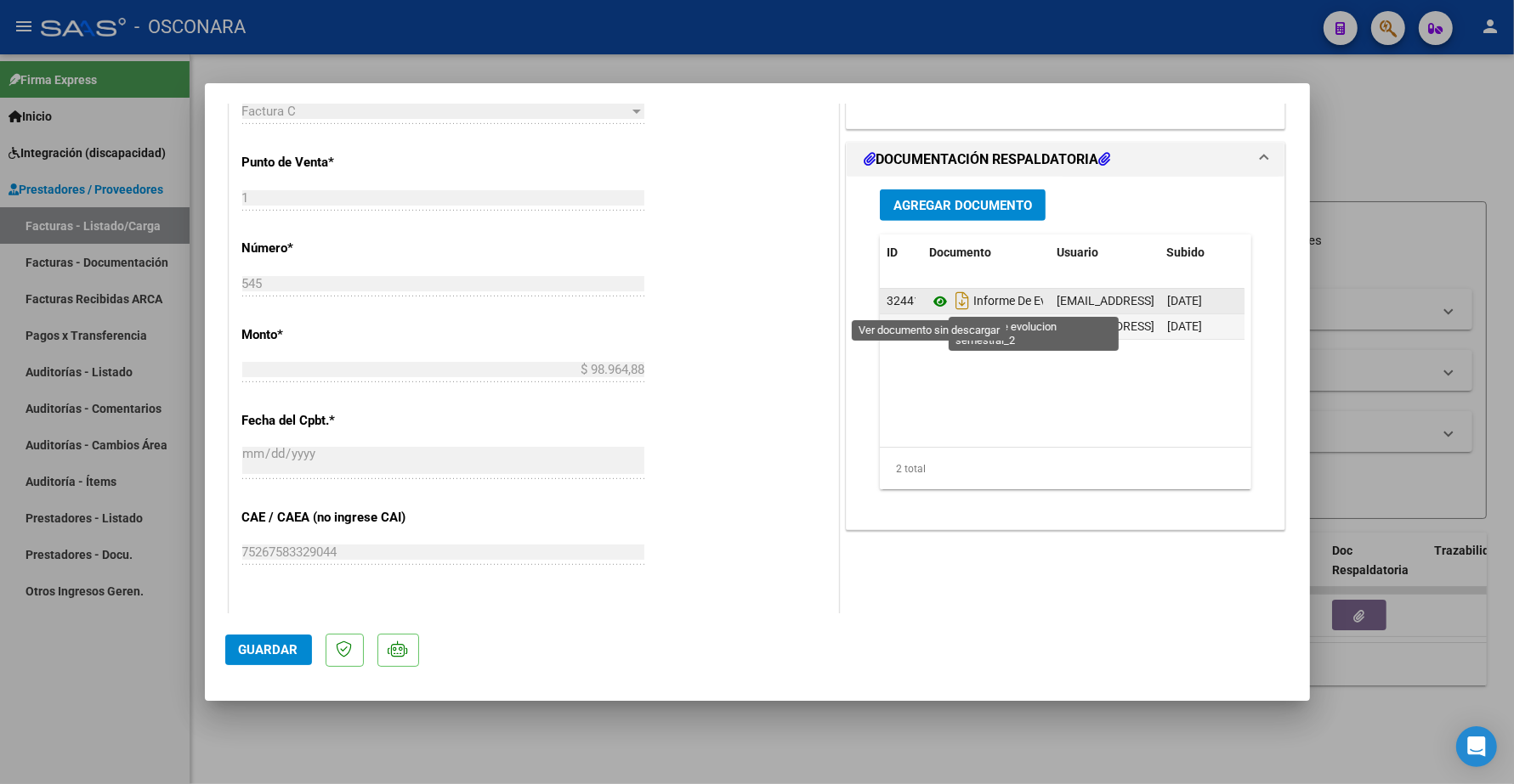
click at [929, 307] on icon at bounding box center [940, 302] width 23 height 21
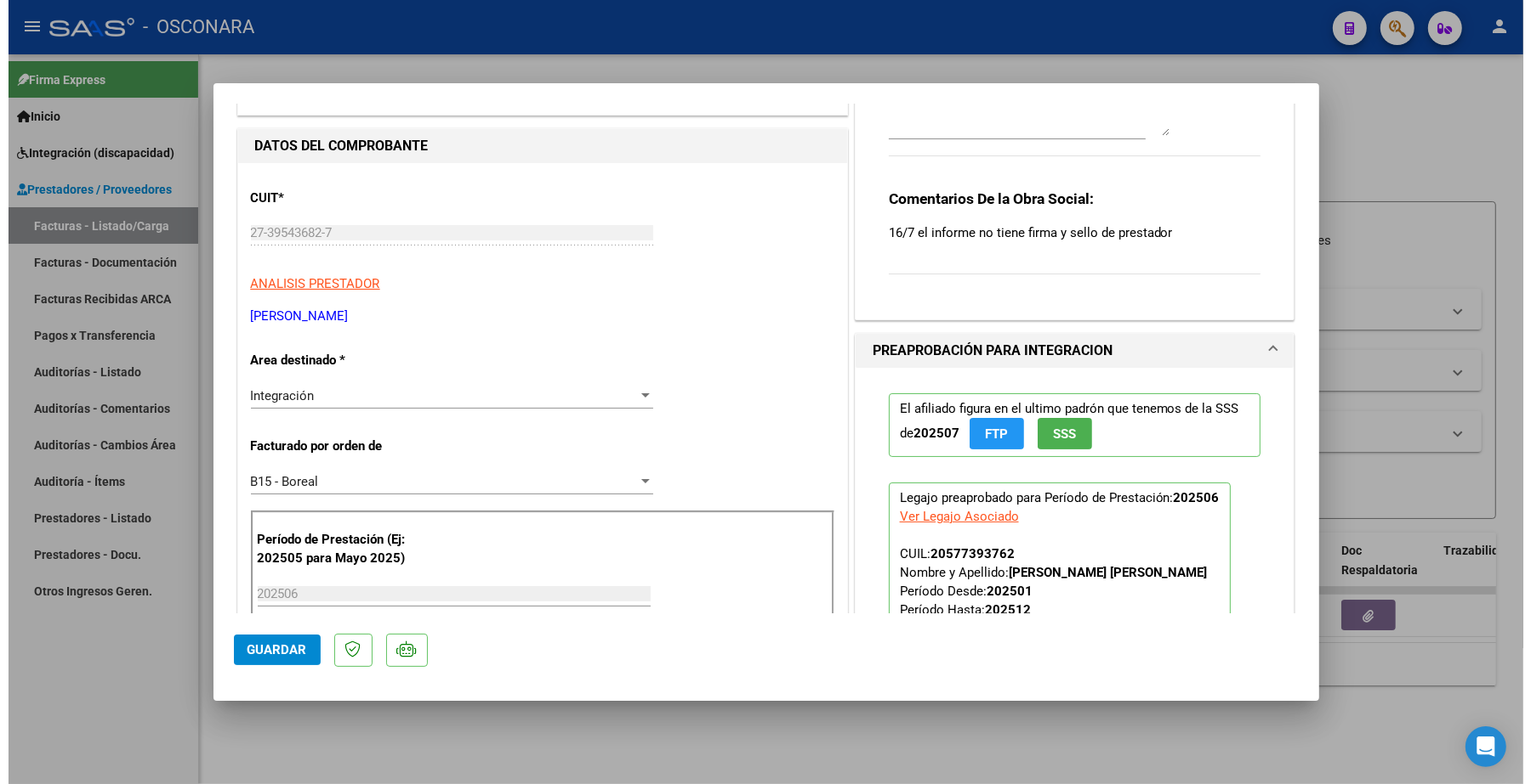
scroll to position [0, 0]
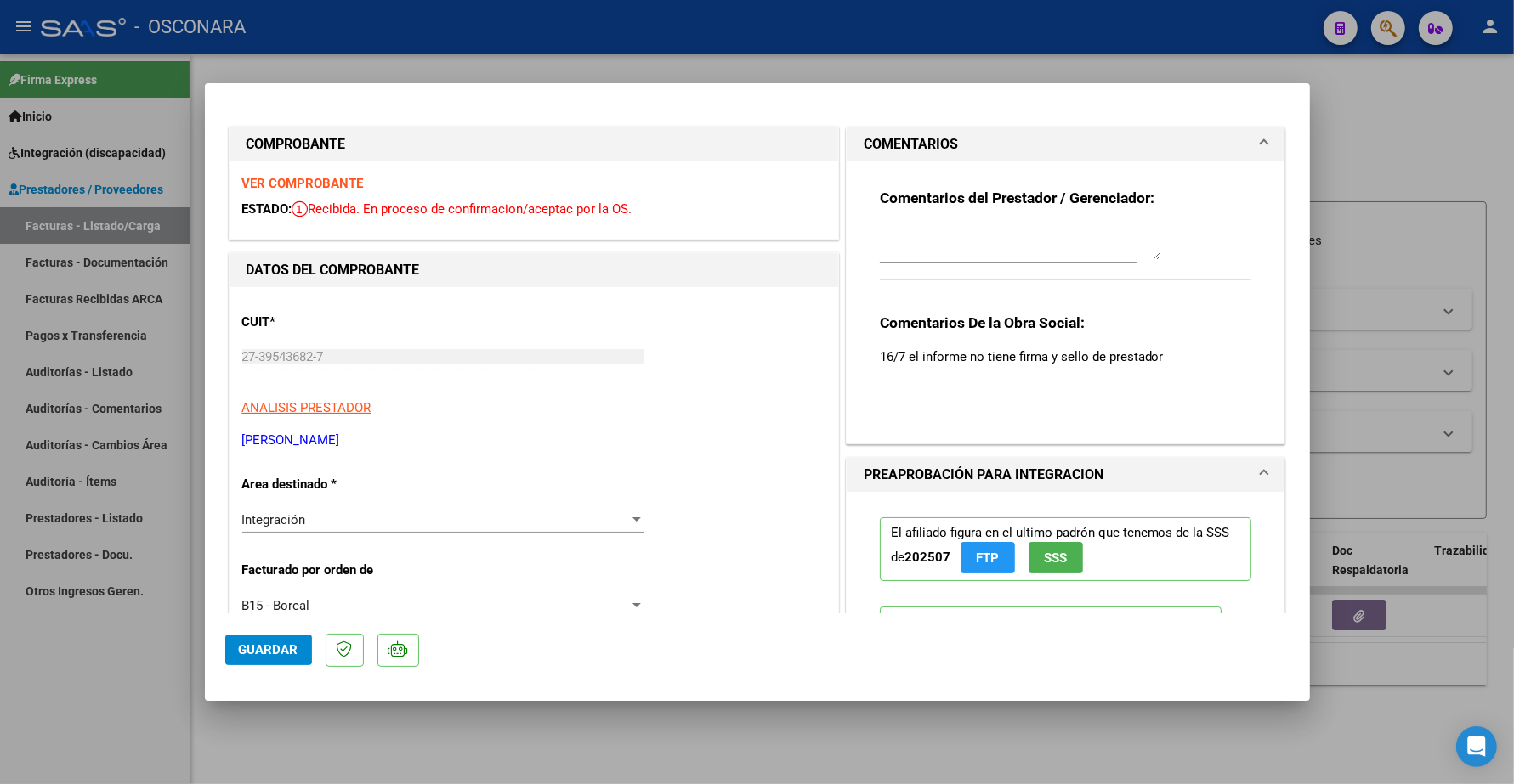
type input "$ 0,00"
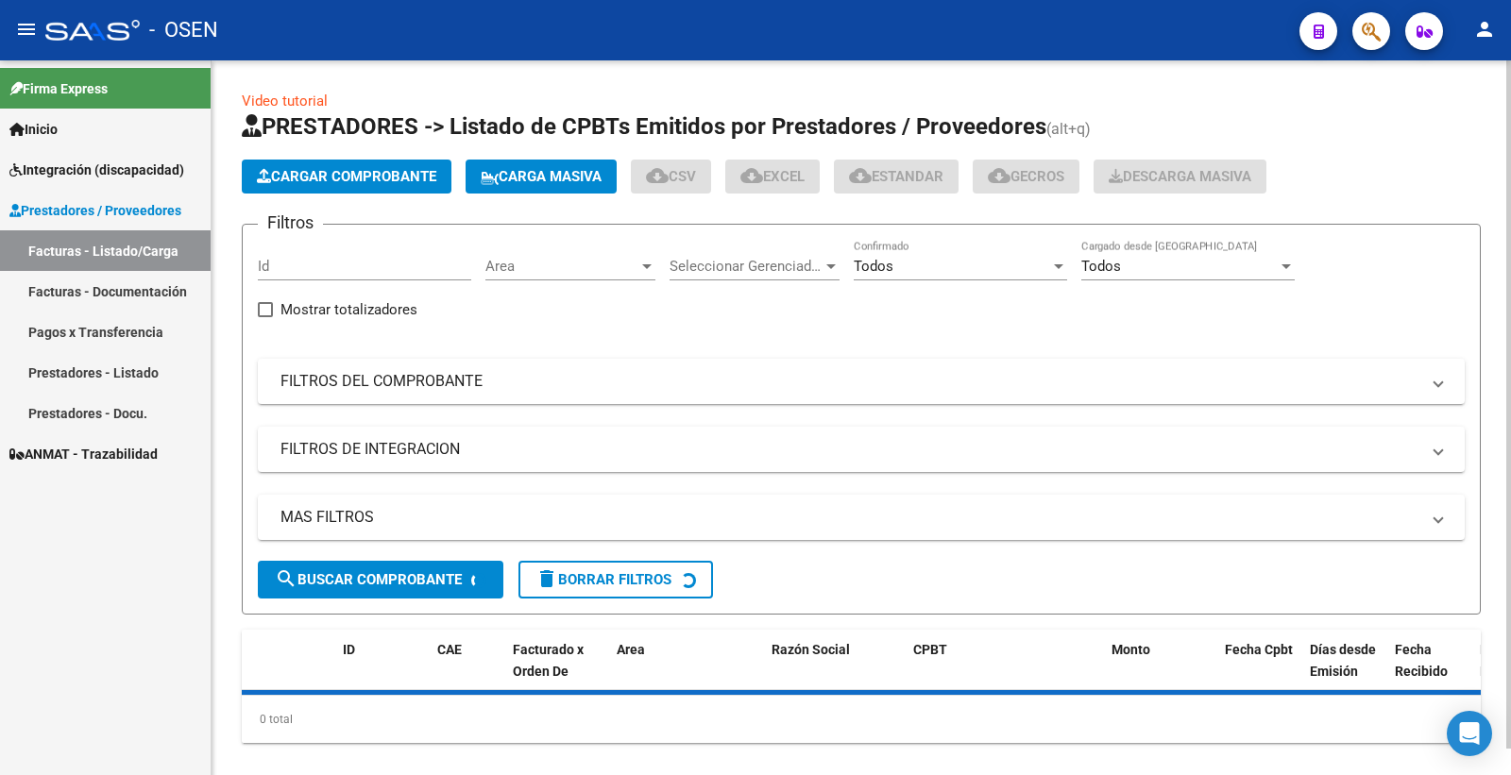
click at [310, 272] on input "Id" at bounding box center [364, 266] width 213 height 17
paste input "304"
type input "304"
drag, startPoint x: 290, startPoint y: 266, endPoint x: 222, endPoint y: 234, distance: 75.2
click at [219, 260] on div "Video tutorial PRESTADORES -> Listado de CPBTs Emitidos por Prestadores / Prove…" at bounding box center [860, 431] width 1299 height 743
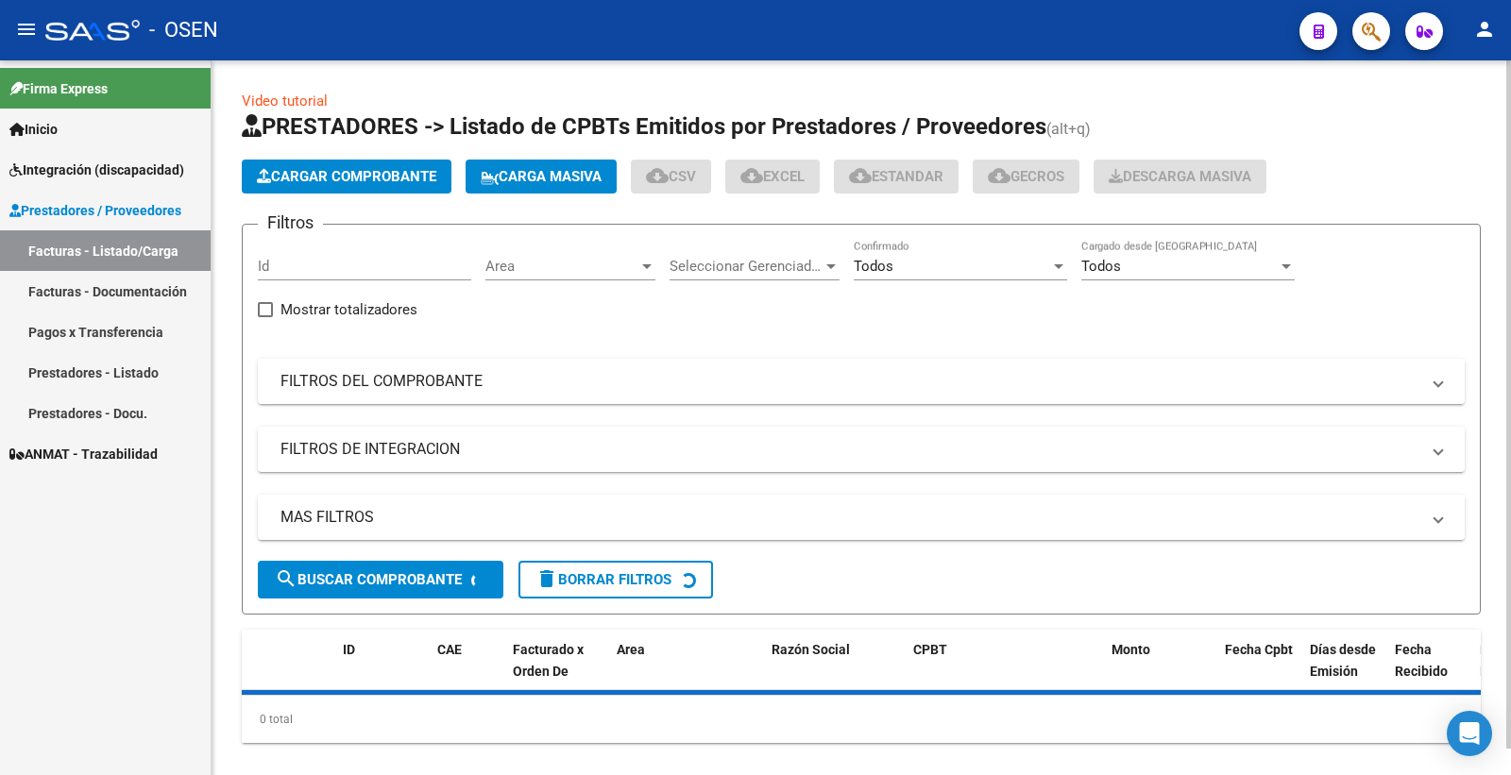
click at [393, 384] on mat-panel-title "FILTROS DEL COMPROBANTE" at bounding box center [849, 381] width 1139 height 21
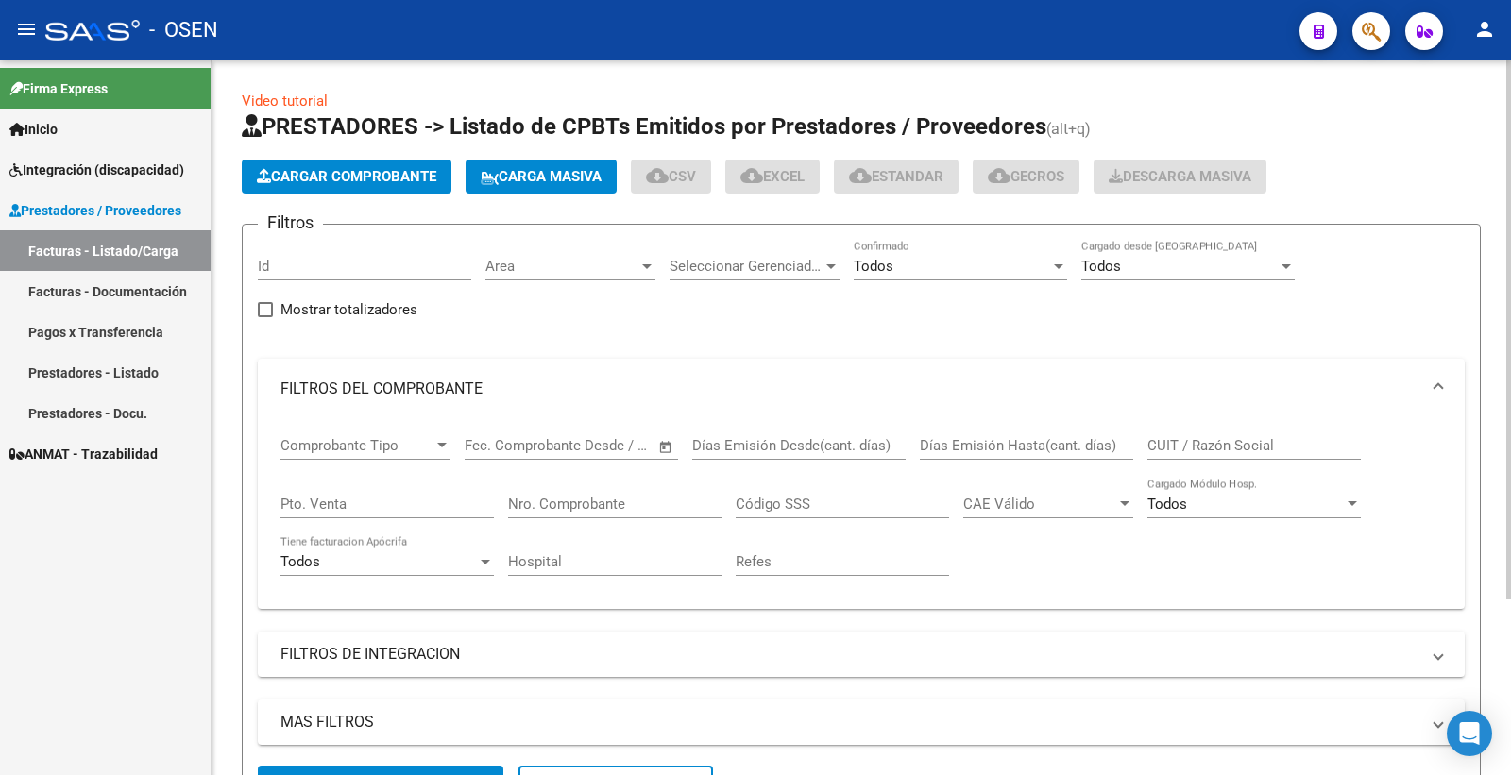
click at [634, 500] on input "Nro. Comprobante" at bounding box center [614, 504] width 213 height 17
paste input "304"
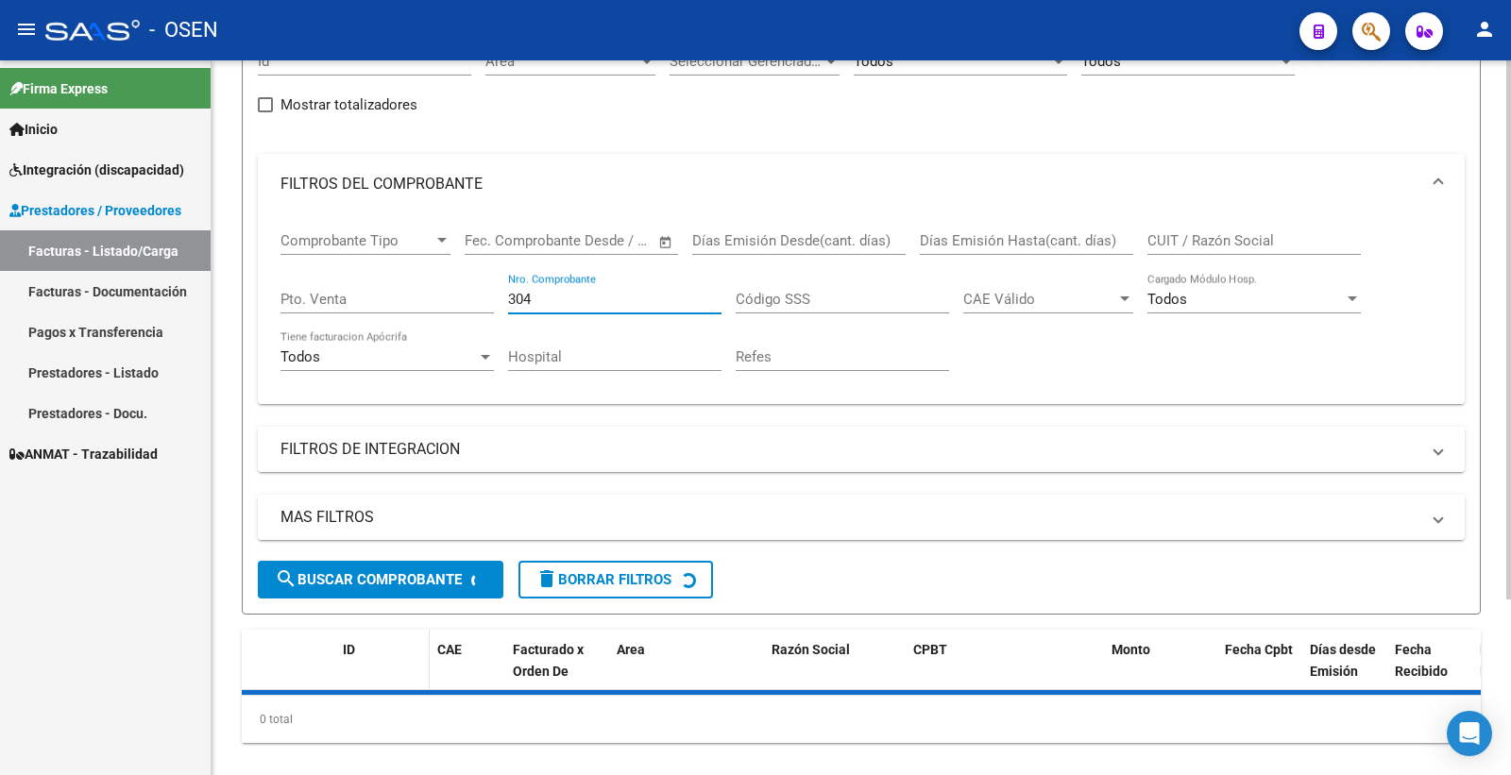
scroll to position [210, 0]
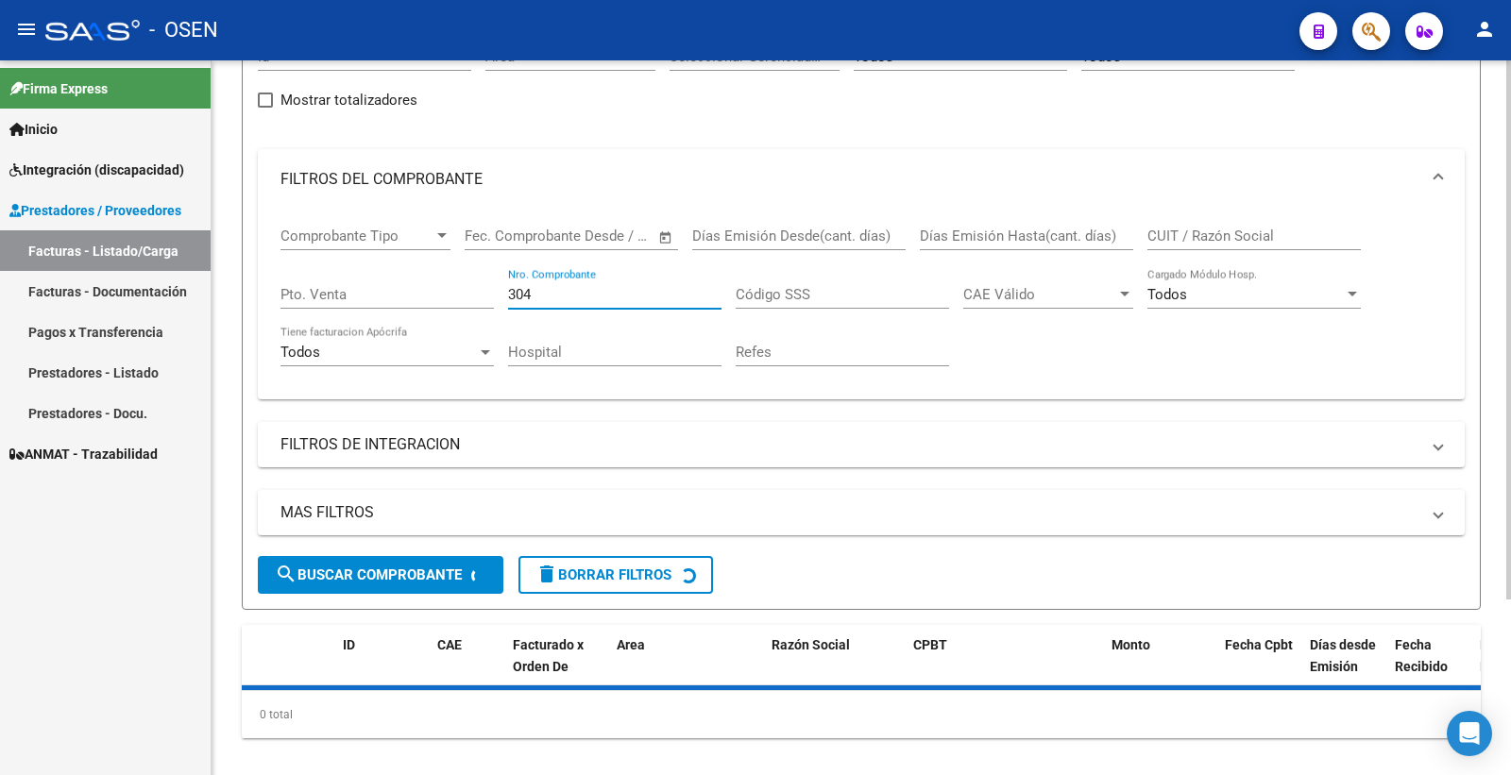
type input "304"
click at [431, 540] on div "MAS FILTROS Todos Con Doc. Respaldatoria Todos Con Trazabilidad Todos Asociado …" at bounding box center [861, 523] width 1207 height 66
click at [432, 567] on span "search Buscar Comprobante" at bounding box center [368, 575] width 187 height 17
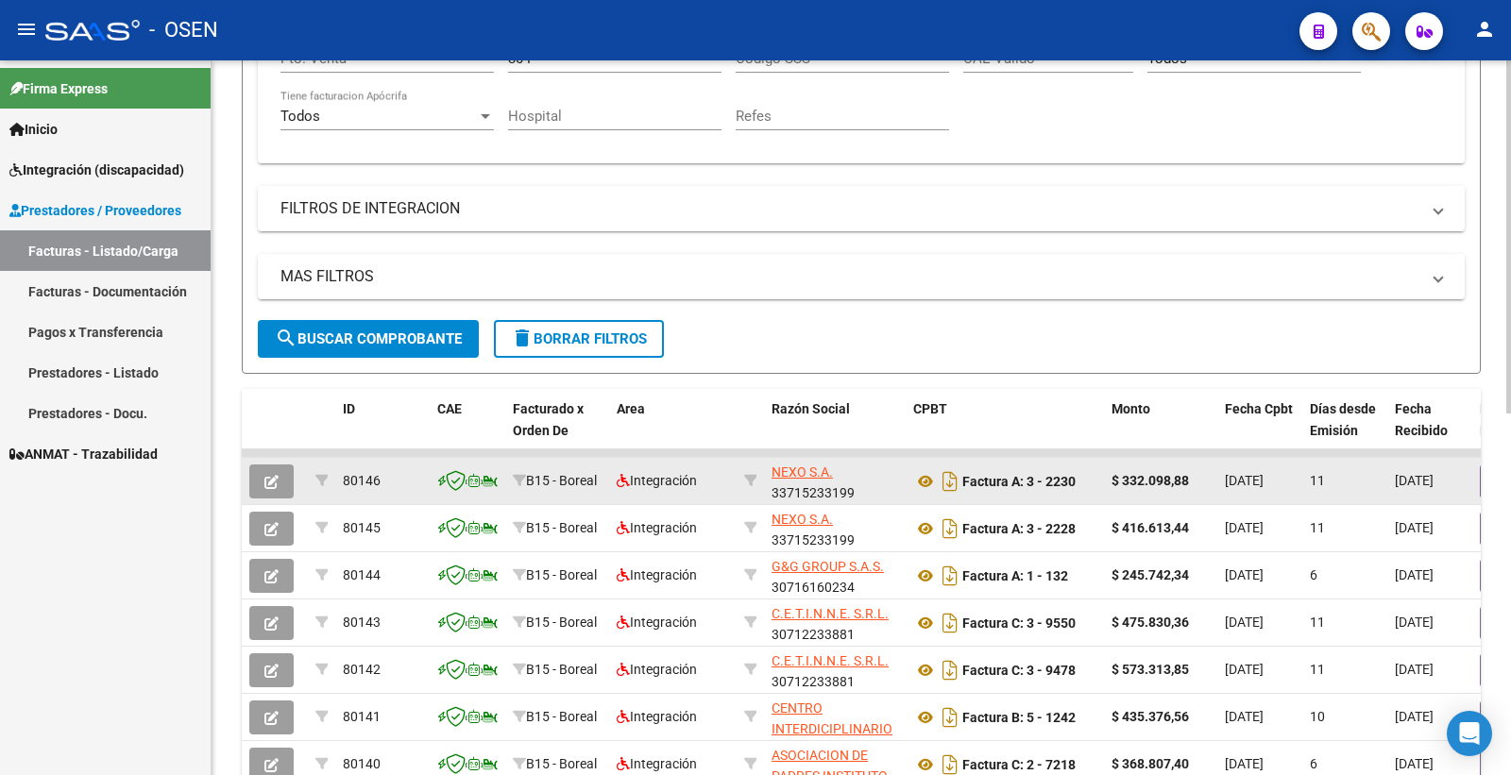
scroll to position [314, 0]
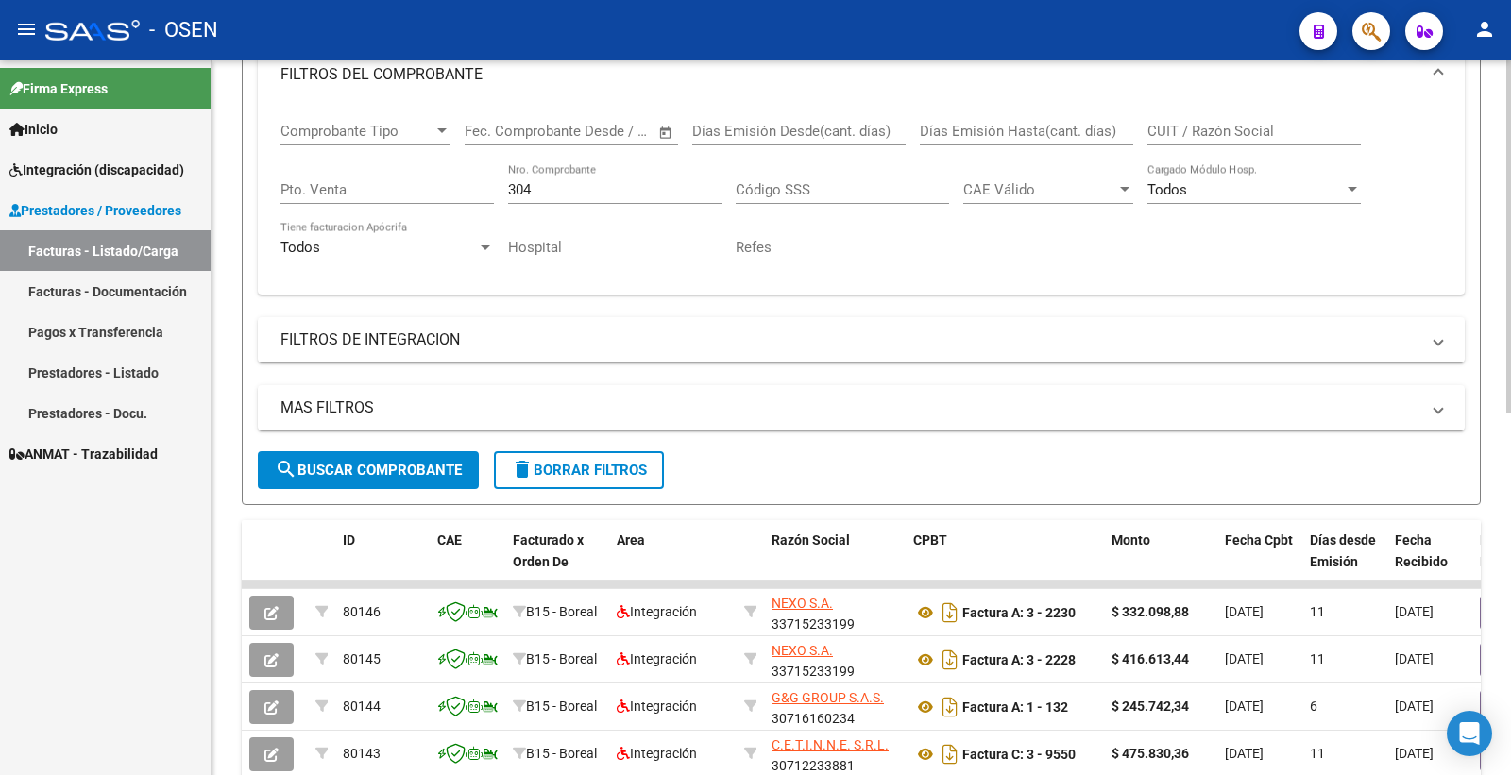
click at [1188, 130] on input "CUIT / Razón Social" at bounding box center [1253, 131] width 213 height 17
paste input "23166166454"
type input "23166166454"
click at [408, 472] on span "search Buscar Comprobante" at bounding box center [368, 470] width 187 height 17
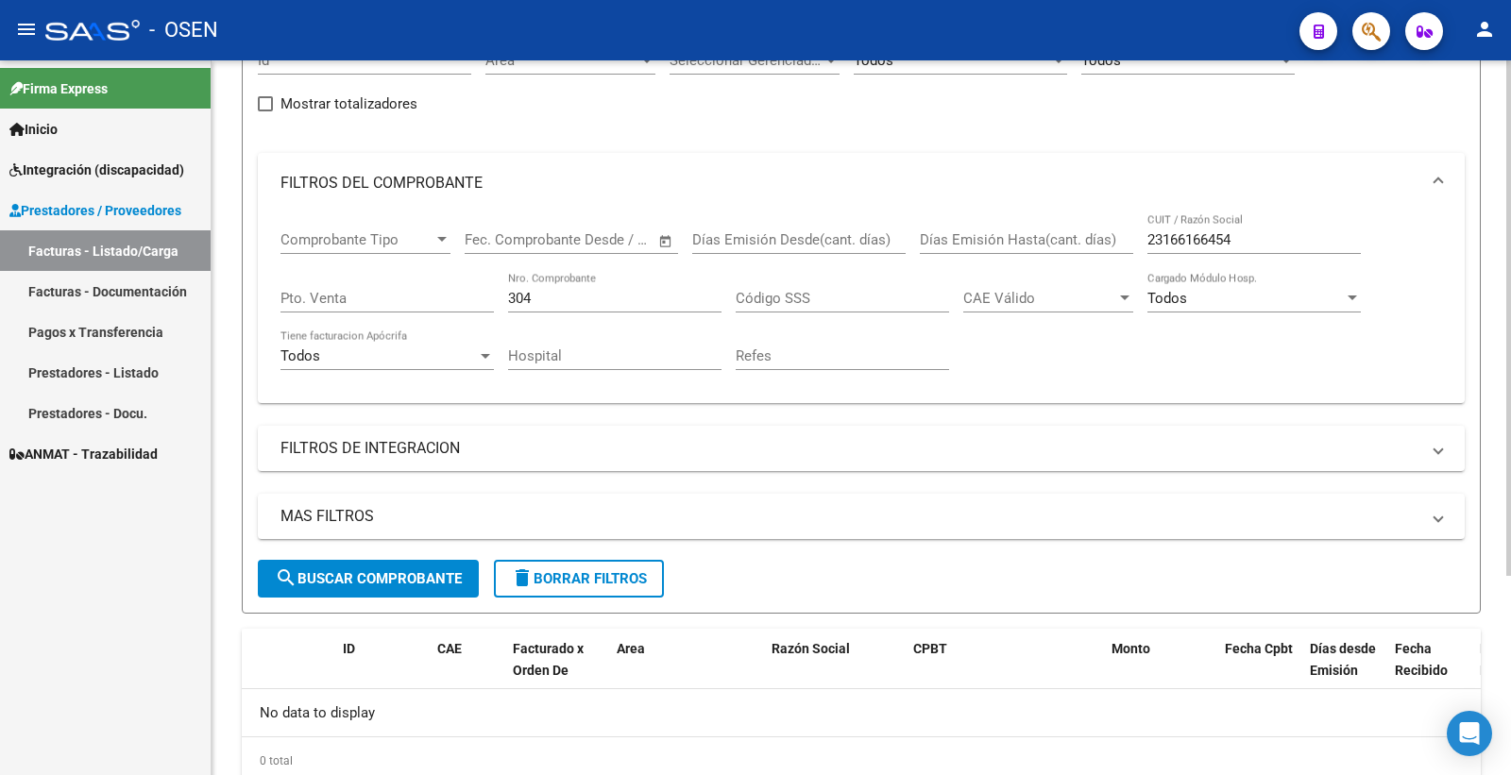
scroll to position [210, 0]
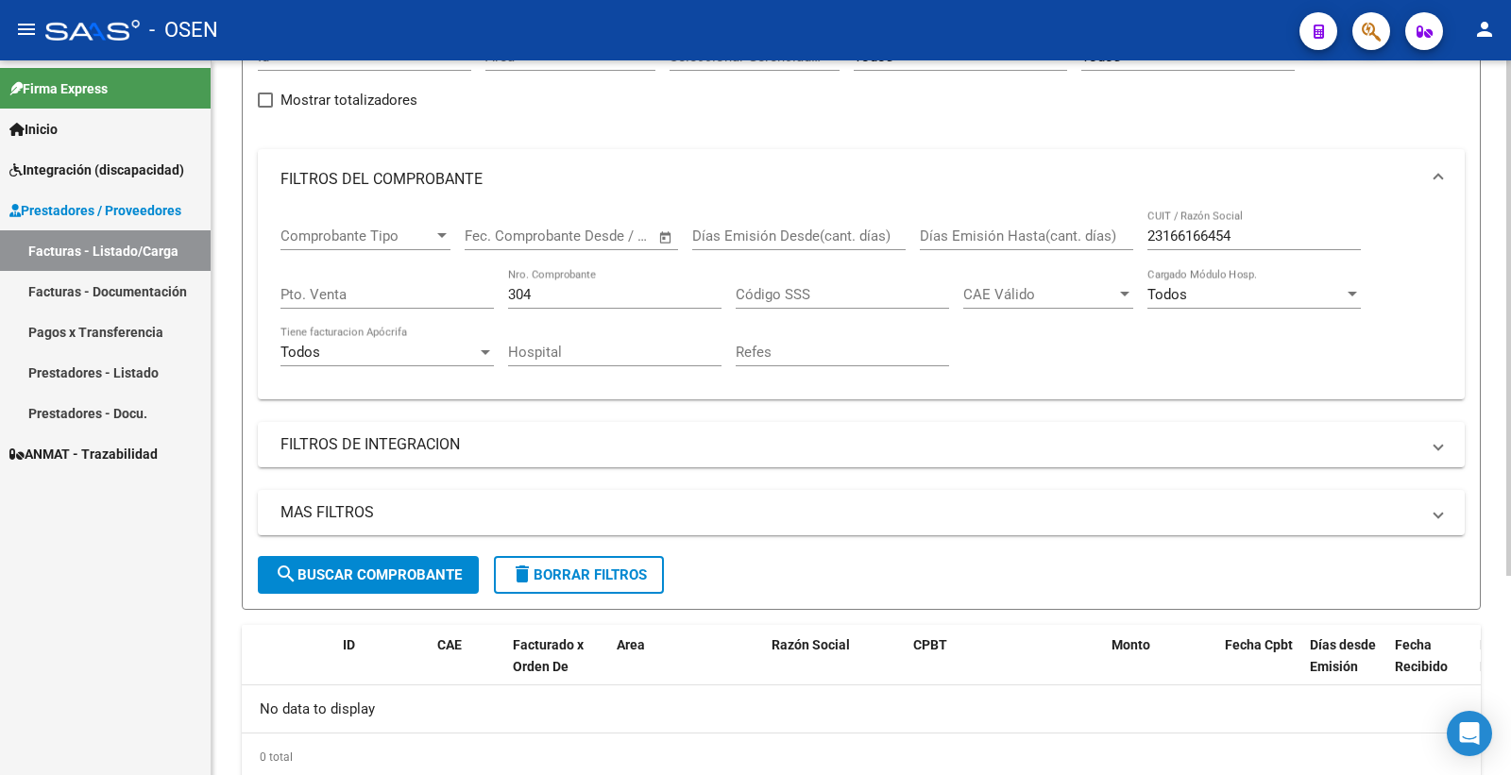
click at [416, 590] on button "search Buscar Comprobante" at bounding box center [368, 575] width 221 height 38
click at [416, 577] on span "search Buscar Comprobante" at bounding box center [368, 575] width 187 height 17
click at [539, 297] on input "304" at bounding box center [614, 294] width 213 height 17
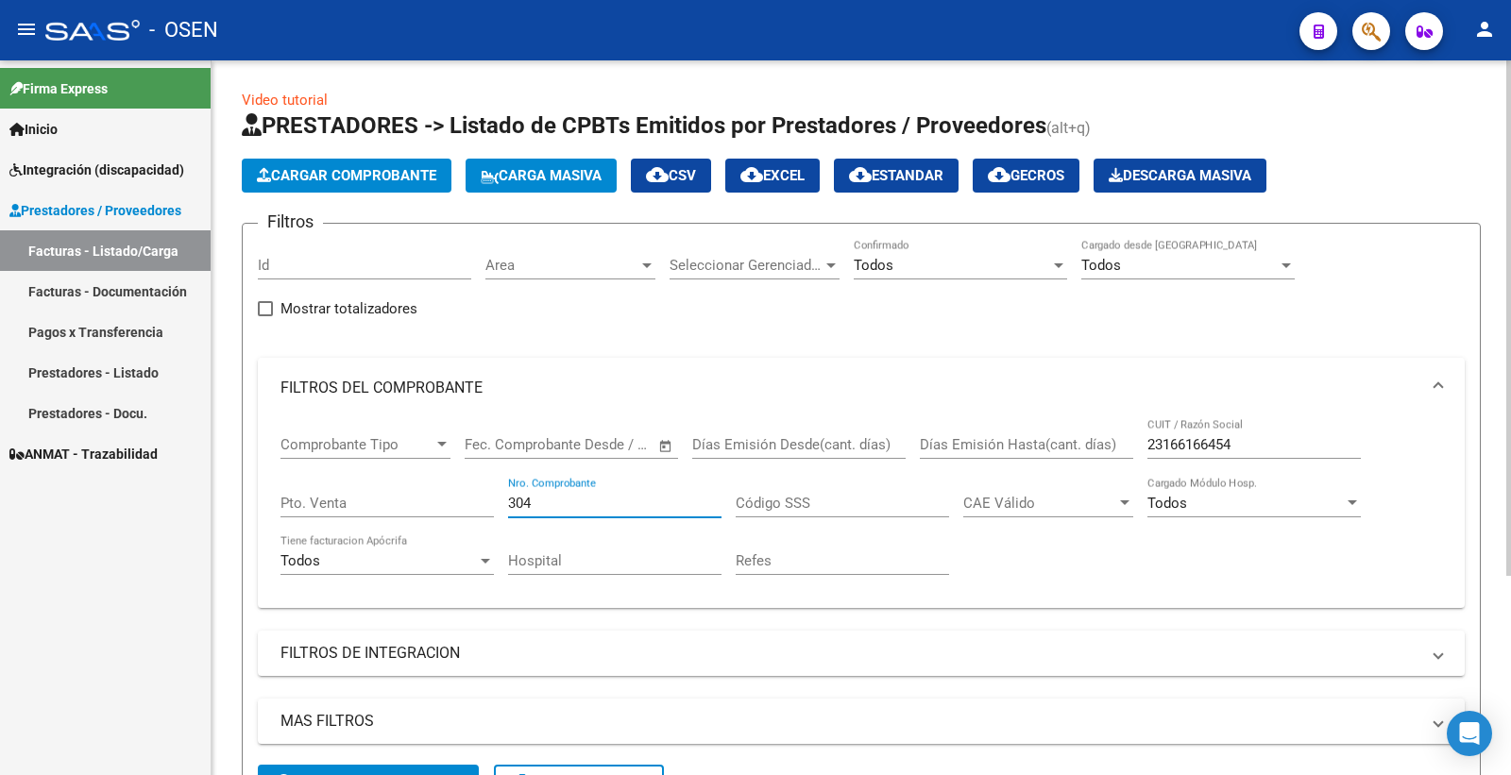
scroll to position [0, 0]
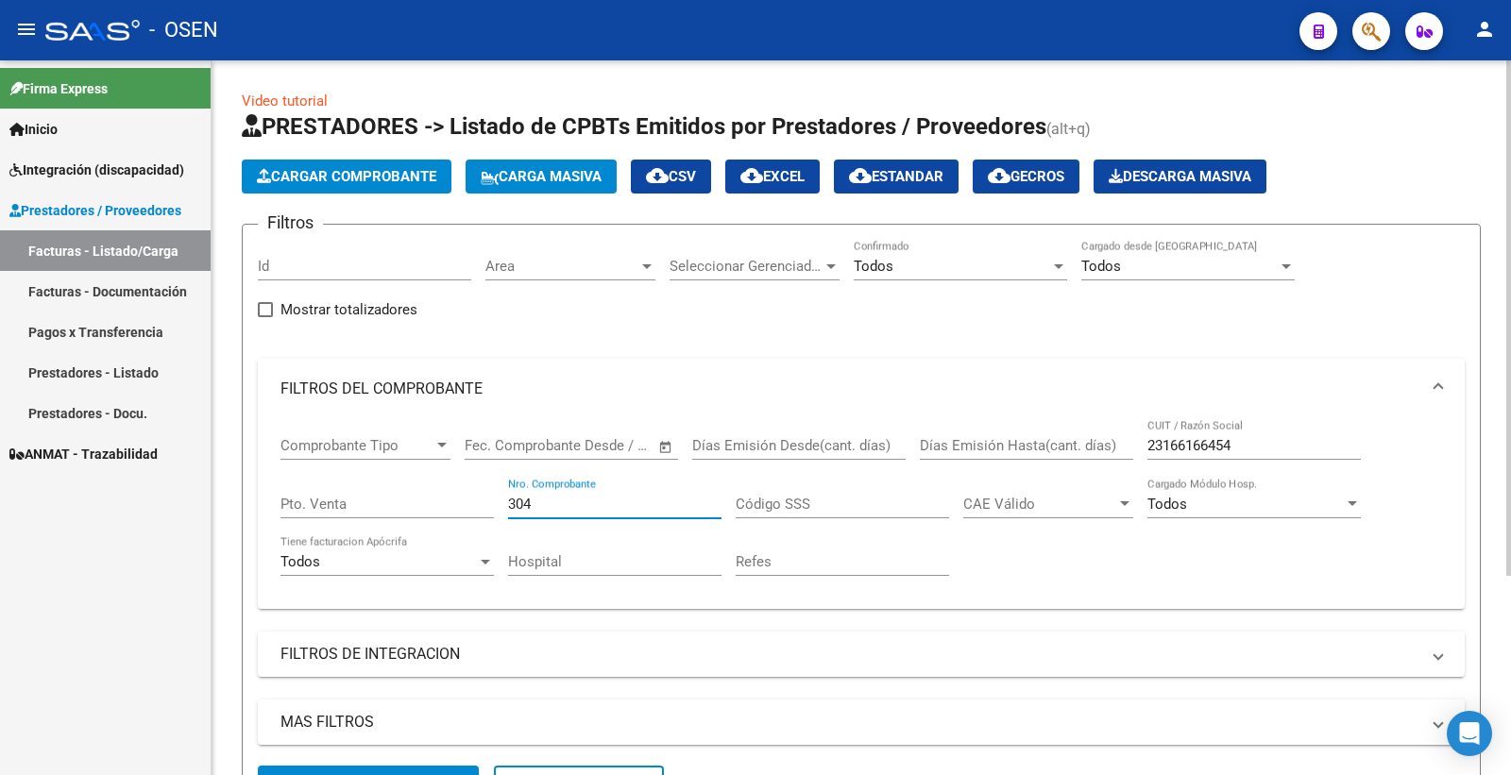
drag, startPoint x: 545, startPoint y: 505, endPoint x: 502, endPoint y: 511, distance: 42.9
click at [502, 511] on div "Comprobante Tipo Comprobante Tipo Fecha inicio – Fecha fin Fec. Comprobante Des…" at bounding box center [860, 506] width 1161 height 175
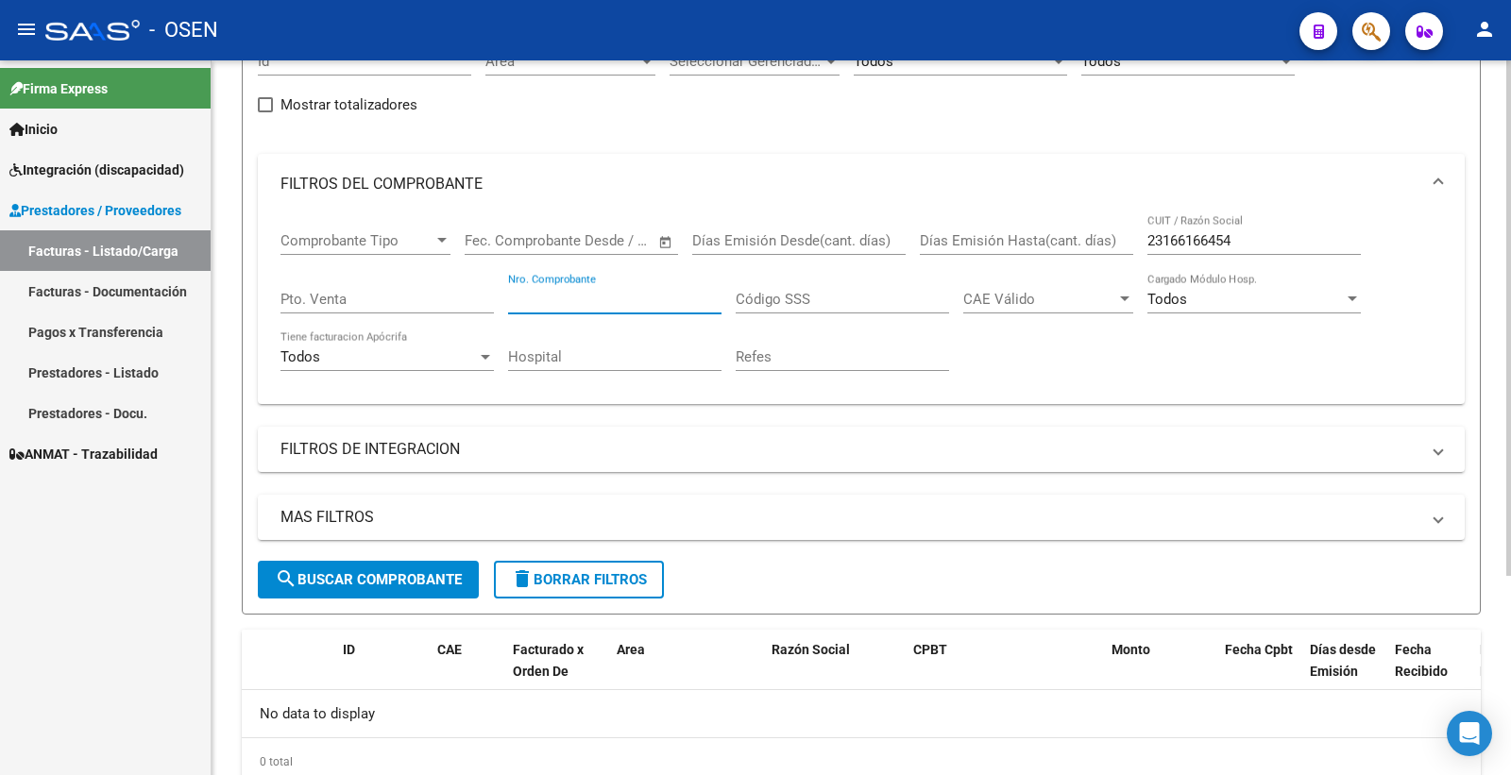
scroll to position [210, 0]
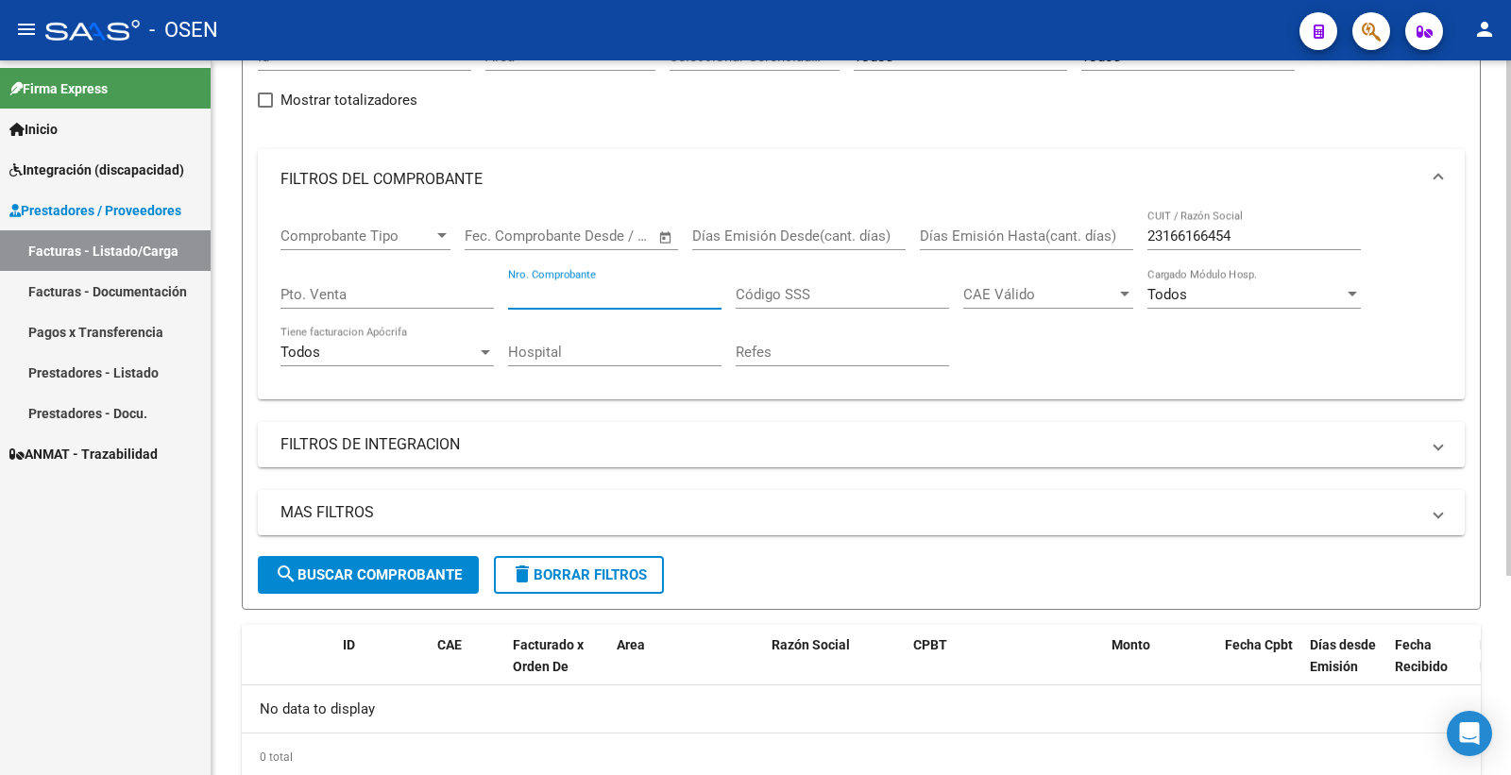
click at [434, 578] on span "search Buscar Comprobante" at bounding box center [368, 575] width 187 height 17
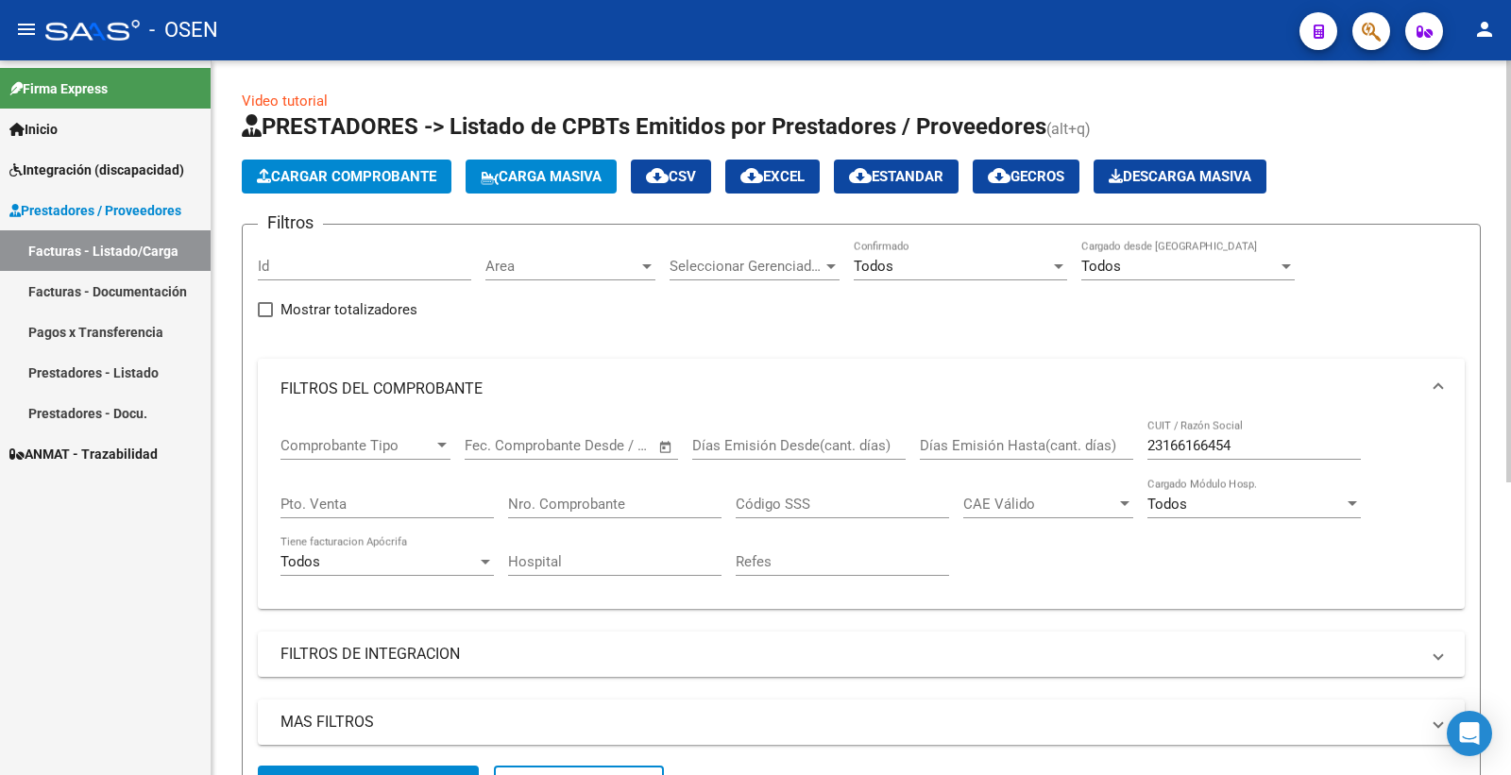
scroll to position [105, 0]
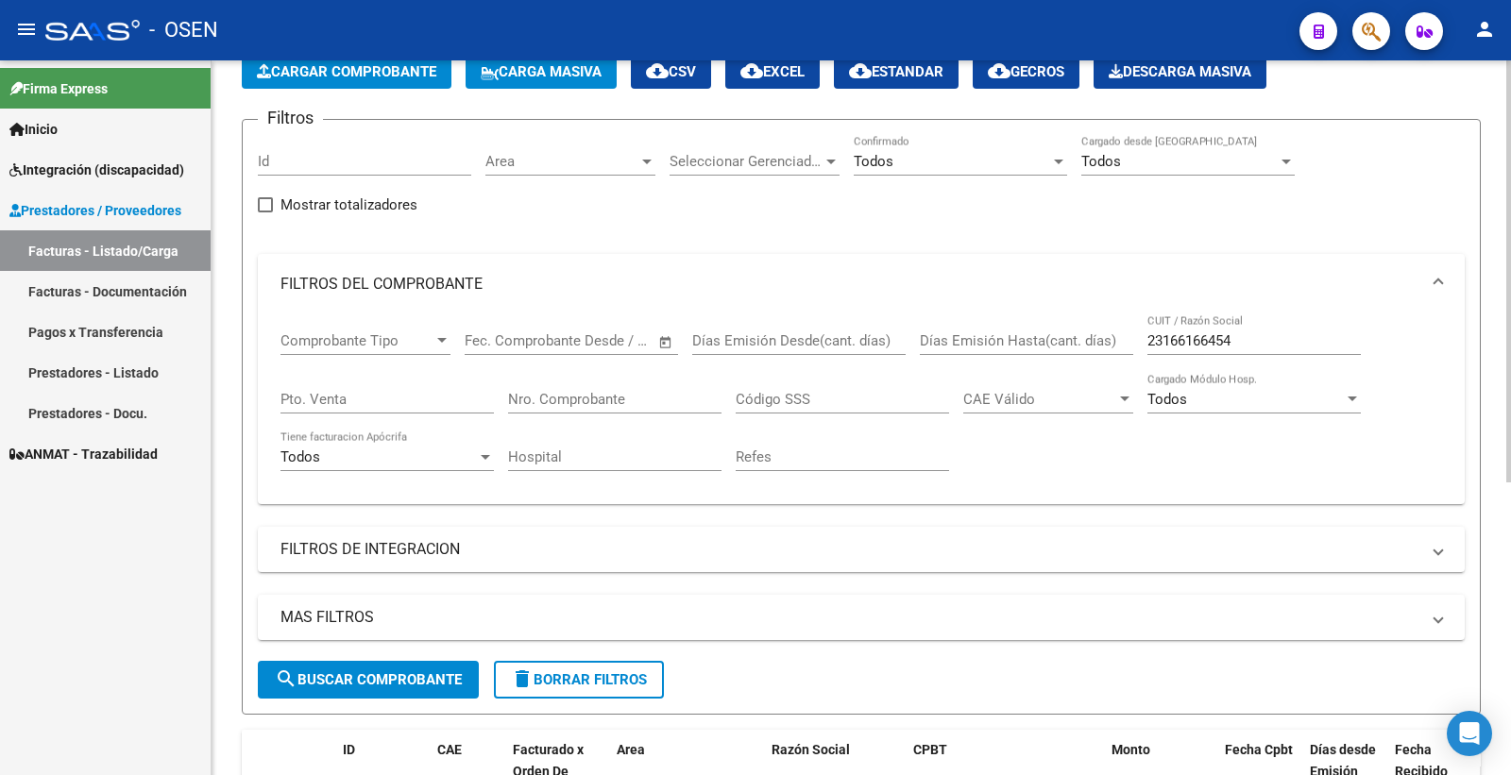
click at [519, 147] on div "Area Area" at bounding box center [570, 155] width 170 height 41
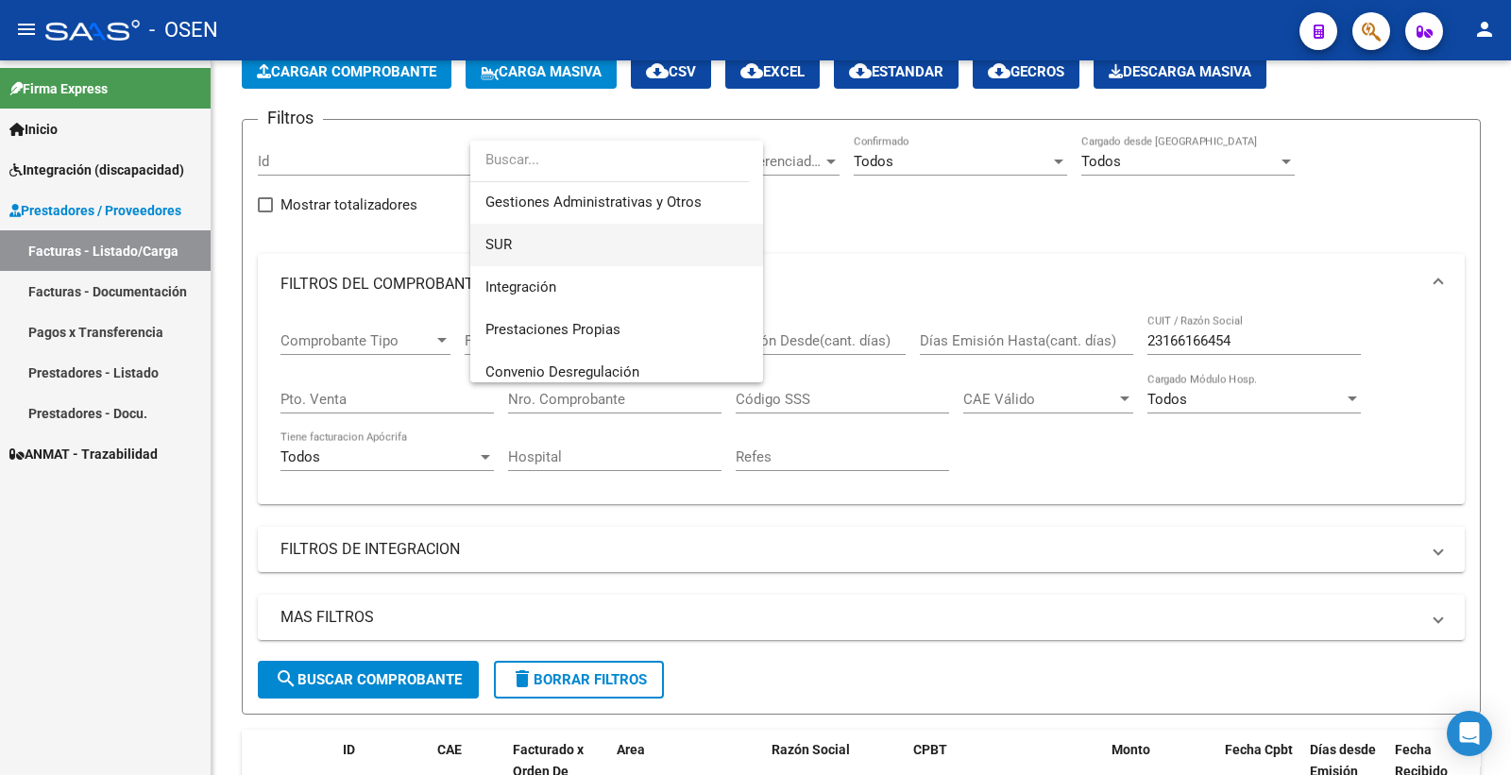
scroll to position [0, 0]
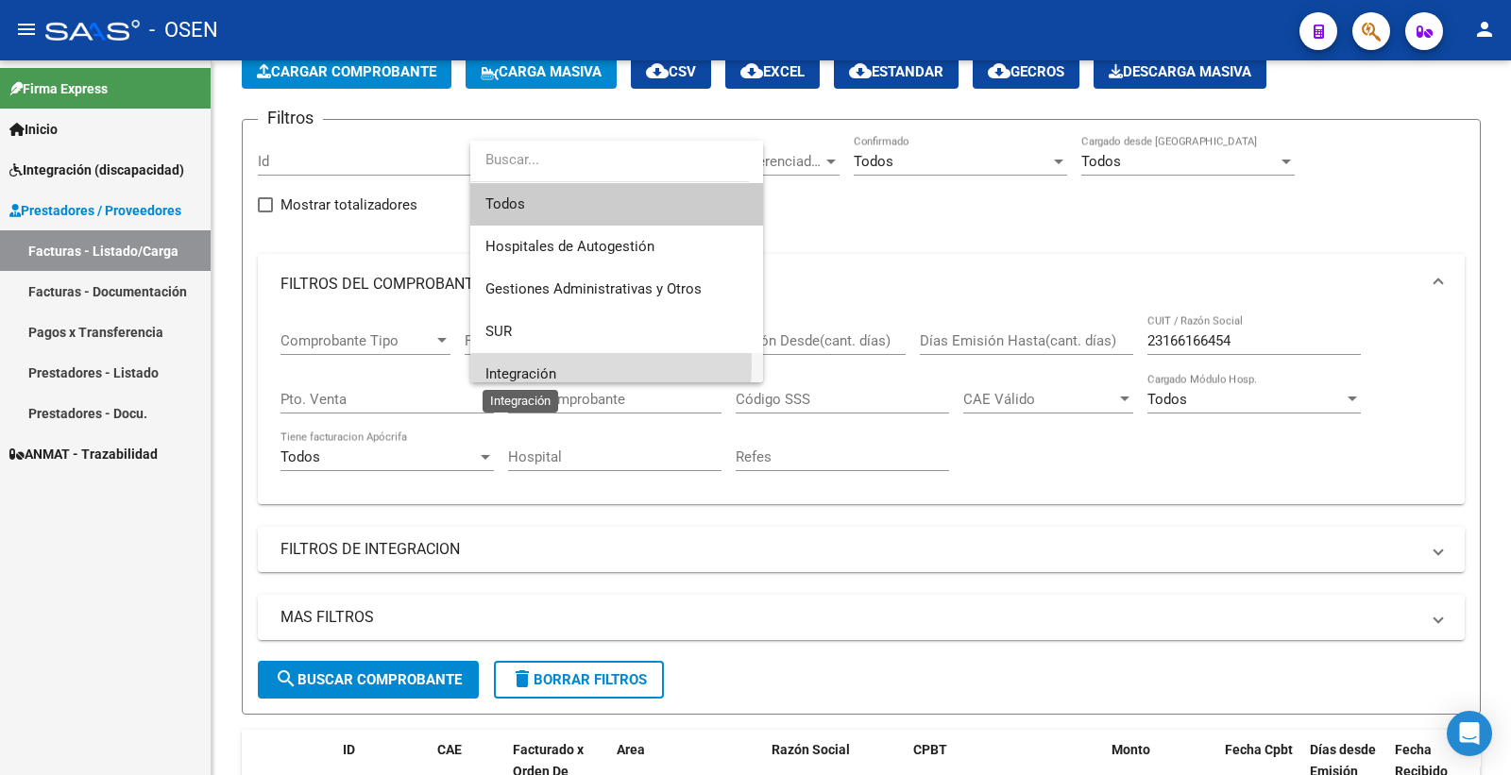
click at [530, 365] on span "Integración" at bounding box center [520, 373] width 71 height 17
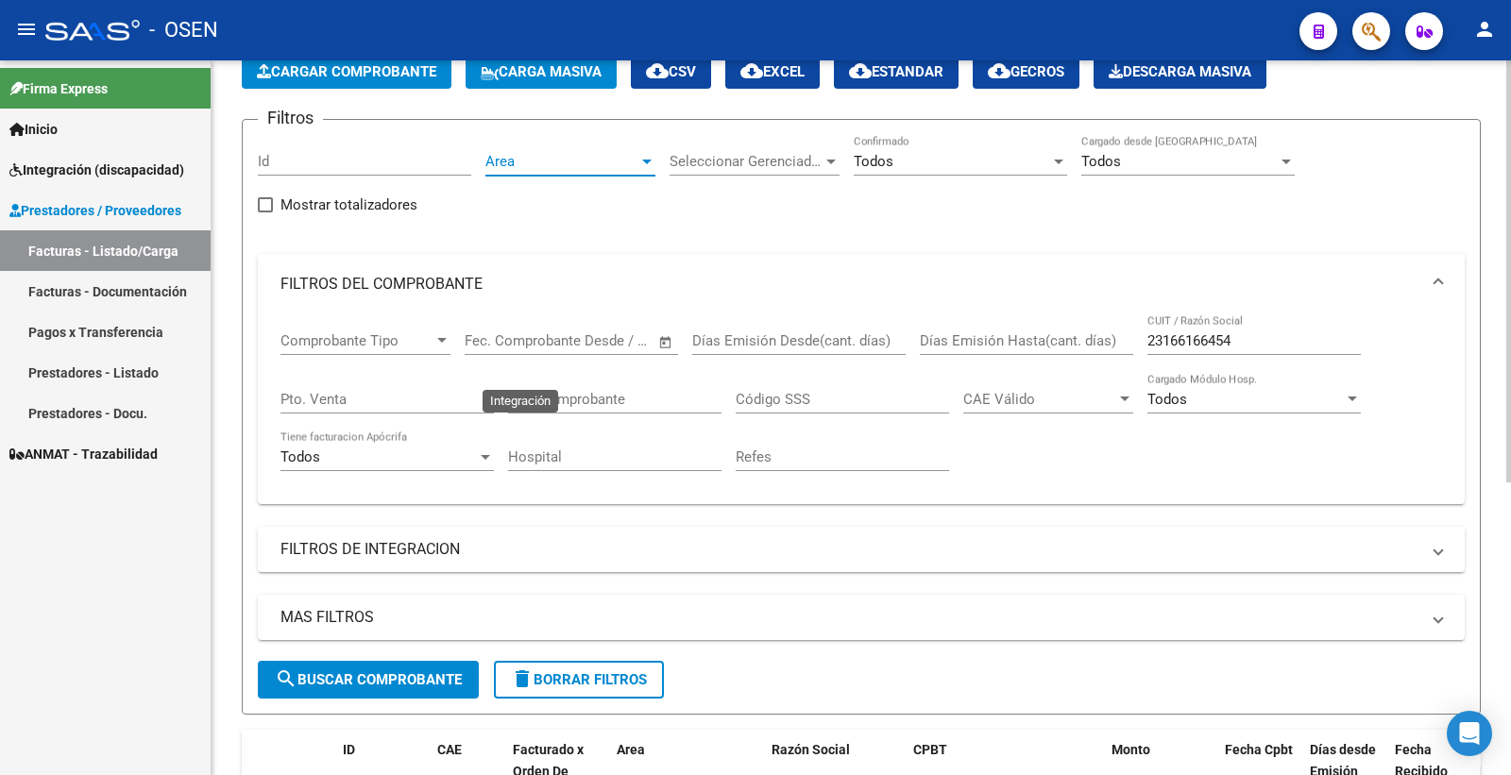
scroll to position [13, 0]
click at [763, 153] on span "Seleccionar Gerenciador" at bounding box center [745, 161] width 153 height 17
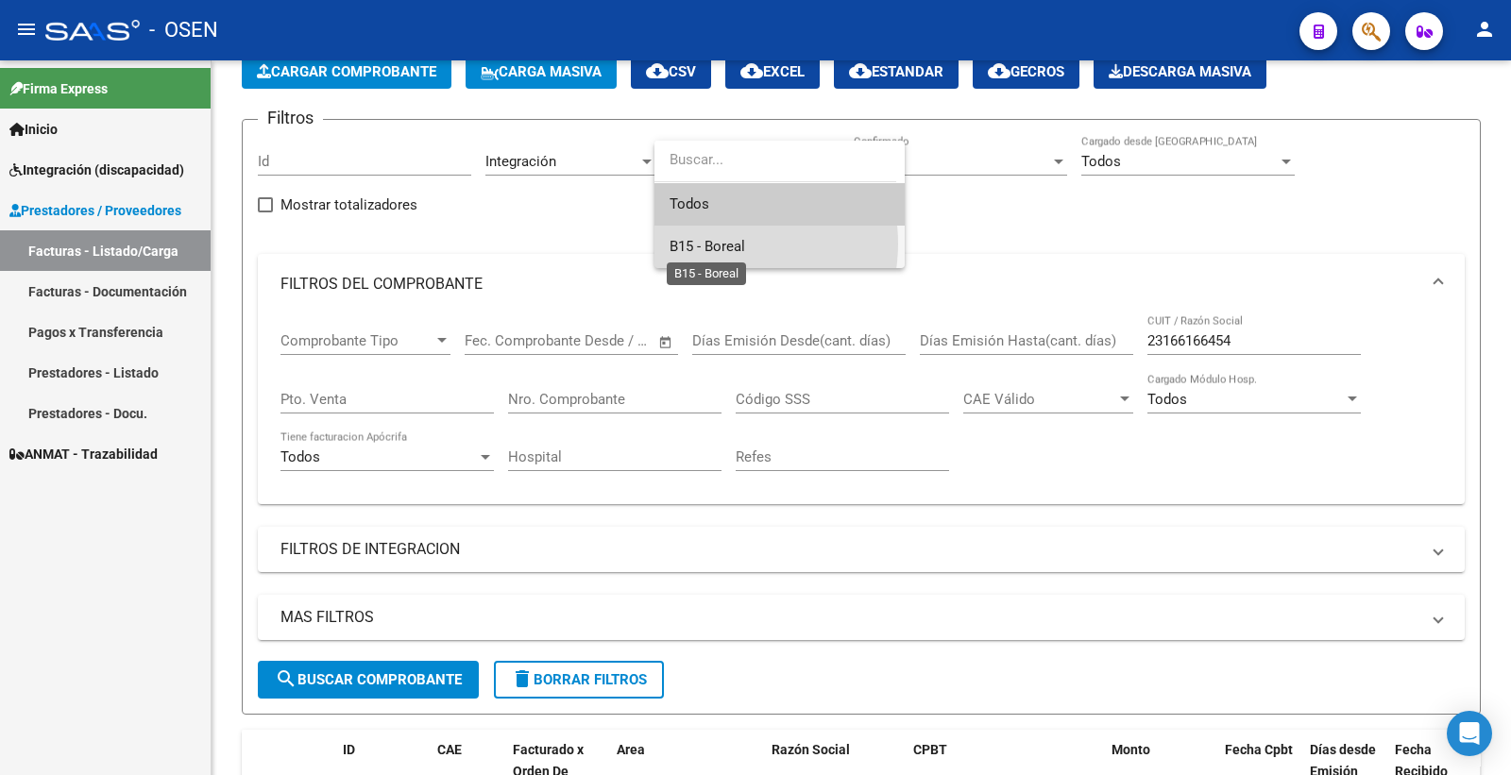
click at [719, 244] on span "B15 - Boreal" at bounding box center [707, 246] width 76 height 17
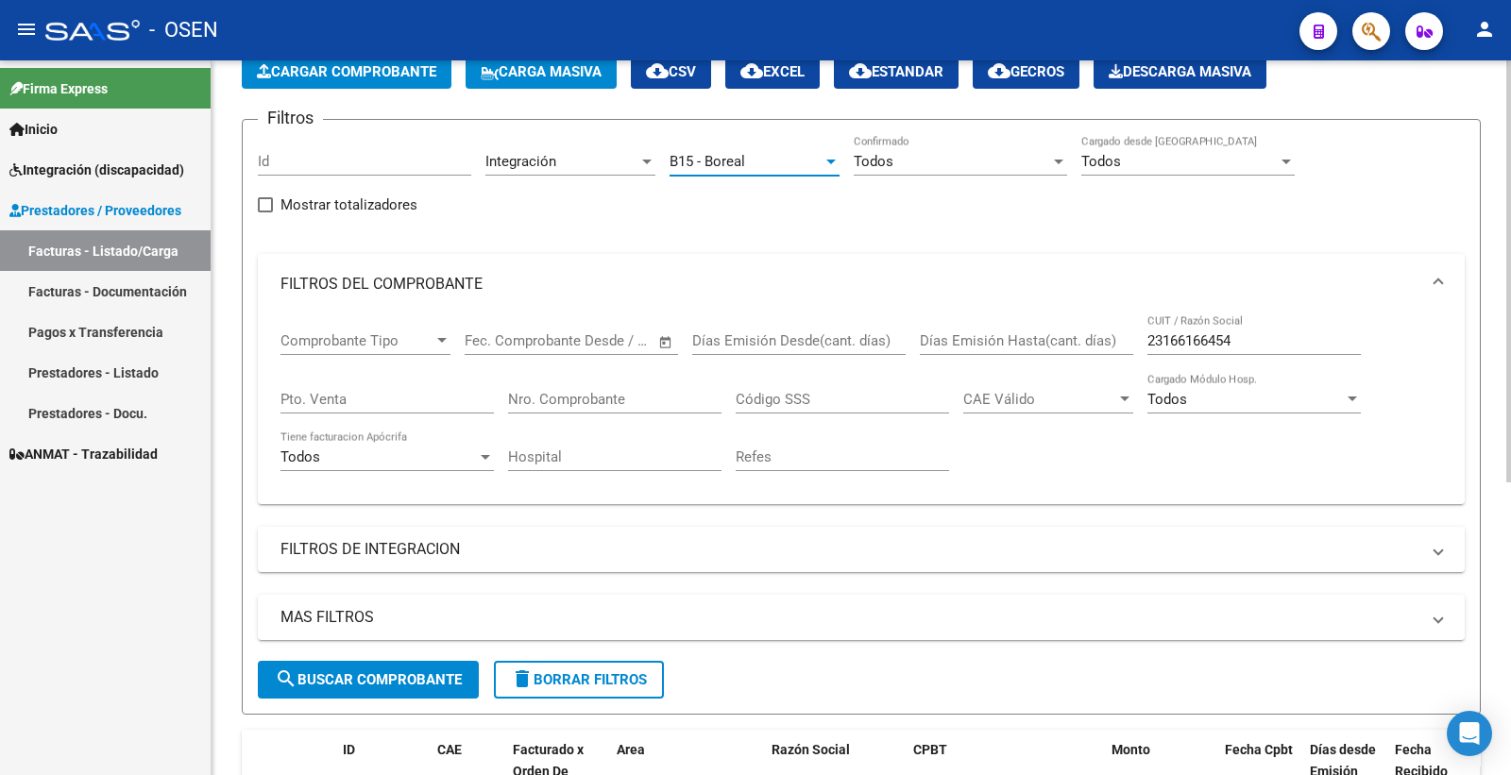
click at [931, 154] on div "Todos" at bounding box center [952, 161] width 196 height 17
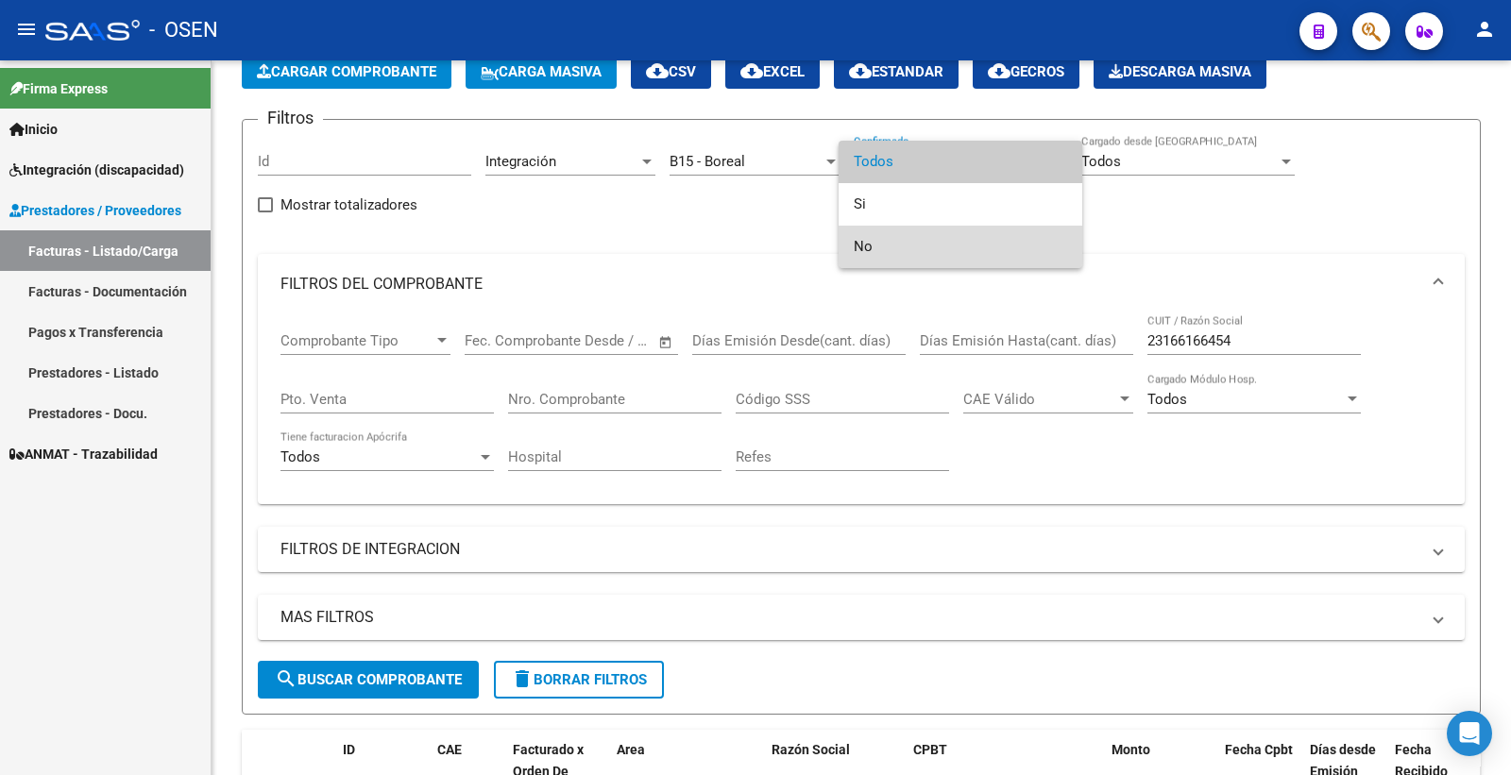
click at [902, 232] on span "No" at bounding box center [960, 247] width 213 height 42
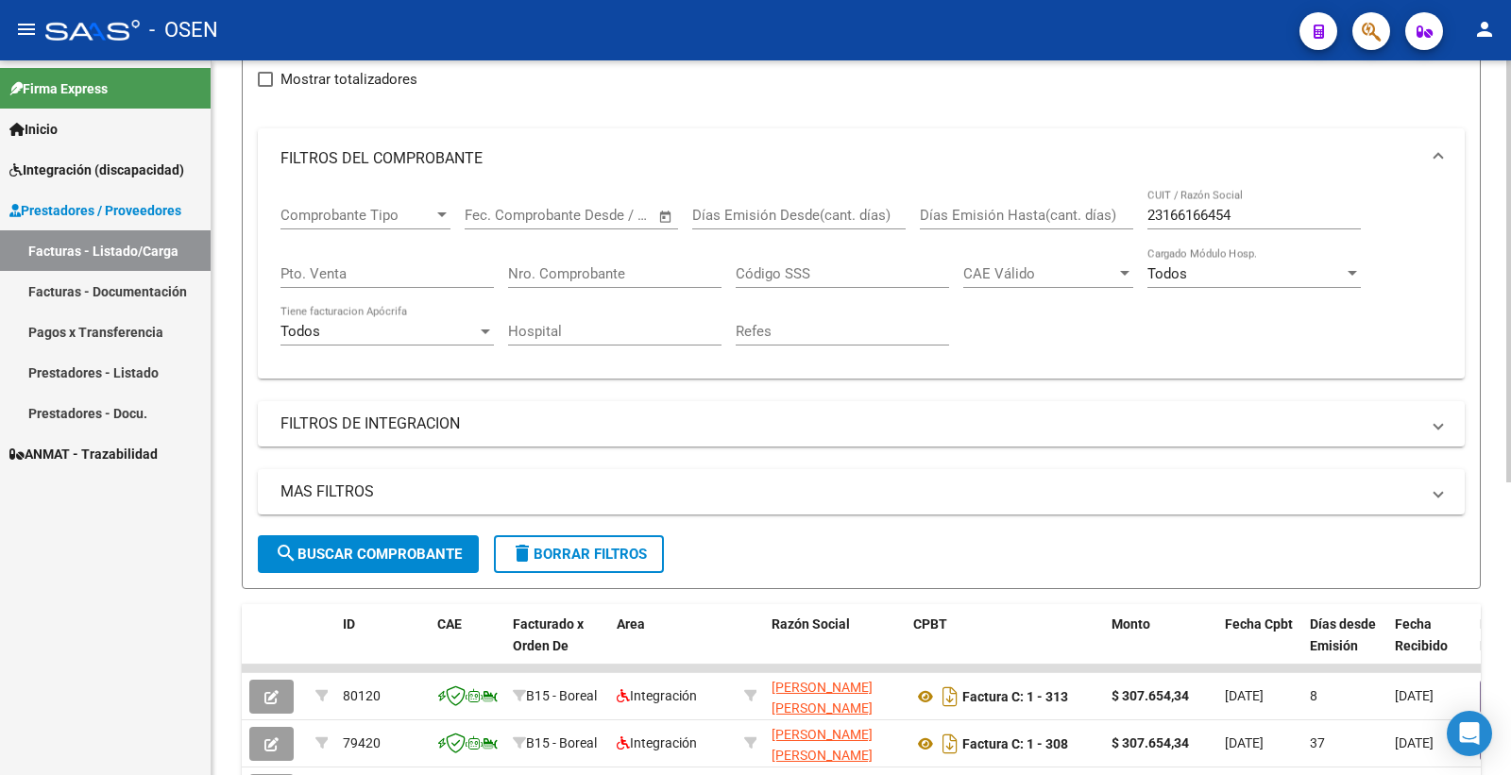
scroll to position [314, 0]
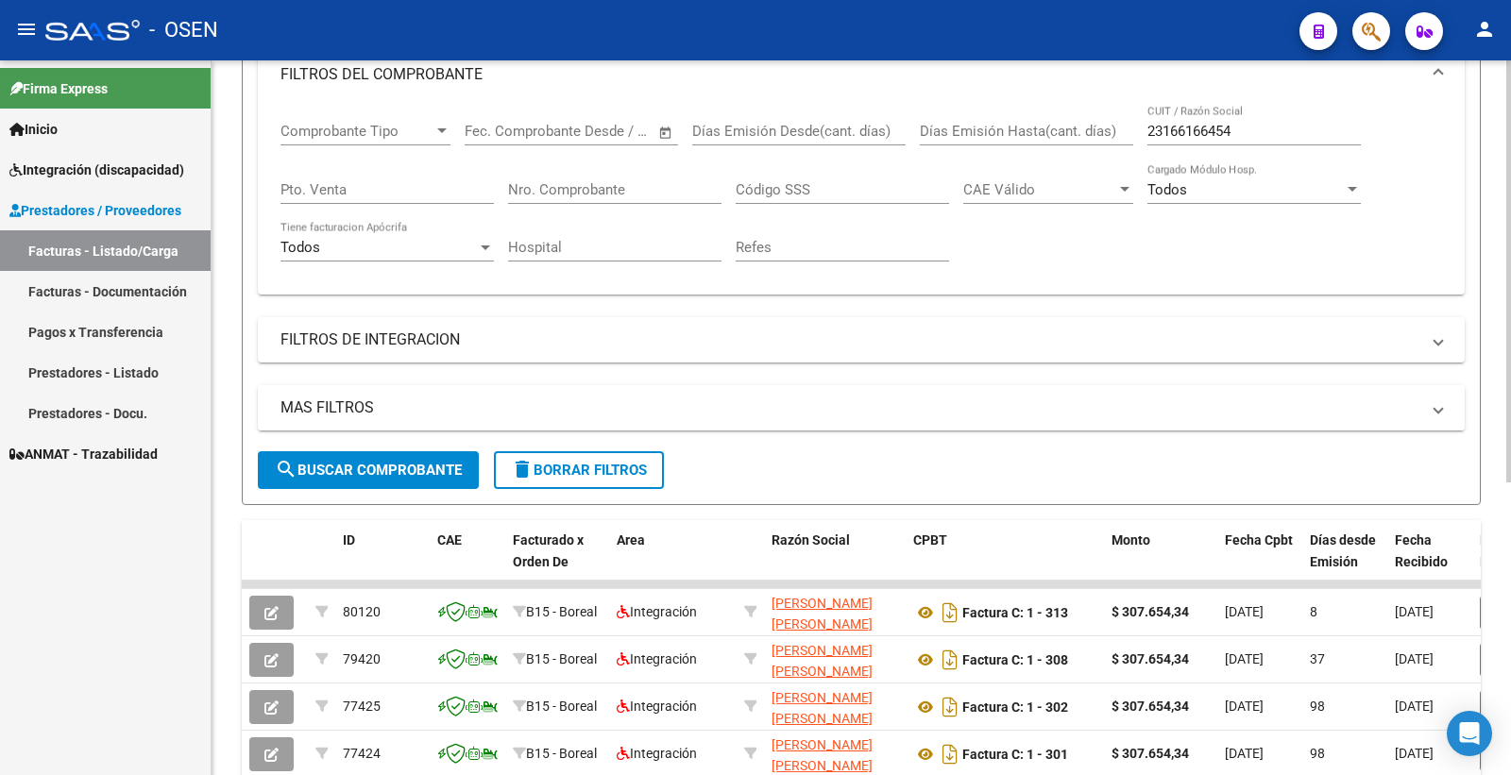
click at [356, 399] on mat-panel-title "MAS FILTROS" at bounding box center [849, 407] width 1139 height 21
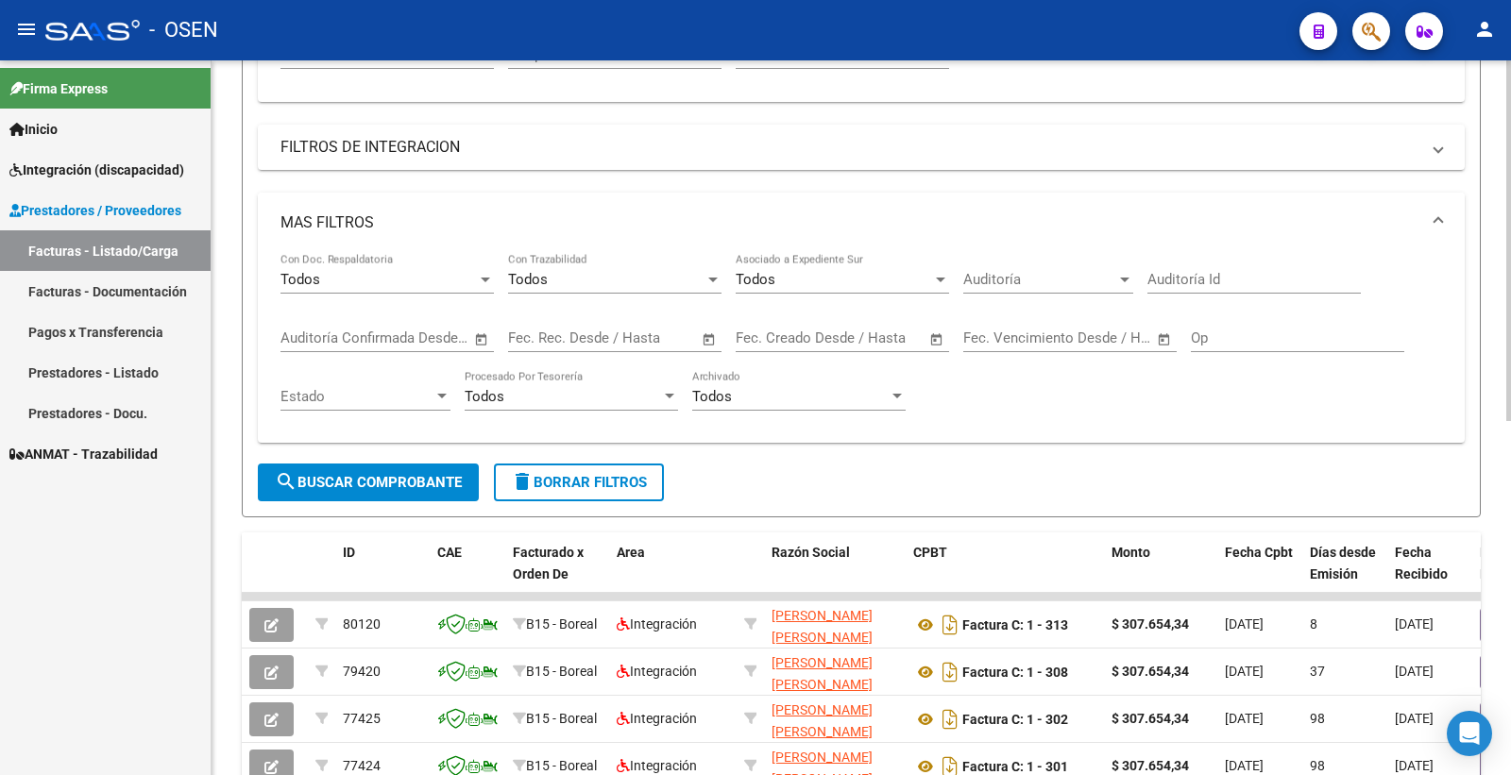
scroll to position [524, 0]
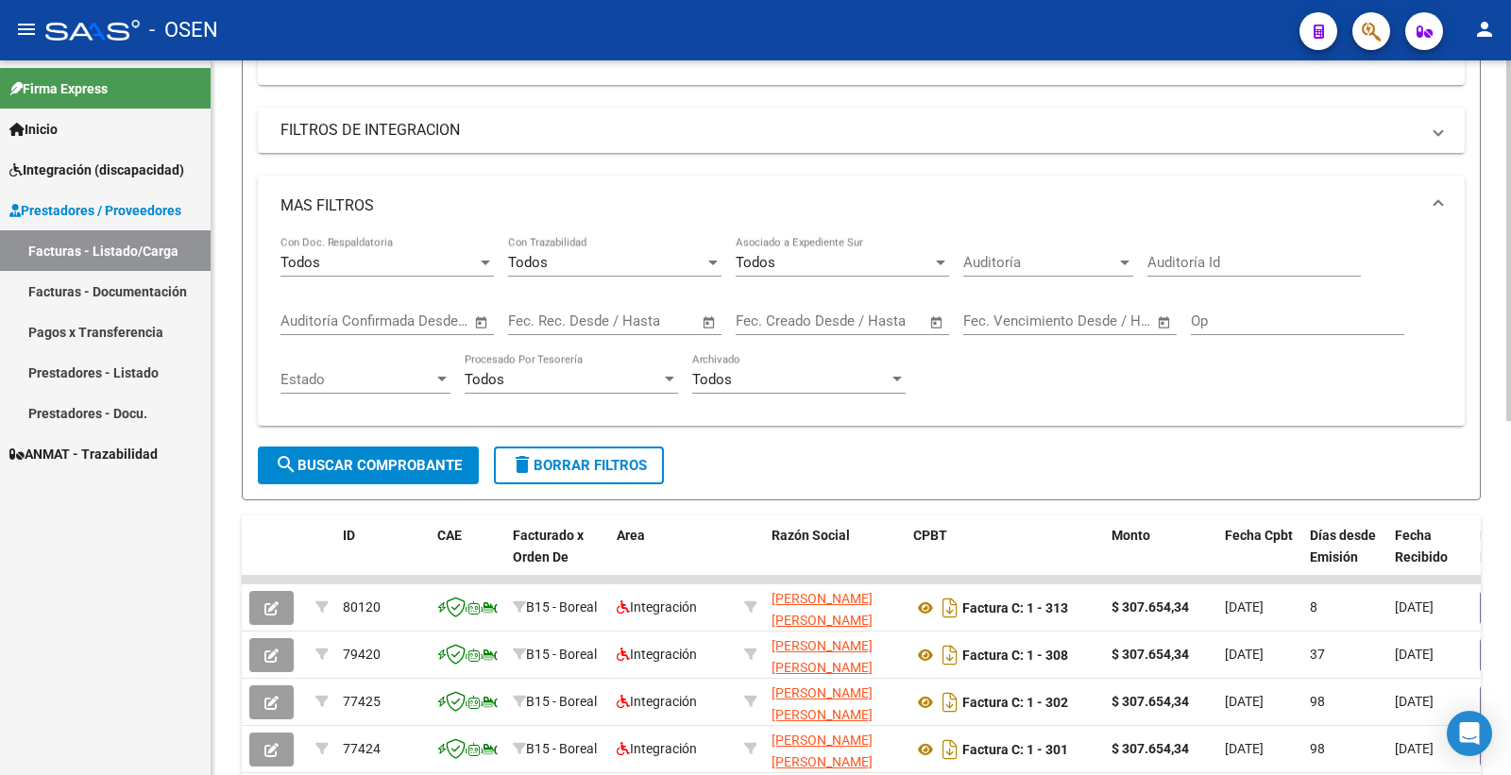
click at [570, 313] on input "text" at bounding box center [546, 321] width 76 height 17
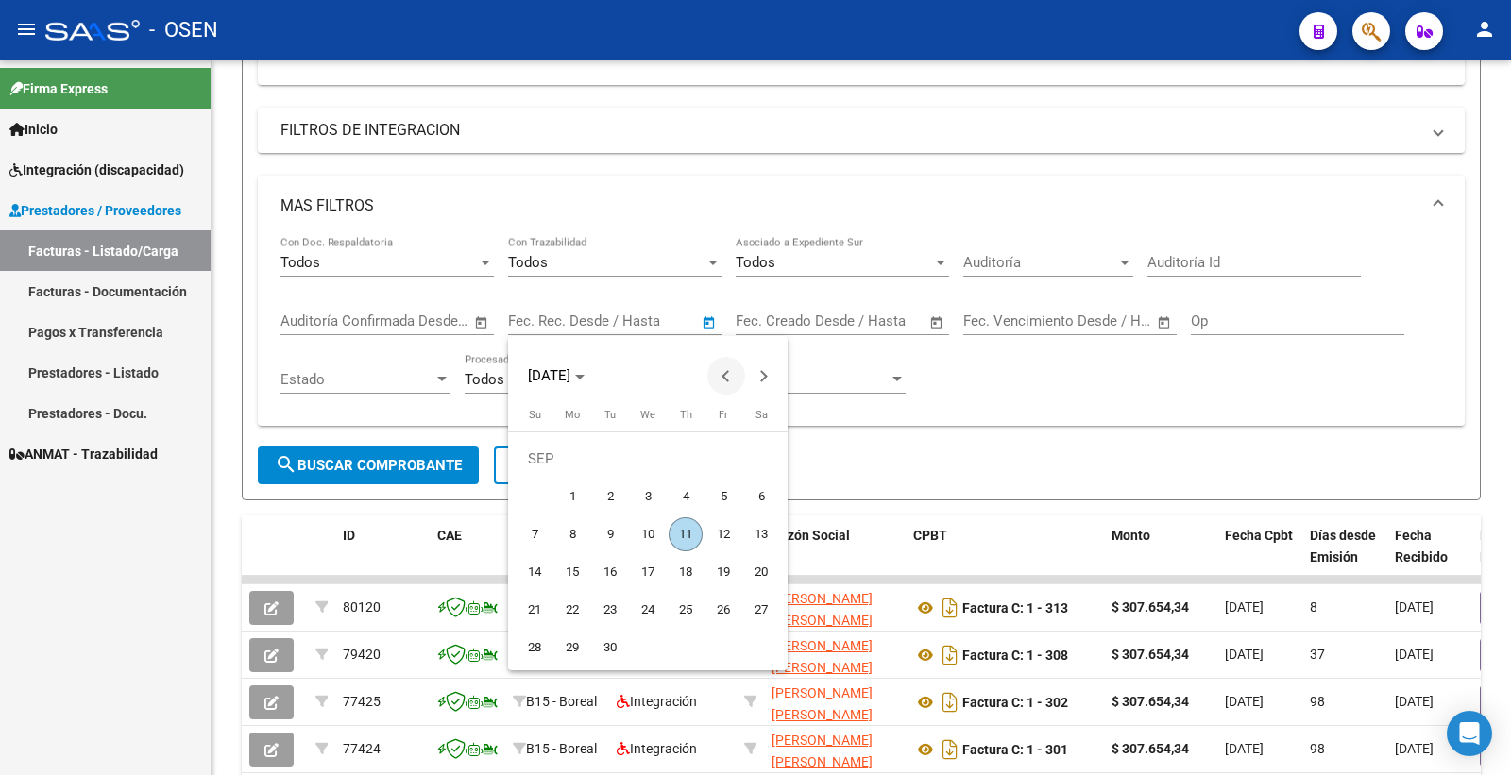
click at [719, 381] on span "Previous month" at bounding box center [726, 376] width 38 height 38
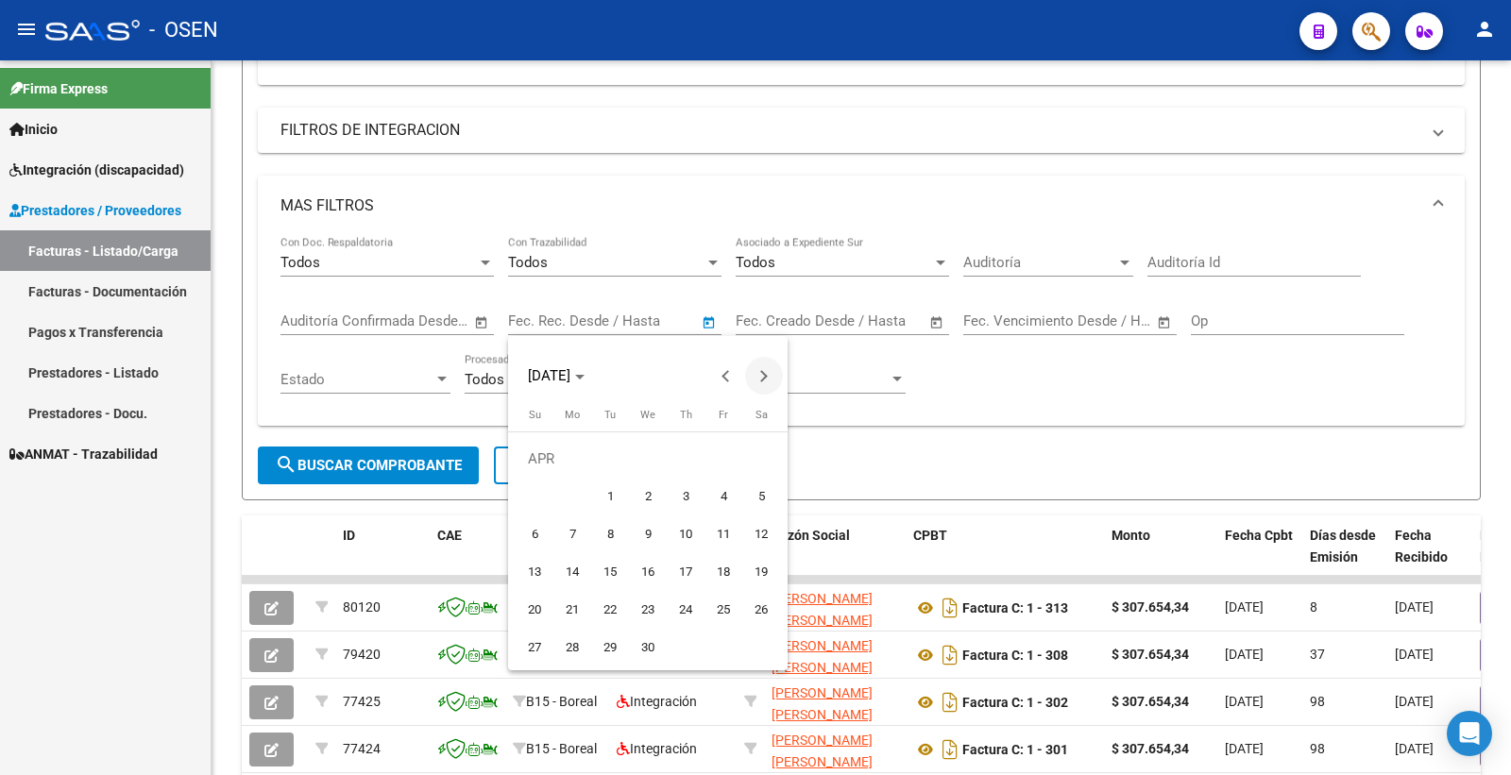
click at [756, 373] on button "Next month" at bounding box center [764, 376] width 38 height 38
click at [685, 456] on span "1" at bounding box center [685, 459] width 34 height 34
type input "01/05/2025"
click at [770, 378] on span "Next month" at bounding box center [764, 376] width 38 height 38
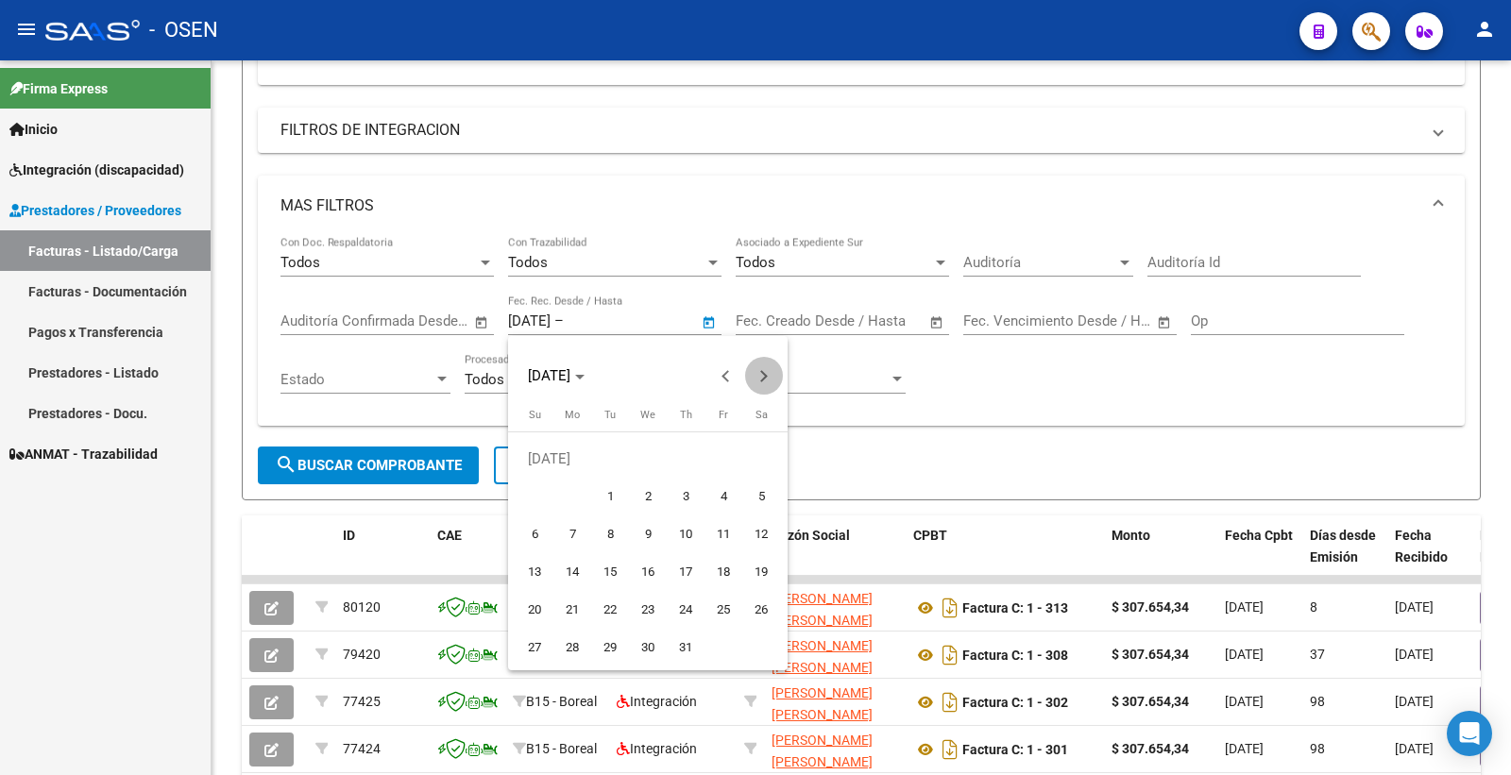
click at [770, 378] on span "Next month" at bounding box center [764, 376] width 38 height 38
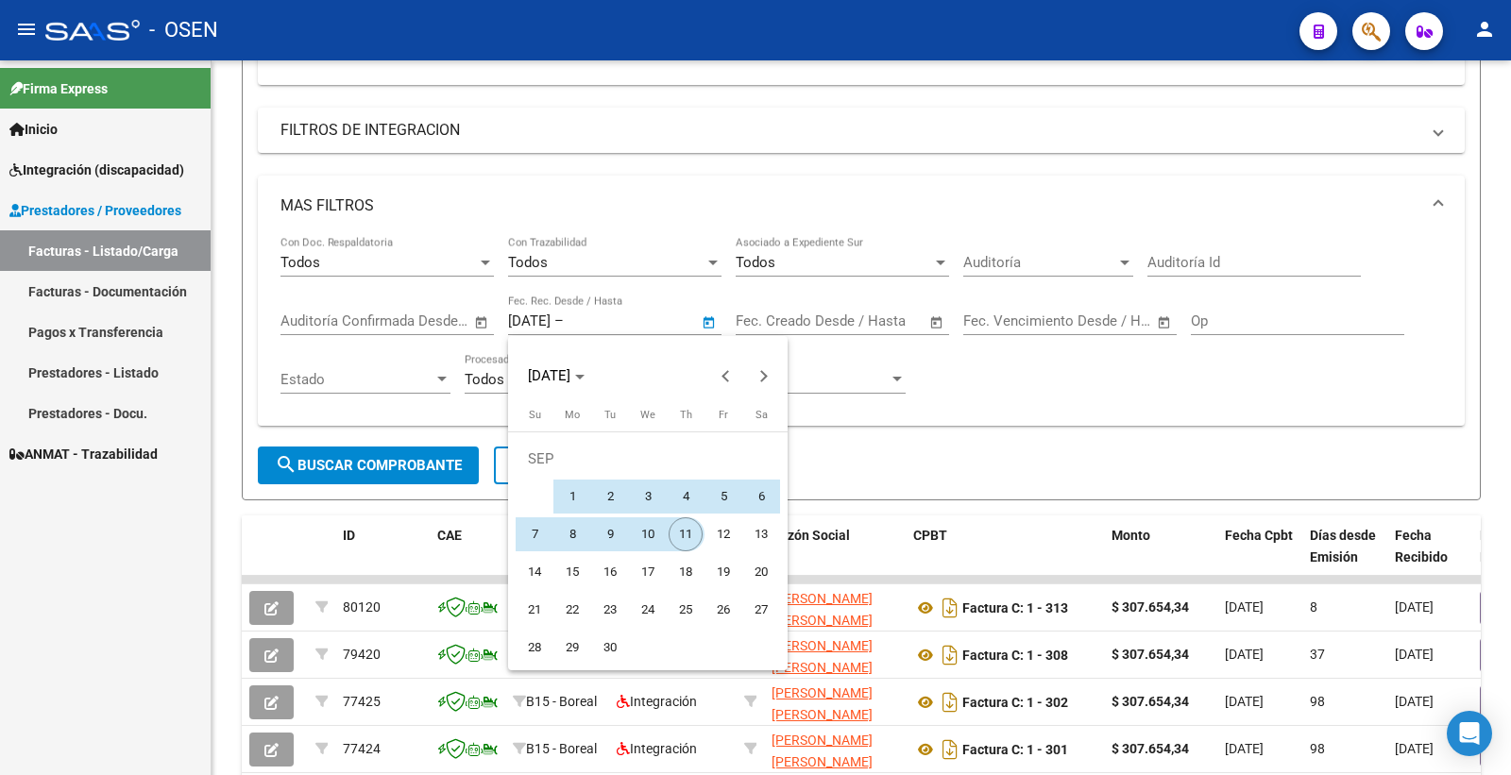
click at [684, 539] on span "11" at bounding box center [685, 534] width 34 height 34
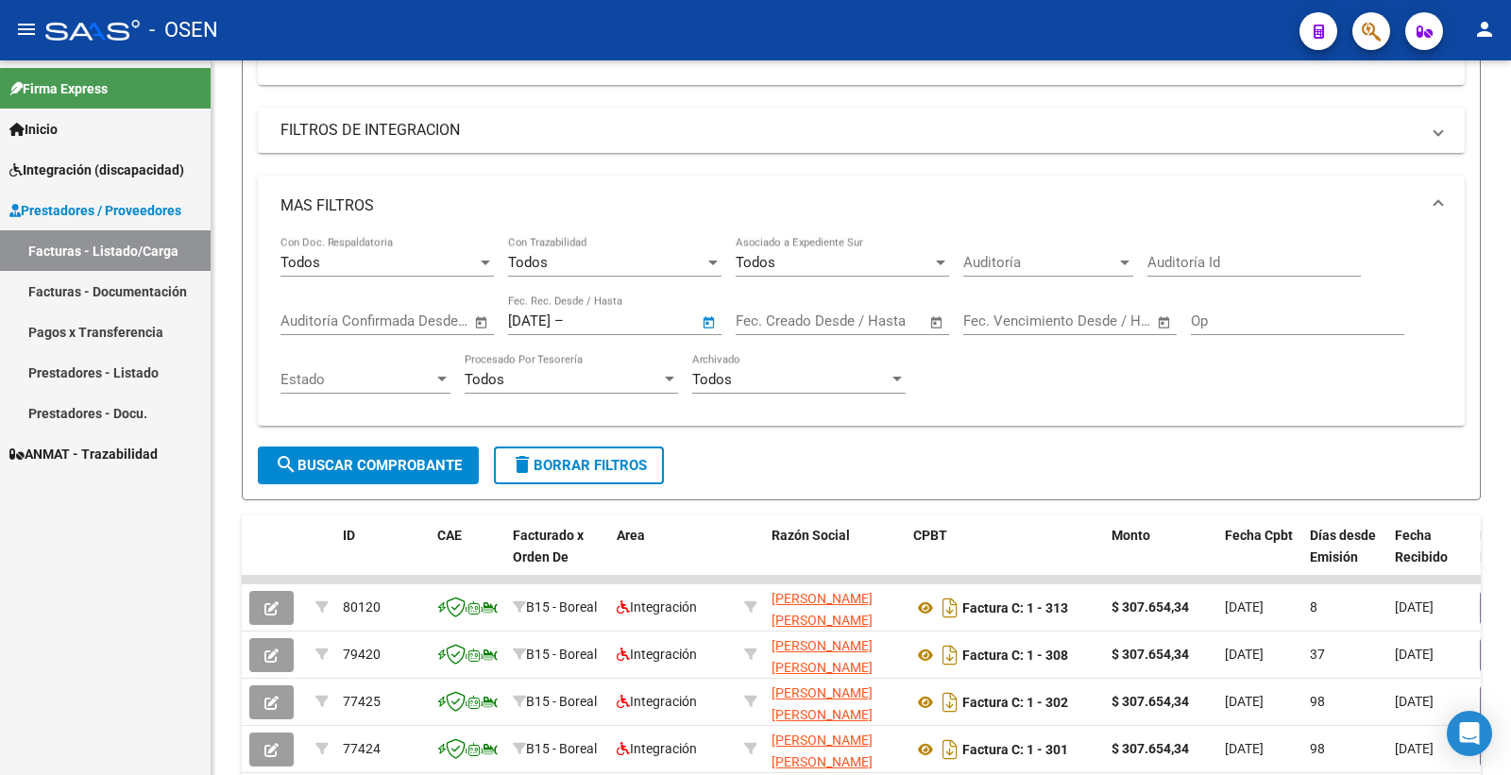
type input "11/09/2025"
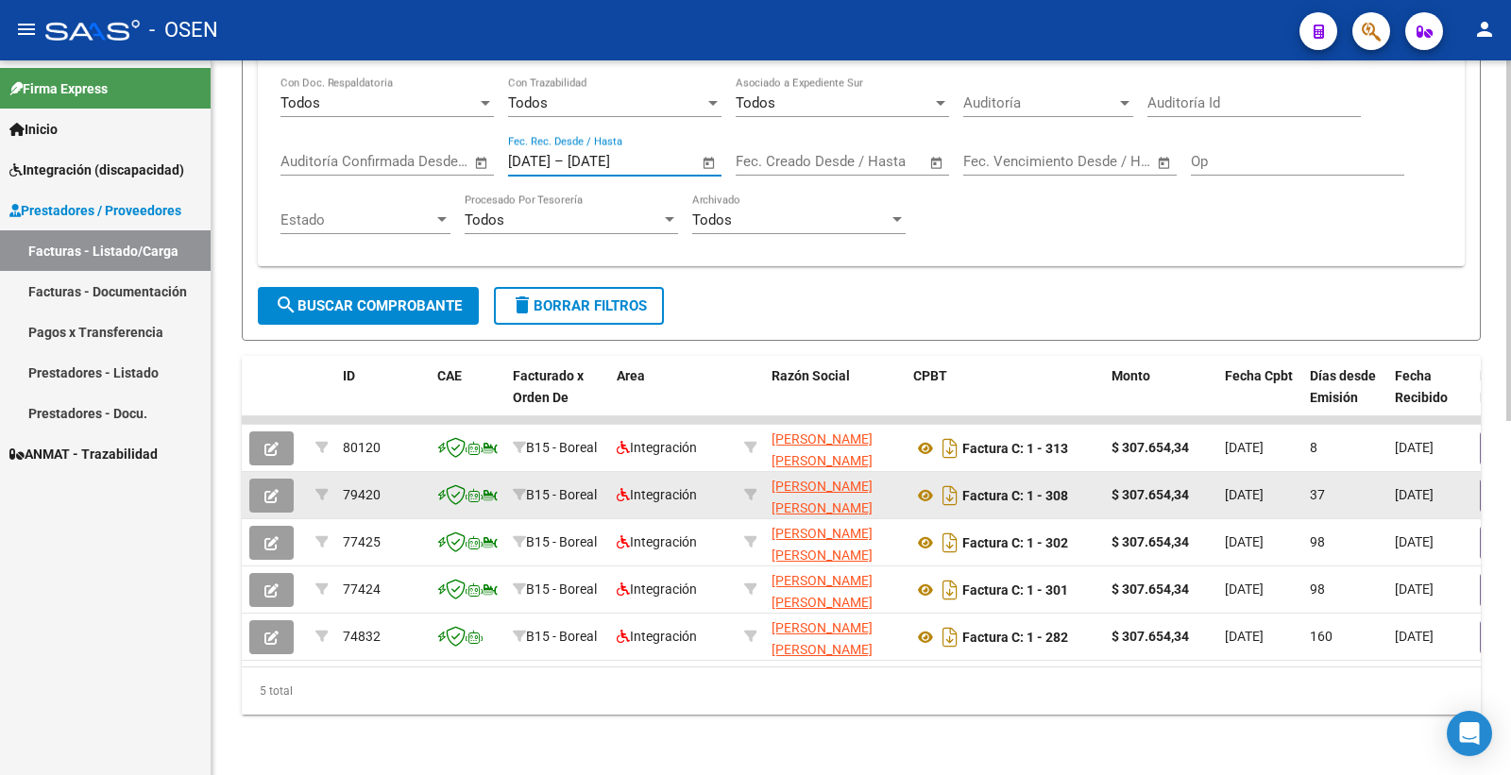
scroll to position [701, 0]
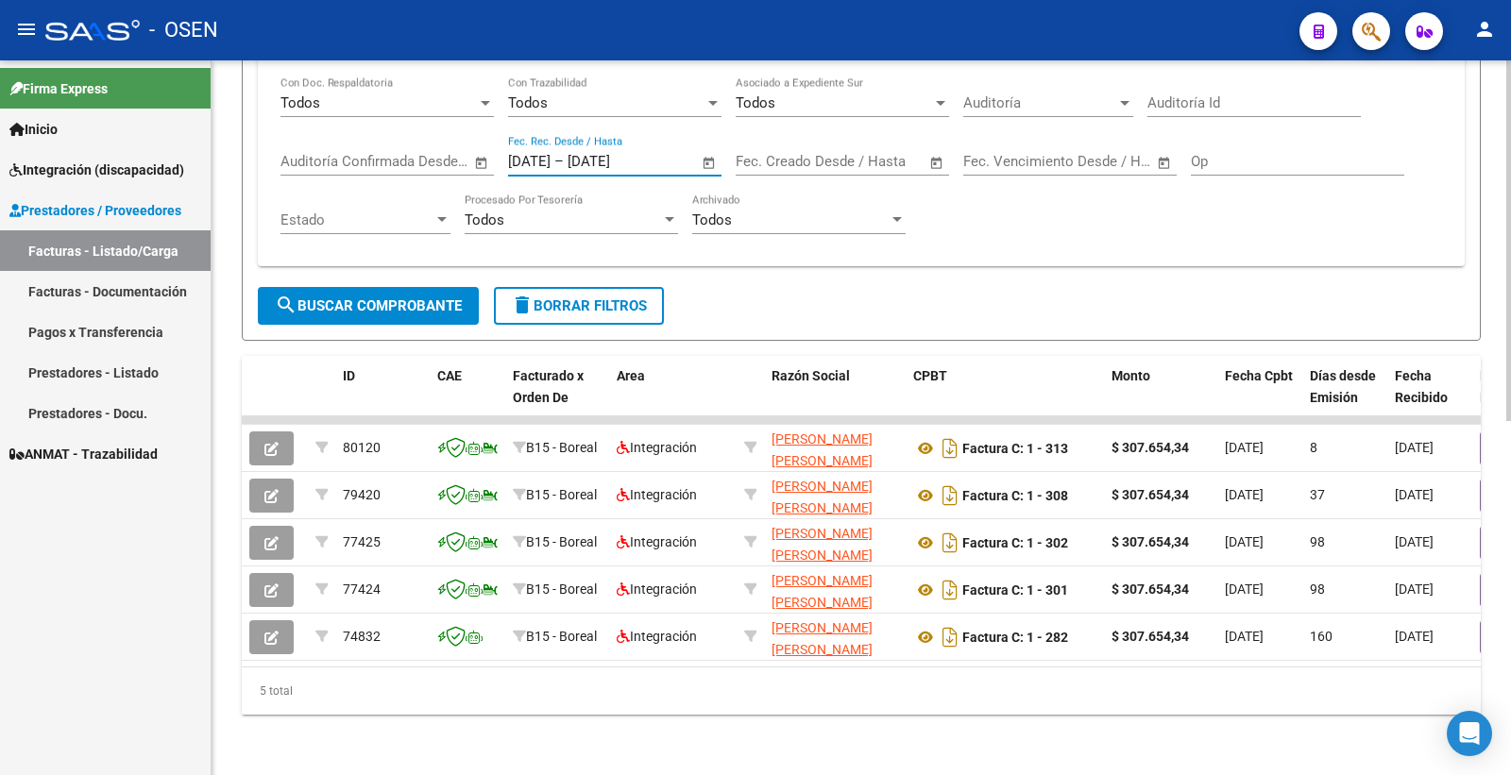
click at [437, 299] on button "search Buscar Comprobante" at bounding box center [368, 306] width 221 height 38
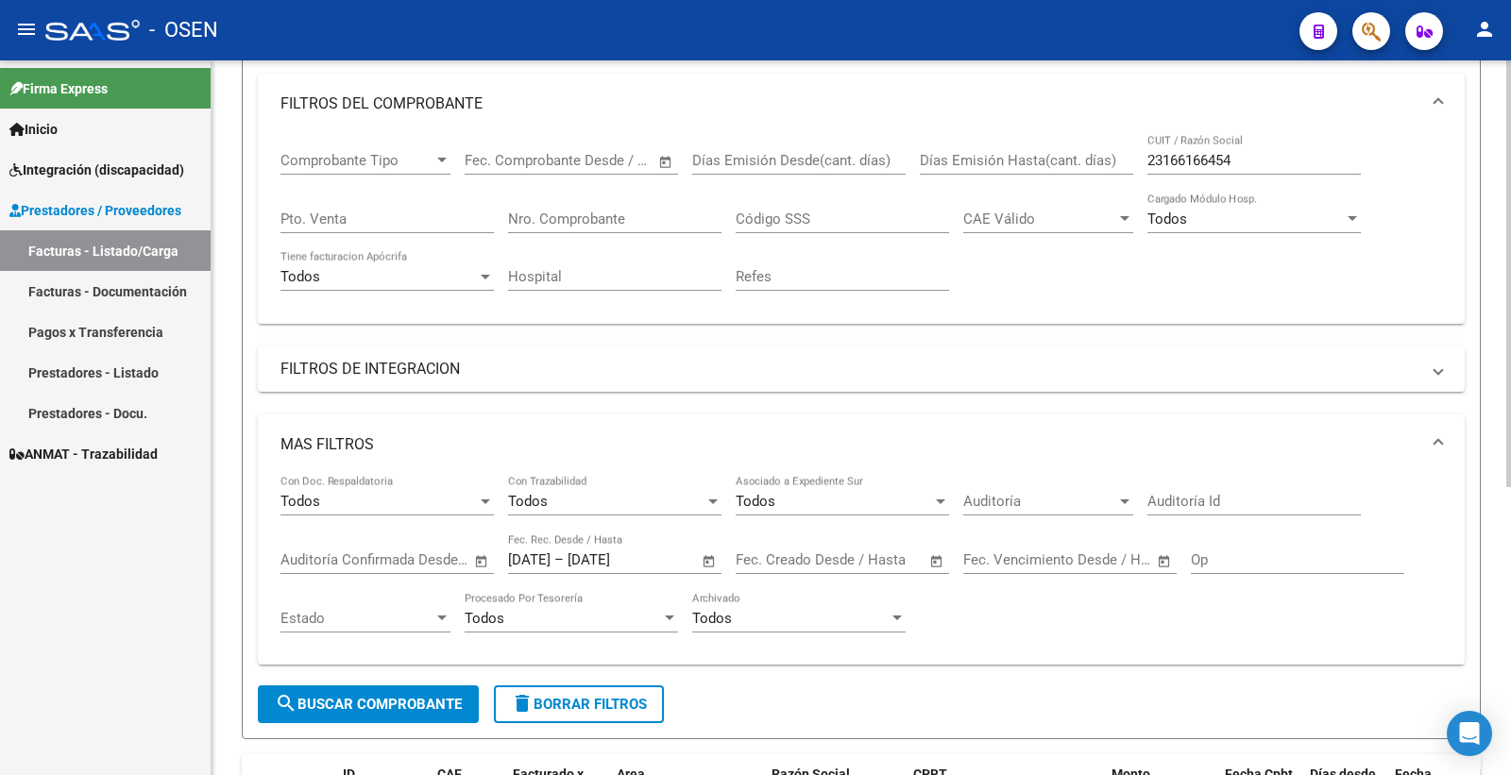
scroll to position [271, 0]
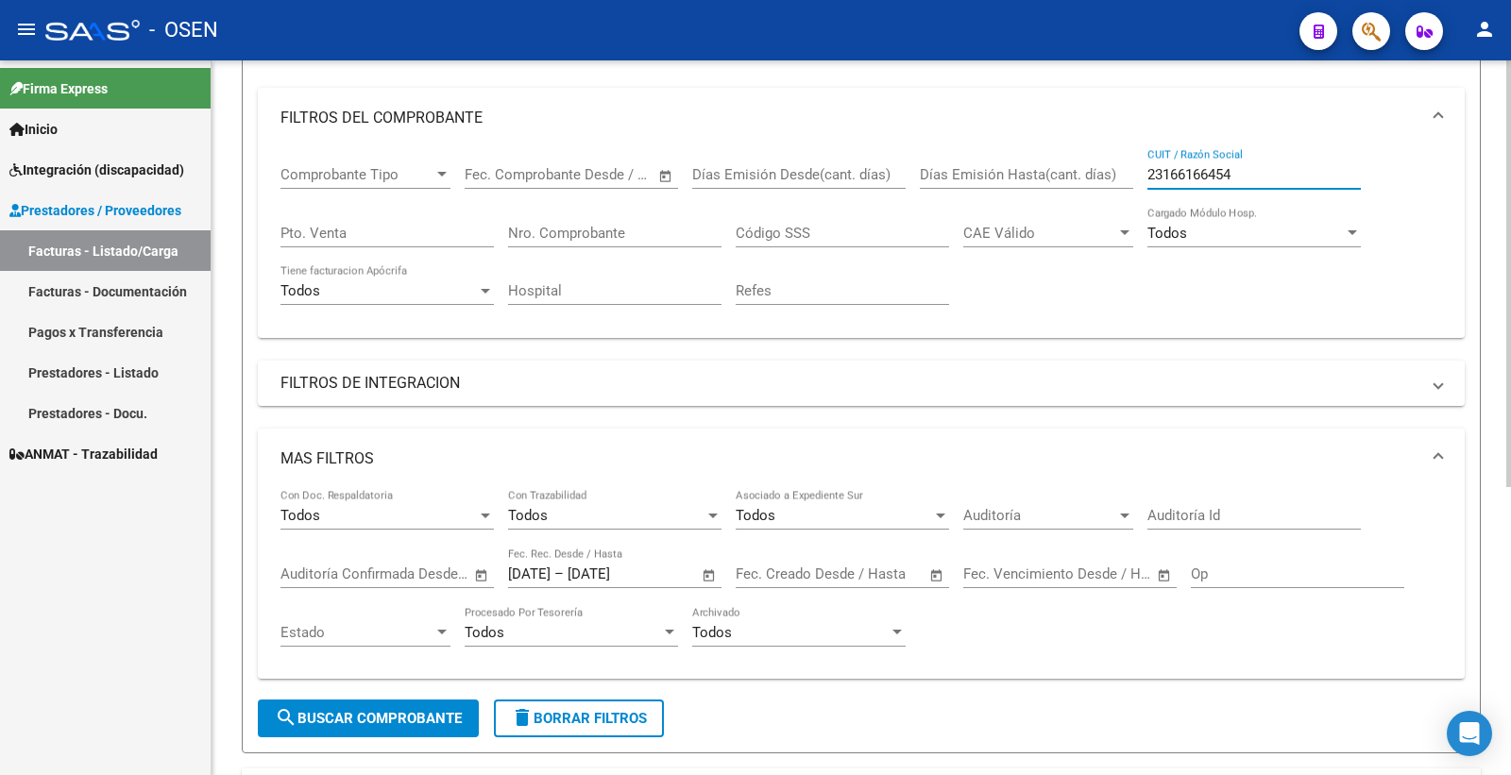
drag, startPoint x: 1252, startPoint y: 173, endPoint x: 1136, endPoint y: 177, distance: 116.2
click at [1136, 177] on div "Comprobante Tipo Comprobante Tipo Fecha inicio – Fecha fin Fec. Comprobante Des…" at bounding box center [860, 235] width 1161 height 175
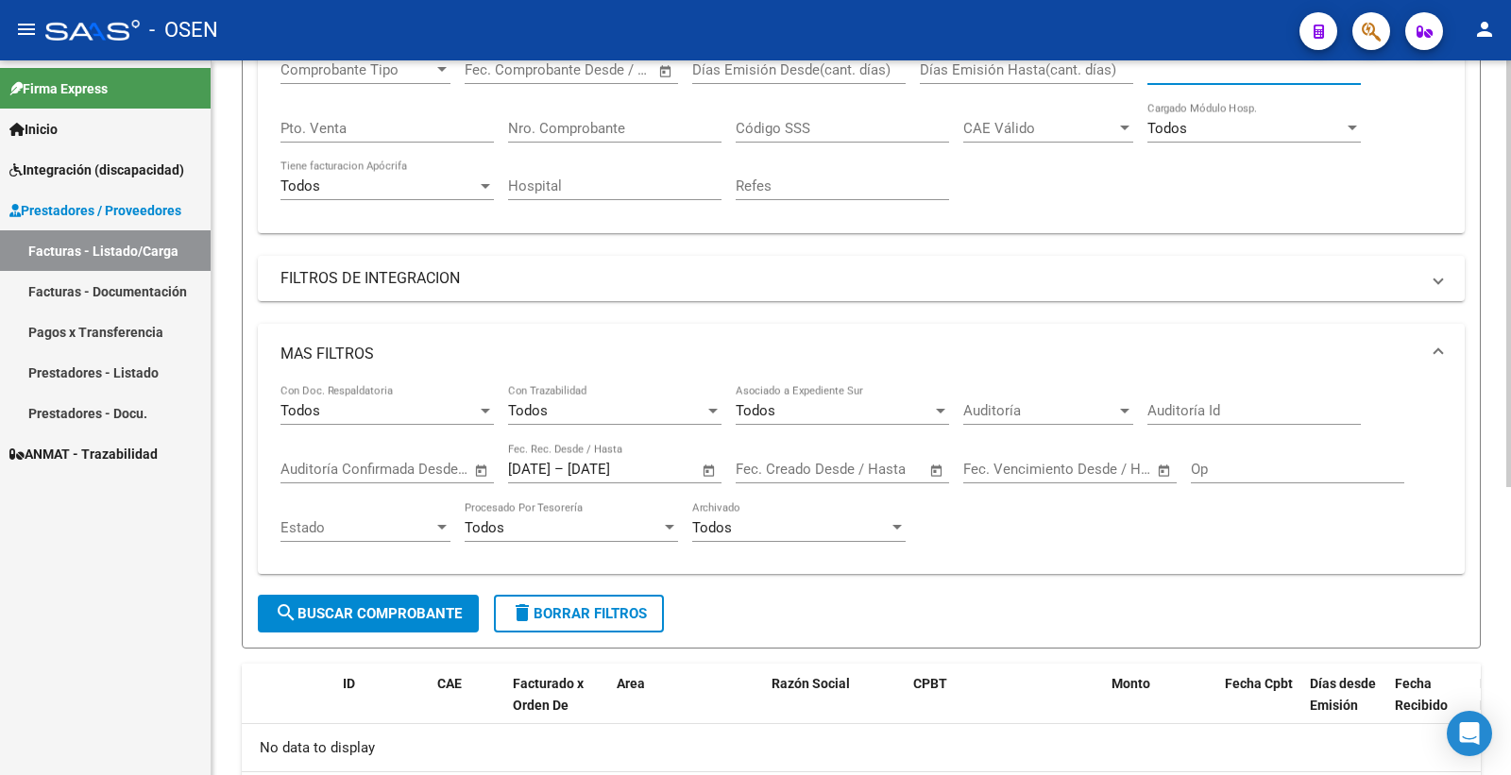
click at [397, 610] on span "search Buscar Comprobante" at bounding box center [368, 613] width 187 height 17
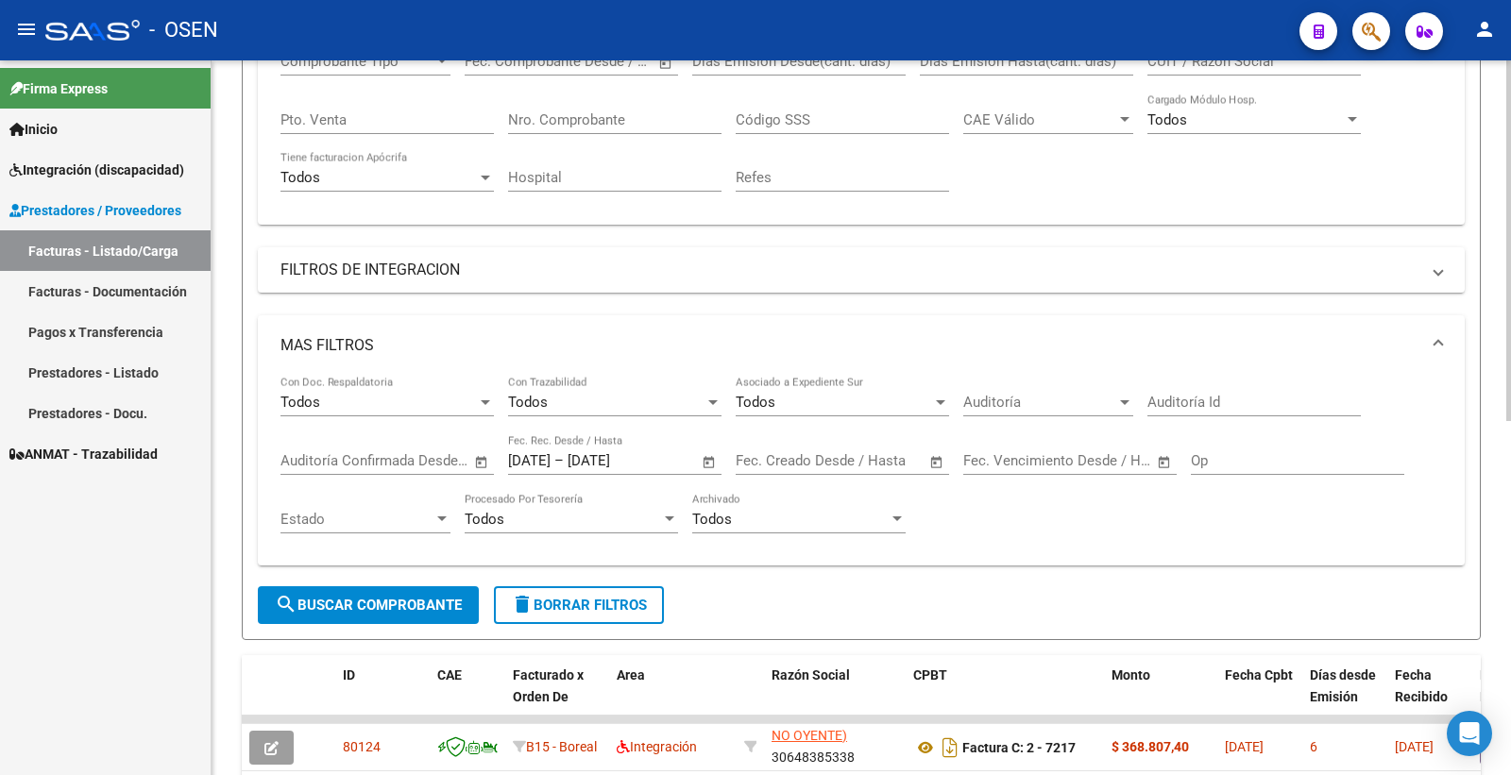
scroll to position [482, 0]
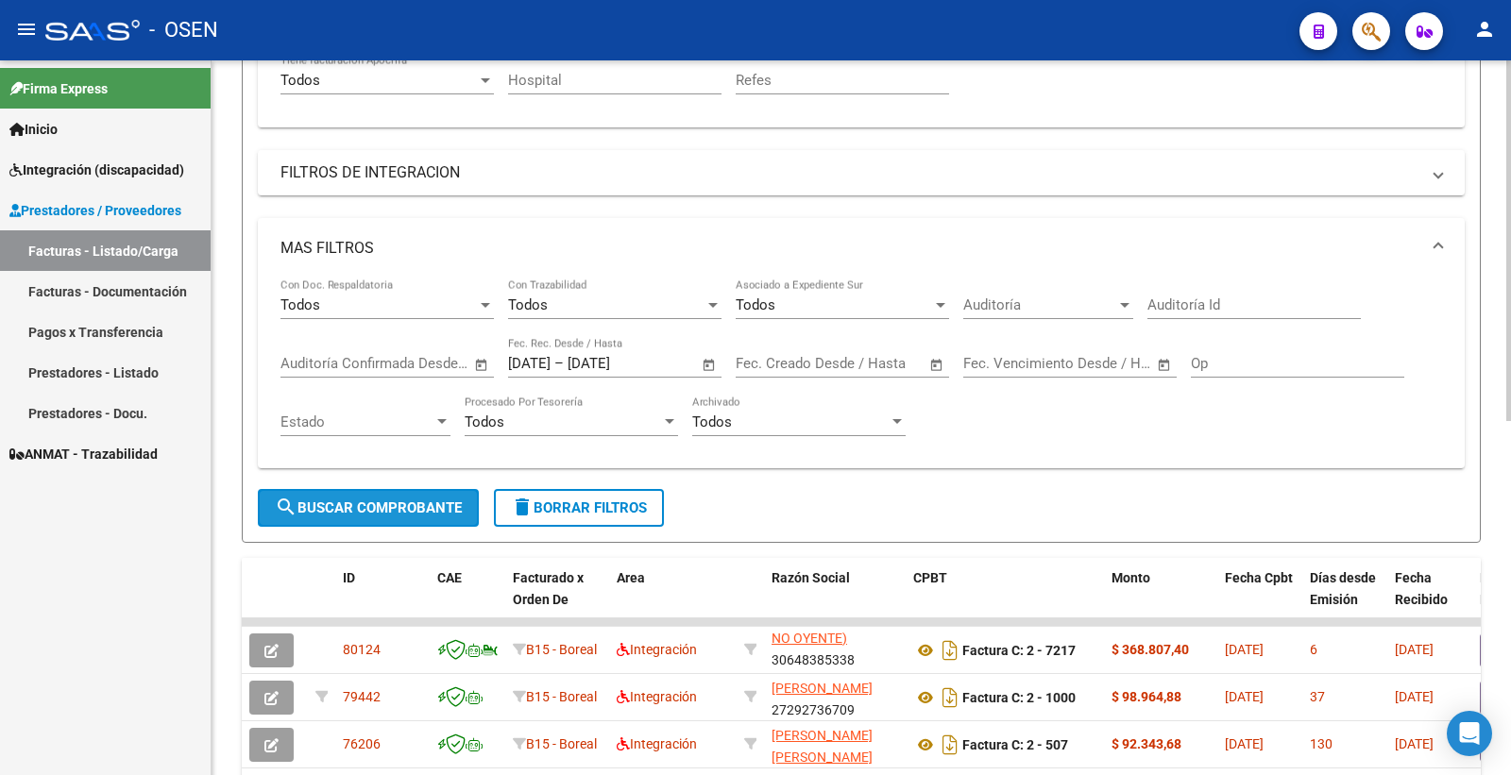
click at [414, 501] on span "search Buscar Comprobante" at bounding box center [368, 507] width 187 height 17
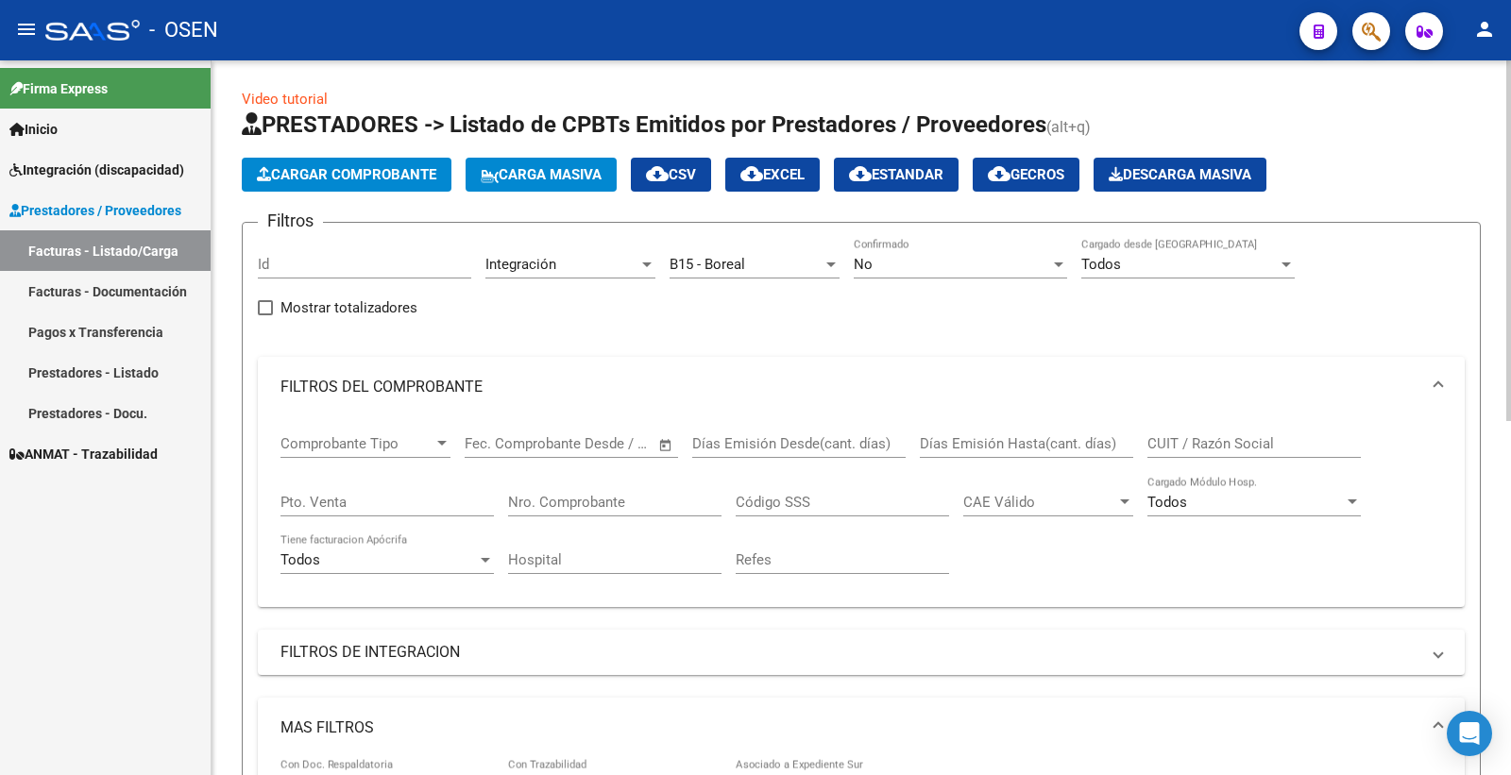
scroll to position [0, 0]
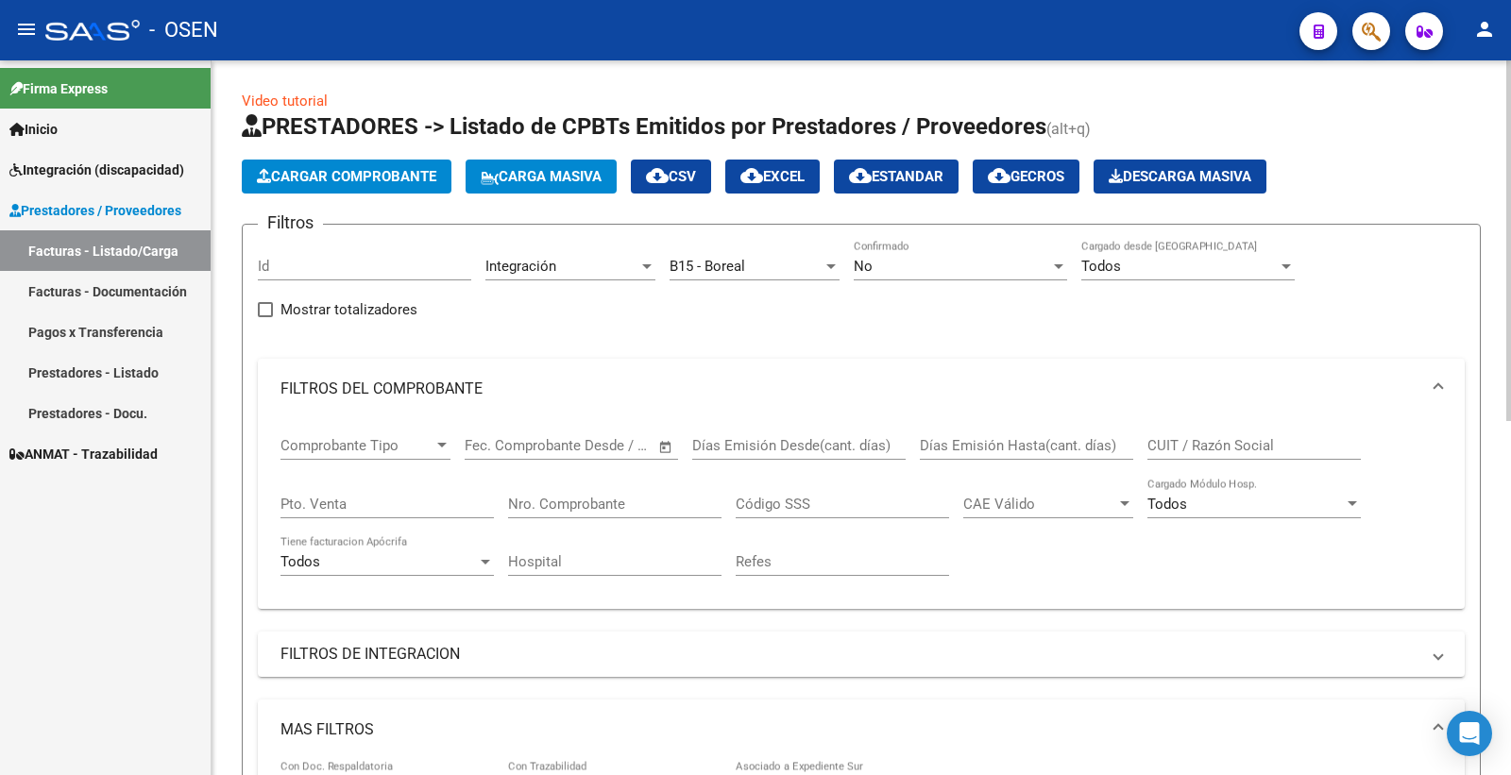
click at [795, 182] on span "cloud_download EXCEL" at bounding box center [772, 176] width 64 height 17
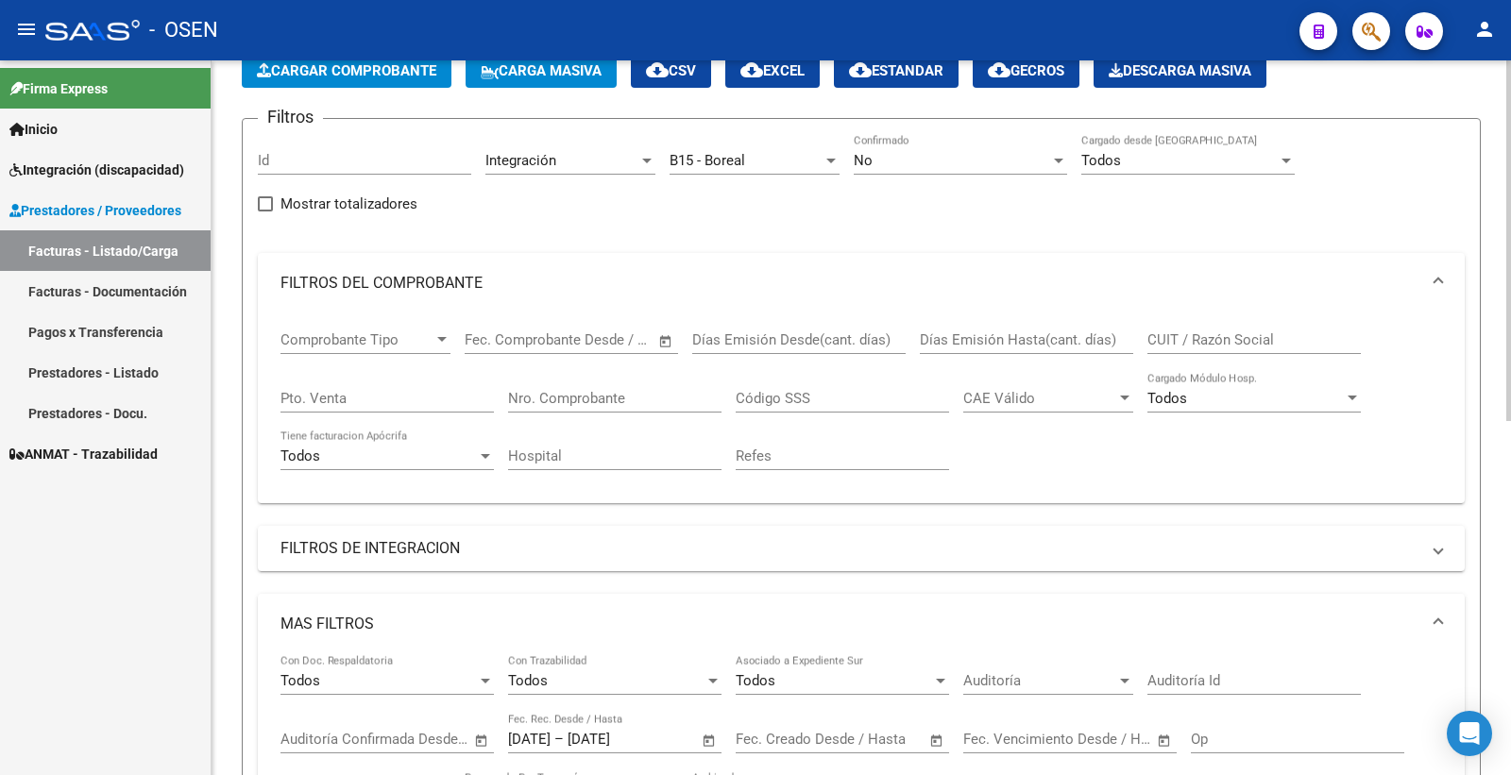
scroll to position [105, 0]
click at [336, 168] on input "Id" at bounding box center [364, 161] width 213 height 17
paste input "80124"
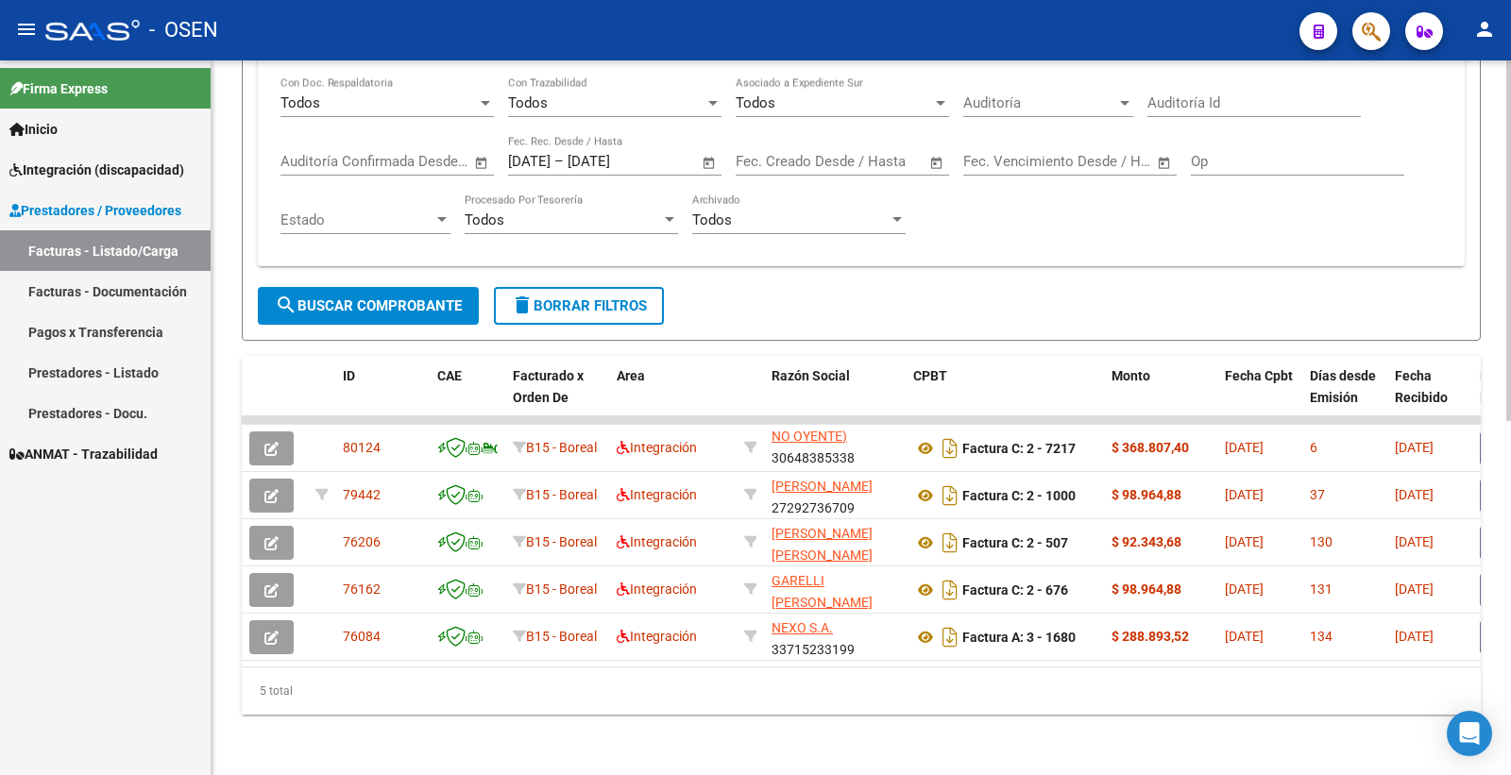
scroll to position [701, 0]
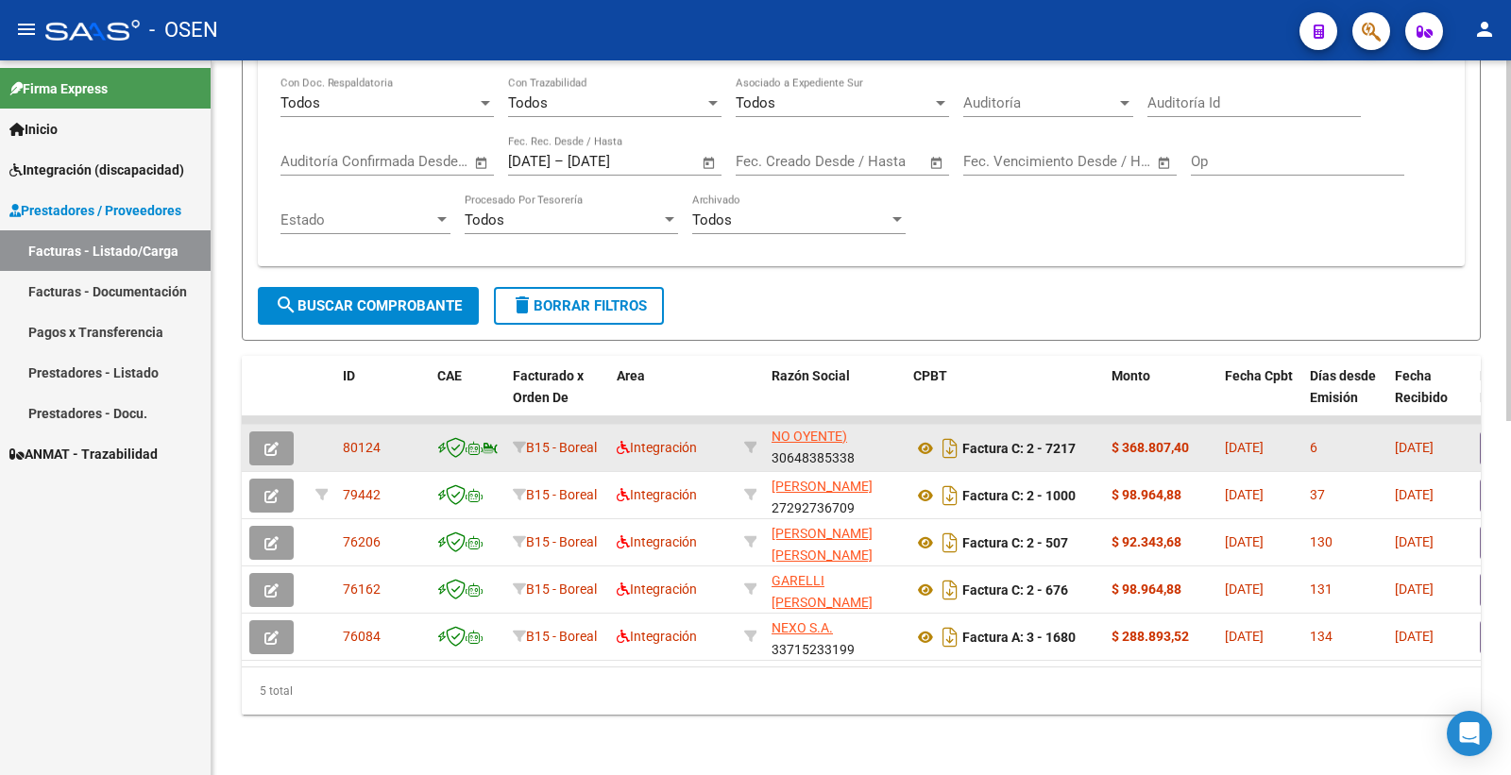
type input "80124"
click at [267, 440] on span "button" at bounding box center [271, 448] width 14 height 17
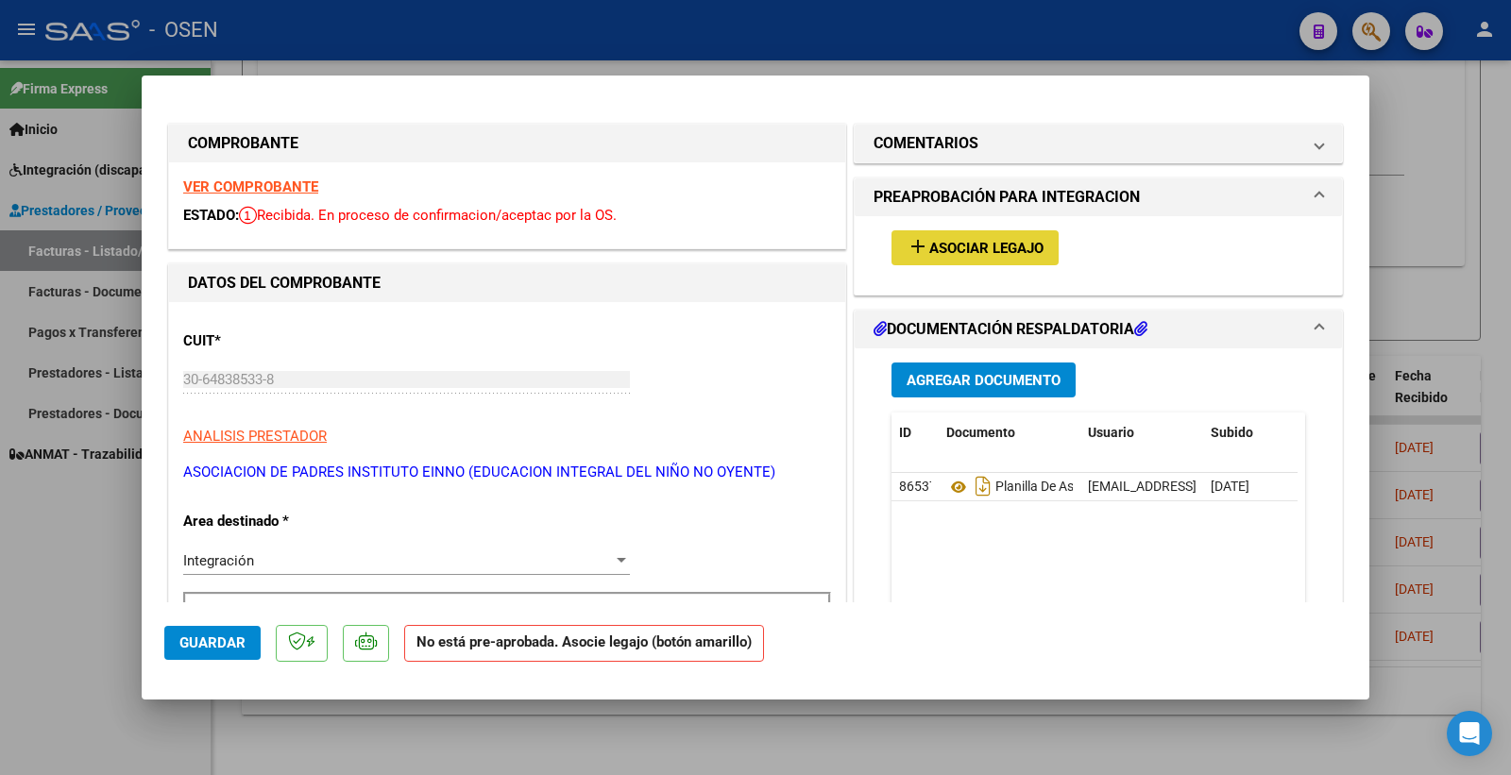
click at [960, 240] on span "Asociar Legajo" at bounding box center [986, 248] width 114 height 17
click at [274, 191] on strong "VER COMPROBANTE" at bounding box center [250, 186] width 135 height 17
click at [973, 251] on span "Asociar Legajo" at bounding box center [986, 248] width 114 height 17
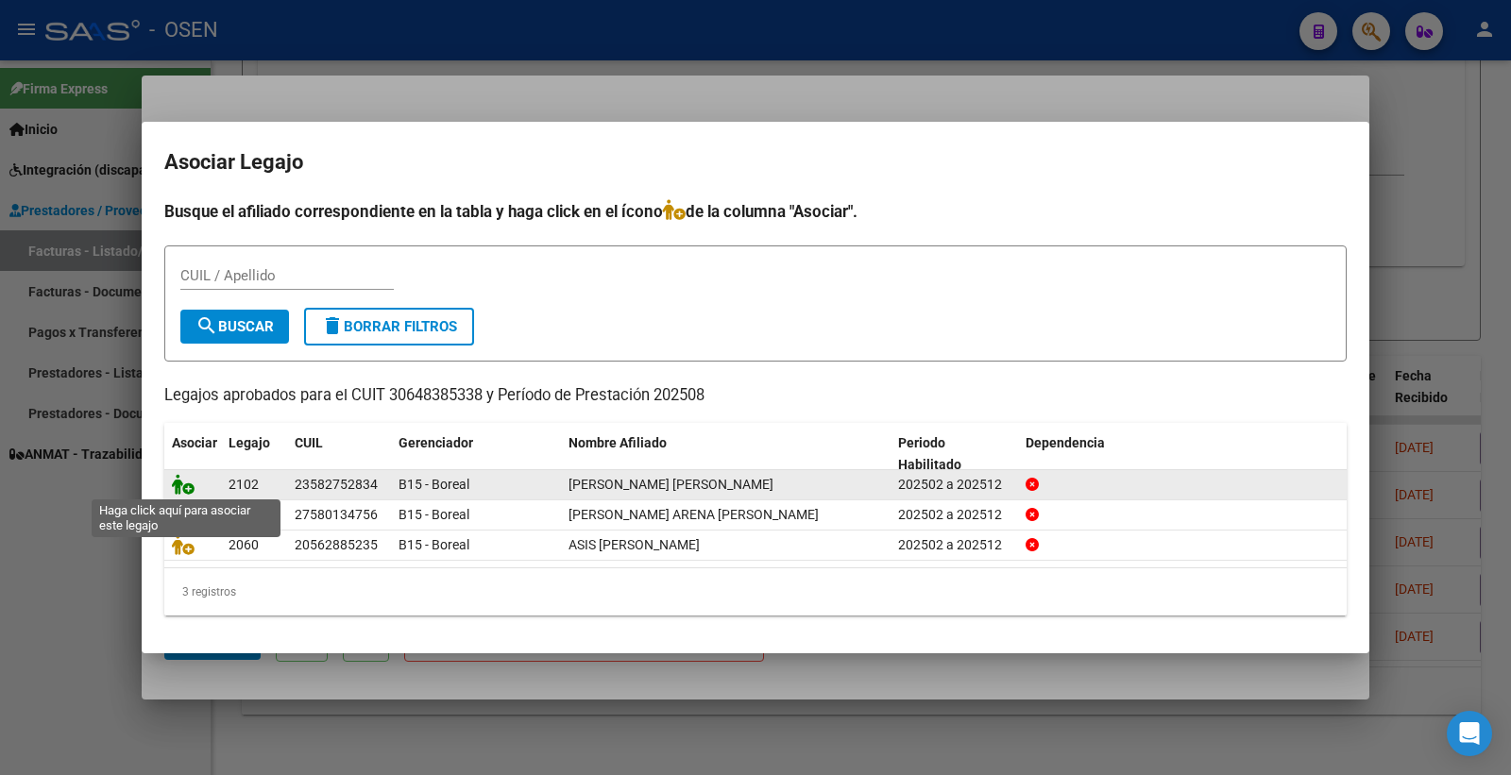
click at [187, 484] on icon at bounding box center [183, 484] width 23 height 21
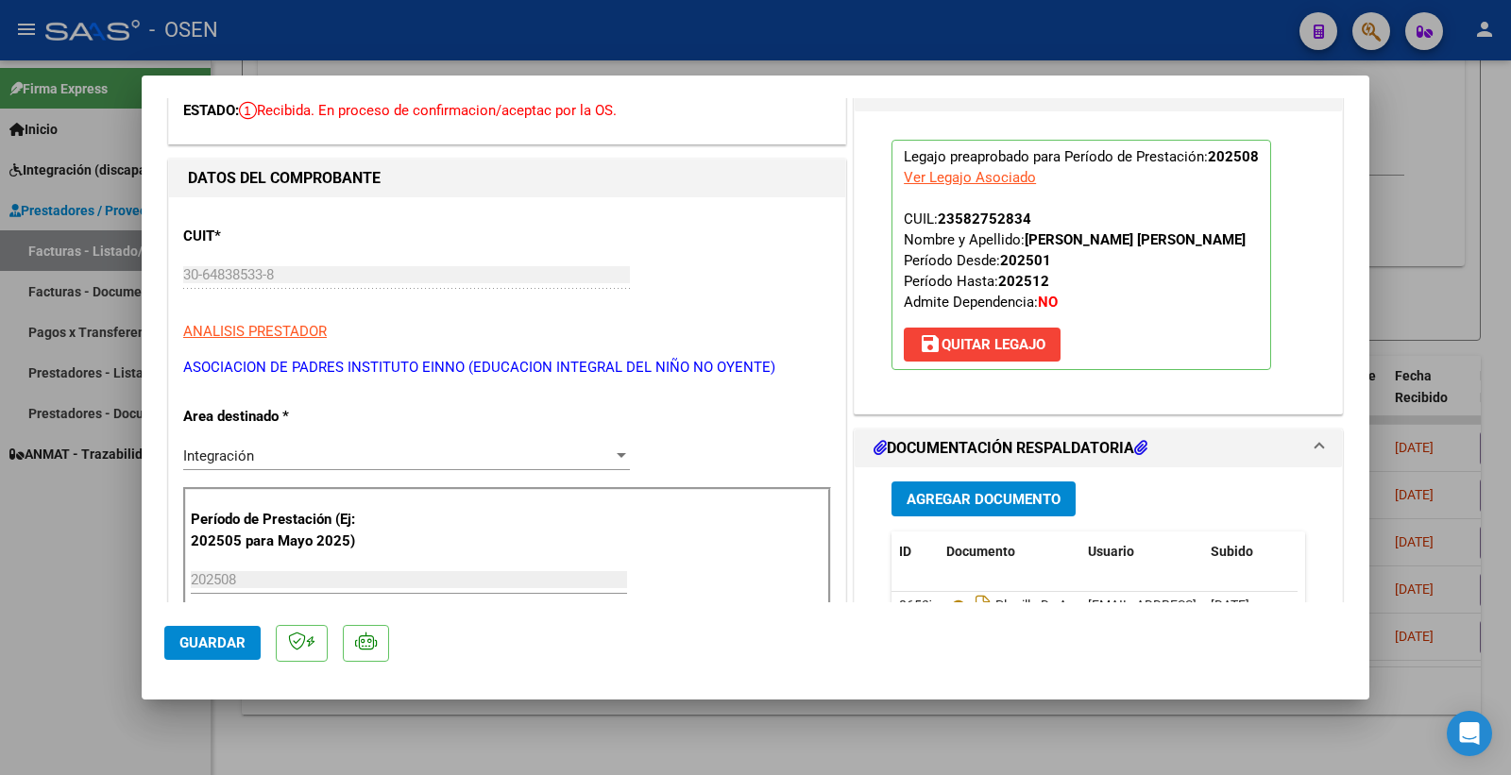
scroll to position [0, 0]
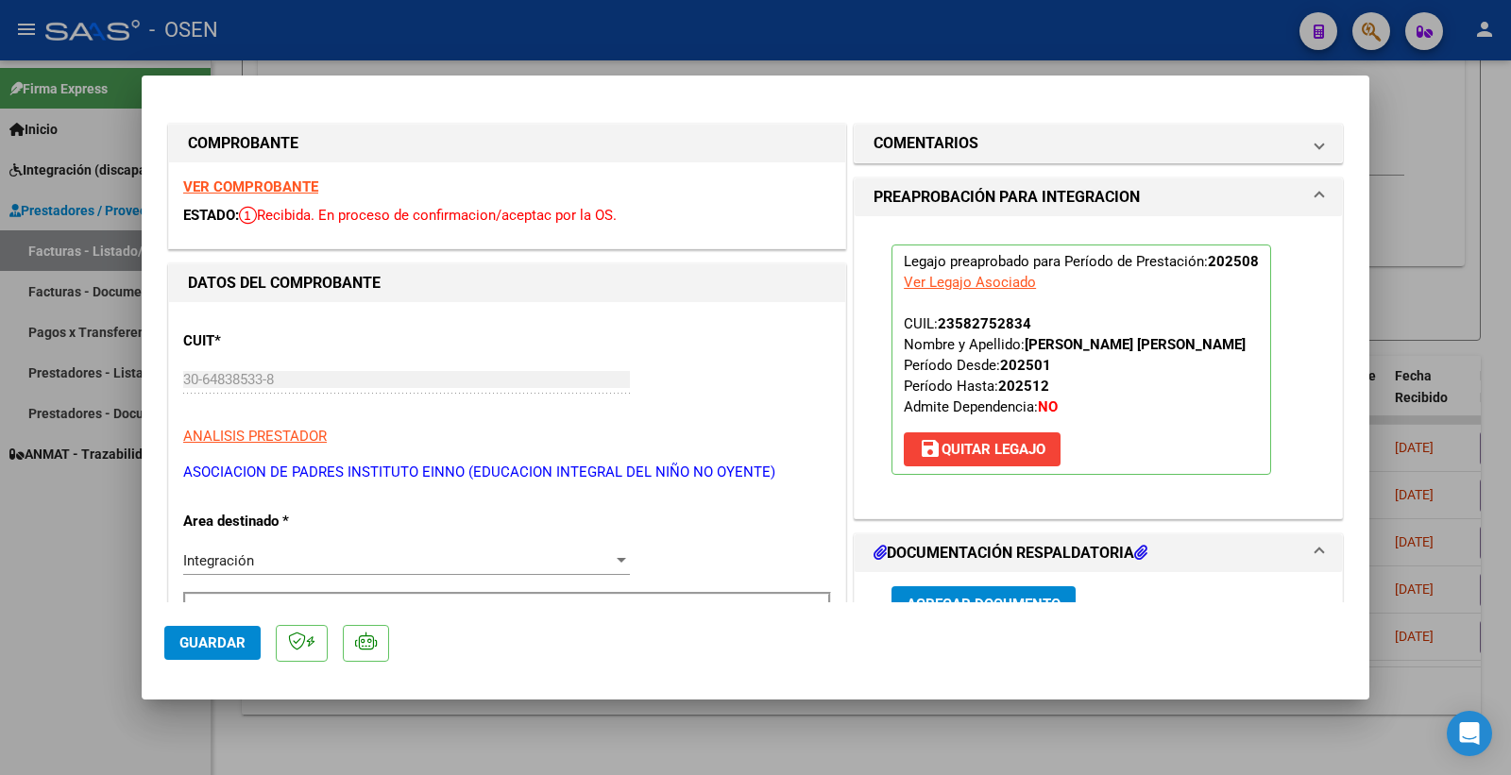
click at [276, 183] on strong "VER COMPROBANTE" at bounding box center [250, 186] width 135 height 17
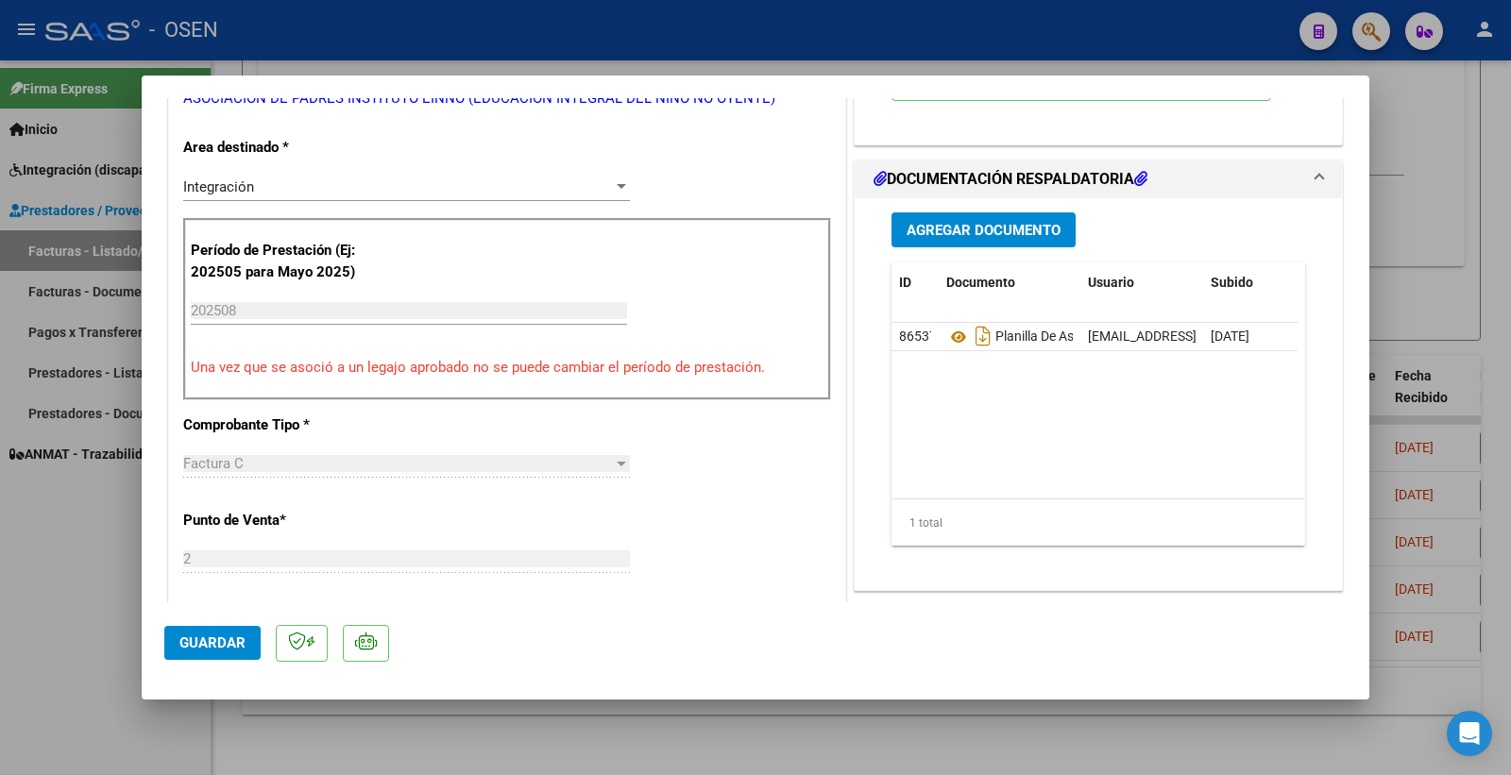
scroll to position [419, 0]
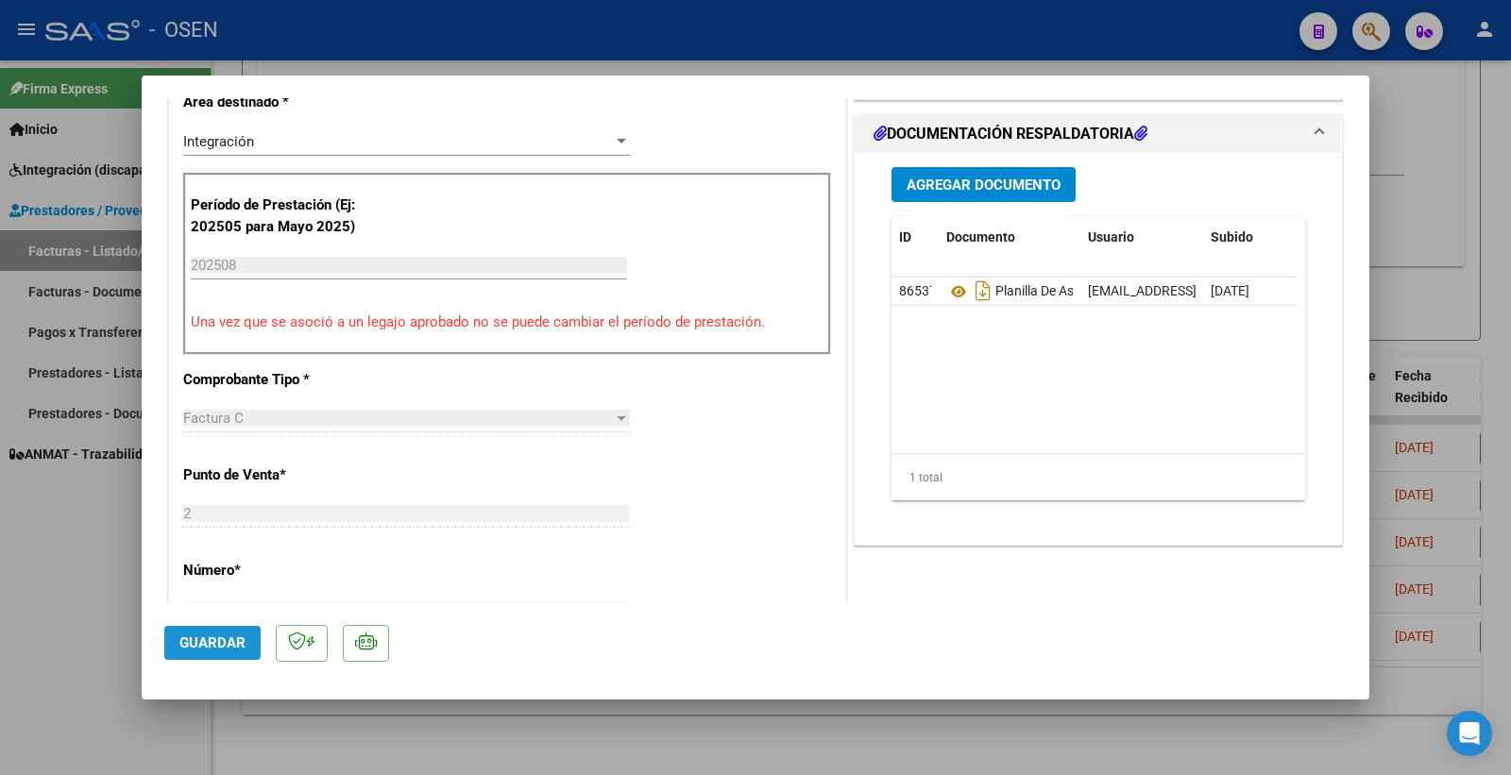
click at [220, 643] on span "Guardar" at bounding box center [212, 642] width 66 height 17
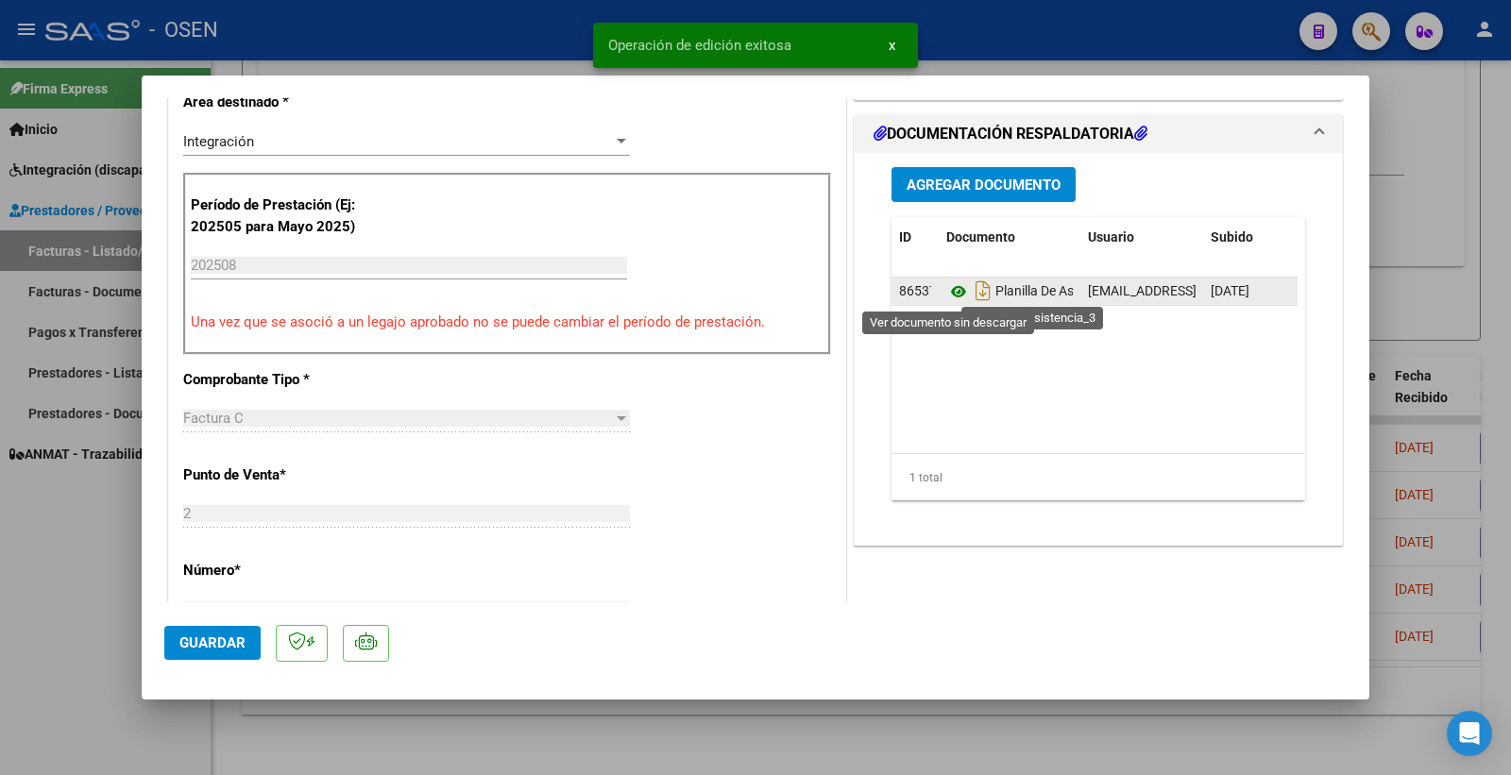
click at [948, 293] on icon at bounding box center [958, 291] width 25 height 23
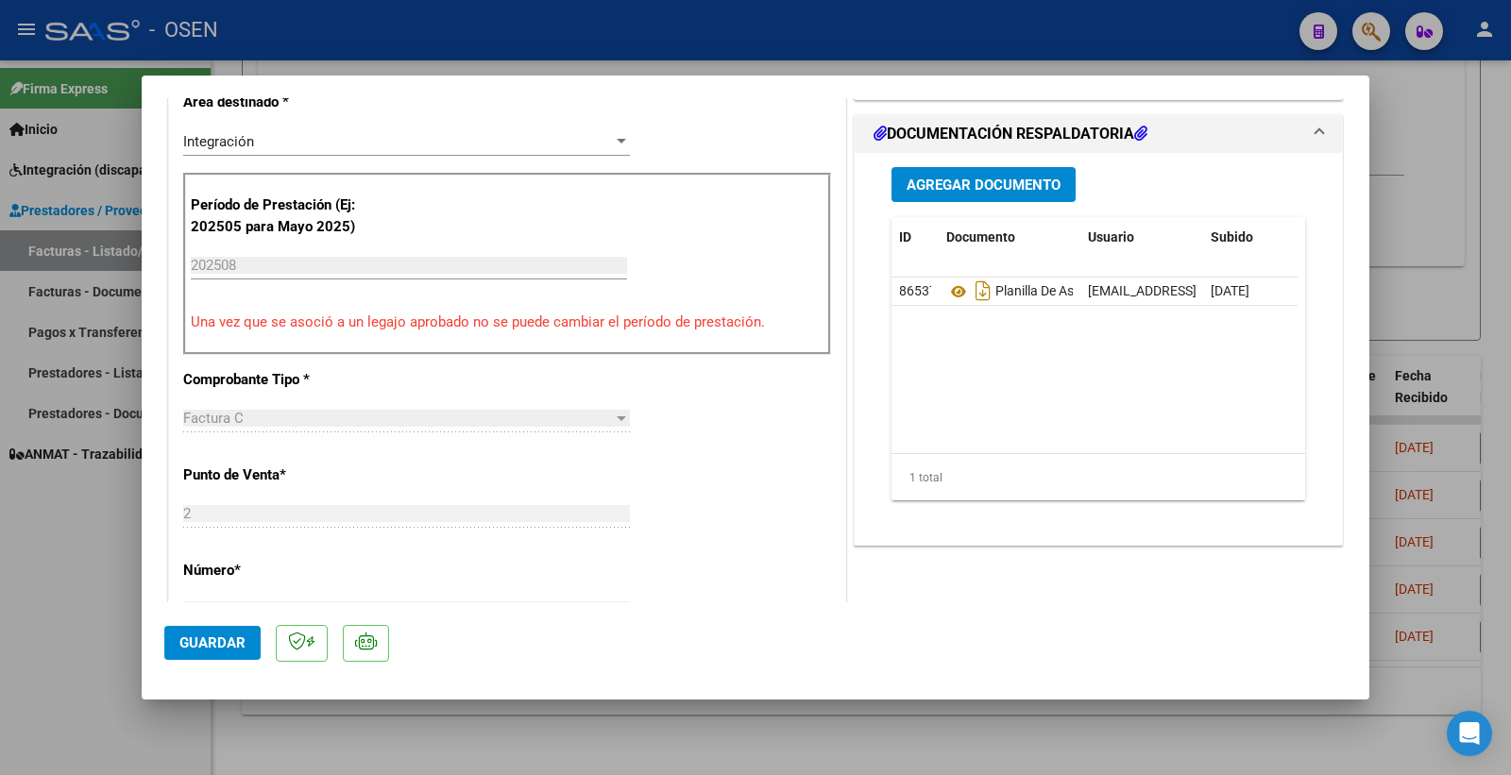
drag, startPoint x: 210, startPoint y: 626, endPoint x: 210, endPoint y: 646, distance: 19.8
click at [210, 630] on mat-dialog-actions "Guardar" at bounding box center [755, 639] width 1182 height 75
click at [211, 646] on span "Guardar" at bounding box center [212, 642] width 66 height 17
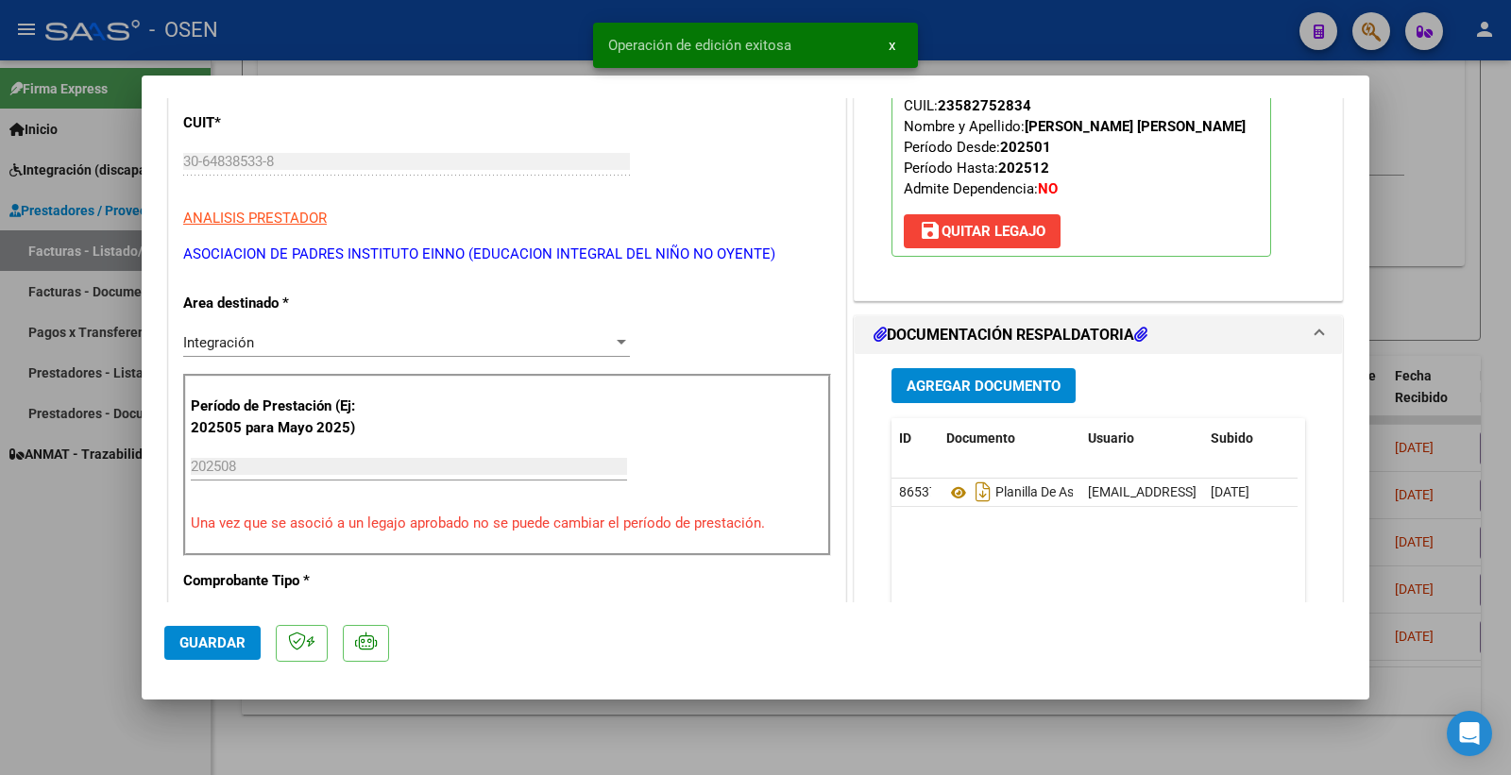
scroll to position [0, 0]
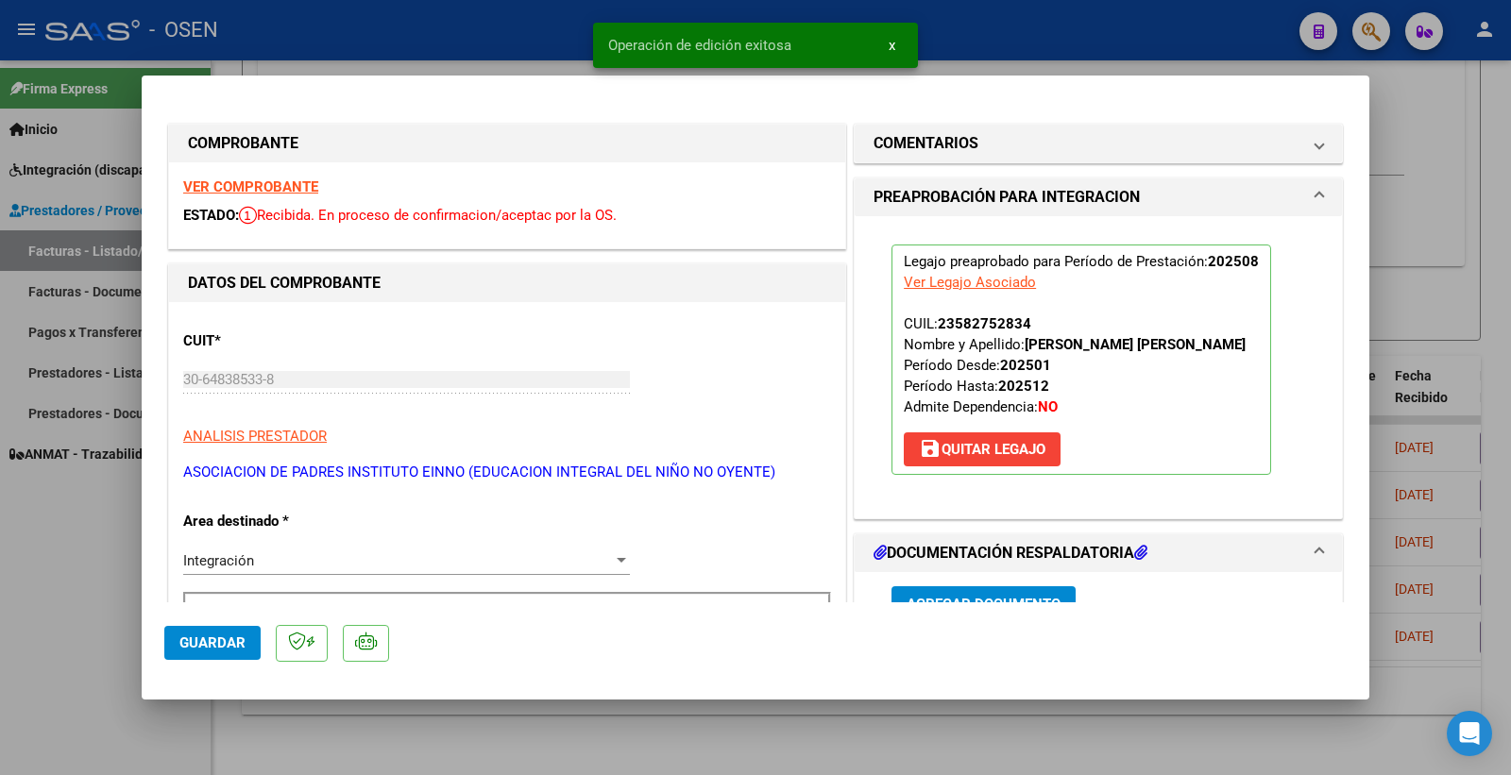
type input "$ 0,00"
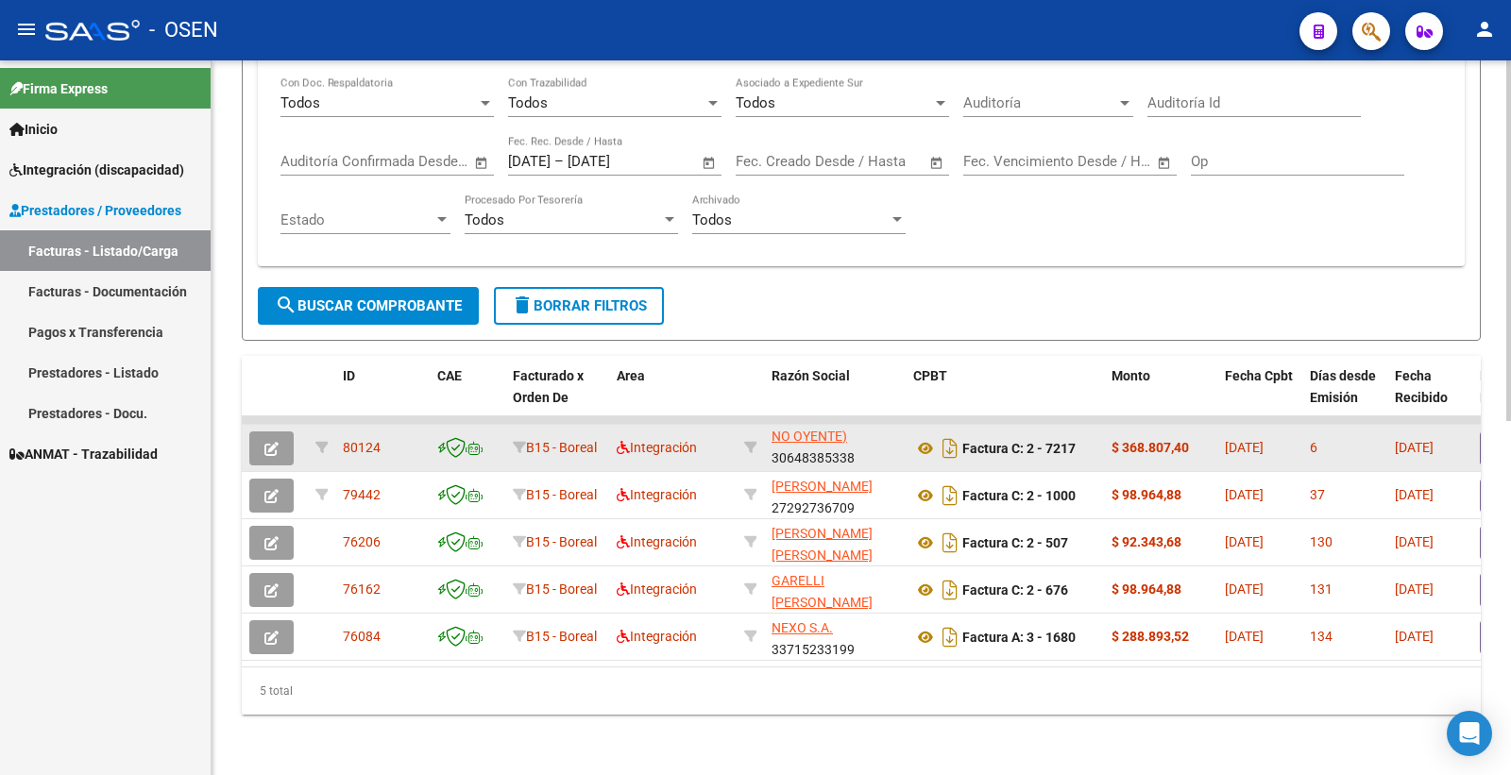
click at [281, 431] on button "button" at bounding box center [271, 448] width 44 height 34
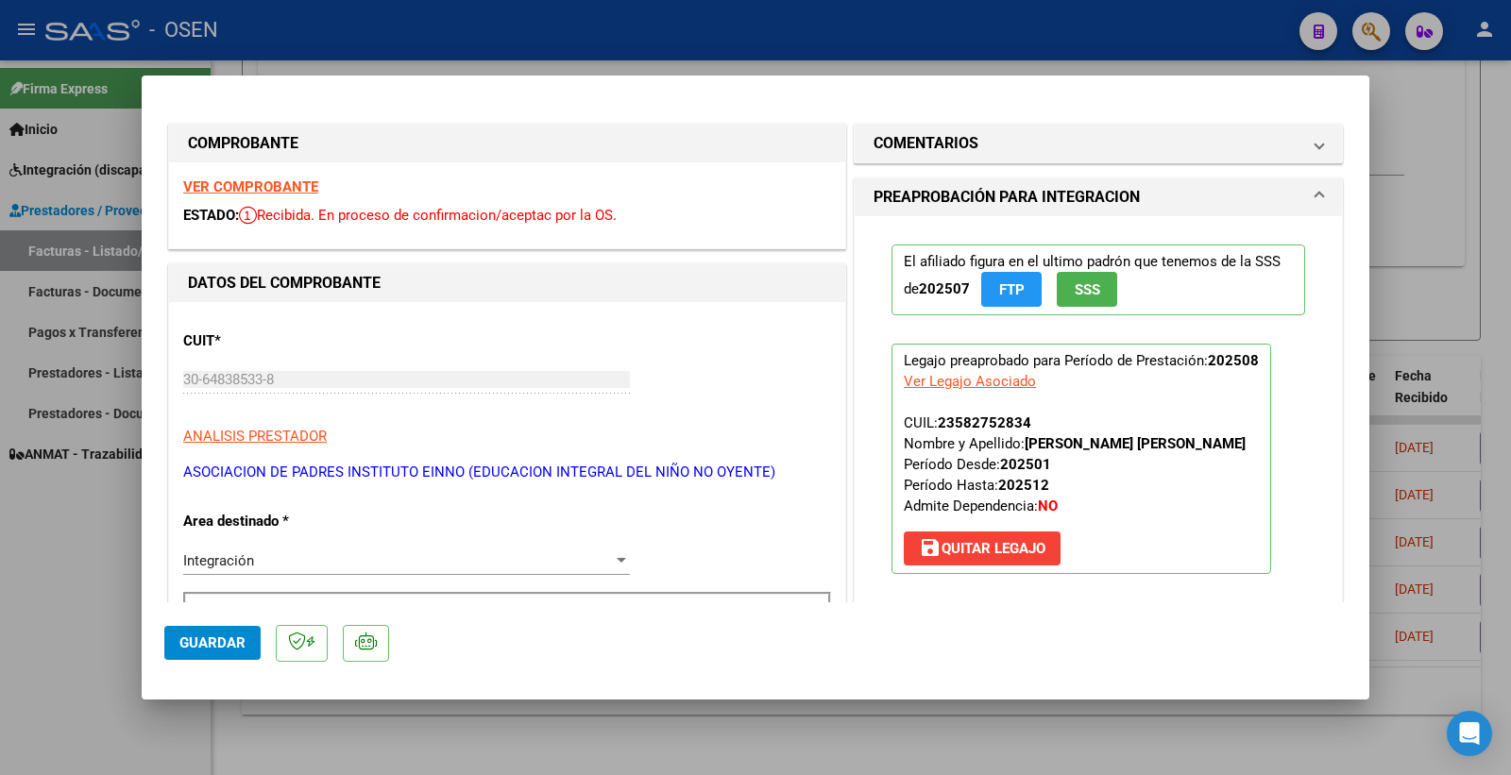
click at [302, 195] on div "VER COMPROBANTE ESTADO: Recibida. En proceso de confirmacion/aceptac por la OS." at bounding box center [507, 205] width 676 height 86
click at [302, 187] on strong "VER COMPROBANTE" at bounding box center [250, 186] width 135 height 17
type input "$ 0,00"
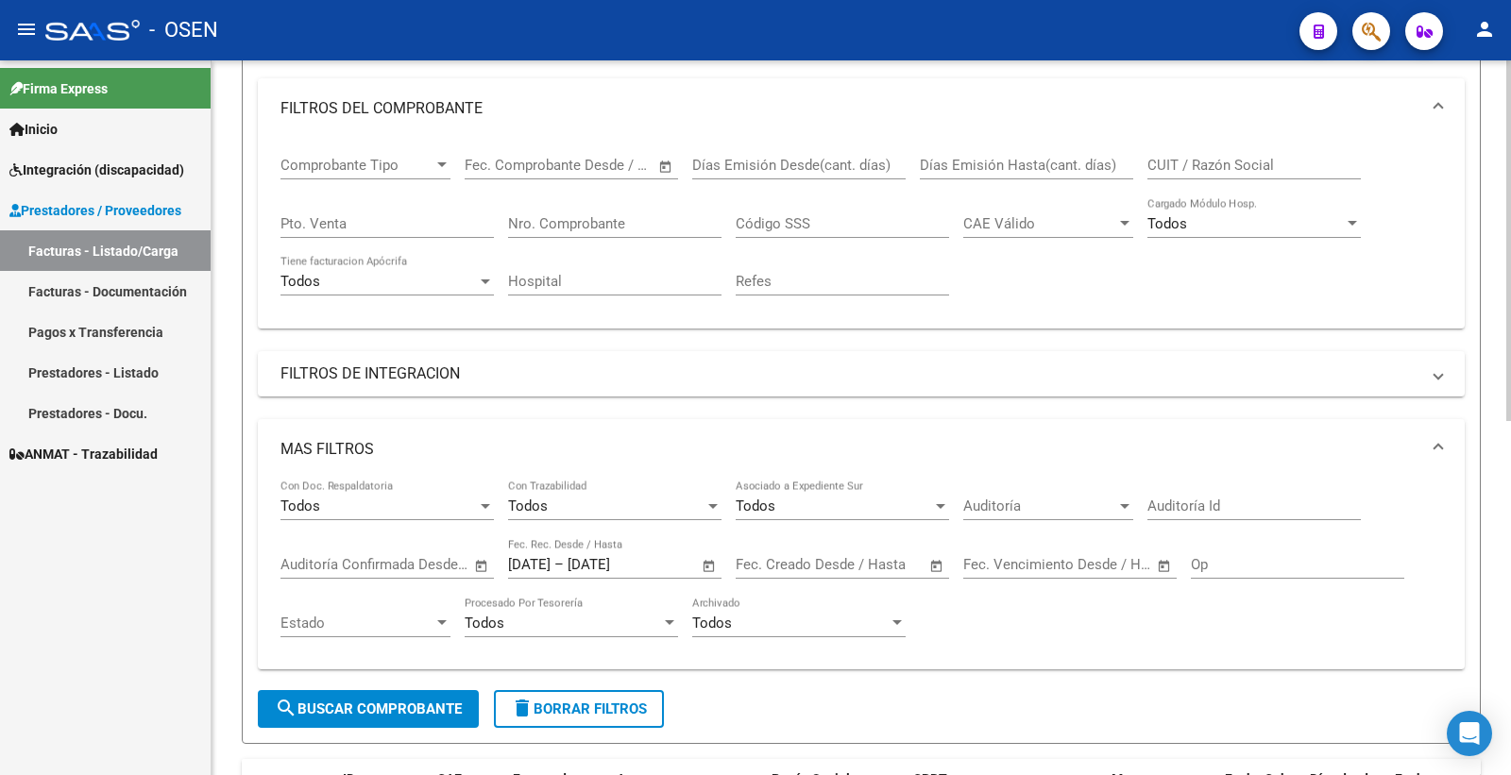
scroll to position [701, 0]
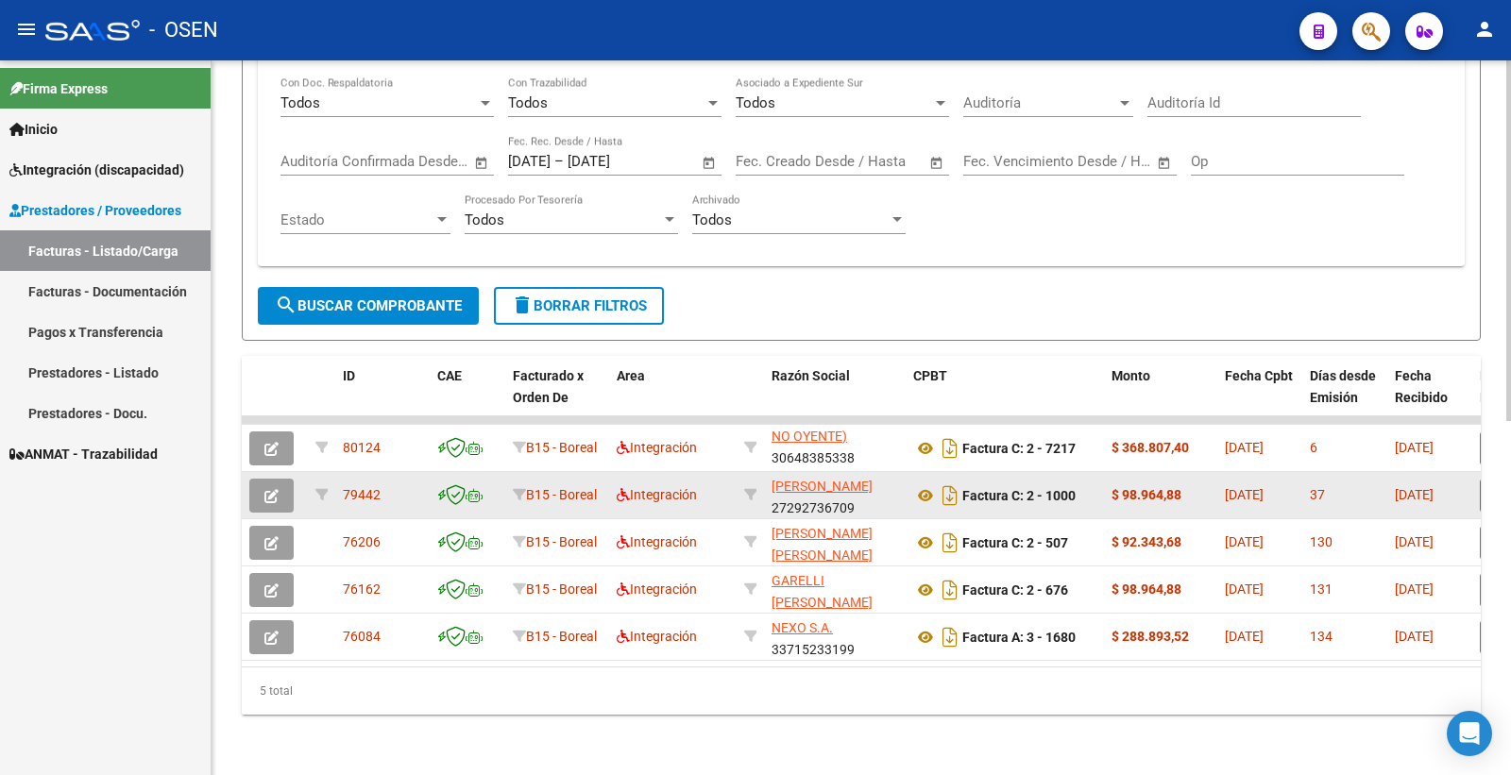
click at [279, 482] on button "button" at bounding box center [271, 496] width 44 height 34
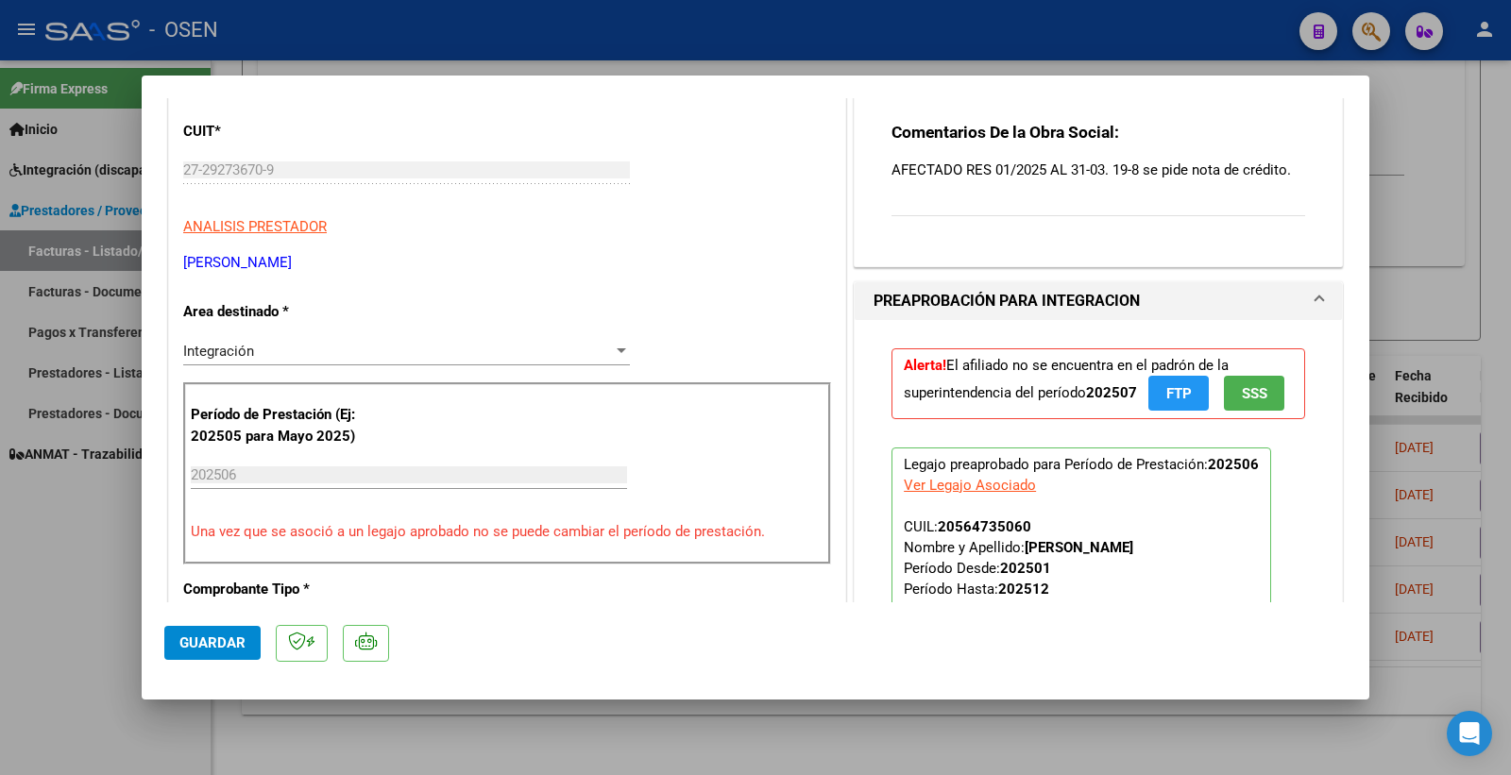
scroll to position [0, 0]
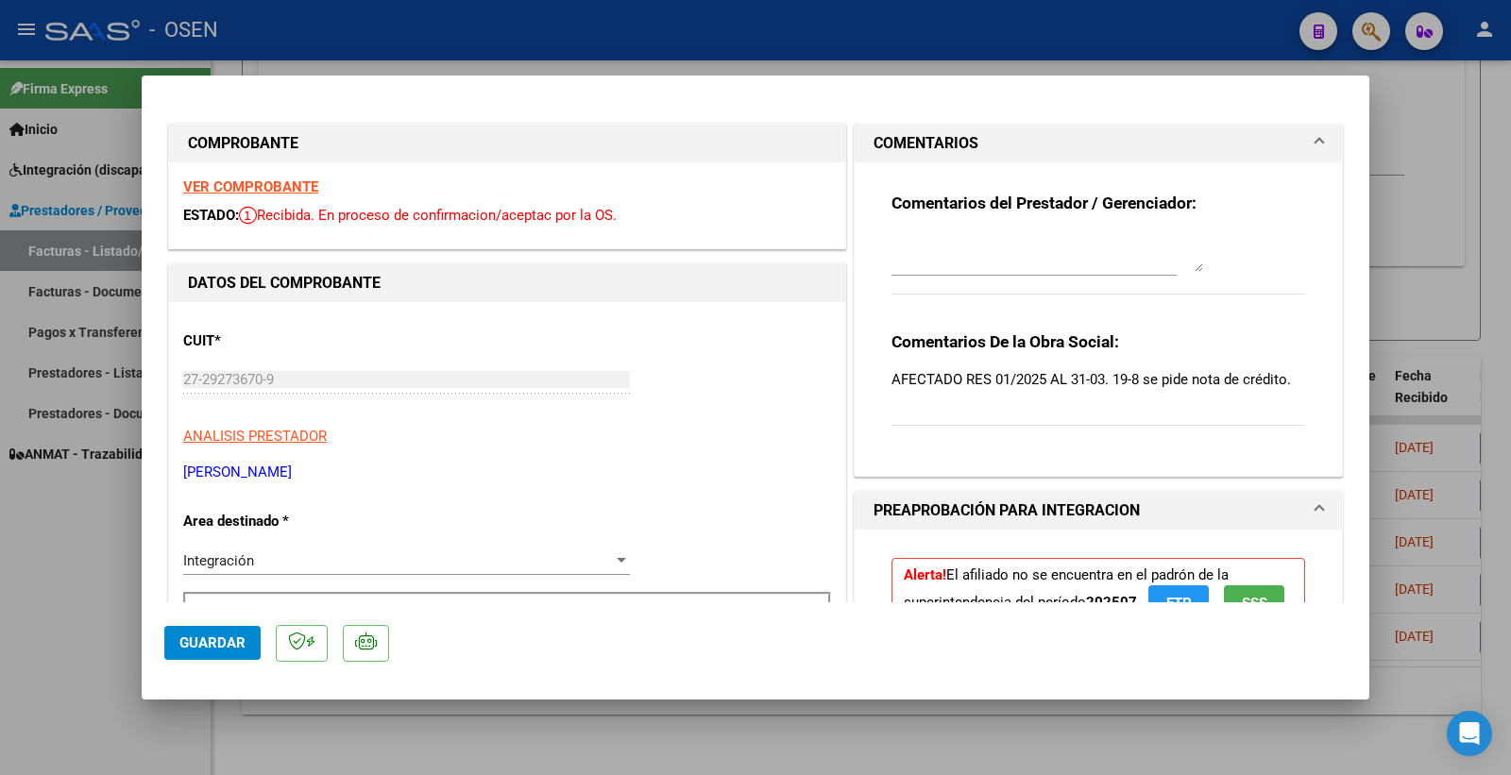
click at [285, 196] on div "VER COMPROBANTE ESTADO: Recibida. En proceso de confirmacion/aceptac por la OS." at bounding box center [507, 205] width 676 height 86
click at [291, 187] on strong "VER COMPROBANTE" at bounding box center [250, 186] width 135 height 17
click at [268, 177] on div "VER COMPROBANTE ESTADO: Recibida. En proceso de confirmacion/aceptac por la OS." at bounding box center [507, 205] width 676 height 86
click at [271, 184] on strong "VER COMPROBANTE" at bounding box center [250, 186] width 135 height 17
type input "$ 0,00"
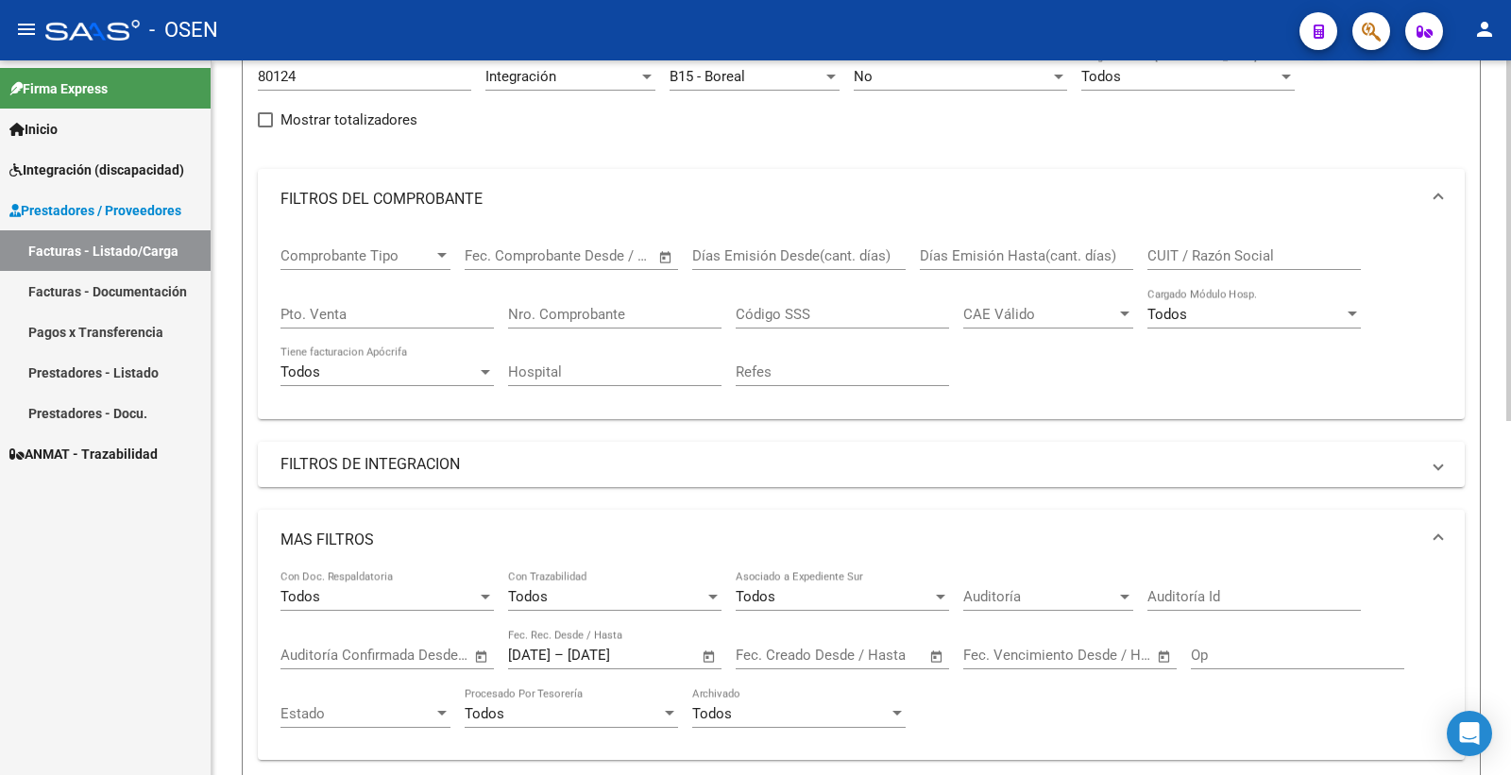
scroll to position [176, 0]
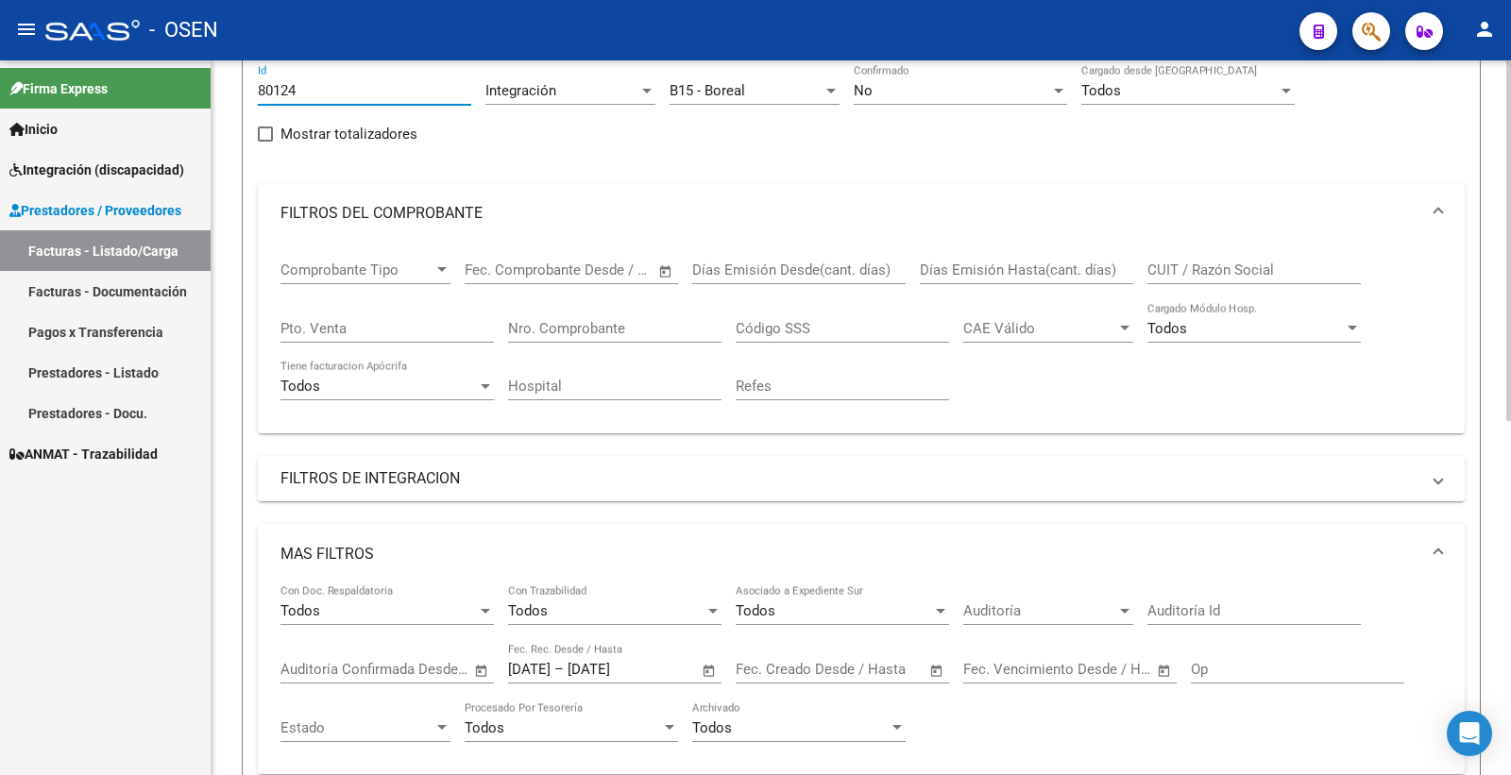
drag, startPoint x: 321, startPoint y: 94, endPoint x: 215, endPoint y: 64, distance: 110.0
click at [214, 80] on div "Video tutorial PRESTADORES -> Listado de CPBTs Emitidos por Prestadores / Prove…" at bounding box center [860, 584] width 1299 height 1398
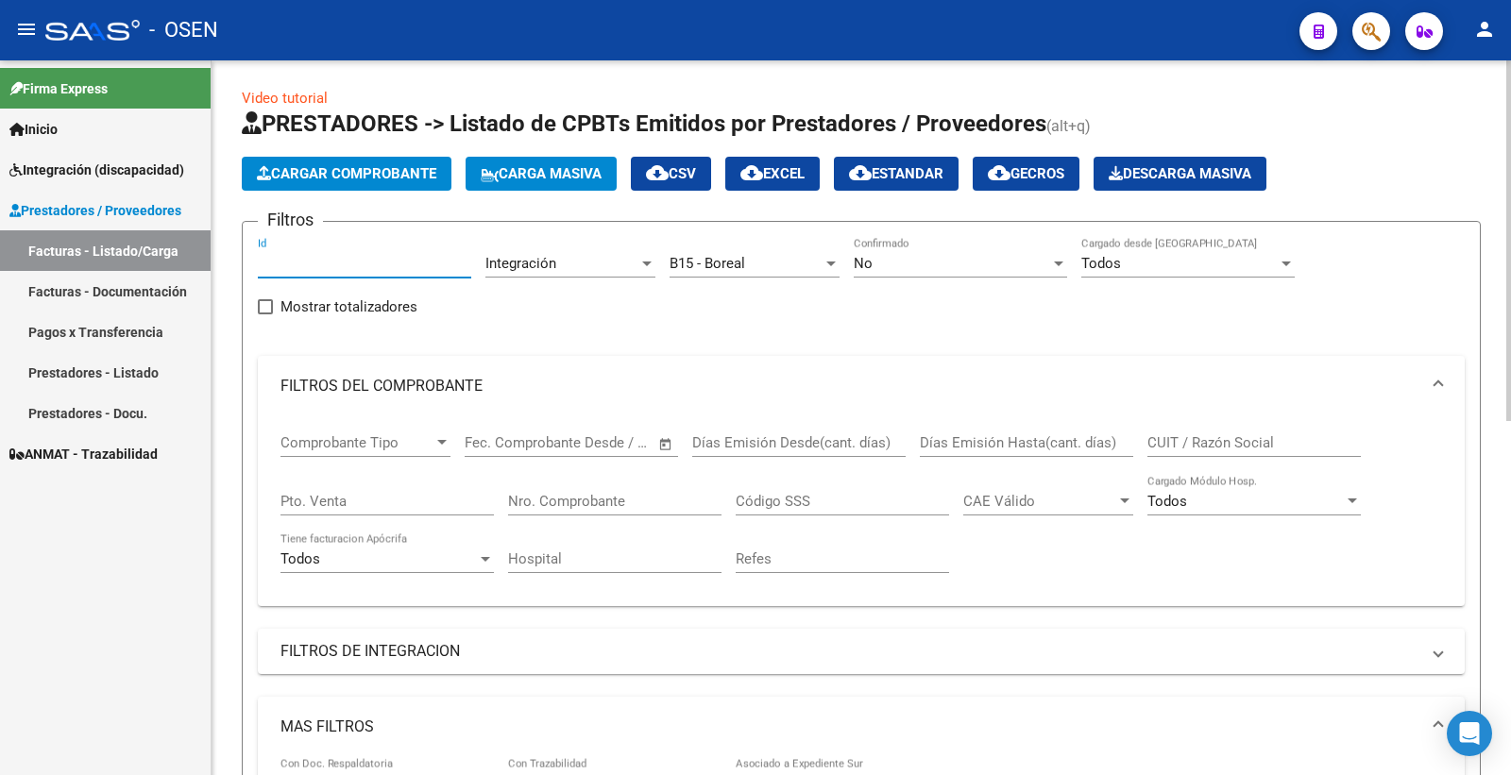
scroll to position [0, 0]
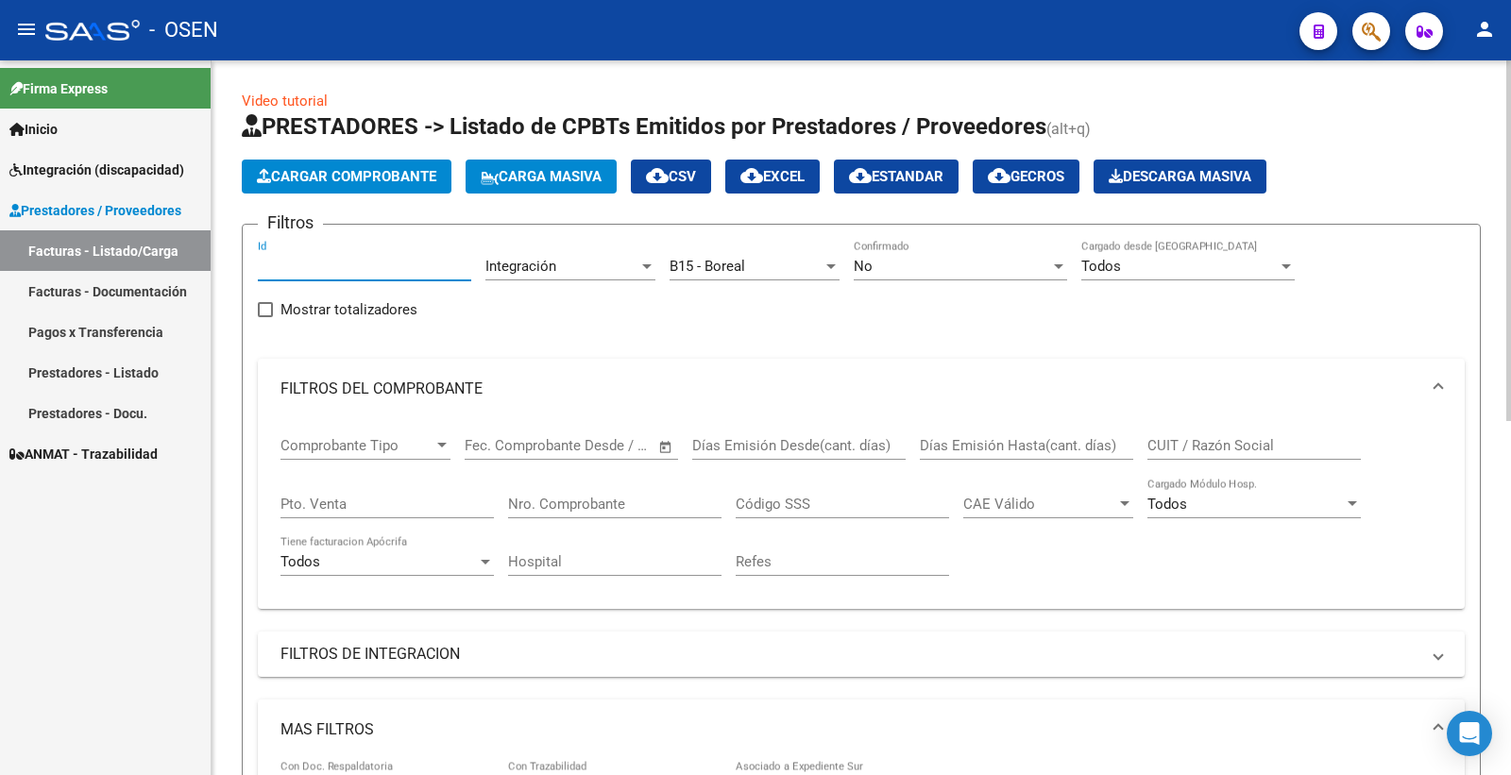
click at [306, 258] on input "Id" at bounding box center [364, 266] width 213 height 17
click at [903, 261] on div "No" at bounding box center [952, 266] width 196 height 17
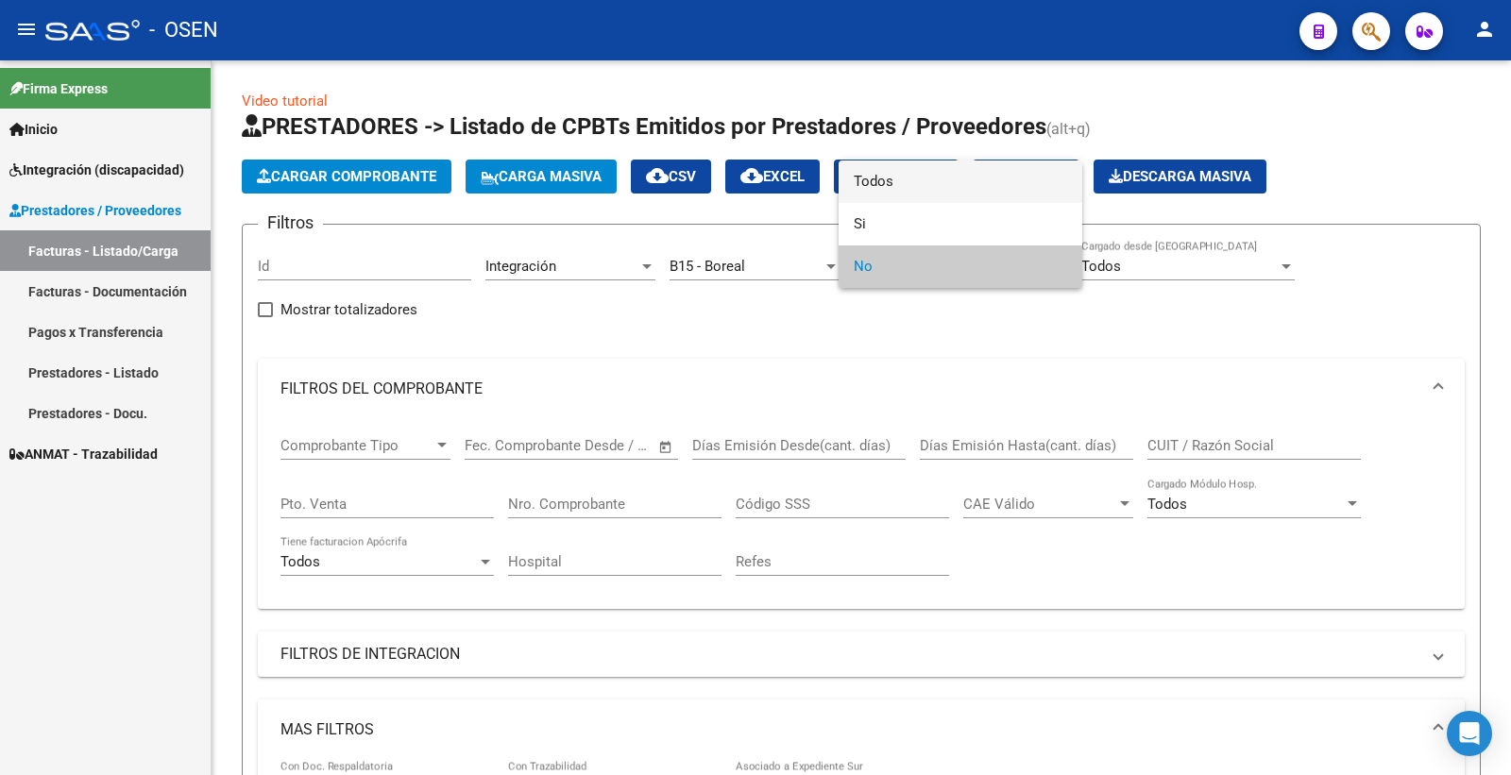
click at [905, 168] on span "Todos" at bounding box center [960, 182] width 213 height 42
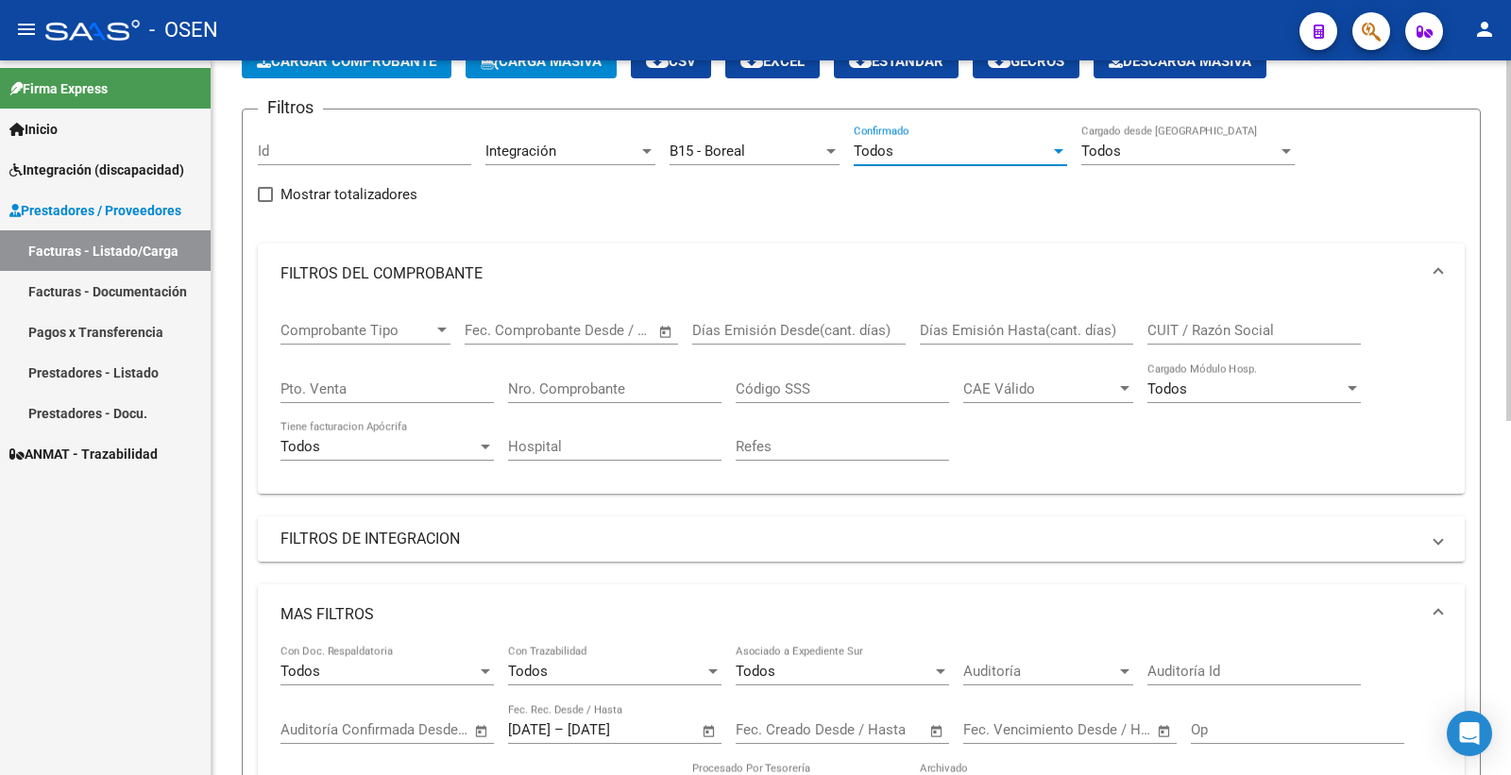
scroll to position [105, 0]
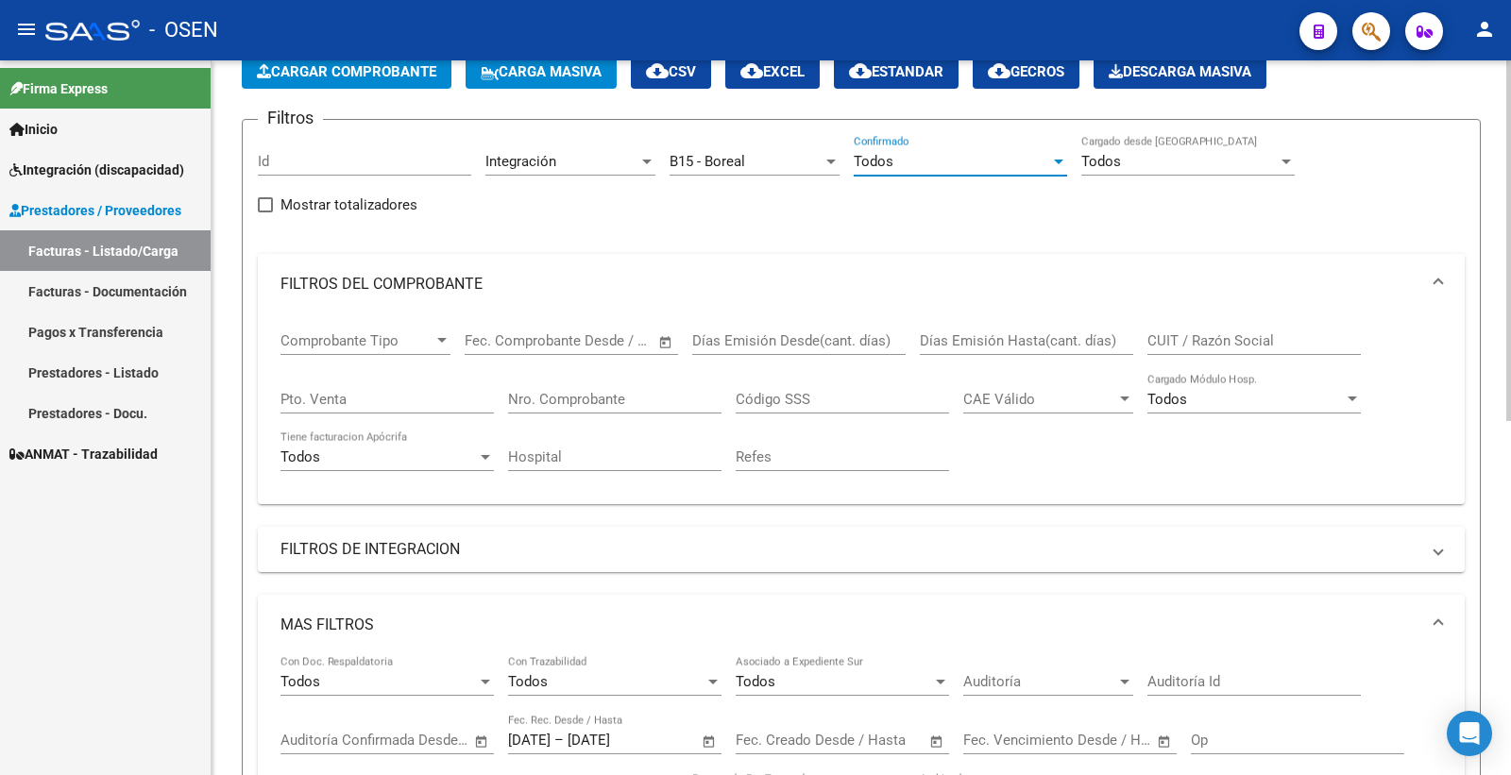
click at [557, 406] on input "Nro. Comprobante" at bounding box center [614, 399] width 213 height 17
paste input "23166166454"
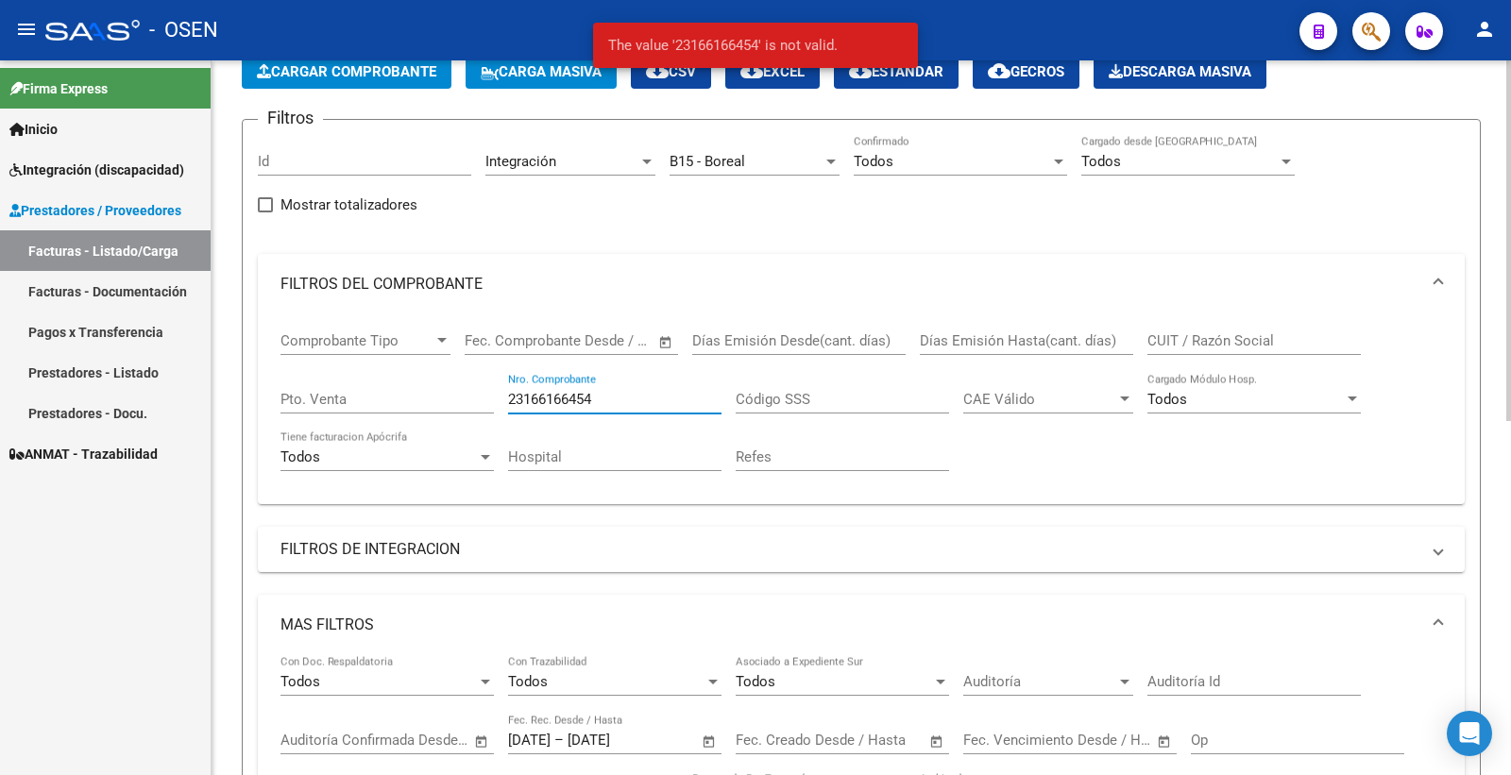
type input "23166166454"
click at [1202, 337] on input "CUIT / Razón Social" at bounding box center [1253, 340] width 213 height 17
paste input "23166166454"
type input "23166166454"
click at [617, 391] on div "23166166454 Nro. Comprobante" at bounding box center [614, 393] width 213 height 41
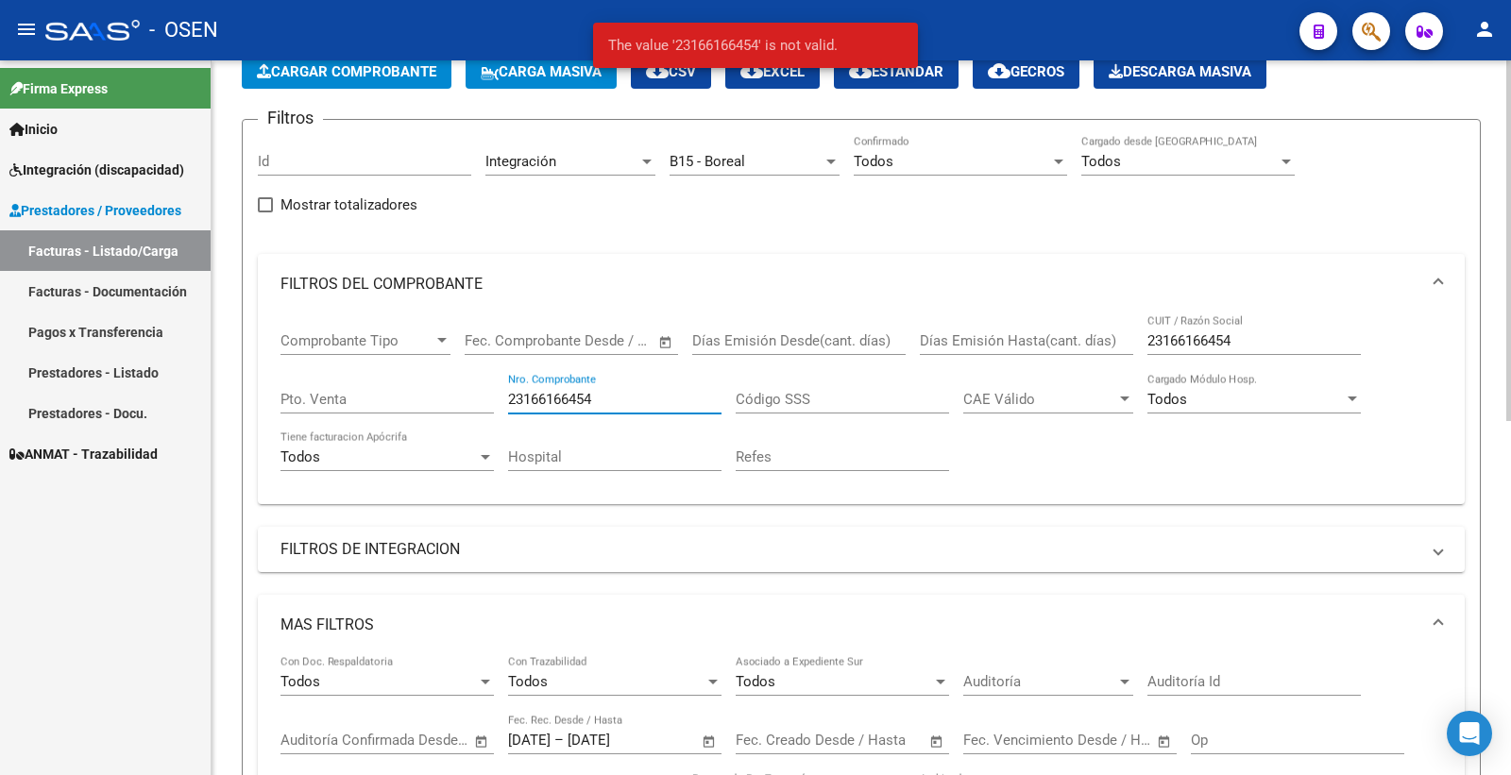
drag, startPoint x: 617, startPoint y: 400, endPoint x: 445, endPoint y: 412, distance: 173.2
click at [445, 412] on div "Comprobante Tipo Comprobante Tipo Fecha inicio – Fecha fin Fec. Comprobante Des…" at bounding box center [860, 401] width 1161 height 175
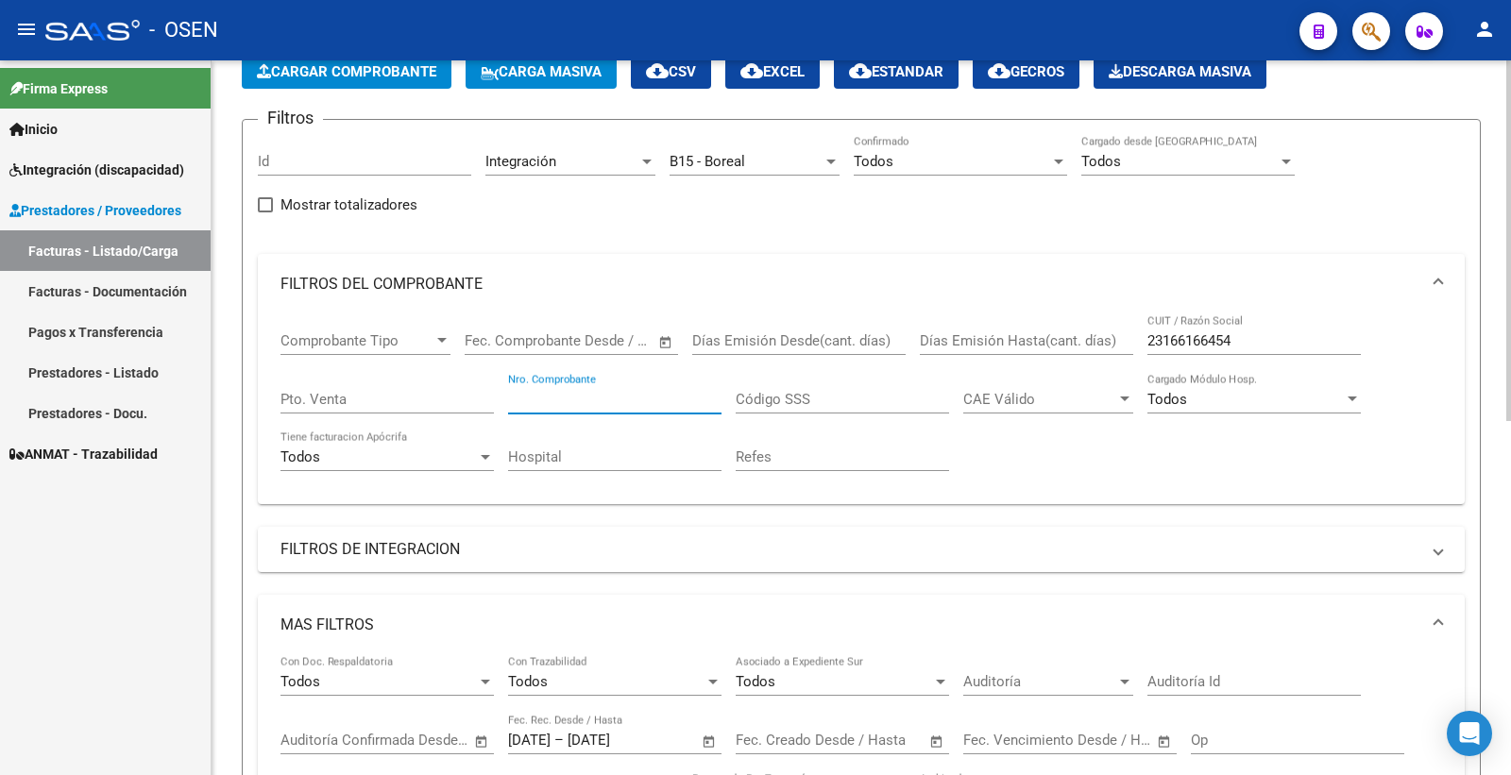
scroll to position [419, 0]
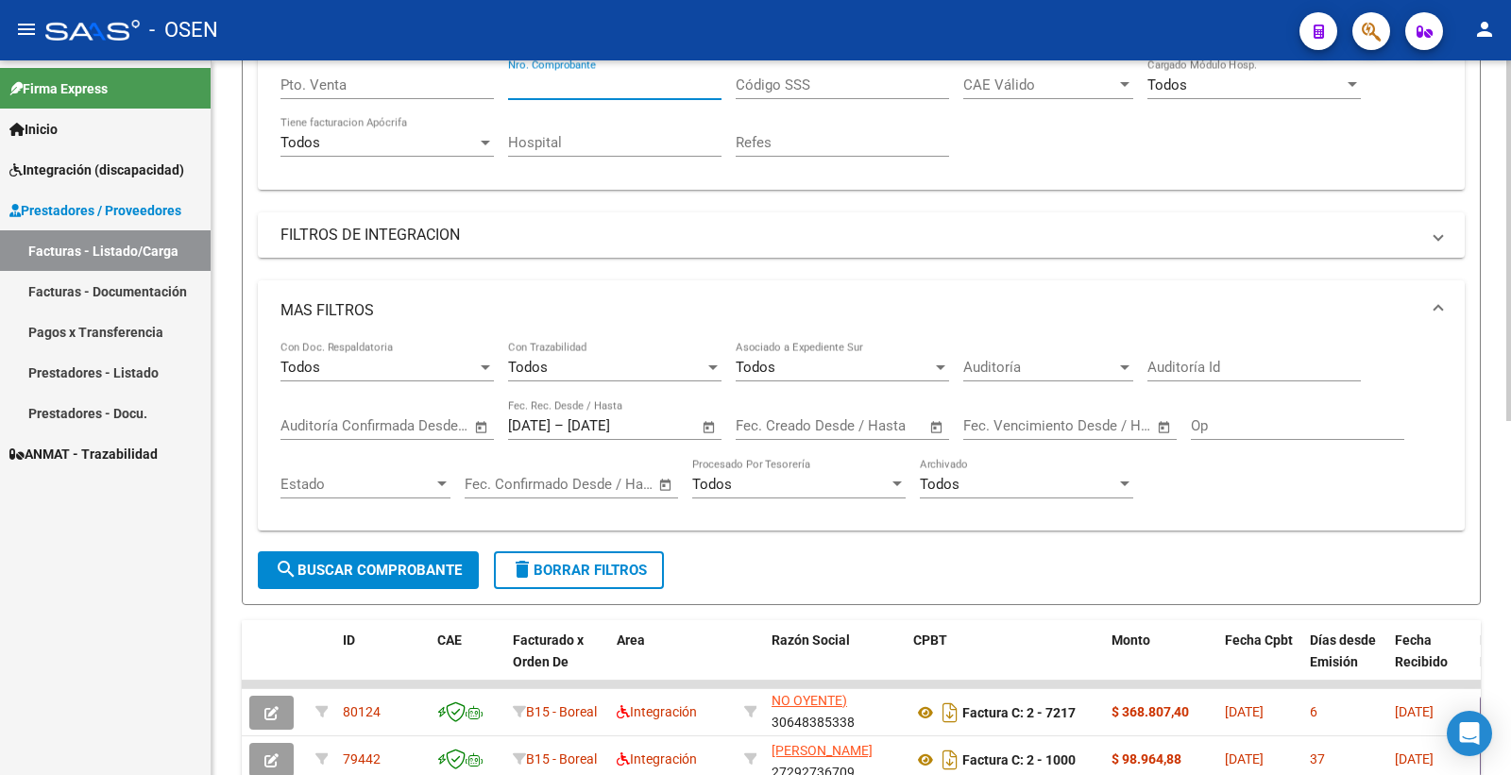
click at [372, 576] on span "search Buscar Comprobante" at bounding box center [368, 570] width 187 height 17
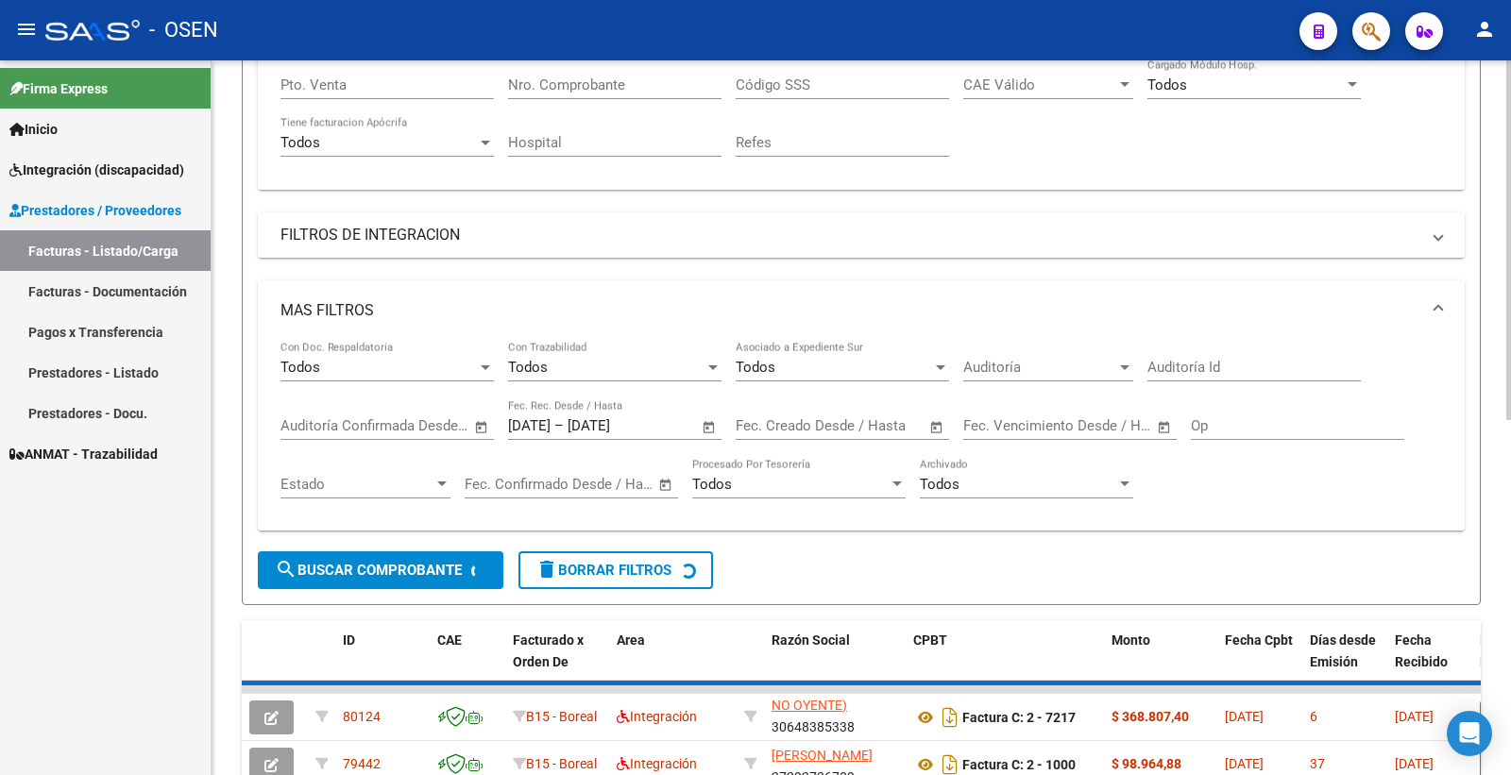
scroll to position [24, 0]
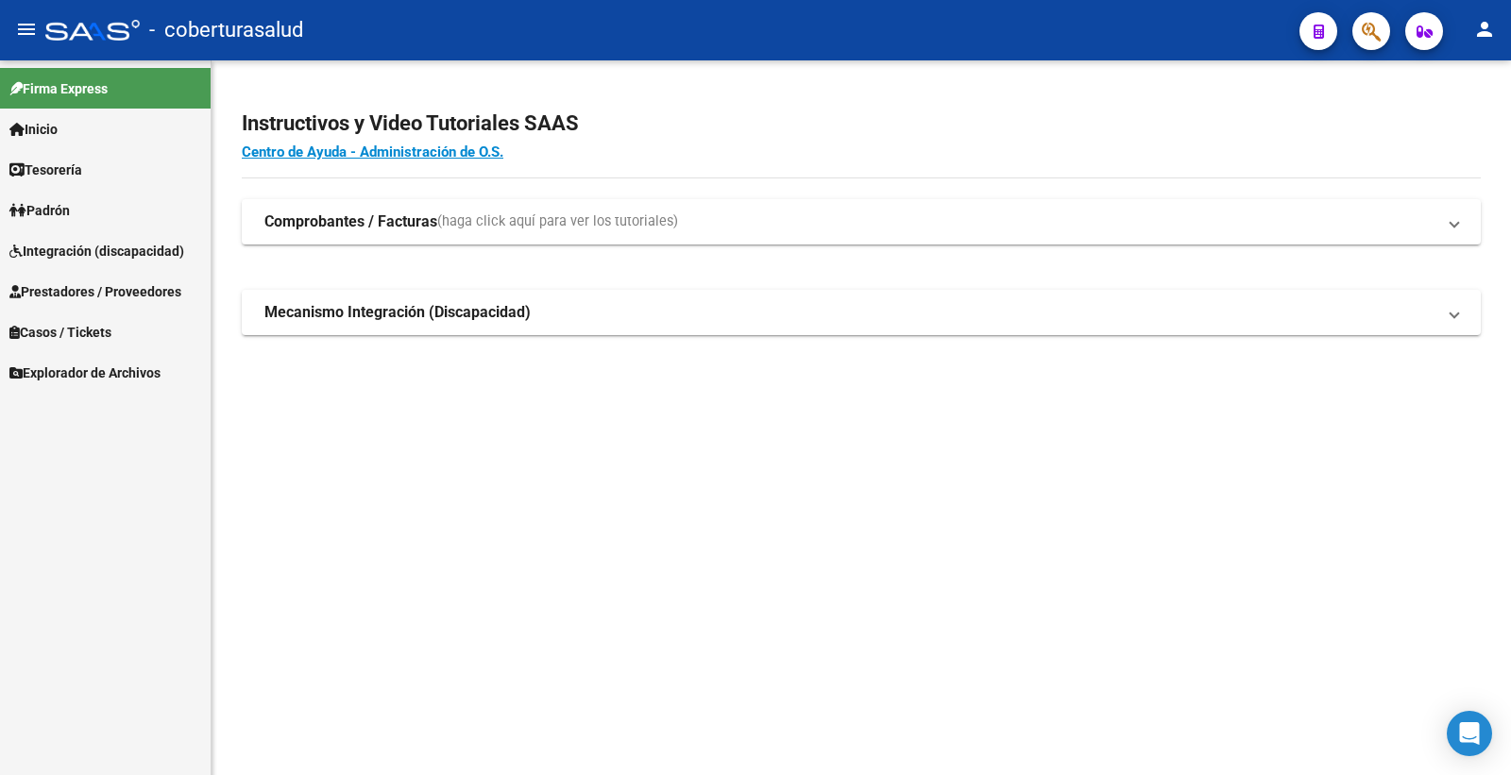
click at [101, 296] on span "Prestadores / Proveedores" at bounding box center [95, 291] width 172 height 21
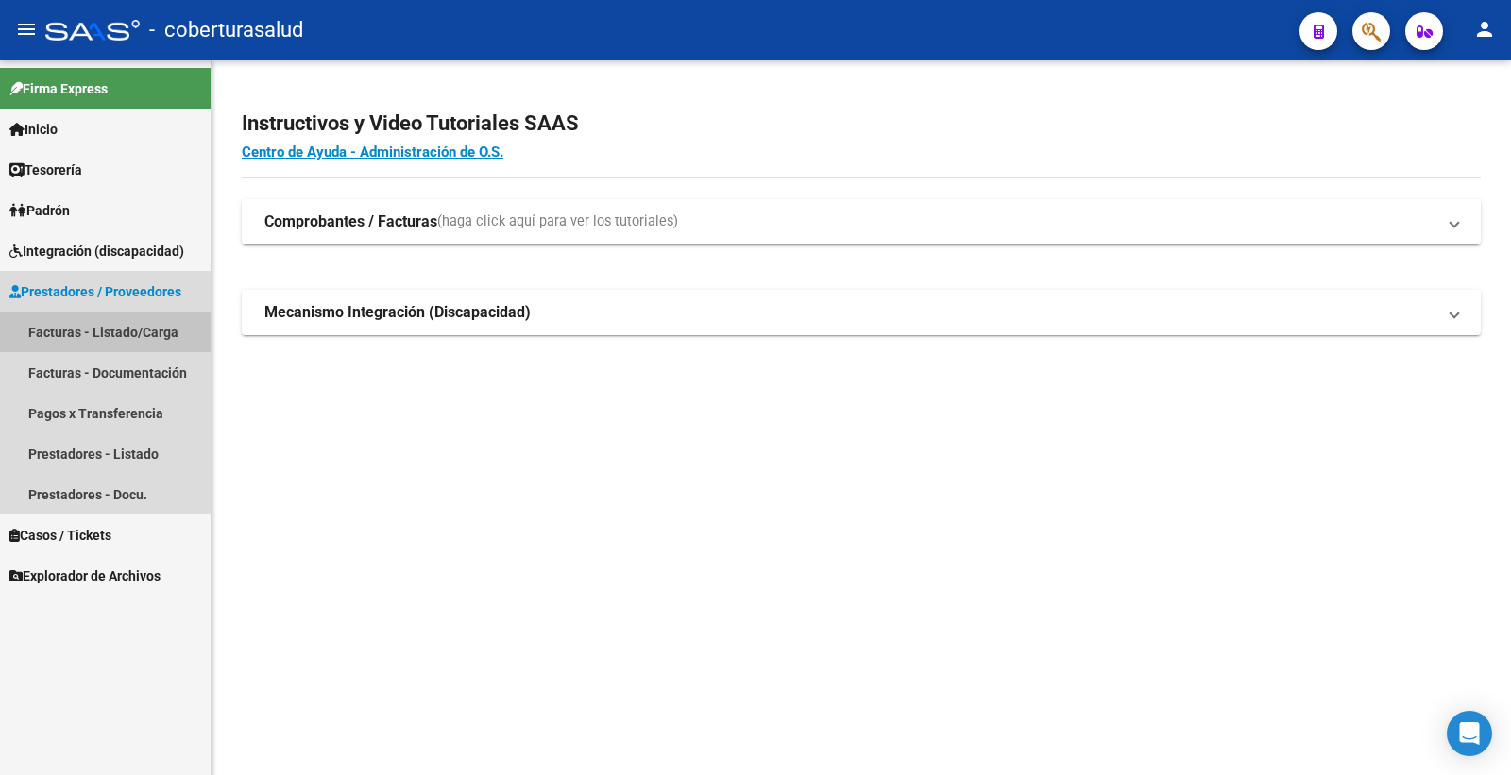
click at [111, 327] on link "Facturas - Listado/Carga" at bounding box center [105, 332] width 211 height 41
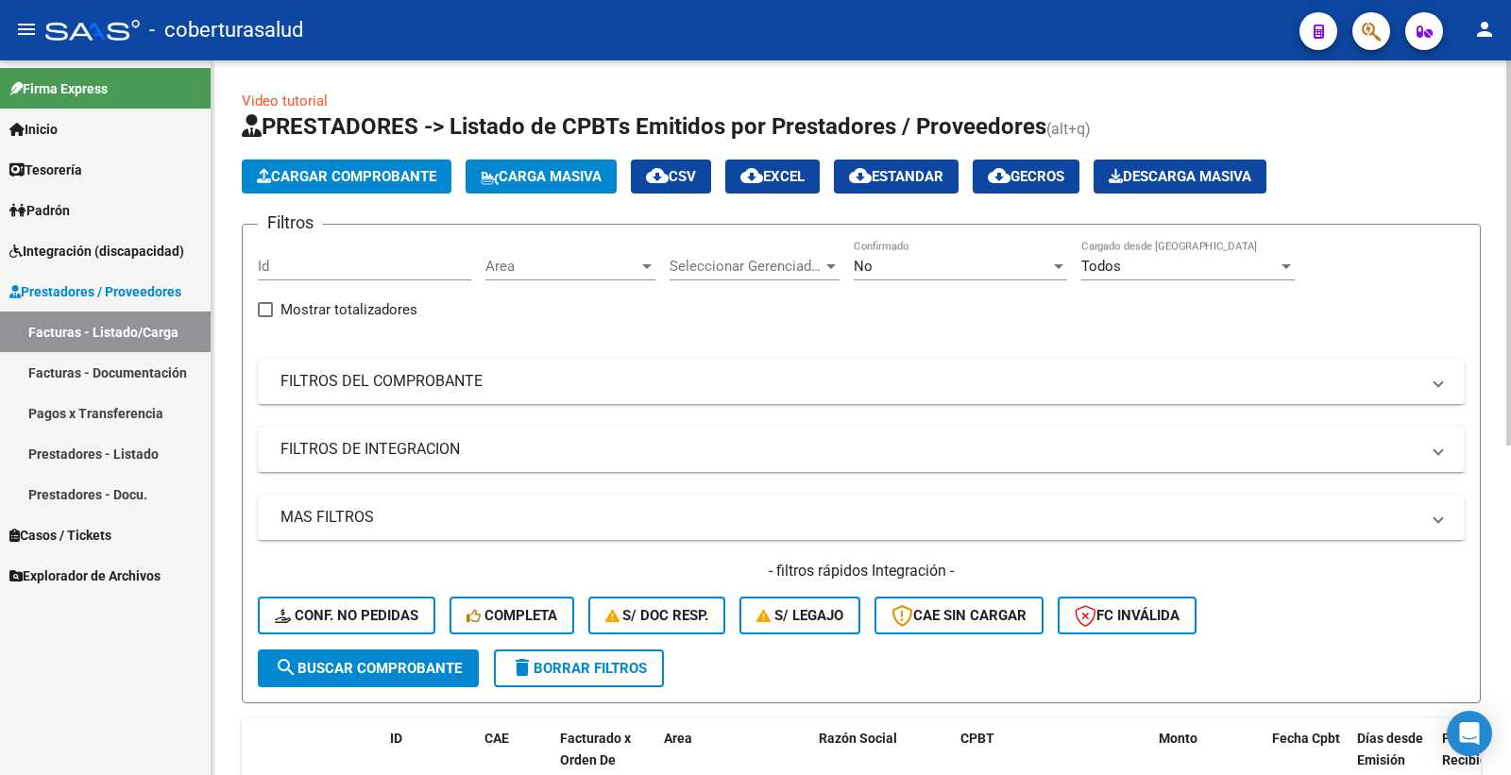
click at [960, 253] on div "No Confirmado" at bounding box center [960, 260] width 213 height 41
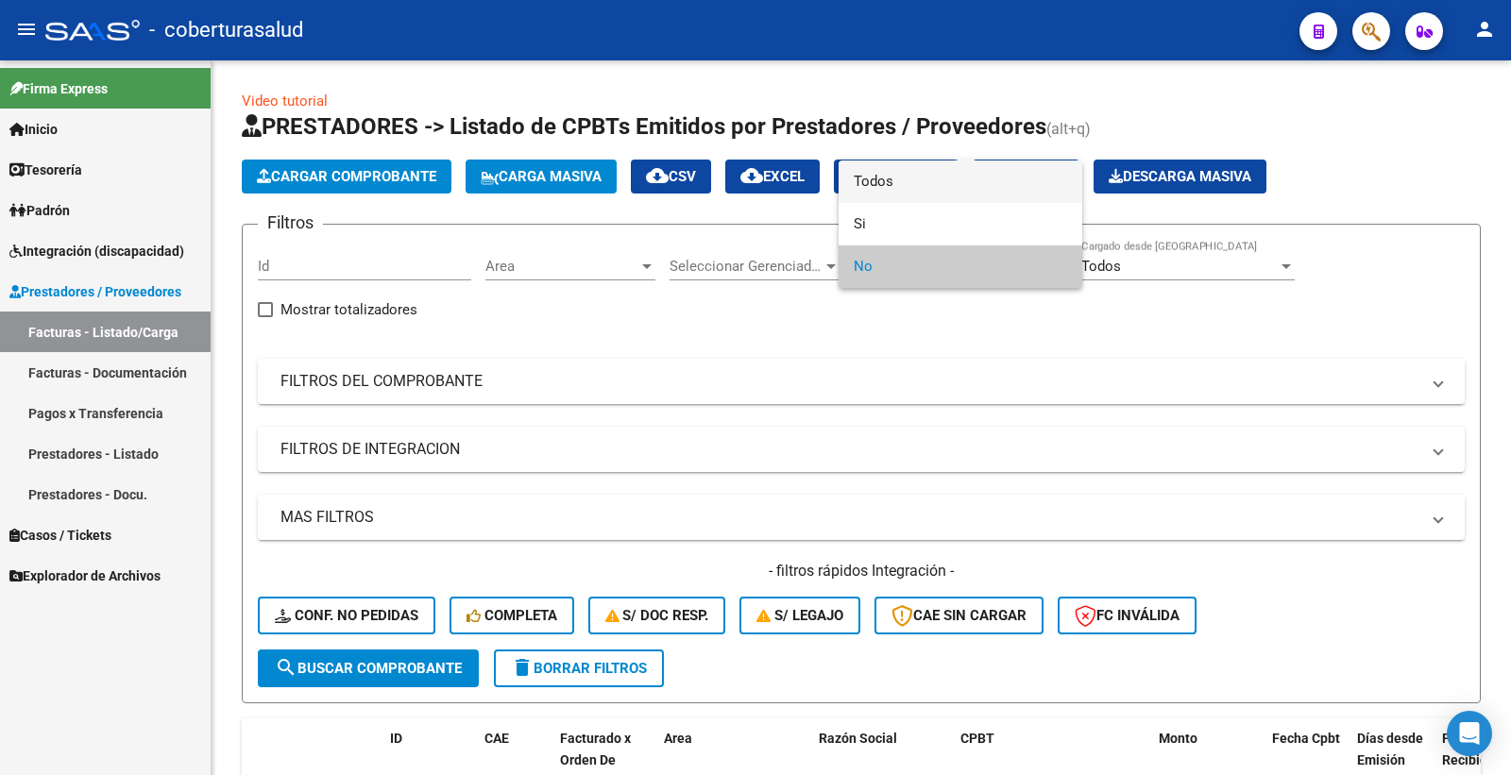
click at [902, 183] on span "Todos" at bounding box center [960, 182] width 213 height 42
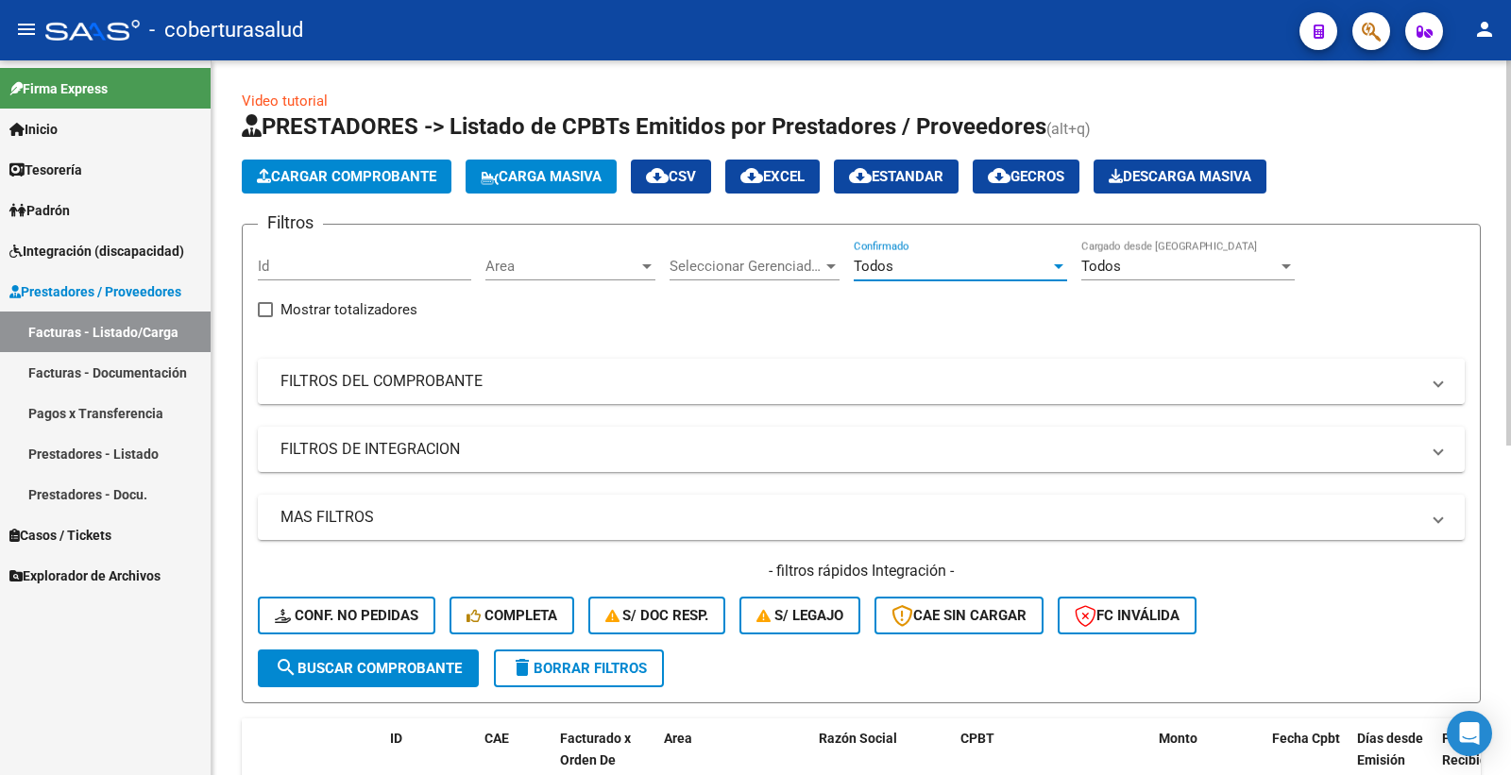
click at [461, 378] on mat-panel-title "FILTROS DEL COMPROBANTE" at bounding box center [849, 381] width 1139 height 21
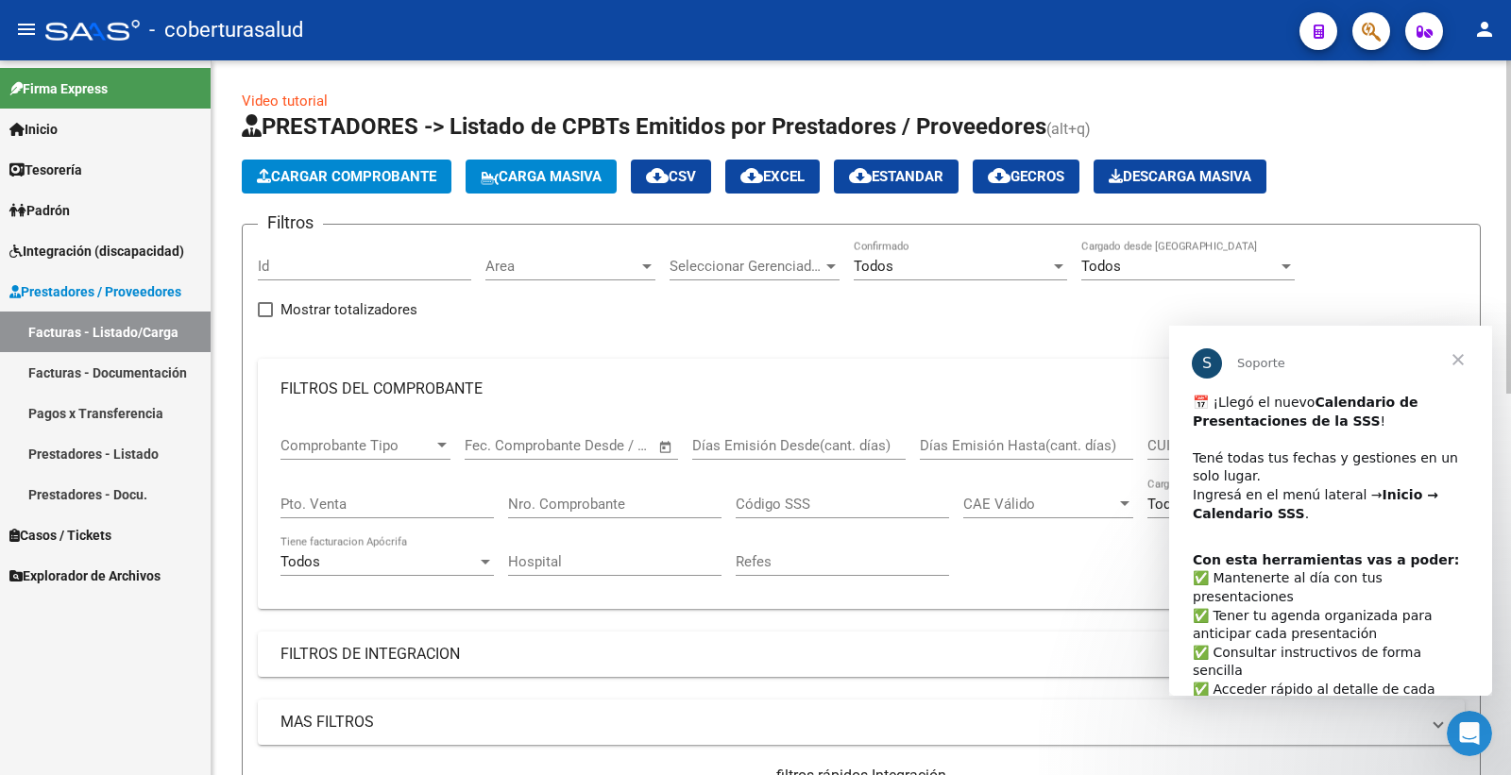
click at [1121, 430] on div "Días Emisión Hasta(cant. días)" at bounding box center [1026, 439] width 213 height 41
click at [1452, 361] on span "Cerrar" at bounding box center [1458, 360] width 68 height 68
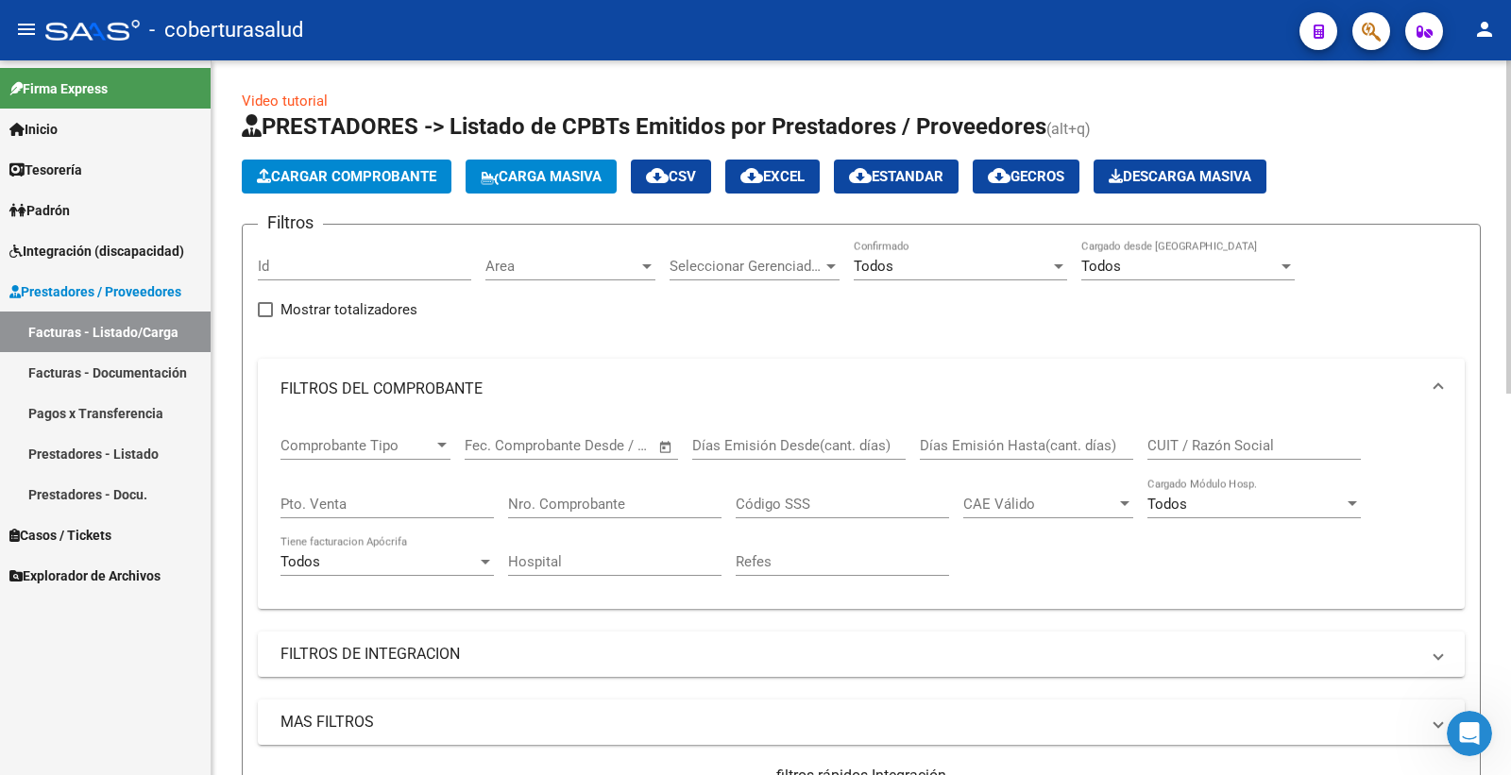
click at [1205, 446] on input "CUIT / Razón Social" at bounding box center [1253, 445] width 213 height 17
paste input "27310284535"
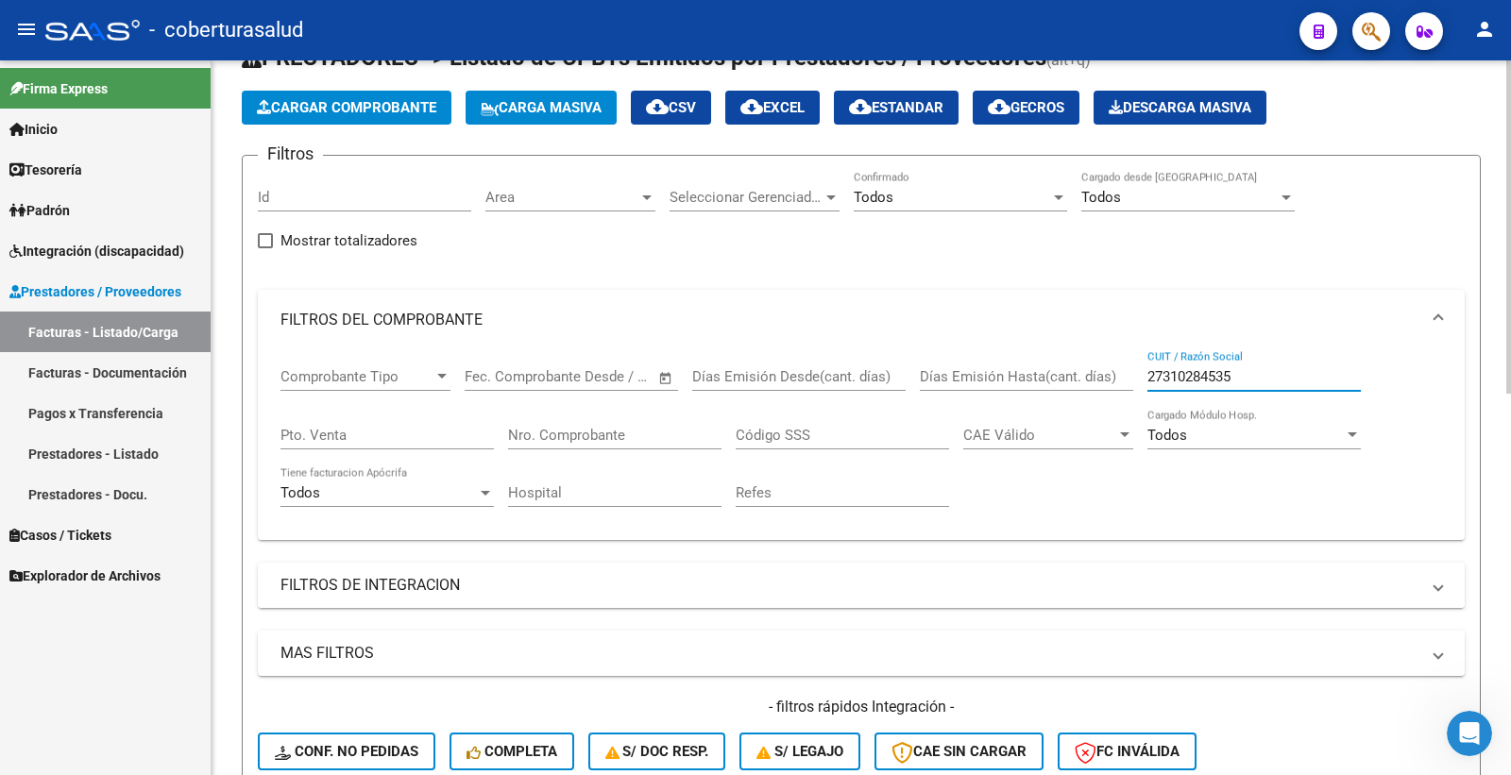
scroll to position [210, 0]
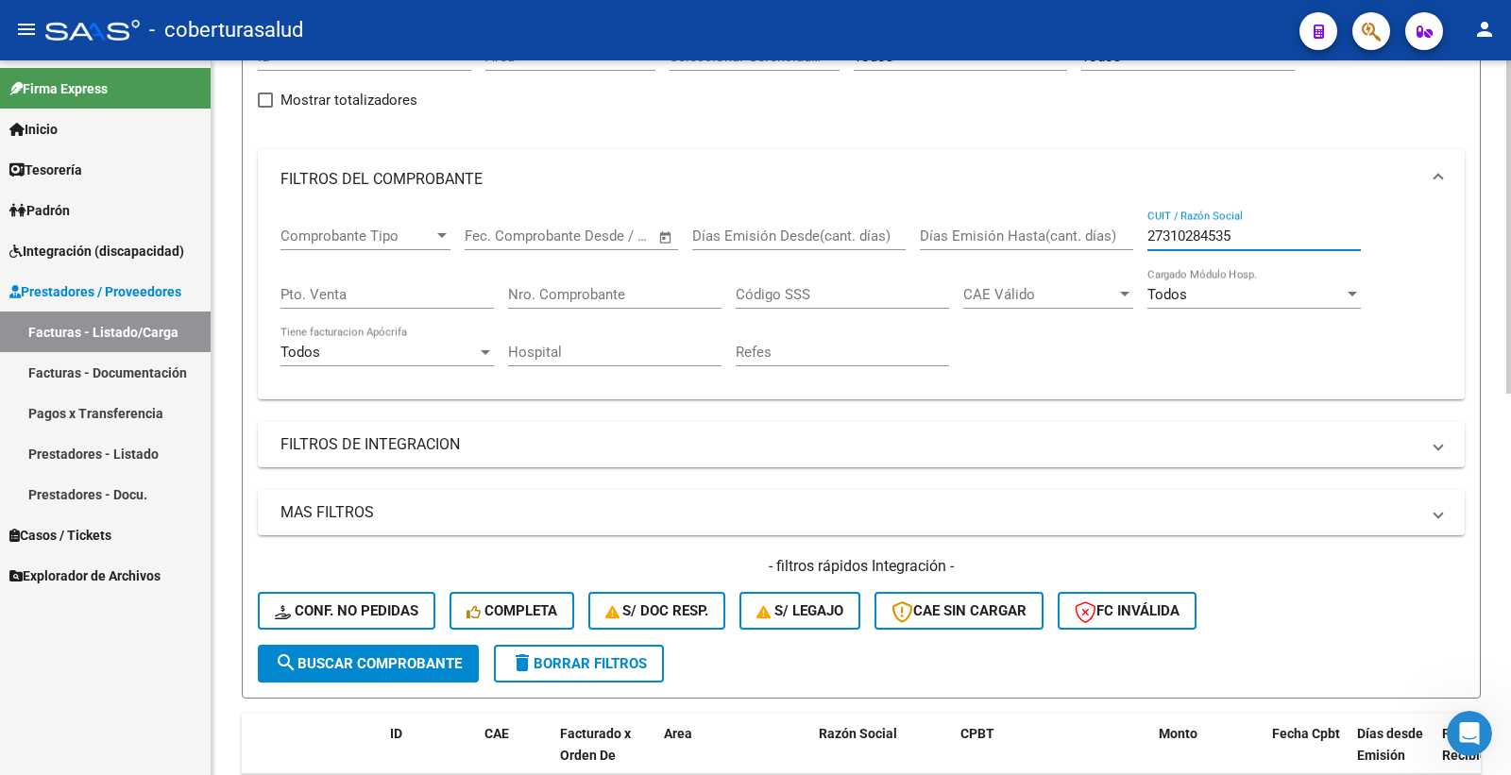
type input "27310284535"
click at [402, 667] on span "search Buscar Comprobante" at bounding box center [368, 663] width 187 height 17
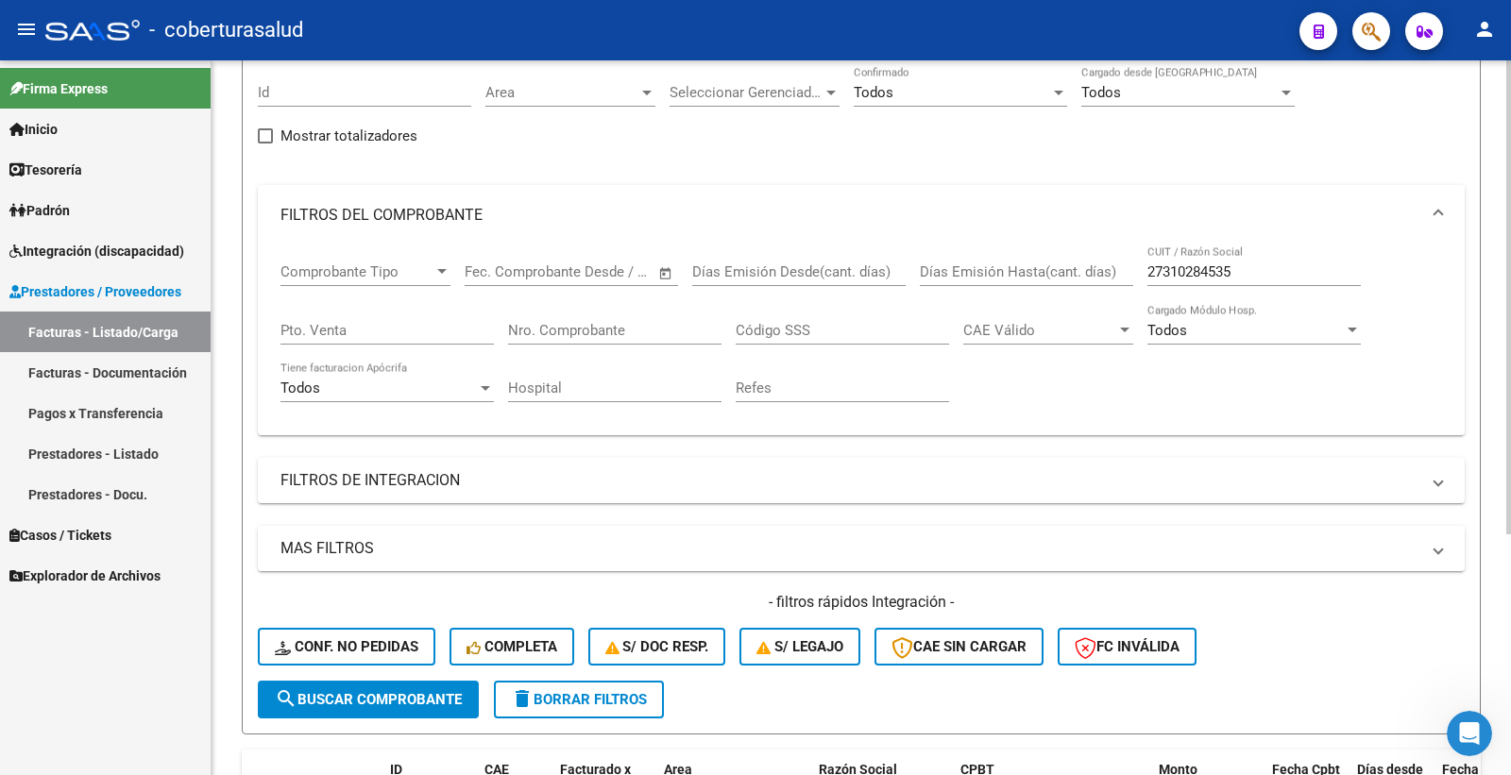
scroll to position [153, 0]
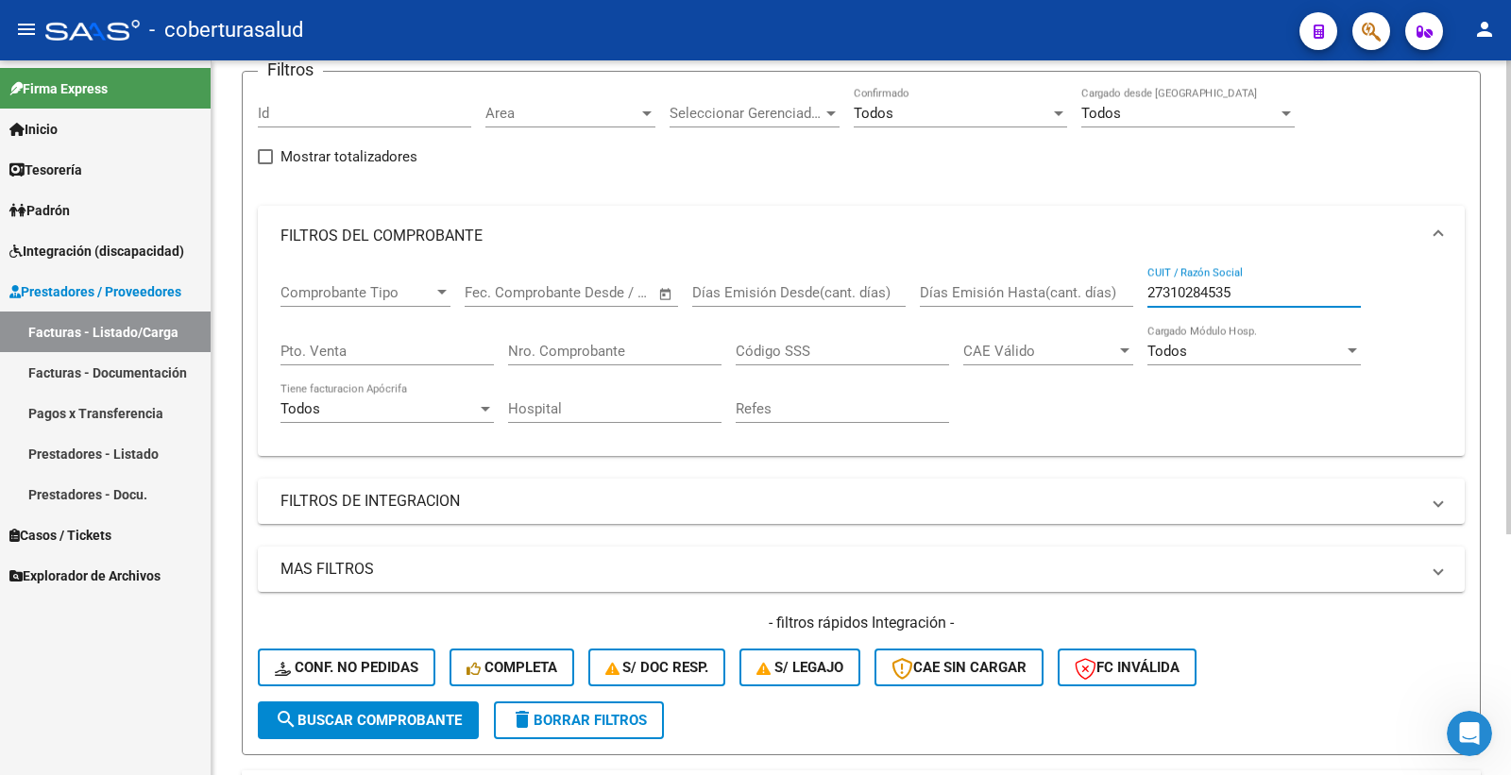
click at [1249, 289] on input "27310284535" at bounding box center [1253, 292] width 213 height 17
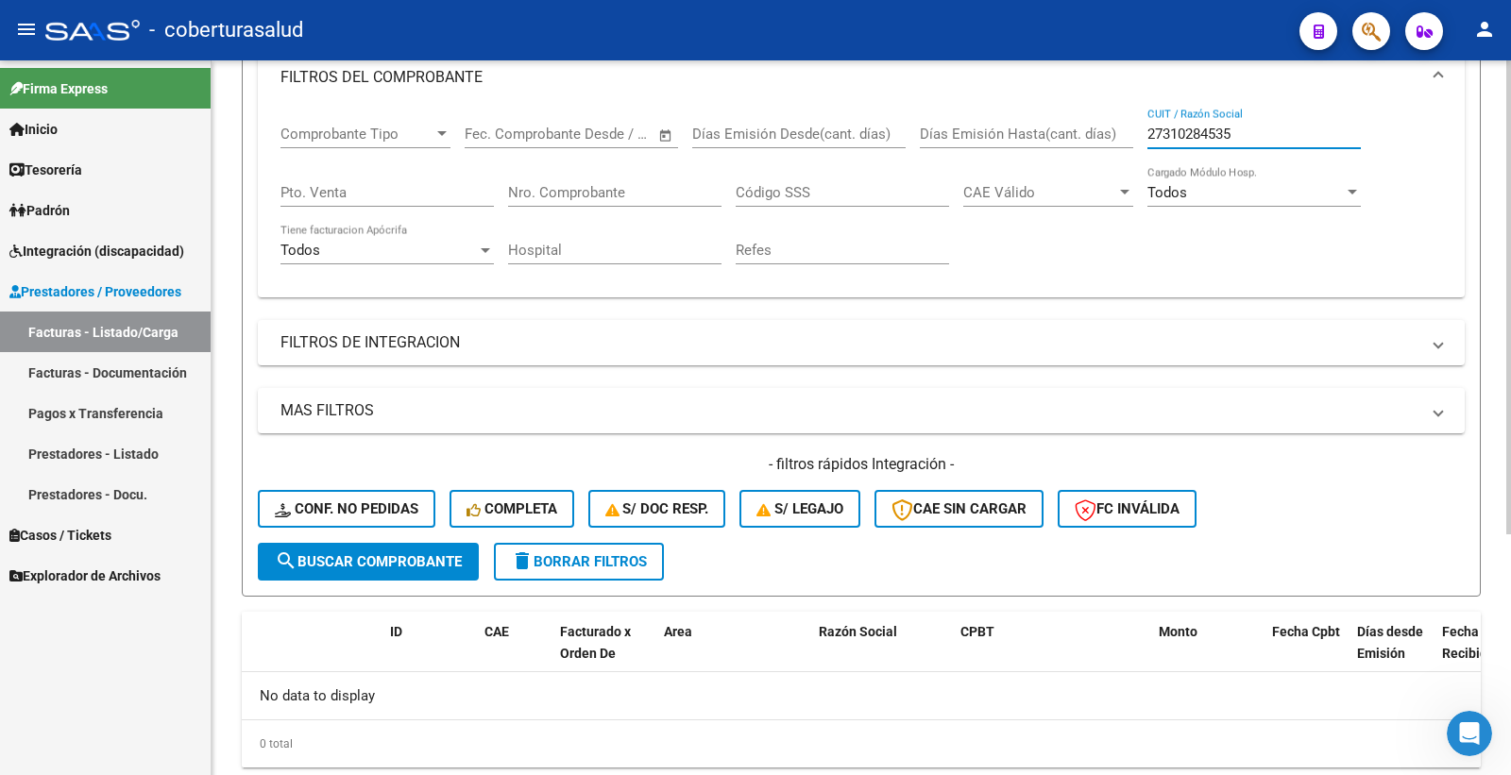
scroll to position [314, 0]
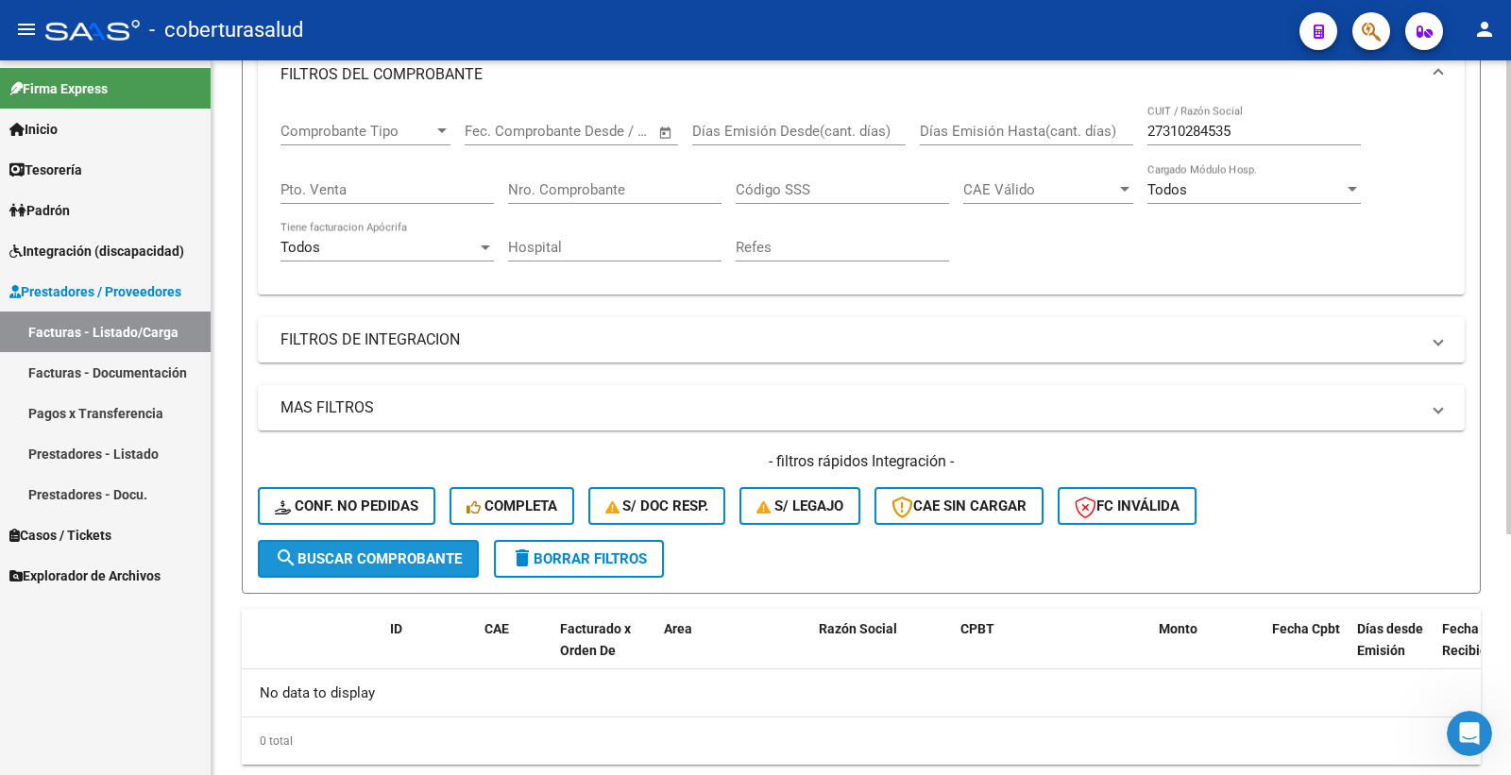
click at [416, 550] on span "search Buscar Comprobante" at bounding box center [368, 558] width 187 height 17
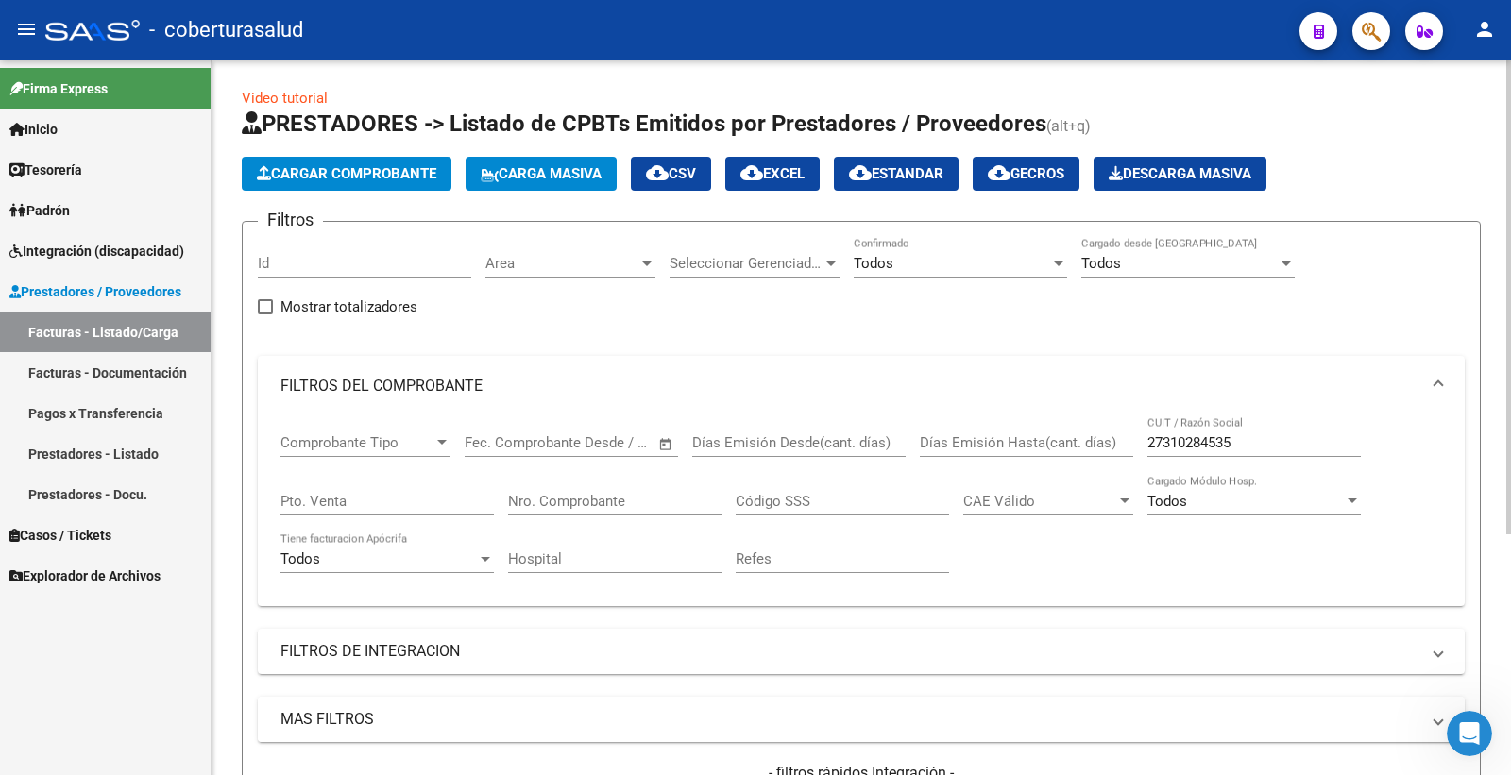
scroll to position [0, 0]
